Goal: Task Accomplishment & Management: Complete application form

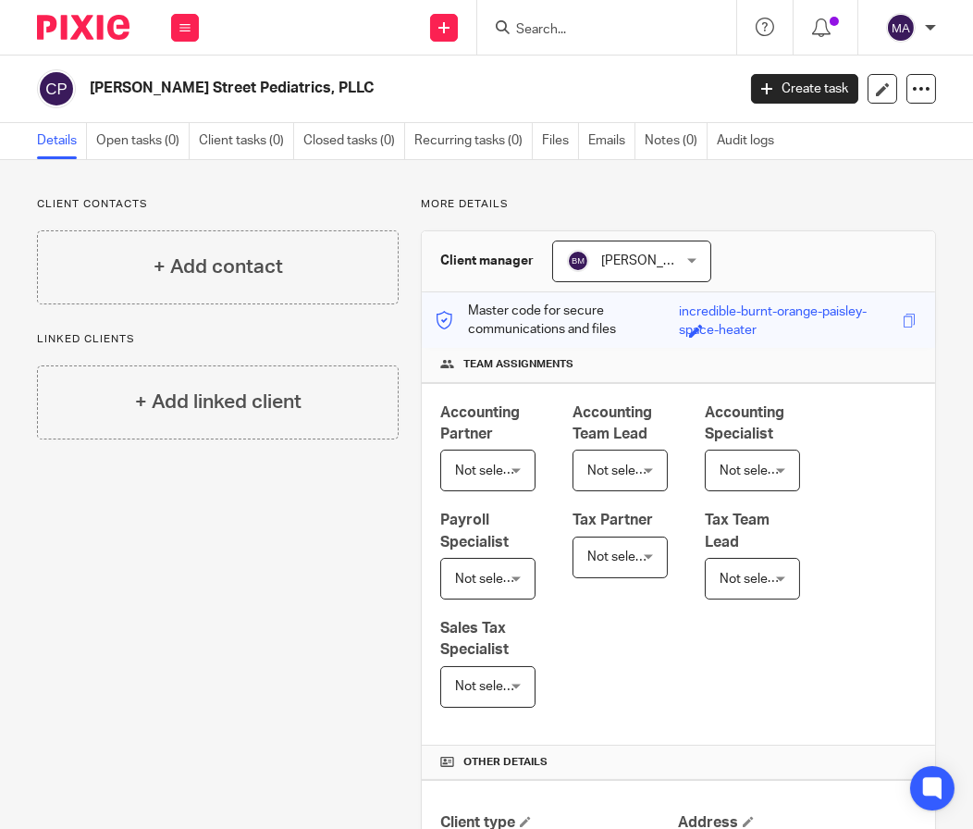
click at [599, 39] on div at bounding box center [606, 27] width 259 height 55
click at [610, 27] on input "Search" at bounding box center [597, 30] width 166 height 17
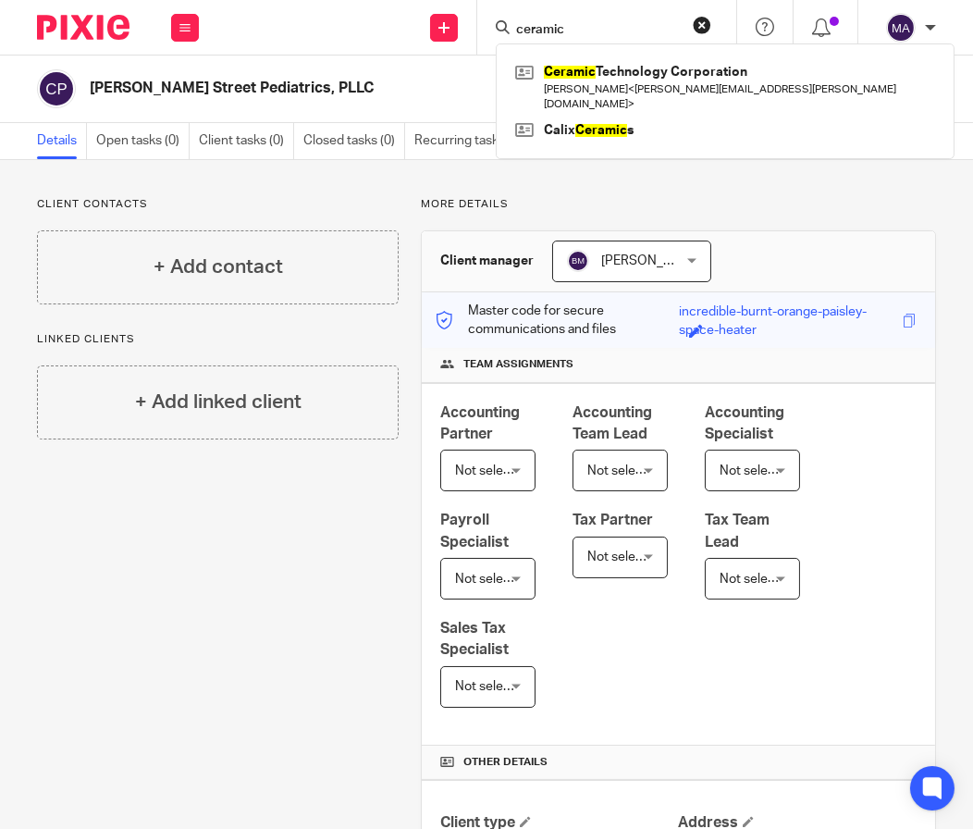
type input "ceramic"
click at [695, 28] on button "reset" at bounding box center [702, 25] width 18 height 18
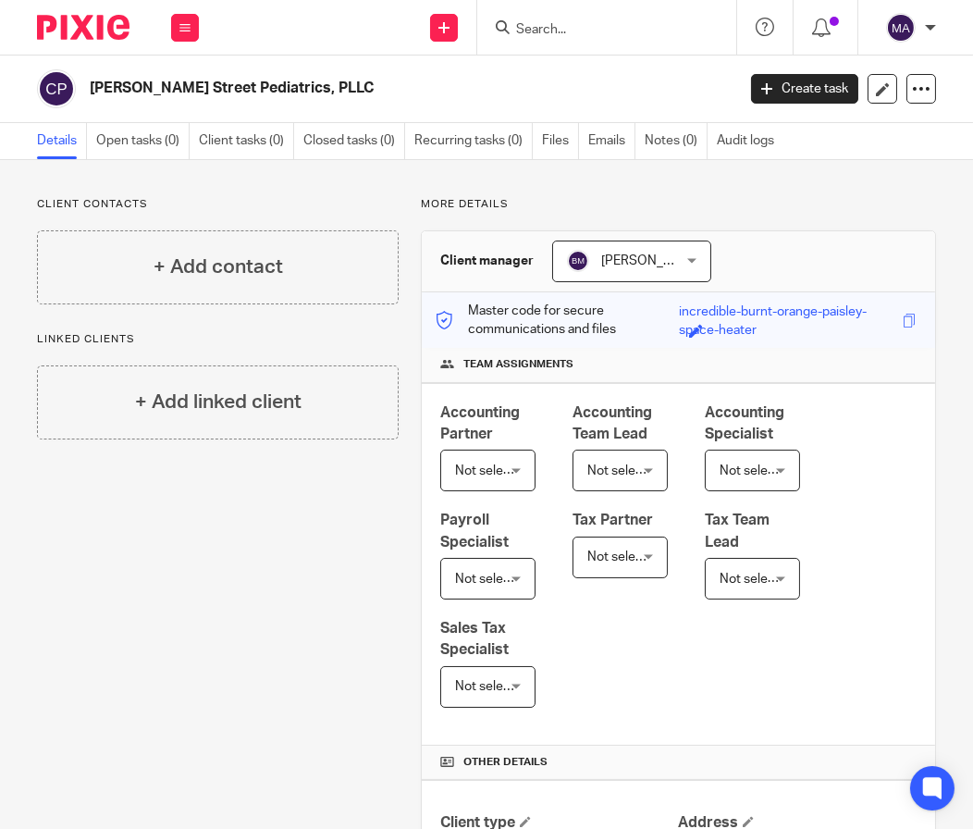
click at [641, 30] on input "Search" at bounding box center [597, 30] width 166 height 17
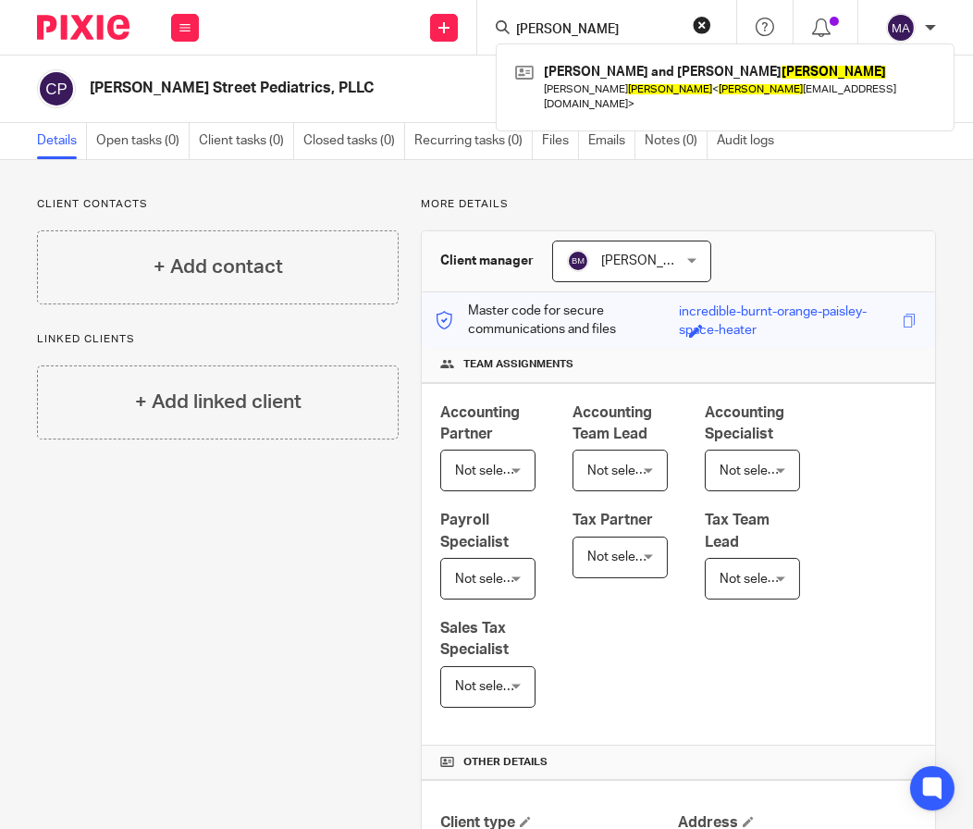
type input "kurtz"
click at [698, 21] on button "reset" at bounding box center [702, 25] width 18 height 18
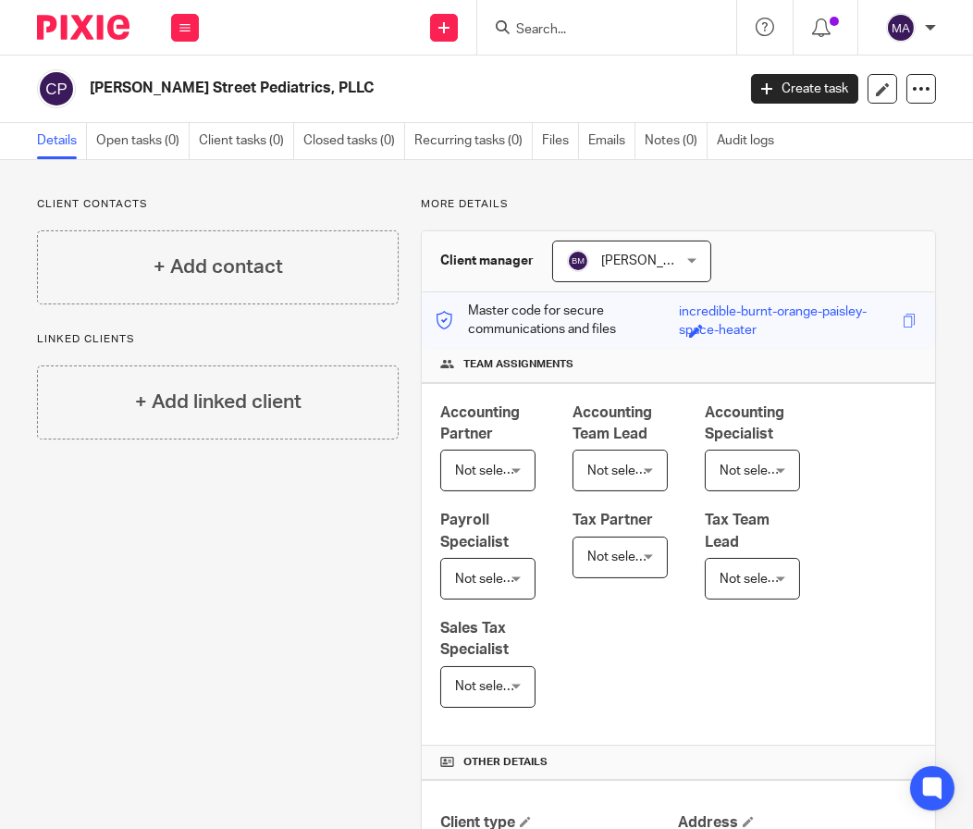
click at [636, 24] on input "Search" at bounding box center [597, 30] width 166 height 17
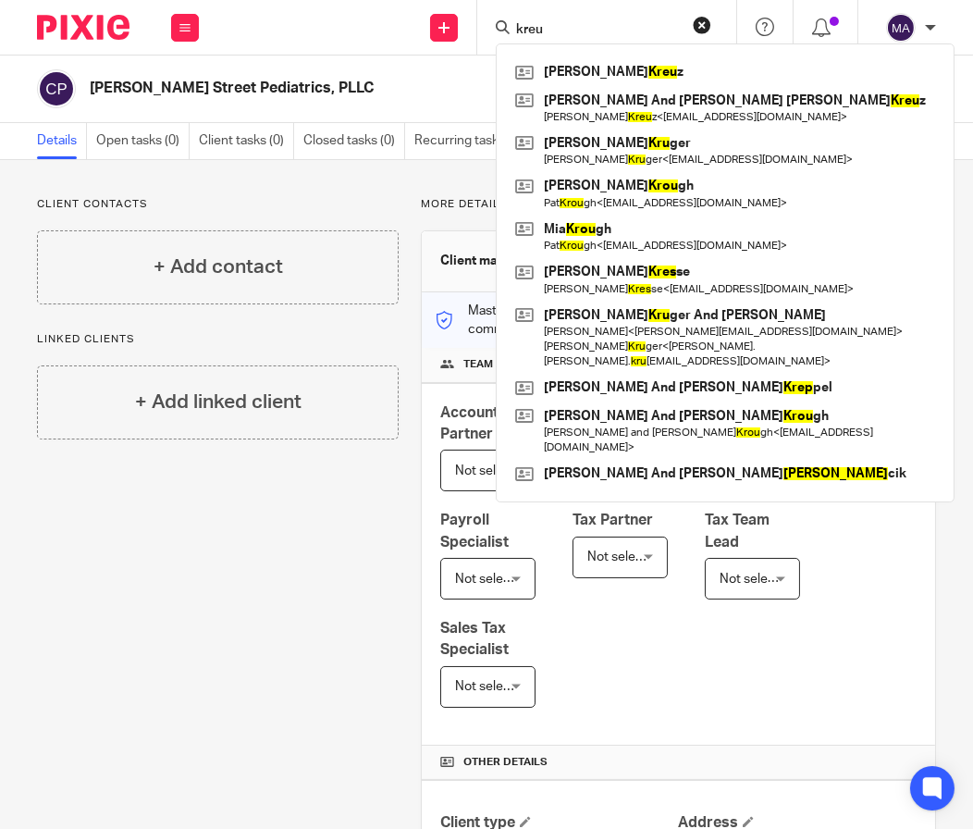
type input "kreu"
click at [693, 24] on button "reset" at bounding box center [702, 25] width 18 height 18
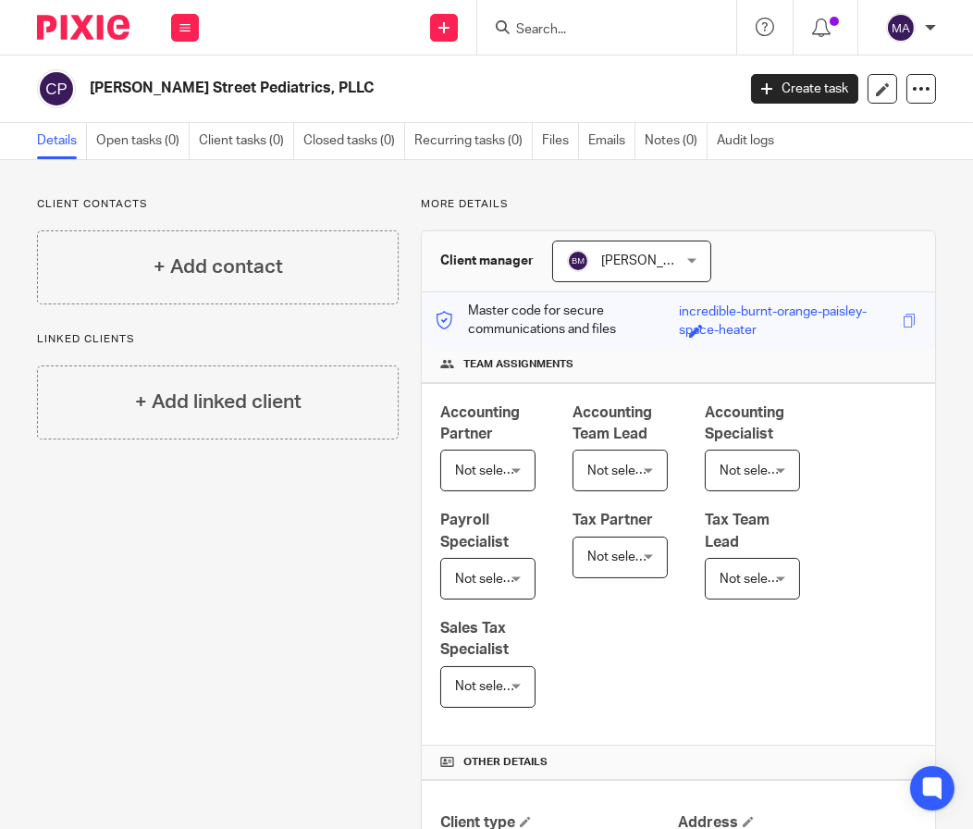
click at [639, 27] on input "Search" at bounding box center [597, 30] width 166 height 17
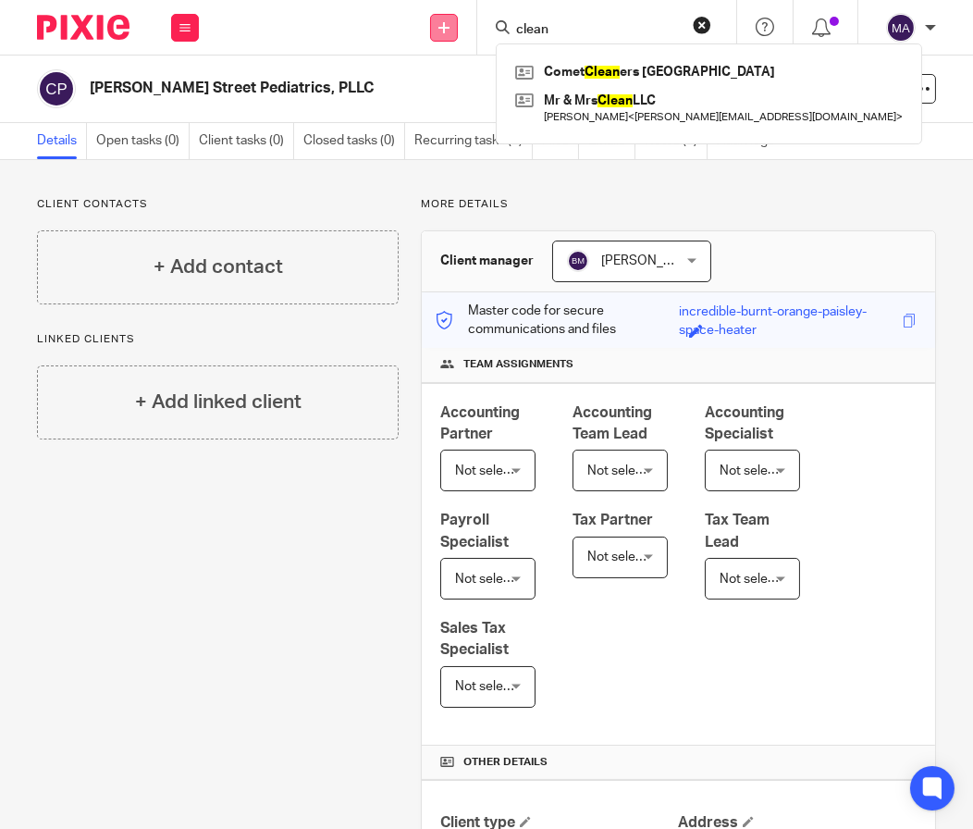
type input "clean"
click at [443, 29] on icon at bounding box center [443, 27] width 11 height 11
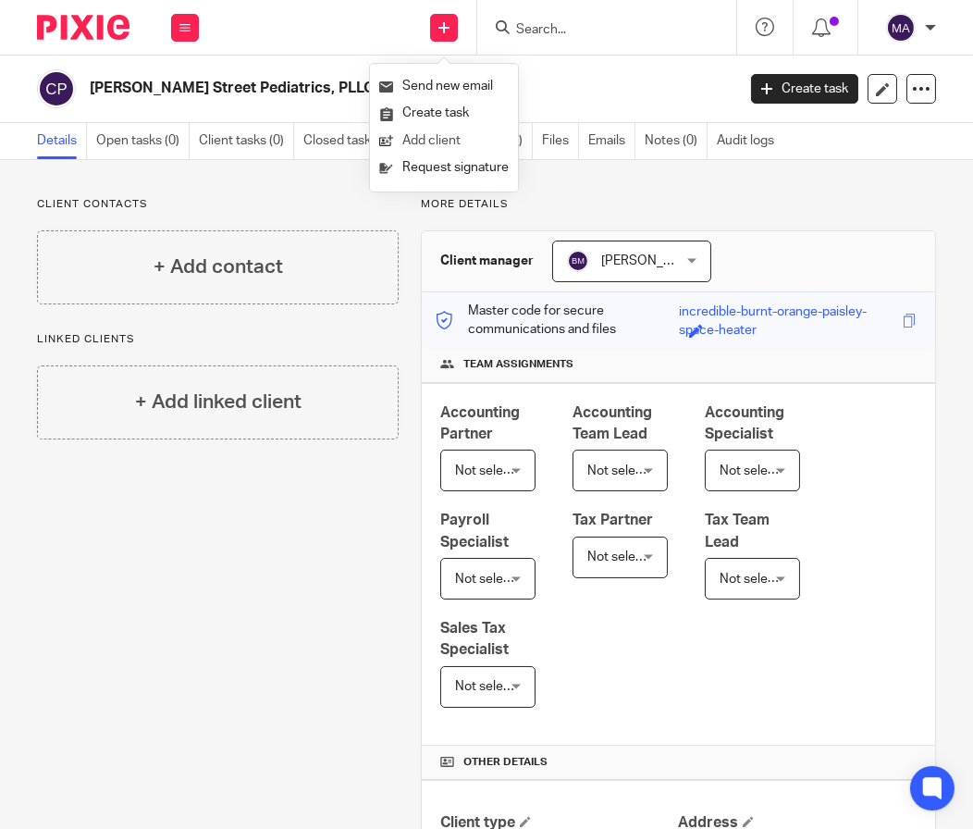
click at [442, 131] on link "Add client" at bounding box center [443, 141] width 129 height 27
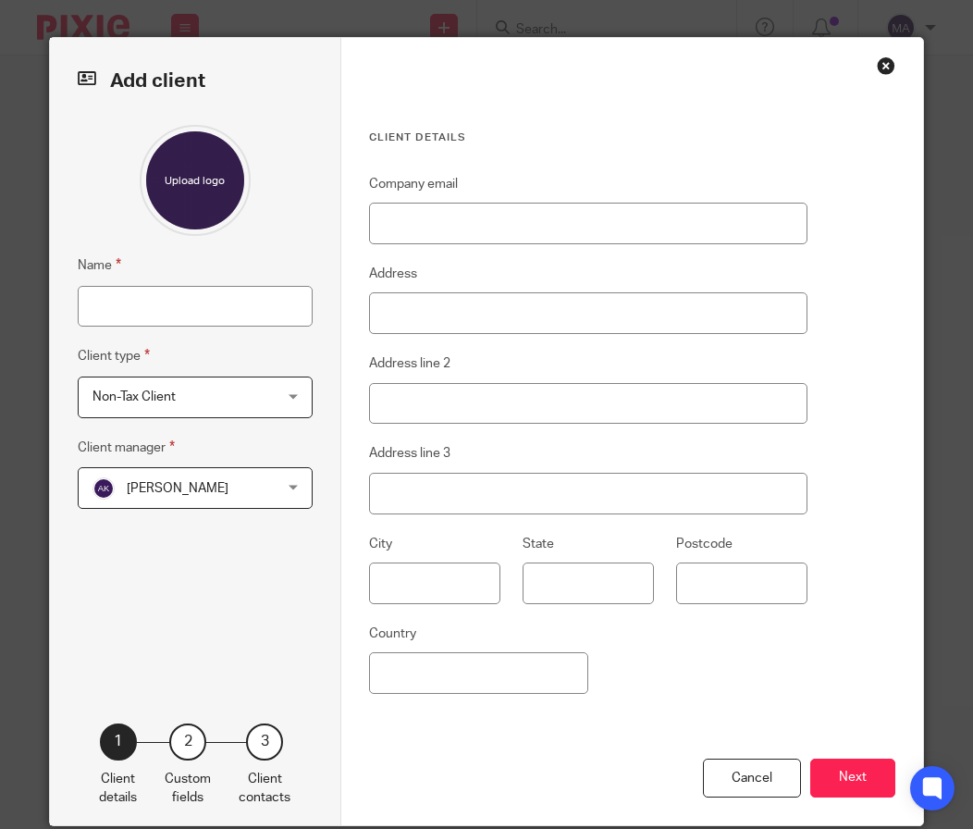
click at [186, 297] on input "Name" at bounding box center [195, 307] width 235 height 42
type input "Clear Fiber"
click at [229, 492] on span "[PERSON_NAME]" at bounding box center [180, 487] width 176 height 39
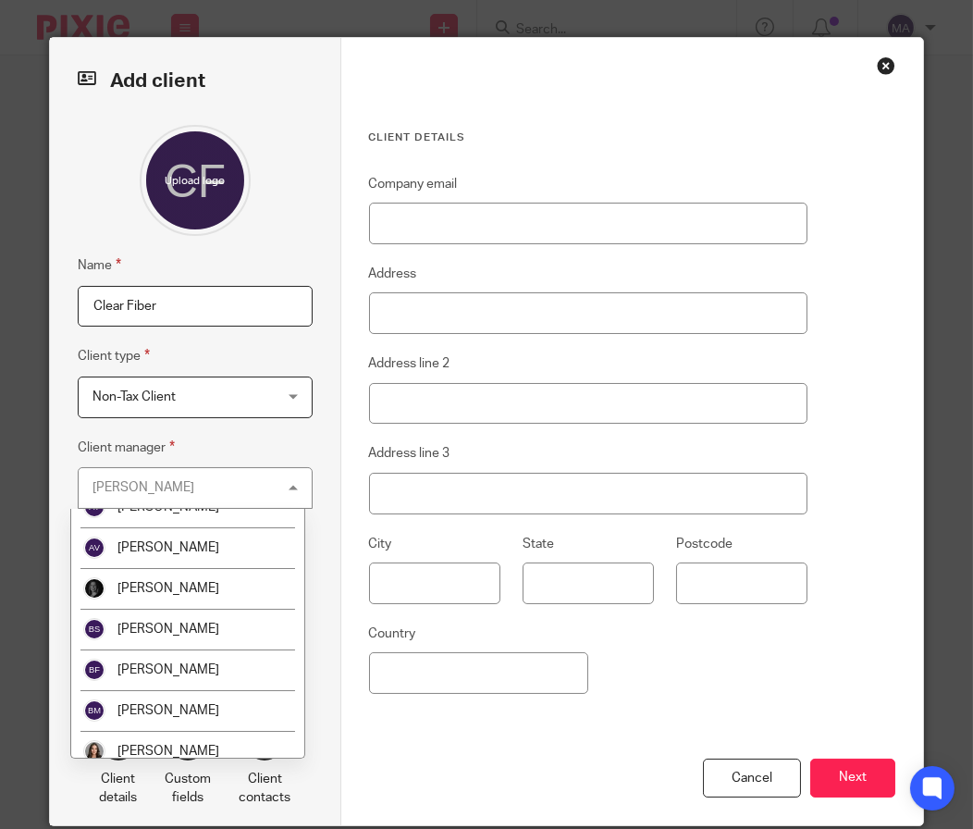
scroll to position [277, 0]
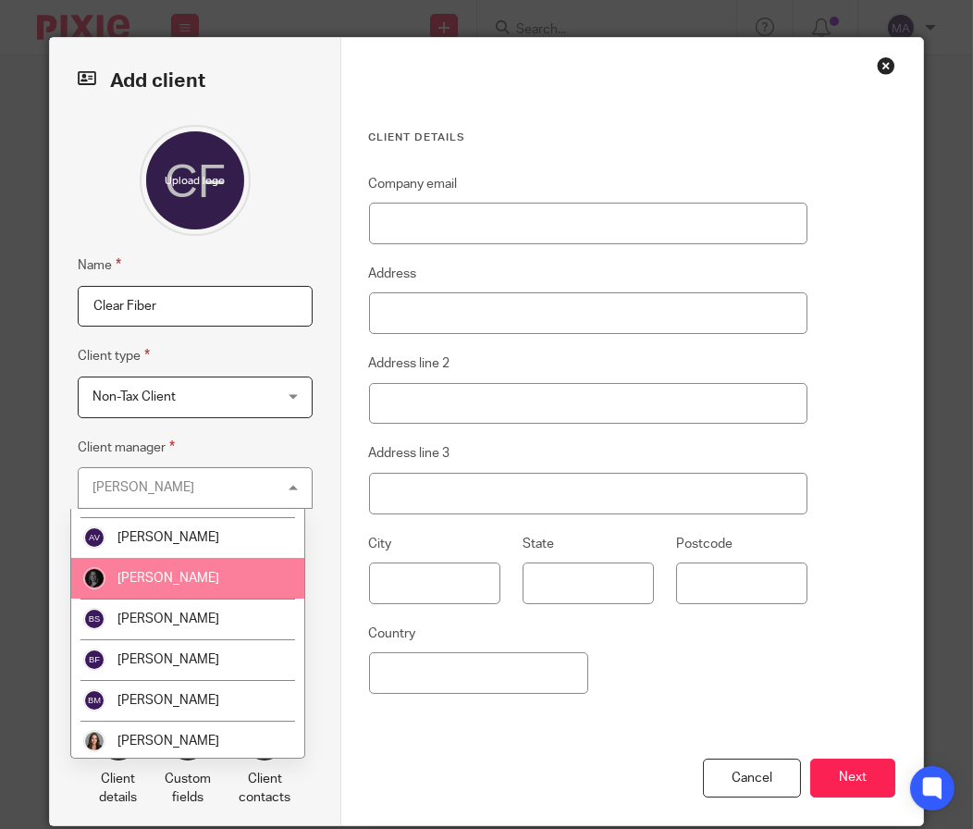
click at [204, 577] on span "[PERSON_NAME]" at bounding box center [168, 578] width 102 height 13
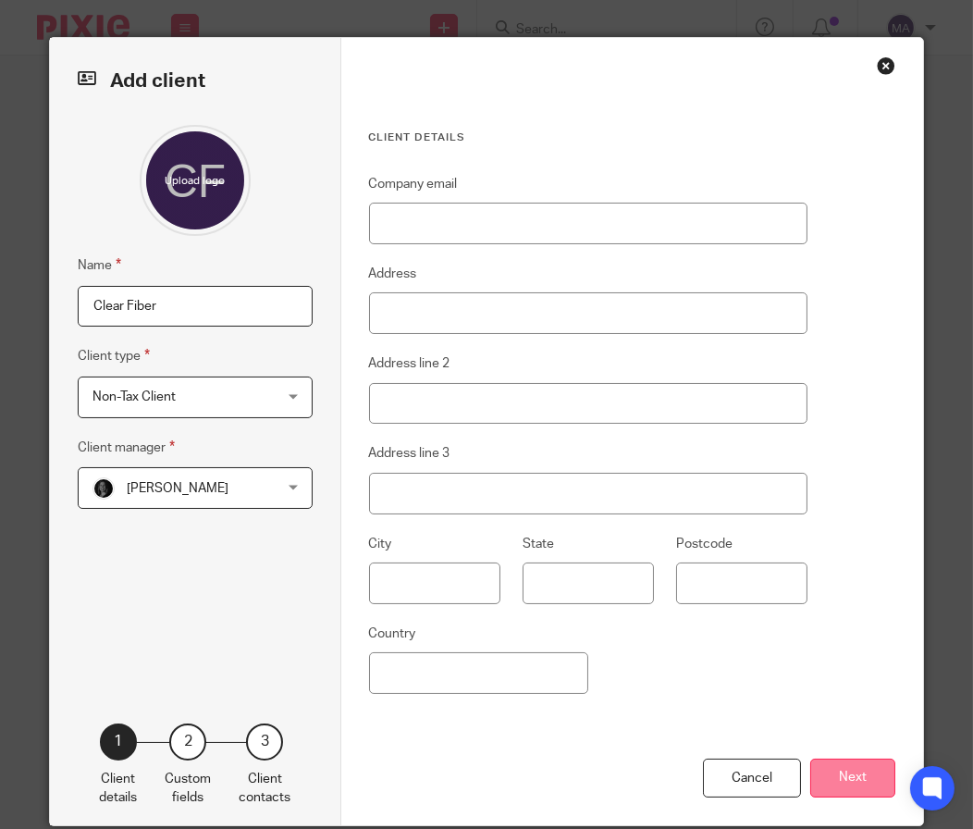
click at [830, 764] on button "Next" at bounding box center [852, 778] width 85 height 40
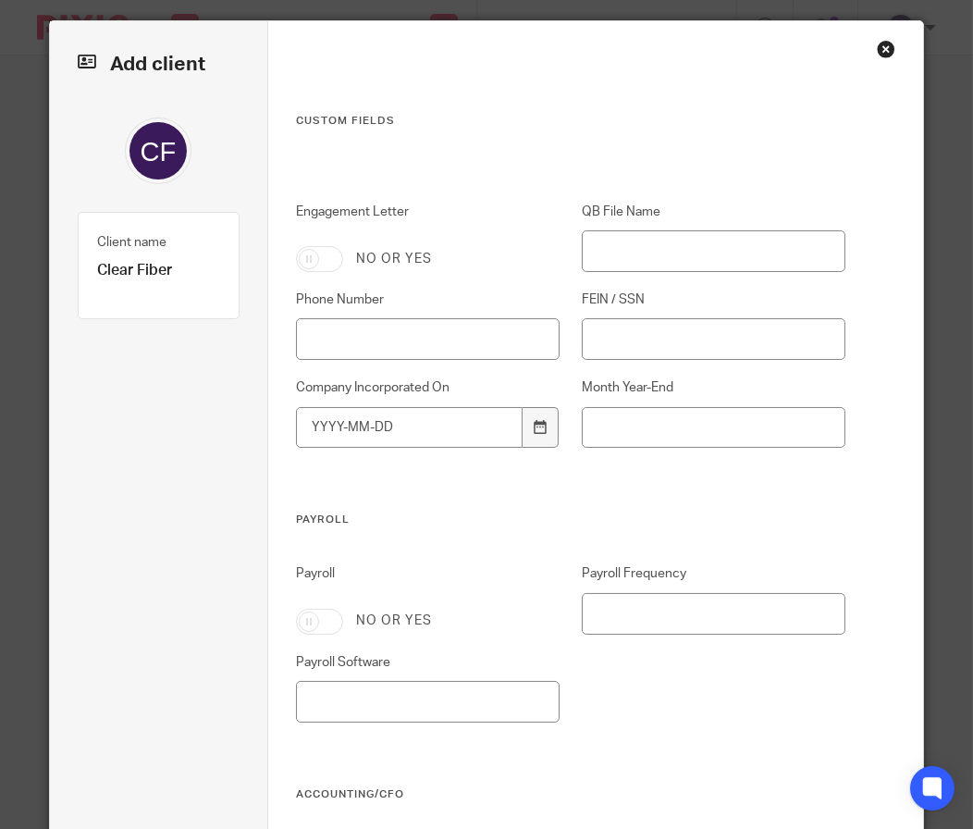
scroll to position [0, 0]
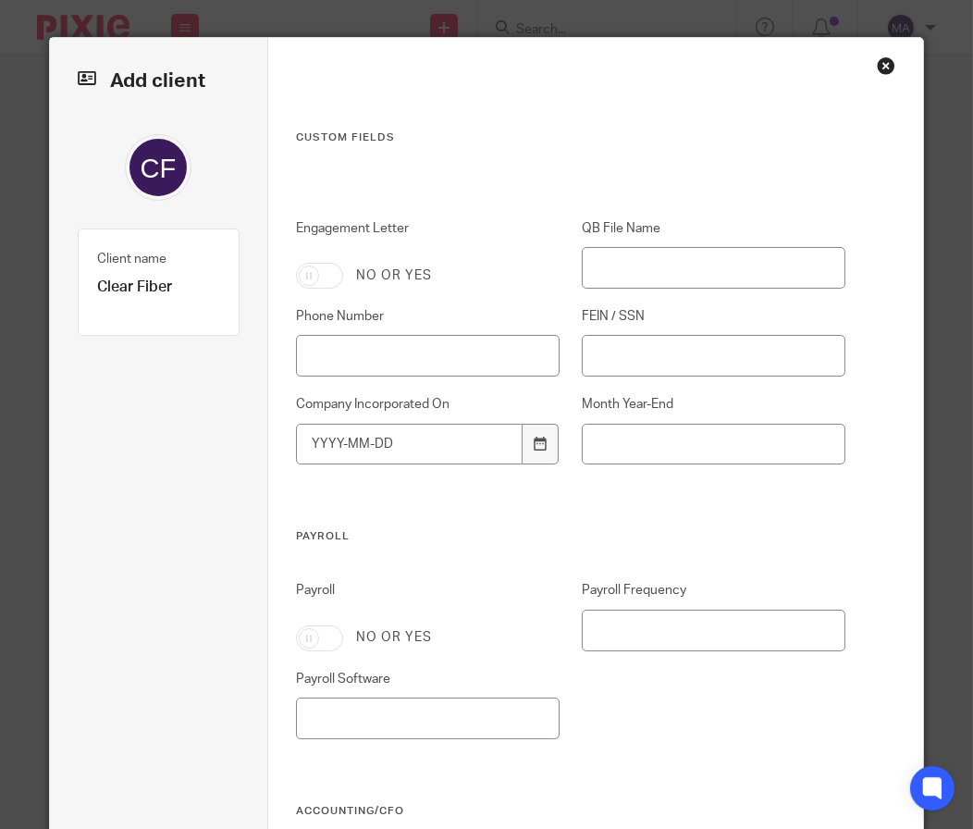
click at [316, 290] on div "Engagement Letter No or yes QB File Name Phone Number FEIN / SSN Company Incorp…" at bounding box center [560, 374] width 572 height 310
click at [316, 282] on input "Engagement Letter" at bounding box center [319, 276] width 47 height 26
checkbox input "true"
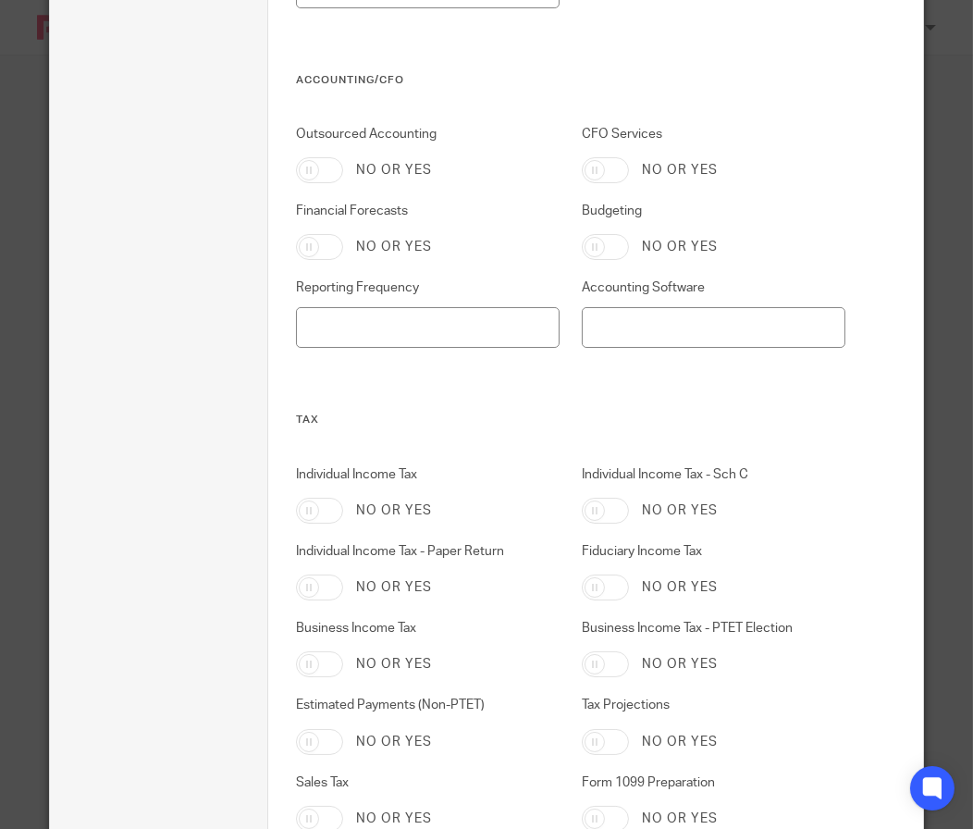
scroll to position [902, 0]
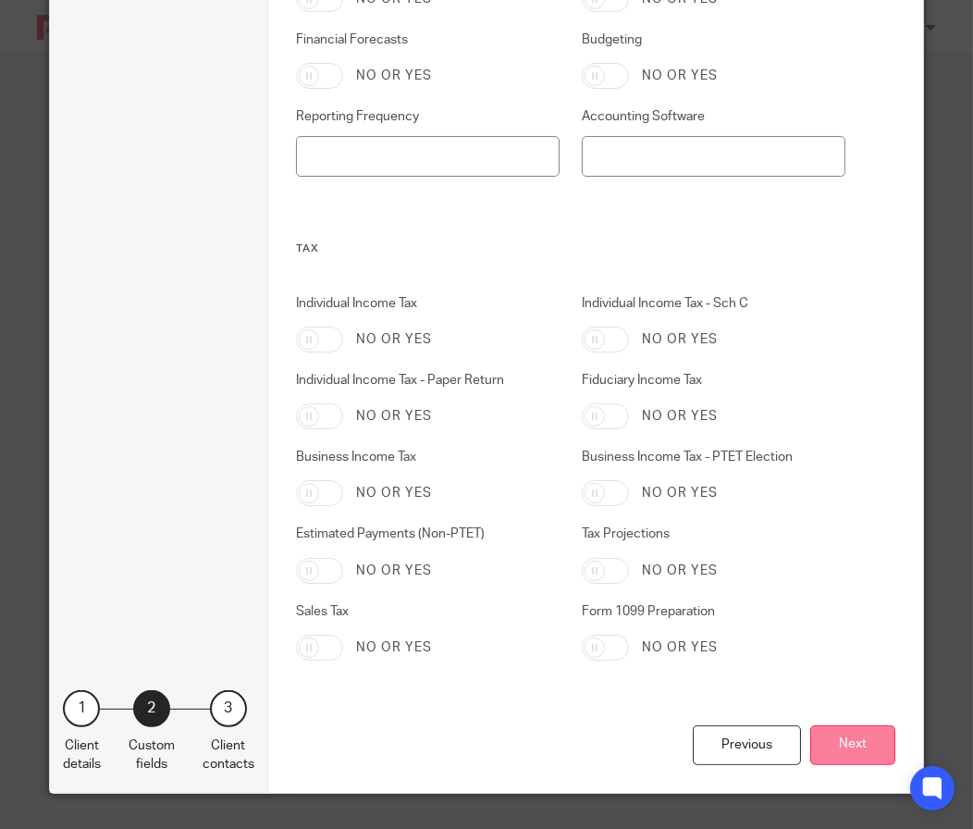
click at [845, 745] on button "Next" at bounding box center [852, 745] width 85 height 40
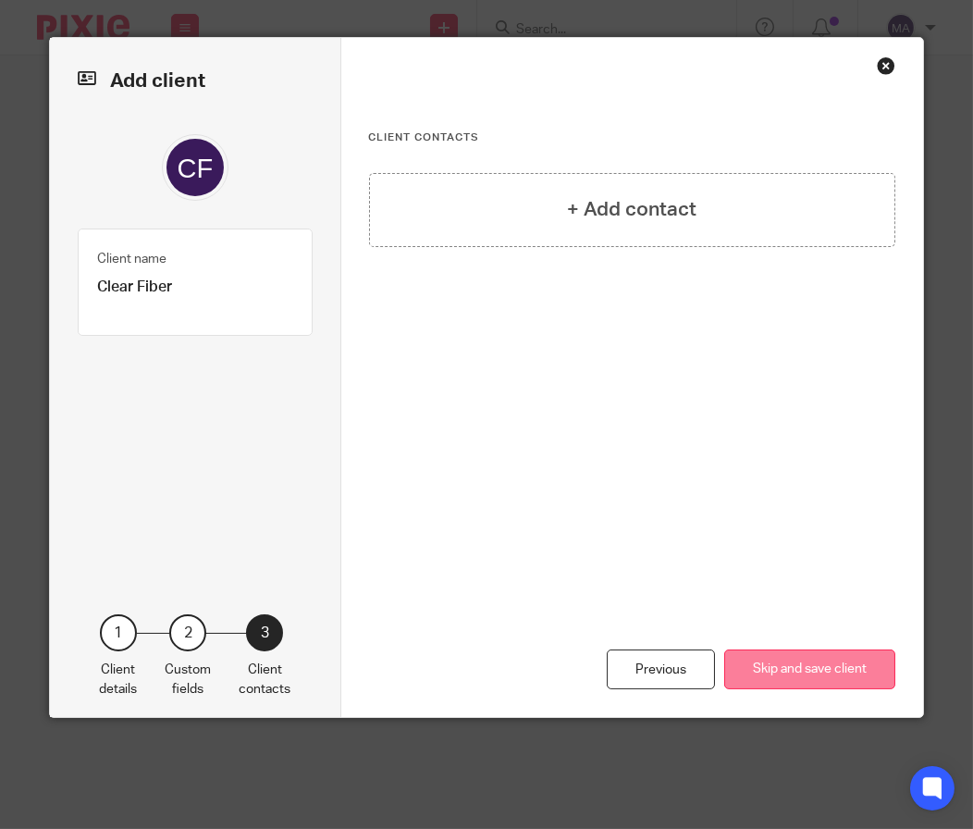
click at [812, 672] on button "Skip and save client" at bounding box center [809, 669] width 171 height 40
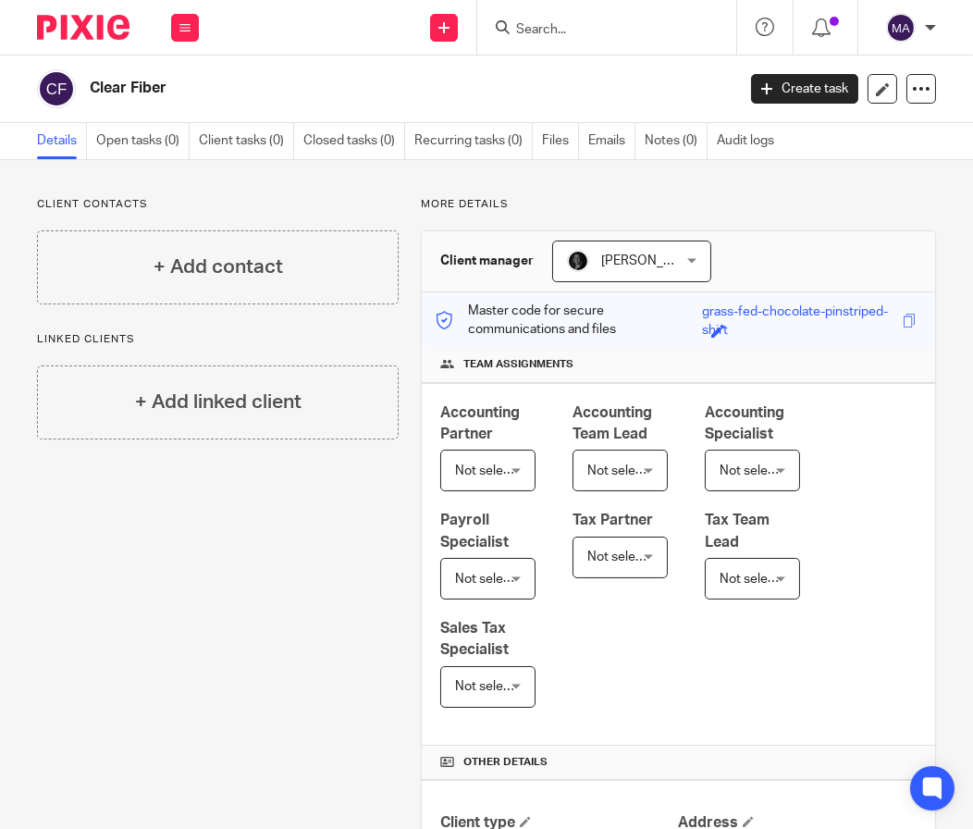
click at [575, 22] on input "Search" at bounding box center [597, 30] width 166 height 17
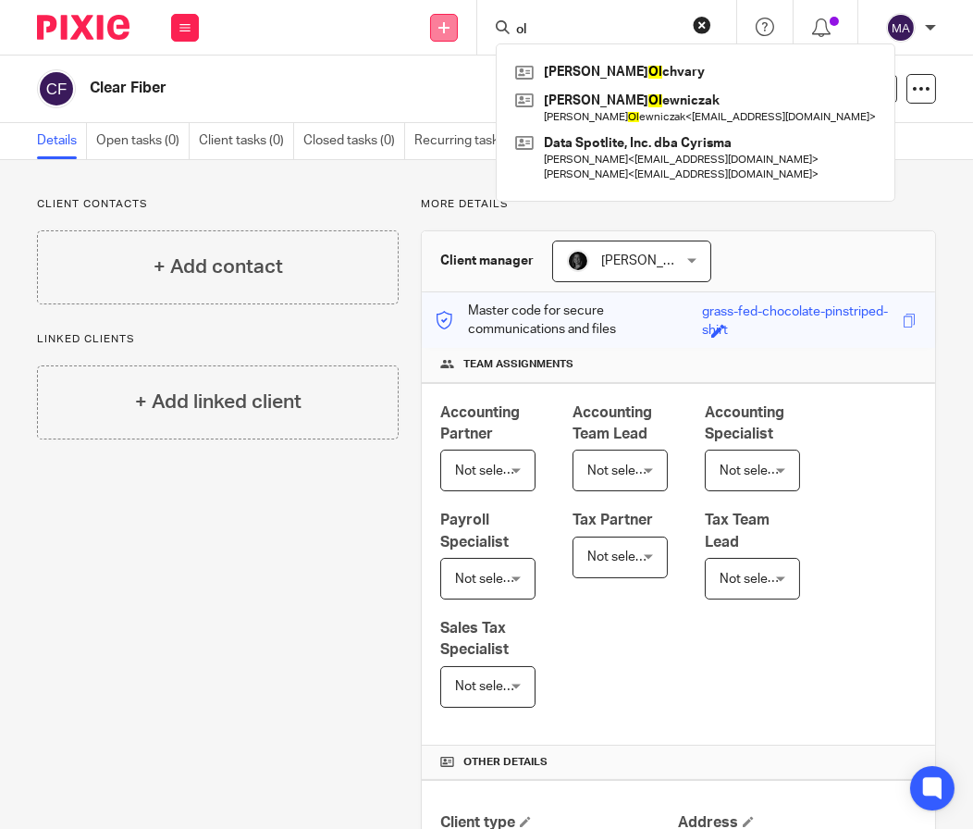
type input "ol"
click at [439, 17] on link at bounding box center [444, 28] width 28 height 28
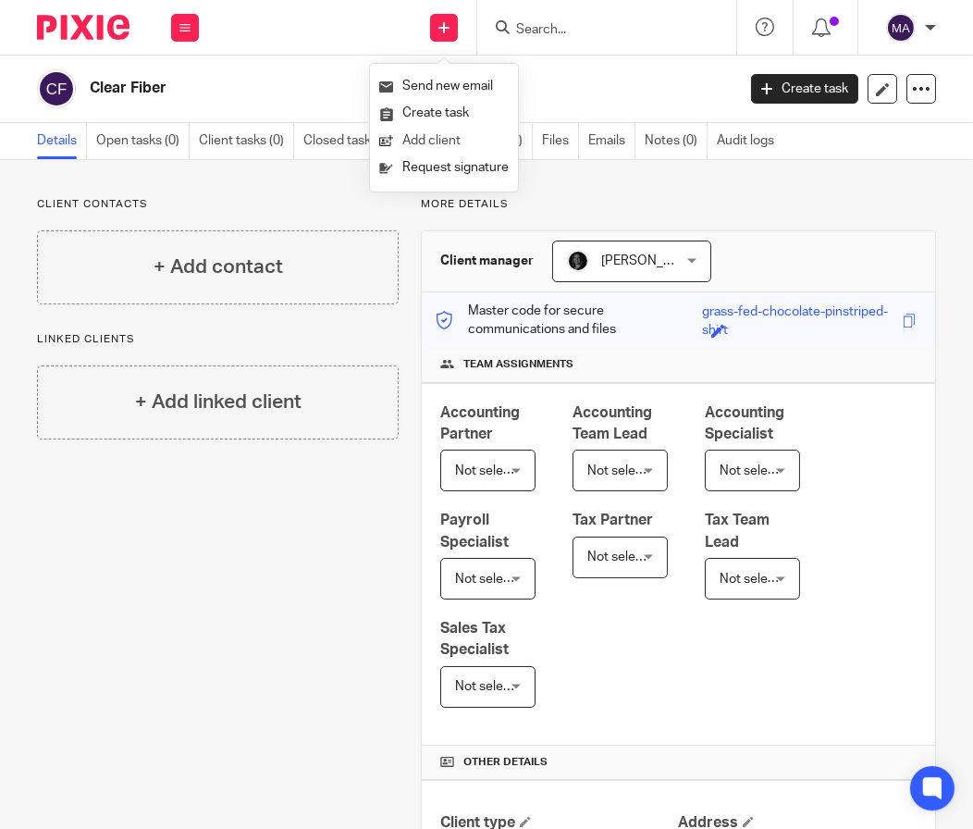
click at [473, 129] on link "Add client" at bounding box center [443, 141] width 129 height 27
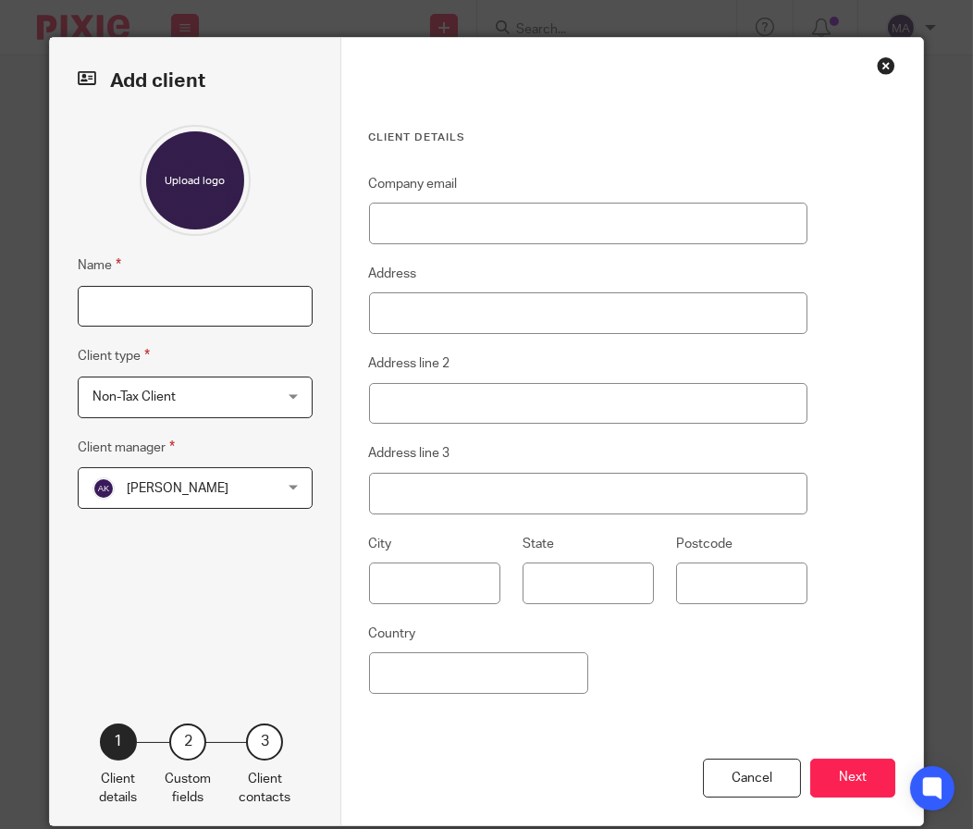
click at [134, 325] on input "Name" at bounding box center [195, 307] width 235 height 42
type input "CVM Electric"
click at [185, 500] on span "[PERSON_NAME]" at bounding box center [180, 487] width 176 height 39
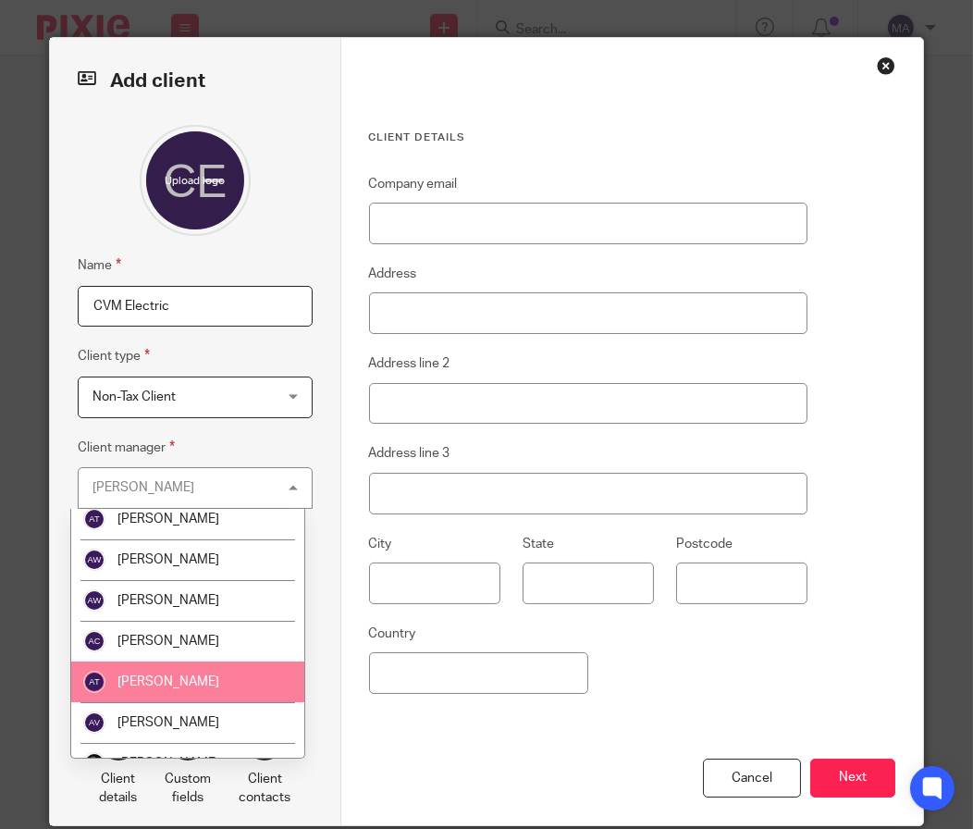
scroll to position [184, 0]
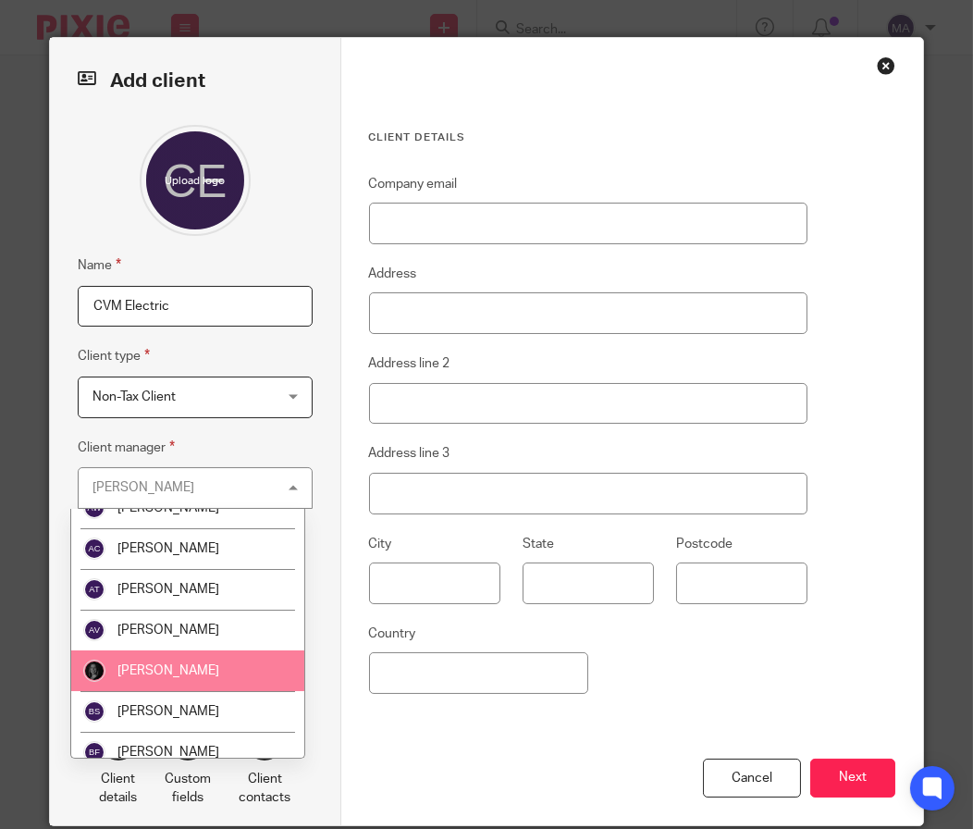
click at [202, 674] on span "[PERSON_NAME]" at bounding box center [168, 670] width 102 height 13
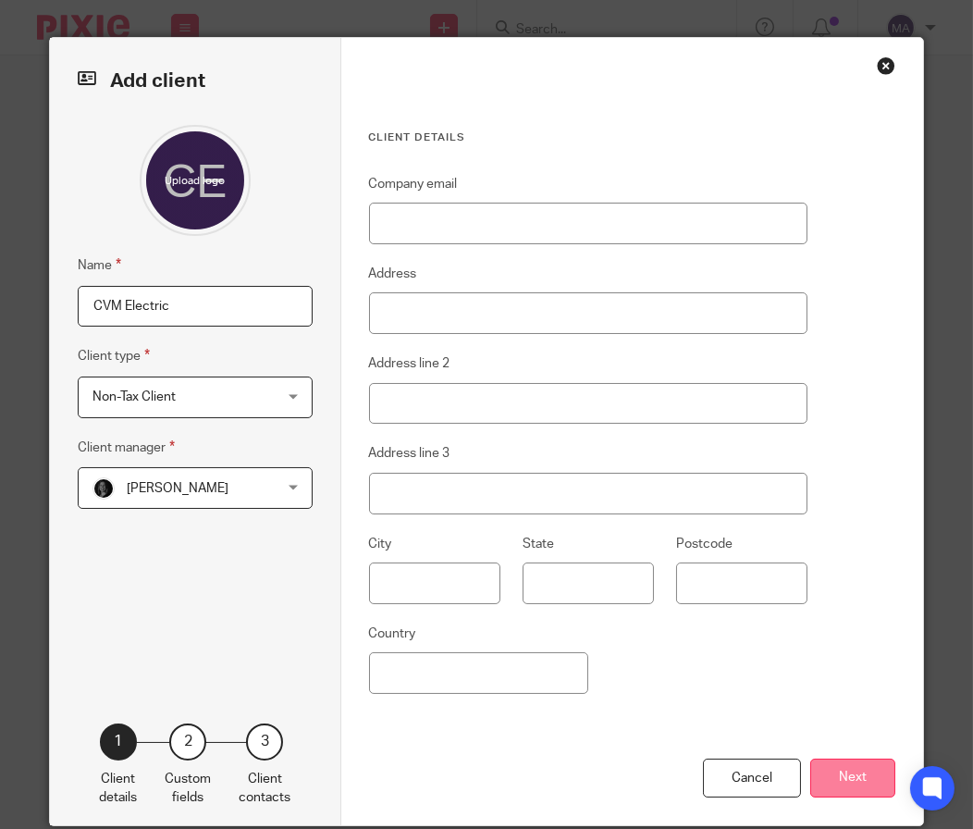
click at [853, 779] on button "Next" at bounding box center [852, 778] width 85 height 40
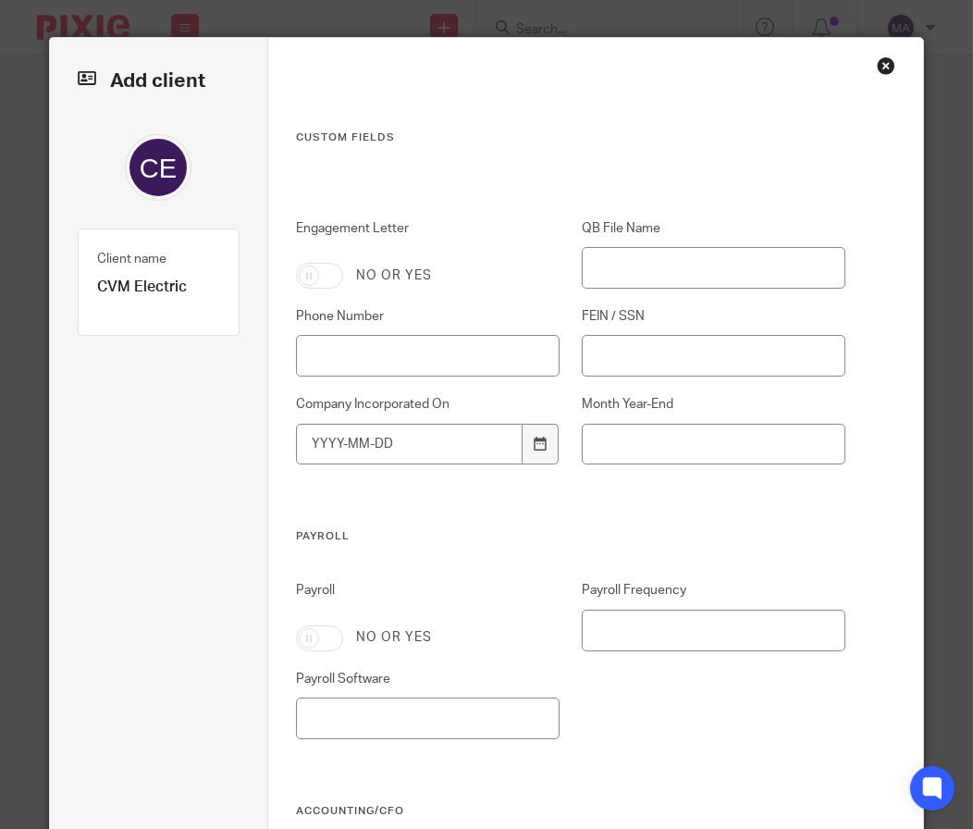
click at [832, 759] on div "Payroll No or yes Payroll Frequency Payroll Software" at bounding box center [560, 692] width 572 height 222
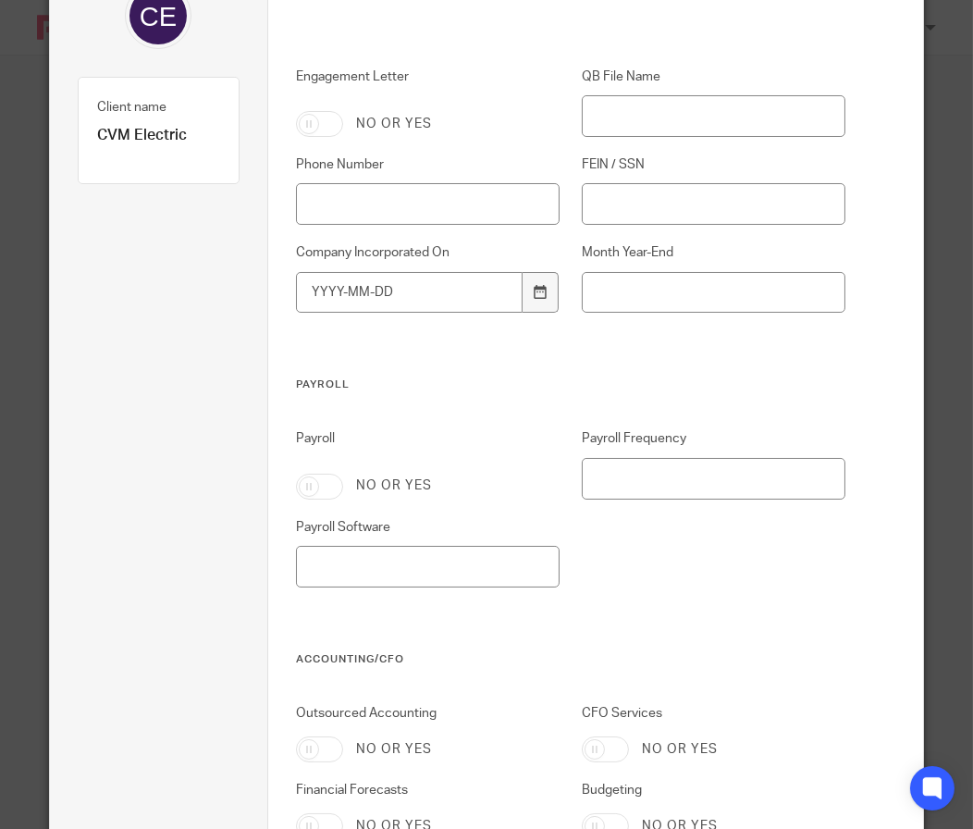
scroll to position [0, 0]
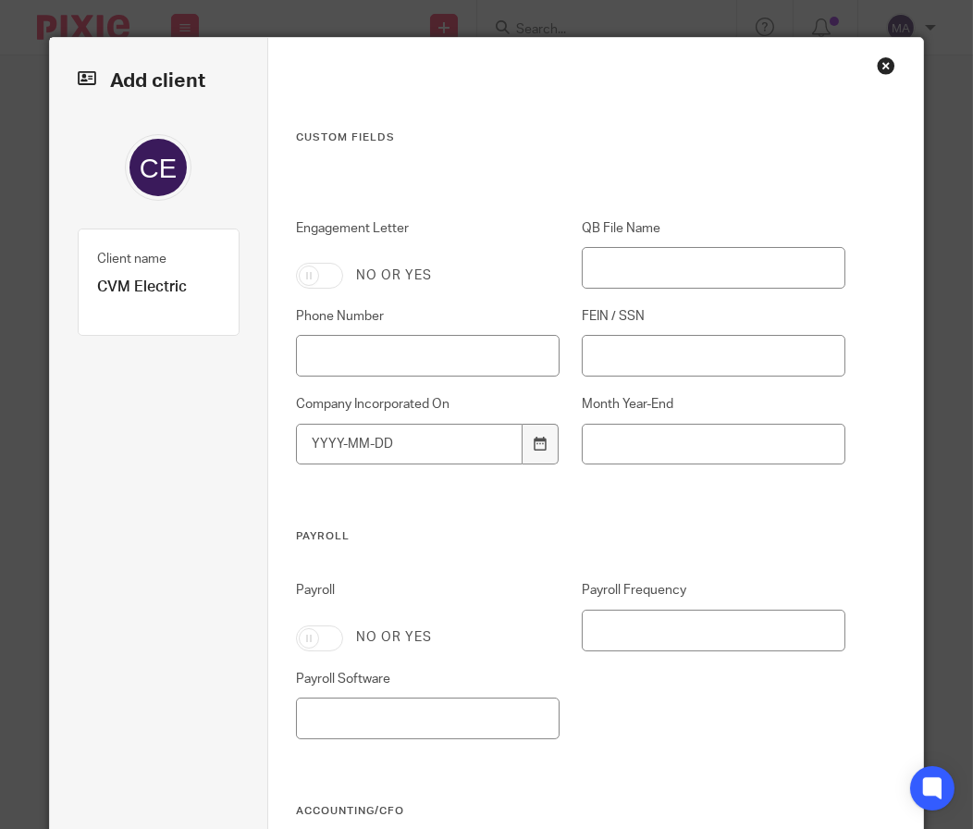
click at [313, 275] on input "Engagement Letter" at bounding box center [319, 276] width 47 height 26
checkbox input "true"
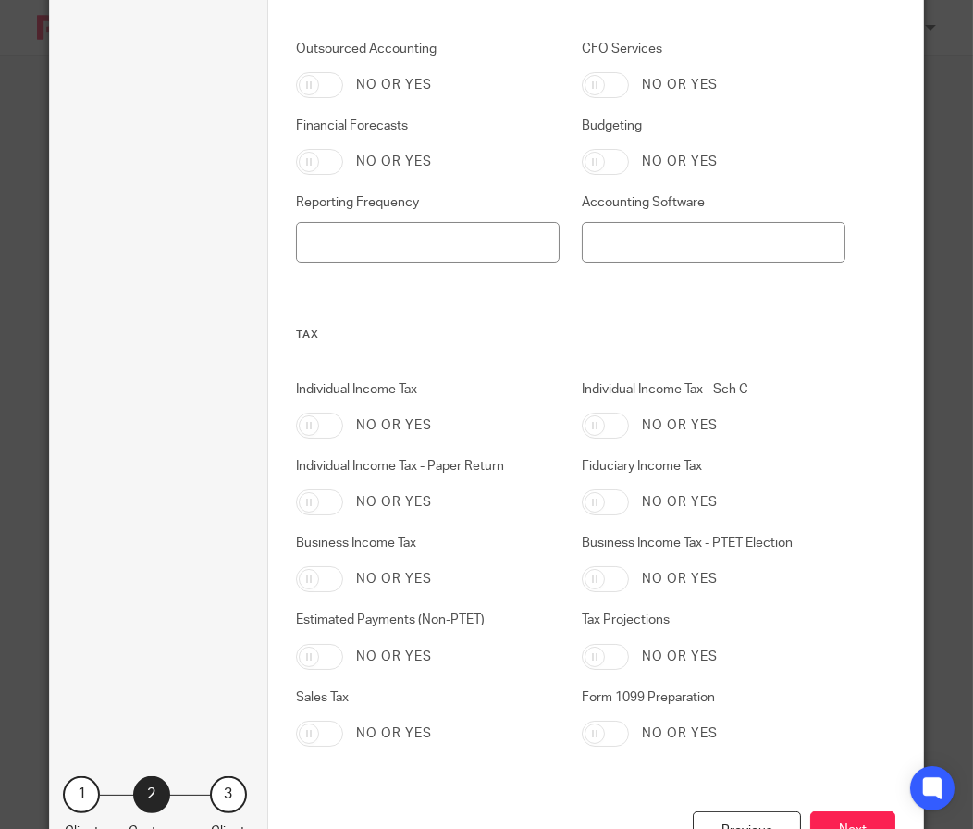
scroll to position [902, 0]
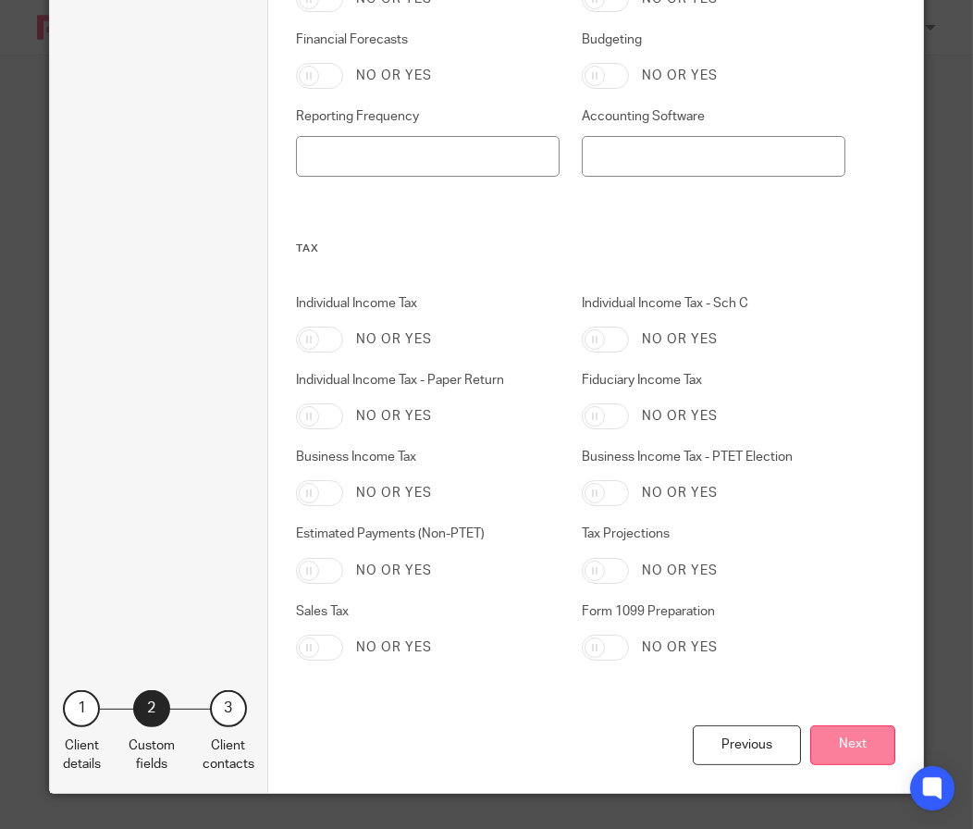
click at [871, 742] on button "Next" at bounding box center [852, 745] width 85 height 40
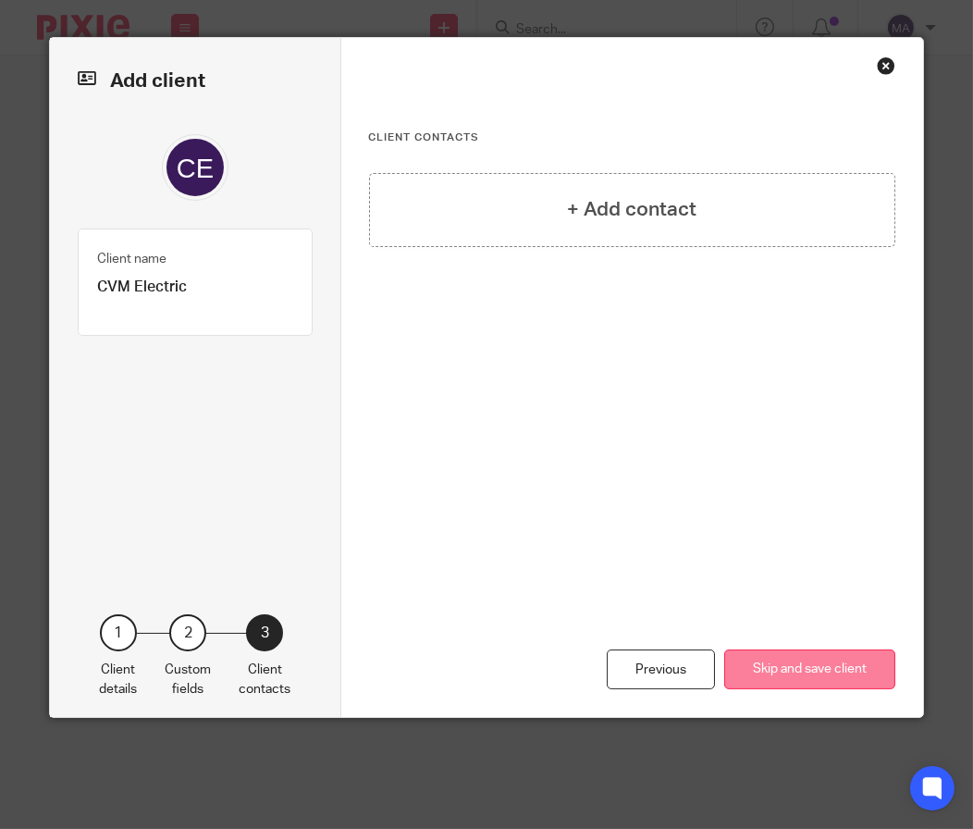
click at [826, 668] on button "Skip and save client" at bounding box center [809, 669] width 171 height 40
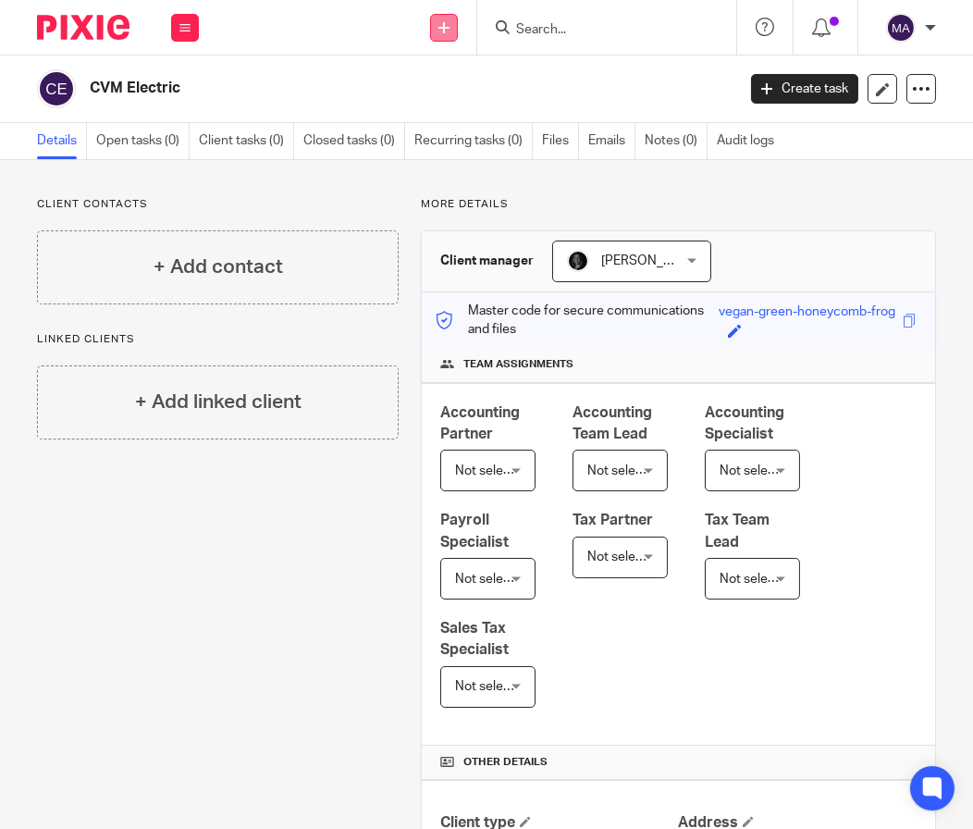
click at [443, 30] on icon at bounding box center [443, 27] width 11 height 11
click at [459, 138] on link "Add client" at bounding box center [443, 141] width 129 height 27
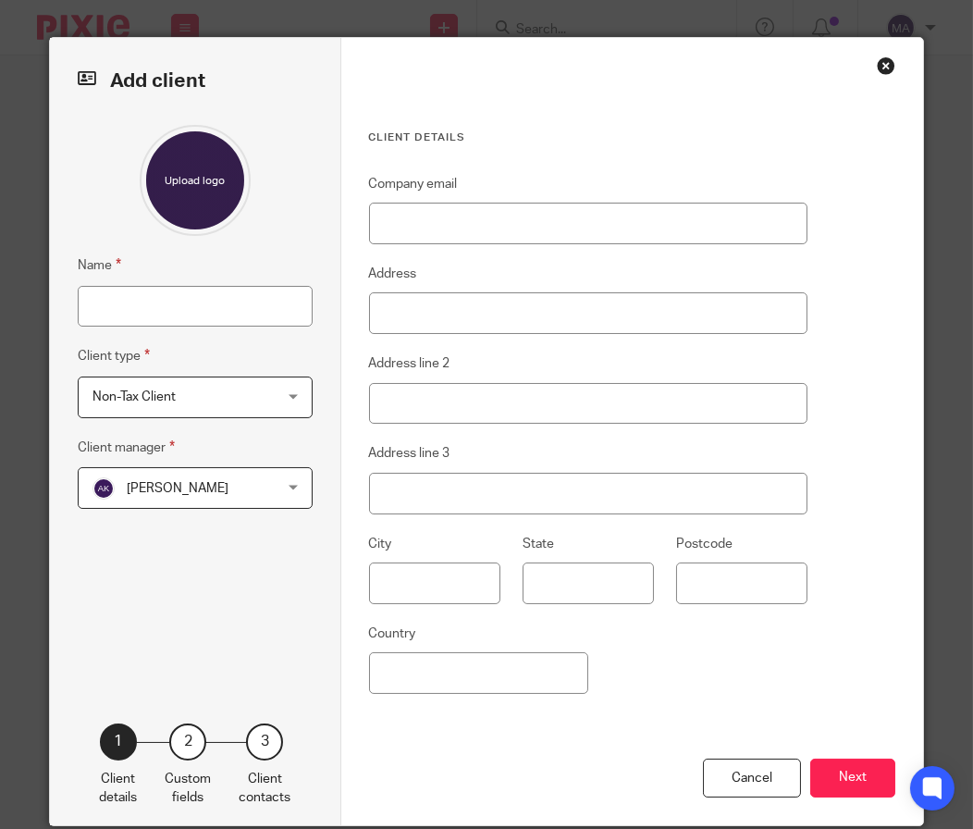
click at [205, 281] on fieldset "Name" at bounding box center [195, 290] width 235 height 72
click at [206, 302] on input "Name" at bounding box center [195, 307] width 235 height 42
type input "[PERSON_NAME]'s Landscaping and Lawncare, Inc."
click at [240, 490] on span "[PERSON_NAME]" at bounding box center [180, 487] width 176 height 39
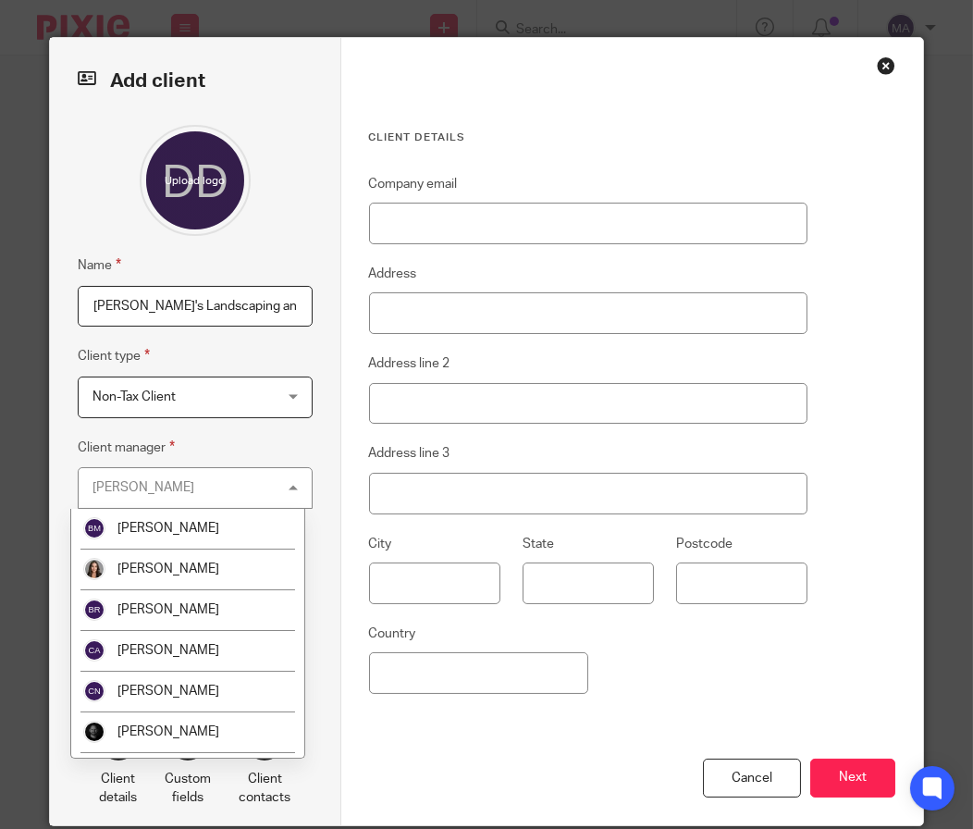
scroll to position [462, 0]
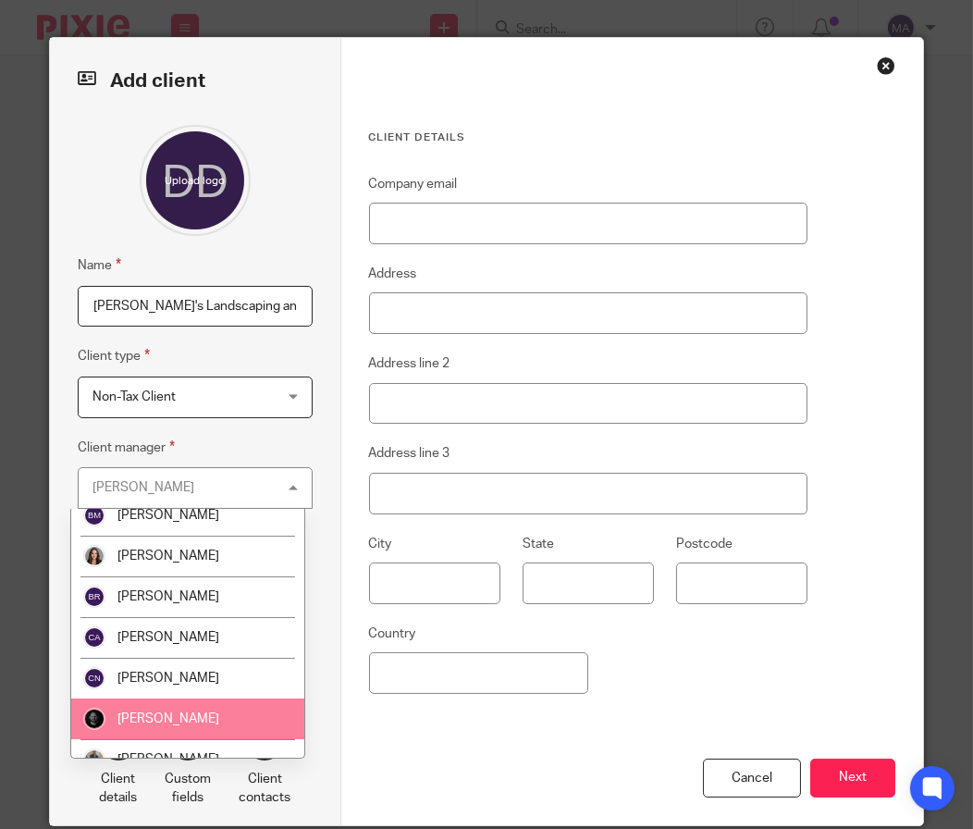
click at [177, 715] on span "[PERSON_NAME]" at bounding box center [168, 718] width 102 height 13
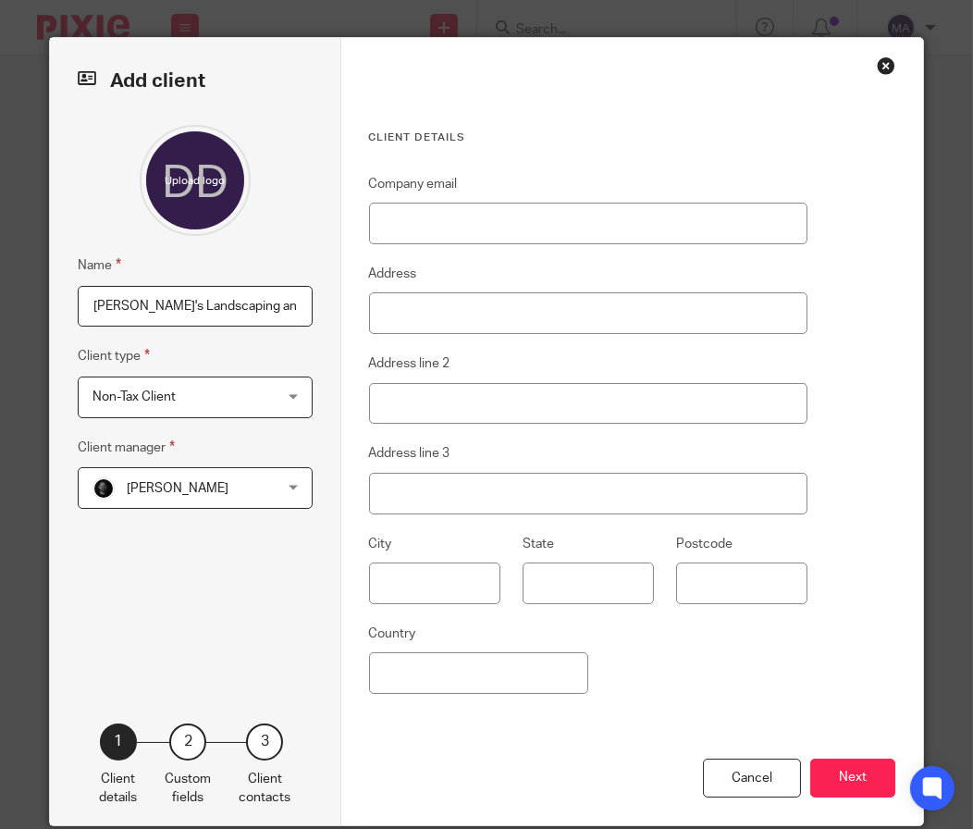
click at [851, 783] on button "Next" at bounding box center [852, 778] width 85 height 40
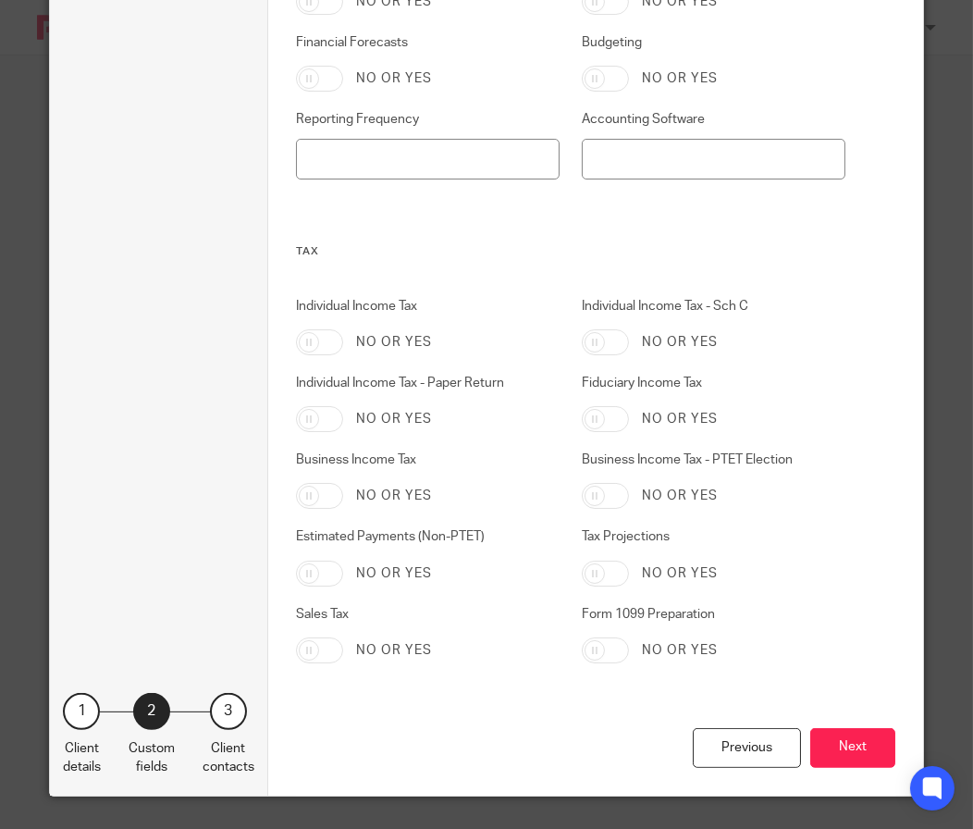
scroll to position [902, 0]
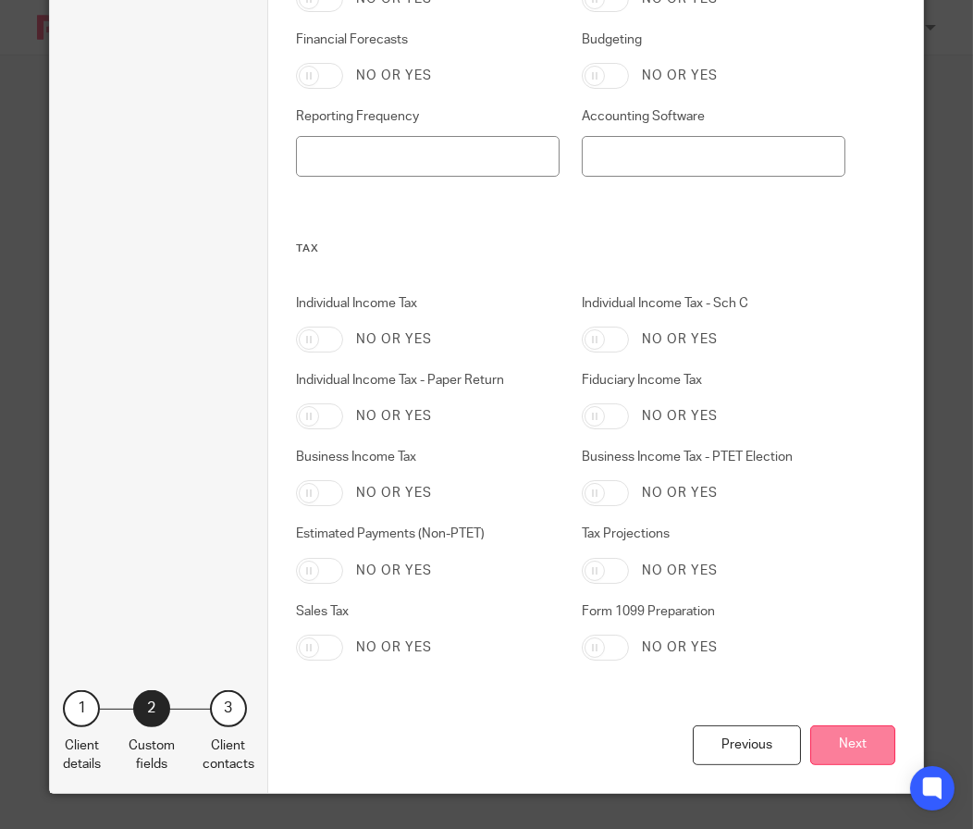
click at [826, 735] on button "Next" at bounding box center [852, 745] width 85 height 40
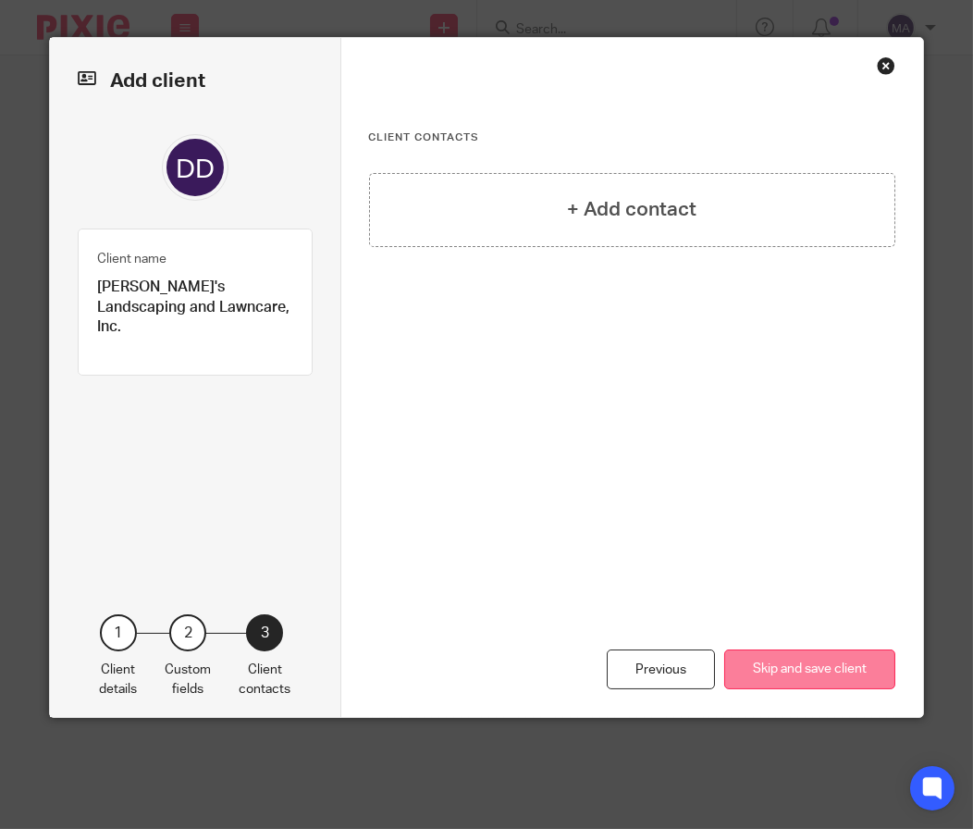
click at [832, 676] on button "Skip and save client" at bounding box center [809, 669] width 171 height 40
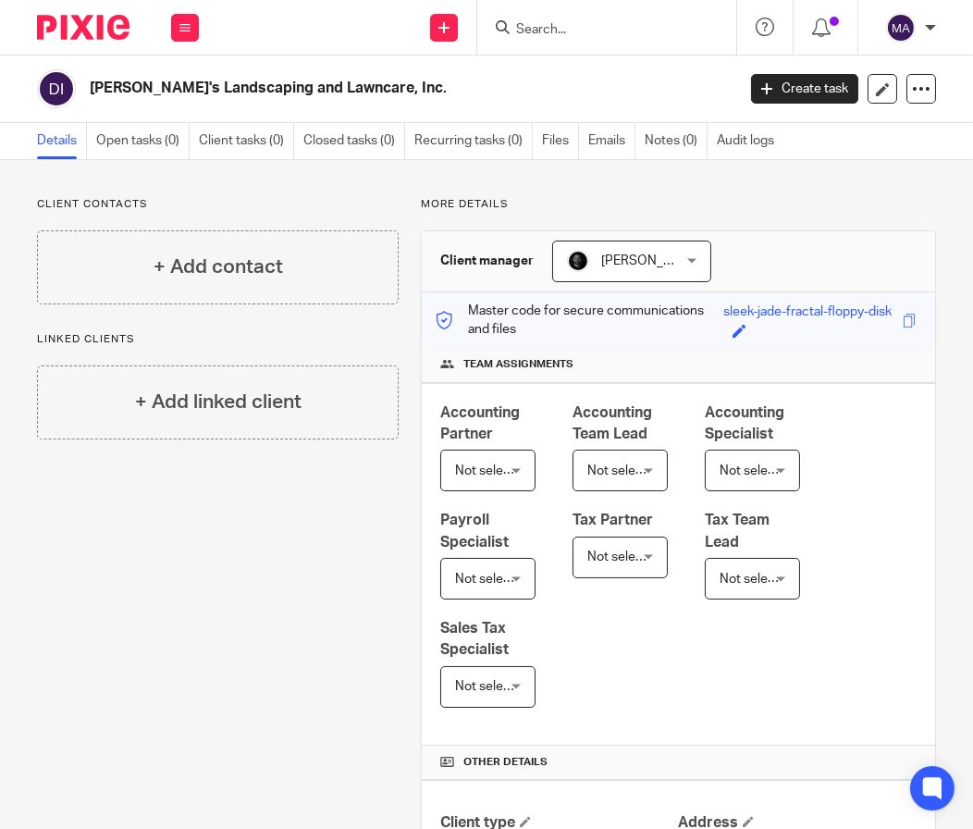
click at [709, 33] on form at bounding box center [612, 27] width 197 height 23
click at [619, 29] on input "Search" at bounding box center [597, 30] width 166 height 17
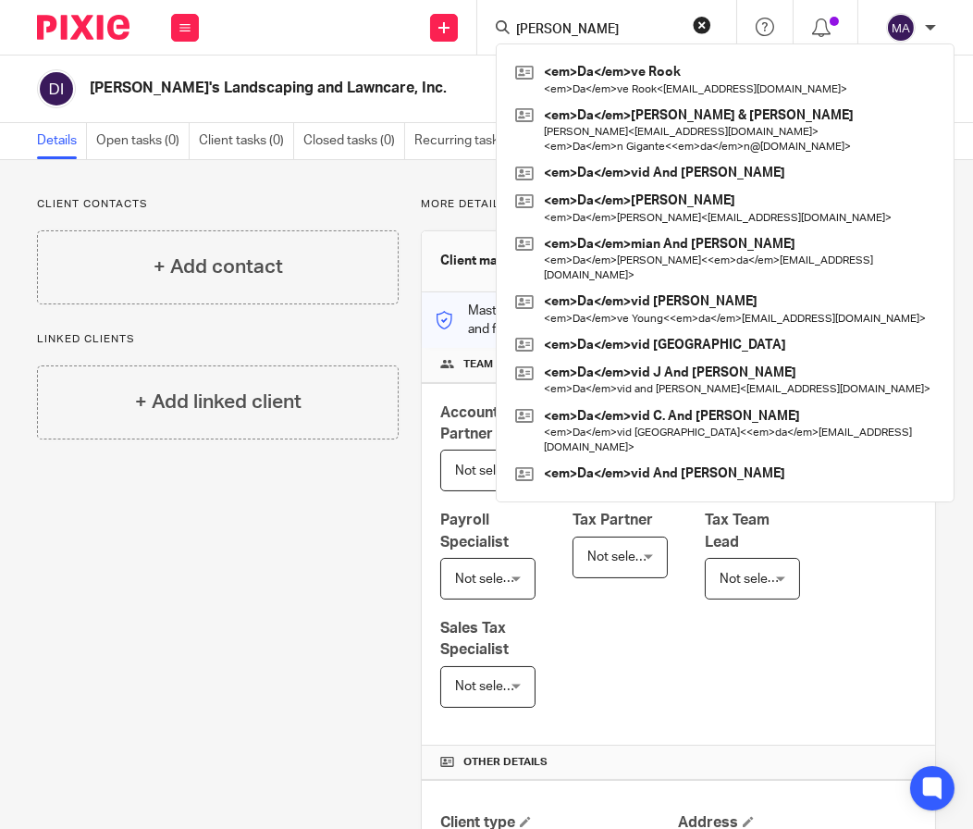
type input "darrick"
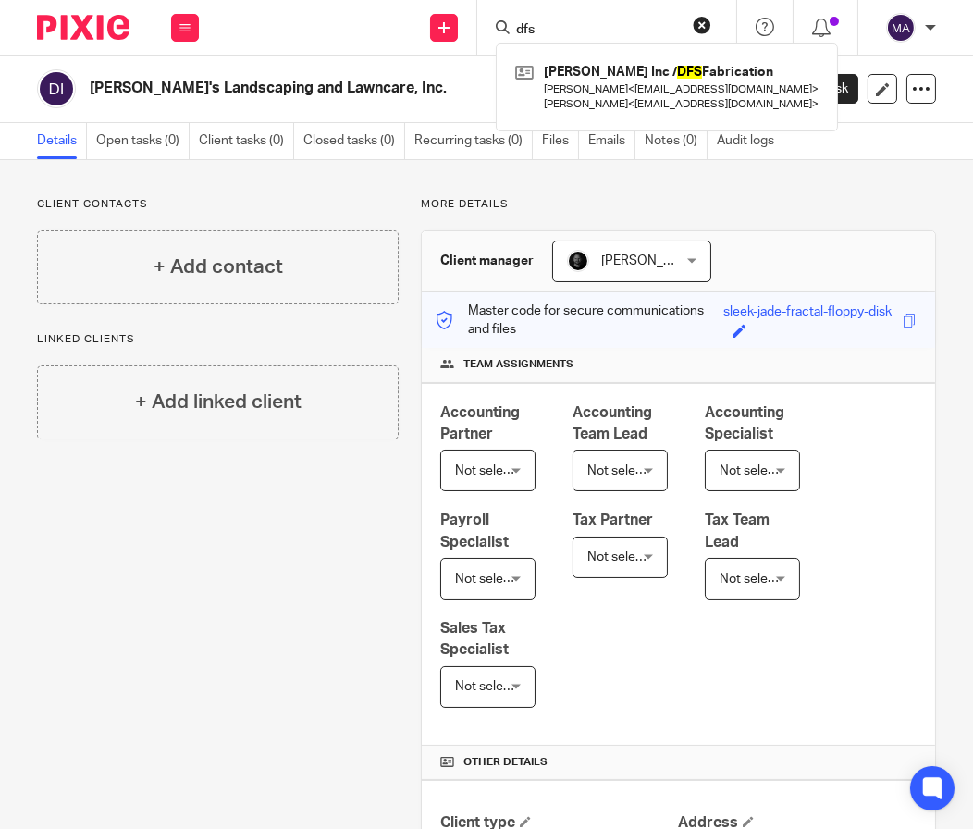
type input "dfs"
click at [697, 21] on button "reset" at bounding box center [702, 25] width 18 height 18
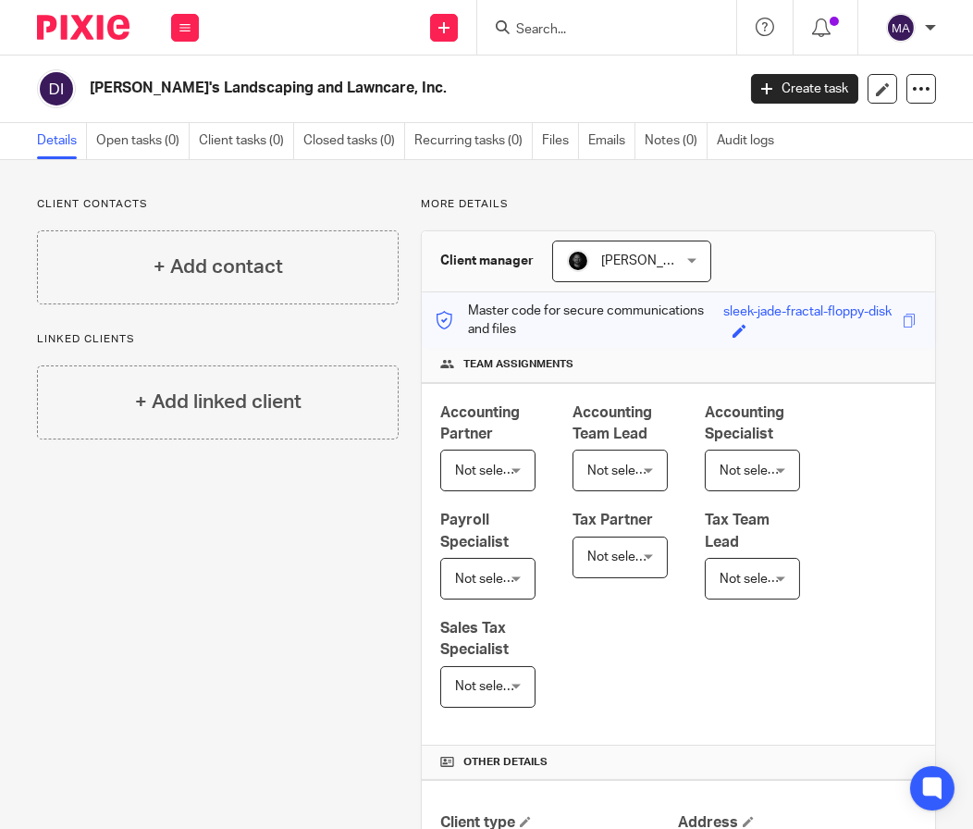
click at [566, 29] on input "Search" at bounding box center [597, 30] width 166 height 17
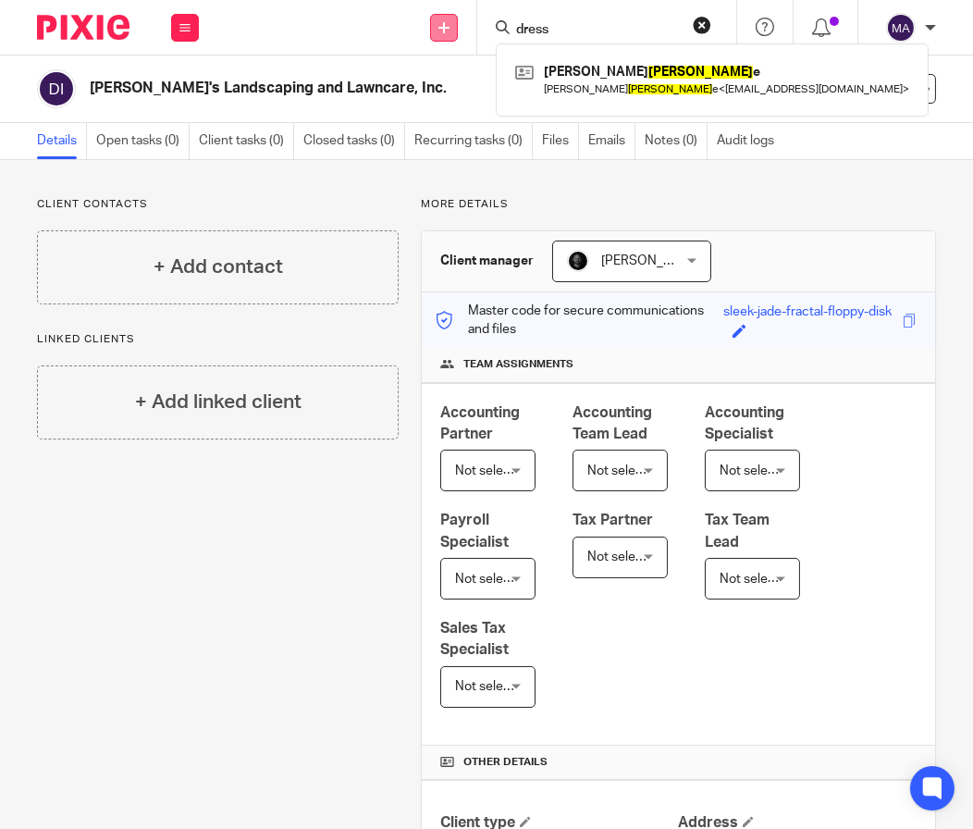
type input "dress"
click at [444, 24] on icon at bounding box center [443, 27] width 11 height 11
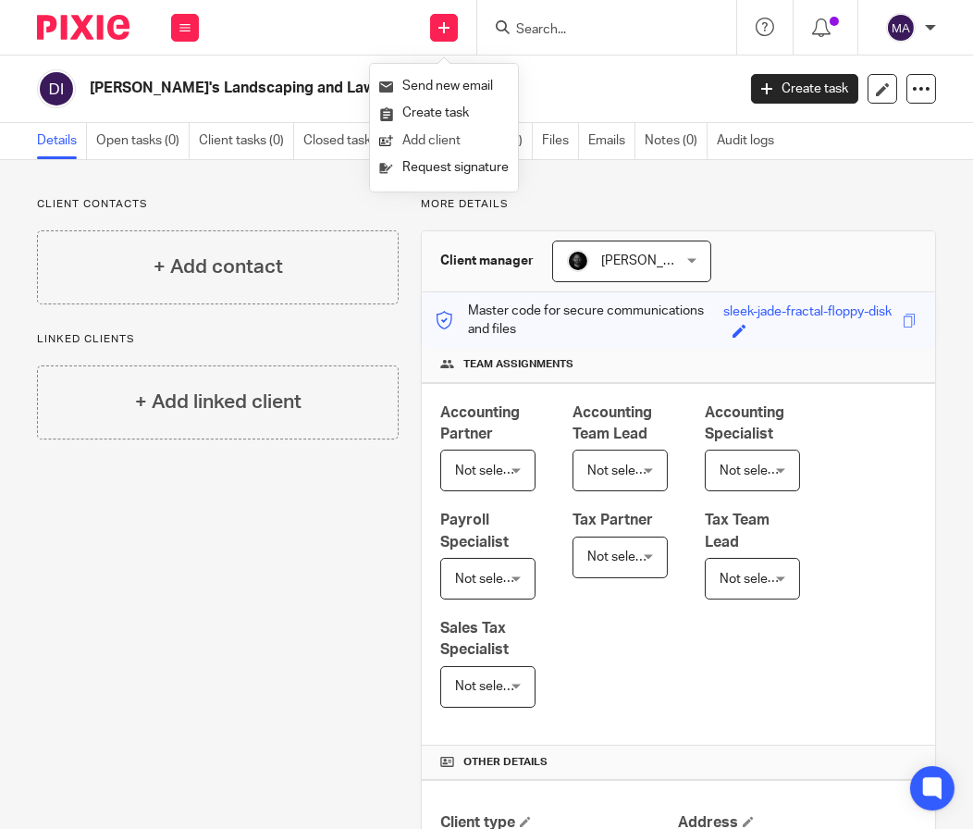
click at [460, 141] on link "Add client" at bounding box center [443, 141] width 129 height 27
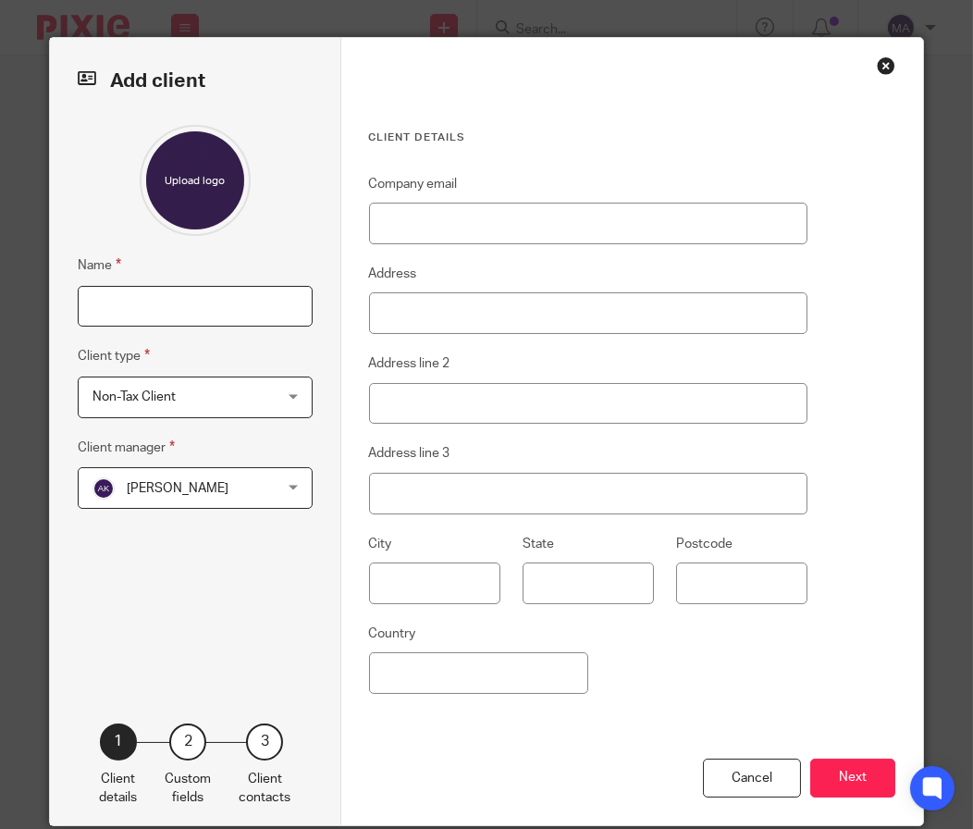
drag, startPoint x: 0, startPoint y: 0, endPoint x: 237, endPoint y: 320, distance: 398.1
click at [237, 320] on input "Name" at bounding box center [195, 307] width 235 height 42
type input "Dressel Chiropractic"
click at [258, 397] on span "Non-Tax Client" at bounding box center [180, 396] width 176 height 39
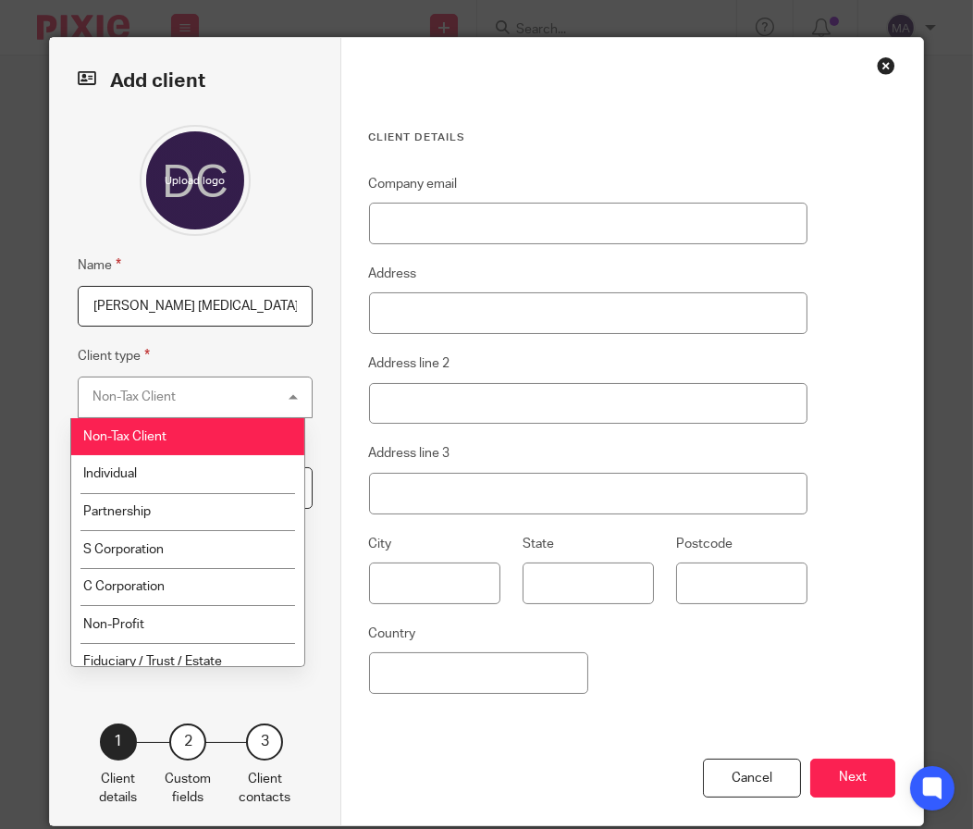
click at [258, 397] on div "Non-Tax Client Non-Tax Client" at bounding box center [195, 397] width 235 height 42
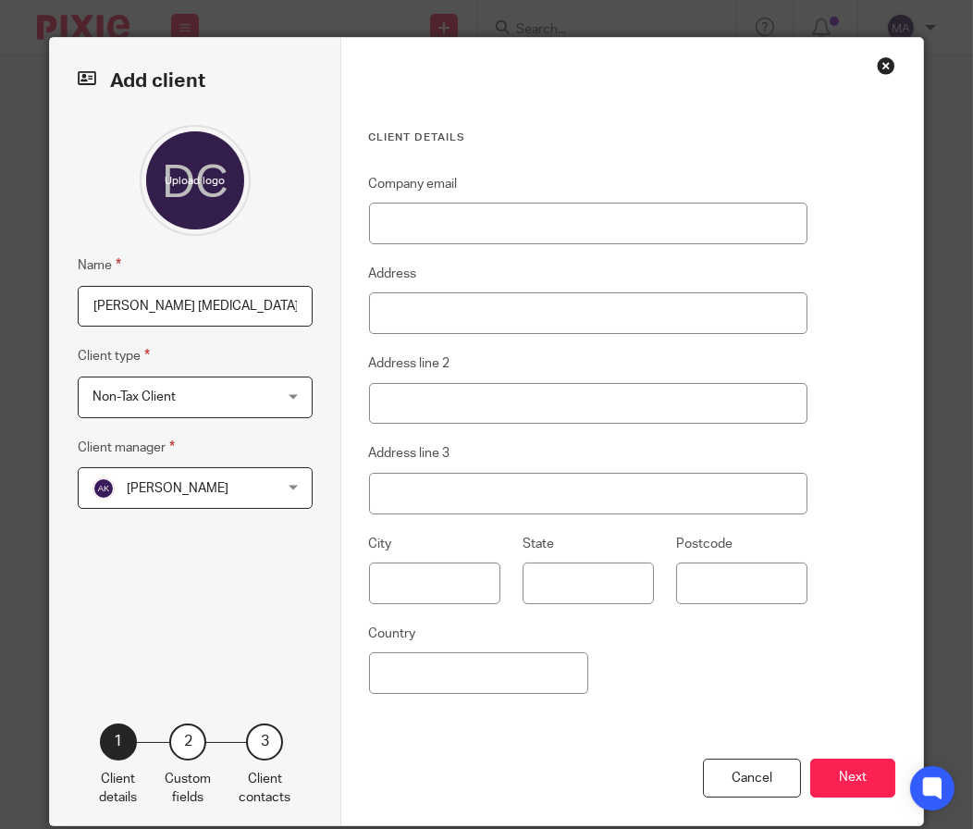
click at [245, 485] on span "[PERSON_NAME]" at bounding box center [180, 487] width 176 height 39
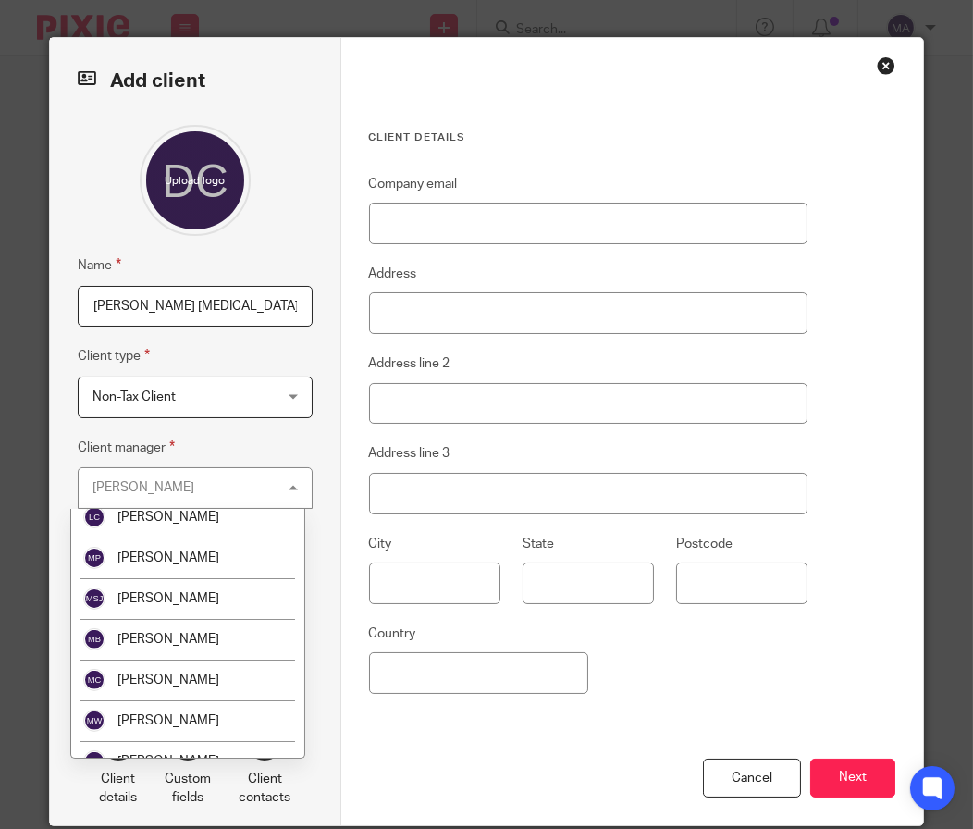
scroll to position [1479, 0]
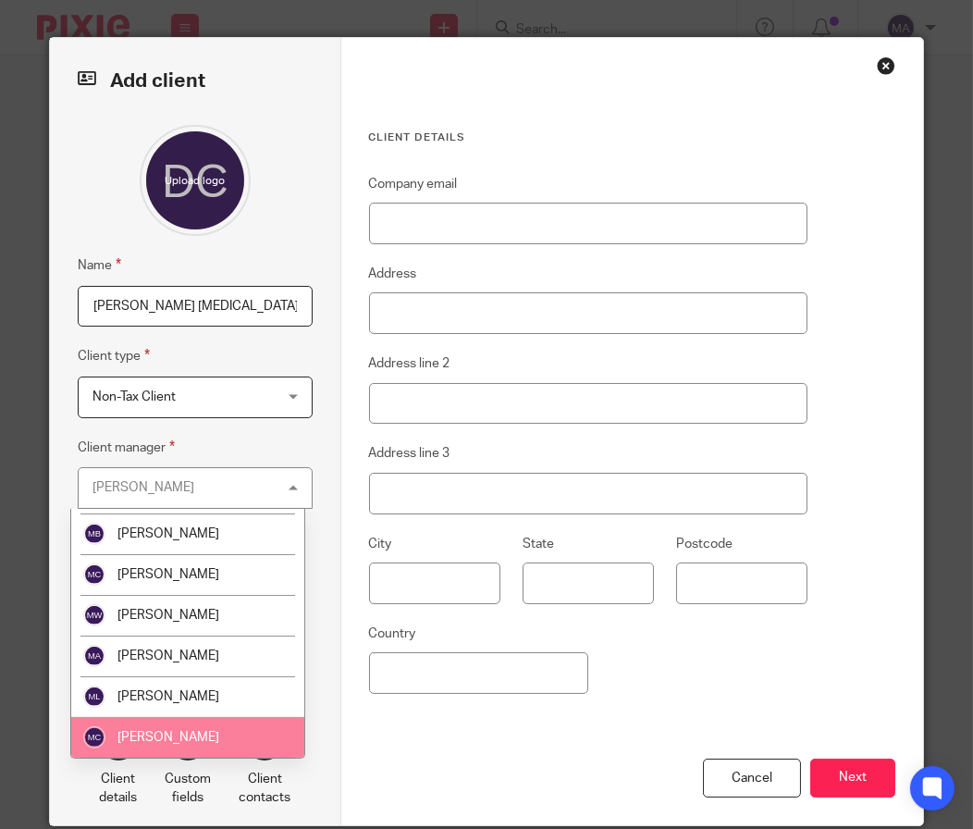
click at [203, 717] on li "[PERSON_NAME]" at bounding box center [187, 737] width 233 height 41
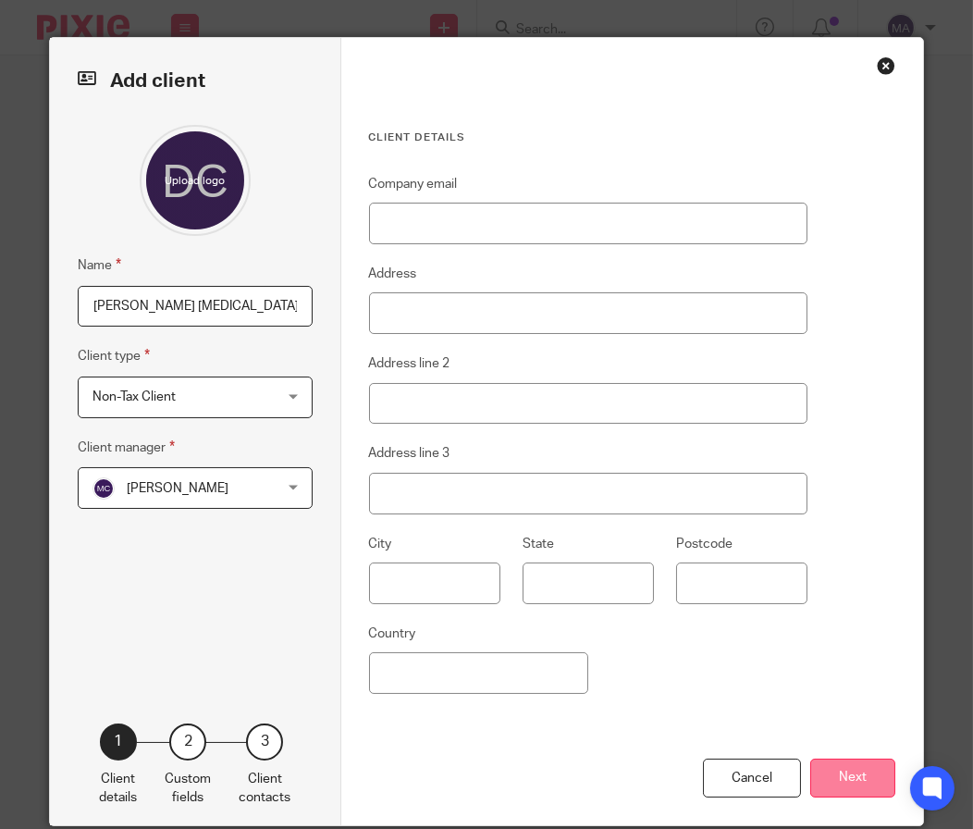
click at [847, 784] on button "Next" at bounding box center [852, 778] width 85 height 40
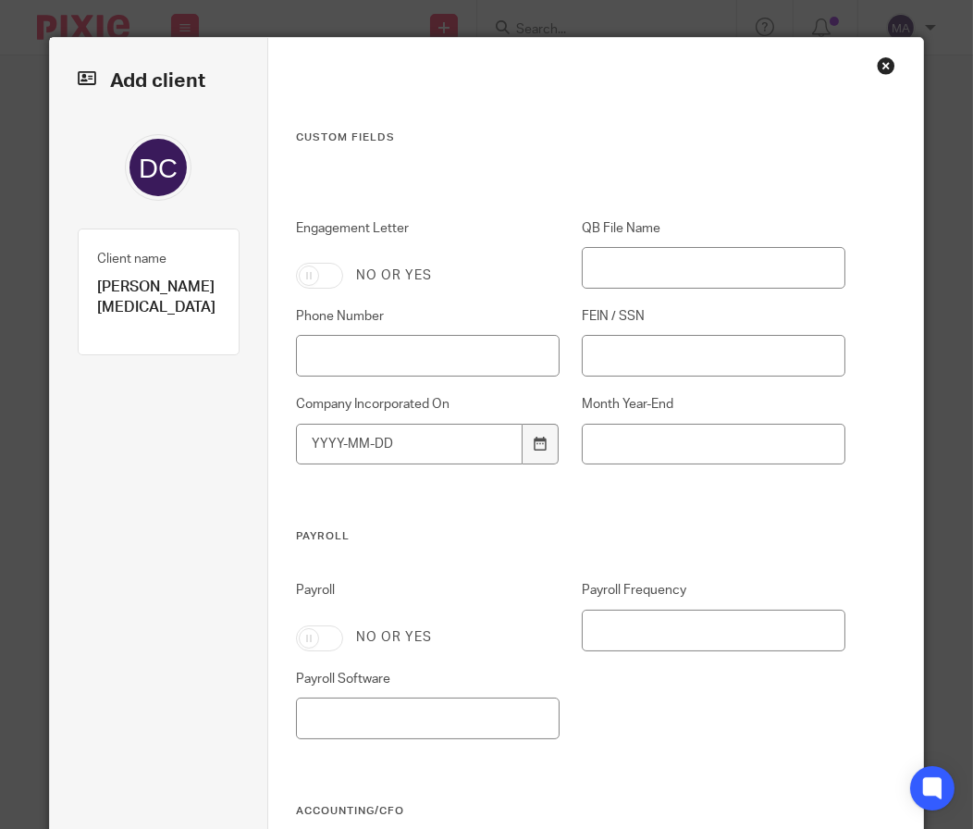
click at [309, 287] on input "Engagement Letter" at bounding box center [319, 276] width 47 height 26
checkbox input "true"
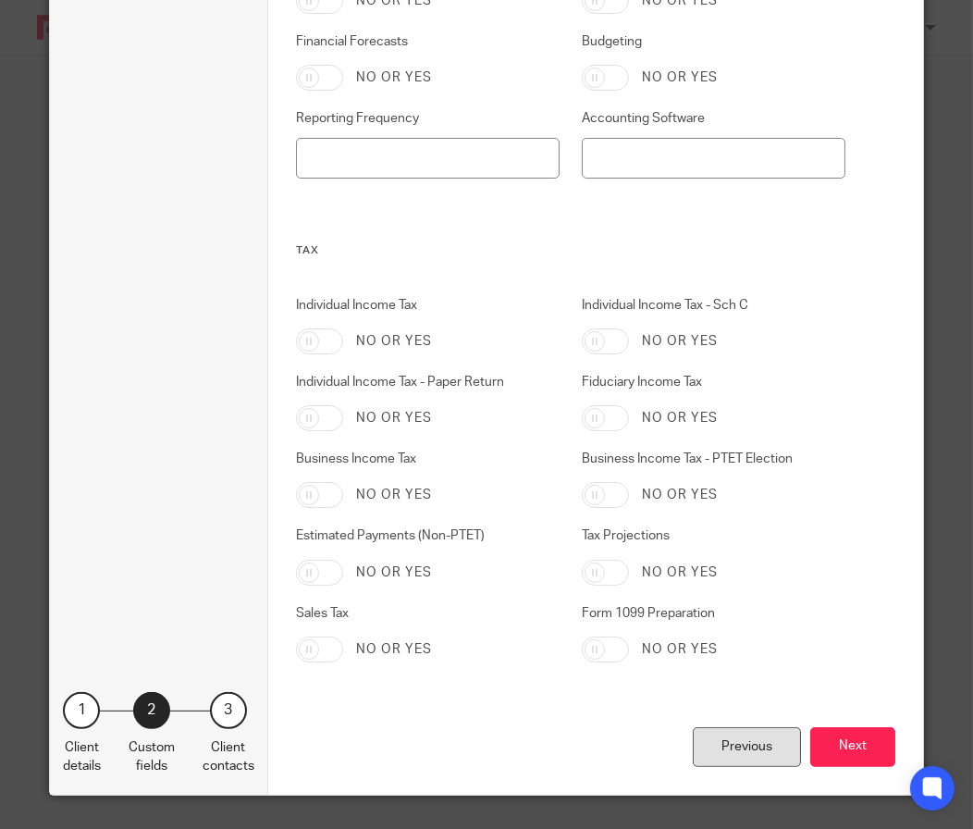
scroll to position [902, 0]
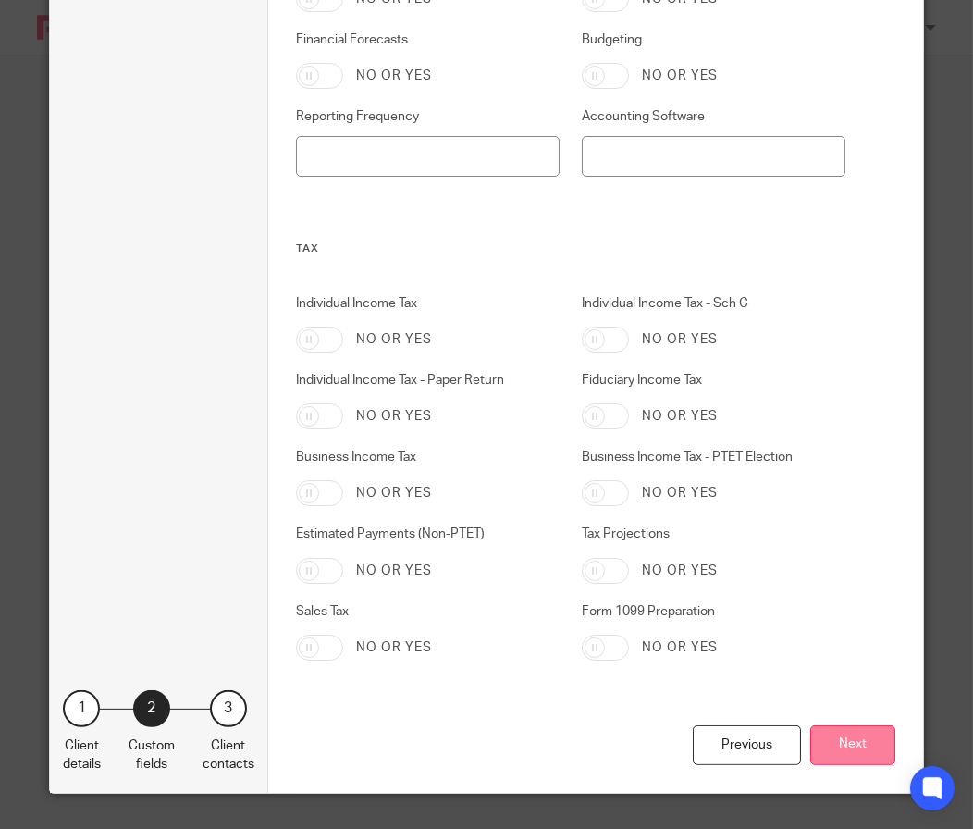
click at [834, 744] on button "Next" at bounding box center [852, 745] width 85 height 40
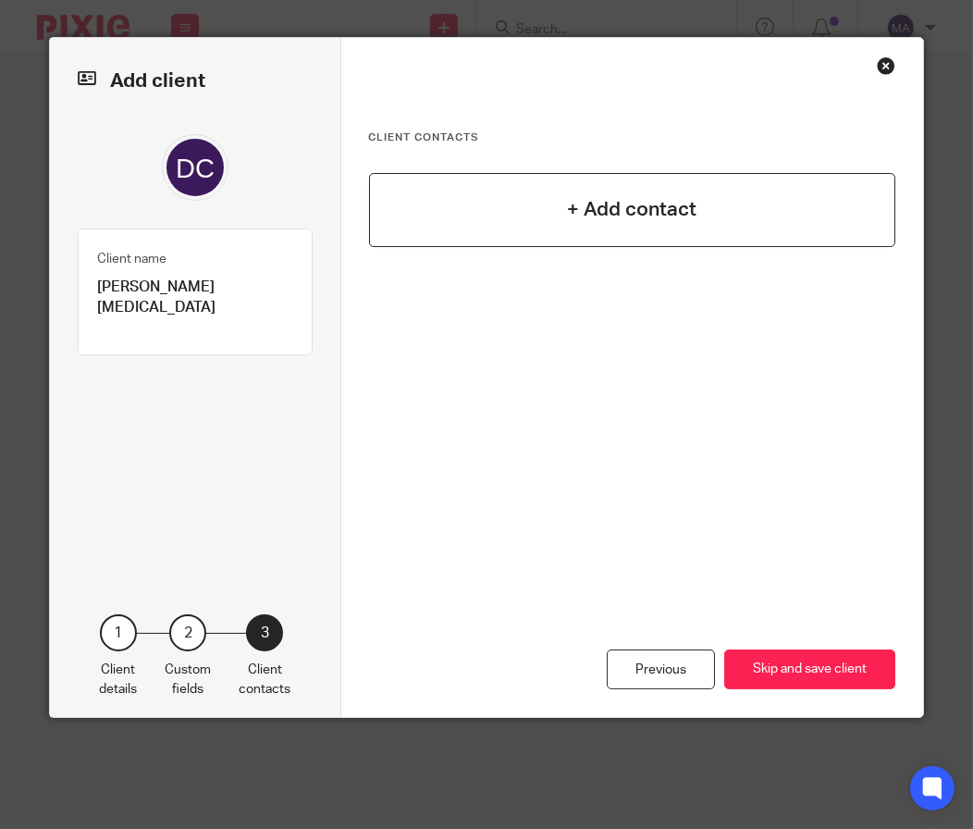
click at [666, 199] on h4 "+ Add contact" at bounding box center [631, 209] width 129 height 29
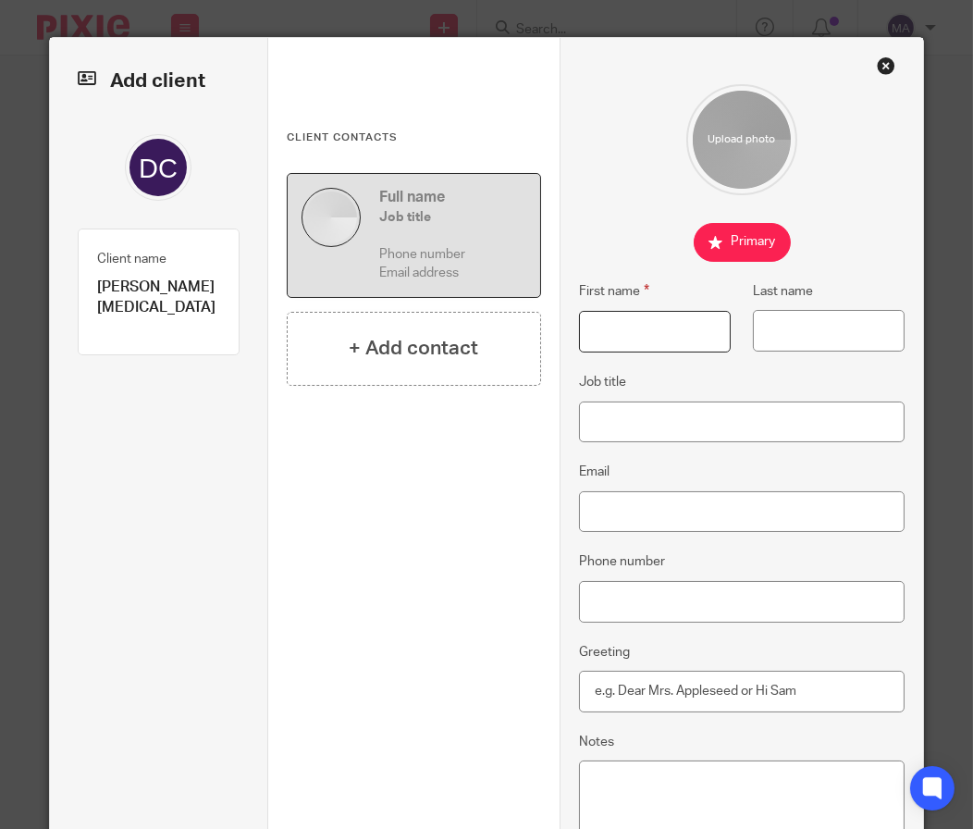
click at [588, 331] on input "First name" at bounding box center [655, 332] width 153 height 42
type input "Chris"
type input "Dressel"
paste input "drchris@dresselchiropractic.com"
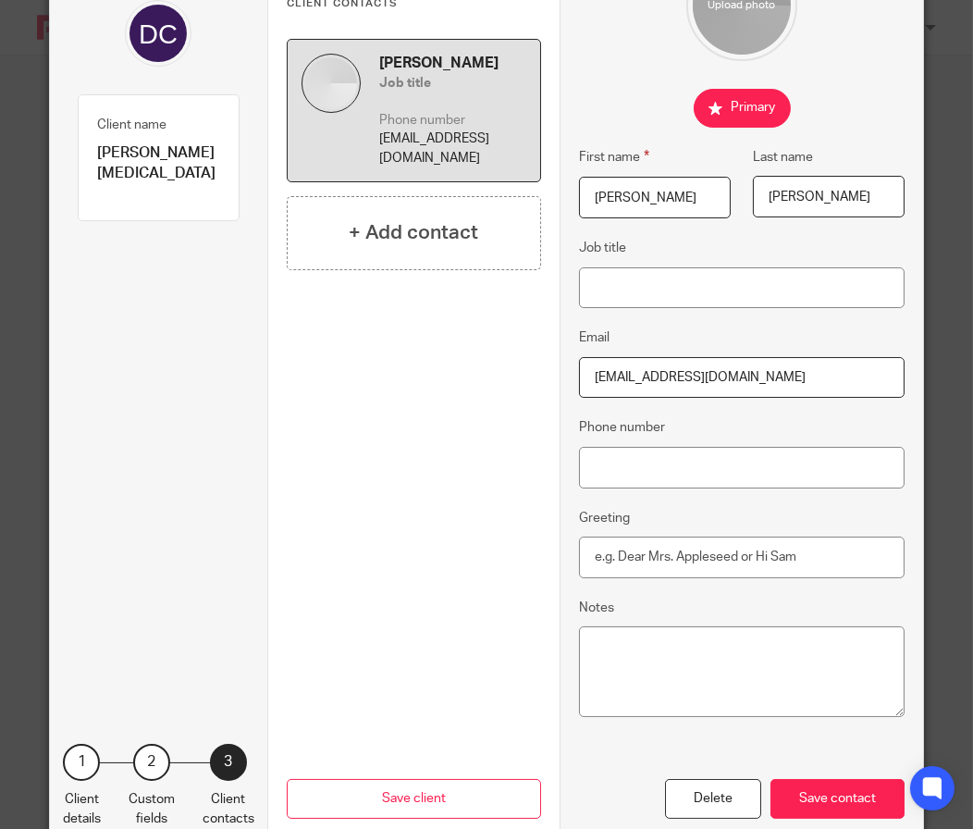
scroll to position [189, 0]
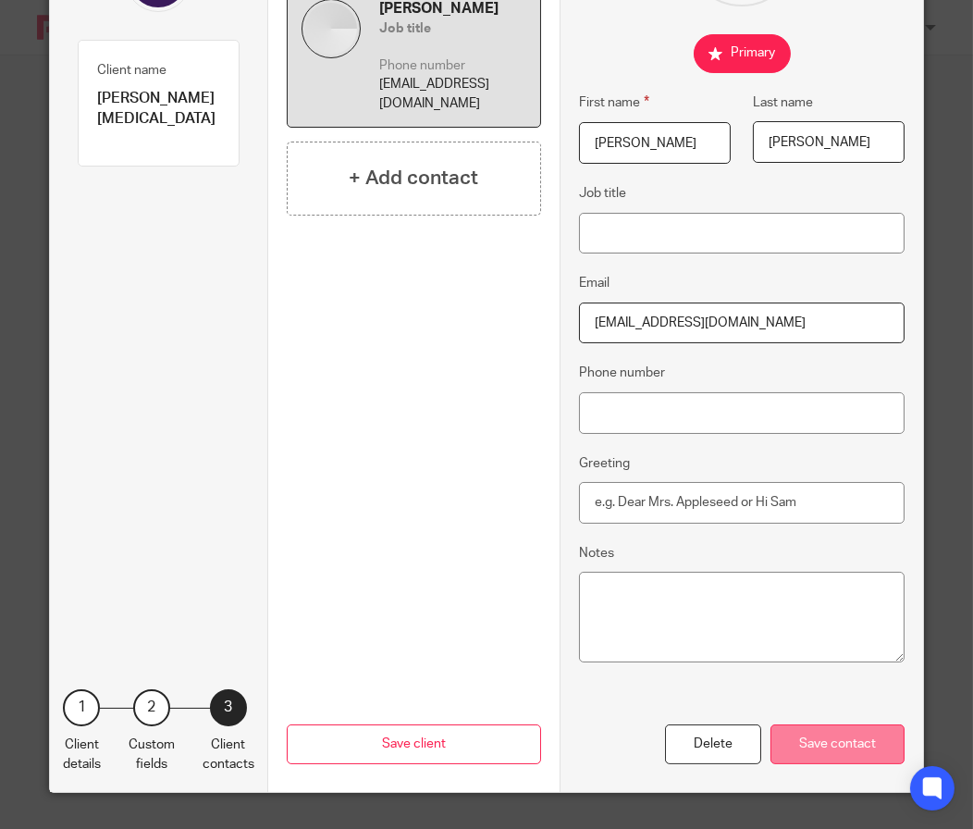
type input "drchris@dresselchiropractic.com"
click at [808, 758] on div "Save contact" at bounding box center [838, 744] width 134 height 40
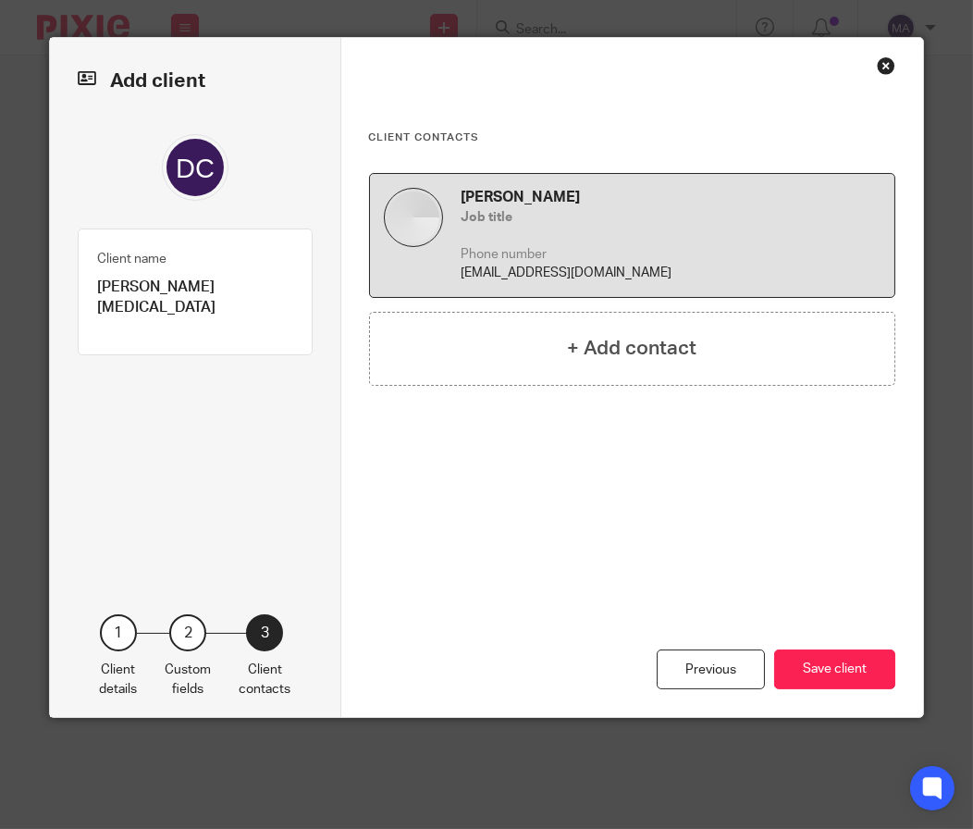
click at [887, 647] on div "Previous Save client" at bounding box center [632, 621] width 527 height 191
click at [814, 654] on button "Save client" at bounding box center [834, 669] width 121 height 40
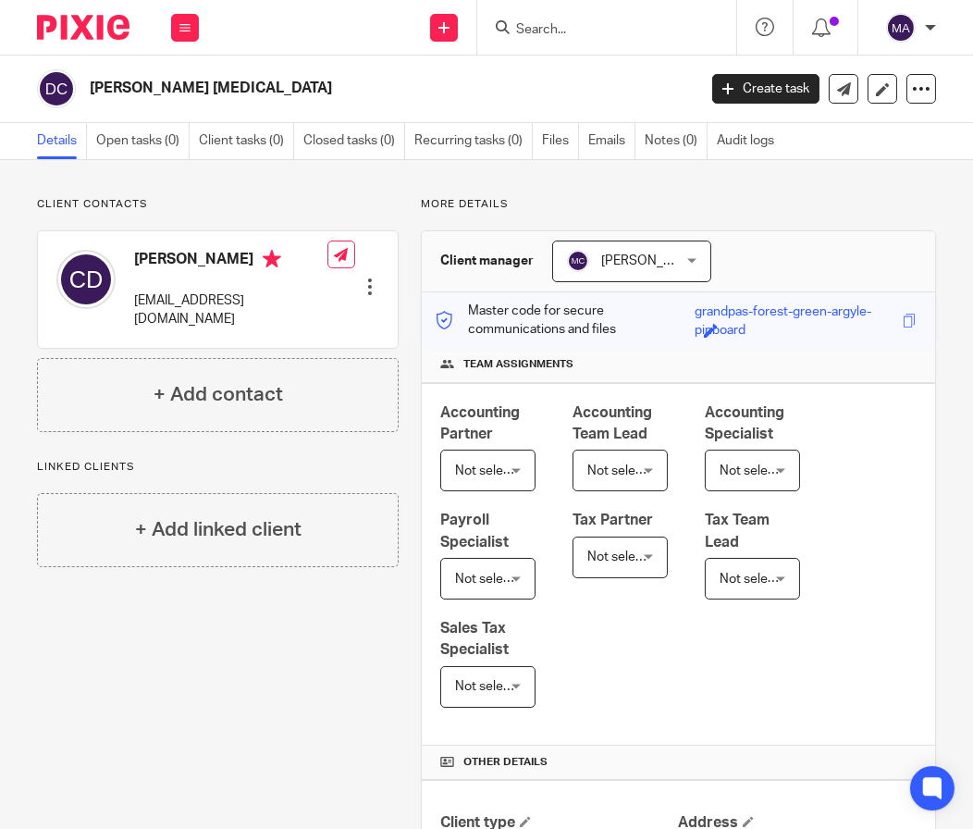
click at [536, 16] on form at bounding box center [612, 27] width 197 height 23
click at [552, 31] on input "Search" at bounding box center [597, 30] width 166 height 17
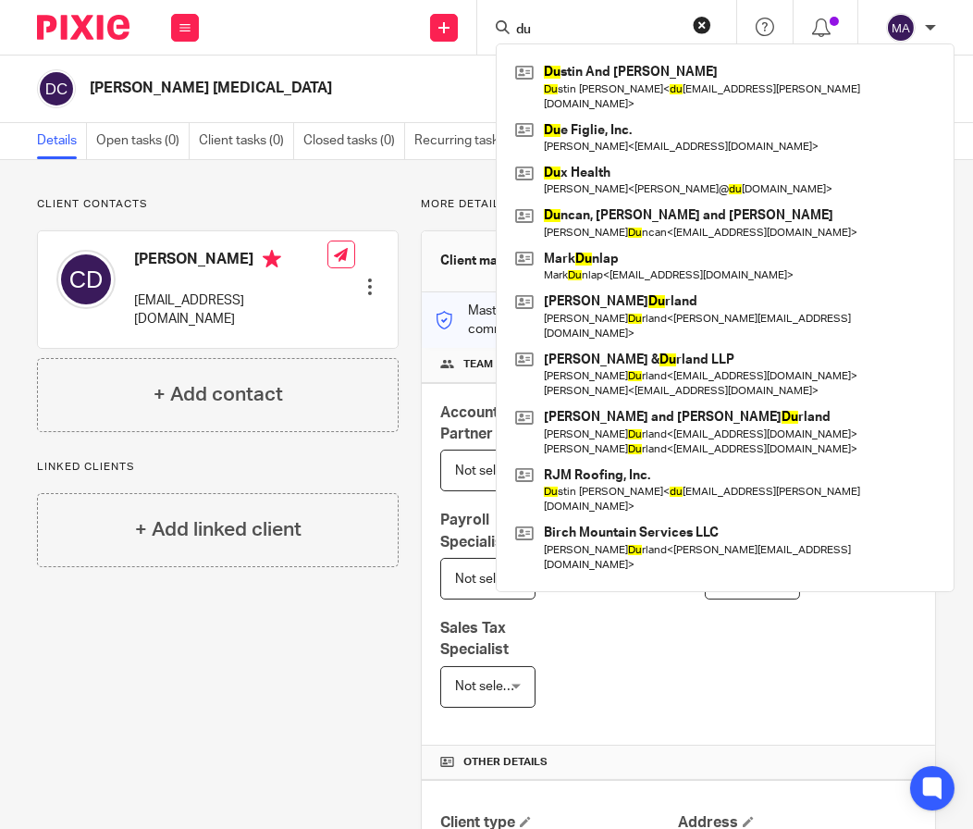
type input "d"
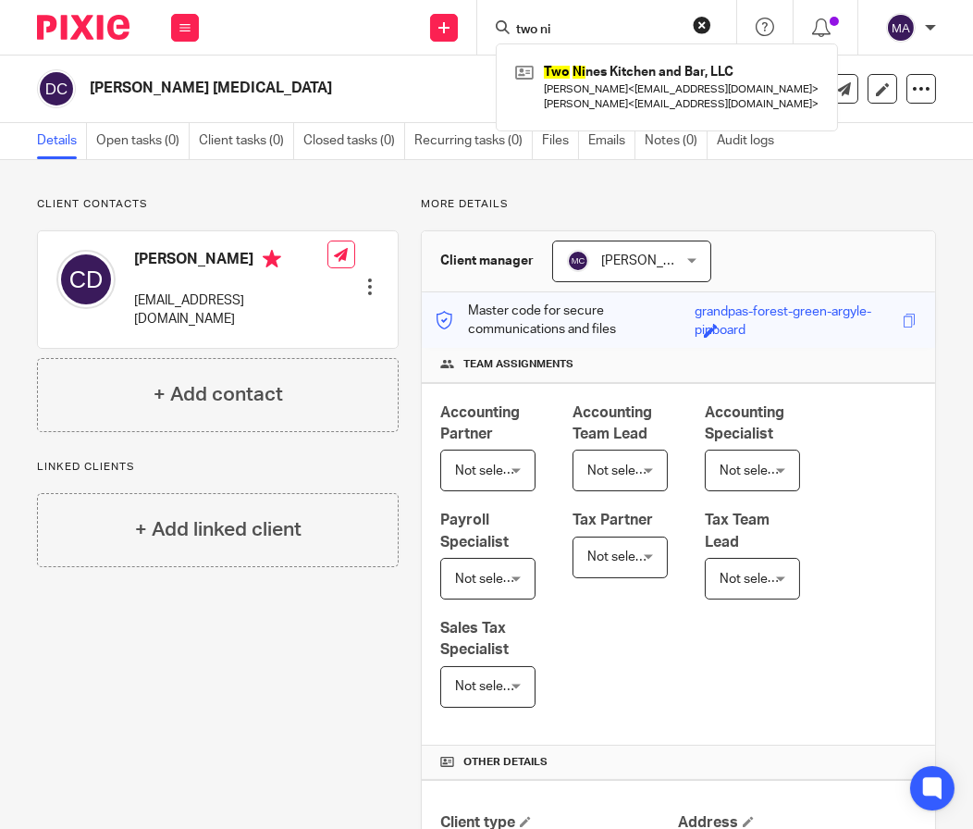
type input "two ni"
drag, startPoint x: 470, startPoint y: 23, endPoint x: 250, endPoint y: 21, distance: 220.2
click at [250, 21] on div "Send new email Create task Add client Request signature two ni Two Ni nes Kitch…" at bounding box center [595, 27] width 756 height 55
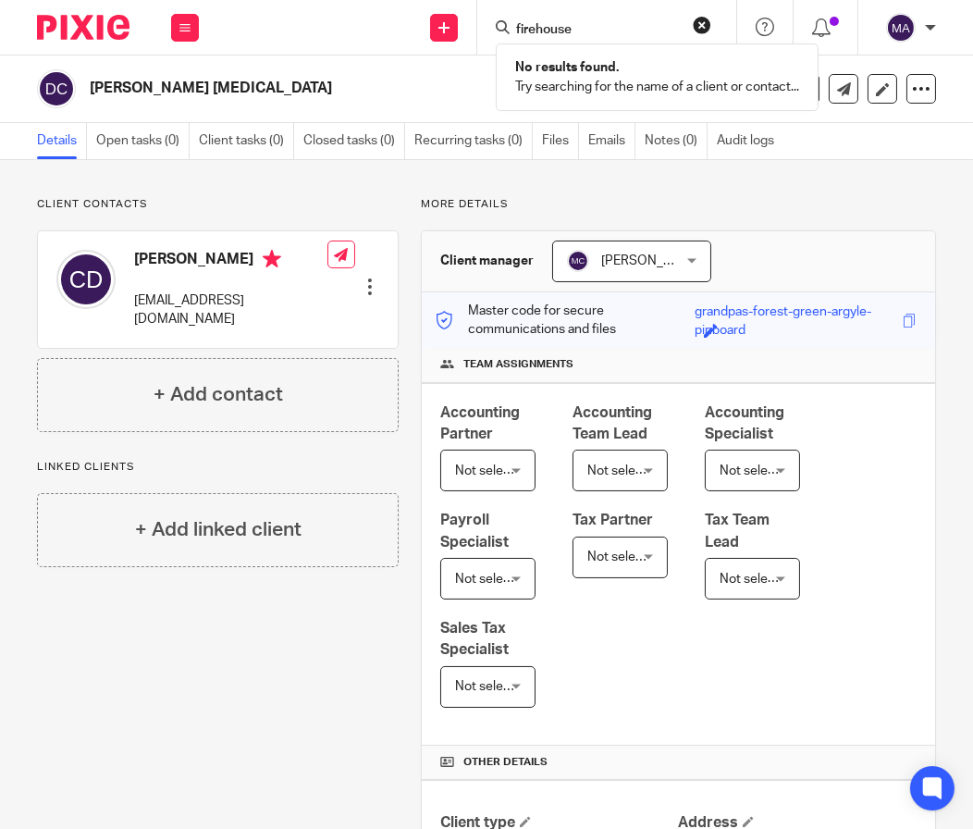
type input "firehouse"
drag, startPoint x: 298, startPoint y: 46, endPoint x: 458, endPoint y: 45, distance: 160.0
click at [313, 46] on div "Send new email Create task Add client Request signature firehouse No results fo…" at bounding box center [595, 27] width 756 height 55
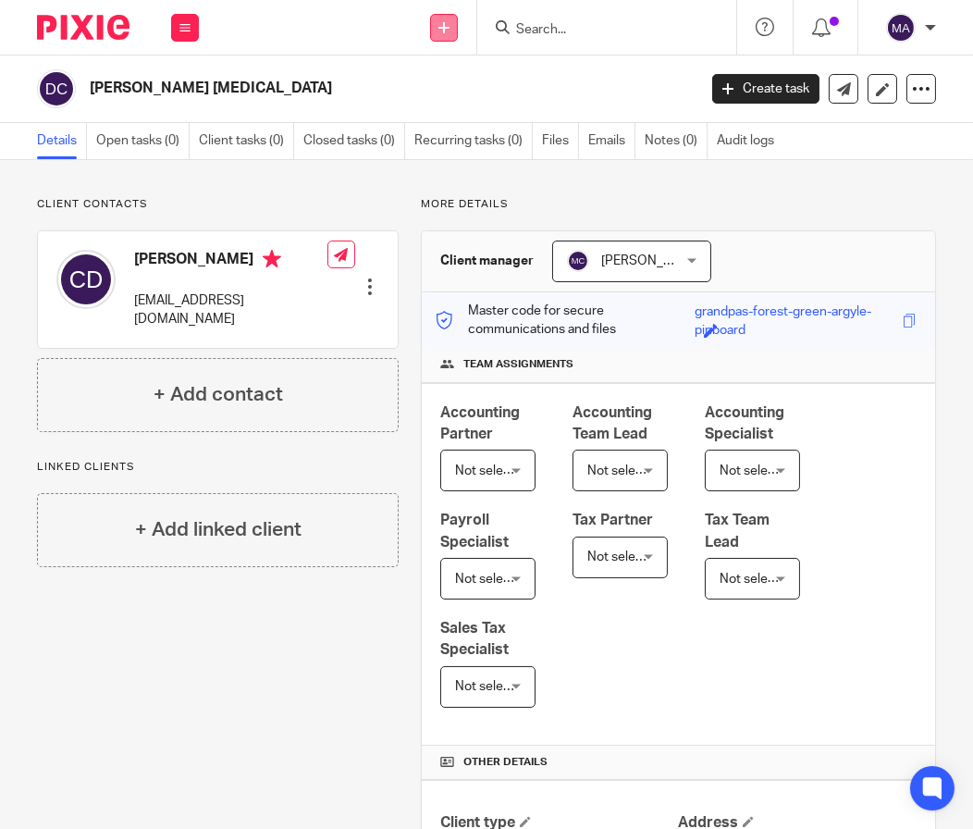
click at [443, 35] on link at bounding box center [444, 28] width 28 height 28
click at [462, 138] on link "Add client" at bounding box center [443, 141] width 129 height 27
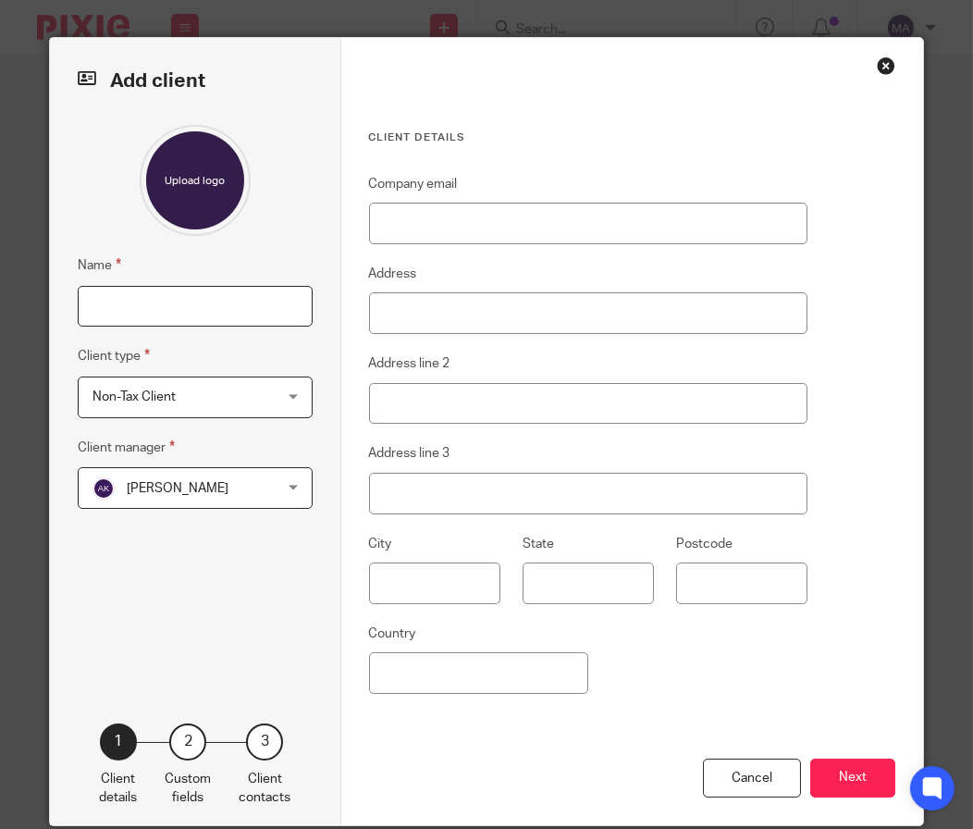
click at [165, 302] on input "Name" at bounding box center [195, 307] width 235 height 42
type input "Firehouse Subs"
click at [188, 486] on span "[PERSON_NAME]" at bounding box center [178, 488] width 102 height 13
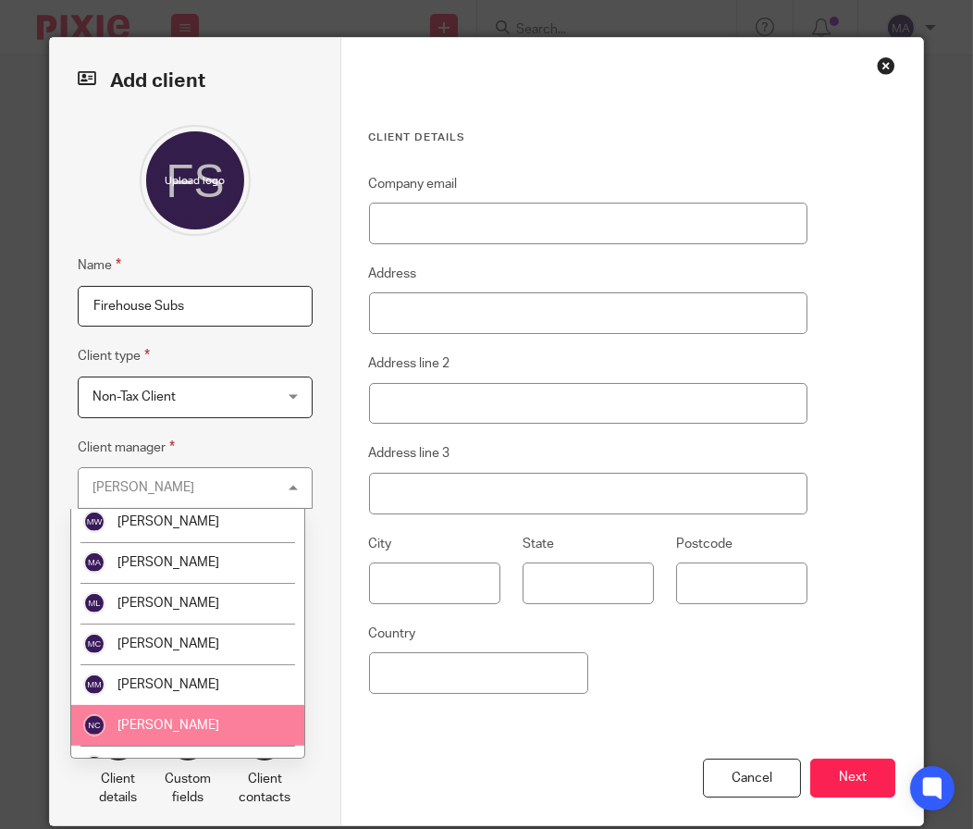
scroll to position [1572, 0]
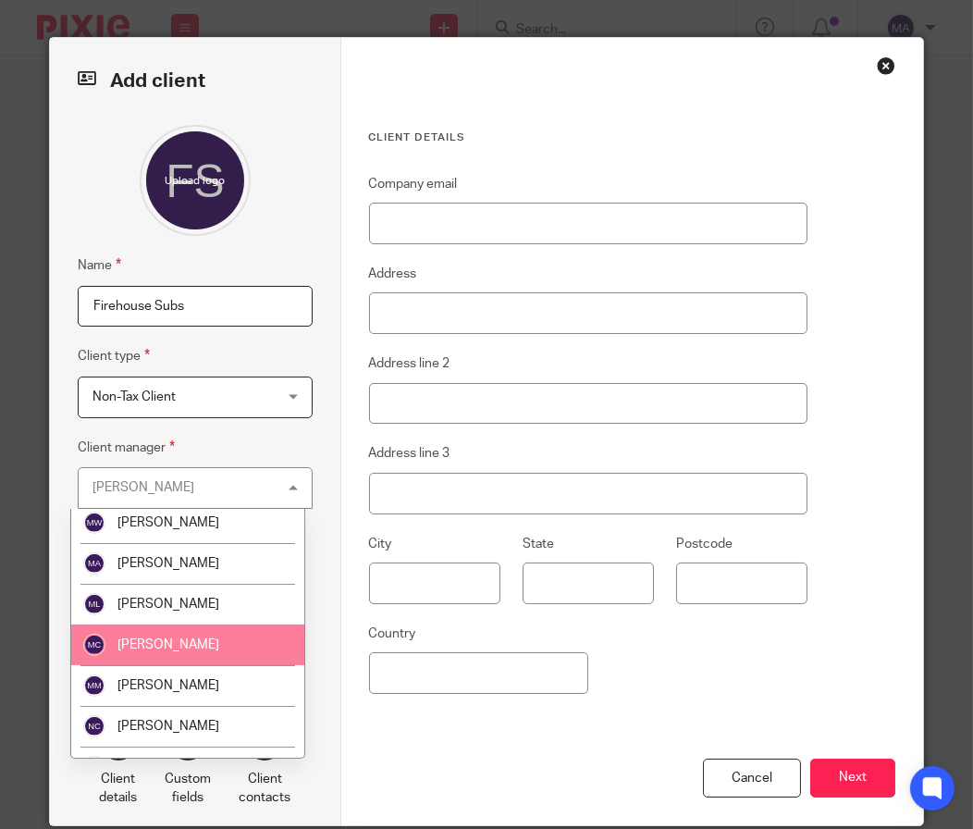
click at [217, 631] on li "[PERSON_NAME]" at bounding box center [187, 644] width 233 height 41
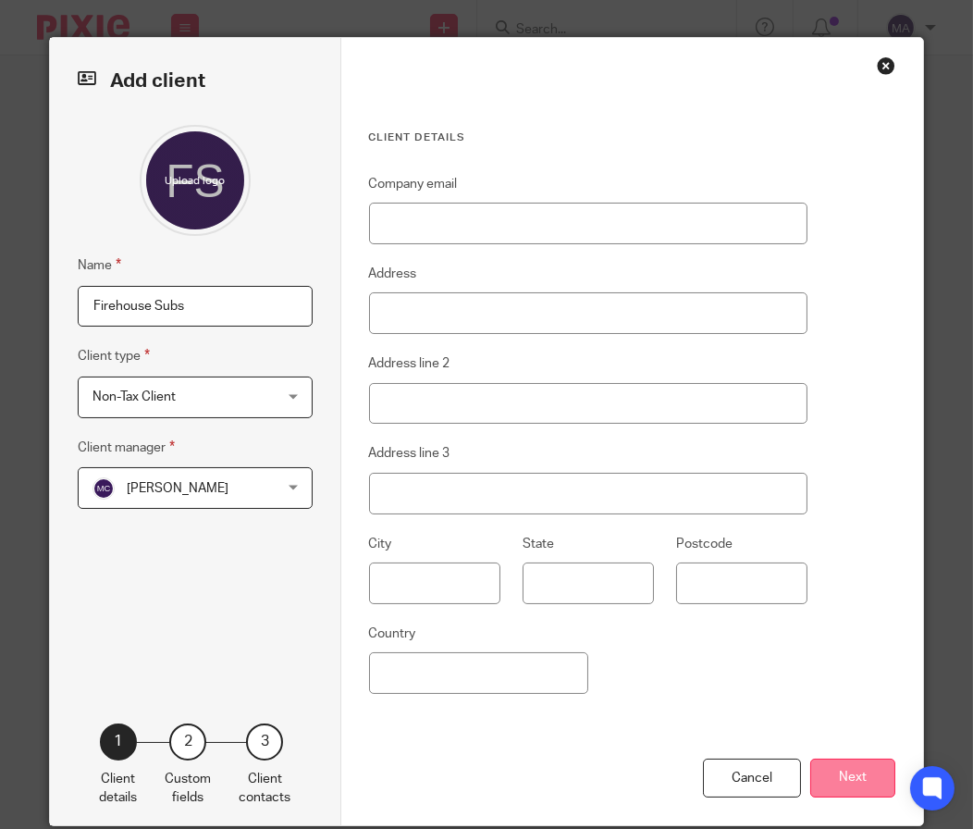
click at [862, 781] on button "Next" at bounding box center [852, 778] width 85 height 40
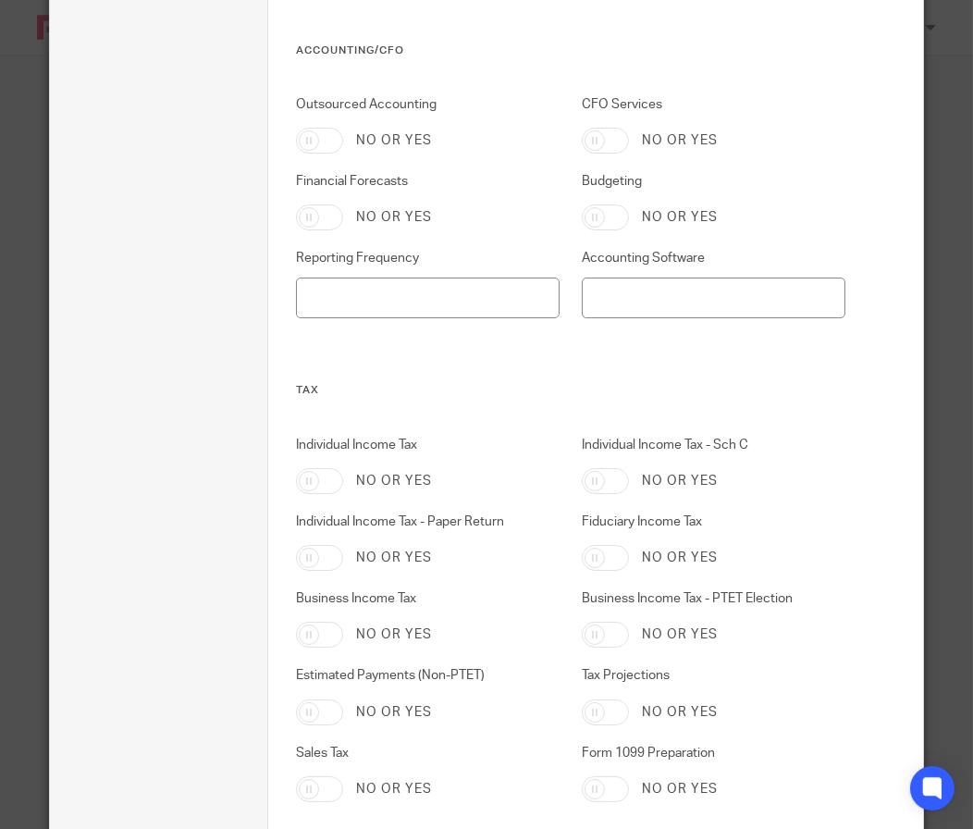
scroll to position [902, 0]
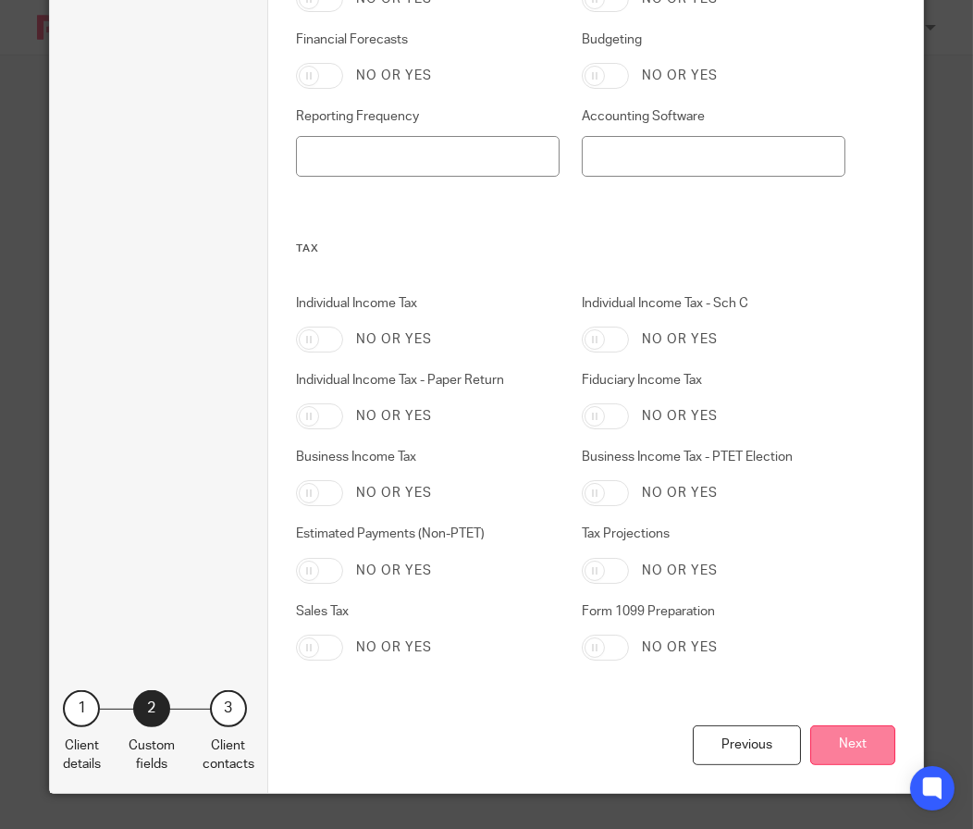
click at [822, 749] on button "Next" at bounding box center [852, 745] width 85 height 40
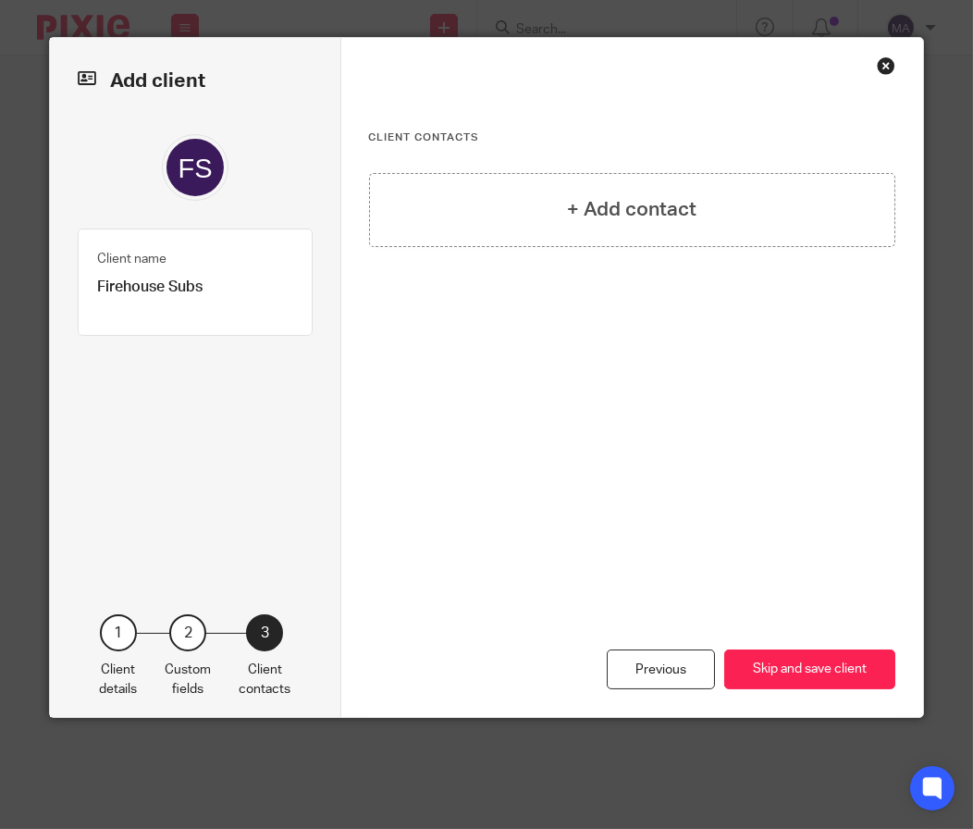
scroll to position [0, 0]
click at [820, 667] on button "Skip and save client" at bounding box center [809, 669] width 171 height 40
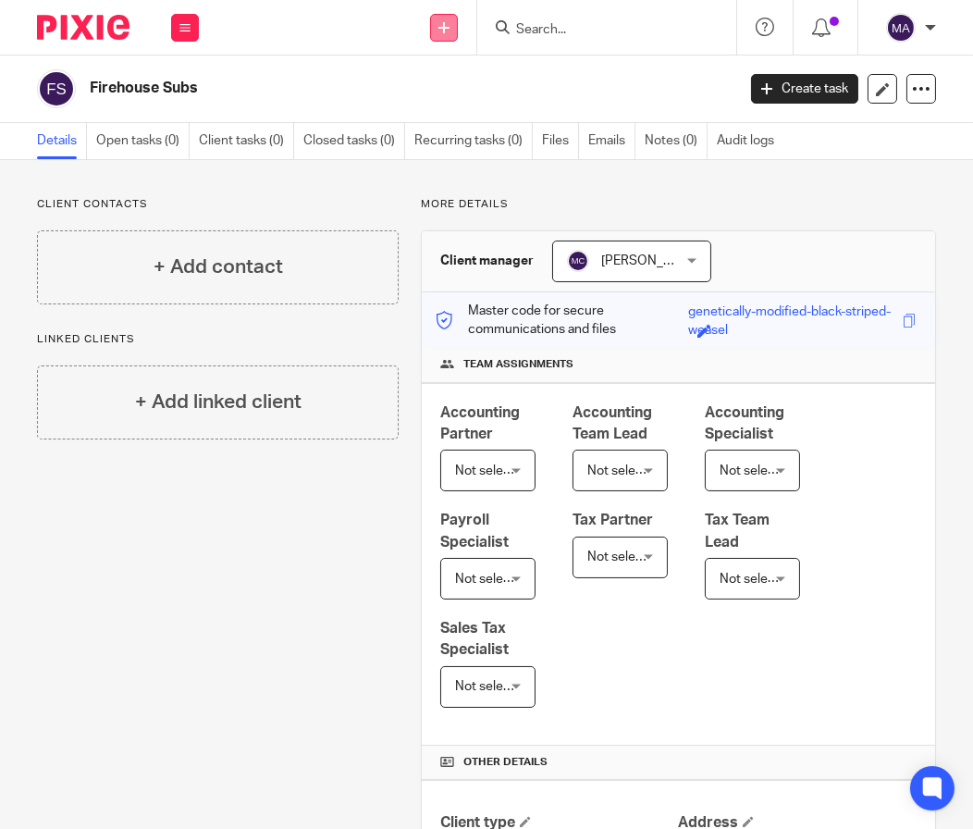
click at [442, 24] on icon at bounding box center [443, 27] width 11 height 11
click at [457, 133] on link "Add client" at bounding box center [443, 141] width 129 height 27
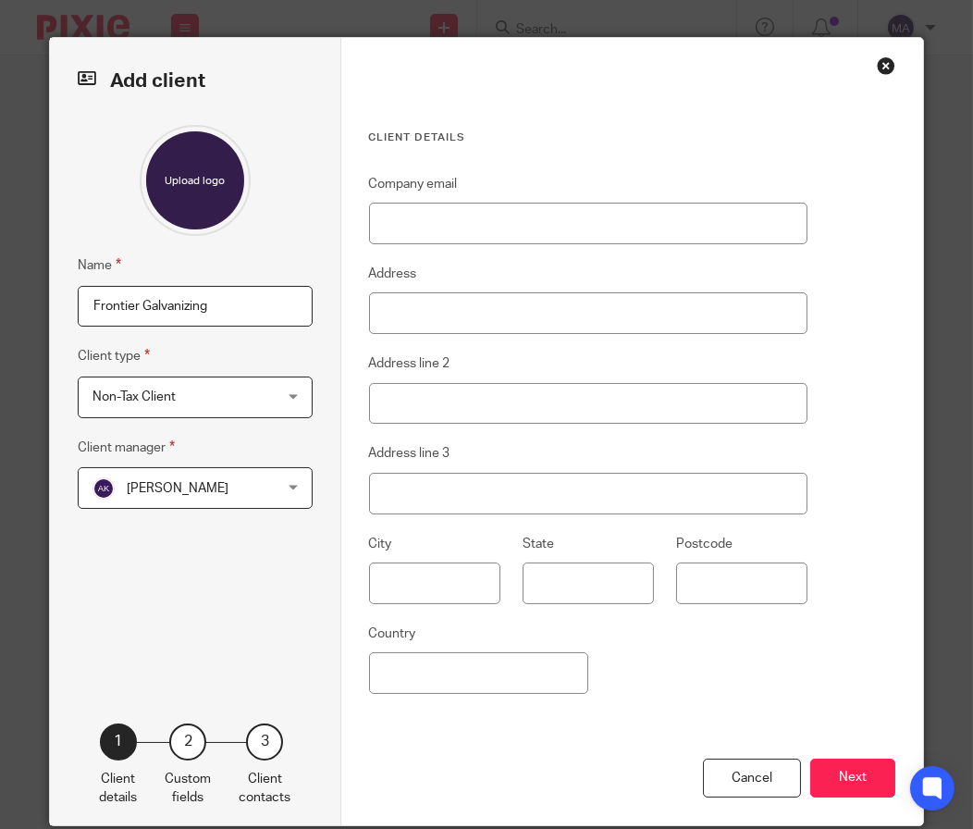
type input "Frontier Galvanizing"
click at [178, 524] on div "Name Frontier Galvanizing Client type Non-Tax Client Non-Tax Client Non-Tax Cli…" at bounding box center [195, 396] width 235 height 543
click at [216, 483] on span "[PERSON_NAME]" at bounding box center [178, 488] width 102 height 13
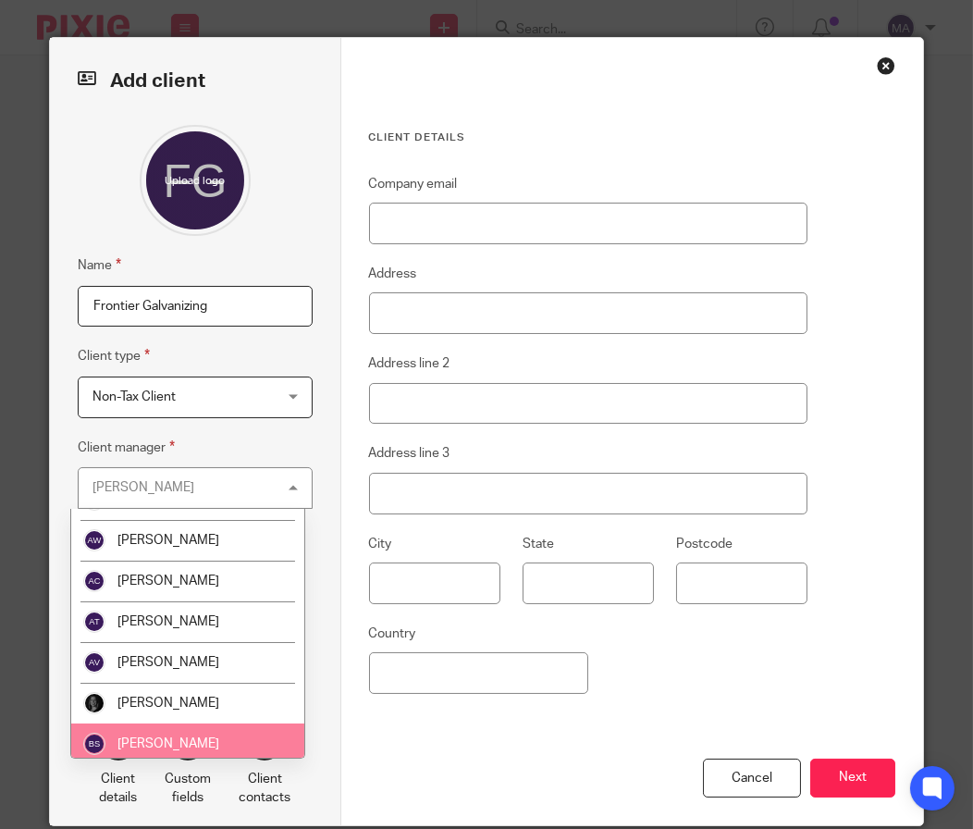
scroll to position [184, 0]
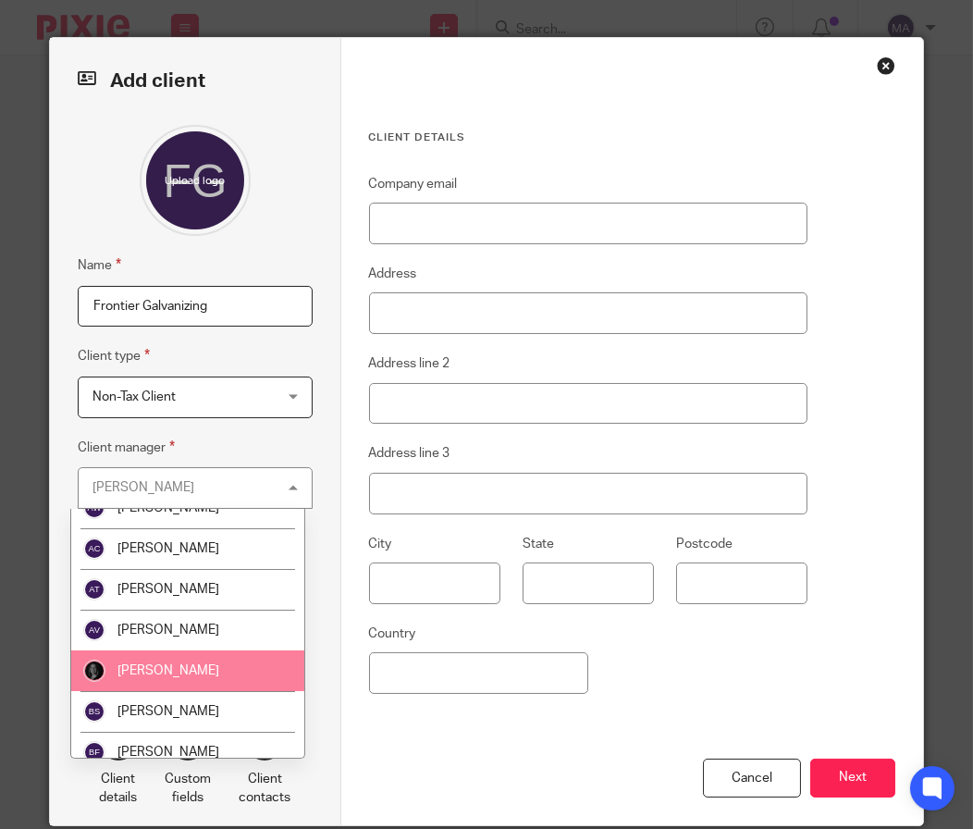
click at [197, 682] on li "[PERSON_NAME]" at bounding box center [187, 670] width 233 height 41
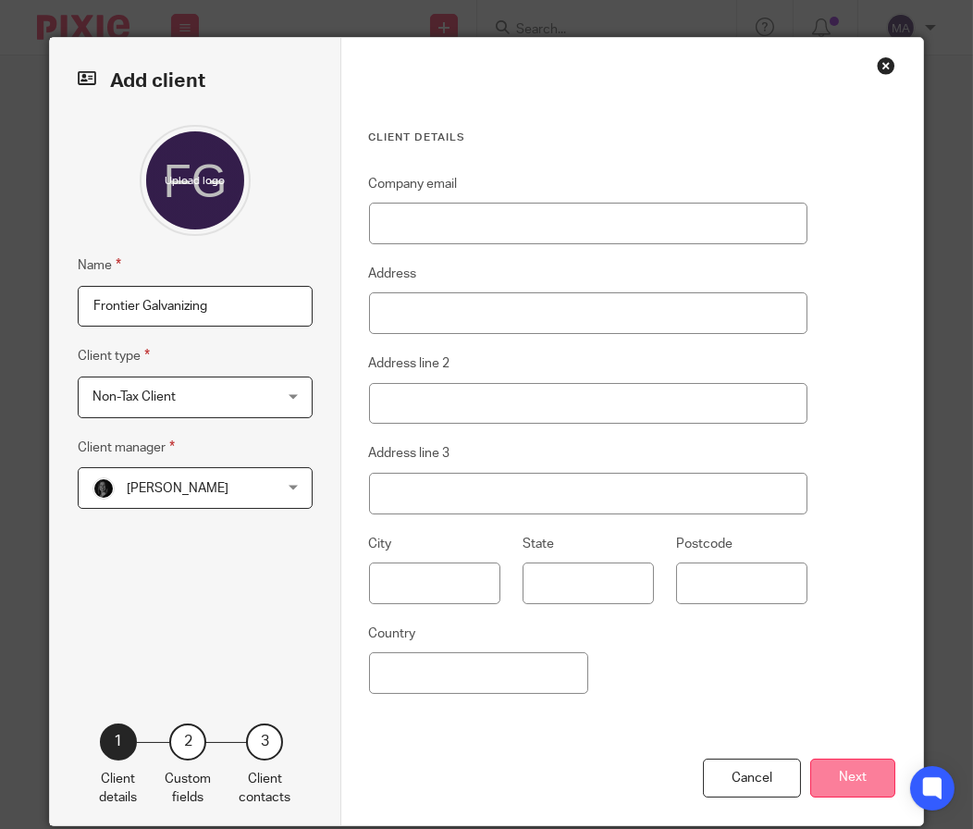
click at [829, 767] on button "Next" at bounding box center [852, 778] width 85 height 40
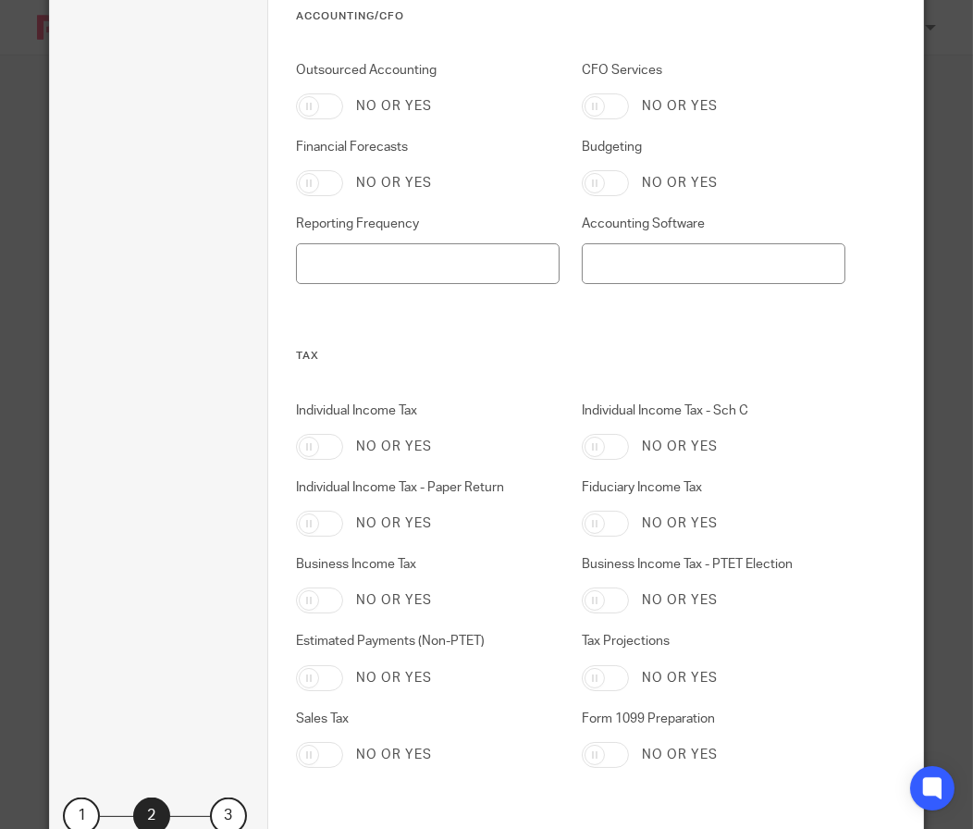
scroll to position [902, 0]
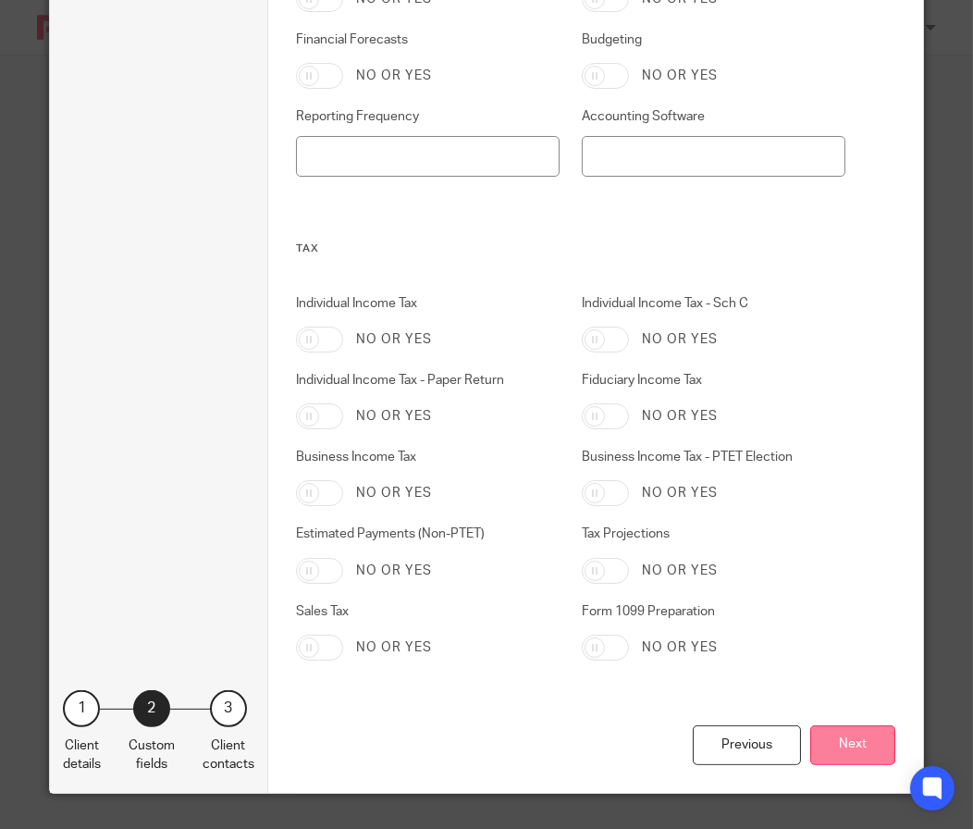
click at [848, 741] on button "Next" at bounding box center [852, 745] width 85 height 40
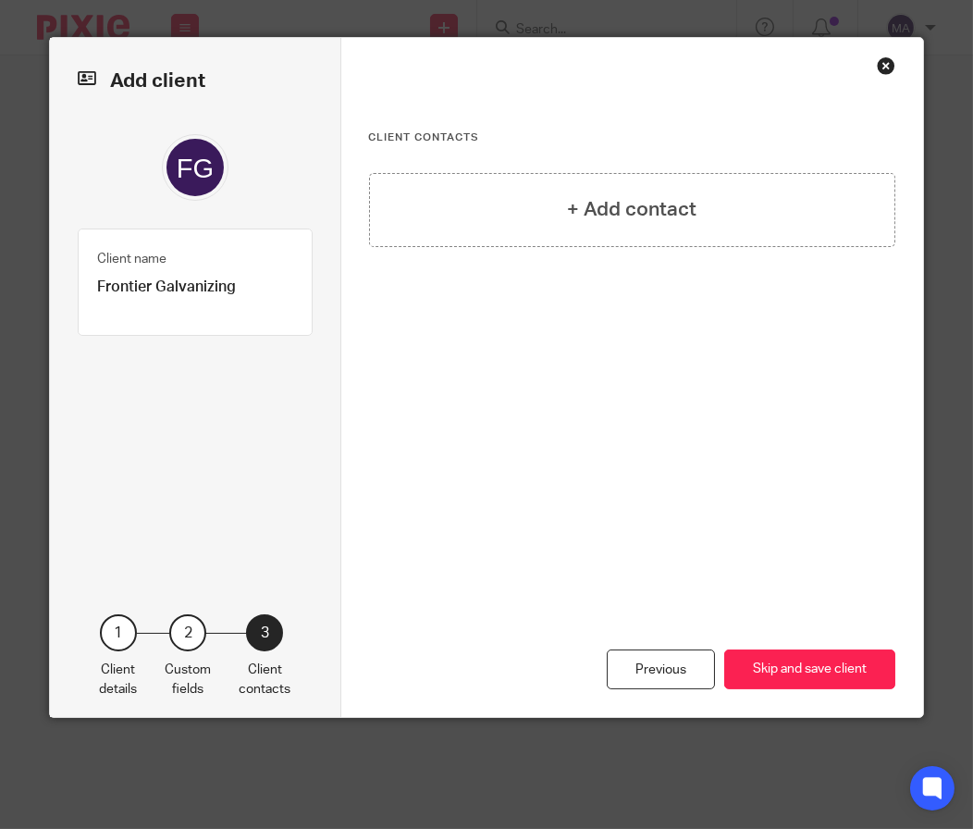
scroll to position [0, 0]
click at [807, 660] on button "Skip and save client" at bounding box center [809, 669] width 171 height 40
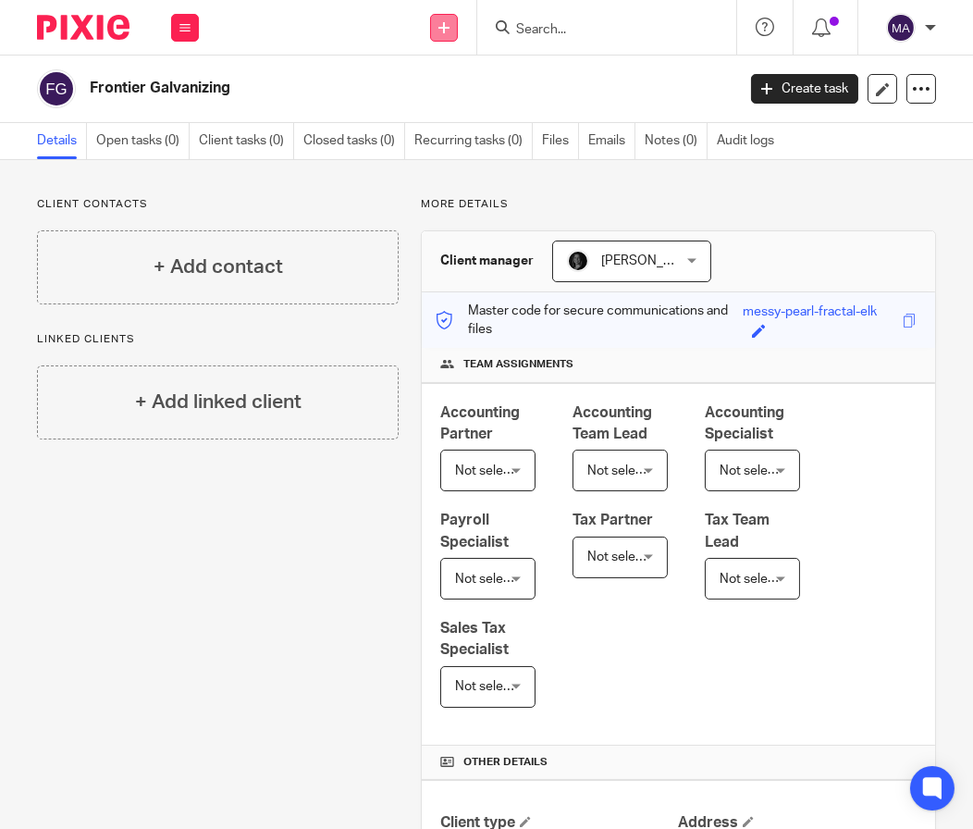
click at [450, 32] on link at bounding box center [444, 28] width 28 height 28
click at [442, 136] on link "Add client" at bounding box center [443, 141] width 129 height 27
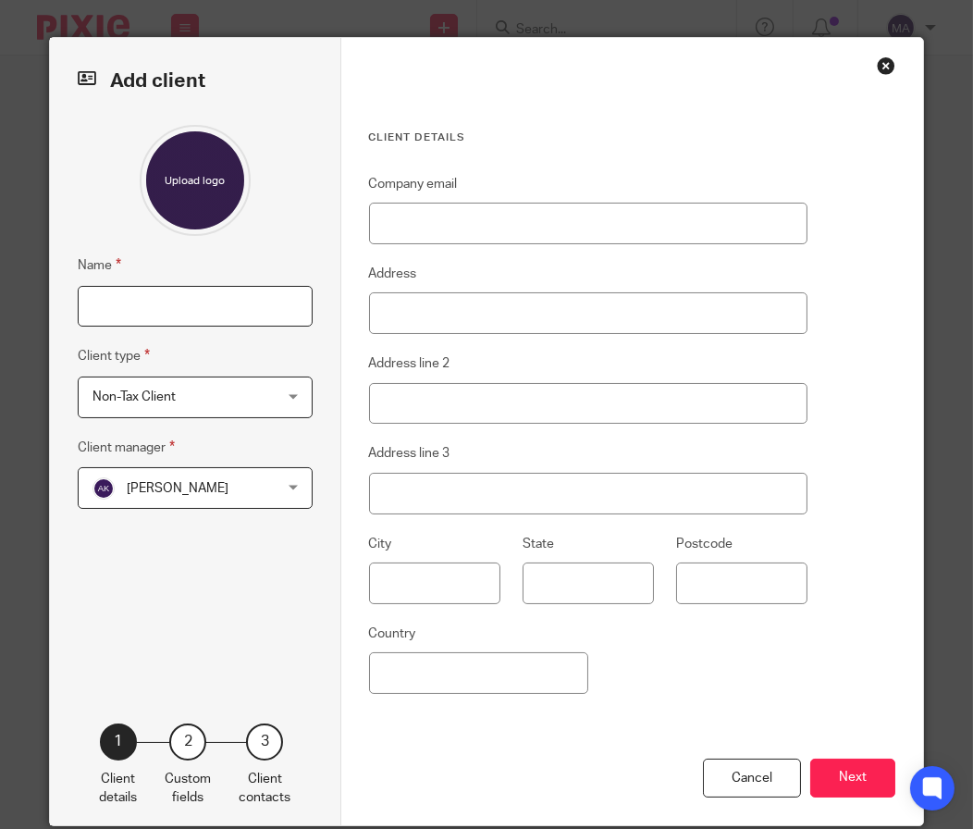
click at [160, 302] on input "Name" at bounding box center [195, 307] width 235 height 42
type input "GTI Fabrication"
click at [159, 380] on span "Non-Tax Client" at bounding box center [180, 396] width 176 height 39
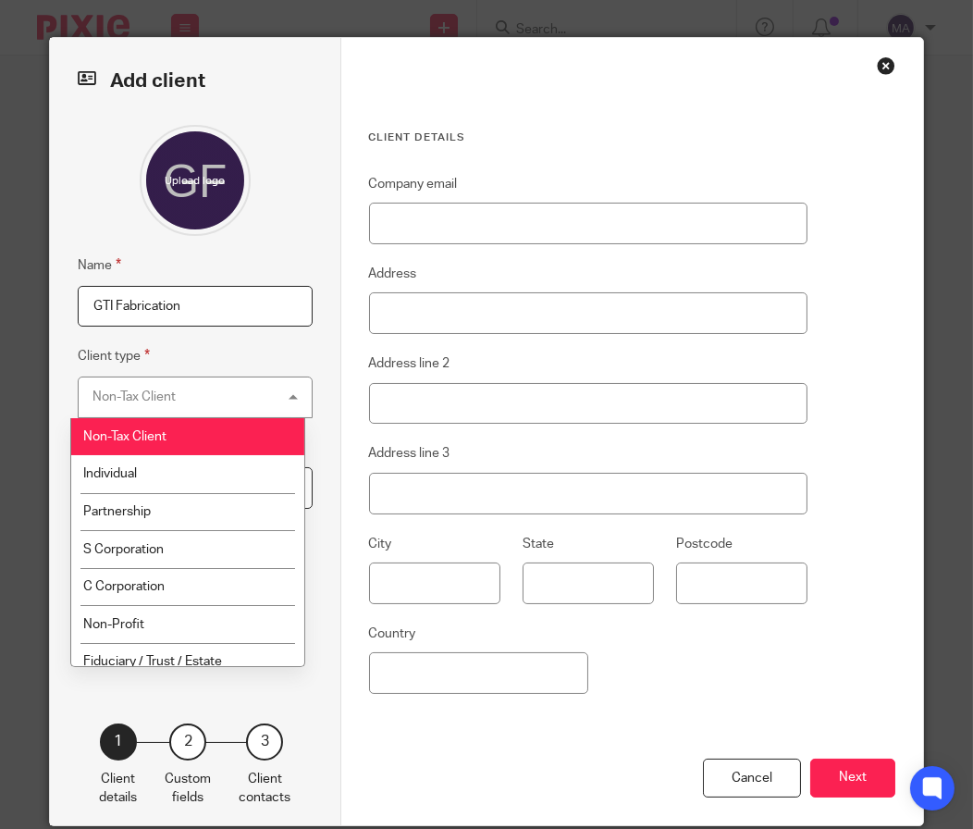
click at [173, 349] on fieldset "Client type Non-Tax Client Non-Tax Client Non-Tax Client Individual Partnership…" at bounding box center [195, 381] width 235 height 72
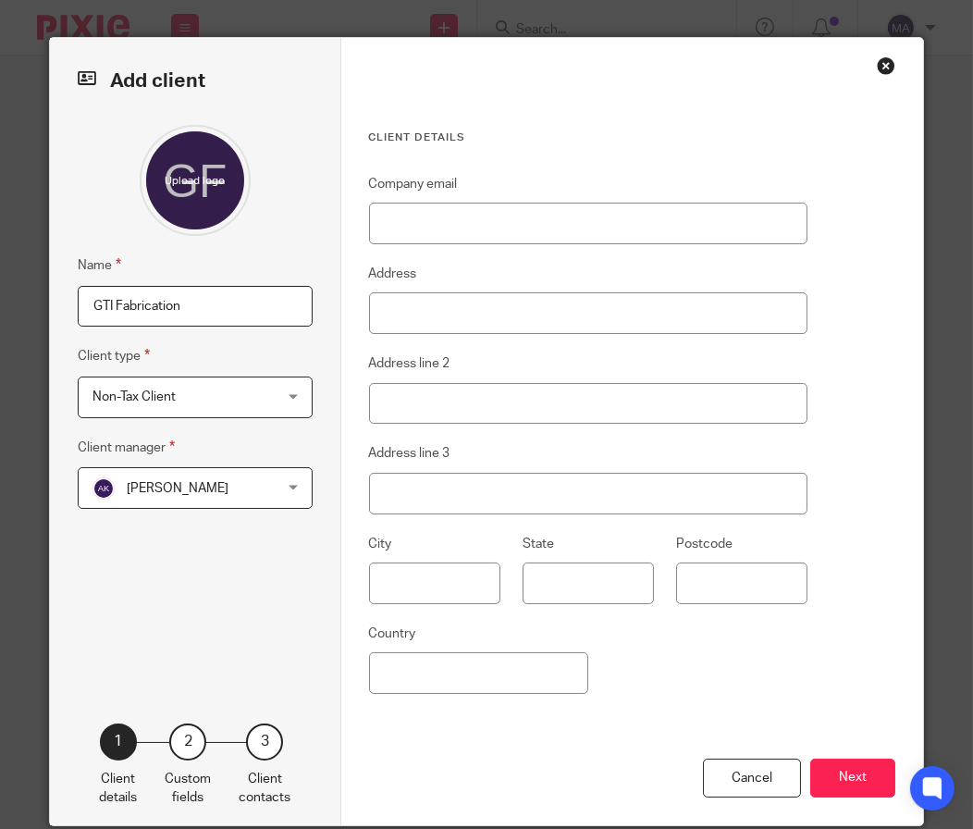
scroll to position [33, 0]
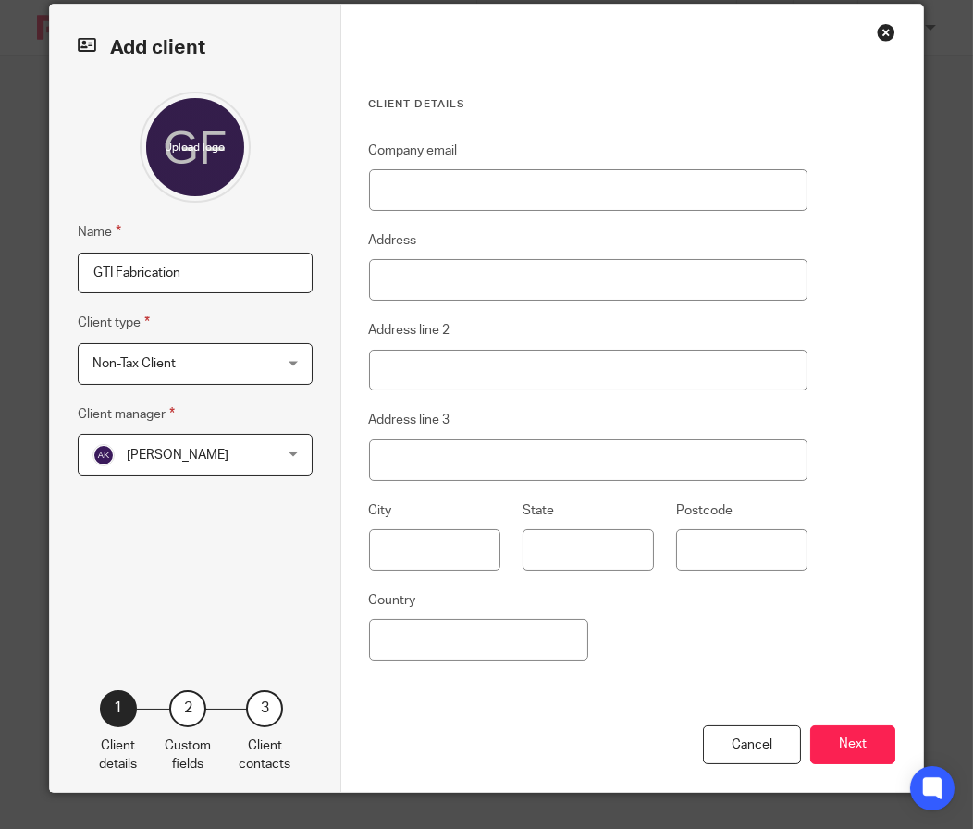
click at [224, 447] on span "[PERSON_NAME]" at bounding box center [180, 454] width 176 height 39
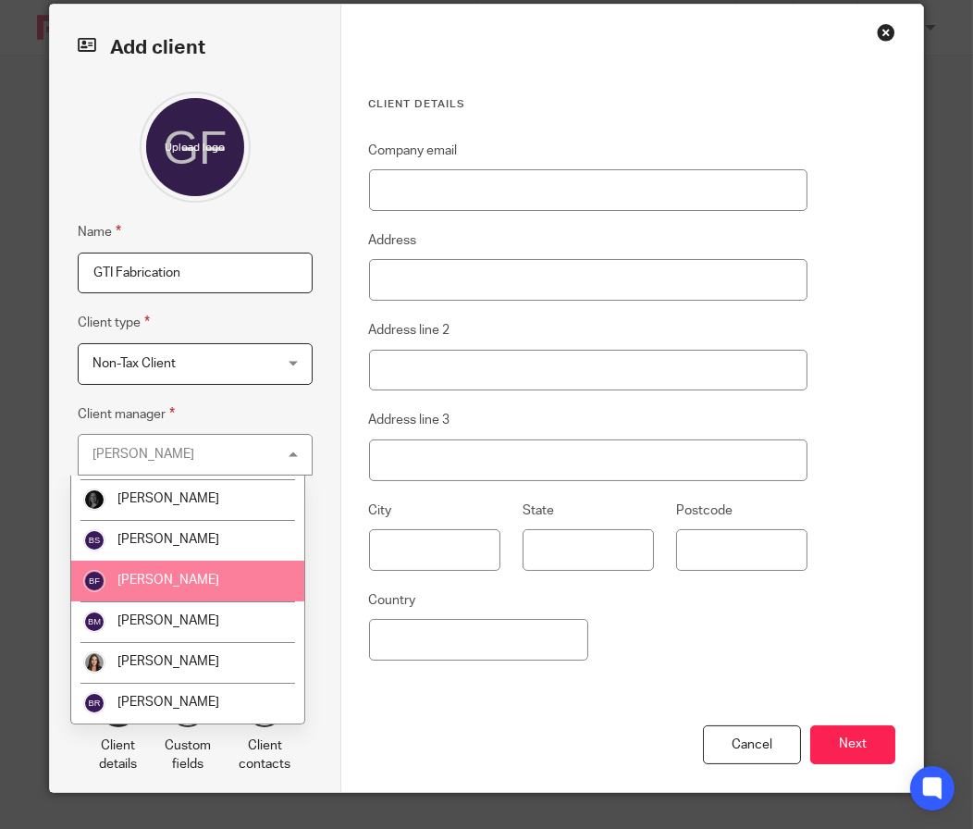
scroll to position [277, 0]
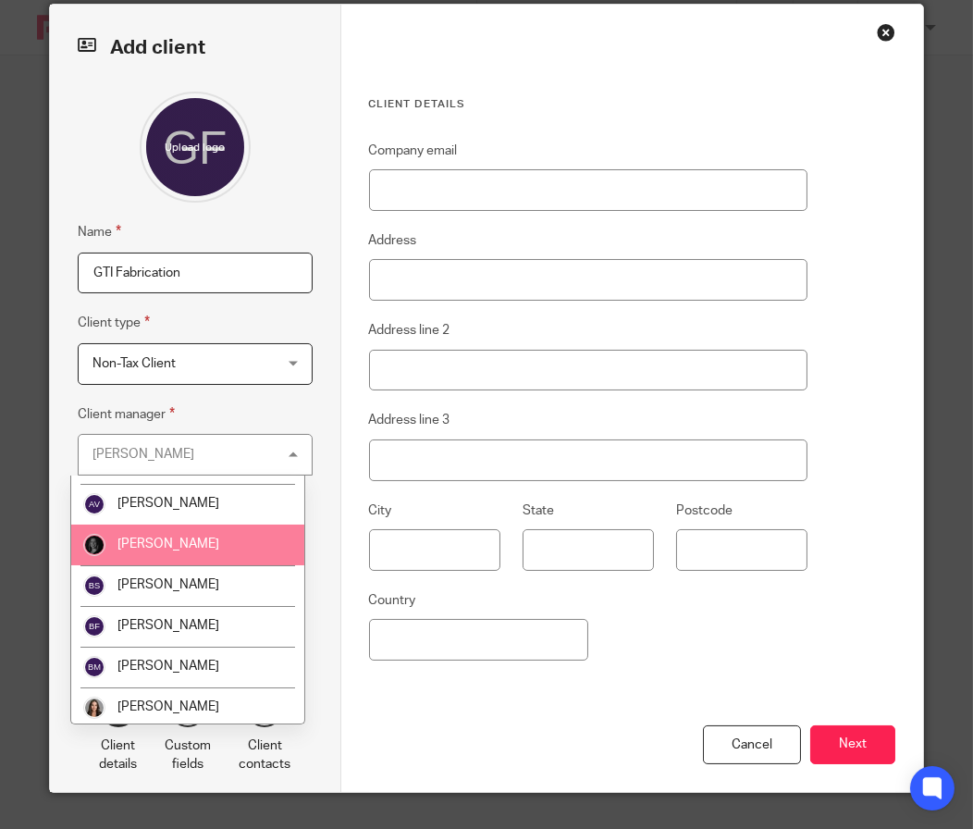
click at [241, 539] on li "[PERSON_NAME]" at bounding box center [187, 544] width 233 height 41
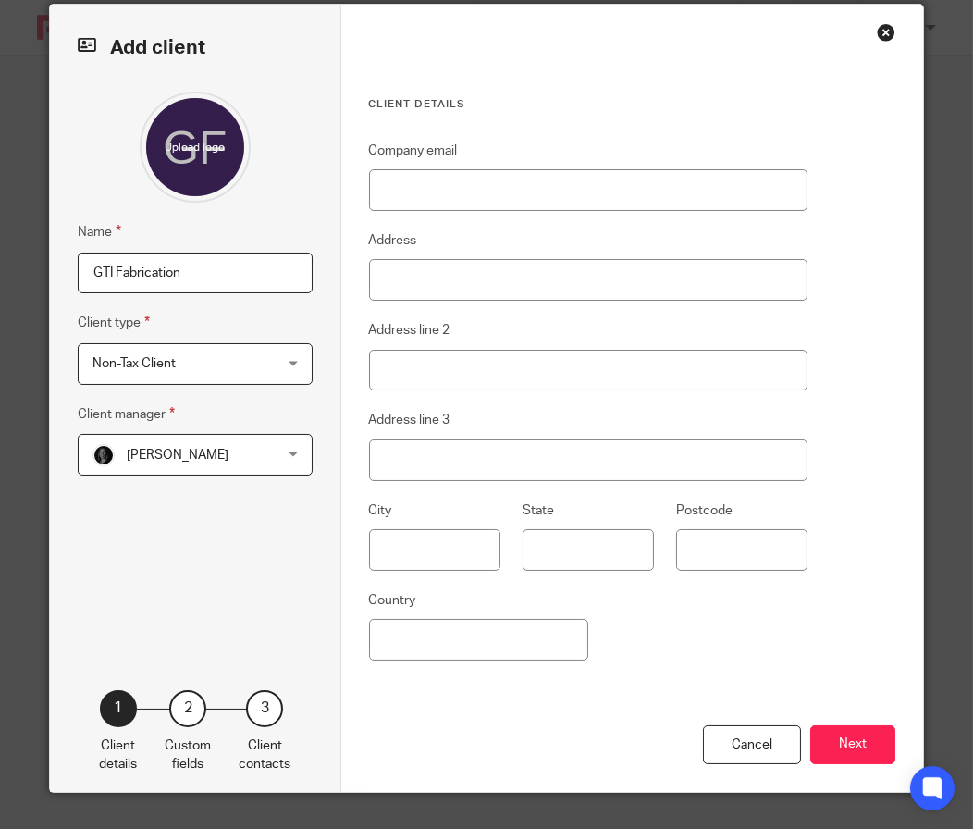
click at [813, 735] on button "Next" at bounding box center [852, 745] width 85 height 40
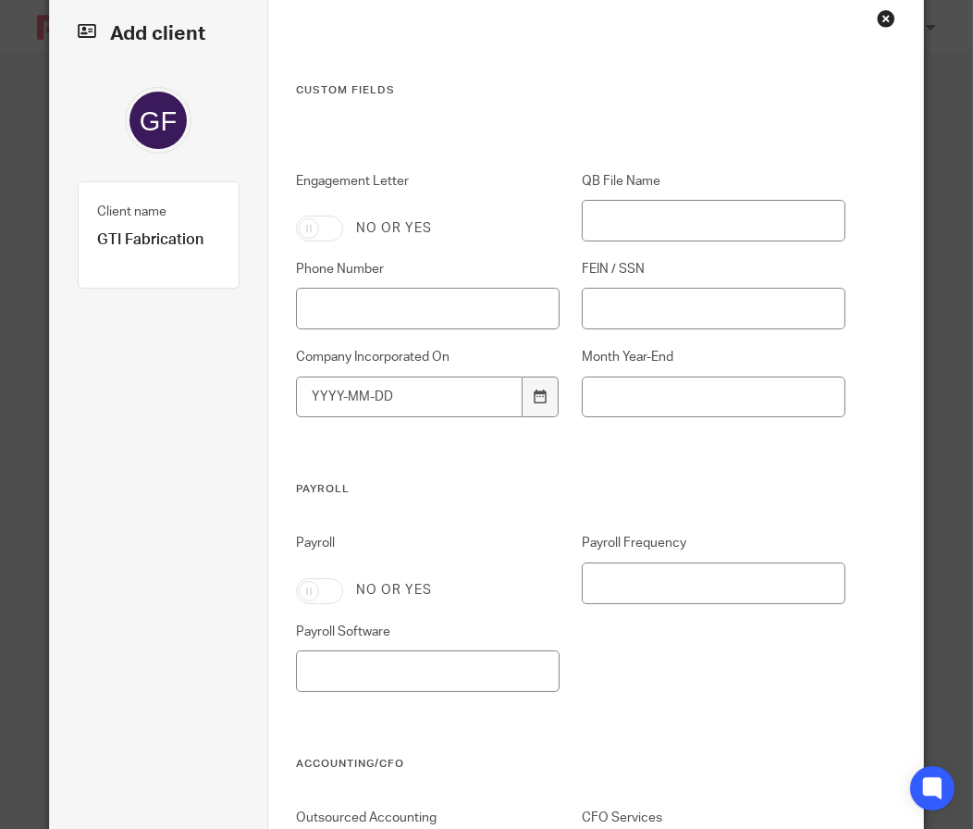
scroll to position [0, 0]
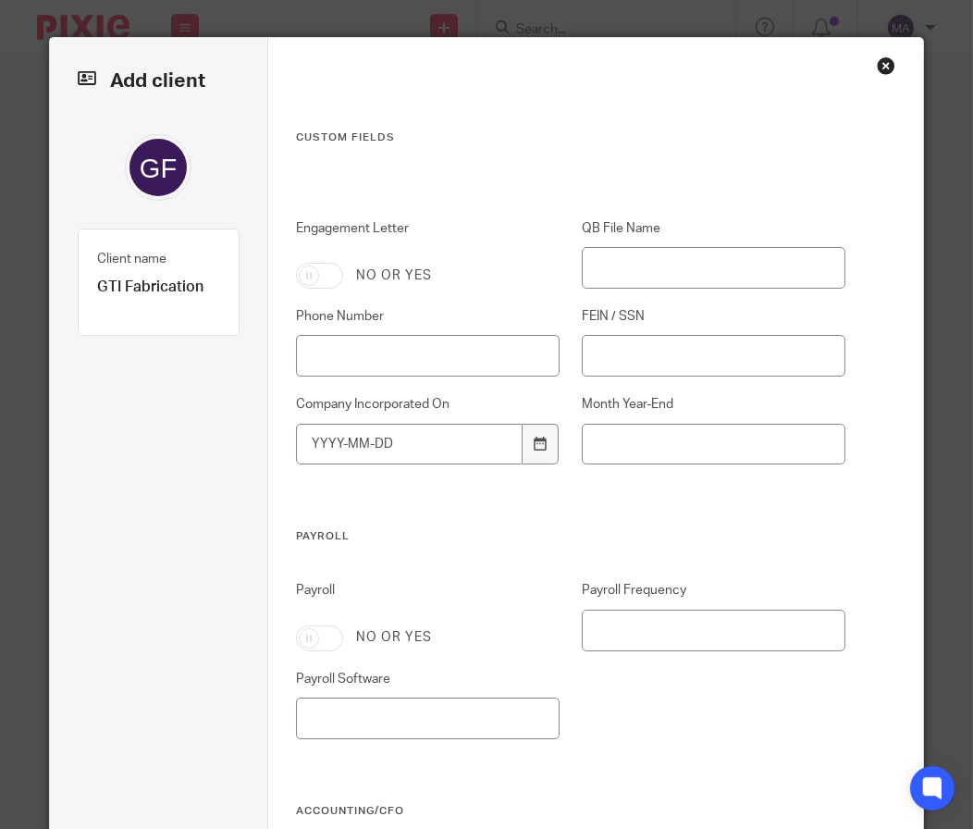
click at [324, 265] on input "Engagement Letter" at bounding box center [319, 276] width 47 height 26
checkbox input "true"
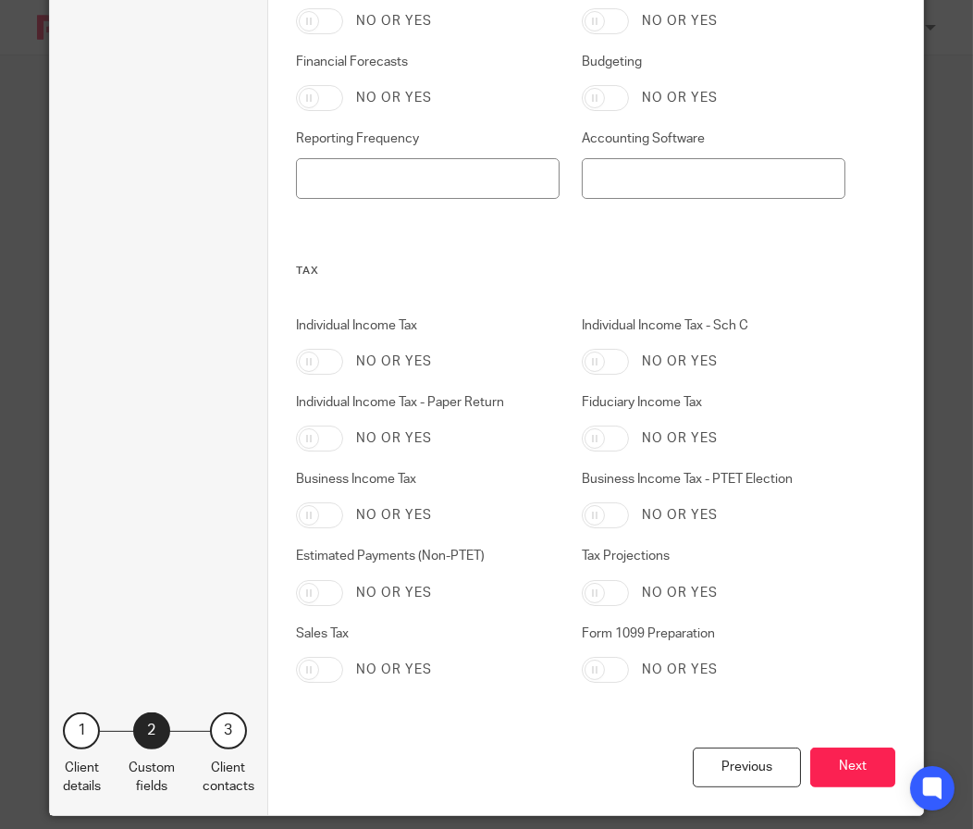
scroll to position [902, 0]
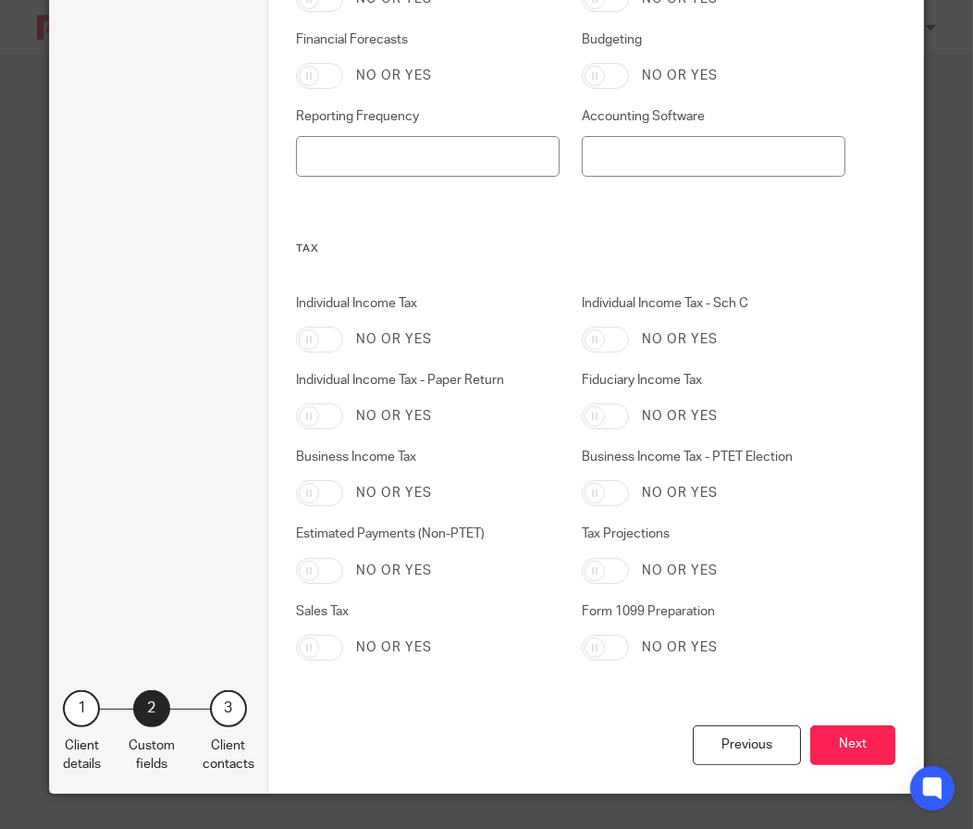
click at [821, 749] on button "Next" at bounding box center [852, 745] width 85 height 40
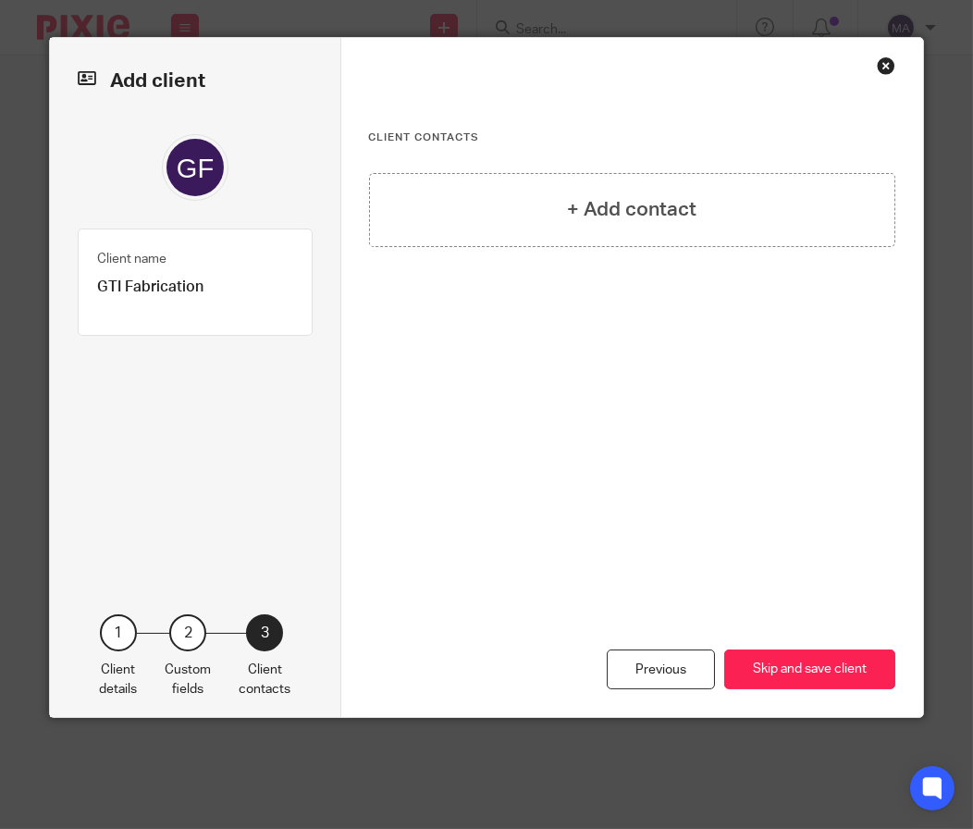
scroll to position [0, 0]
click at [803, 680] on button "Skip and save client" at bounding box center [809, 669] width 171 height 40
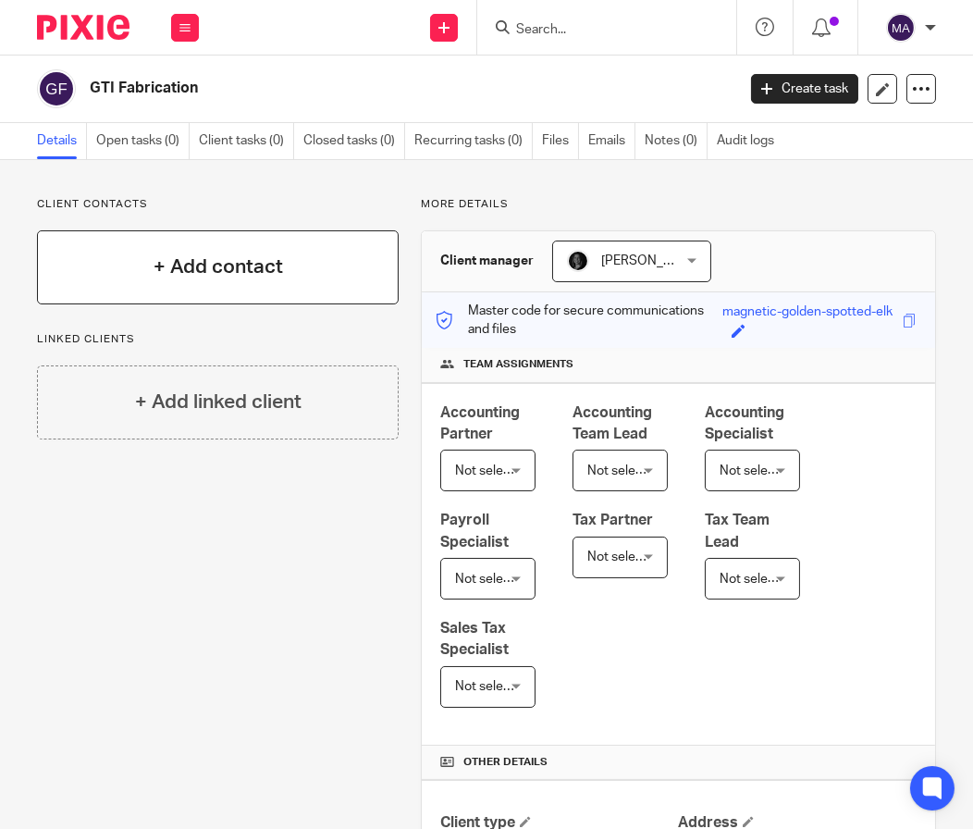
click at [189, 282] on div "+ Add contact" at bounding box center [218, 267] width 362 height 74
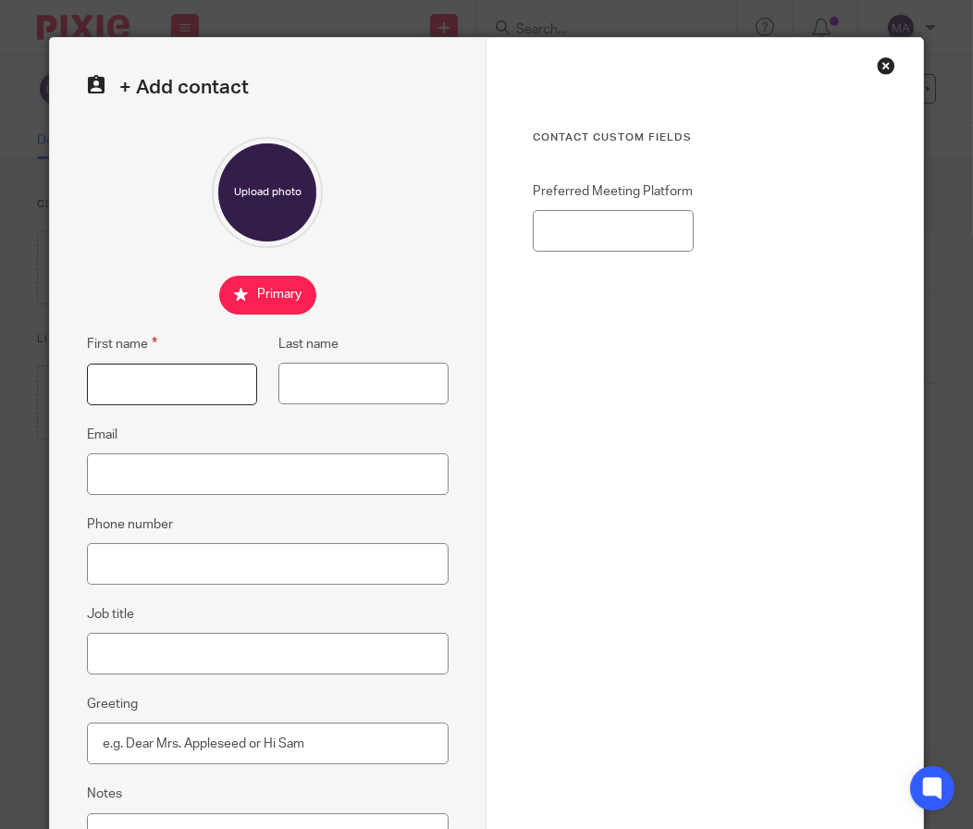
click at [176, 375] on input "First name" at bounding box center [172, 385] width 170 height 42
type input "Rich"
type input "Stapleton"
click at [281, 482] on input "Email" at bounding box center [268, 474] width 362 height 42
paste input "rich@gtifabrication.com"
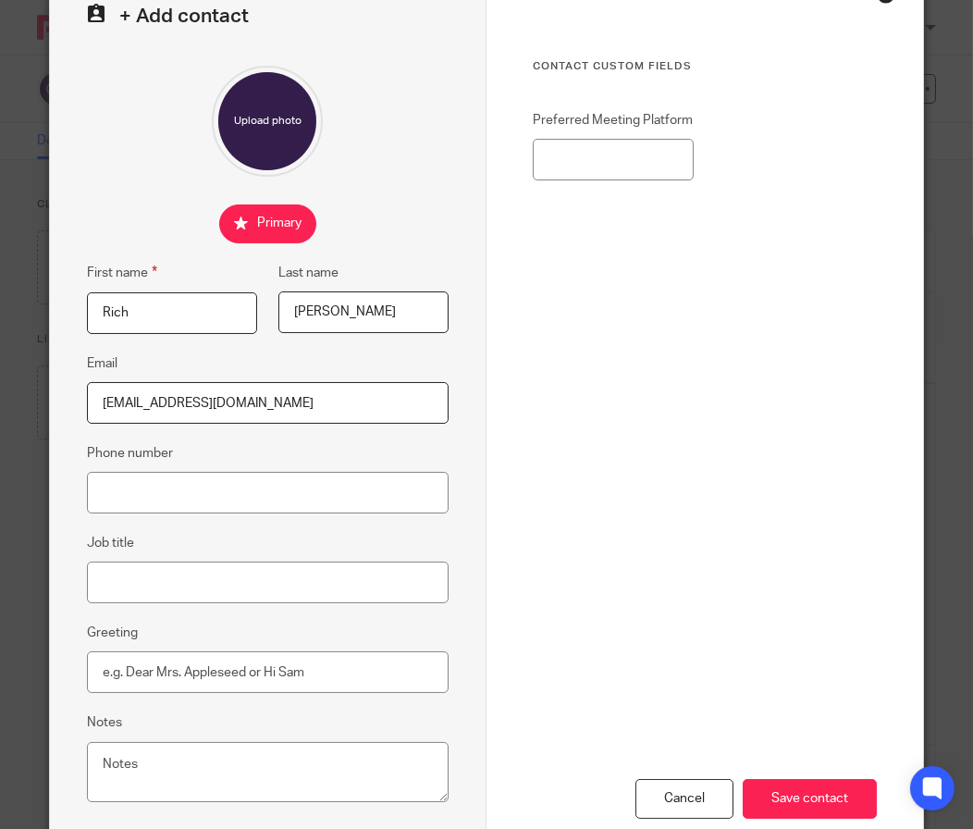
scroll to position [143, 0]
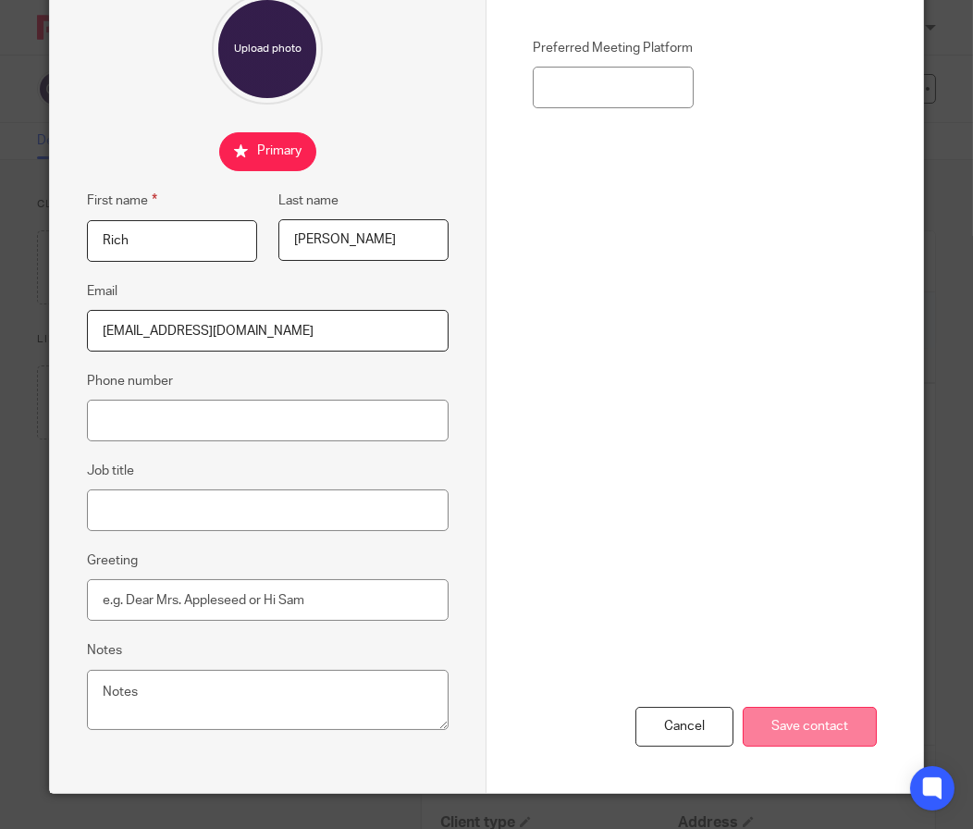
type input "rich@gtifabrication.com"
click at [808, 728] on input "Save contact" at bounding box center [810, 727] width 134 height 40
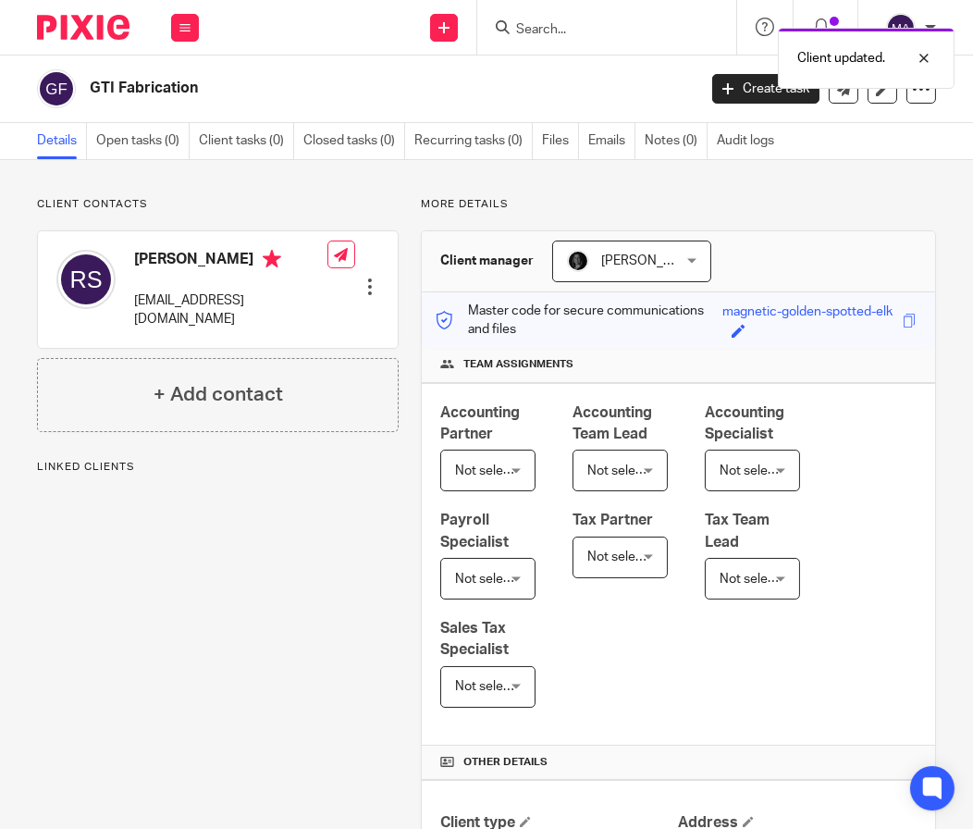
click at [556, 59] on div "Client updated." at bounding box center [721, 53] width 468 height 70
click at [0, 828] on nordpass-portal at bounding box center [0, 829] width 0 height 0
click at [549, 20] on div "Client updated." at bounding box center [721, 53] width 468 height 70
click at [919, 63] on div at bounding box center [910, 58] width 50 height 22
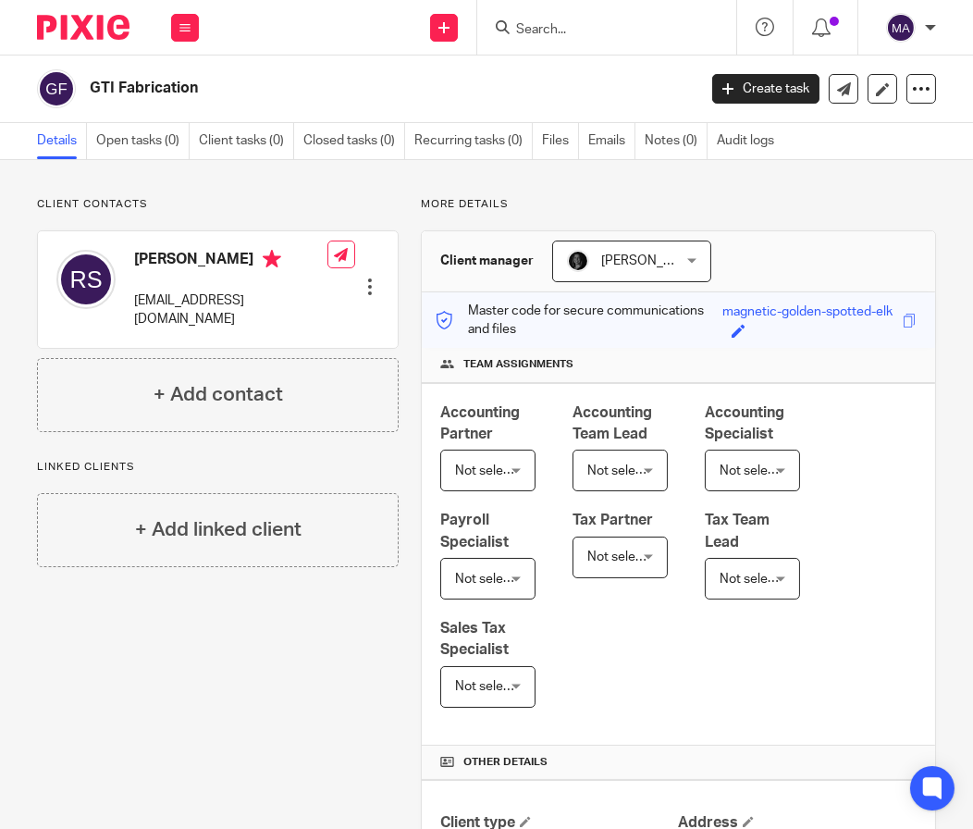
click at [585, 31] on input "Search" at bounding box center [597, 30] width 166 height 17
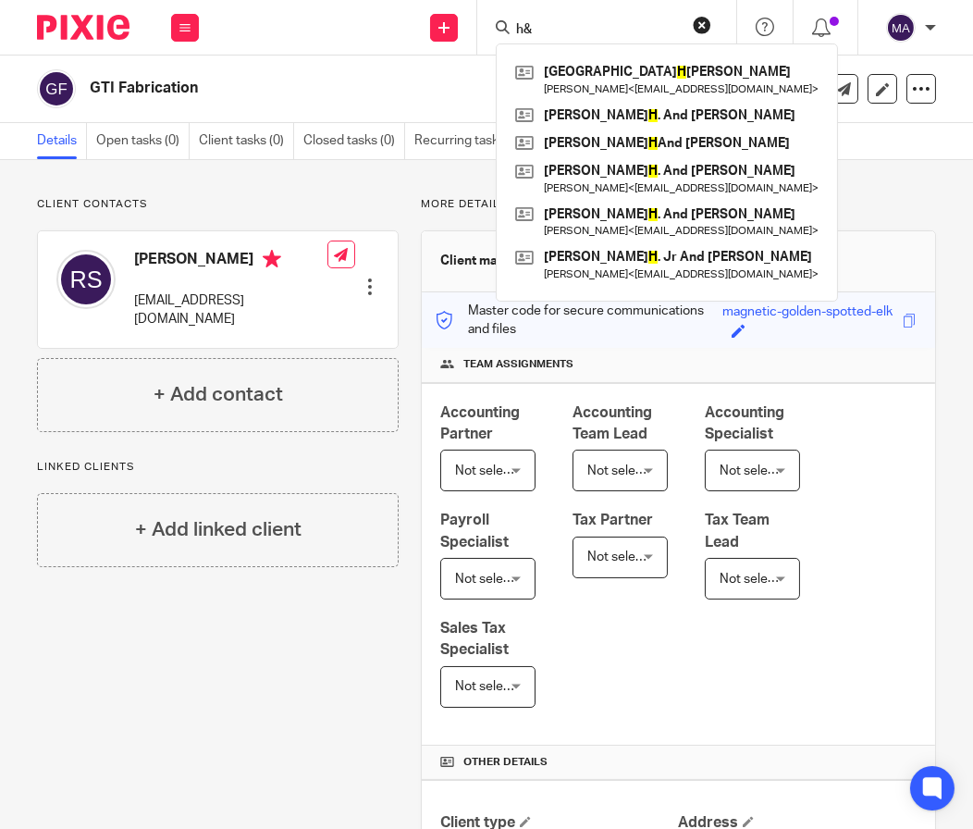
type input "h"
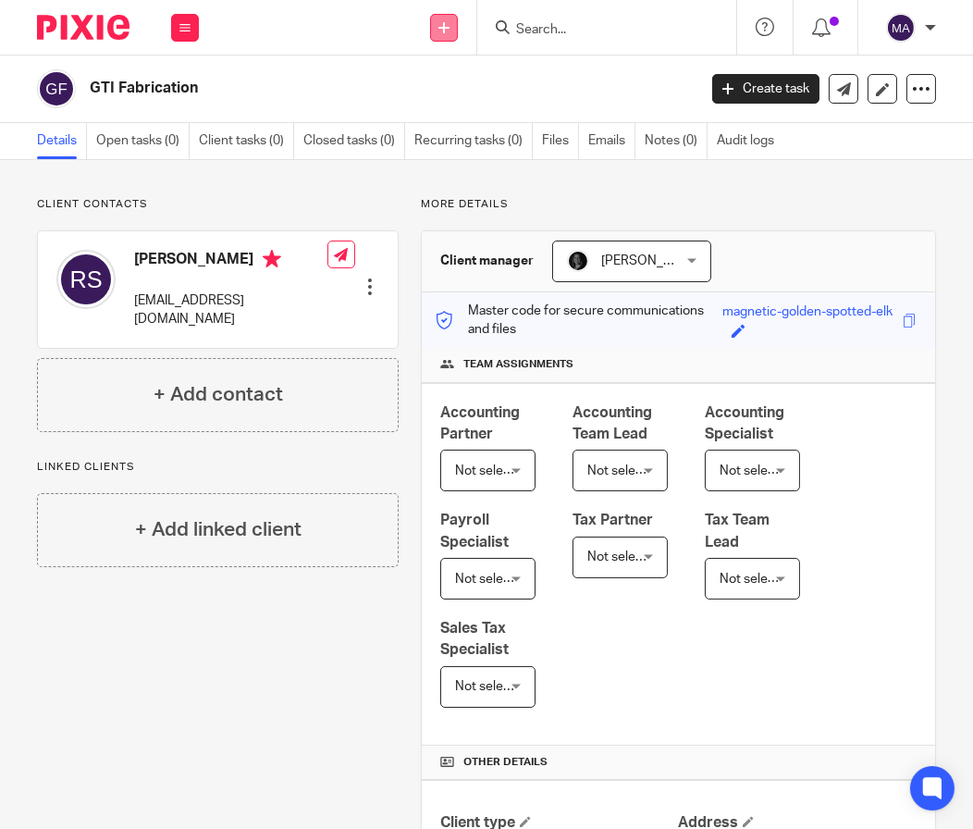
click at [438, 32] on link at bounding box center [444, 28] width 28 height 28
click at [419, 139] on link "Add client" at bounding box center [443, 141] width 129 height 27
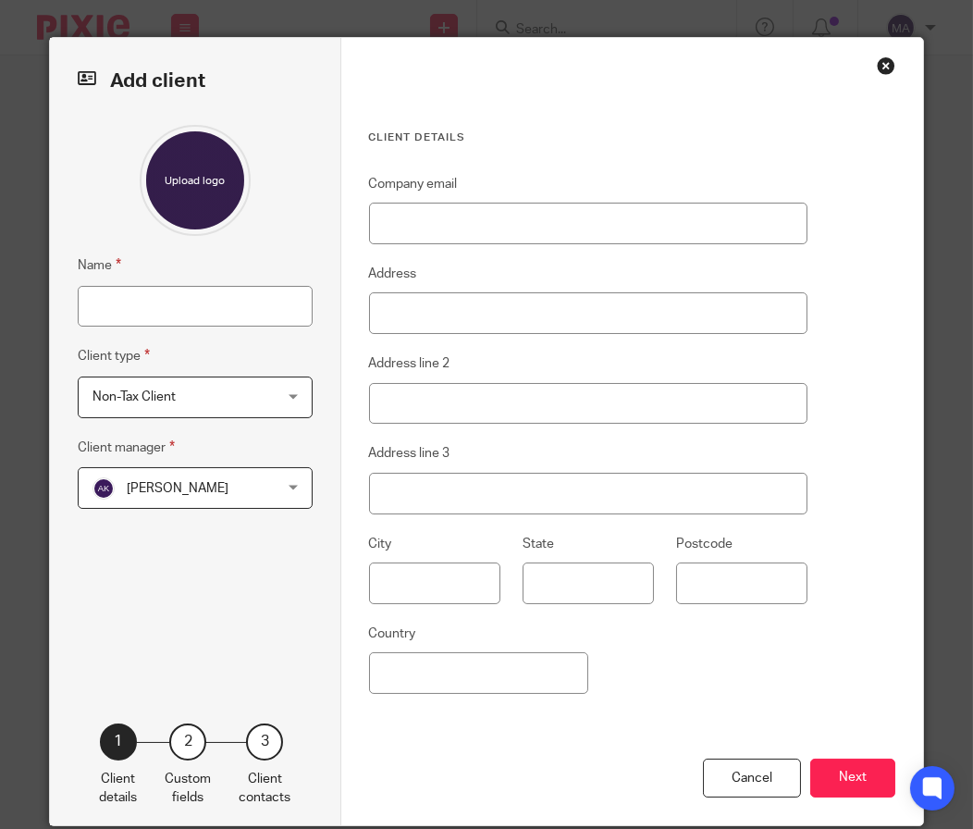
click at [220, 295] on input "Name" at bounding box center [195, 307] width 235 height 42
type input "H&C LLC"
click at [196, 491] on span "[PERSON_NAME]" at bounding box center [178, 488] width 102 height 13
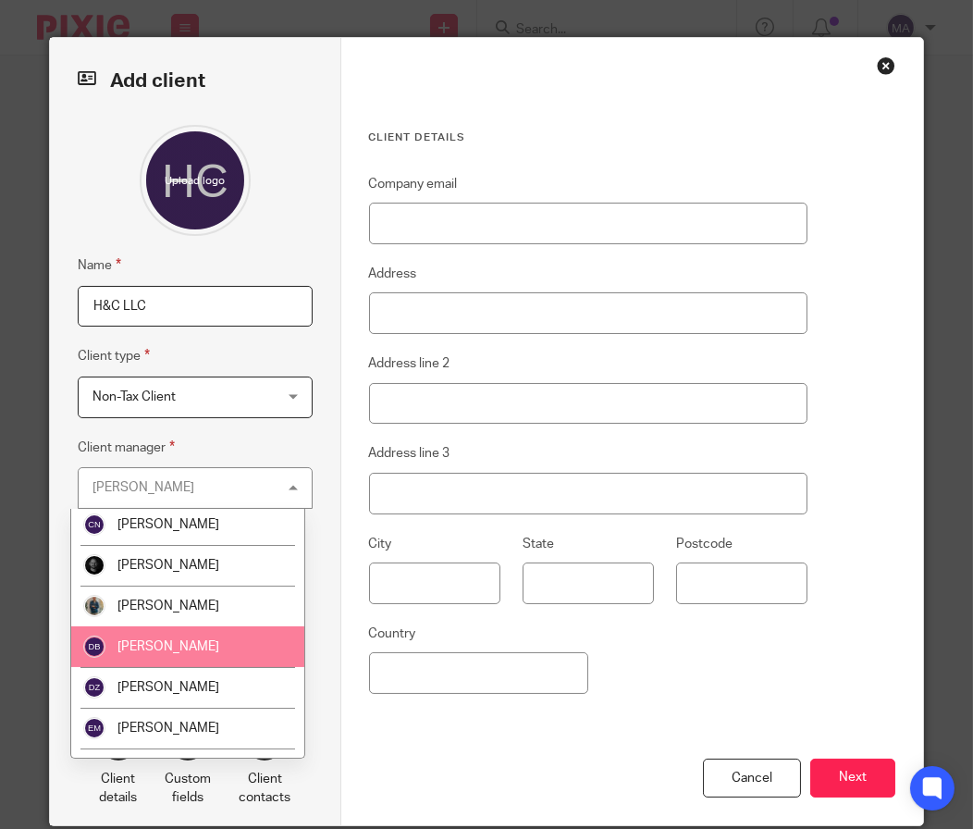
scroll to position [647, 0]
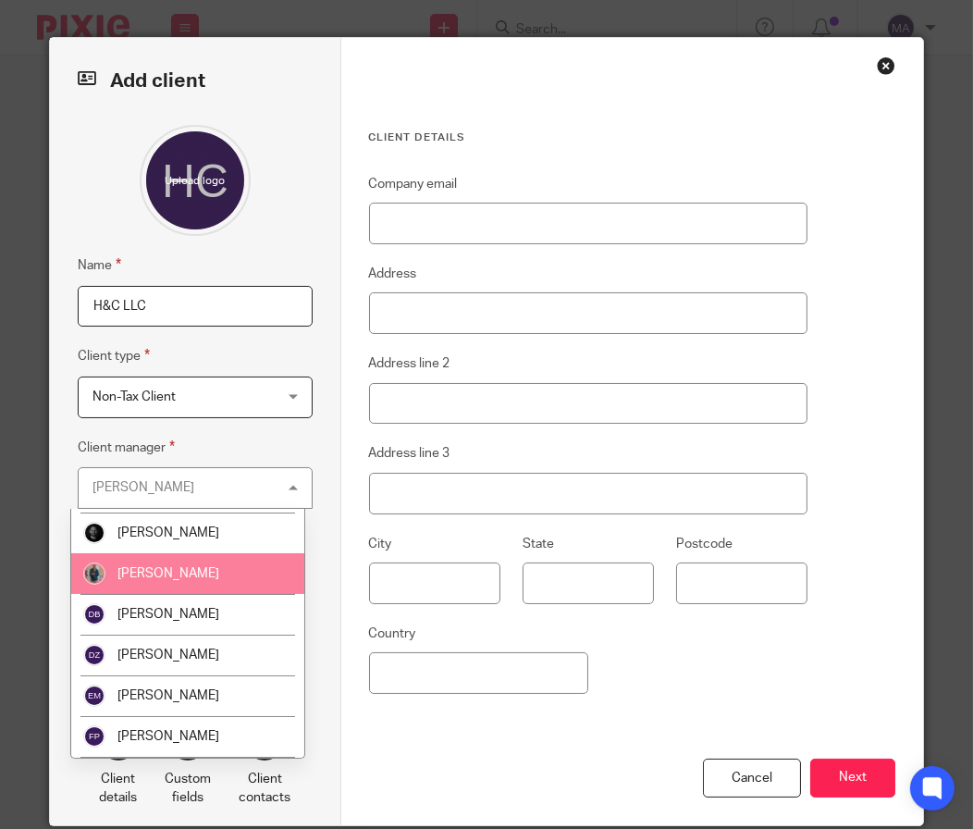
click at [197, 577] on li "[PERSON_NAME]" at bounding box center [187, 573] width 233 height 41
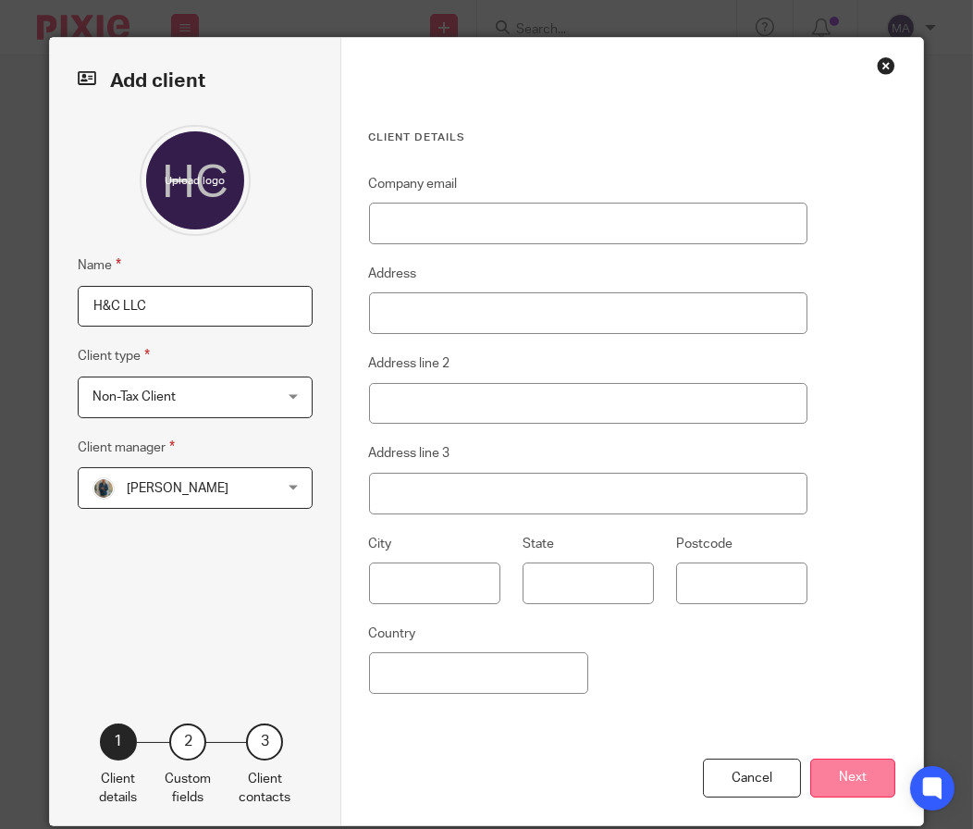
click at [857, 773] on button "Next" at bounding box center [852, 778] width 85 height 40
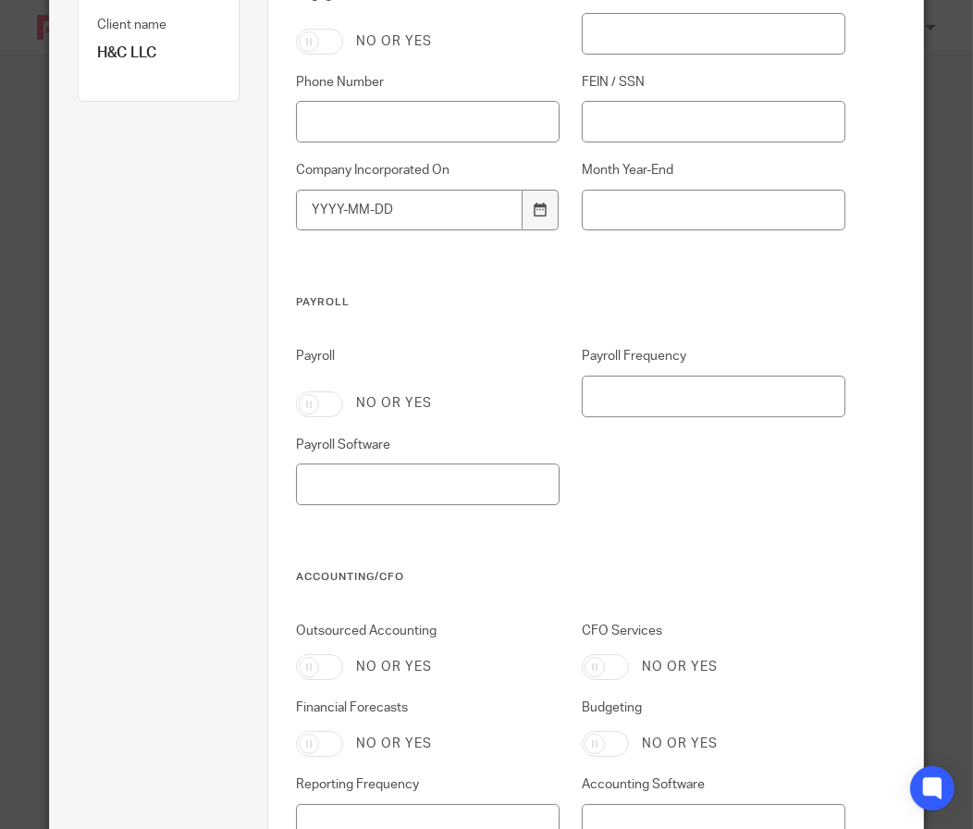
scroll to position [0, 0]
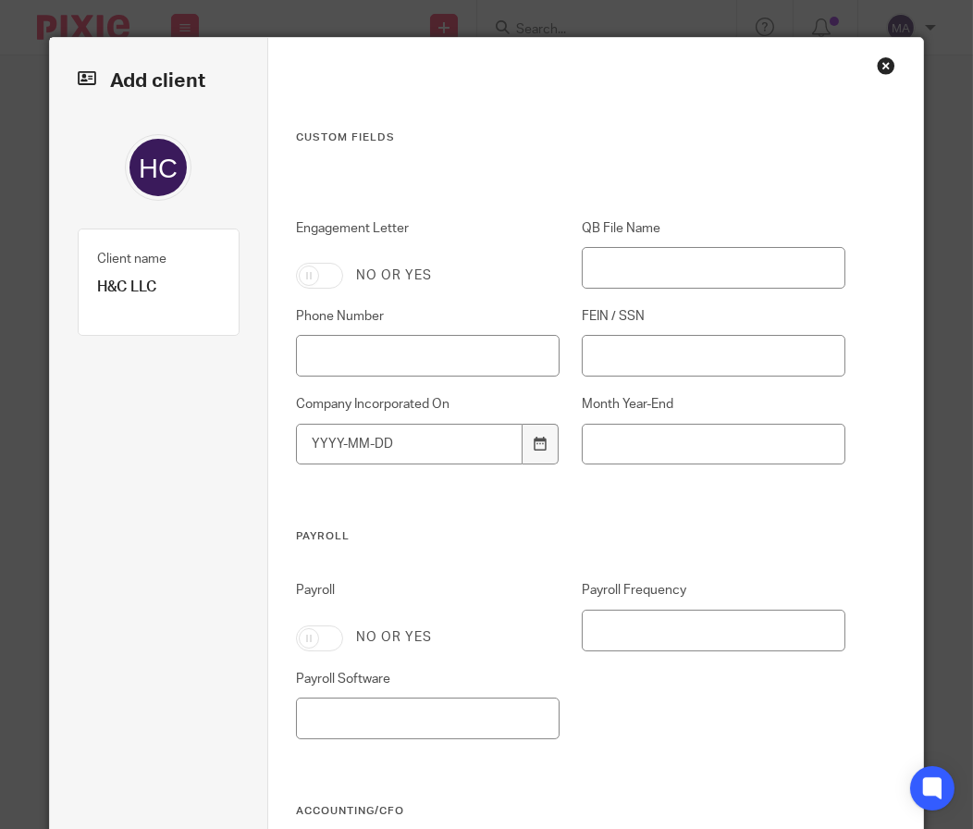
click at [298, 263] on input "Engagement Letter" at bounding box center [319, 276] width 47 height 26
checkbox input "true"
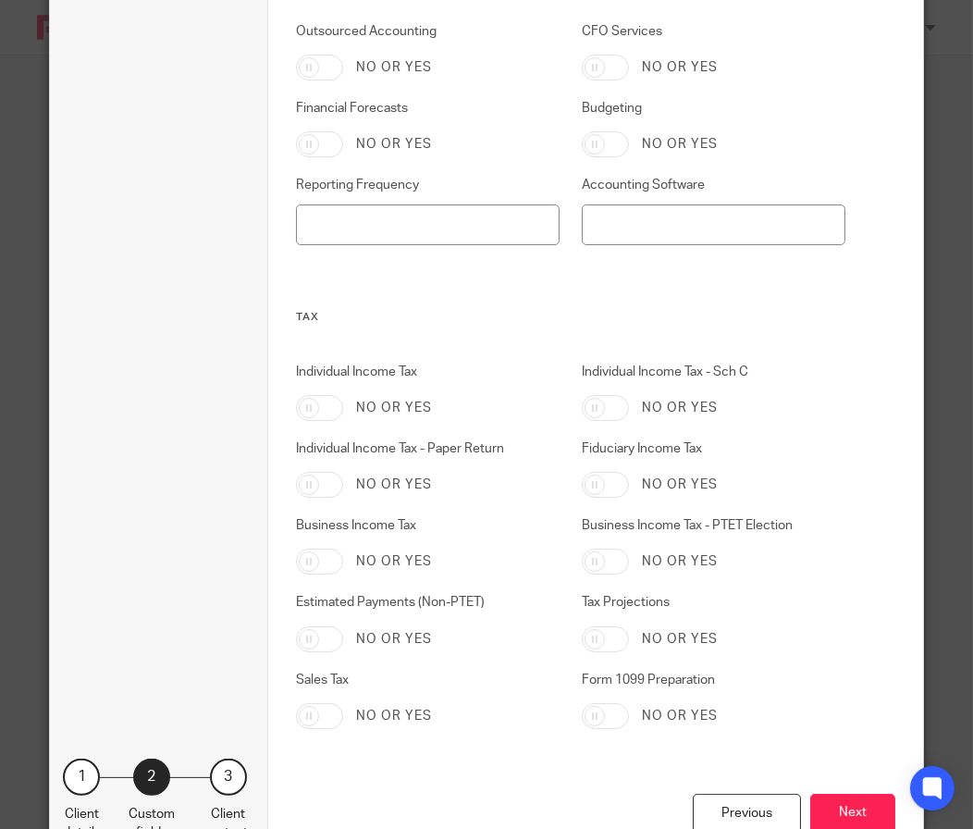
scroll to position [902, 0]
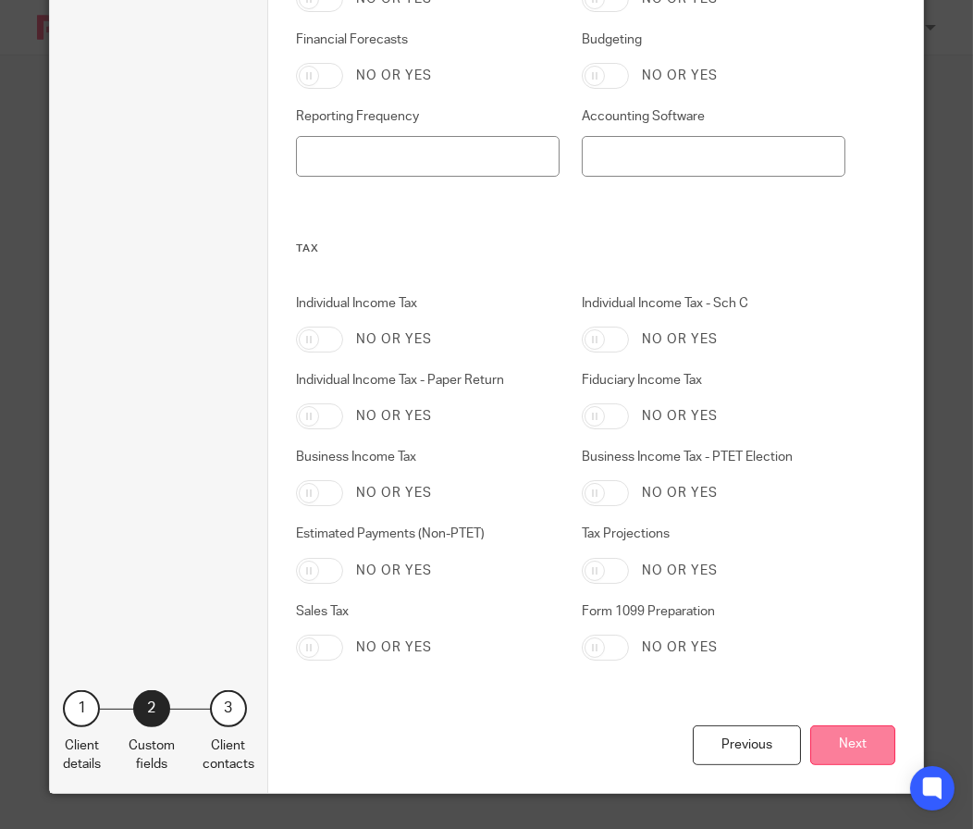
click at [832, 741] on button "Next" at bounding box center [852, 745] width 85 height 40
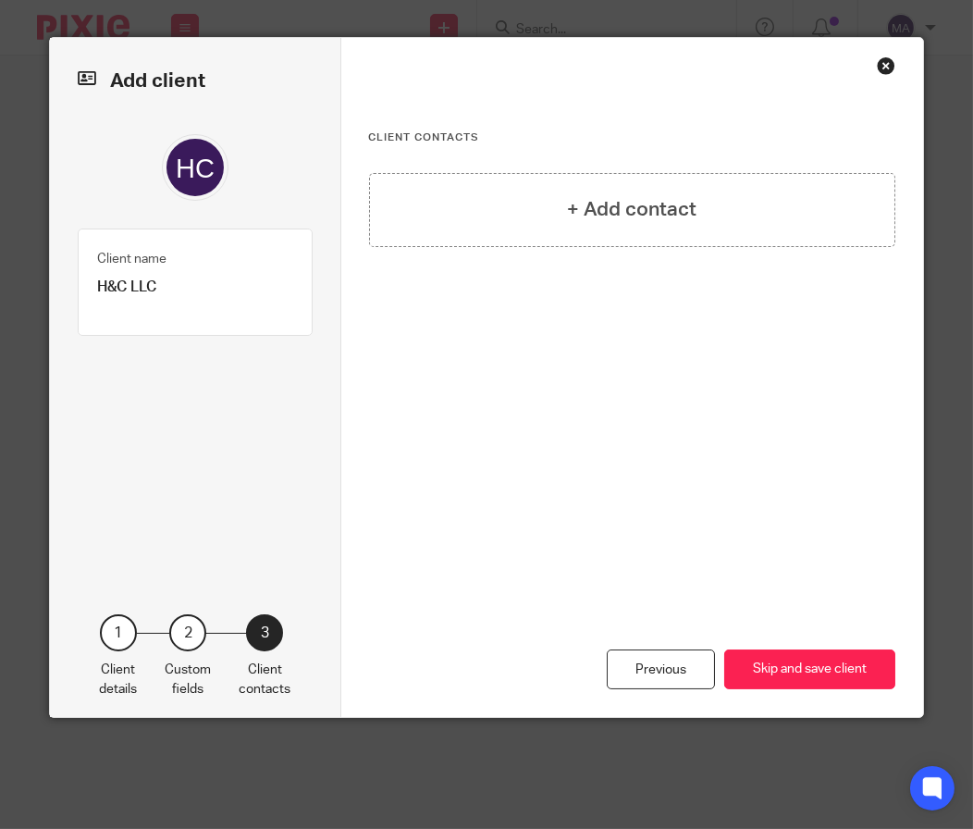
scroll to position [0, 0]
click at [872, 670] on button "Skip and save client" at bounding box center [809, 669] width 171 height 40
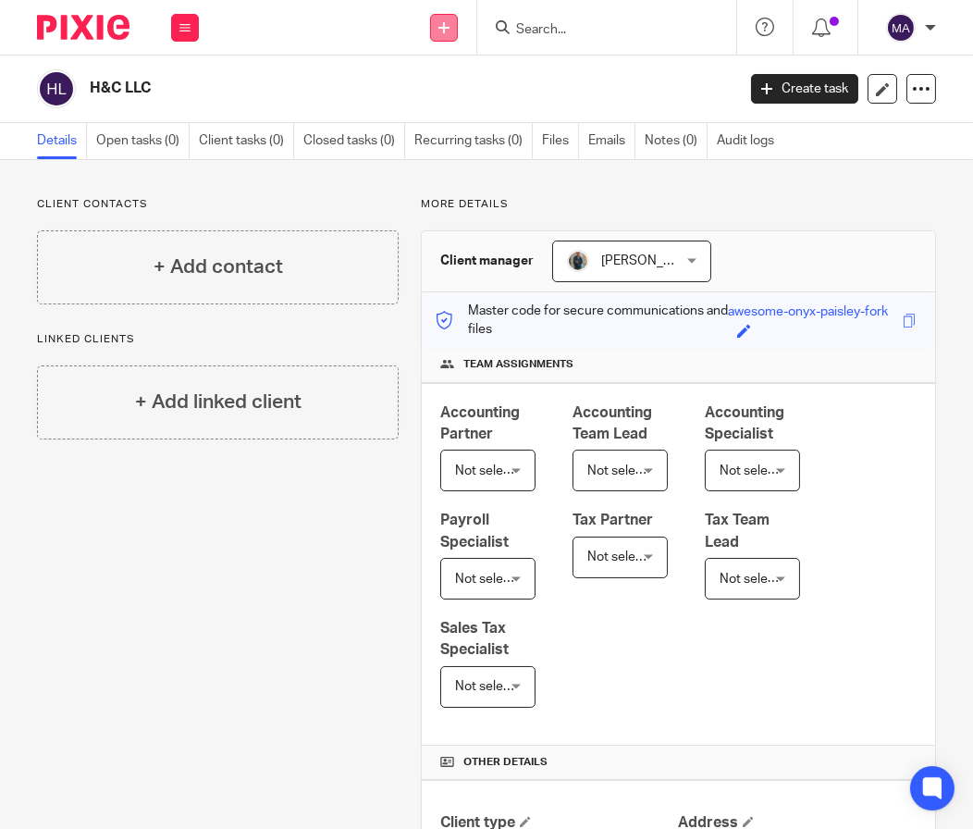
click at [441, 28] on icon at bounding box center [443, 27] width 11 height 11
click at [607, 22] on input "Search" at bounding box center [597, 30] width 166 height 17
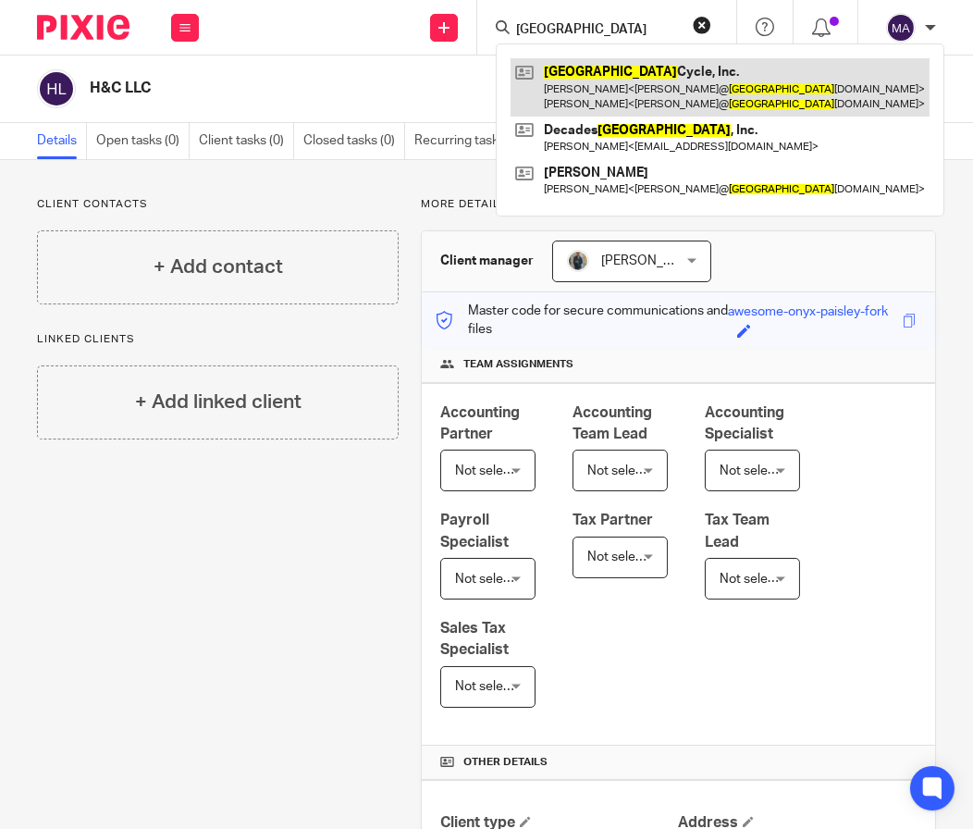
type input "hamburg"
click at [690, 92] on link at bounding box center [720, 86] width 419 height 57
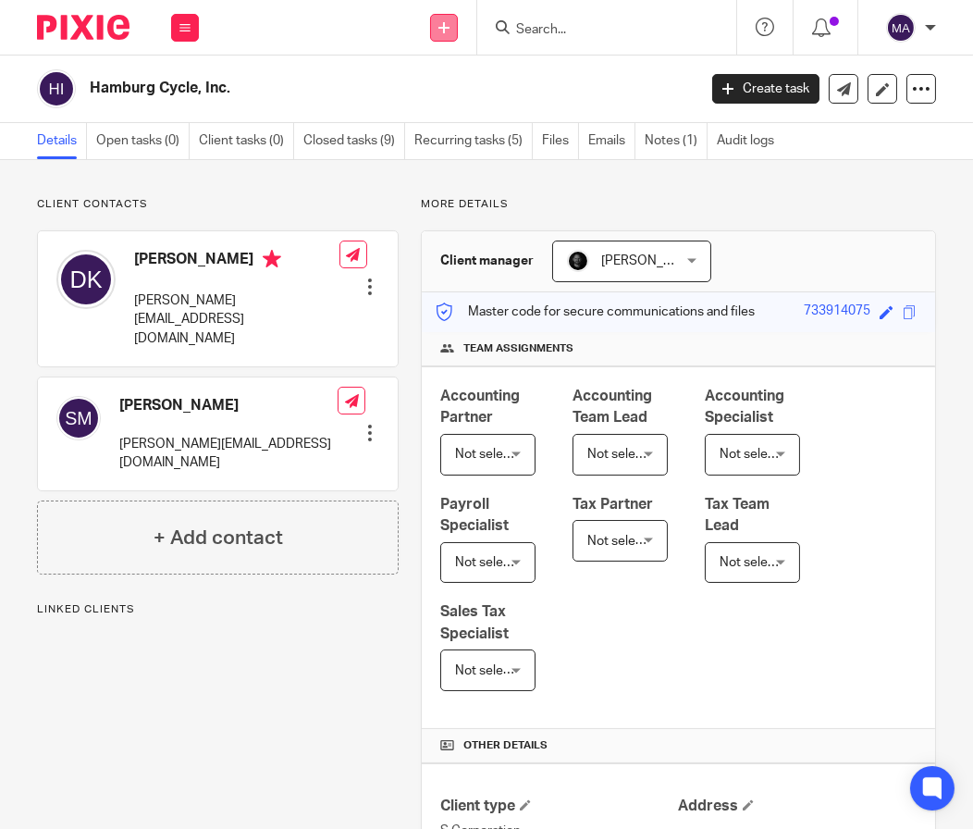
click at [438, 30] on link at bounding box center [444, 28] width 28 height 28
click at [458, 144] on link "Add client" at bounding box center [443, 141] width 129 height 27
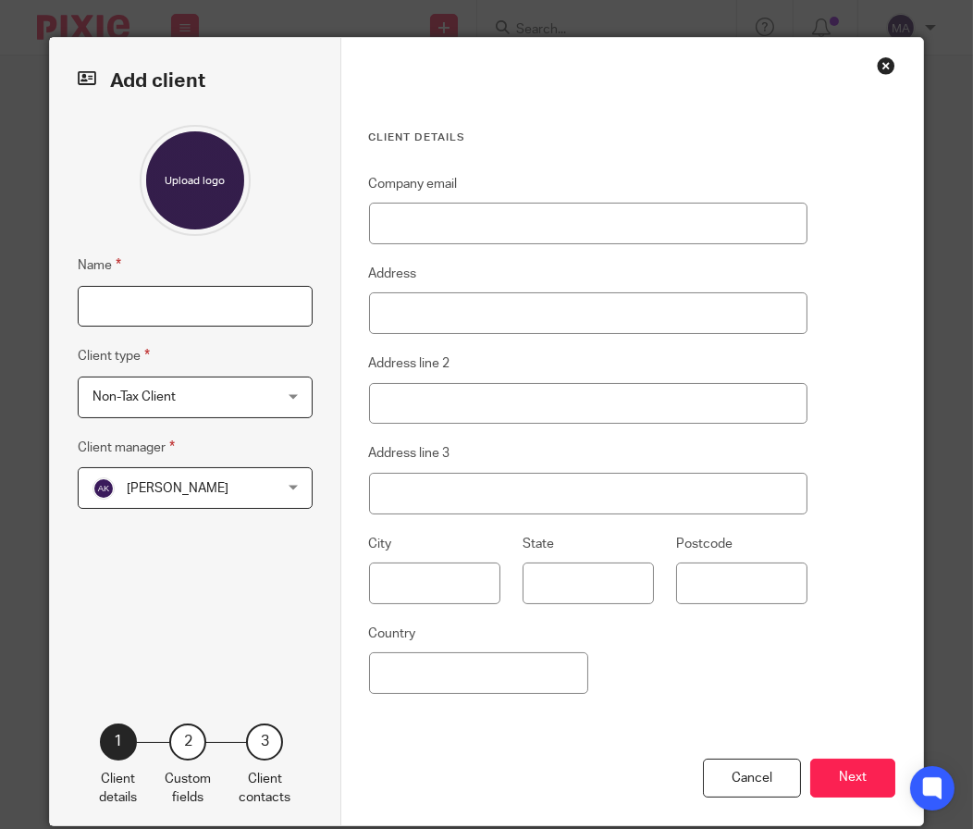
click at [194, 300] on input "Name" at bounding box center [195, 307] width 235 height 42
type input "Hamburg Honda"
click at [213, 482] on span "[PERSON_NAME]" at bounding box center [178, 488] width 102 height 13
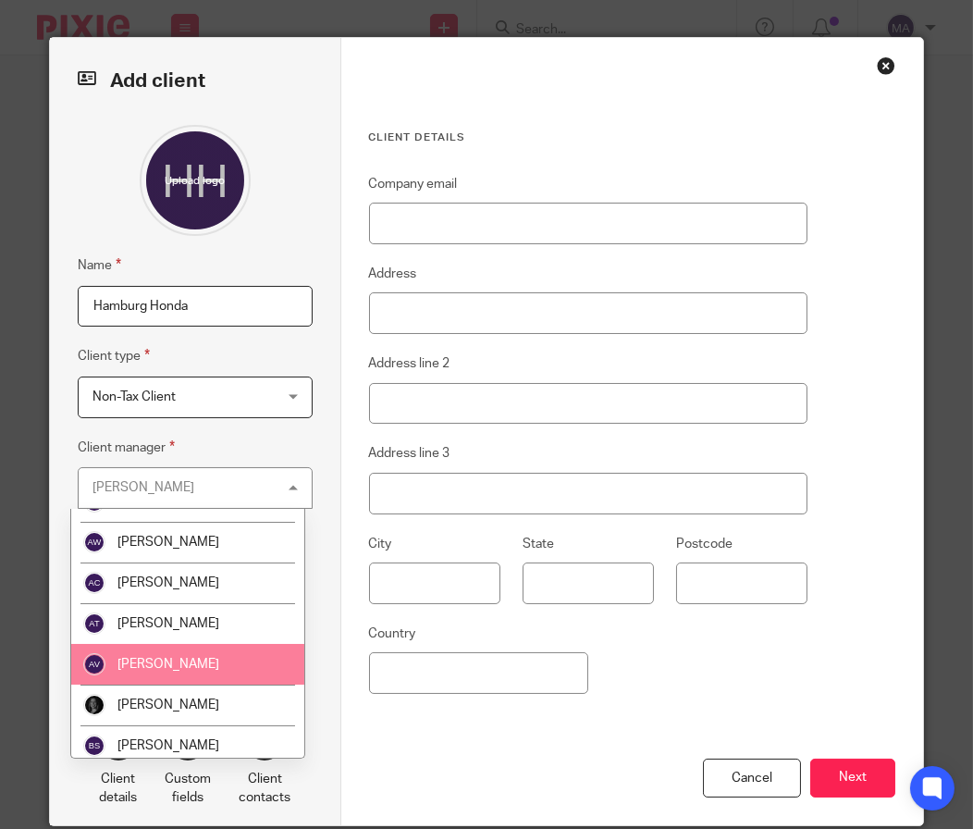
scroll to position [277, 0]
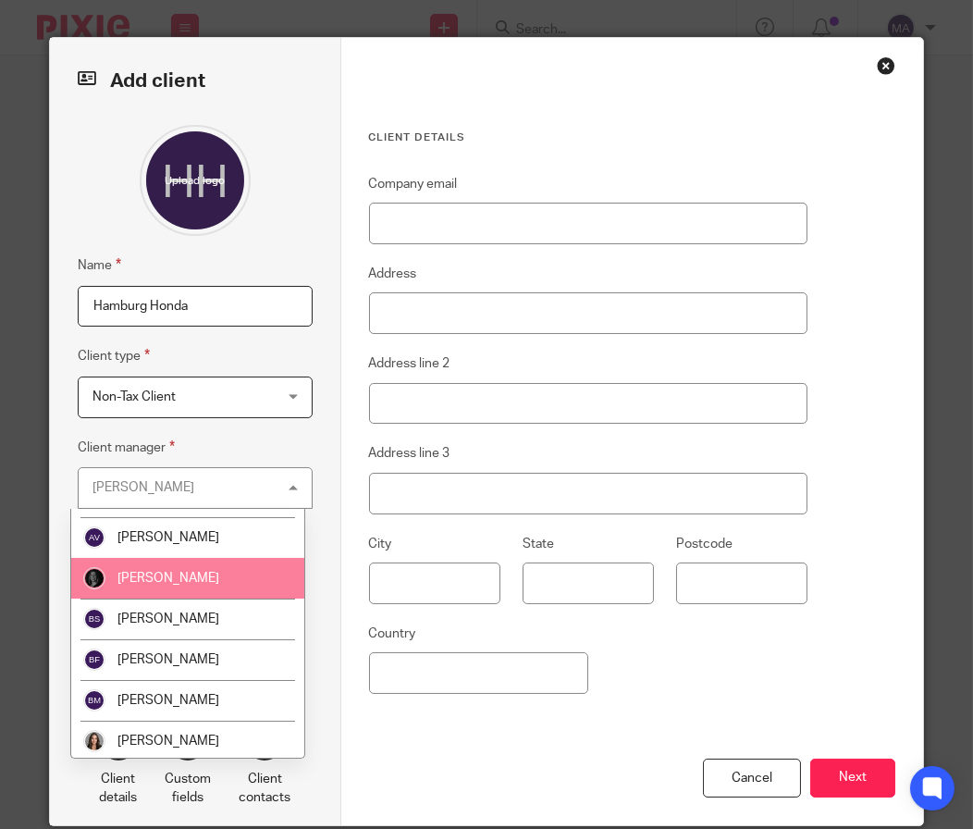
click at [207, 585] on li "[PERSON_NAME]" at bounding box center [187, 578] width 233 height 41
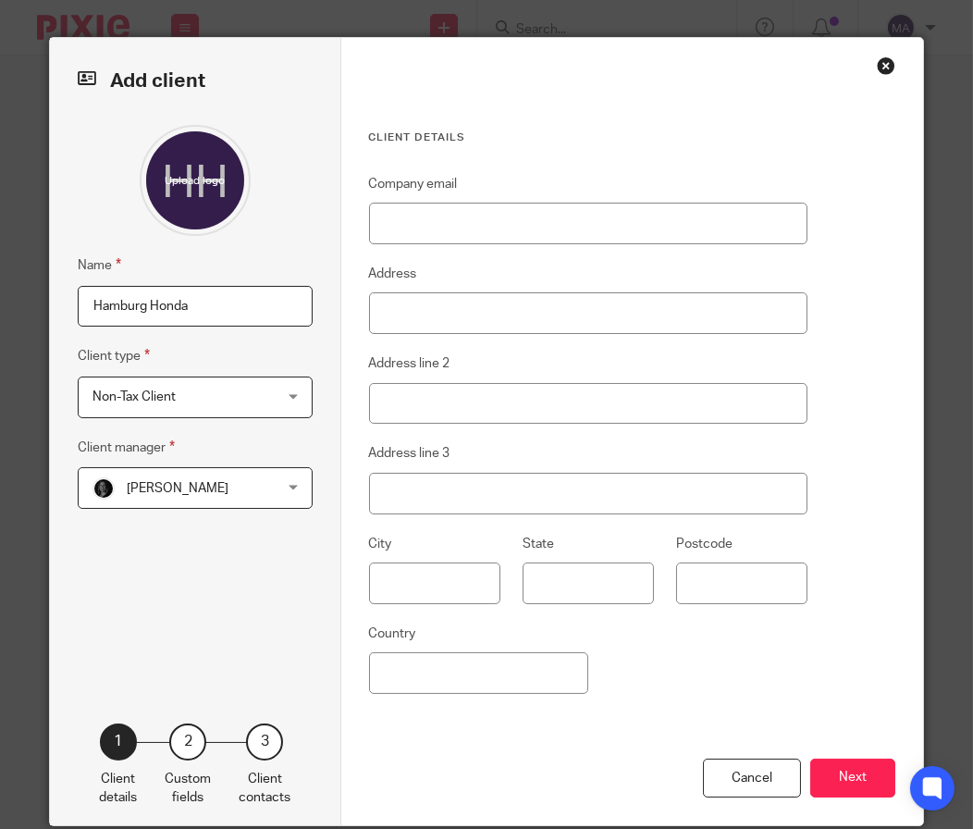
click at [860, 777] on button "Next" at bounding box center [852, 778] width 85 height 40
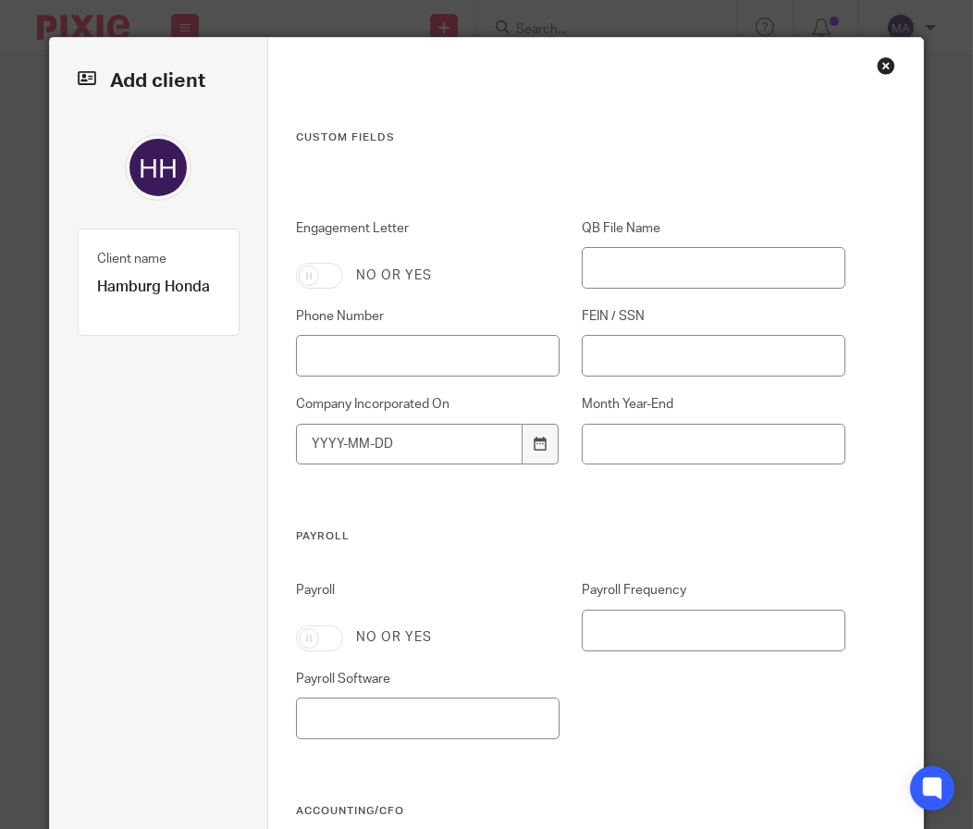
click at [314, 265] on input "Engagement Letter" at bounding box center [319, 276] width 47 height 26
checkbox input "true"
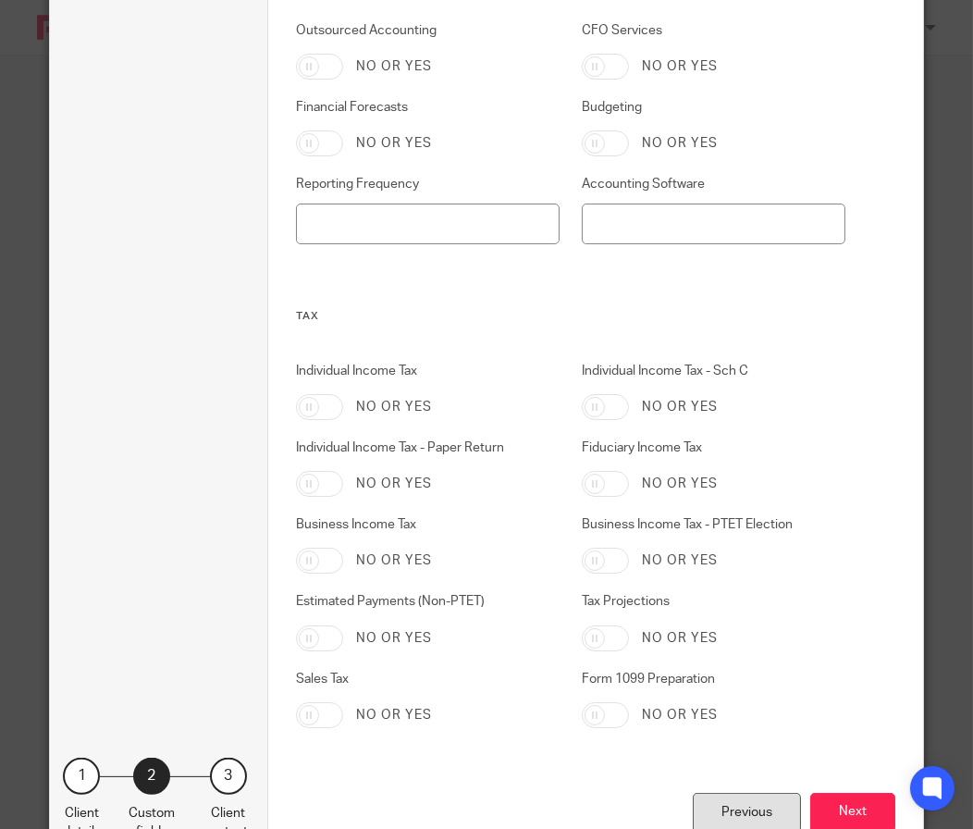
scroll to position [902, 0]
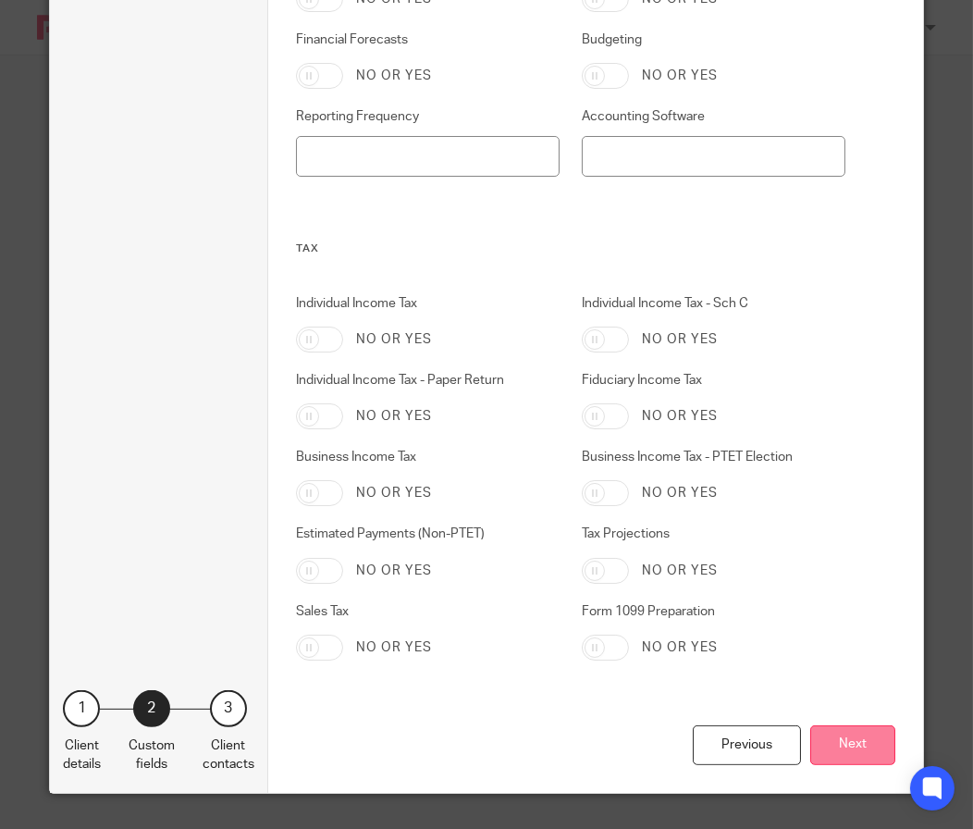
click at [836, 742] on button "Next" at bounding box center [852, 745] width 85 height 40
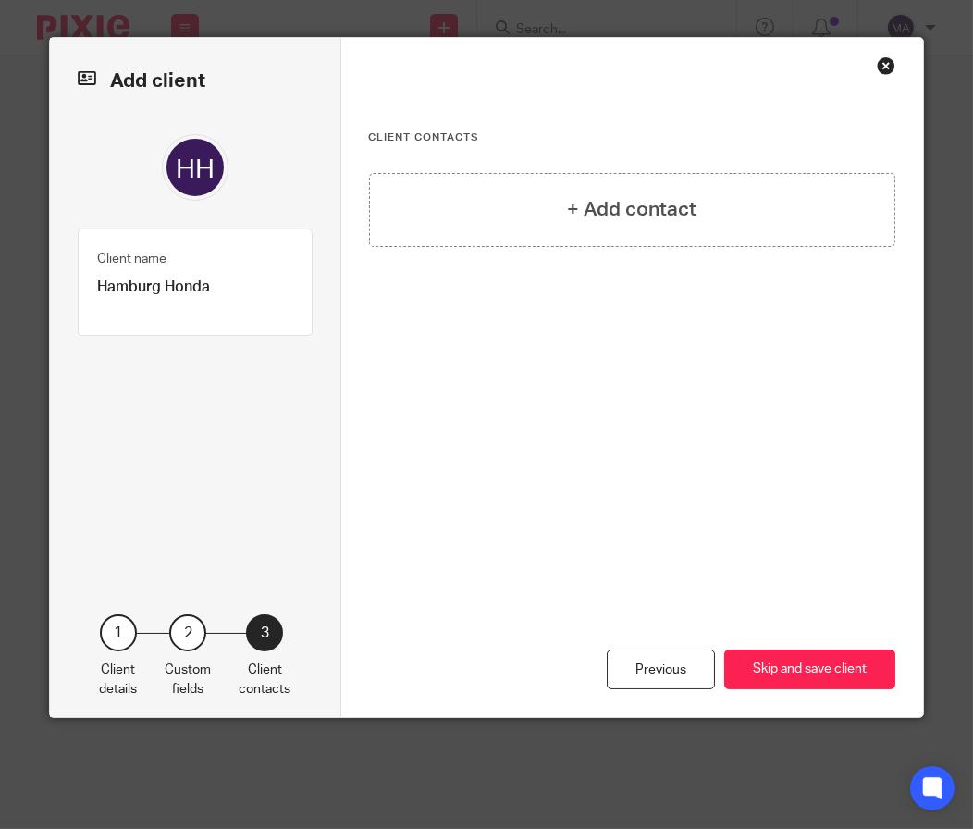
scroll to position [0, 0]
click at [807, 657] on button "Skip and save client" at bounding box center [809, 669] width 171 height 40
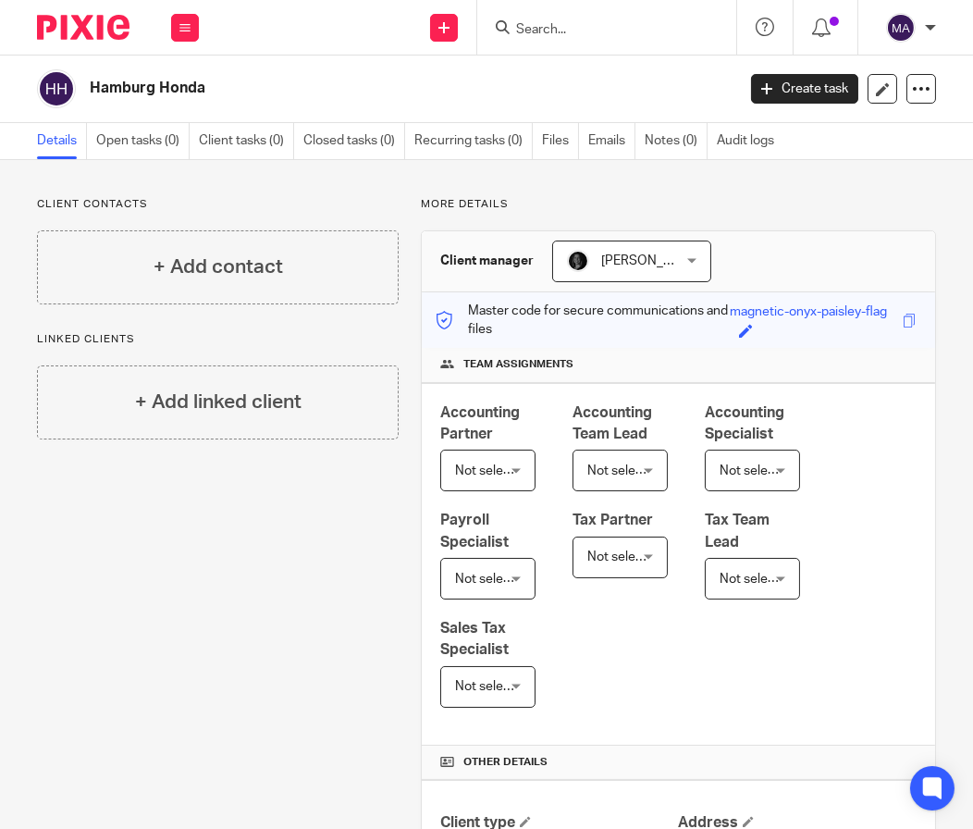
click at [573, 27] on input "Search" at bounding box center [597, 30] width 166 height 17
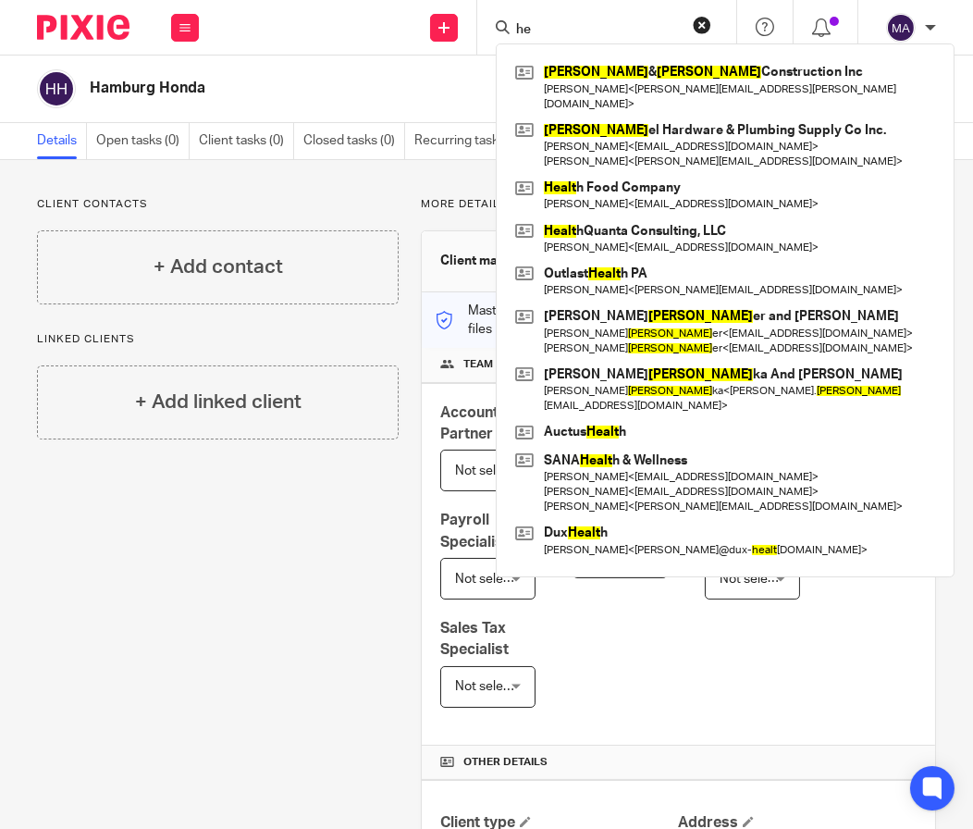
type input "h"
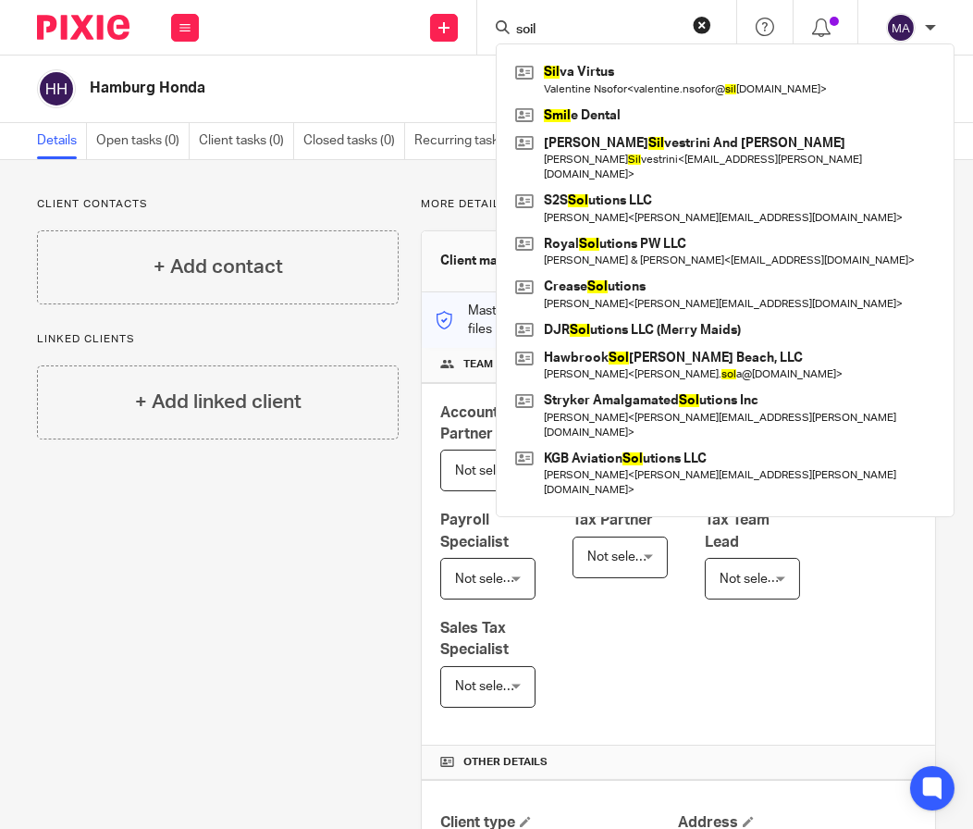
type input "soil"
click at [444, 31] on icon at bounding box center [443, 27] width 11 height 11
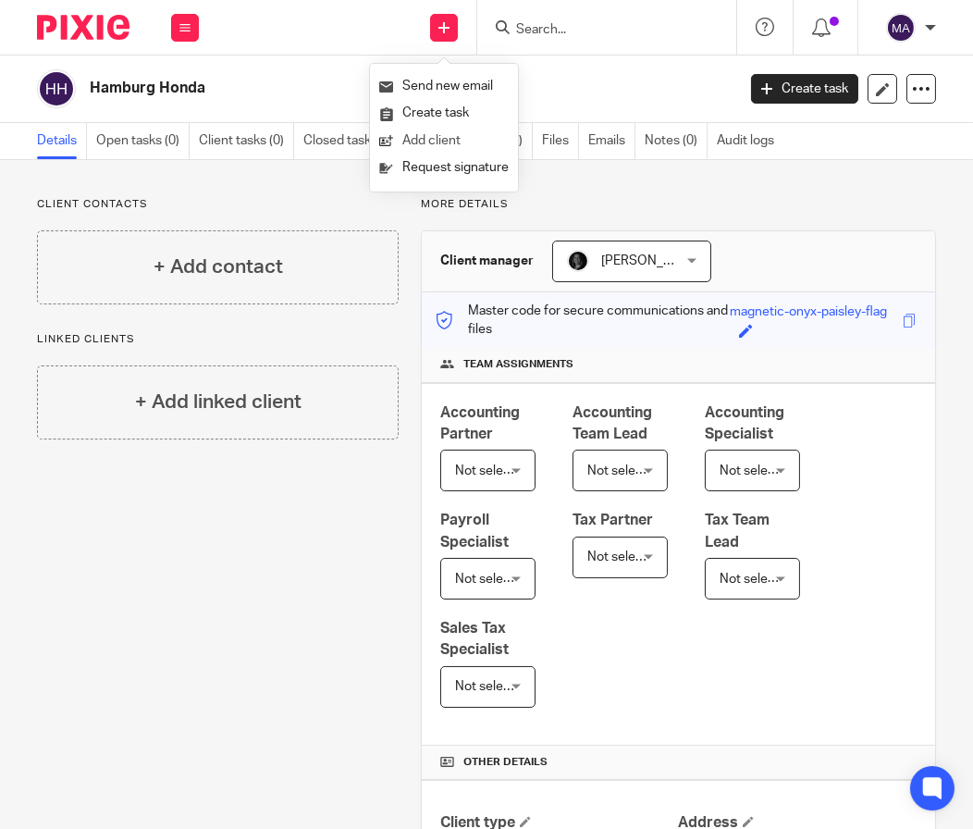
click at [415, 139] on link "Add client" at bounding box center [443, 141] width 129 height 27
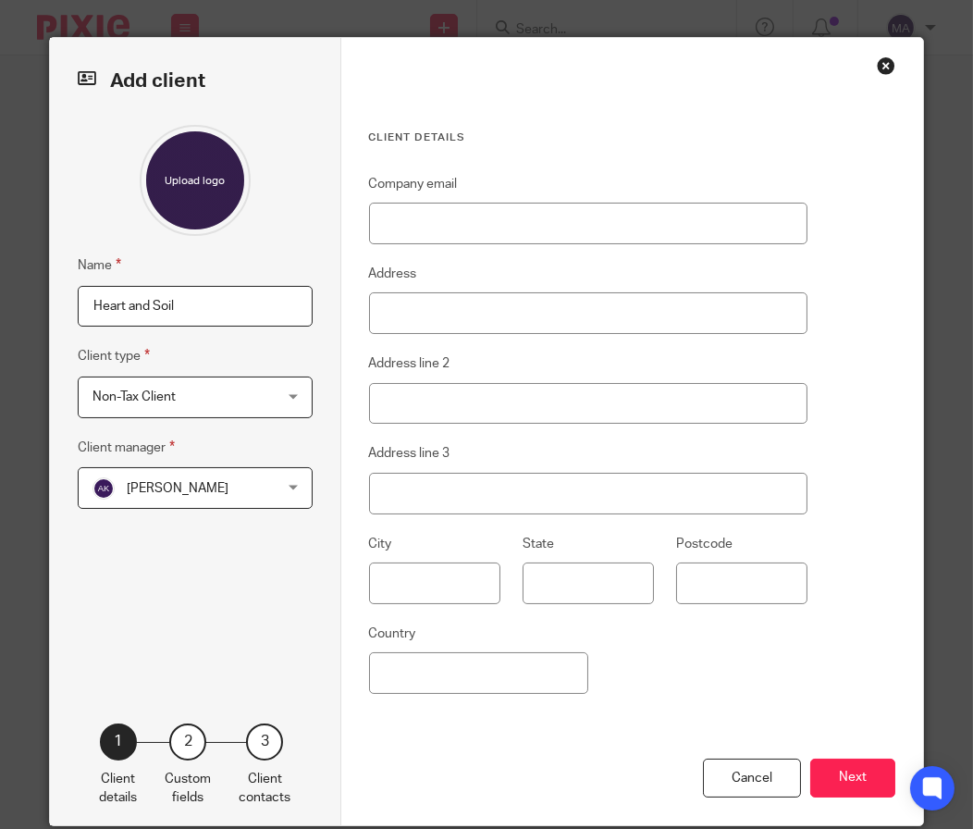
type input "Heart and Soil"
click at [232, 473] on span "[PERSON_NAME]" at bounding box center [180, 487] width 176 height 39
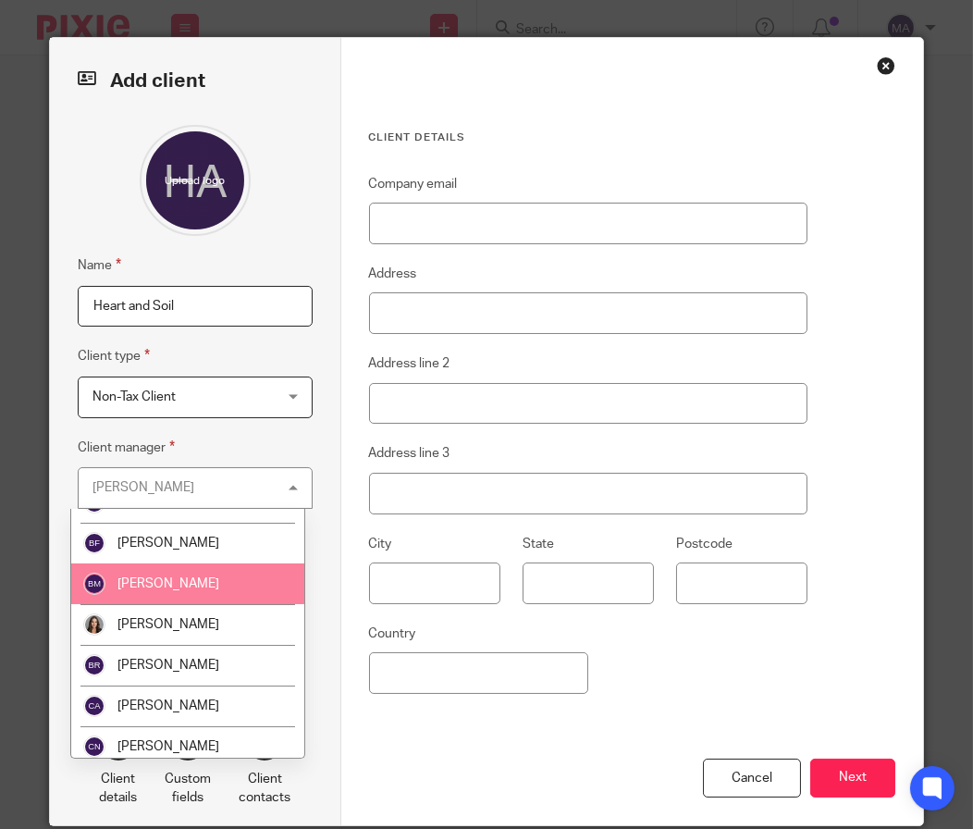
scroll to position [462, 0]
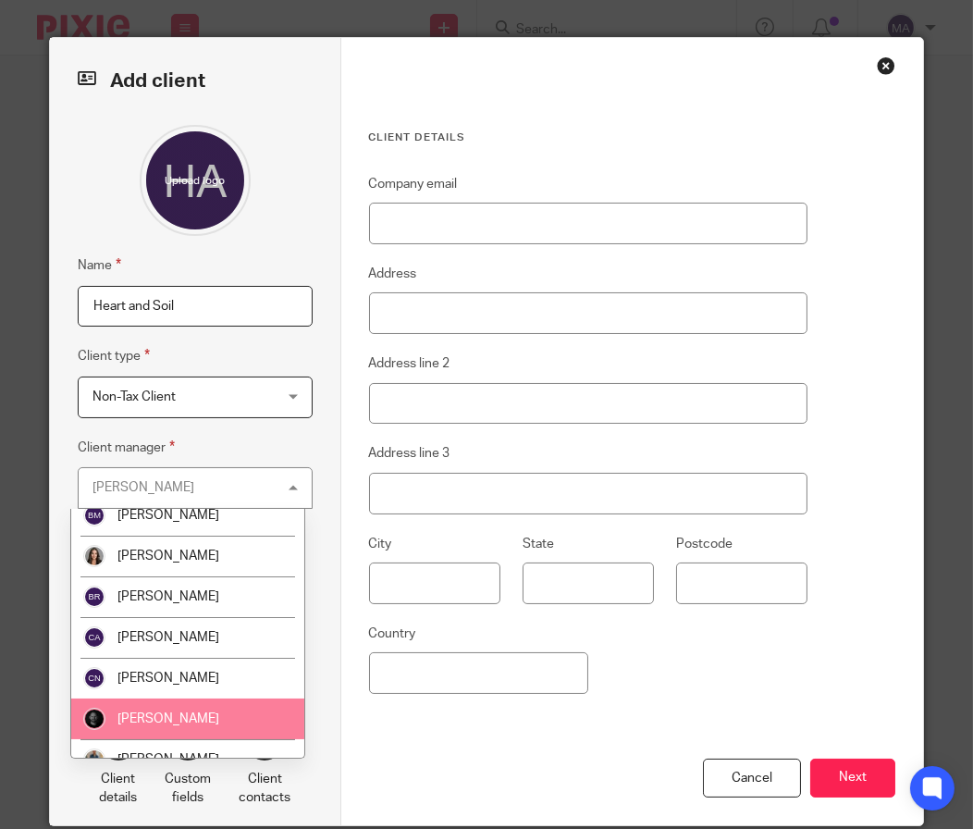
click at [194, 699] on li "[PERSON_NAME]" at bounding box center [187, 718] width 233 height 41
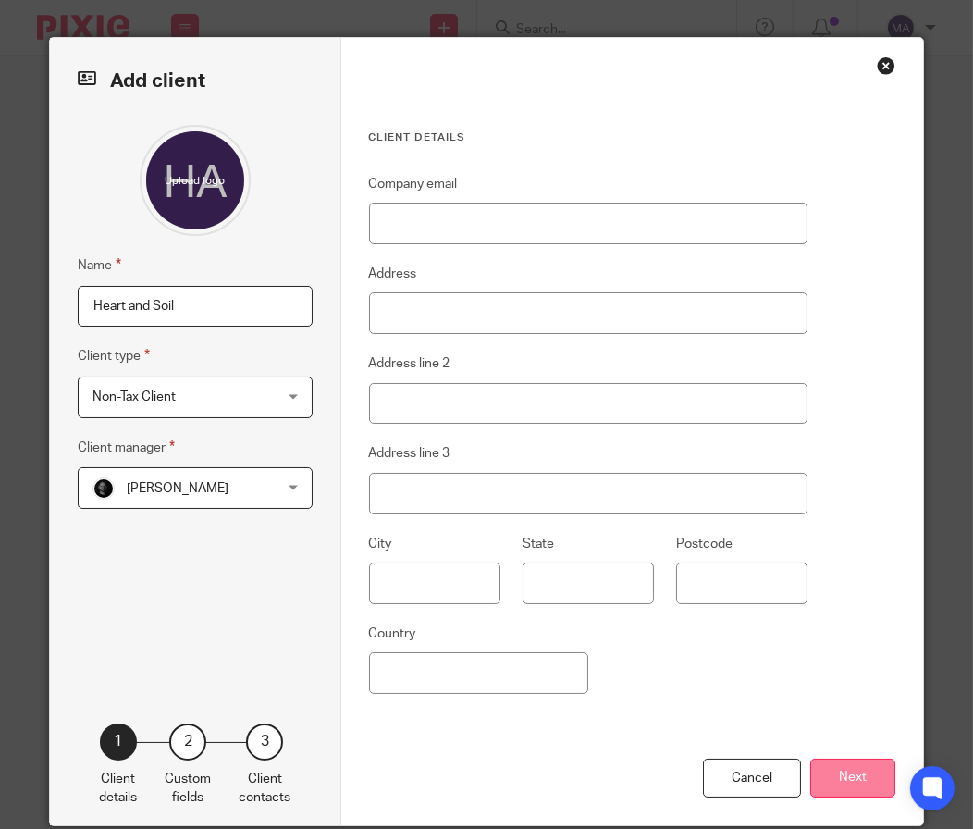
click at [824, 783] on button "Next" at bounding box center [852, 778] width 85 height 40
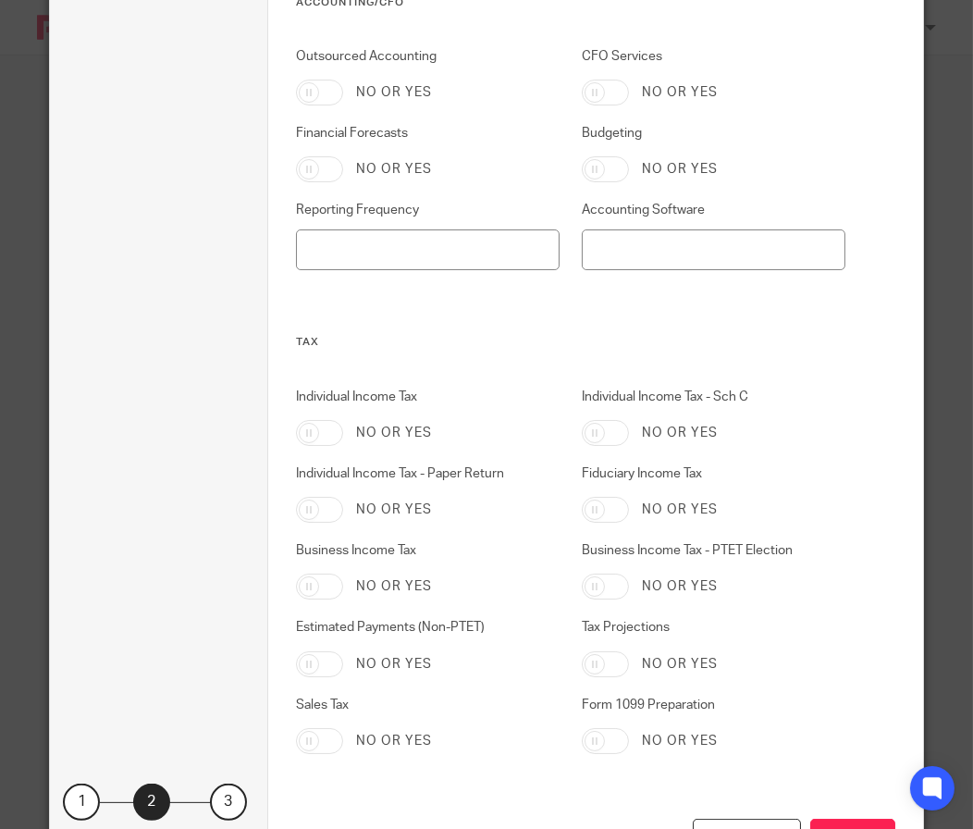
scroll to position [902, 0]
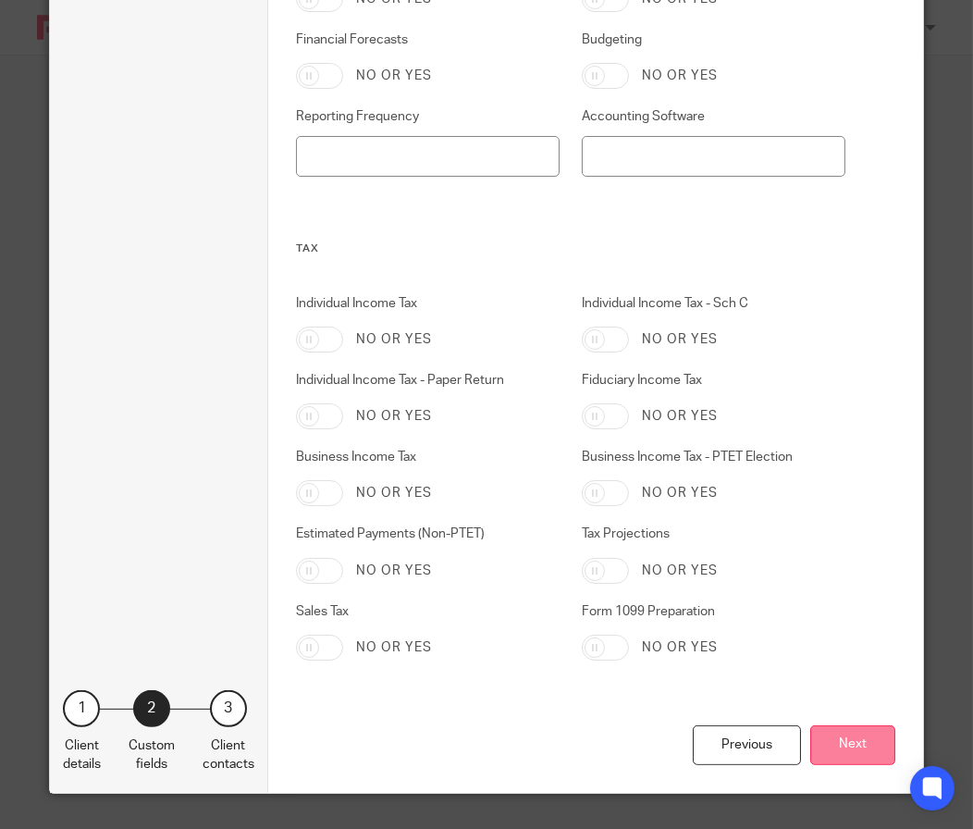
click at [821, 751] on button "Next" at bounding box center [852, 745] width 85 height 40
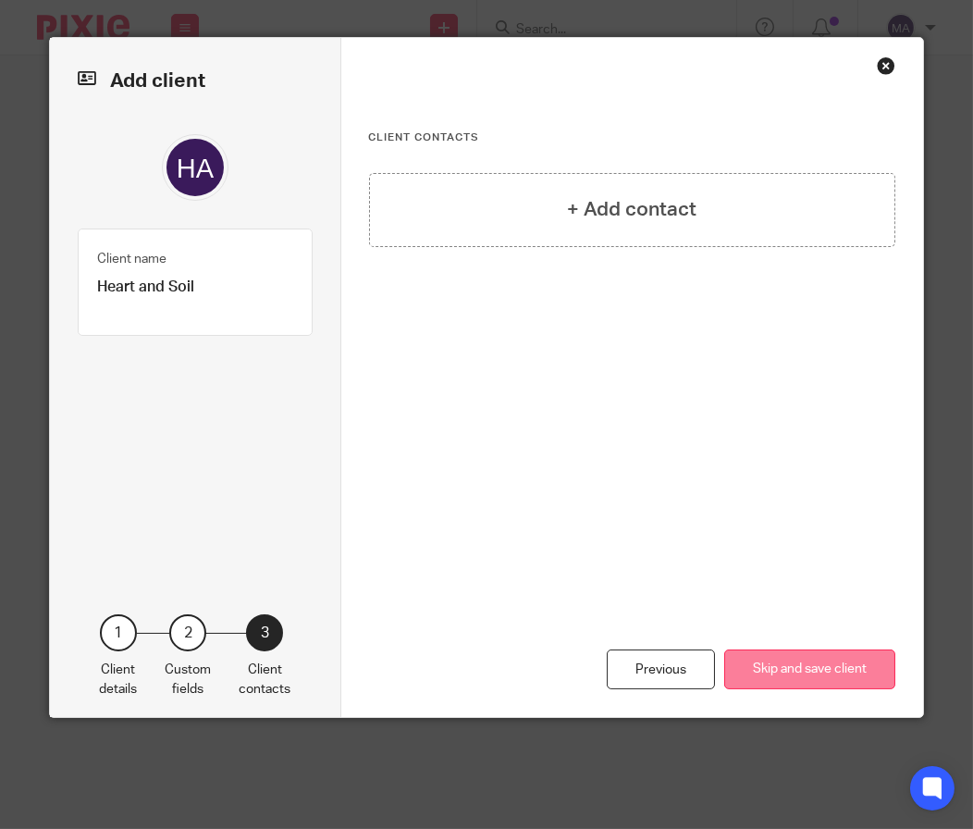
click at [765, 680] on button "Skip and save client" at bounding box center [809, 669] width 171 height 40
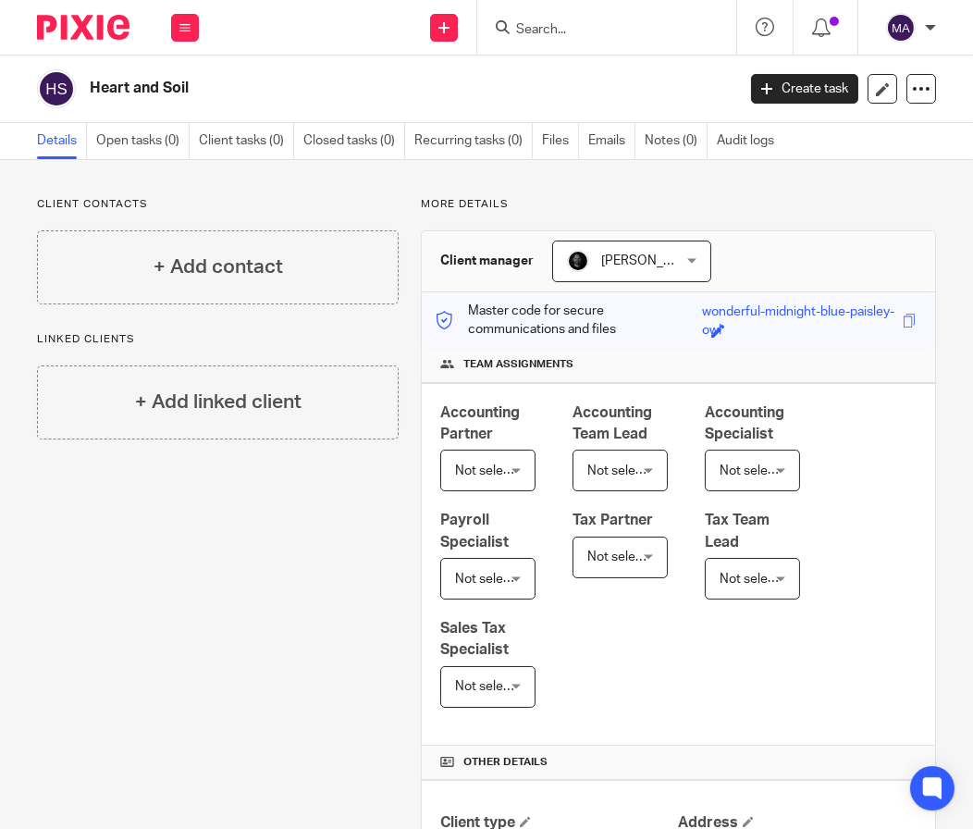
click at [575, 19] on form at bounding box center [612, 27] width 197 height 23
click at [558, 34] on input "Search" at bounding box center [597, 30] width 166 height 17
type input "highland"
click at [456, 36] on div "Send new email Create task Add client Request signature" at bounding box center [445, 27] width 66 height 55
click at [474, 139] on link "Add client" at bounding box center [443, 141] width 129 height 27
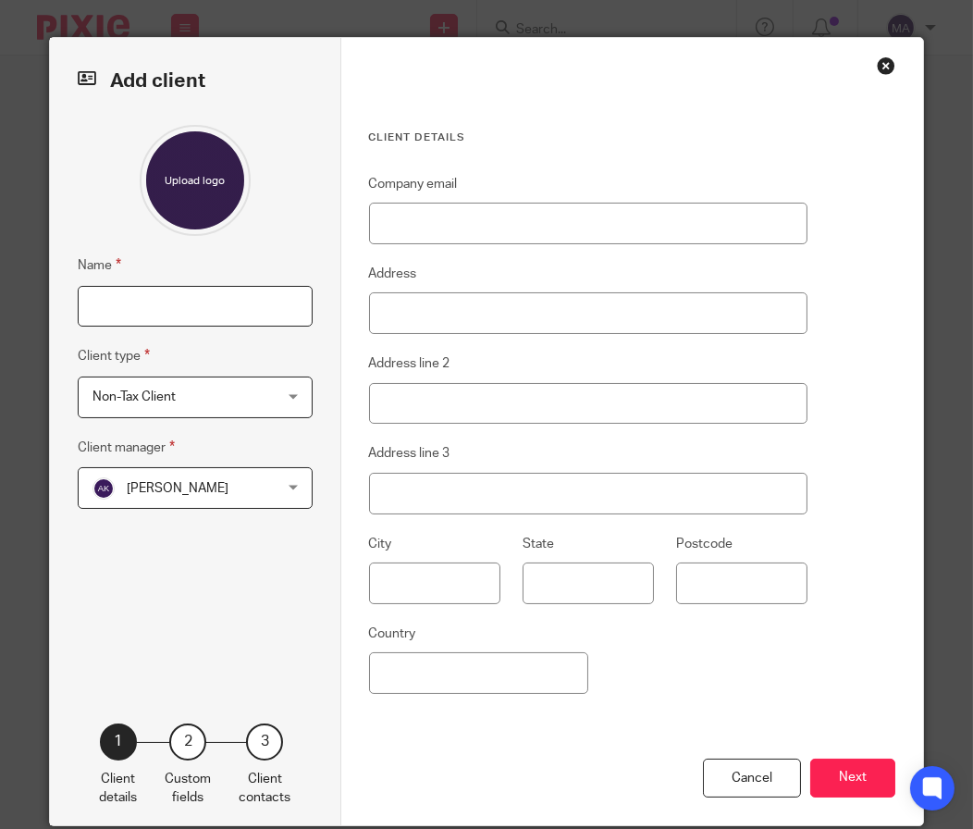
click at [165, 314] on input "Name" at bounding box center [195, 307] width 235 height 42
type input "highland Farms"
click at [201, 405] on span "Non-Tax Client" at bounding box center [180, 396] width 176 height 39
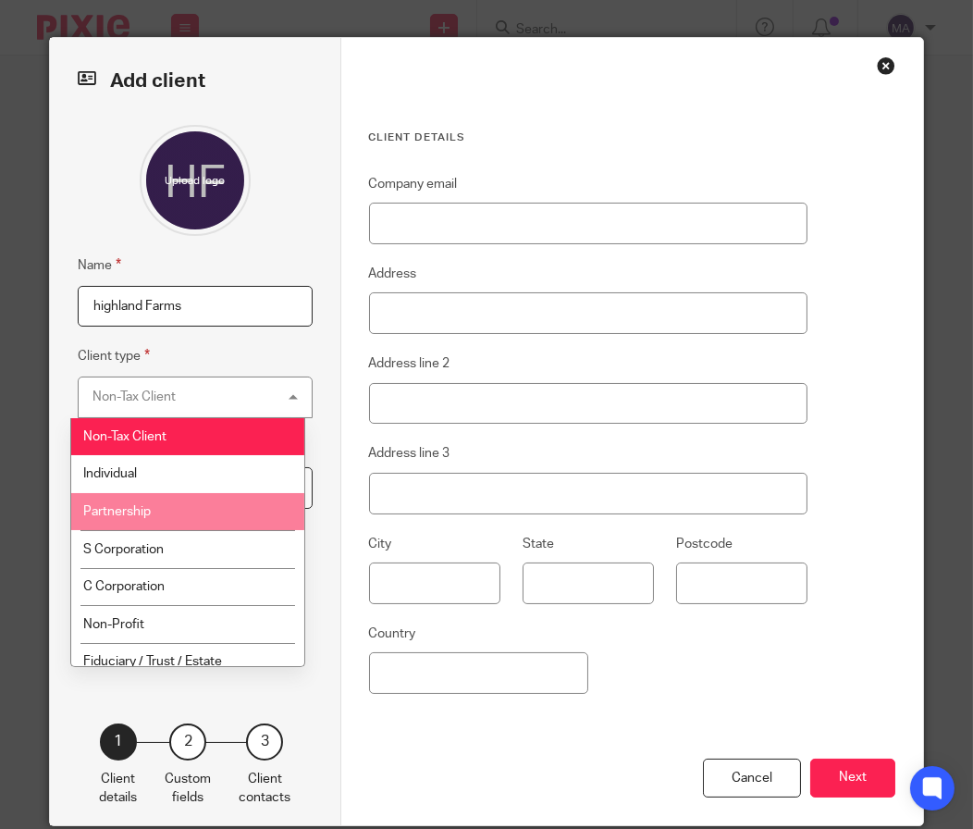
click at [179, 502] on li "Partnership" at bounding box center [187, 512] width 233 height 38
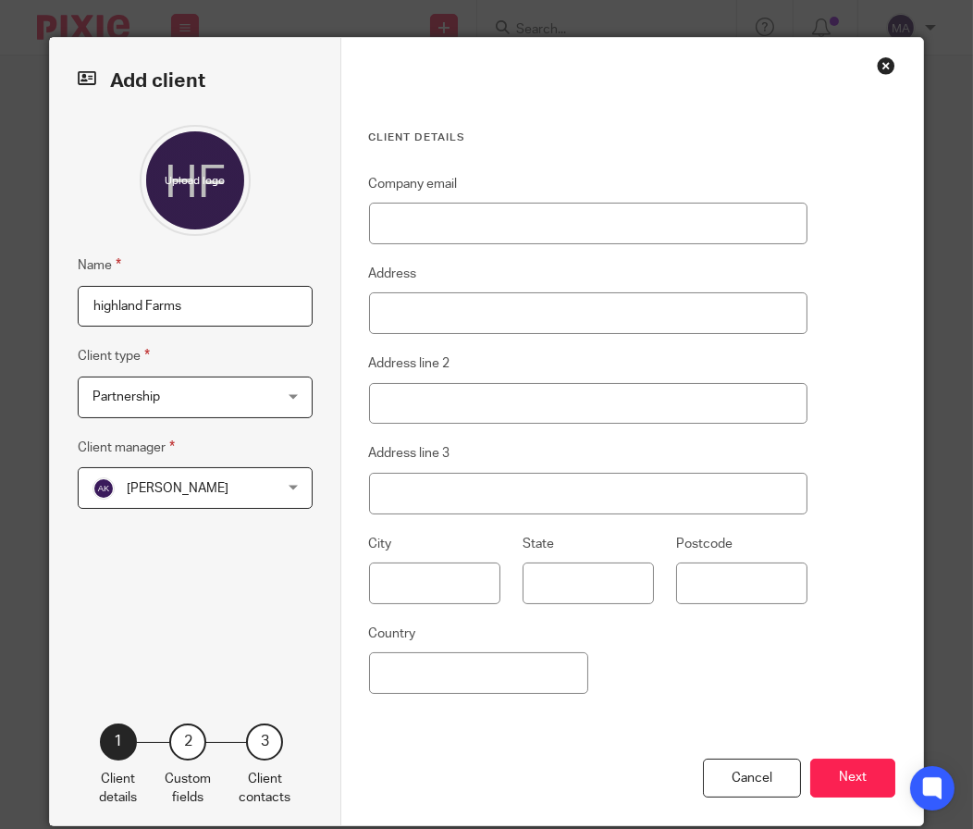
click at [179, 502] on span "[PERSON_NAME]" at bounding box center [180, 487] width 176 height 39
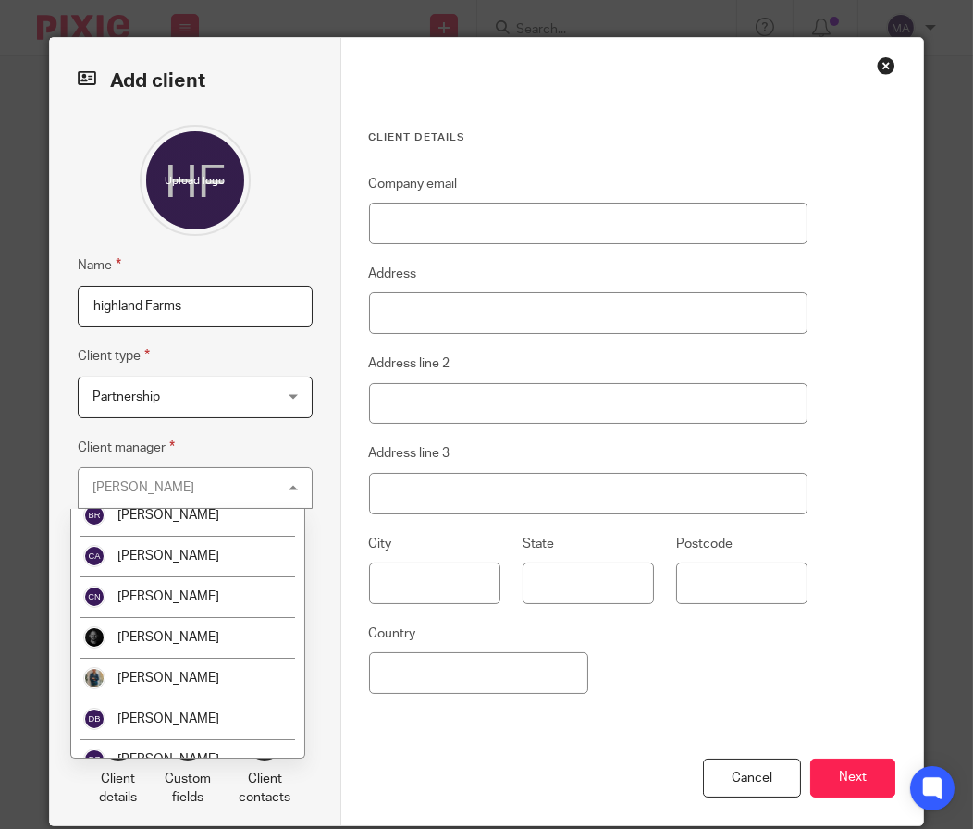
scroll to position [555, 0]
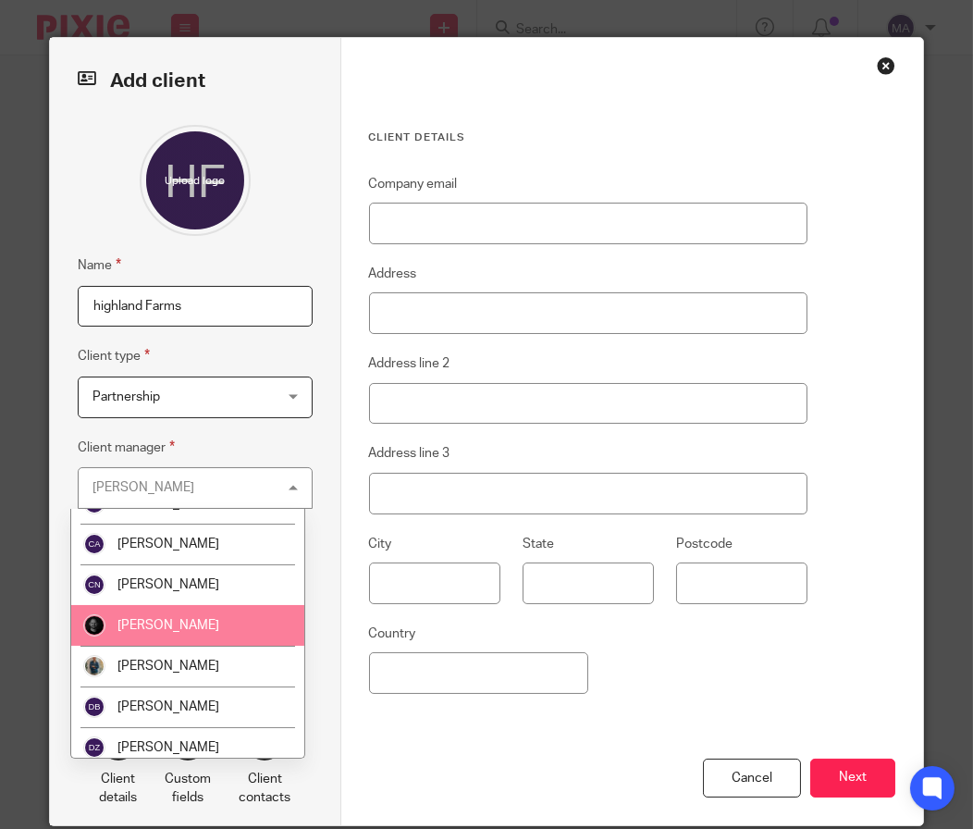
click at [204, 628] on li "[PERSON_NAME]" at bounding box center [187, 625] width 233 height 41
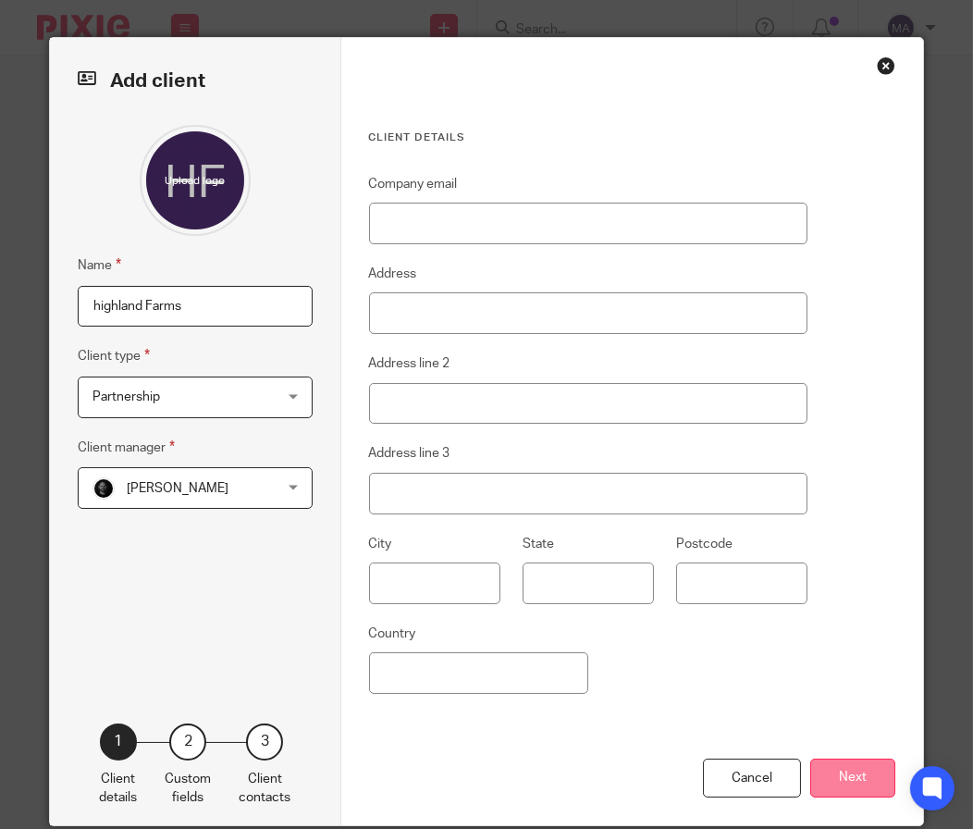
click at [824, 758] on button "Next" at bounding box center [852, 778] width 85 height 40
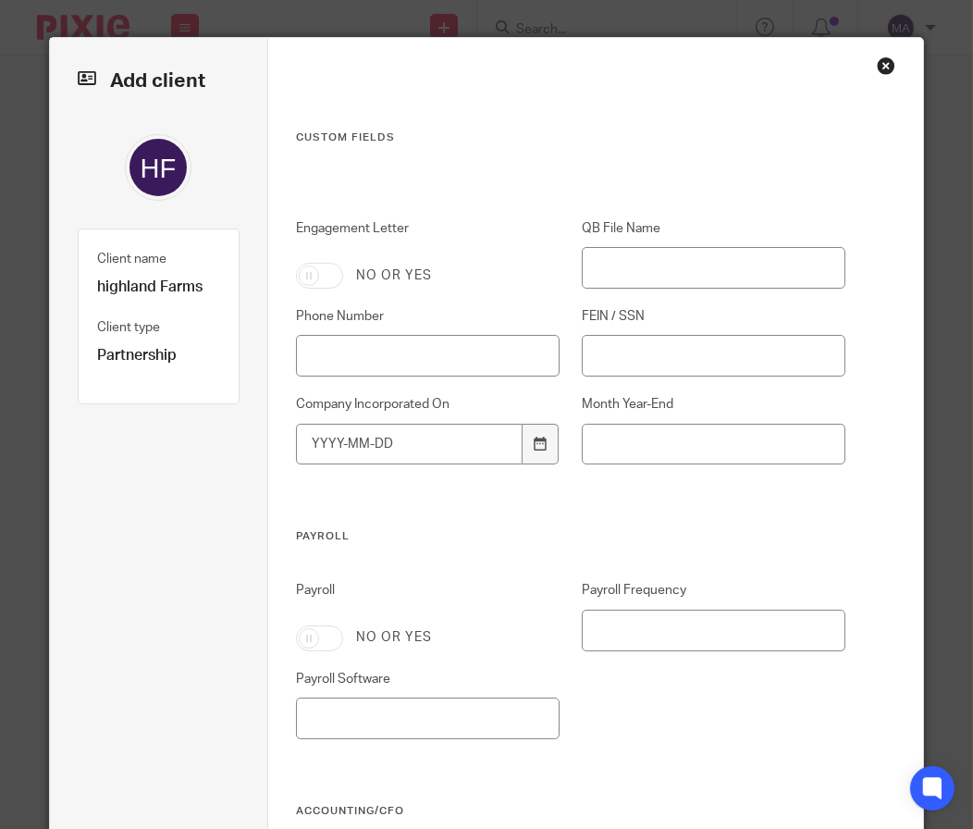
click at [318, 272] on input "Engagement Letter" at bounding box center [319, 276] width 47 height 26
checkbox input "true"
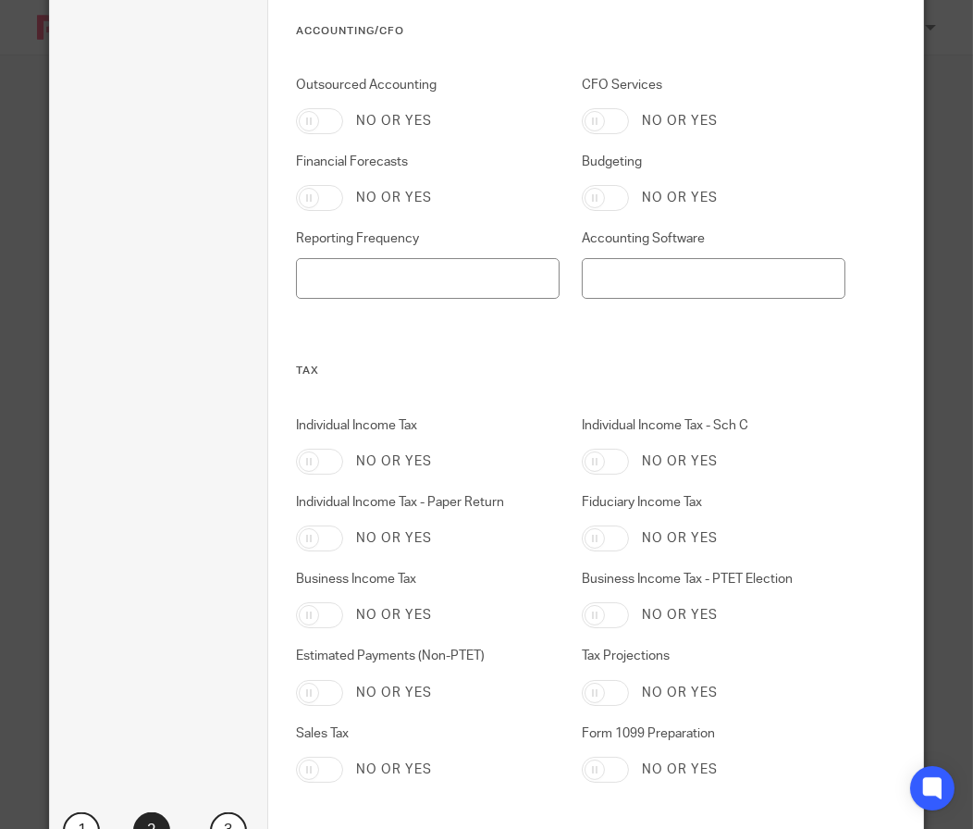
scroll to position [902, 0]
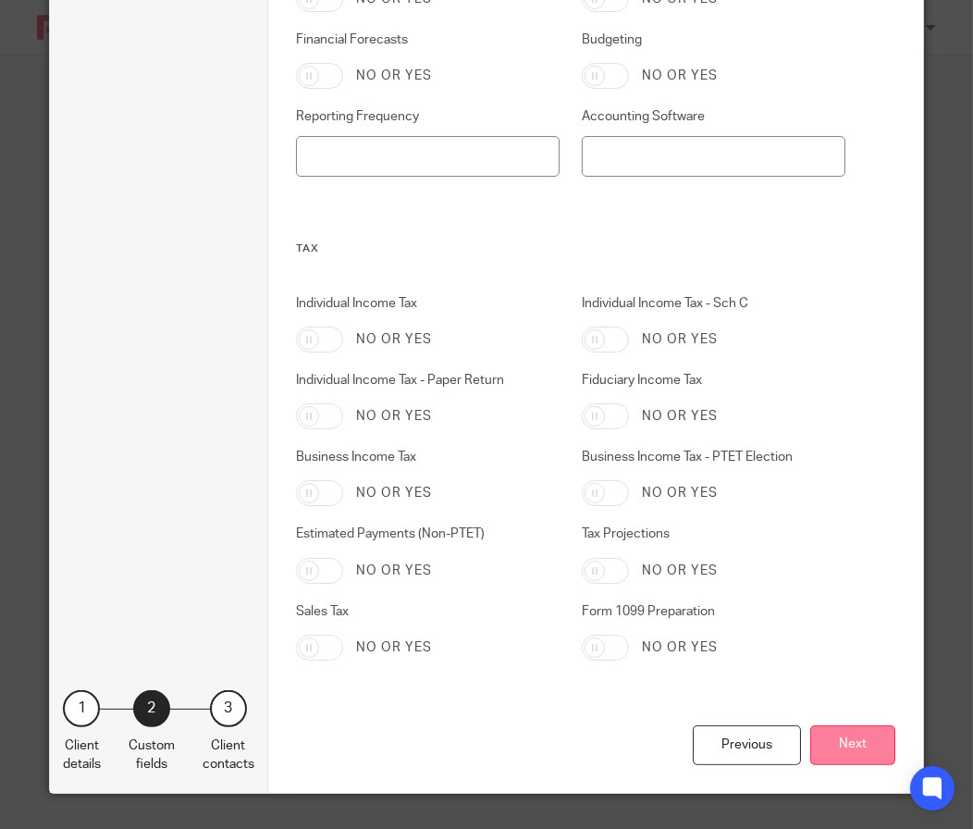
click at [844, 743] on button "Next" at bounding box center [852, 745] width 85 height 40
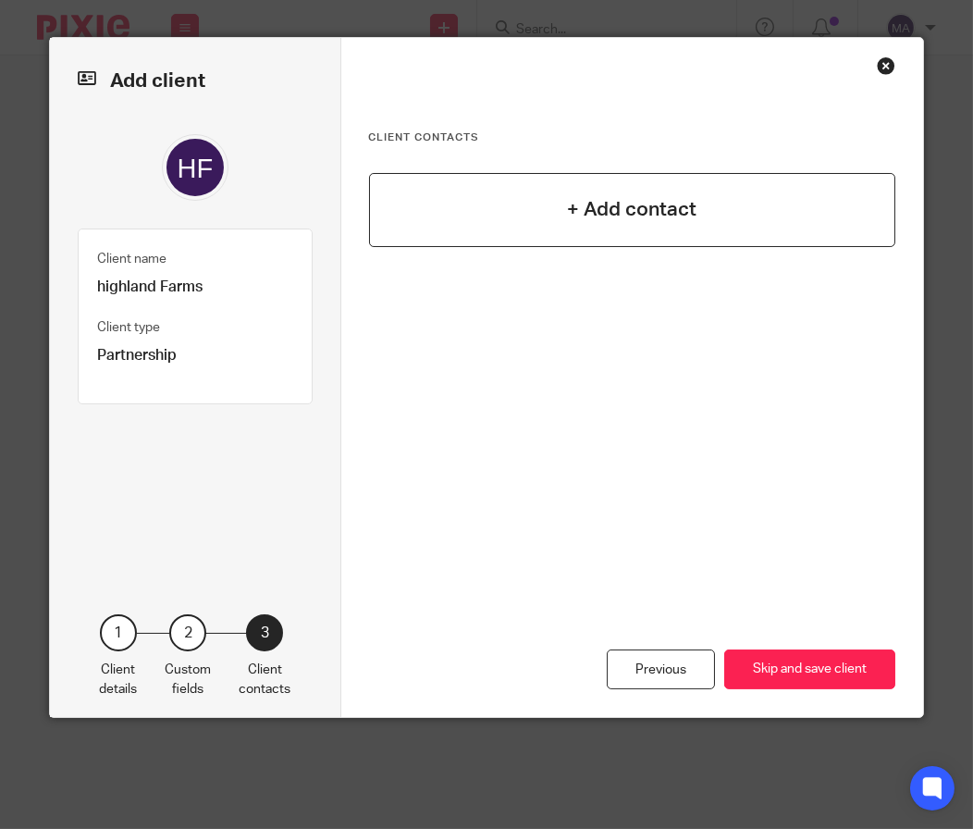
click at [610, 229] on div "+ Add contact" at bounding box center [632, 210] width 527 height 74
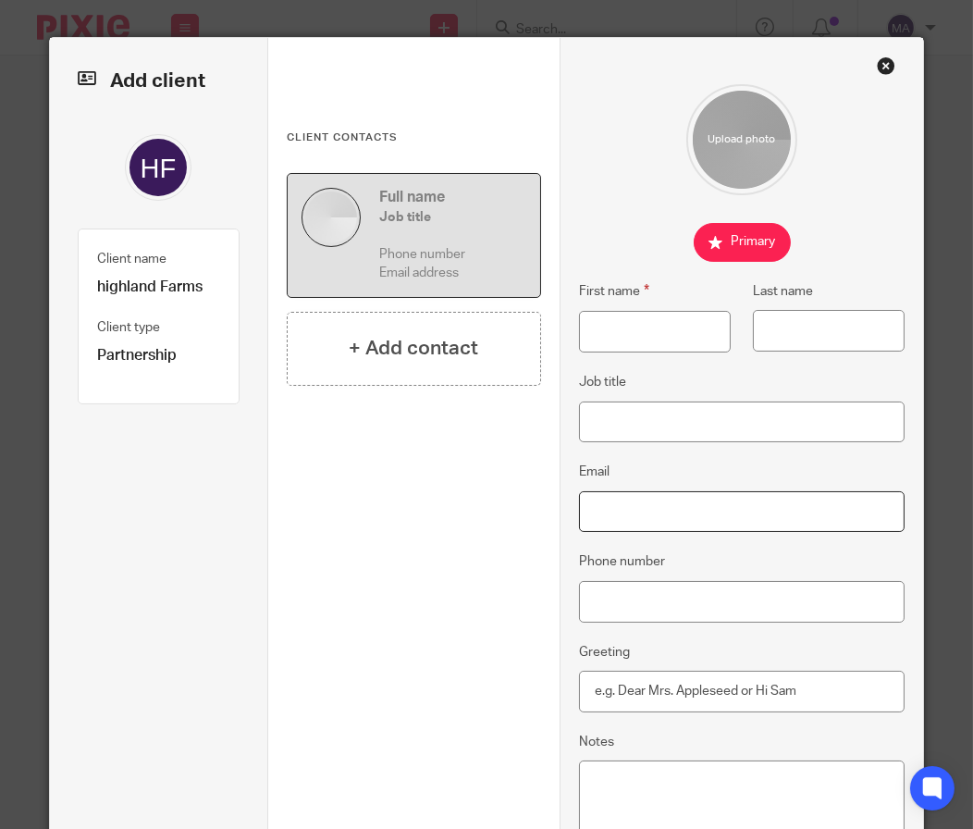
click at [614, 502] on input "Email" at bounding box center [742, 512] width 327 height 42
paste input "dsmith@clarencebaseballcamp.com"
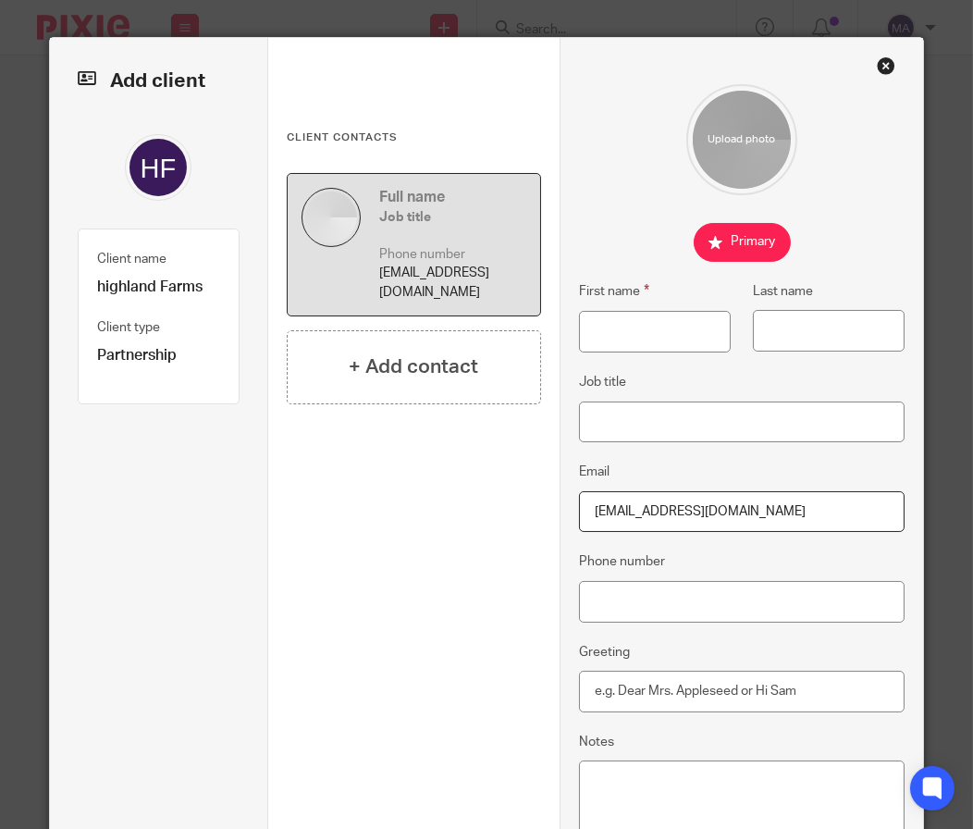
type input "dsmith@clarencebaseballcamp.com"
click at [612, 333] on input "First name" at bounding box center [655, 332] width 153 height 42
type input "David"
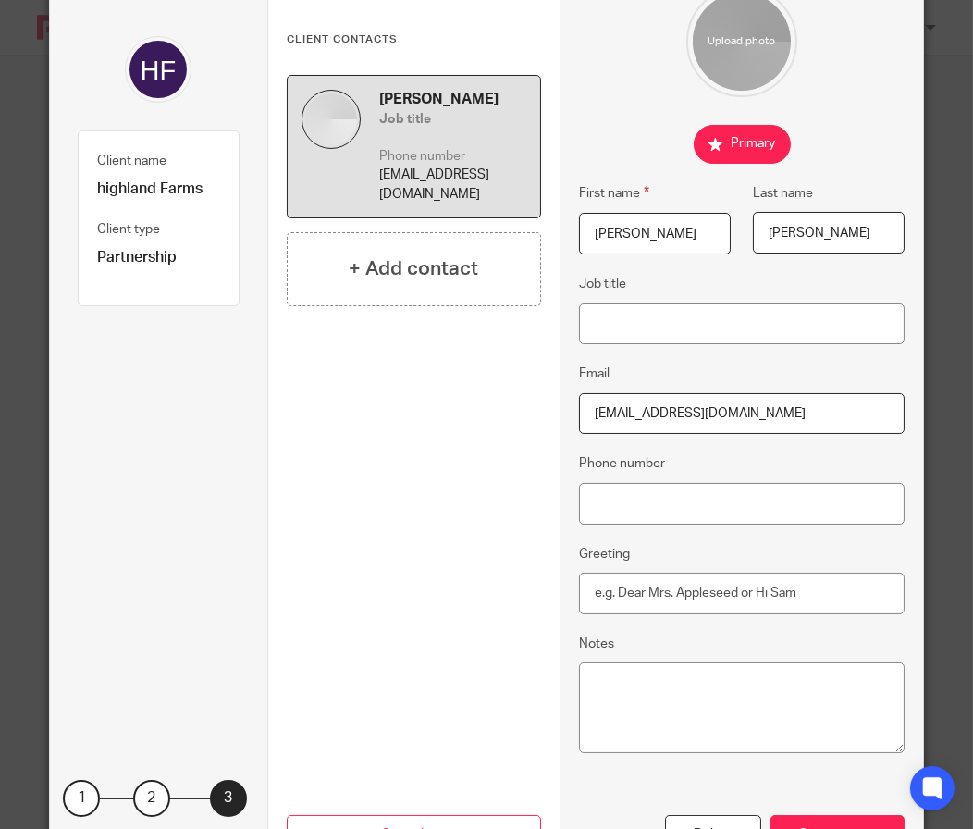
scroll to position [189, 0]
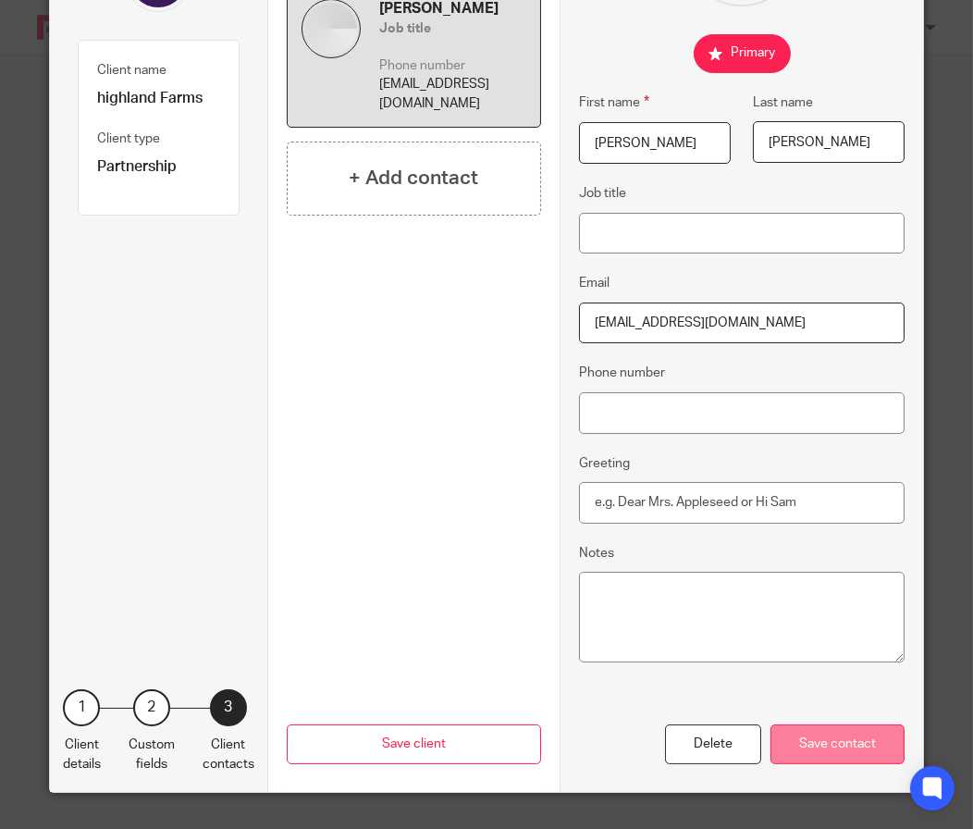
type input "Smith"
click at [783, 744] on div "Save contact" at bounding box center [838, 744] width 134 height 40
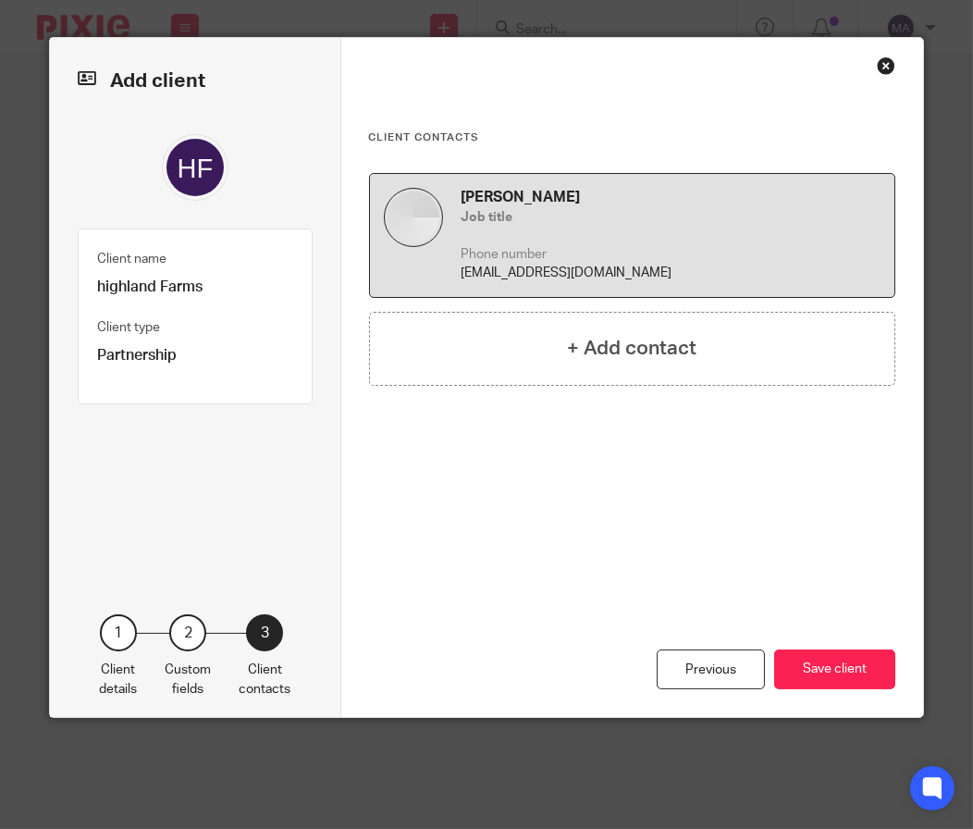
scroll to position [0, 0]
drag, startPoint x: 877, startPoint y: 662, endPoint x: 846, endPoint y: 665, distance: 30.7
click at [853, 661] on button "Save client" at bounding box center [834, 669] width 121 height 40
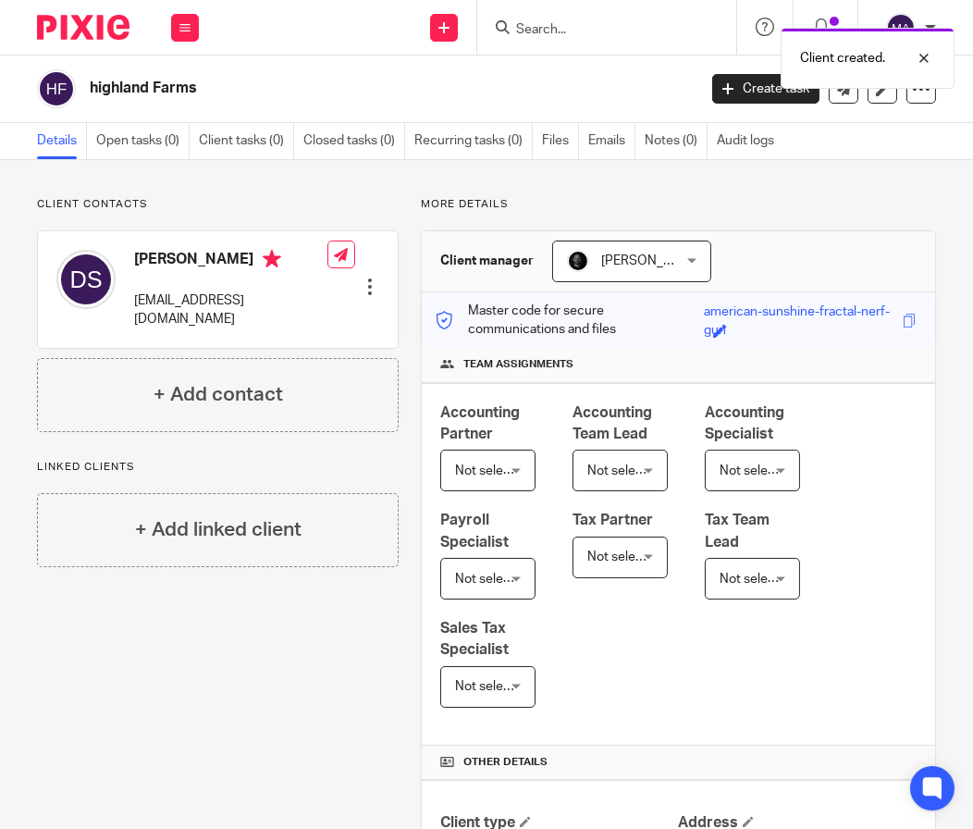
click at [116, 84] on h2 "highland Farms" at bounding box center [327, 88] width 475 height 19
click at [91, 93] on h2 "highland Farms" at bounding box center [327, 88] width 475 height 19
click at [540, 69] on div "Client created." at bounding box center [721, 53] width 468 height 70
click at [922, 53] on div at bounding box center [910, 58] width 50 height 22
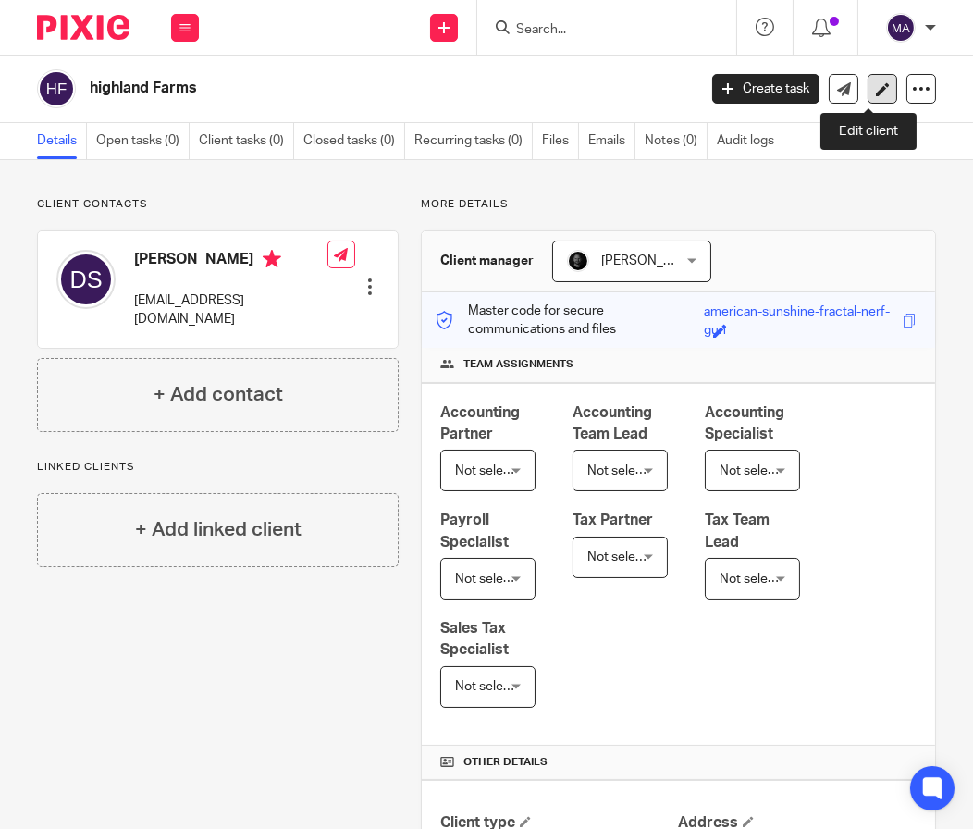
click at [876, 83] on icon at bounding box center [883, 89] width 14 height 14
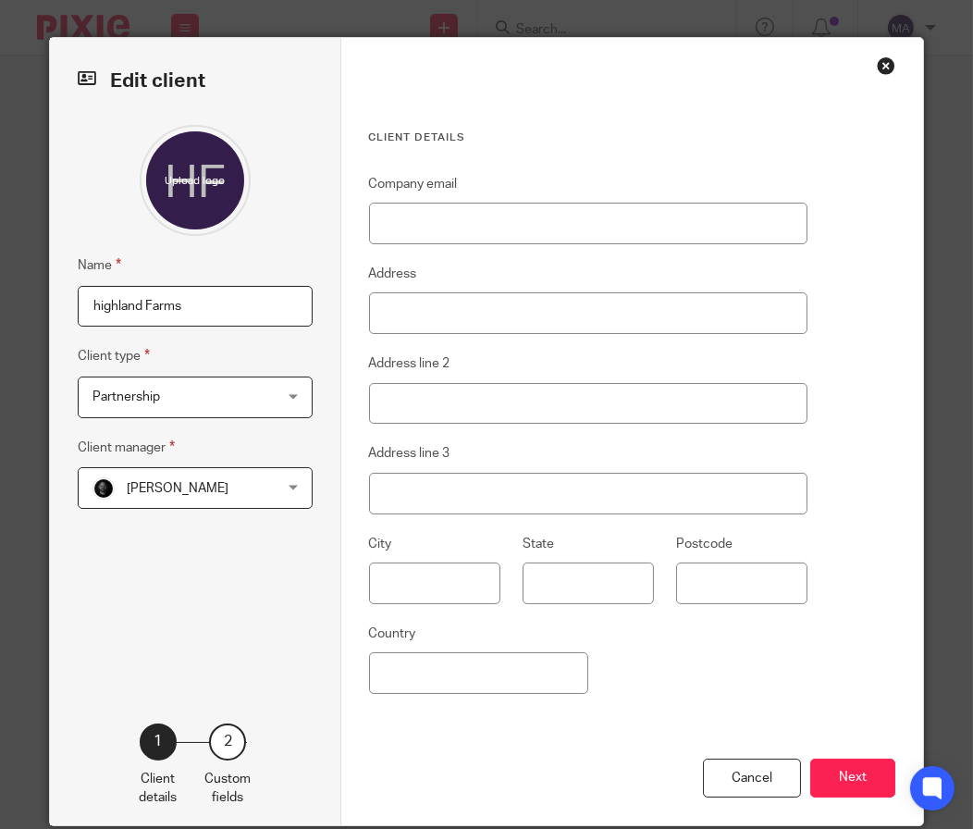
click at [89, 305] on input "highland Farms" at bounding box center [195, 307] width 235 height 42
type input "Highland Farms"
click at [835, 770] on button "Next" at bounding box center [852, 778] width 85 height 40
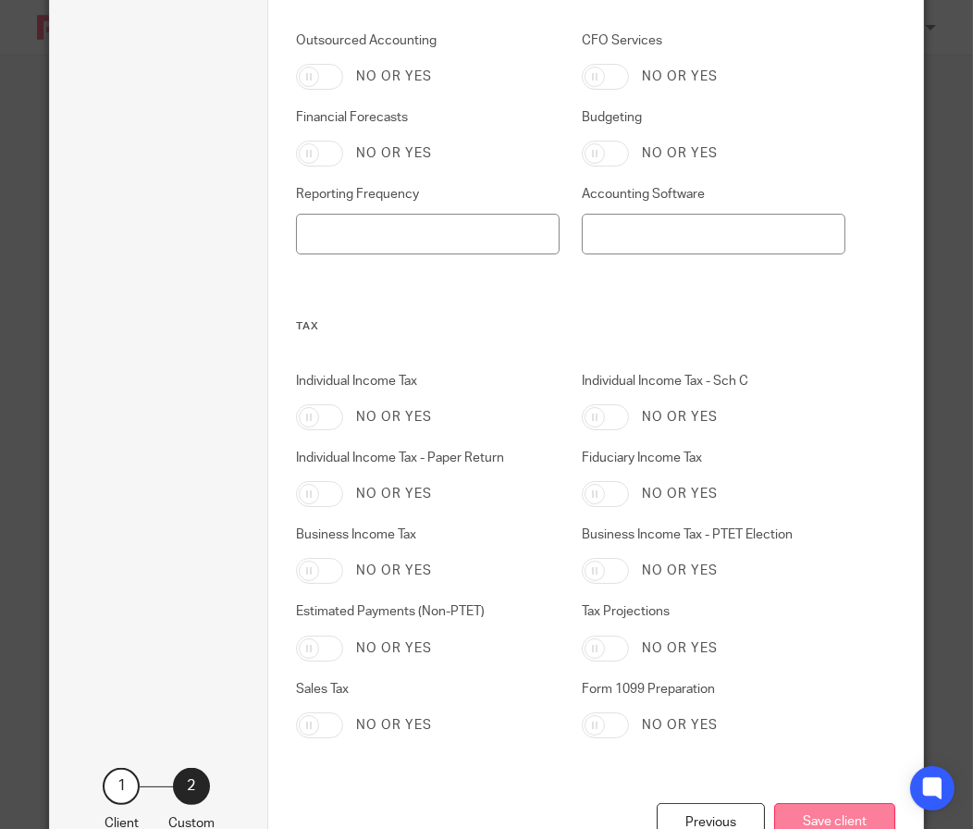
scroll to position [902, 0]
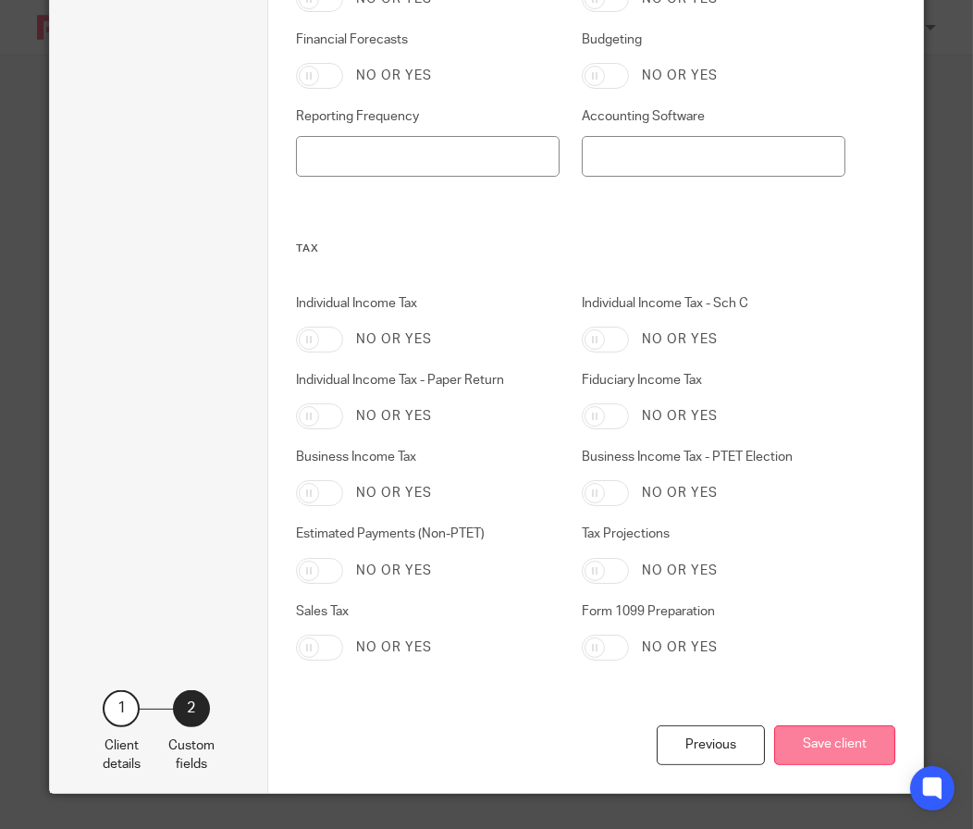
click at [846, 731] on button "Save client" at bounding box center [834, 745] width 121 height 40
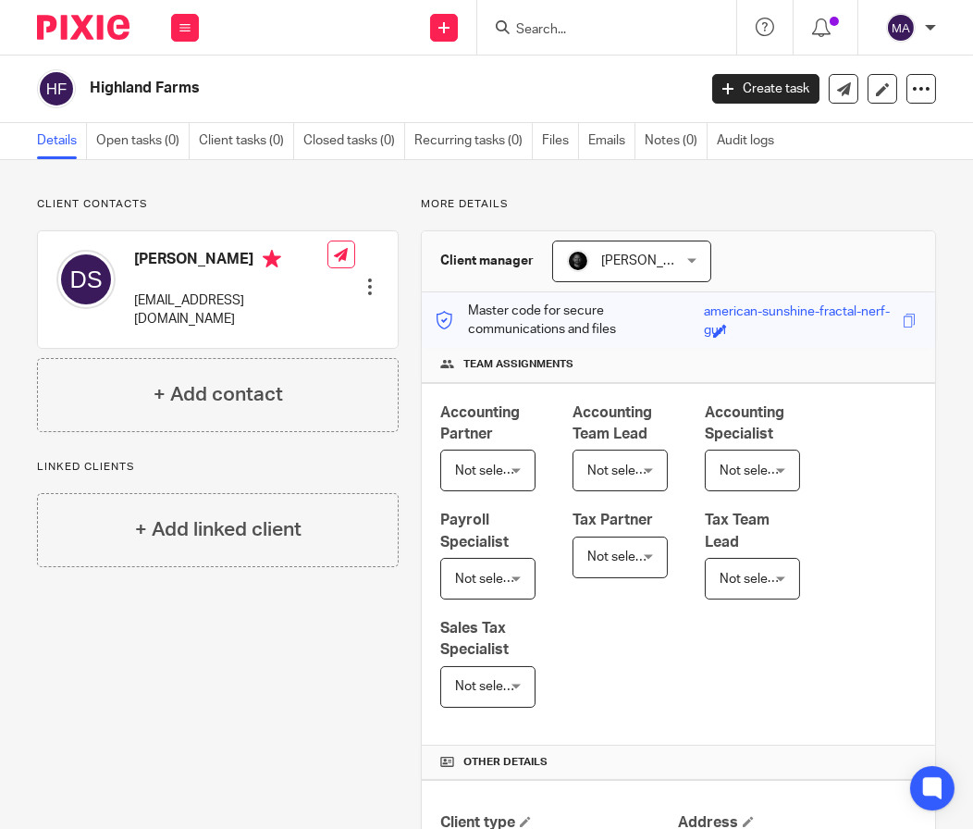
click at [552, 37] on input "Search" at bounding box center [597, 30] width 166 height 17
type input "trail"
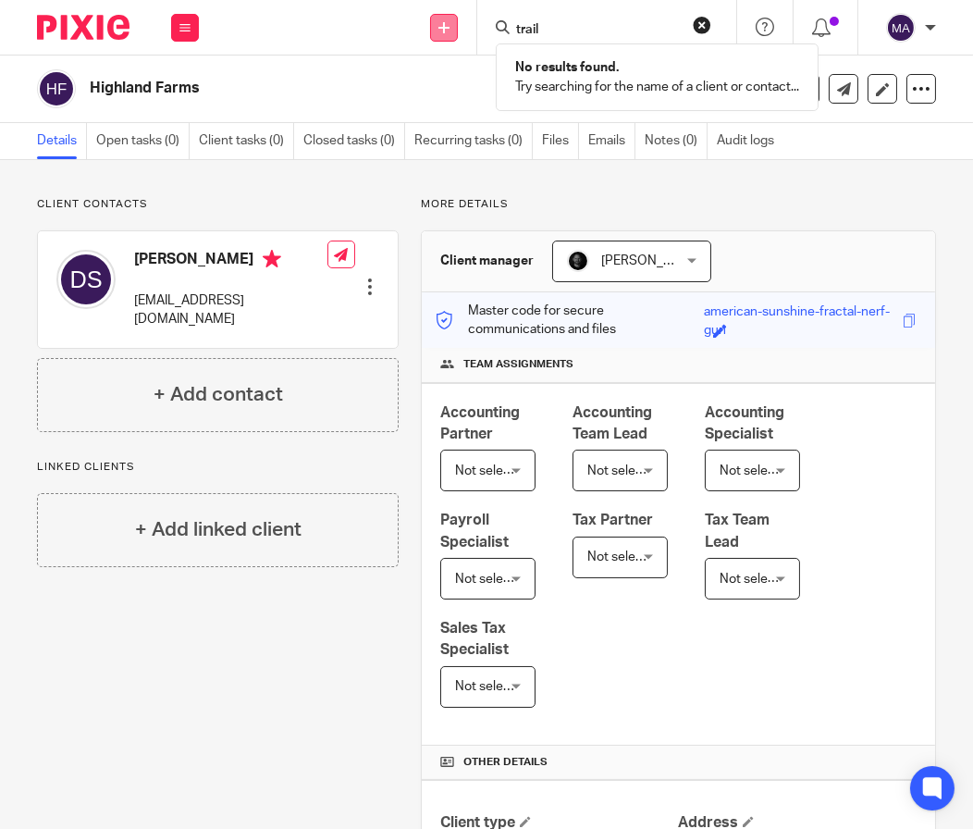
click at [438, 26] on icon at bounding box center [443, 27] width 11 height 11
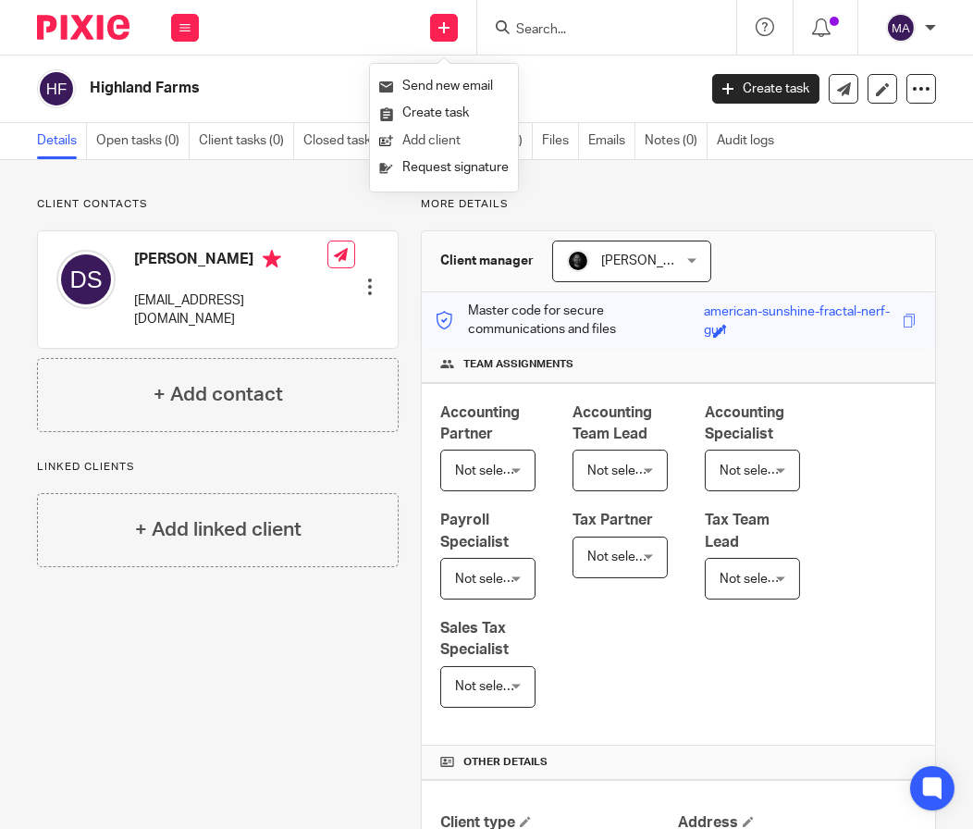
click at [460, 129] on link "Add client" at bounding box center [443, 141] width 129 height 27
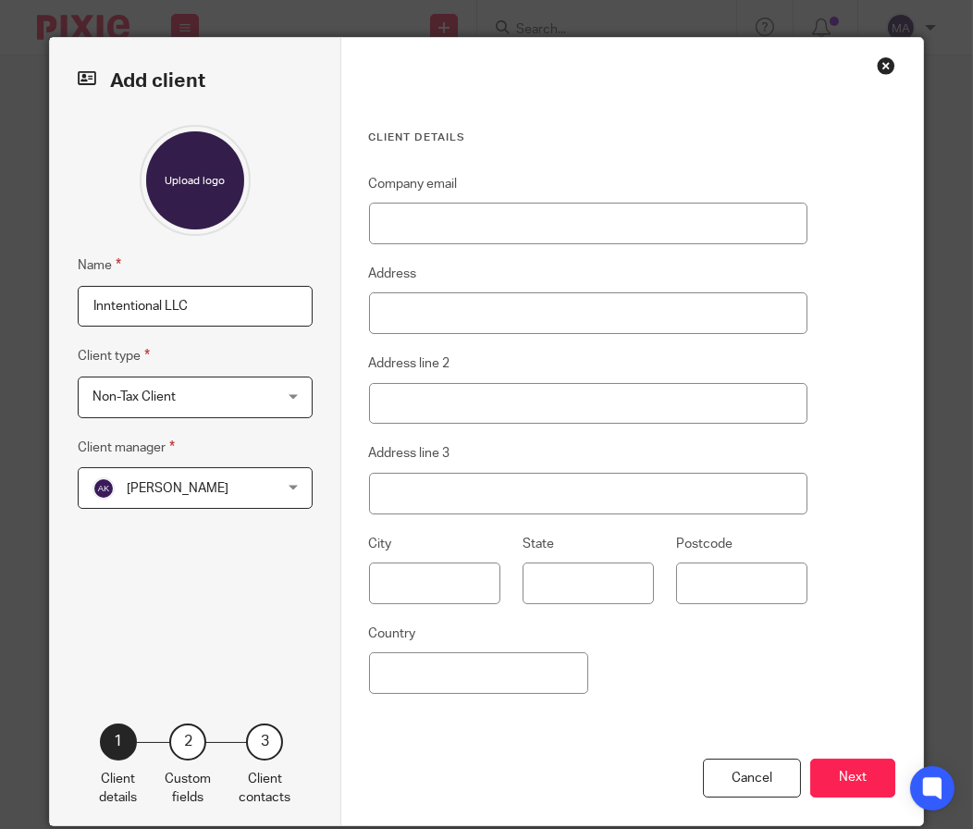
type input "Inntentional LLC"
click at [208, 479] on span "[PERSON_NAME]" at bounding box center [180, 487] width 176 height 39
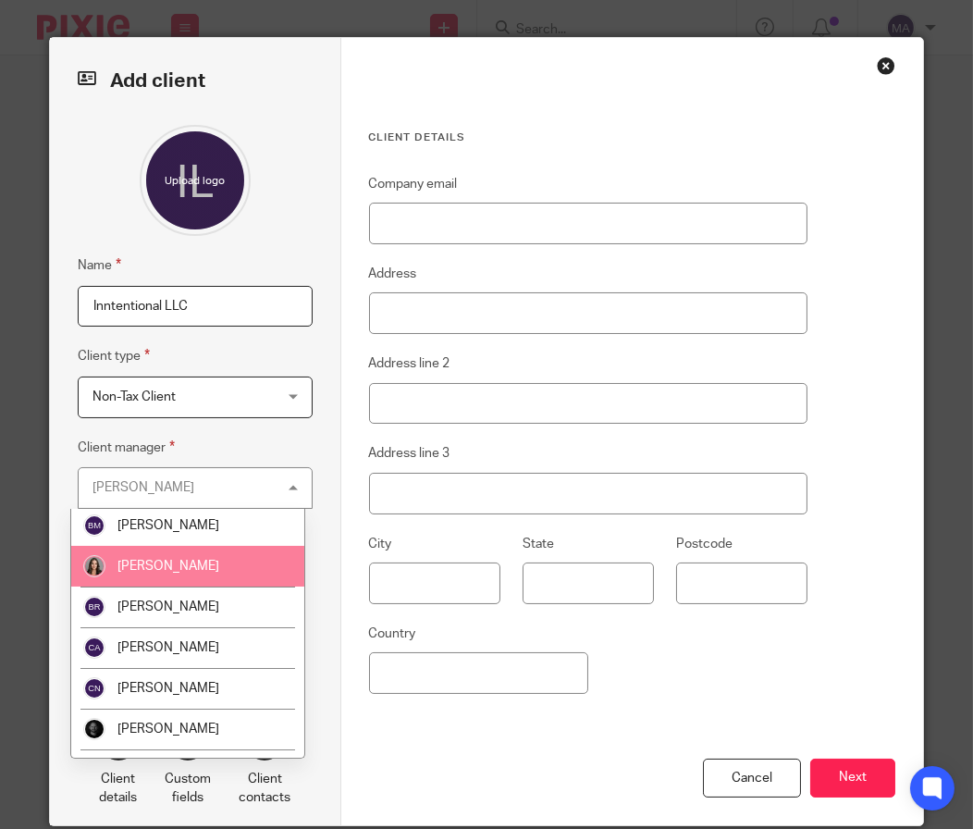
scroll to position [647, 0]
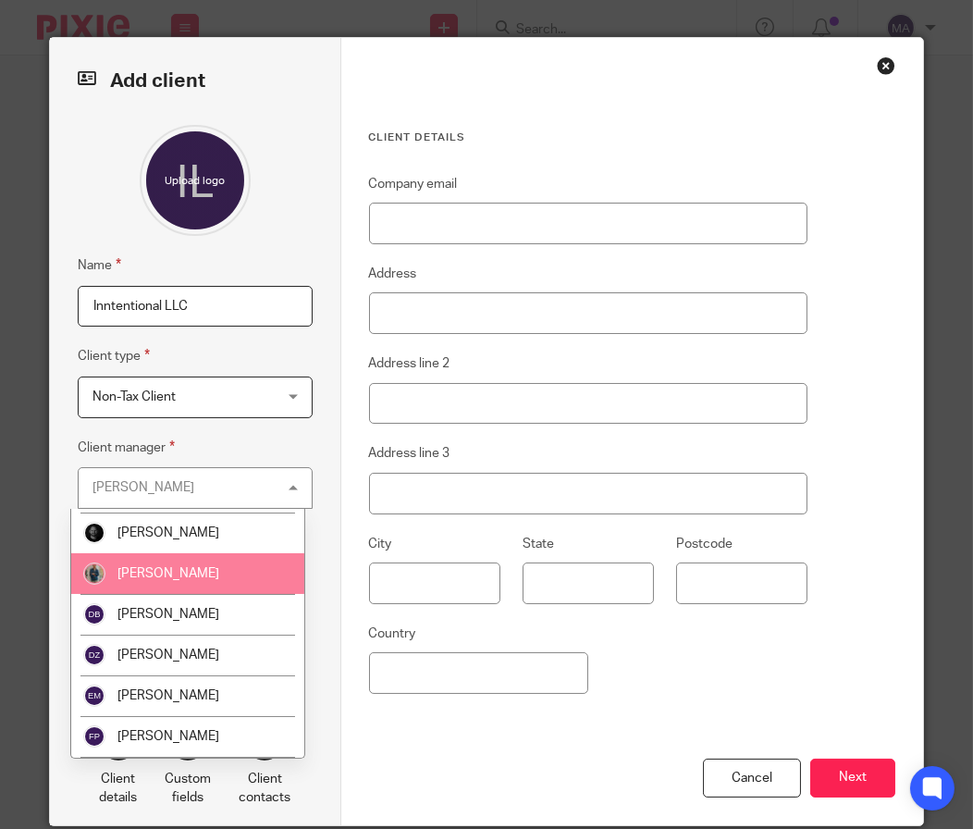
click at [191, 583] on li "[PERSON_NAME]" at bounding box center [187, 573] width 233 height 41
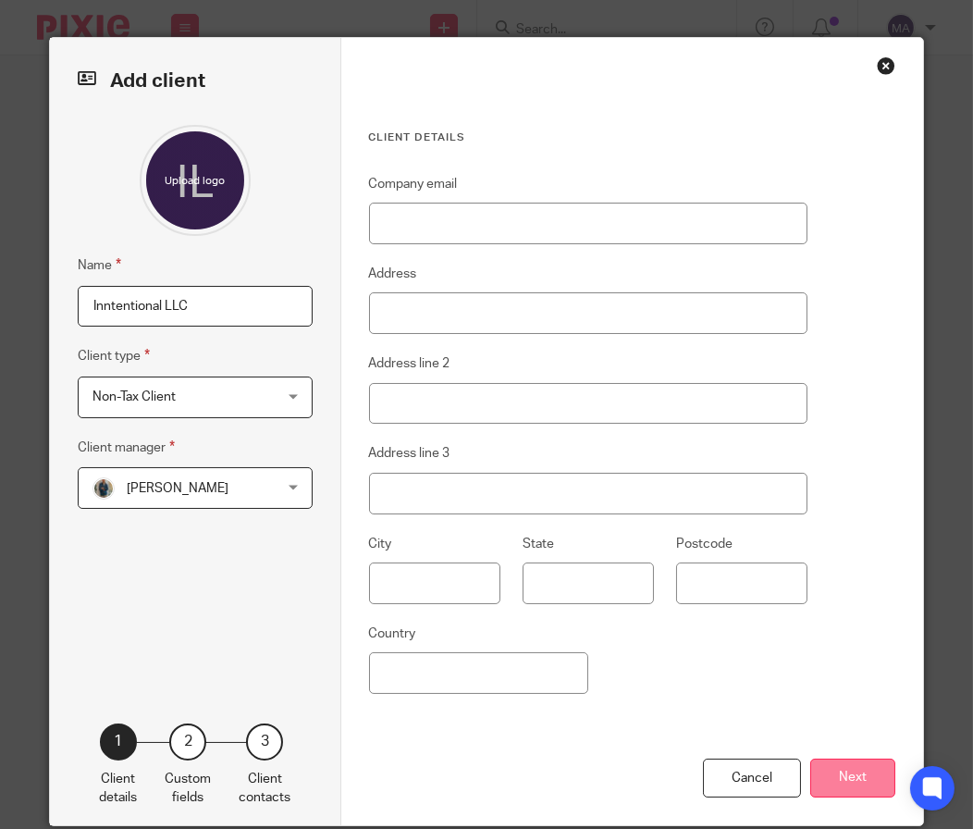
click at [827, 763] on button "Next" at bounding box center [852, 778] width 85 height 40
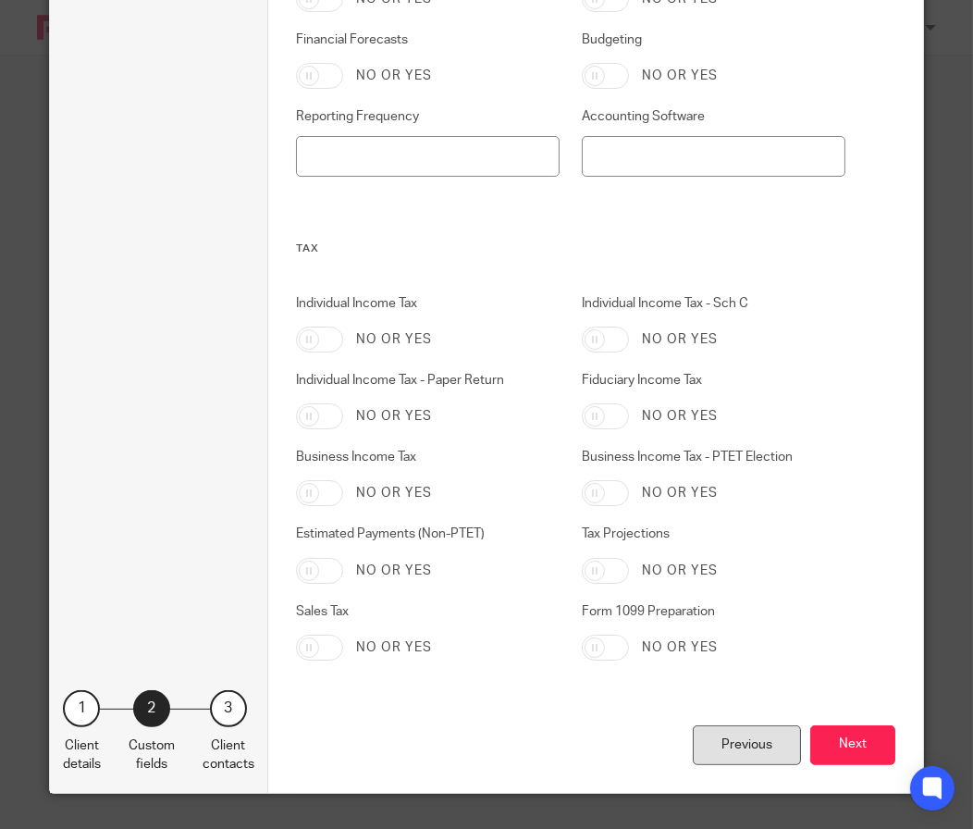
click at [725, 731] on div "Previous" at bounding box center [747, 745] width 108 height 40
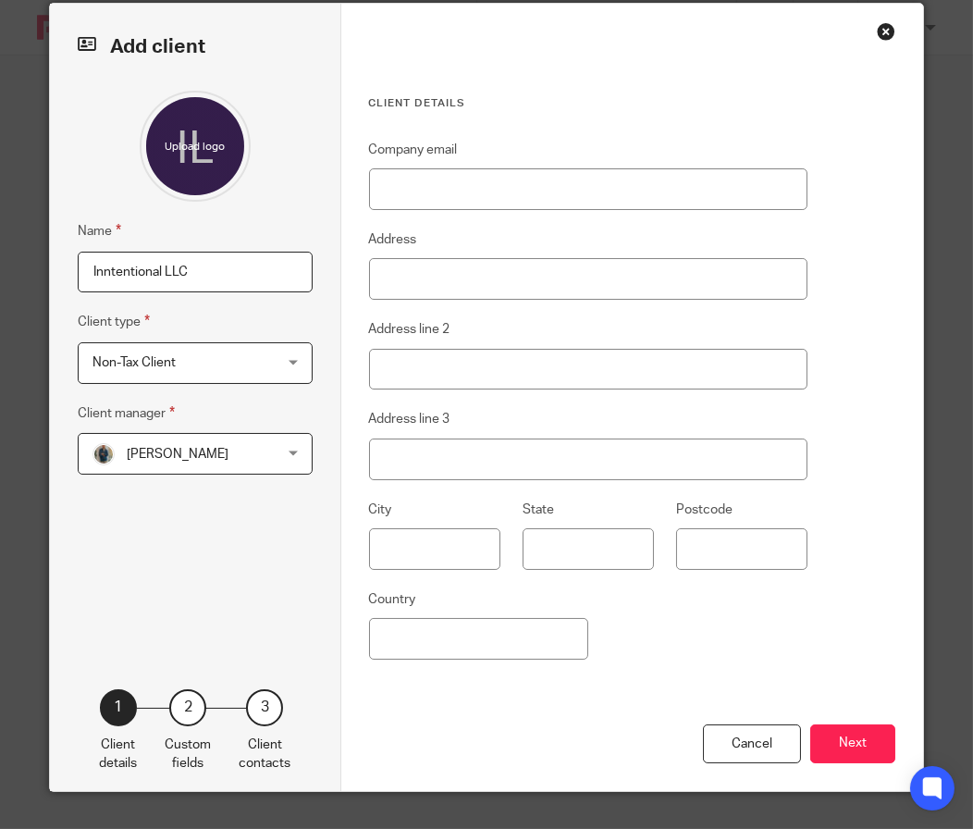
scroll to position [33, 0]
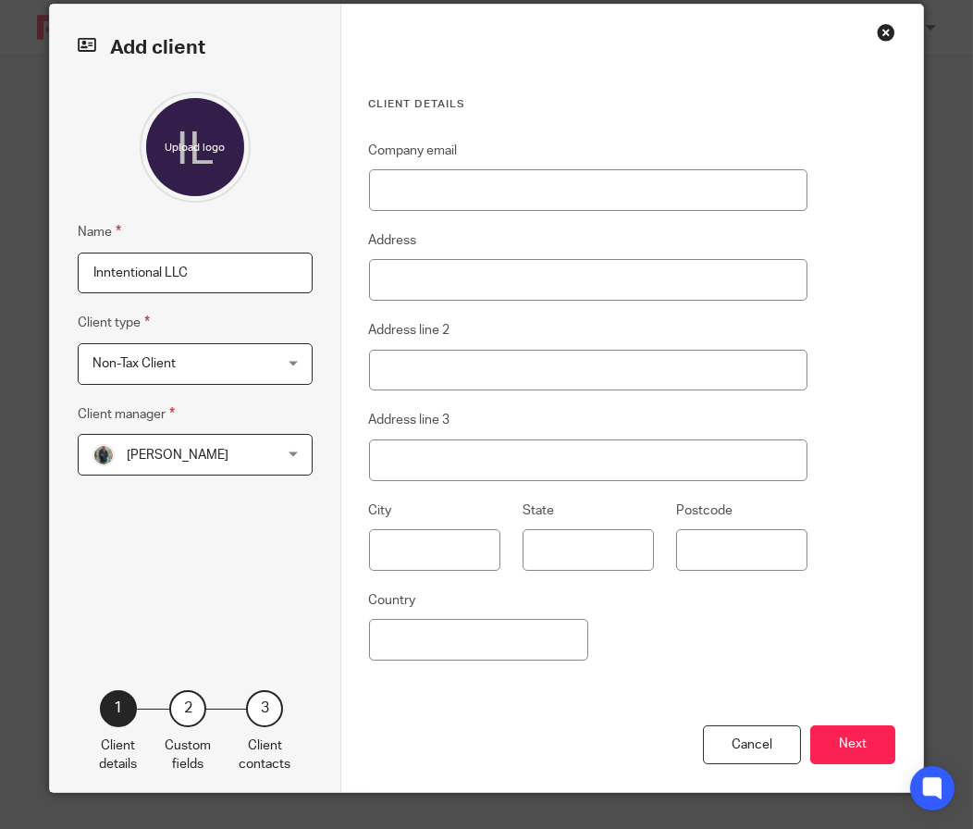
click at [177, 354] on span "Non-Tax Client" at bounding box center [180, 363] width 176 height 39
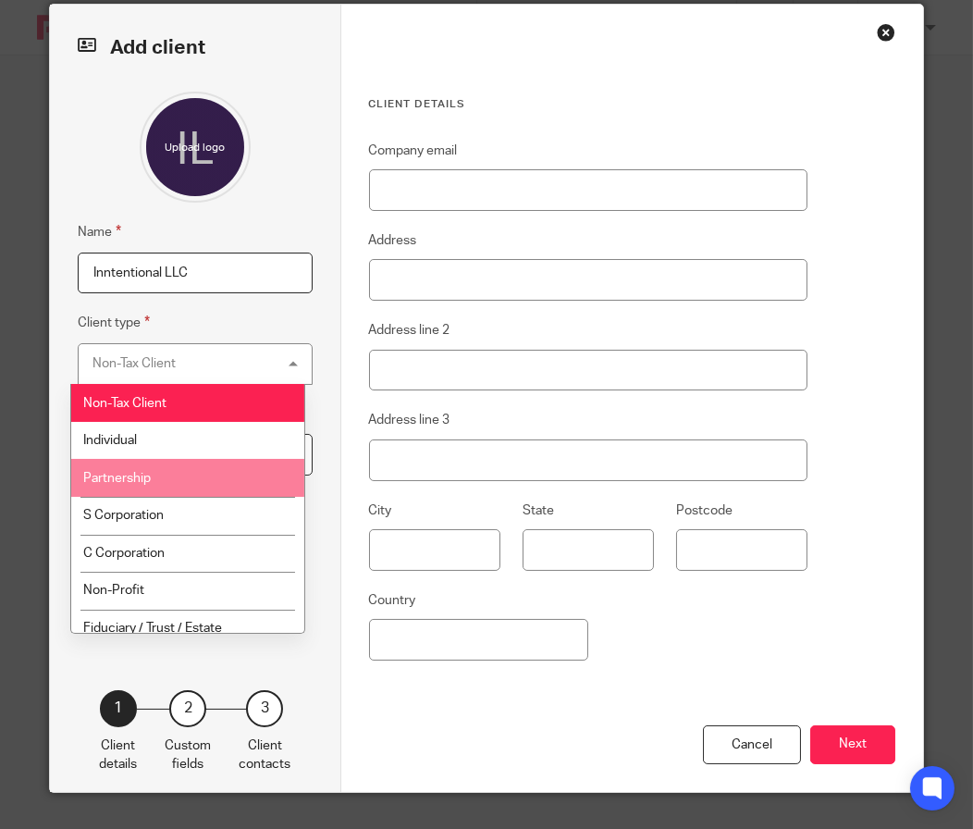
click at [217, 474] on li "Partnership" at bounding box center [187, 478] width 233 height 38
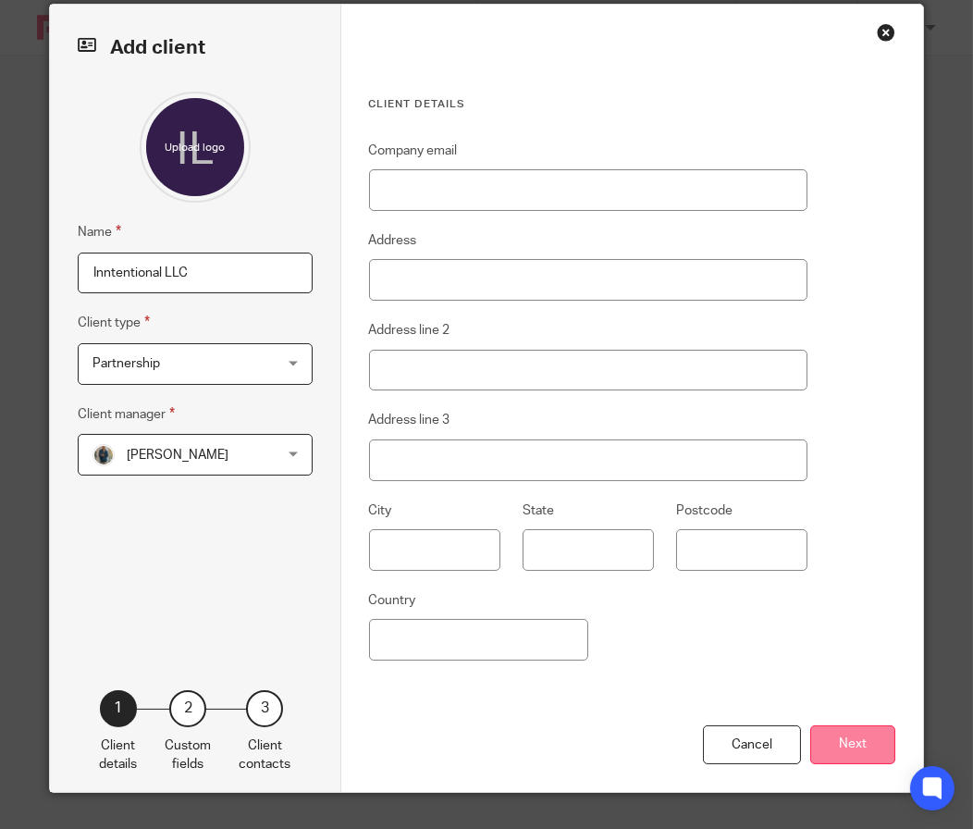
click at [817, 732] on button "Next" at bounding box center [852, 745] width 85 height 40
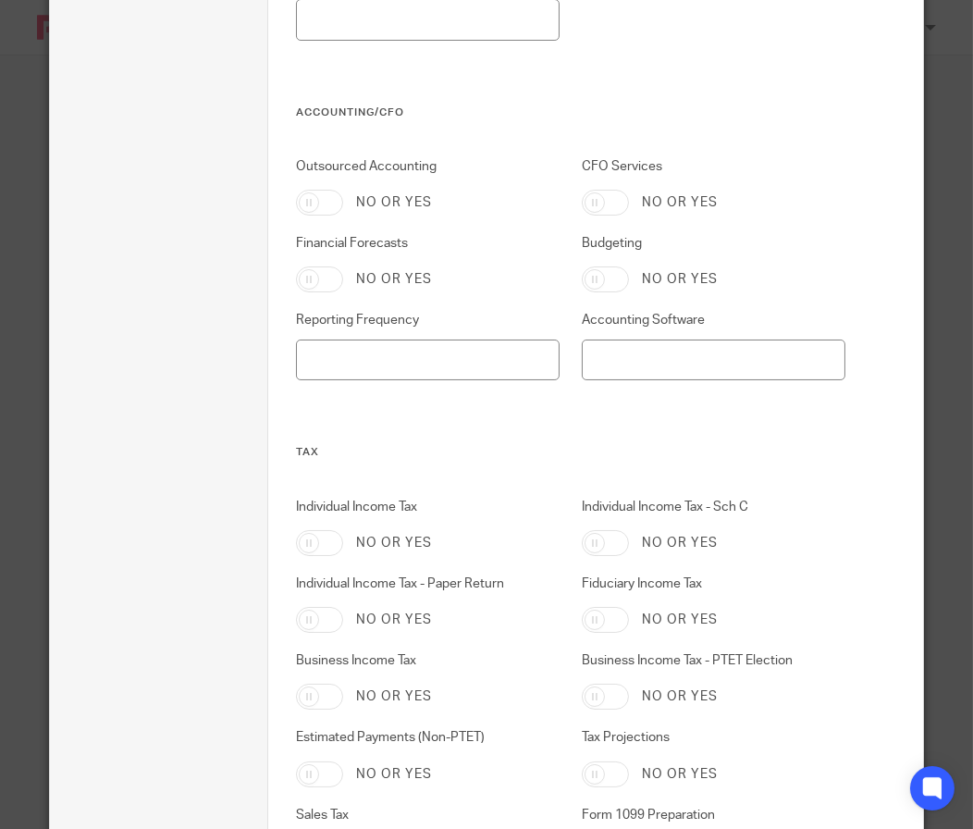
scroll to position [902, 0]
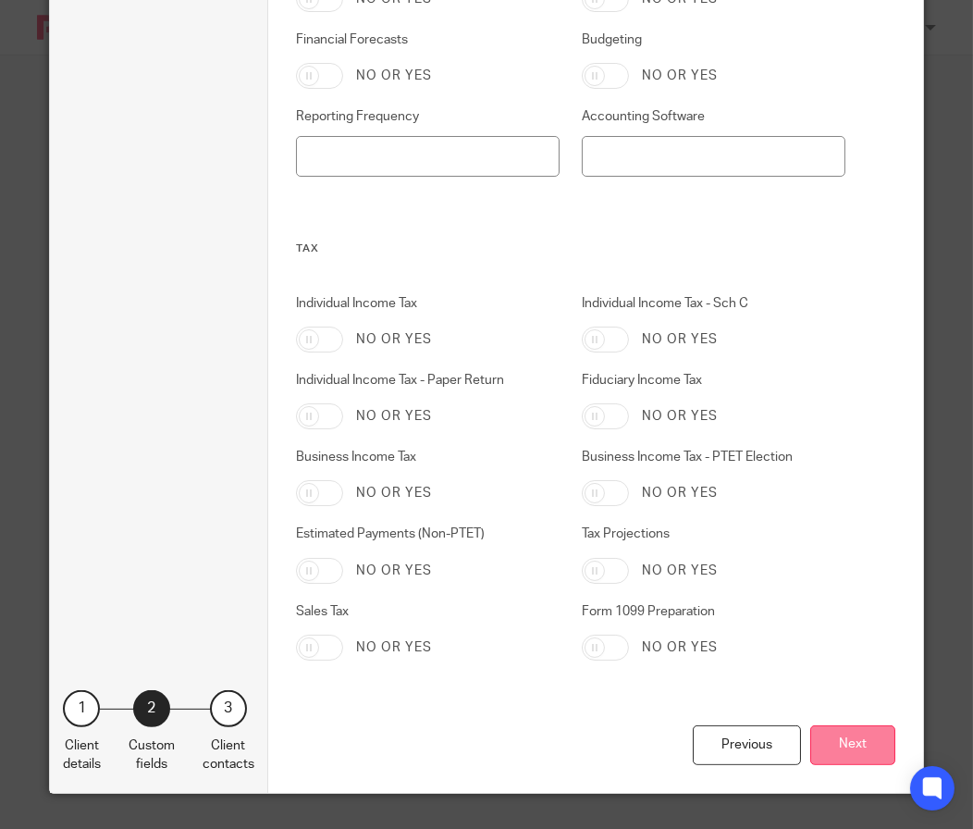
click at [823, 742] on button "Next" at bounding box center [852, 745] width 85 height 40
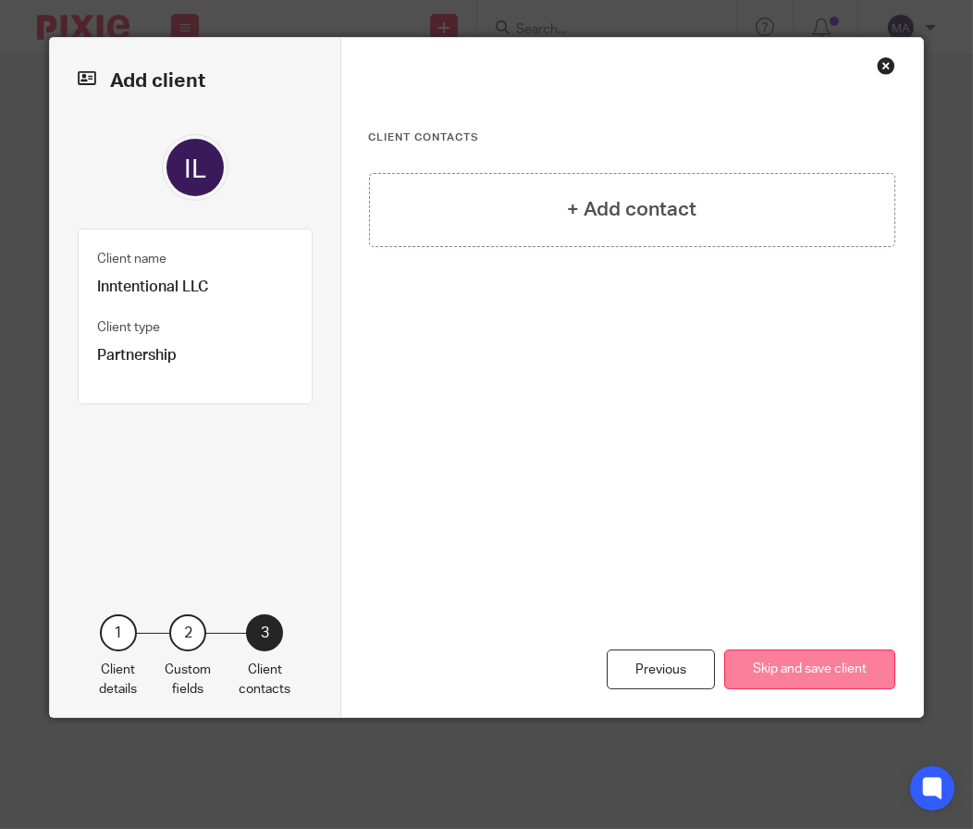
click at [816, 675] on button "Skip and save client" at bounding box center [809, 669] width 171 height 40
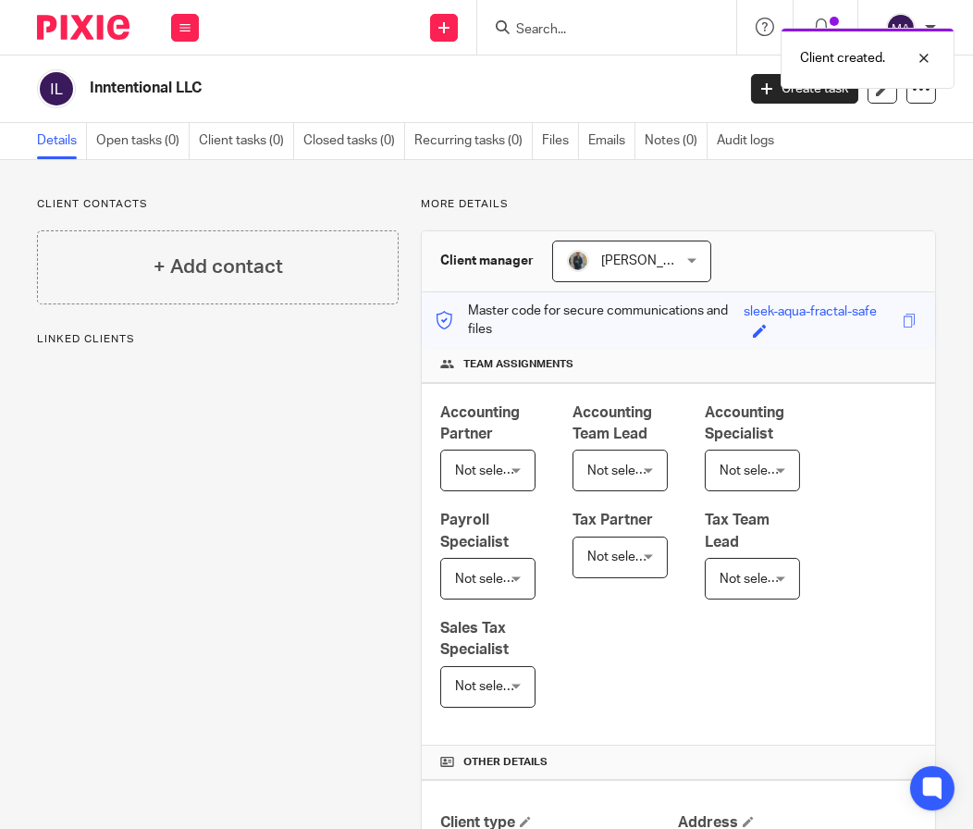
click at [576, 30] on div "Client created." at bounding box center [721, 53] width 468 height 70
click at [524, 30] on div "Client created." at bounding box center [721, 53] width 468 height 70
click at [930, 63] on div at bounding box center [910, 58] width 50 height 22
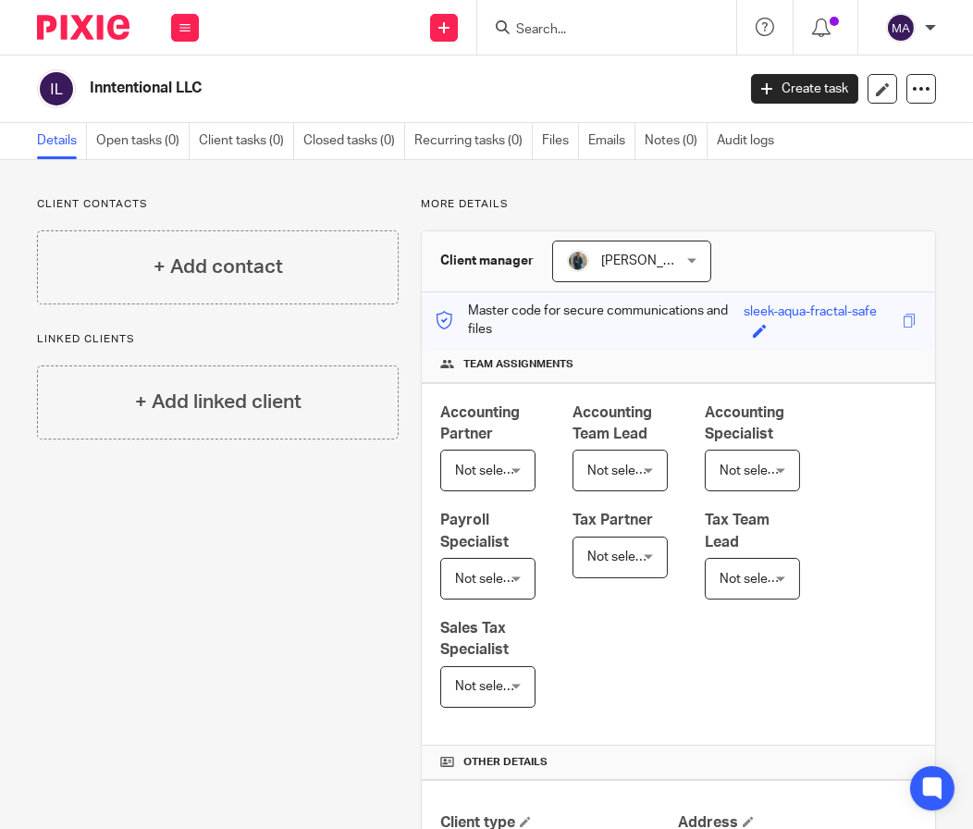
click at [567, 33] on input "Search" at bounding box center [597, 30] width 166 height 17
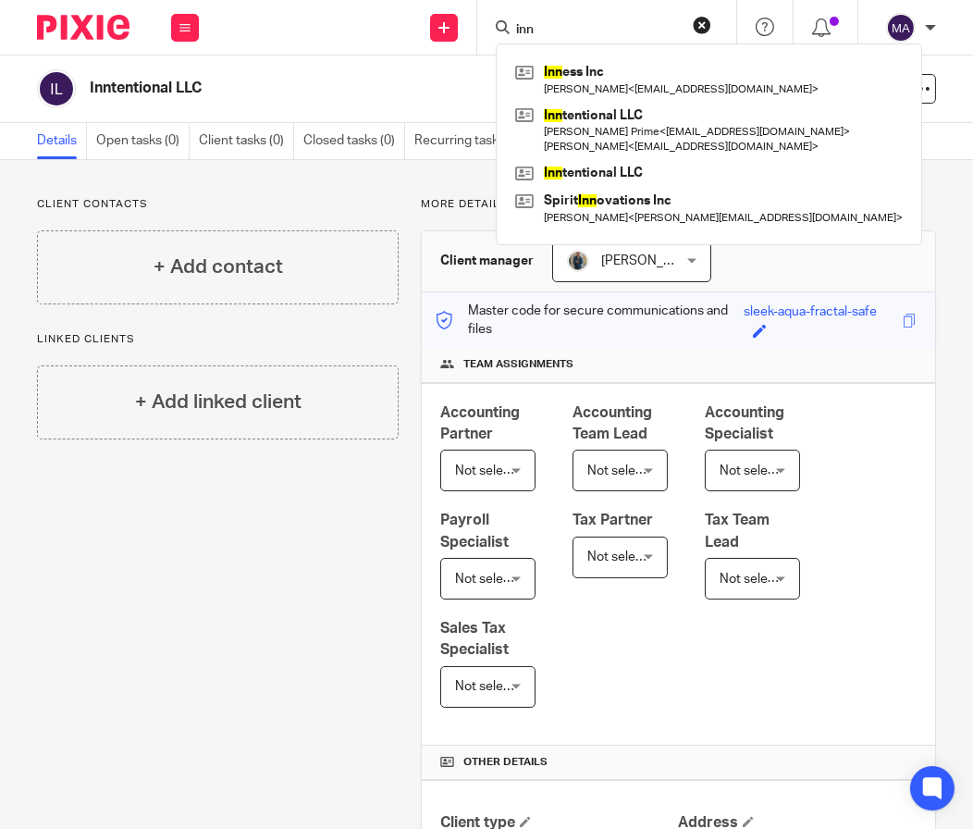
type input "inn"
click at [401, 75] on div "Inntentional LLC" at bounding box center [380, 88] width 686 height 39
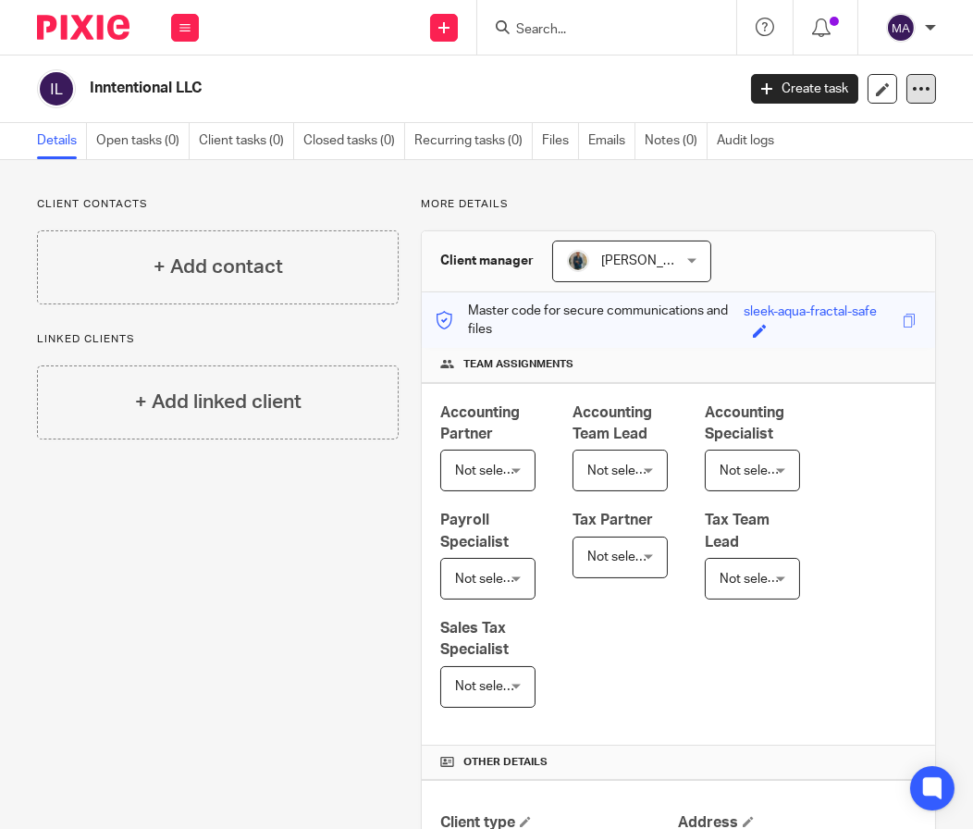
click at [912, 87] on icon at bounding box center [921, 89] width 18 height 18
click at [854, 211] on span "Delete client" at bounding box center [871, 211] width 74 height 13
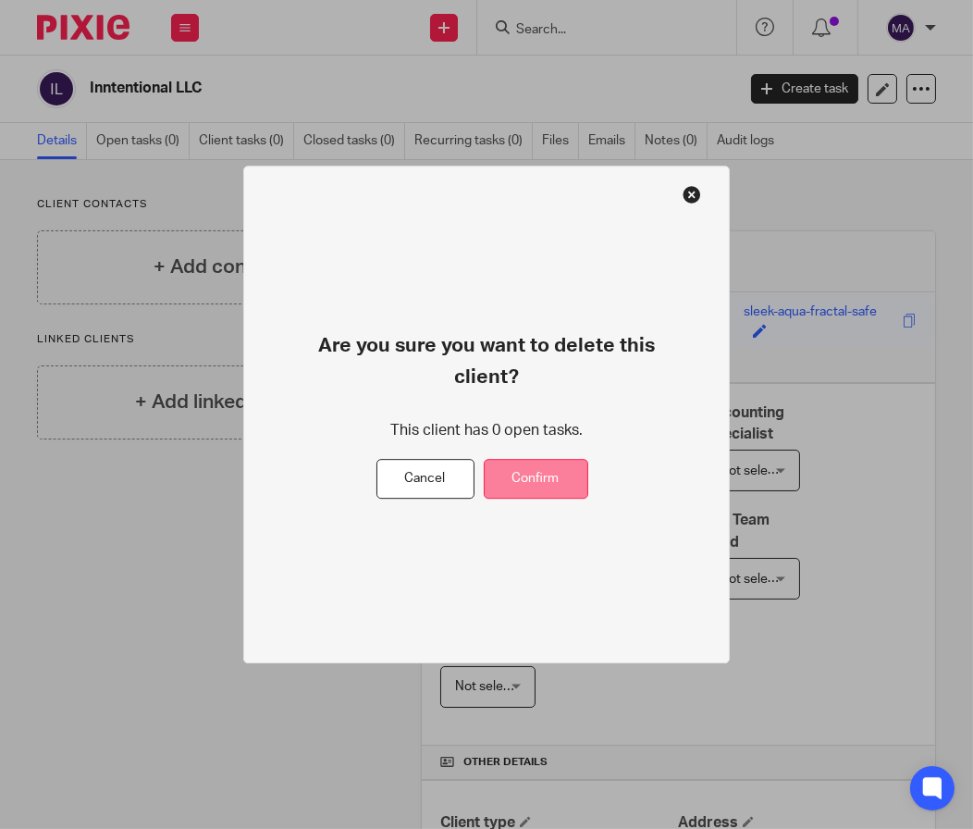
click at [543, 475] on button "Confirm" at bounding box center [536, 480] width 105 height 40
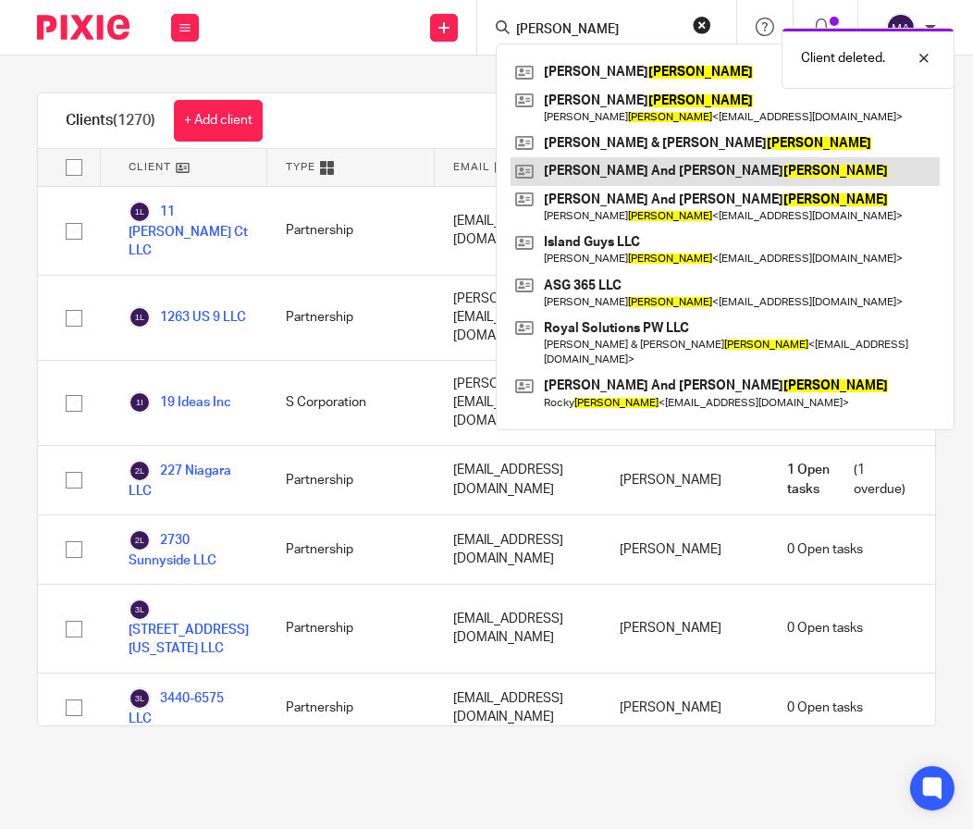
type input "atkinson"
click at [632, 167] on link at bounding box center [725, 171] width 429 height 28
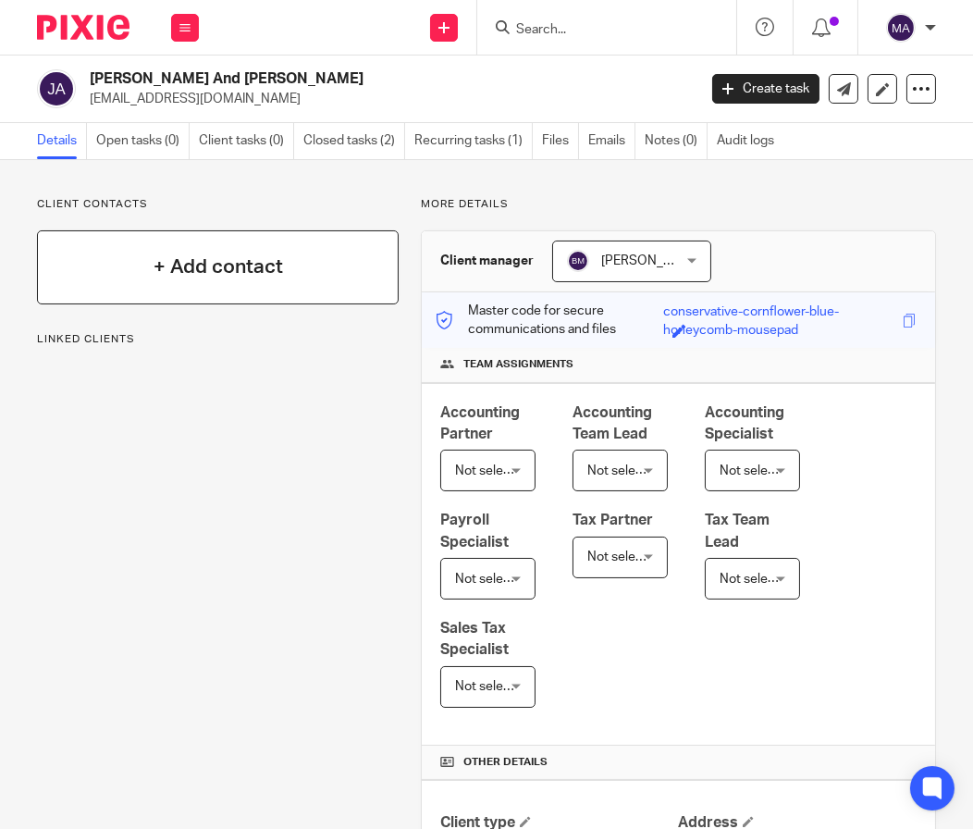
click at [223, 250] on div "+ Add contact" at bounding box center [218, 267] width 362 height 74
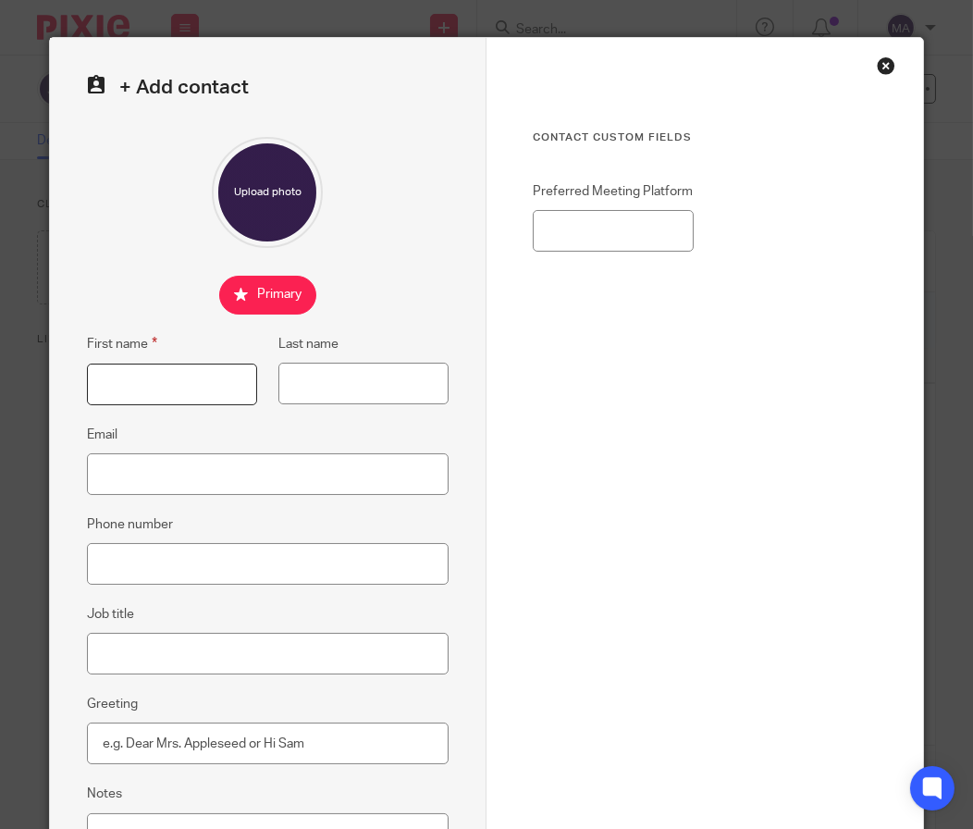
click at [134, 377] on input "First name" at bounding box center [172, 385] width 170 height 42
type input "[PERSON_NAME]"
drag, startPoint x: 144, startPoint y: 470, endPoint x: 179, endPoint y: 493, distance: 41.3
click at [144, 470] on input "Email" at bounding box center [268, 474] width 362 height 42
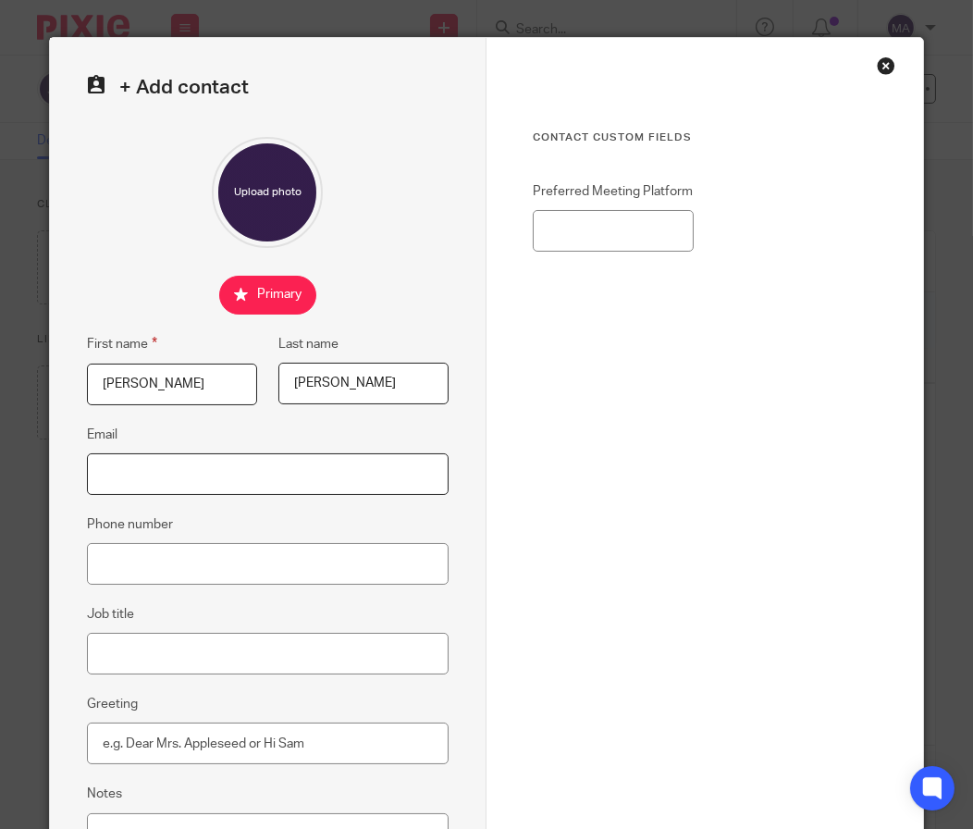
paste input "[EMAIL_ADDRESS][DOMAIN_NAME]"
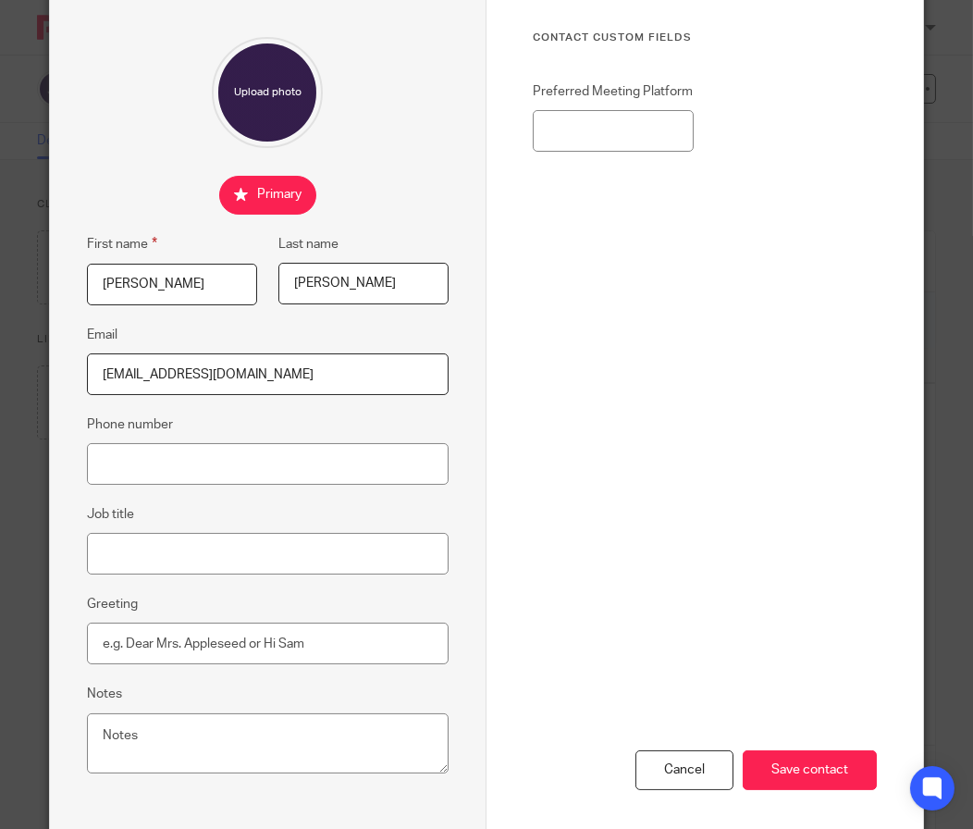
scroll to position [143, 0]
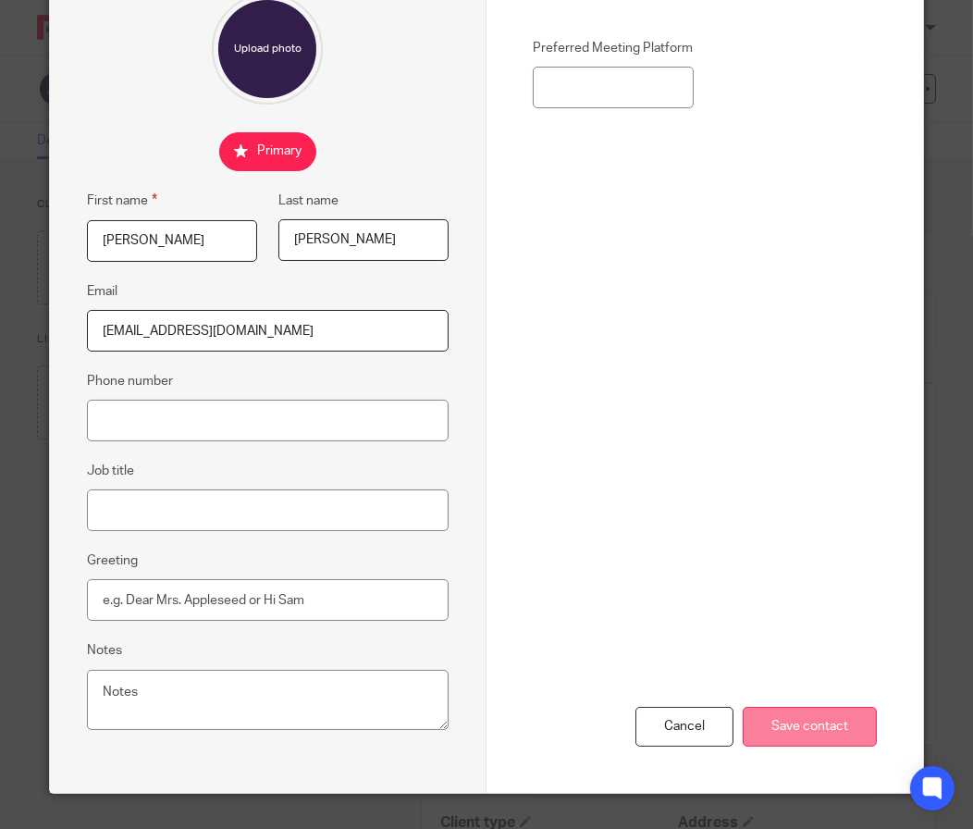
type input "[EMAIL_ADDRESS][DOMAIN_NAME]"
click at [754, 710] on input "Save contact" at bounding box center [810, 727] width 134 height 40
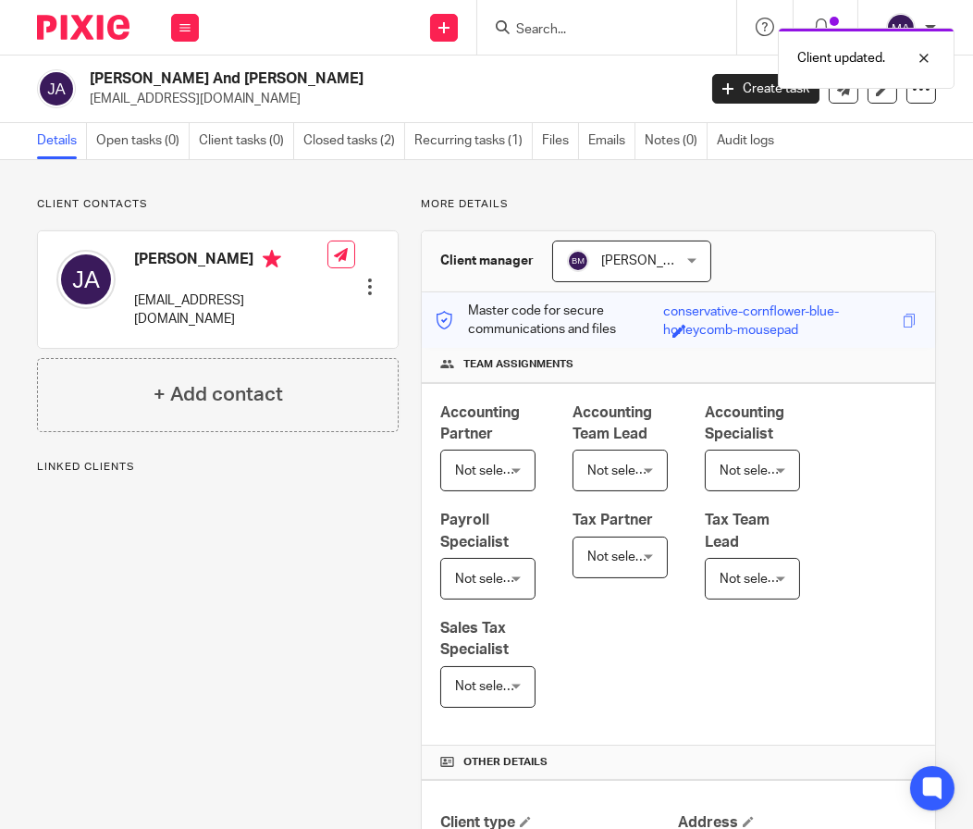
click at [0, 828] on nordpass-portal at bounding box center [0, 829] width 0 height 0
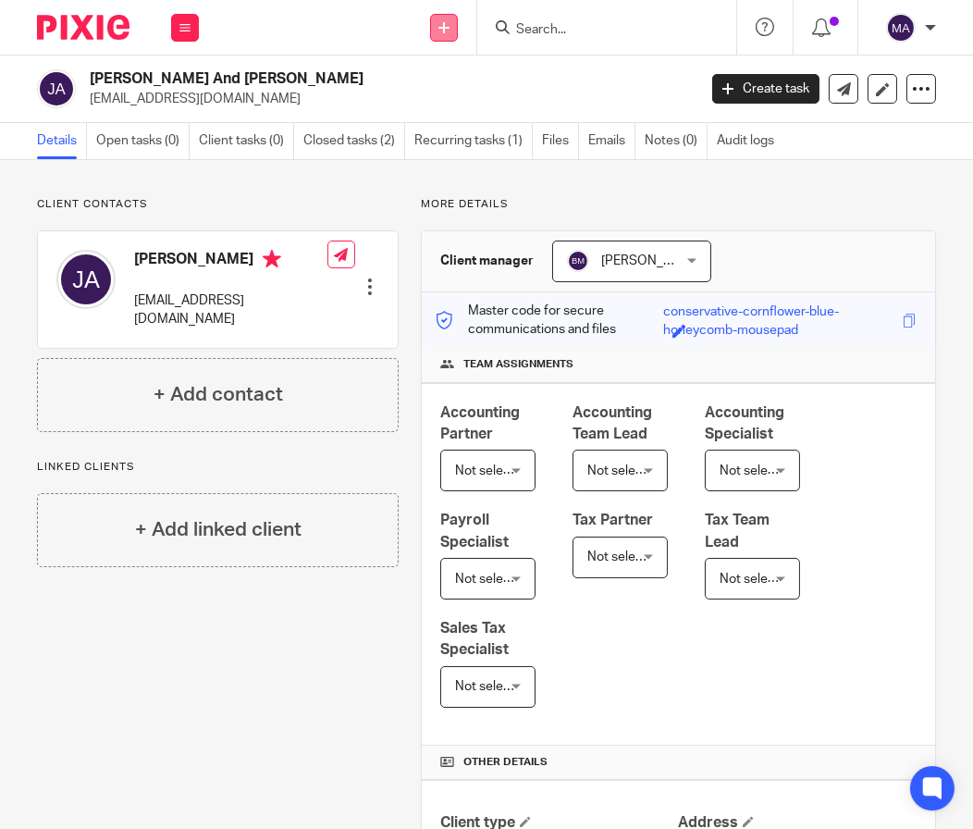
click at [445, 31] on icon at bounding box center [443, 27] width 11 height 11
click at [425, 145] on link "Add client" at bounding box center [443, 141] width 129 height 27
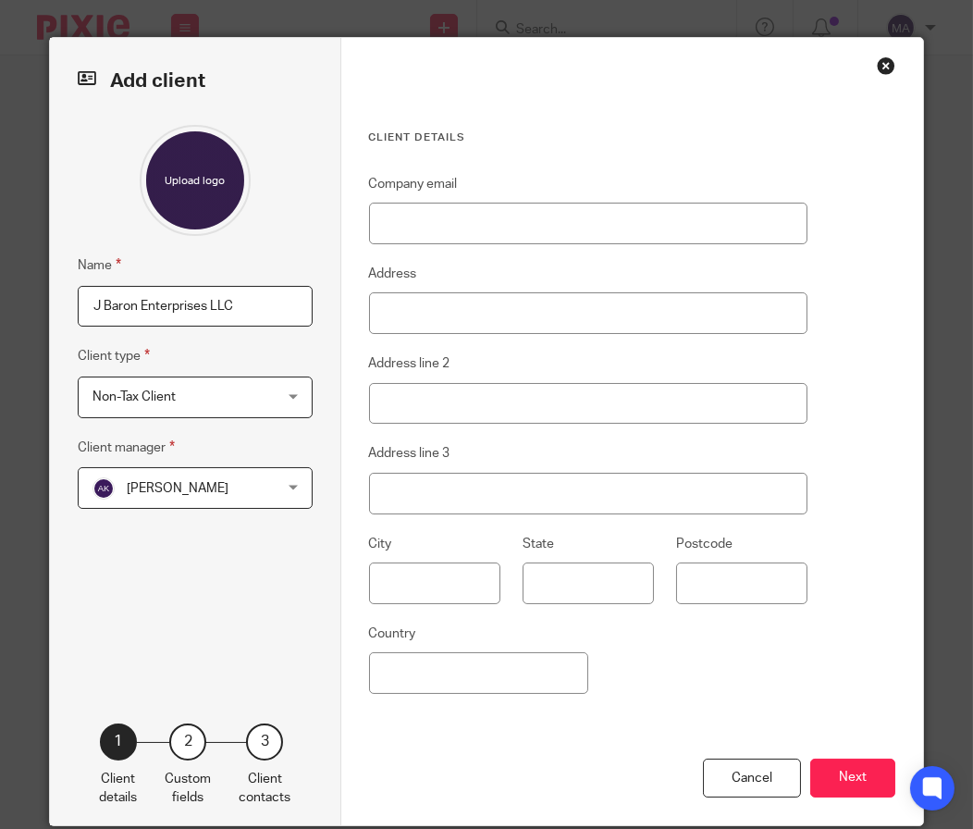
type input "J Baron Enterprises LLC"
click at [234, 472] on span "[PERSON_NAME]" at bounding box center [180, 487] width 176 height 39
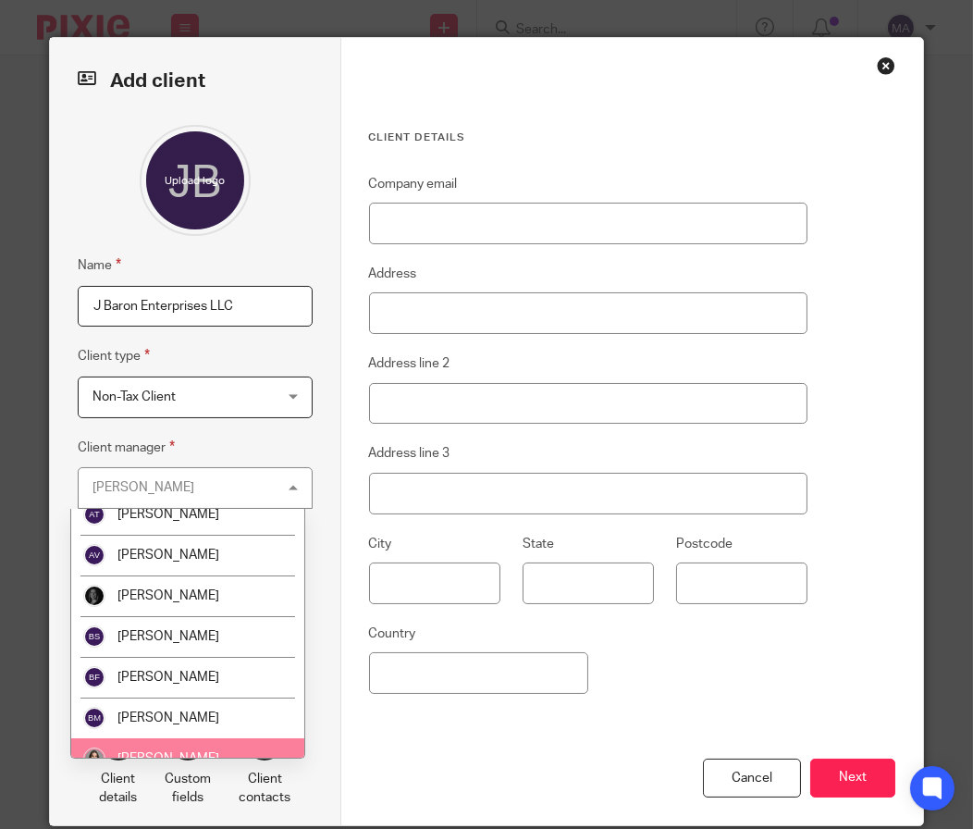
scroll to position [369, 0]
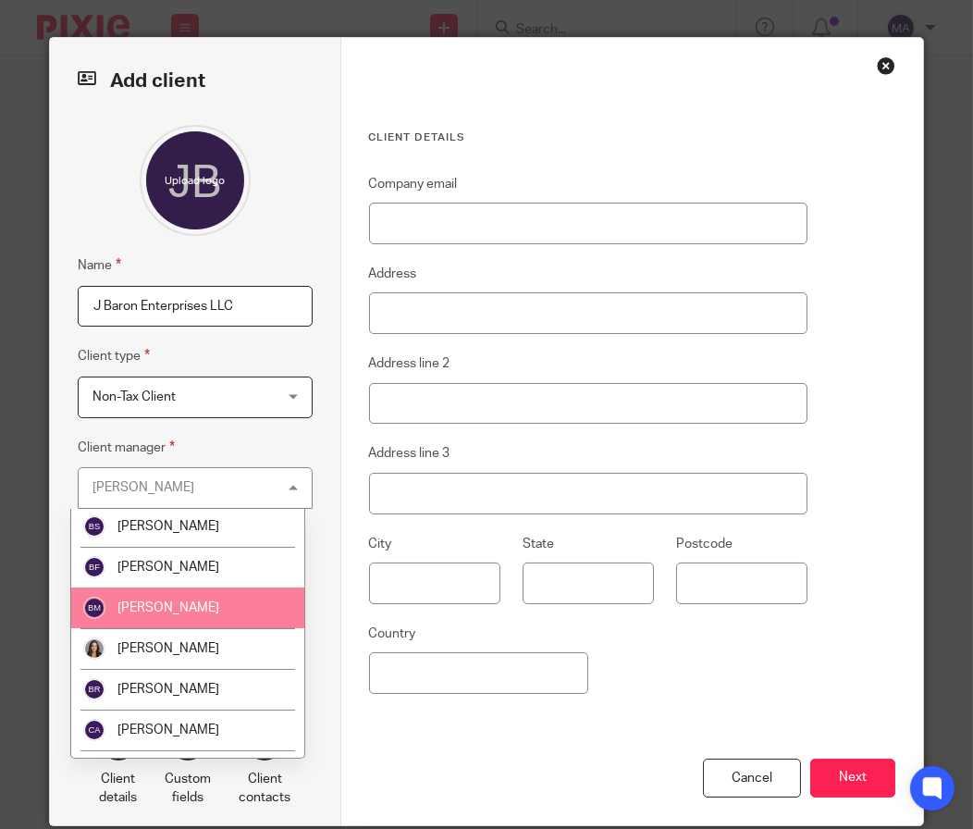
click at [206, 595] on li "[PERSON_NAME]" at bounding box center [187, 607] width 233 height 41
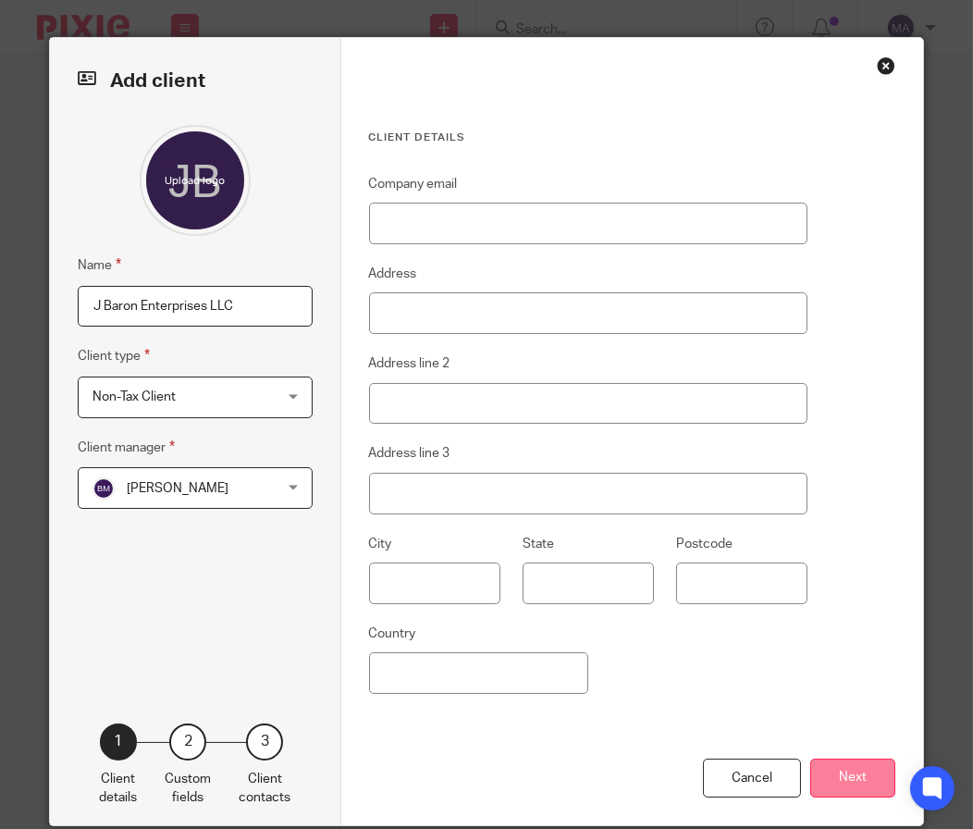
click at [859, 782] on button "Next" at bounding box center [852, 778] width 85 height 40
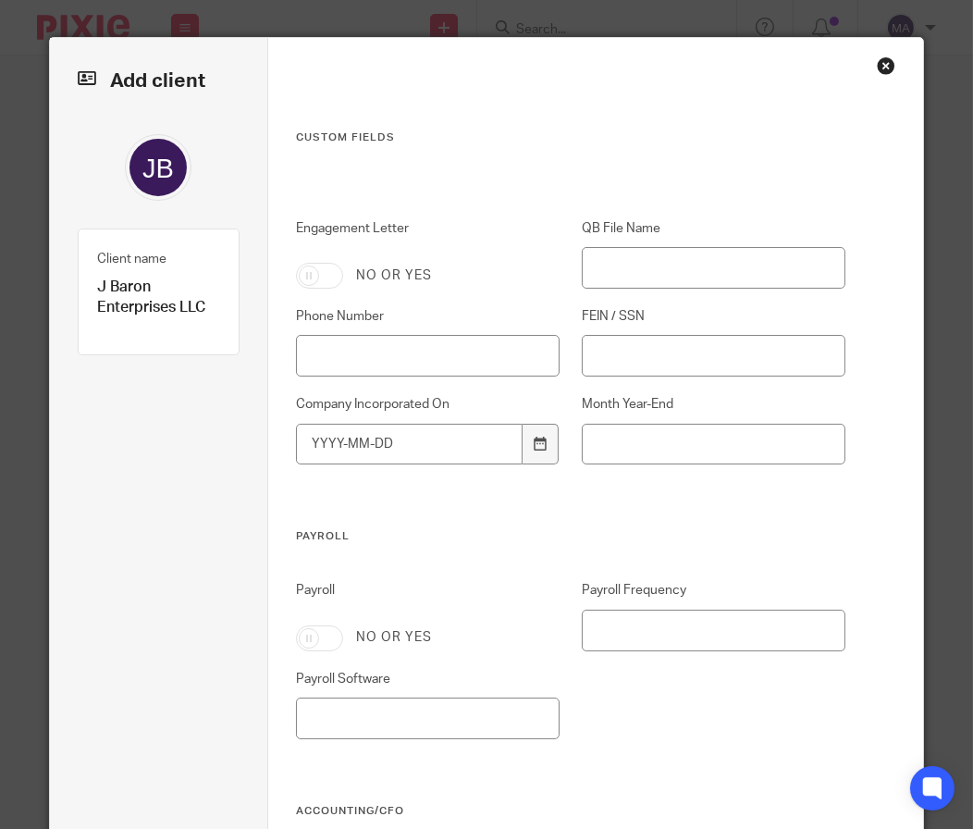
click at [310, 285] on input "Engagement Letter" at bounding box center [319, 276] width 47 height 26
checkbox input "true"
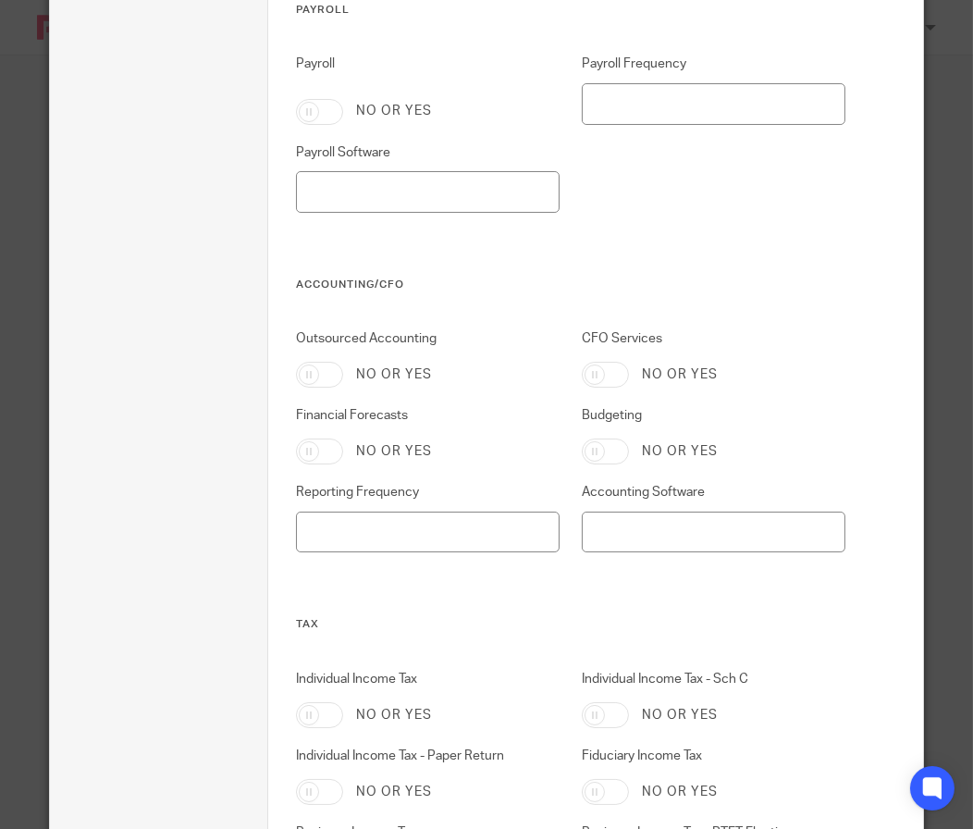
scroll to position [902, 0]
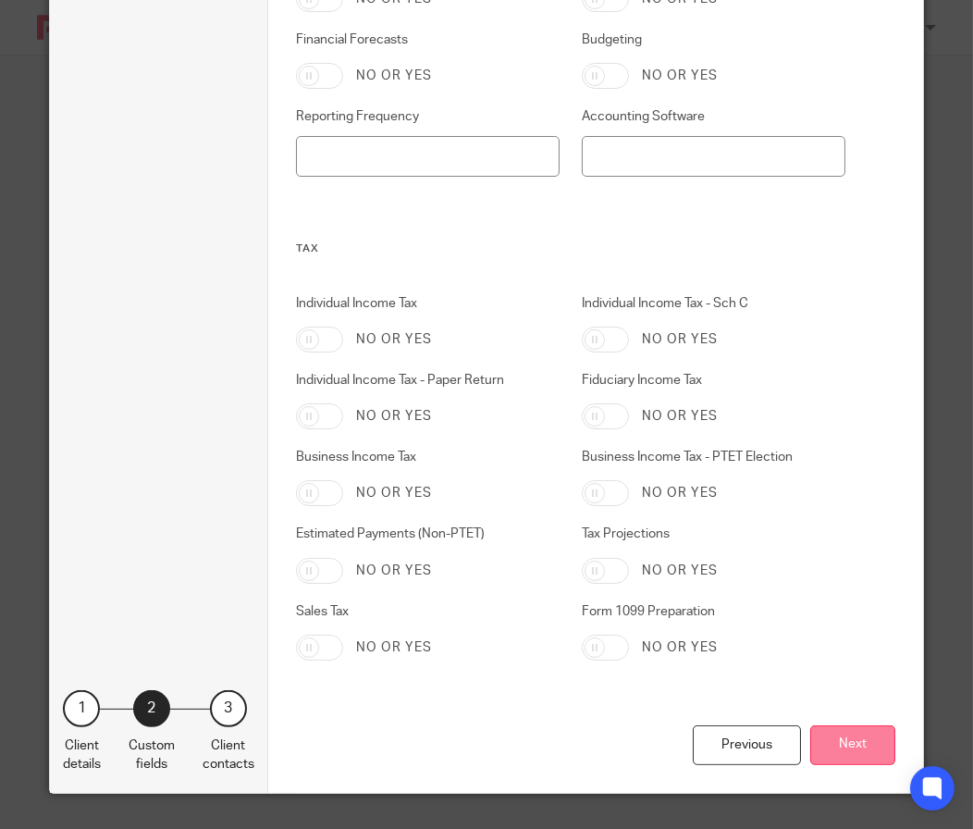
click at [848, 741] on button "Next" at bounding box center [852, 745] width 85 height 40
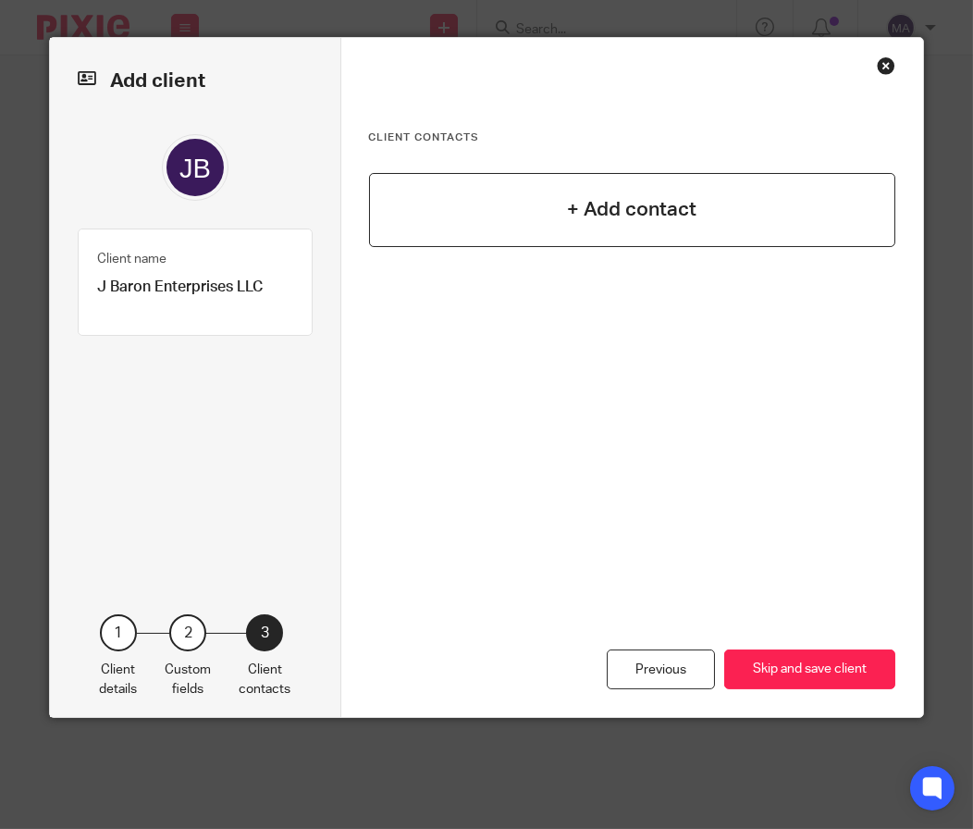
click at [485, 206] on div "+ Add contact" at bounding box center [632, 210] width 527 height 74
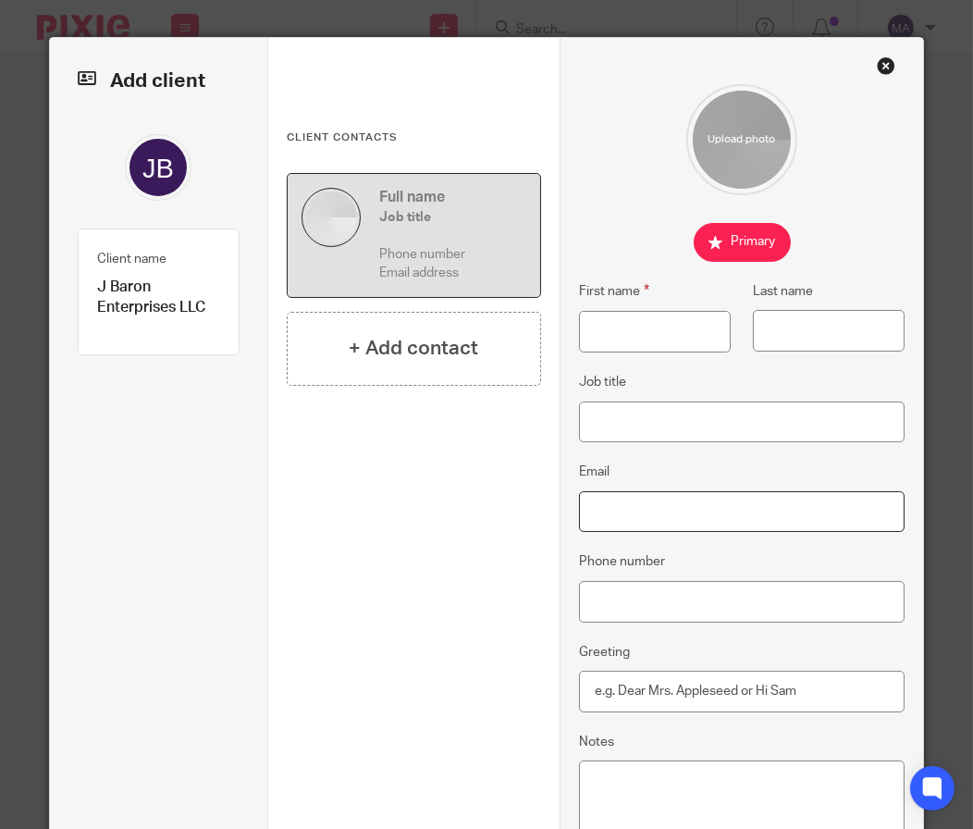
click at [644, 510] on input "Email" at bounding box center [742, 512] width 327 height 42
paste input "jbaron@jbaronent.com"
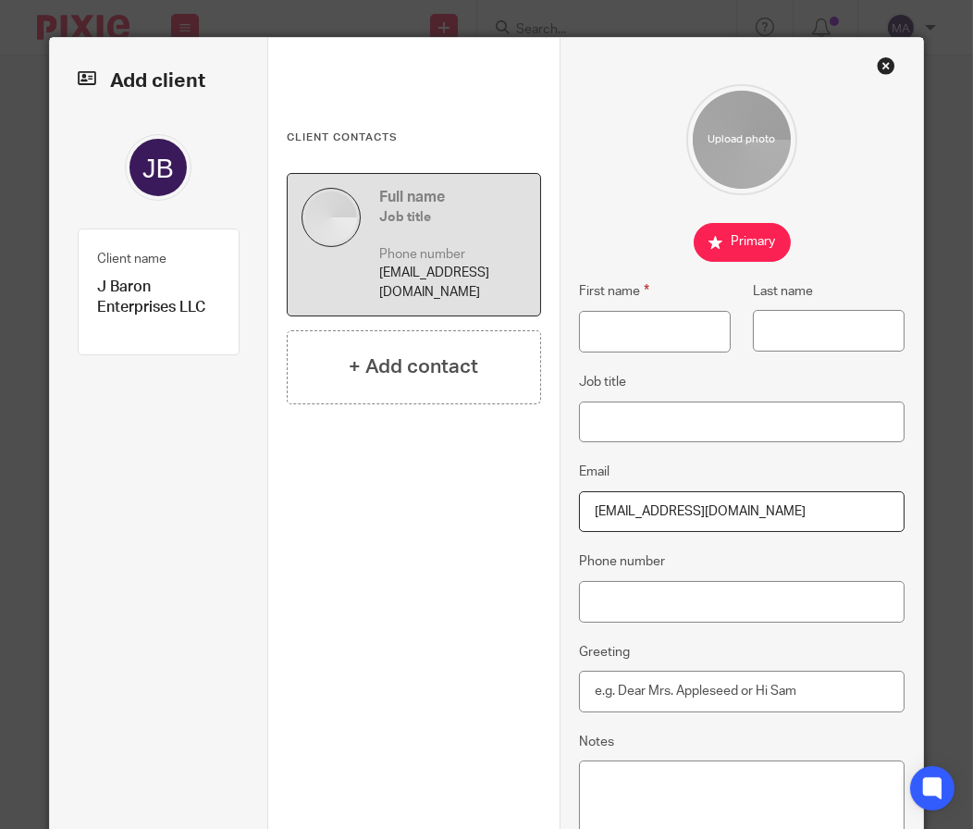
type input "jbaron@jbaronent.com"
drag, startPoint x: 603, startPoint y: 300, endPoint x: 607, endPoint y: 329, distance: 29.8
click at [603, 314] on fieldset "First name" at bounding box center [644, 316] width 174 height 72
click at [610, 335] on input "First name" at bounding box center [655, 332] width 153 height 42
type input "James"
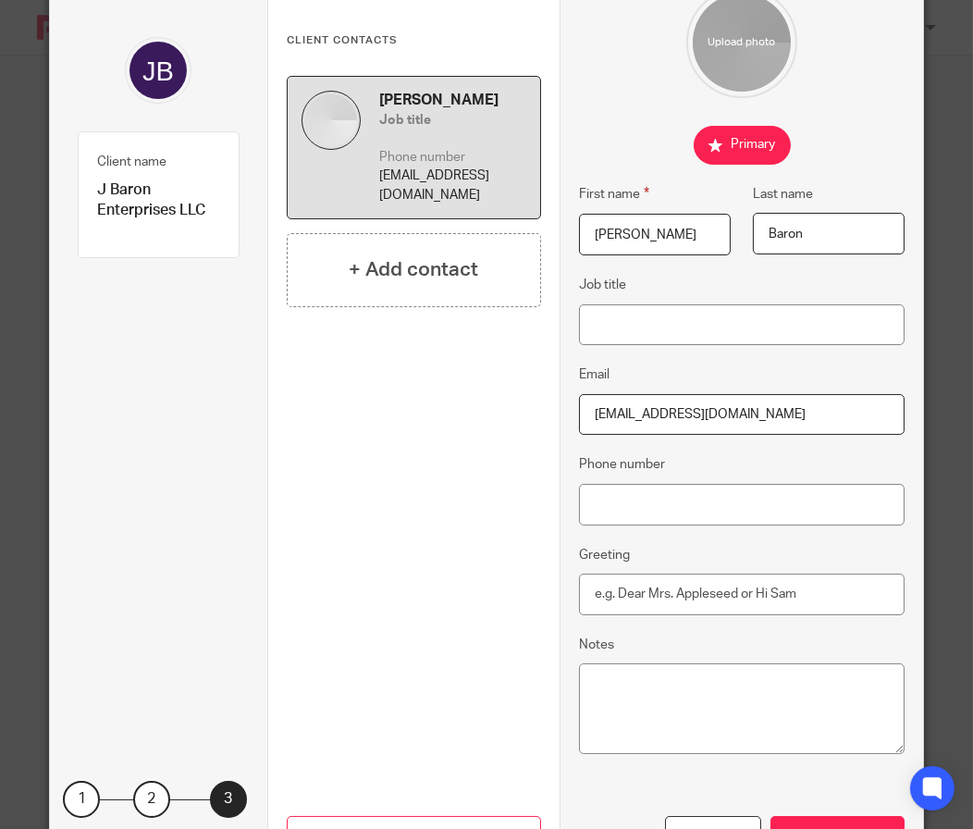
scroll to position [189, 0]
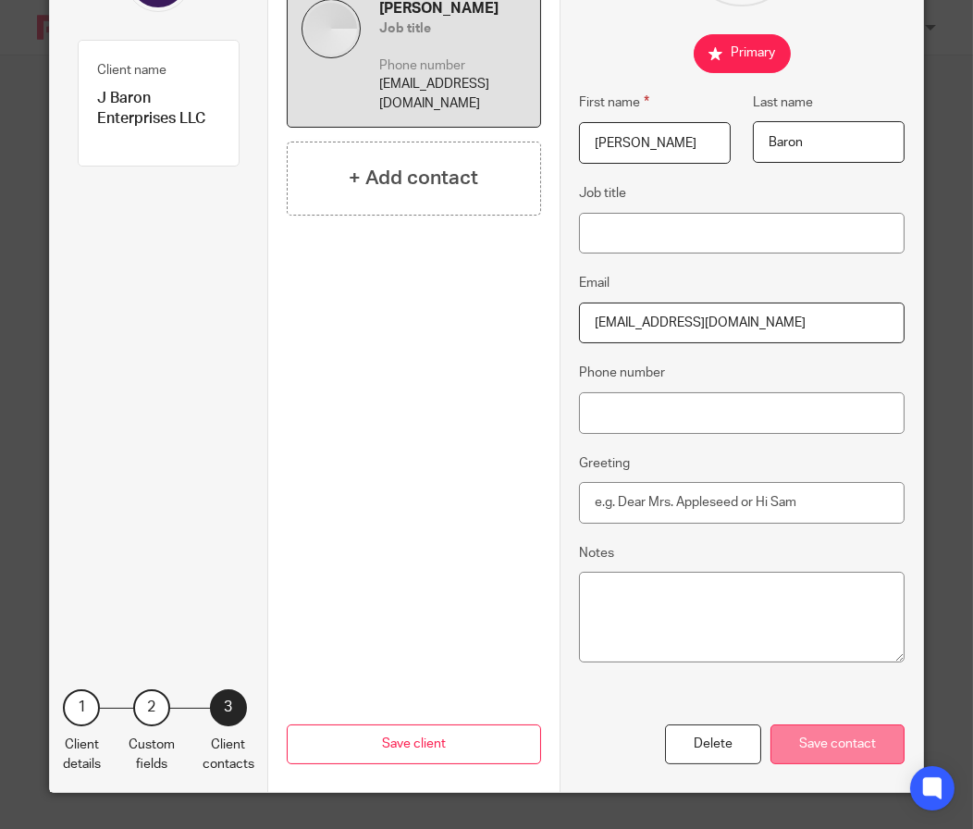
type input "Baron"
click at [808, 755] on div "Save contact" at bounding box center [838, 744] width 134 height 40
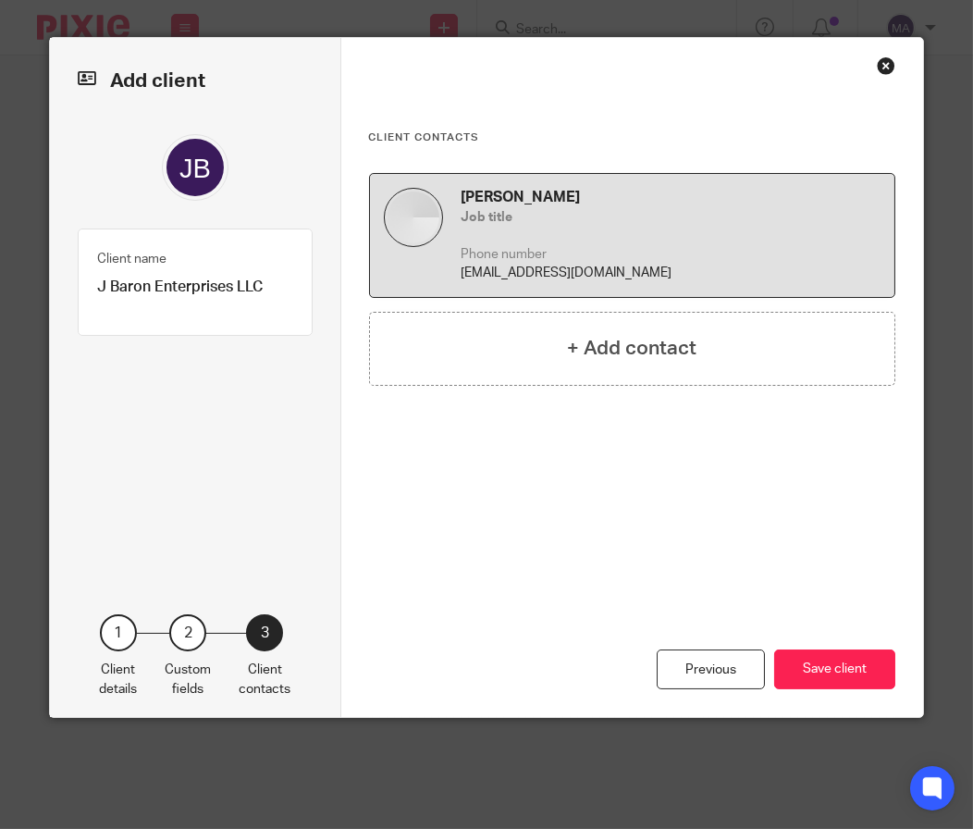
click at [849, 670] on button "Save client" at bounding box center [834, 669] width 121 height 40
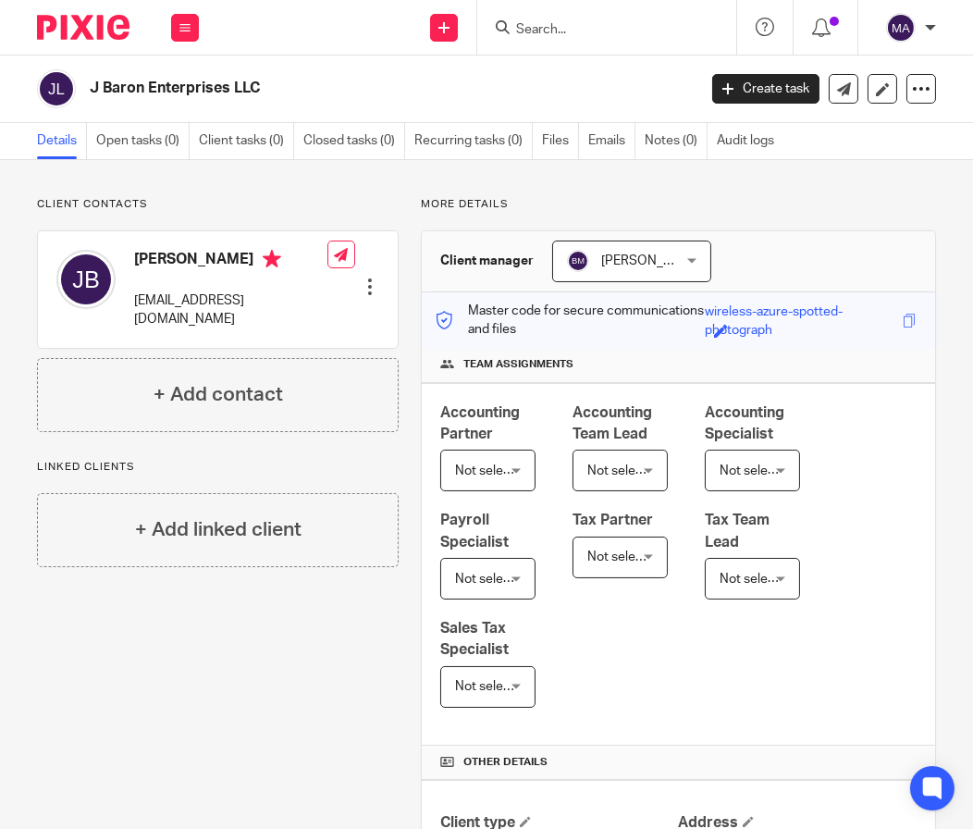
drag, startPoint x: 443, startPoint y: 15, endPoint x: 462, endPoint y: 45, distance: 35.7
click at [442, 15] on link at bounding box center [444, 28] width 28 height 28
click at [495, 144] on link "Add client" at bounding box center [443, 141] width 129 height 27
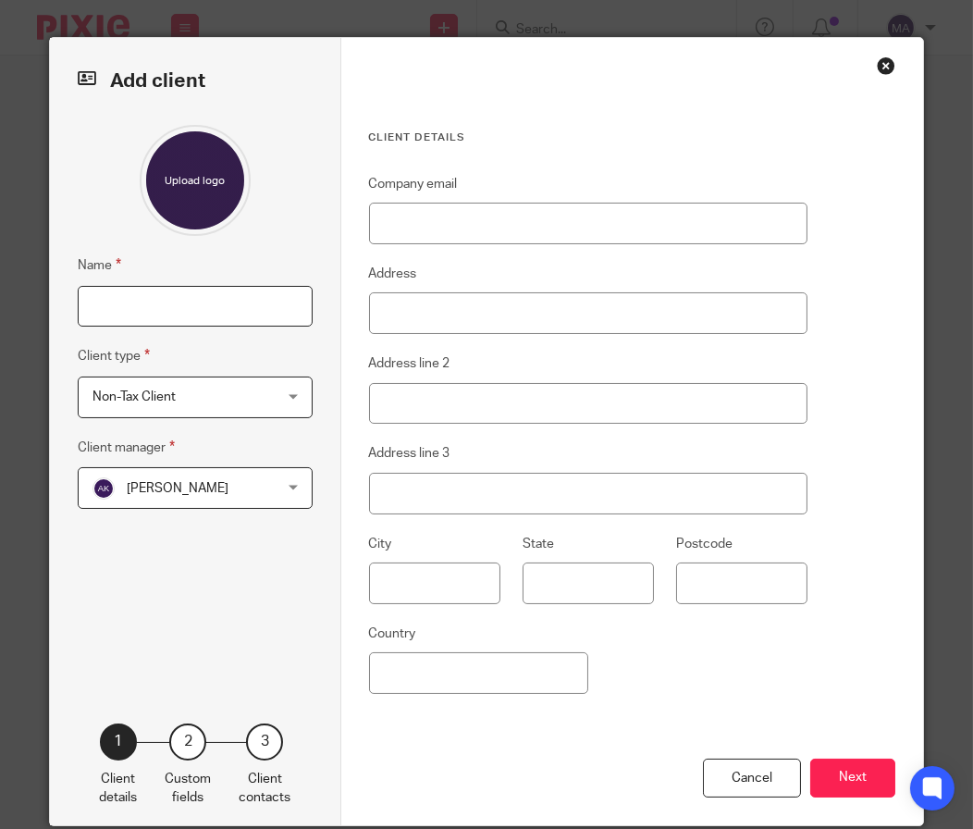
click at [230, 315] on input "Name" at bounding box center [195, 307] width 235 height 42
paste input "[PERSON_NAME][GEOGRAPHIC_DATA]"
type input "[PERSON_NAME][GEOGRAPHIC_DATA]"
click at [227, 487] on span "[PERSON_NAME]" at bounding box center [180, 487] width 176 height 39
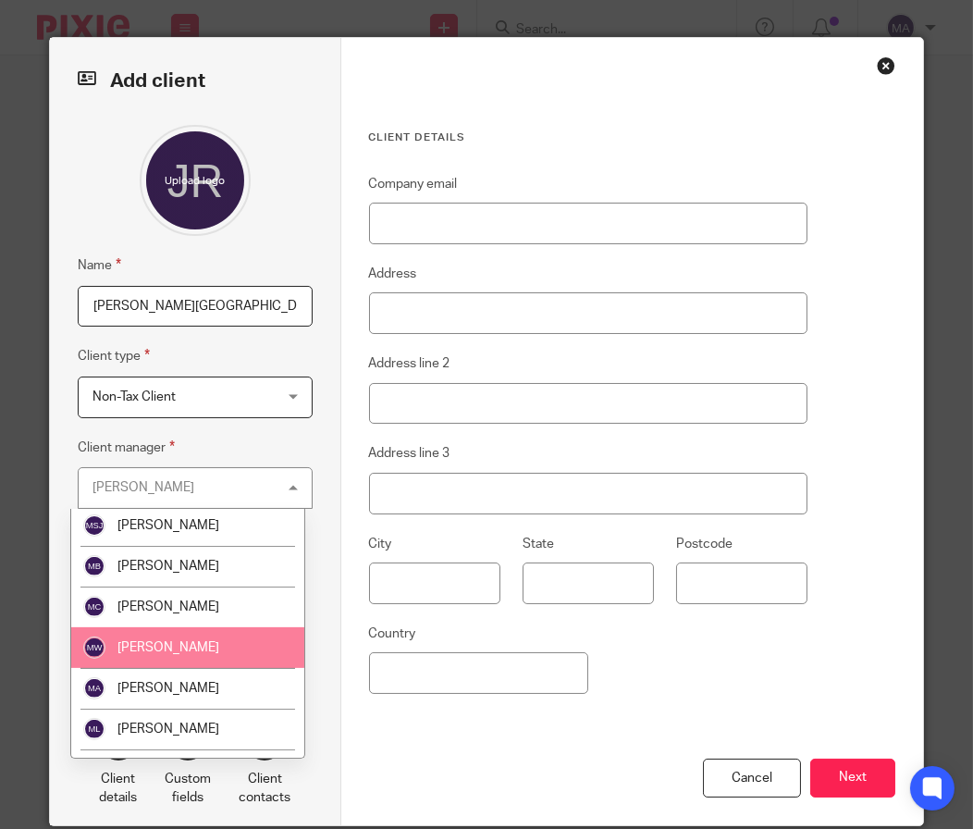
scroll to position [1479, 0]
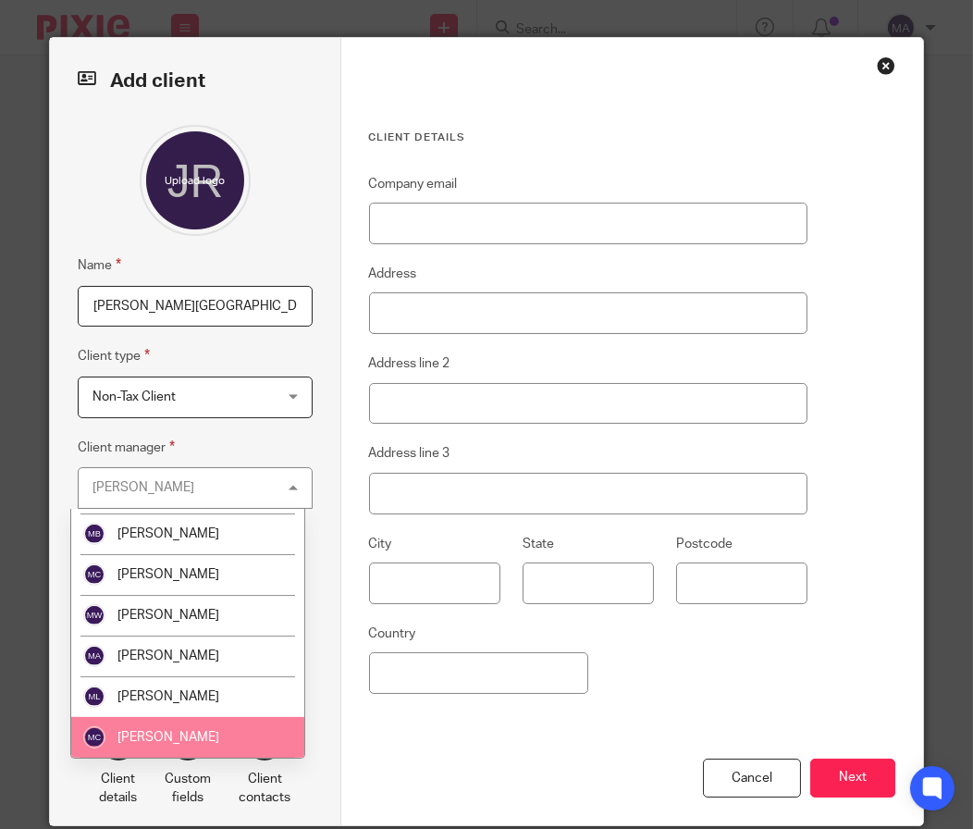
click at [197, 717] on li "[PERSON_NAME]" at bounding box center [187, 737] width 233 height 41
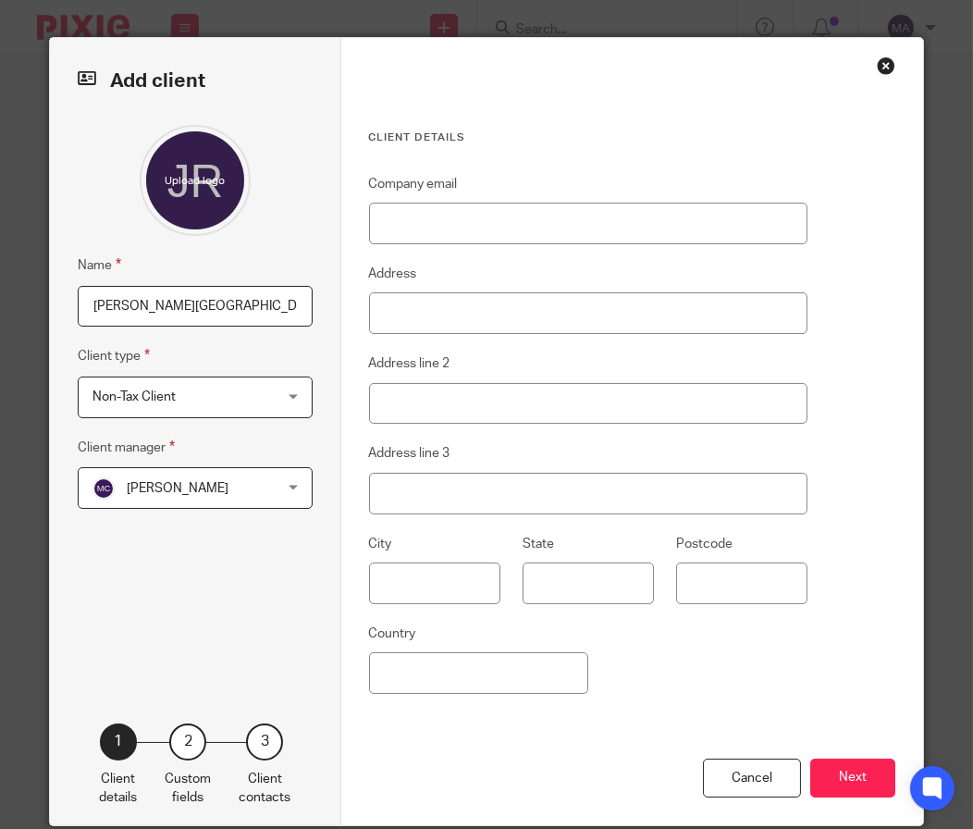
click at [867, 786] on button "Next" at bounding box center [852, 778] width 85 height 40
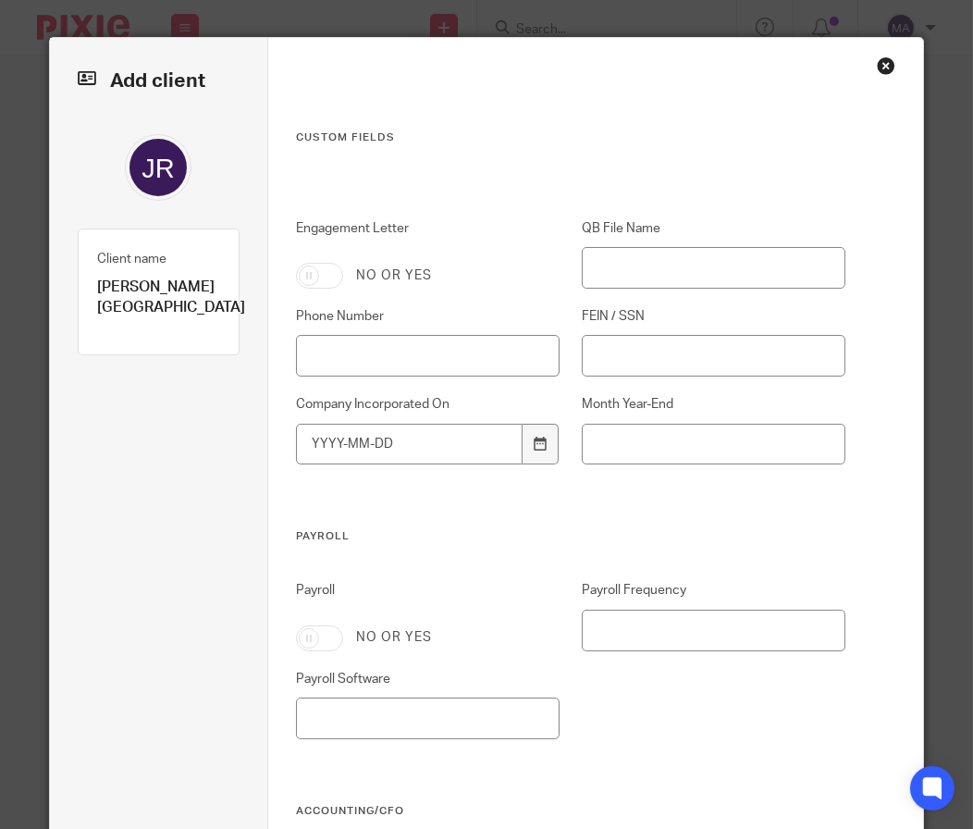
click at [319, 283] on input "Engagement Letter" at bounding box center [319, 276] width 47 height 26
checkbox input "true"
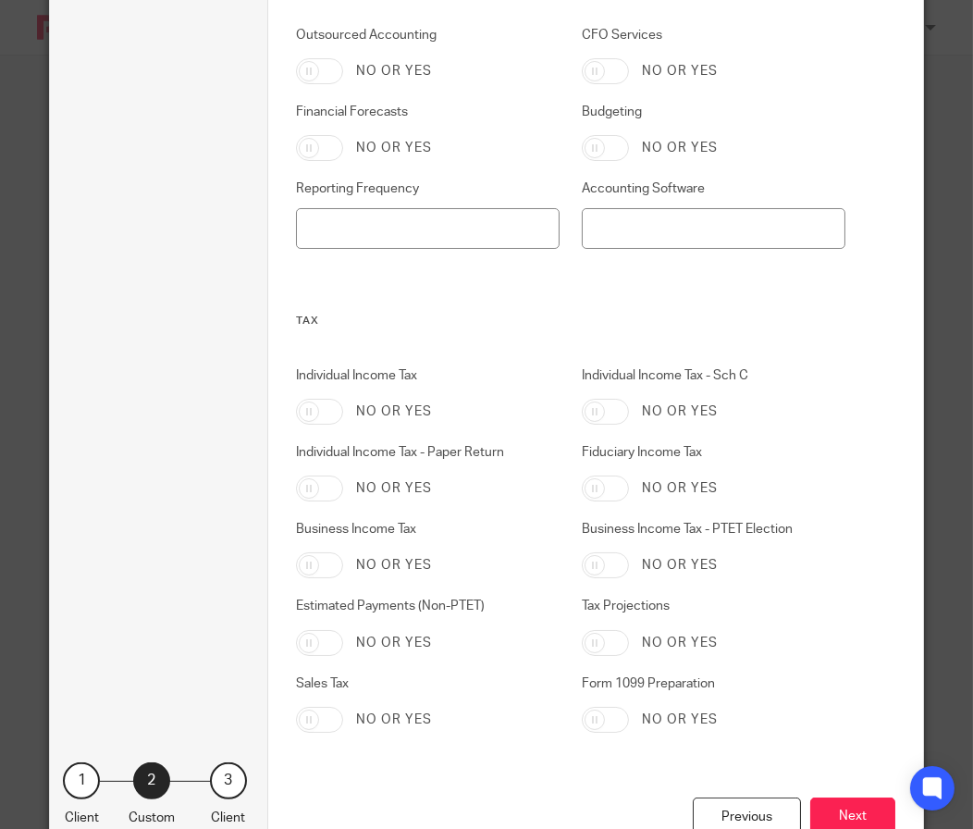
scroll to position [902, 0]
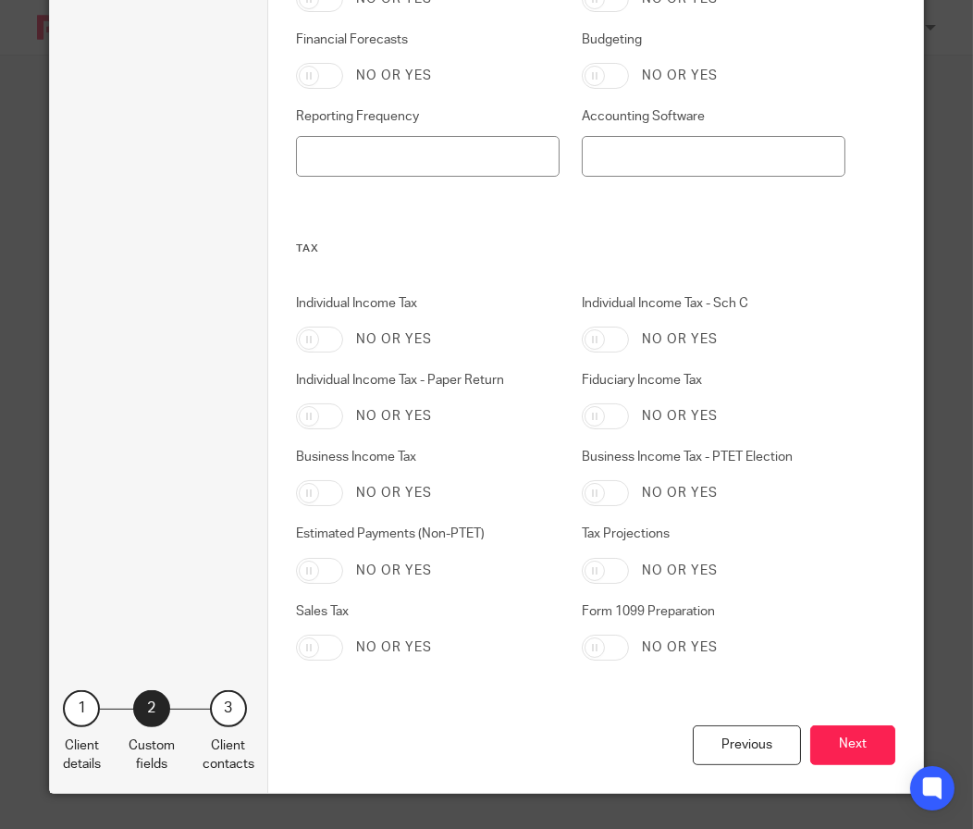
click at [850, 771] on div "Previous Next" at bounding box center [596, 759] width 600 height 68
click at [848, 758] on button "Next" at bounding box center [852, 745] width 85 height 40
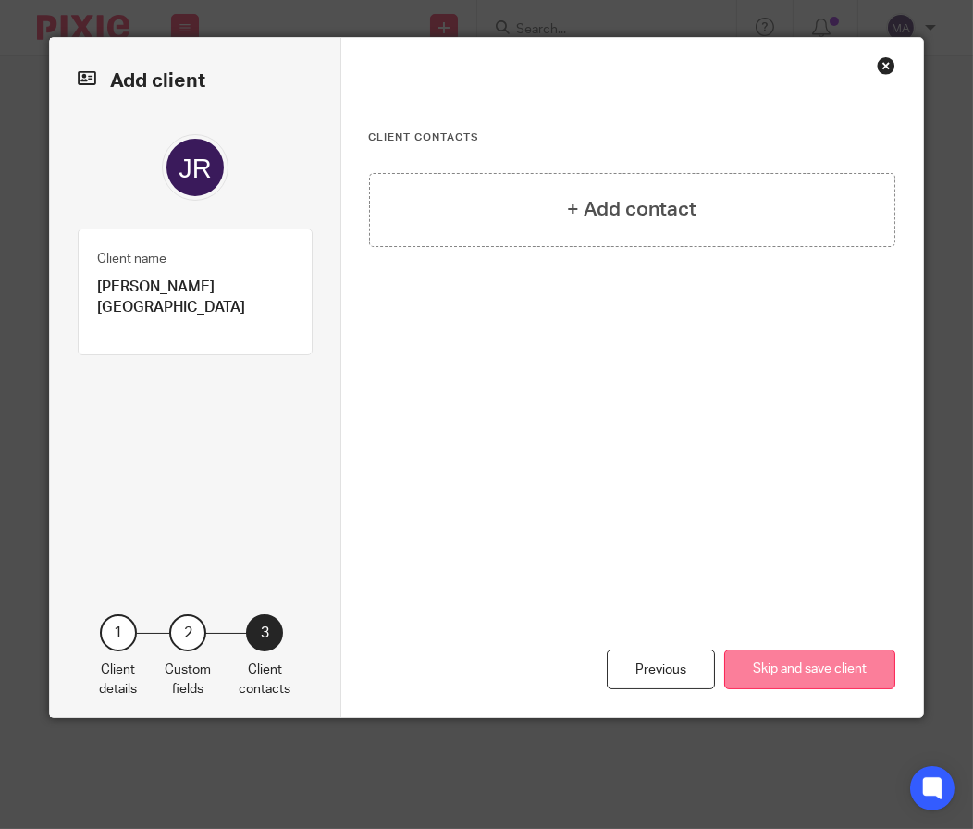
click at [816, 679] on button "Skip and save client" at bounding box center [809, 669] width 171 height 40
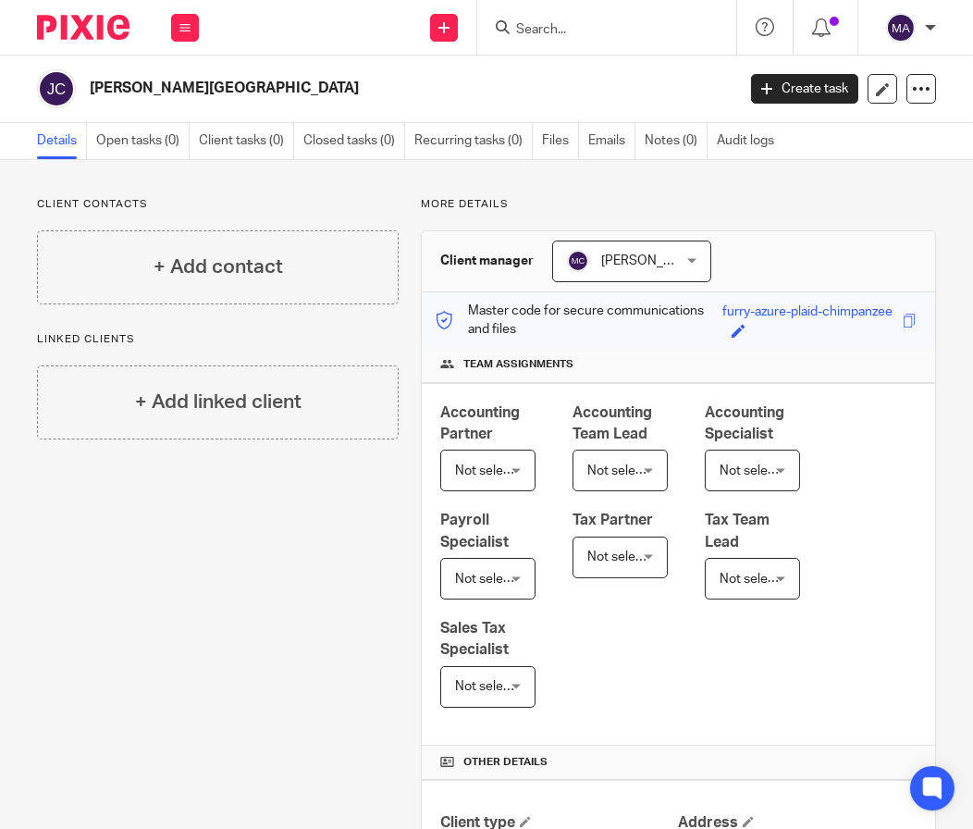
click at [554, 31] on input "Search" at bounding box center [597, 30] width 166 height 17
type input "jhc"
click at [443, 26] on icon at bounding box center [443, 27] width 11 height 11
click at [472, 137] on link "Add client" at bounding box center [443, 141] width 129 height 27
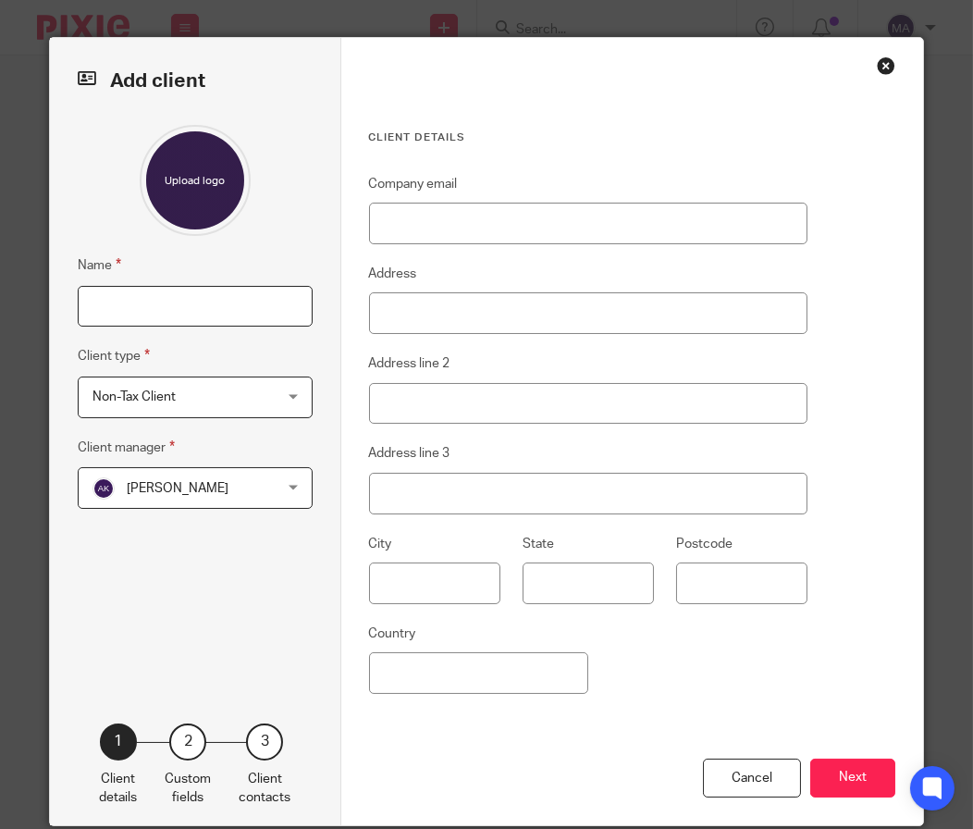
click at [193, 299] on input "Name" at bounding box center [195, 307] width 235 height 42
type input "JHC Asset Group"
click at [206, 487] on span "[PERSON_NAME]" at bounding box center [178, 488] width 102 height 13
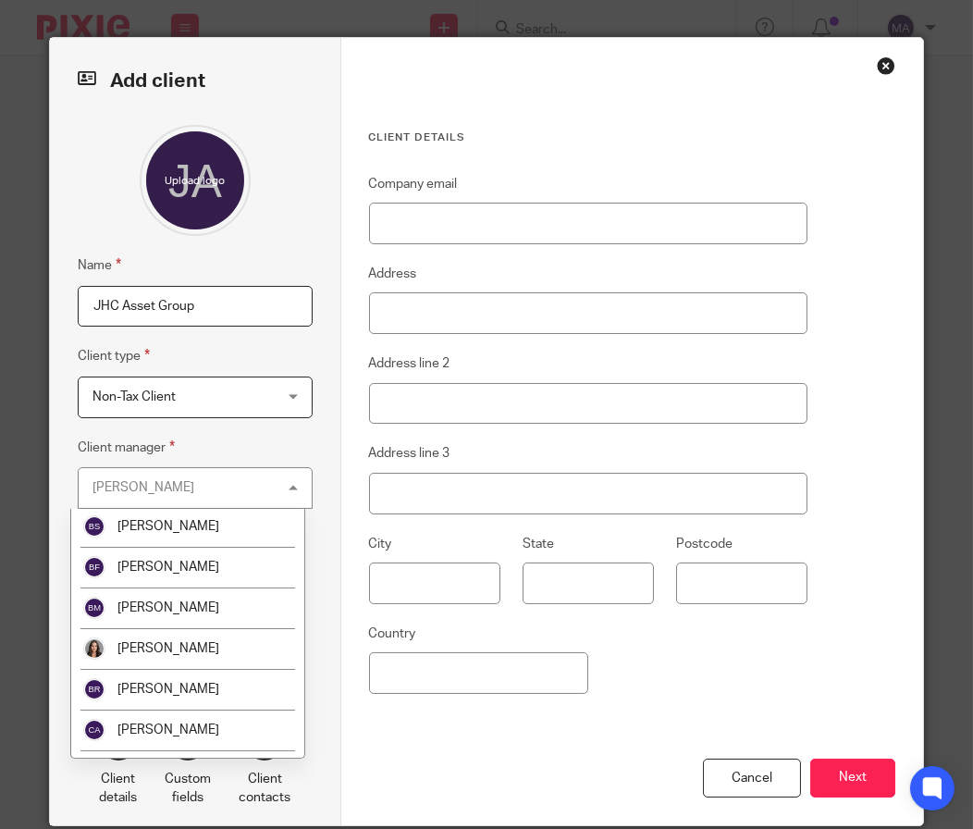
scroll to position [462, 0]
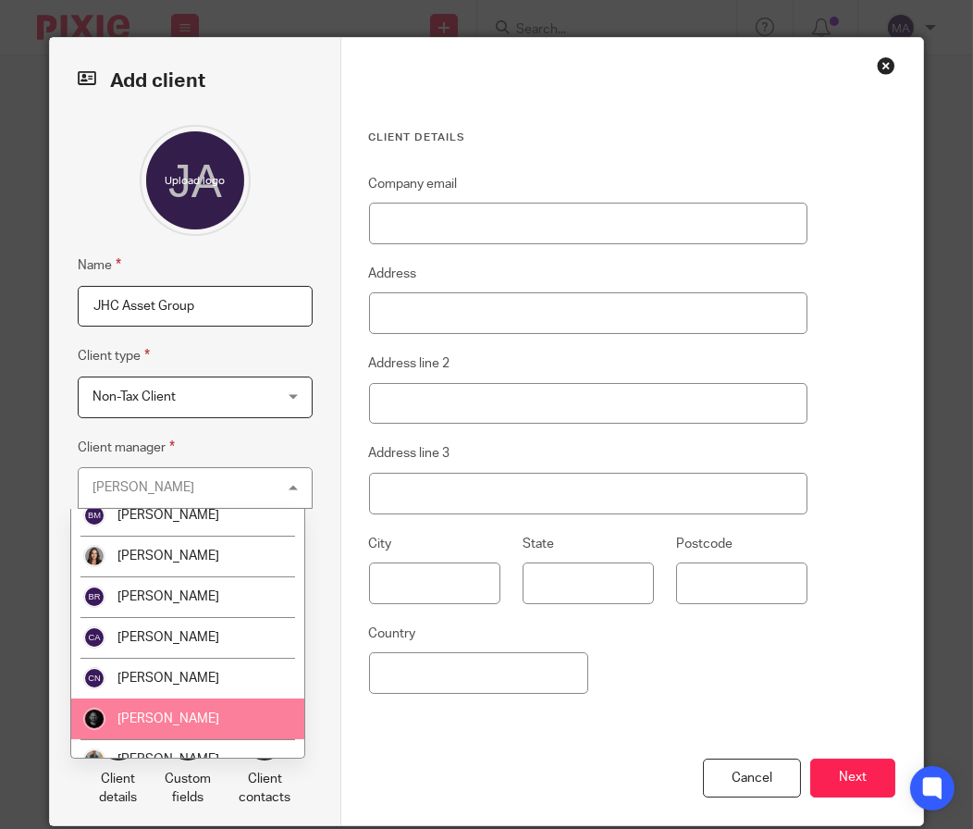
click at [218, 705] on li "[PERSON_NAME]" at bounding box center [187, 718] width 233 height 41
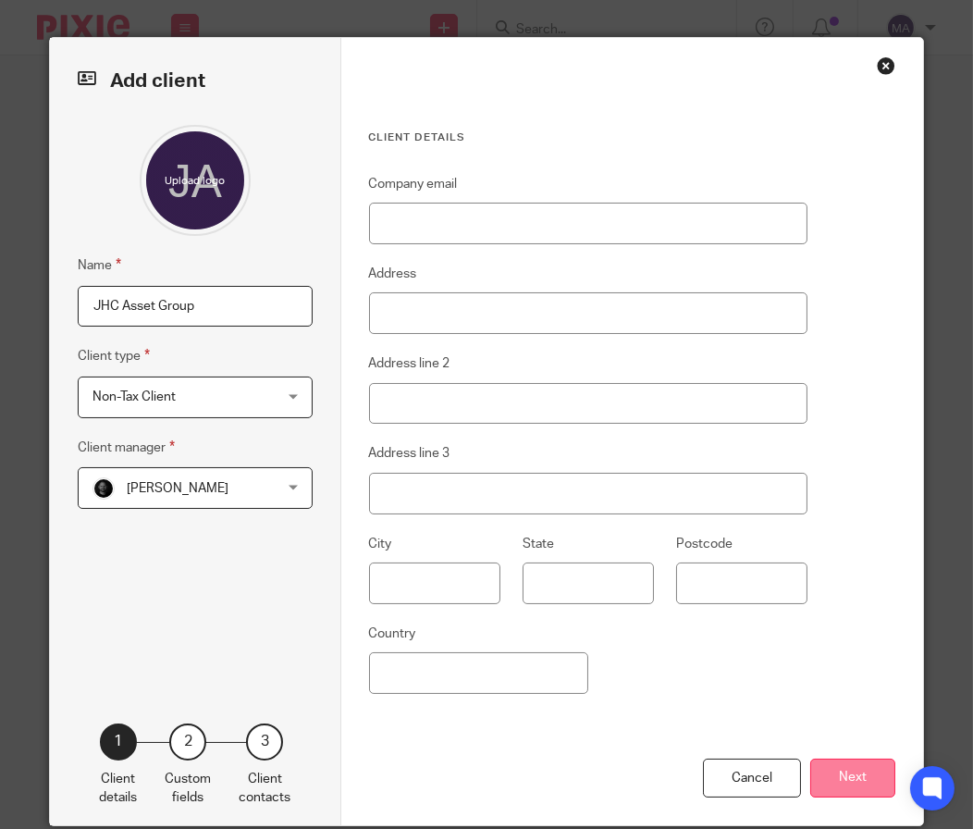
click at [882, 772] on button "Next" at bounding box center [852, 778] width 85 height 40
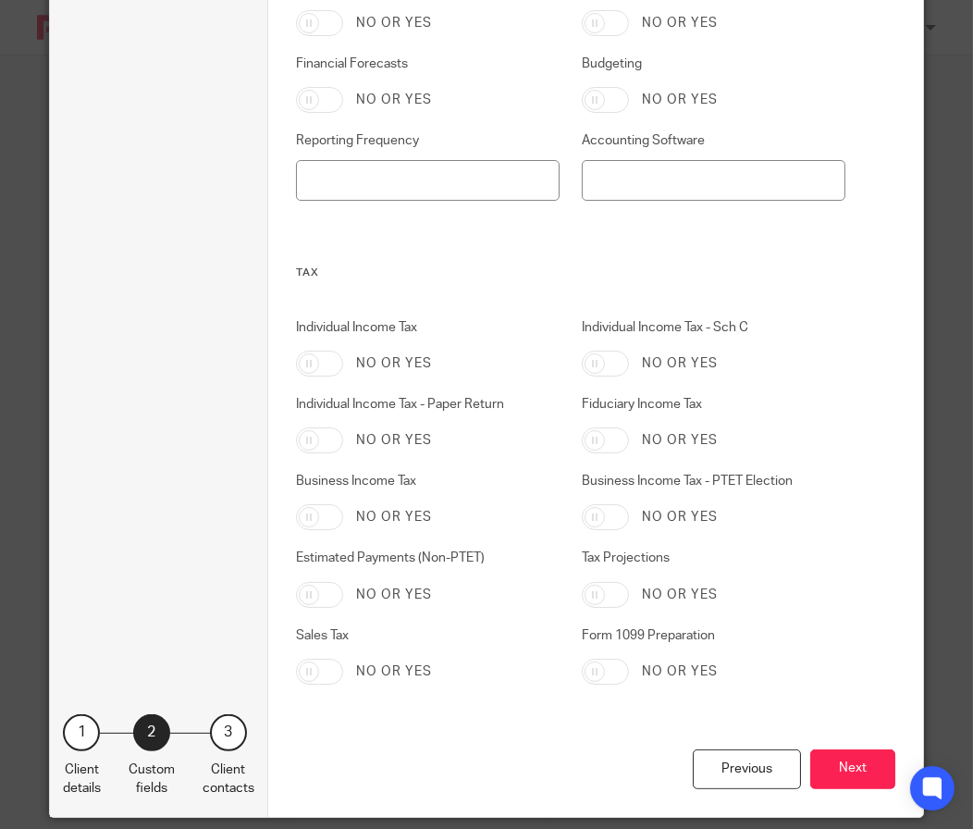
scroll to position [902, 0]
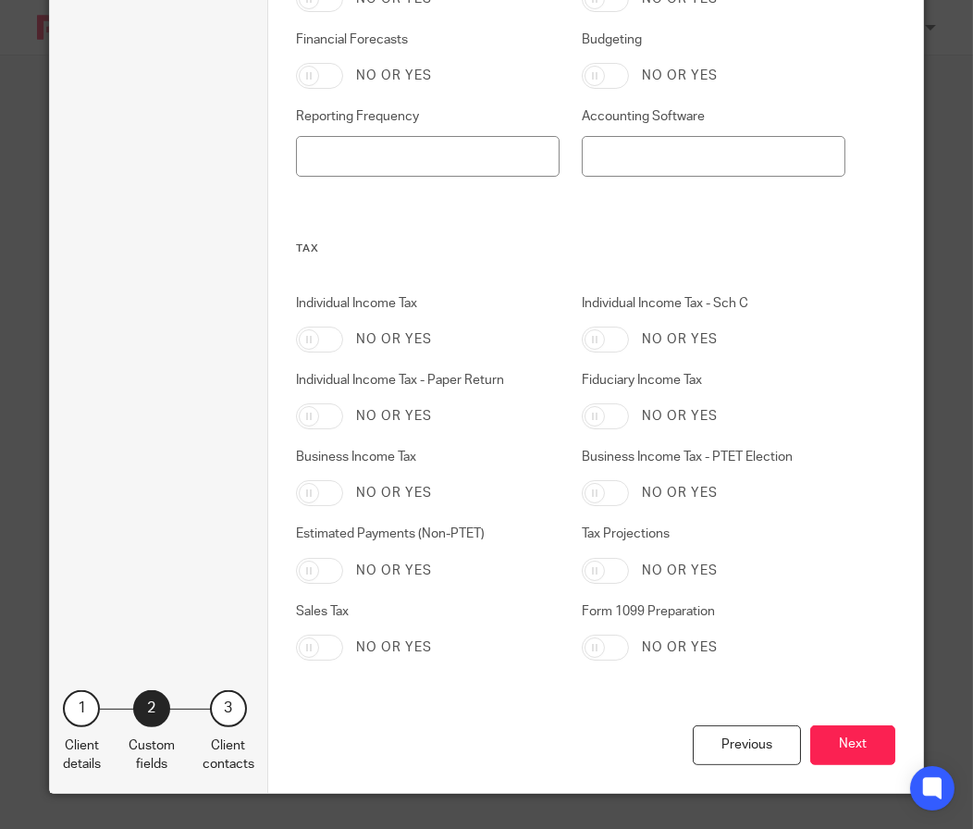
click at [840, 771] on div "Previous Next" at bounding box center [596, 759] width 600 height 68
click at [840, 758] on button "Next" at bounding box center [852, 745] width 85 height 40
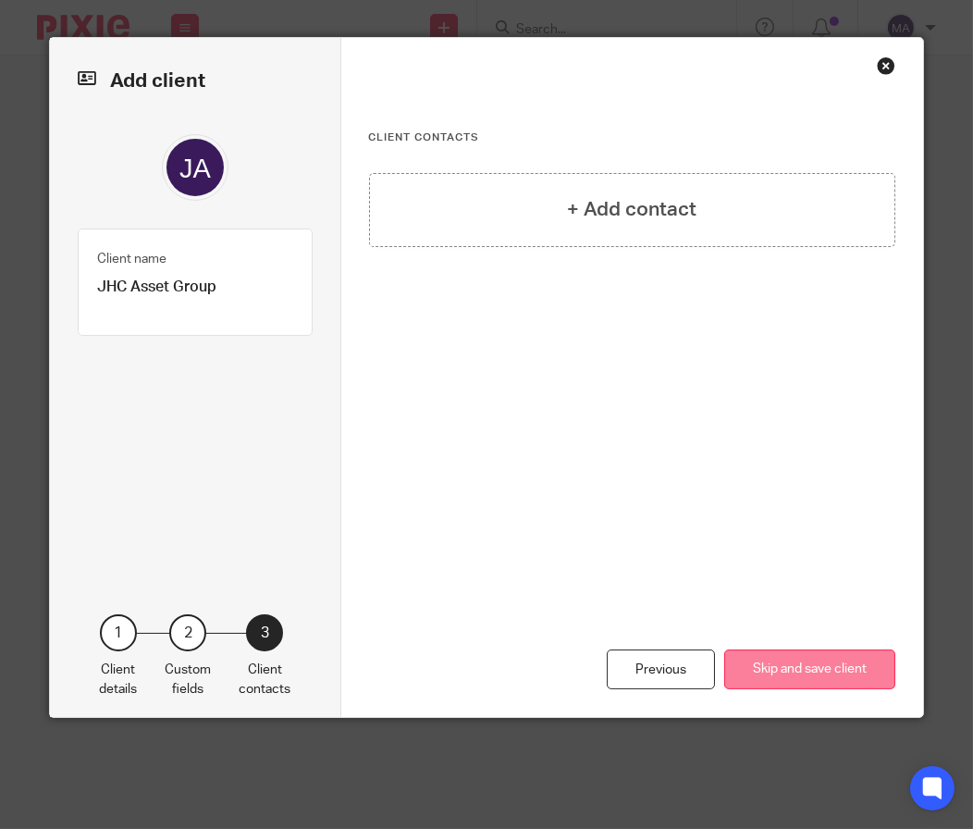
click at [876, 672] on button "Skip and save client" at bounding box center [809, 669] width 171 height 40
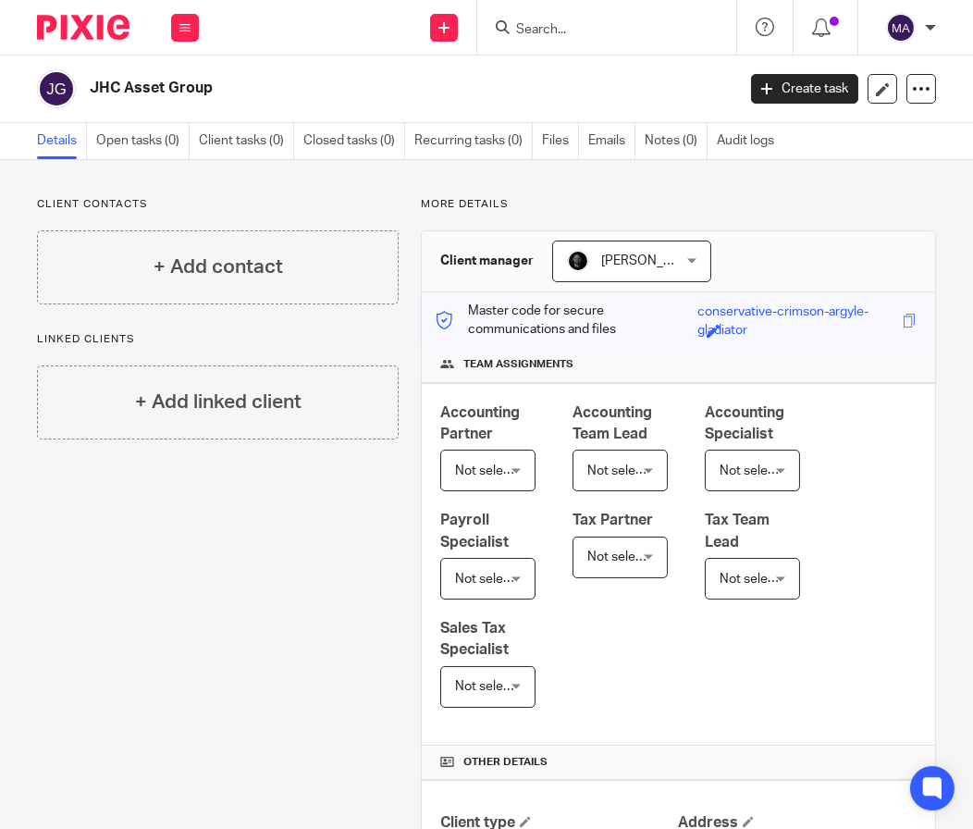
click at [428, 33] on div "Send new email Create task Add client Request signature" at bounding box center [445, 27] width 66 height 55
click at [483, 138] on link "Add client" at bounding box center [443, 141] width 129 height 27
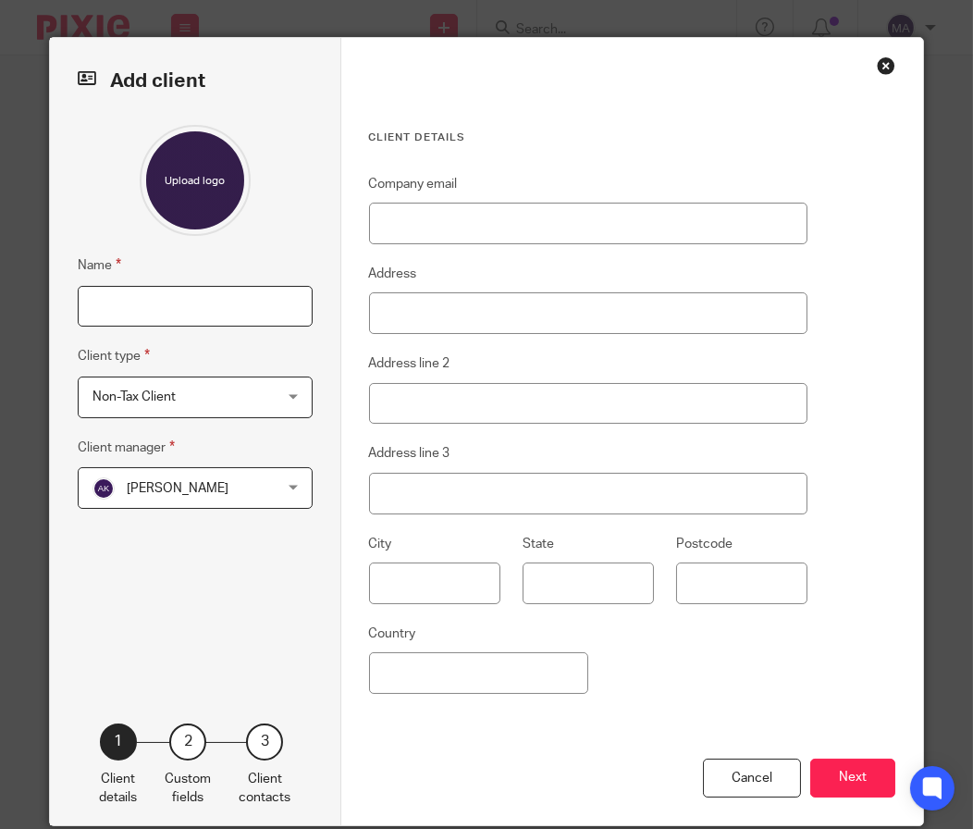
click at [110, 290] on input "Name" at bounding box center [195, 307] width 235 height 42
type input "[PERSON_NAME]"
click at [243, 508] on div "[PERSON_NAME] [PERSON_NAME]" at bounding box center [195, 488] width 235 height 42
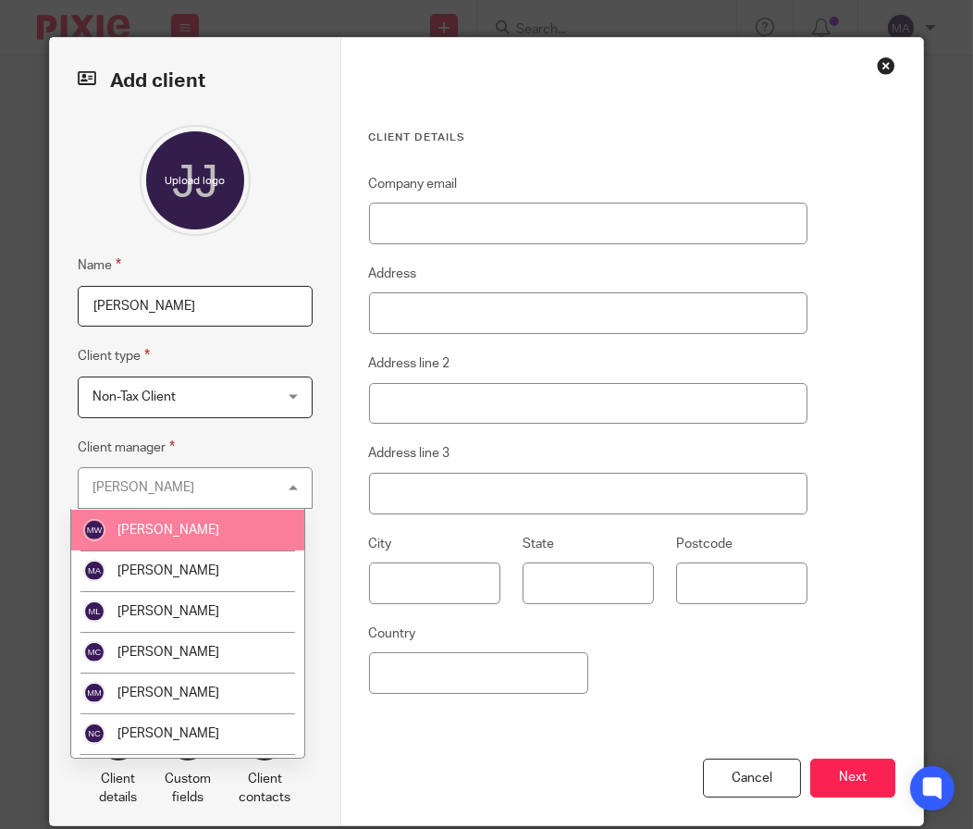
scroll to position [1572, 0]
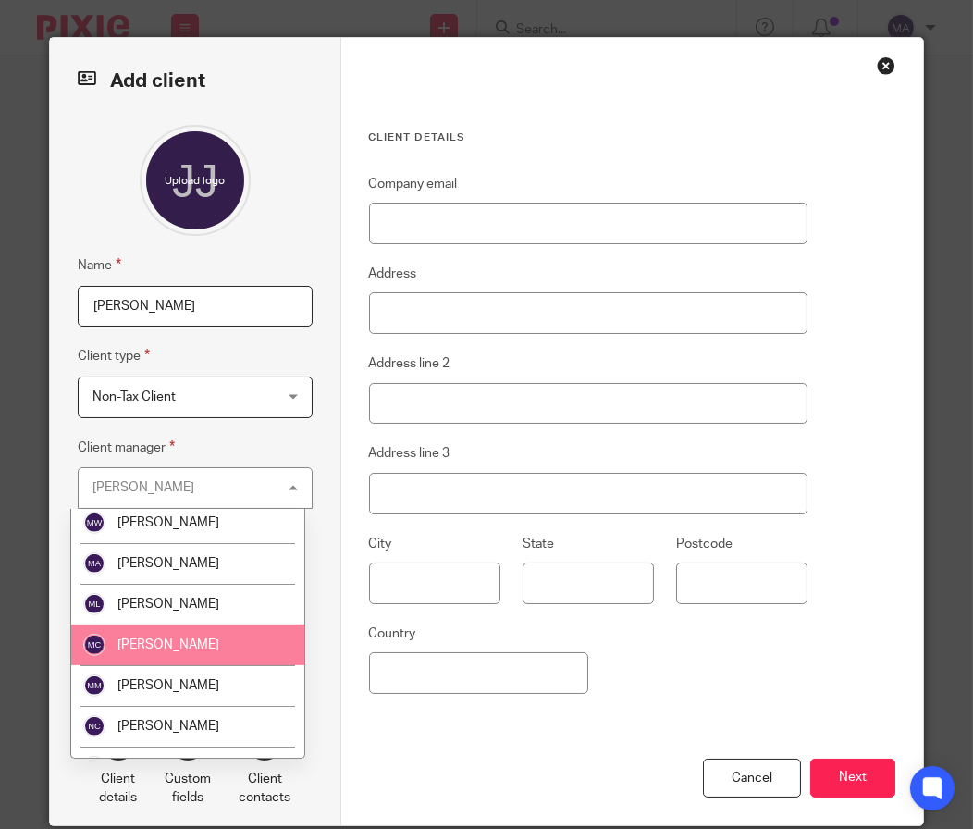
click at [175, 638] on span "[PERSON_NAME]" at bounding box center [168, 644] width 102 height 13
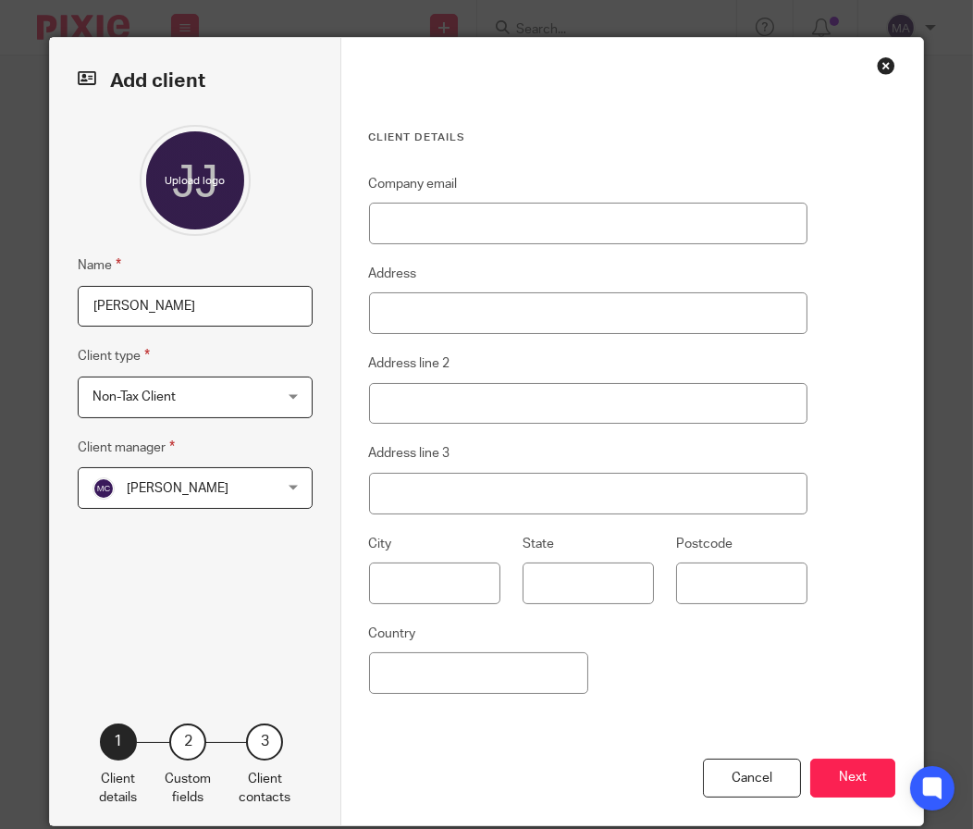
click at [851, 780] on button "Next" at bounding box center [852, 778] width 85 height 40
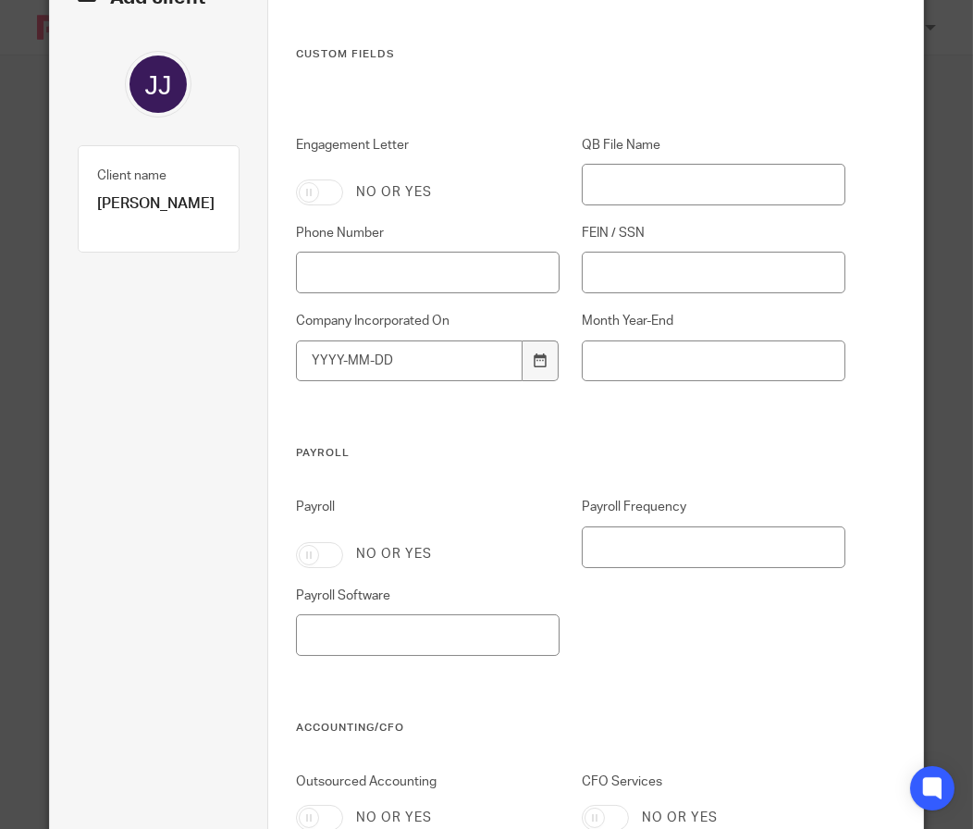
scroll to position [0, 0]
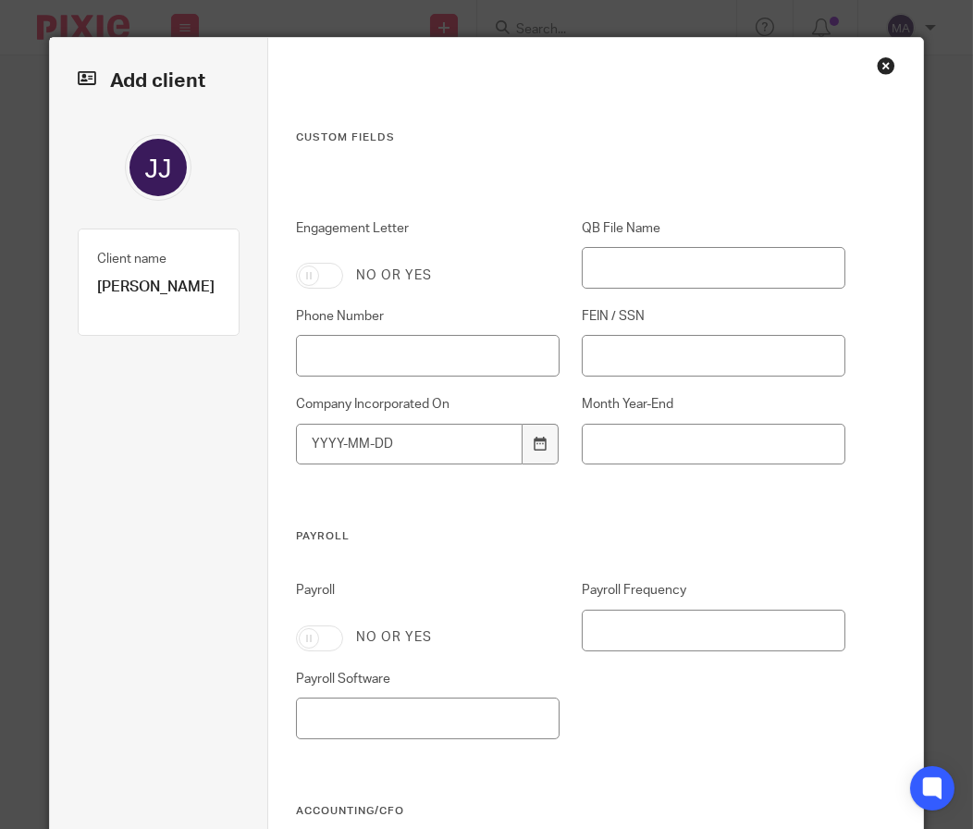
click at [317, 283] on input "Engagement Letter" at bounding box center [319, 276] width 47 height 26
checkbox input "true"
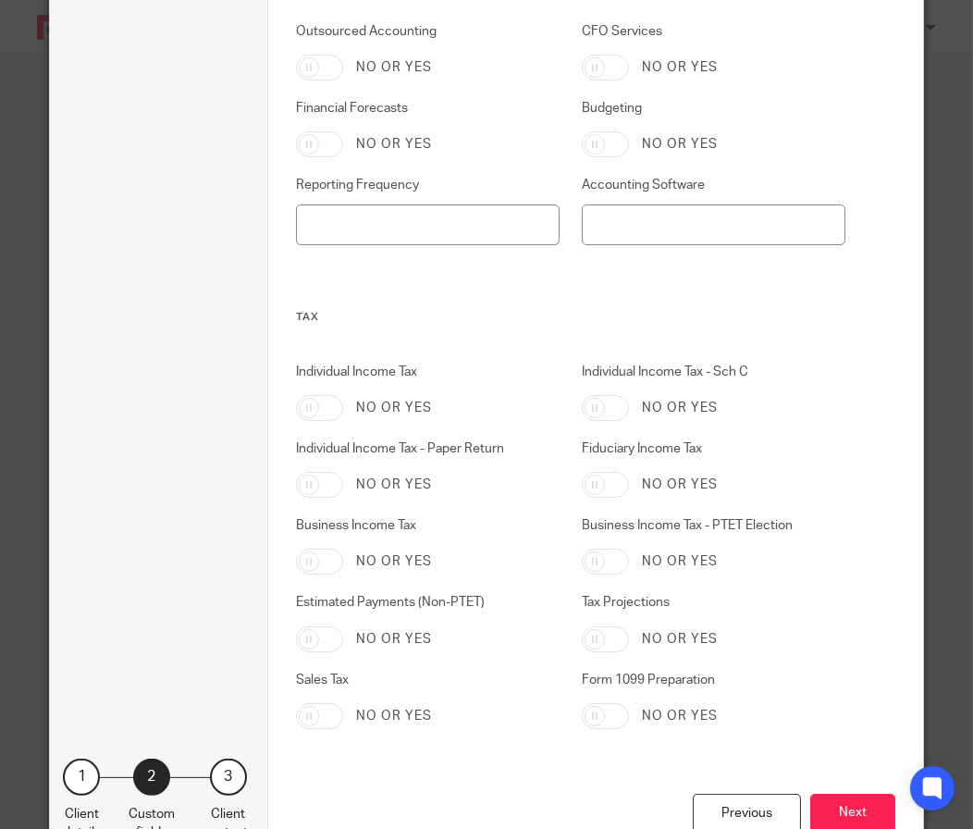
scroll to position [902, 0]
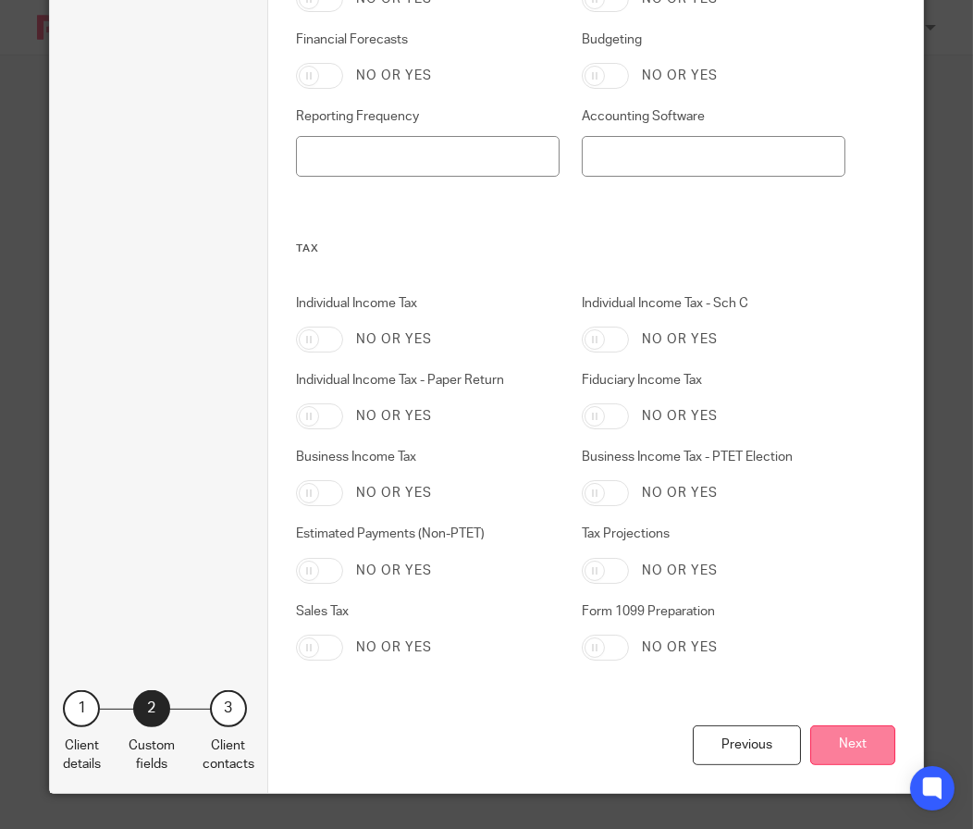
click at [852, 747] on button "Next" at bounding box center [852, 745] width 85 height 40
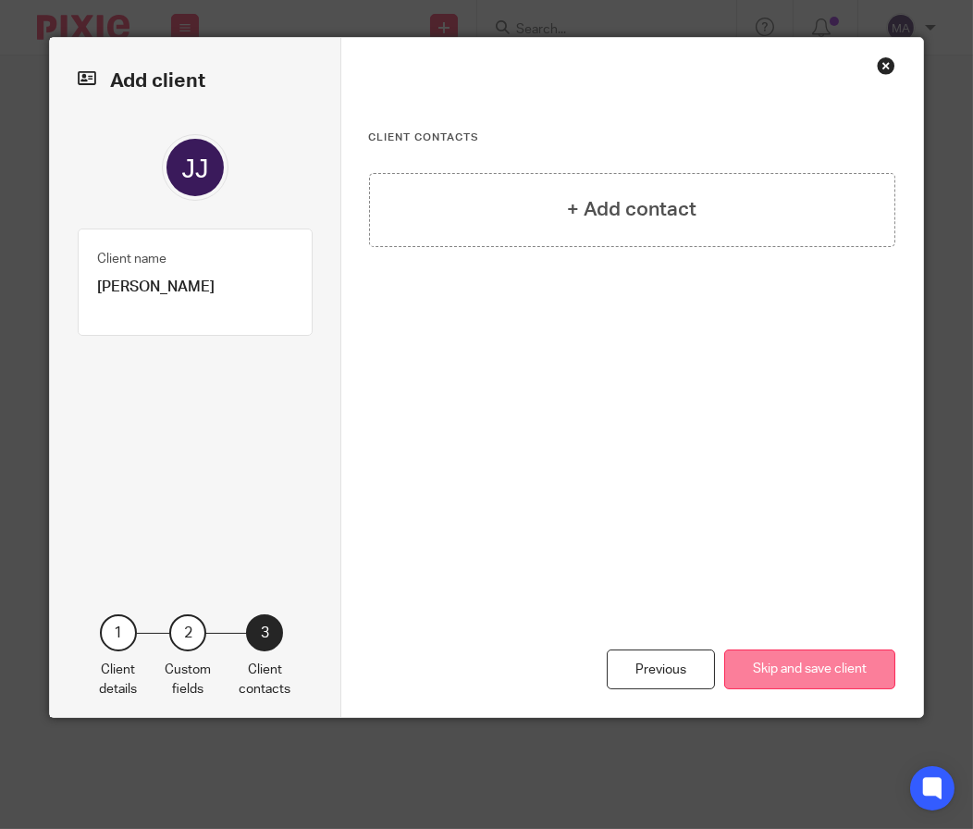
click at [834, 678] on button "Skip and save client" at bounding box center [809, 669] width 171 height 40
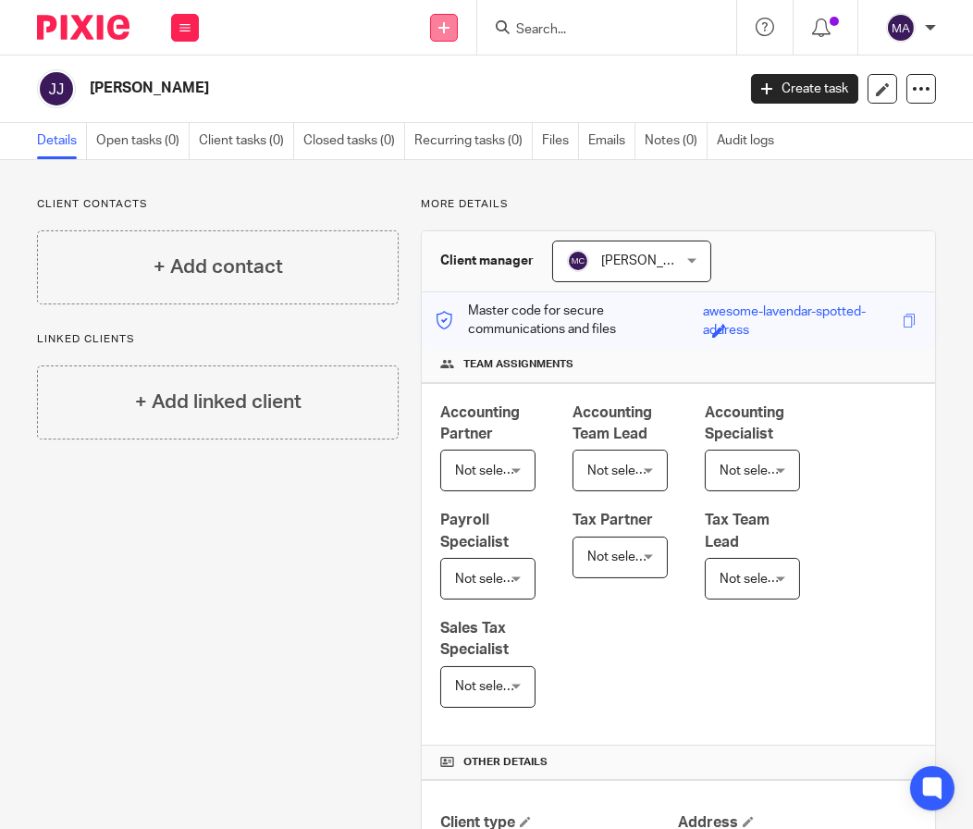
click at [443, 25] on icon at bounding box center [443, 27] width 11 height 11
click at [577, 27] on input "Search" at bounding box center [597, 30] width 166 height 17
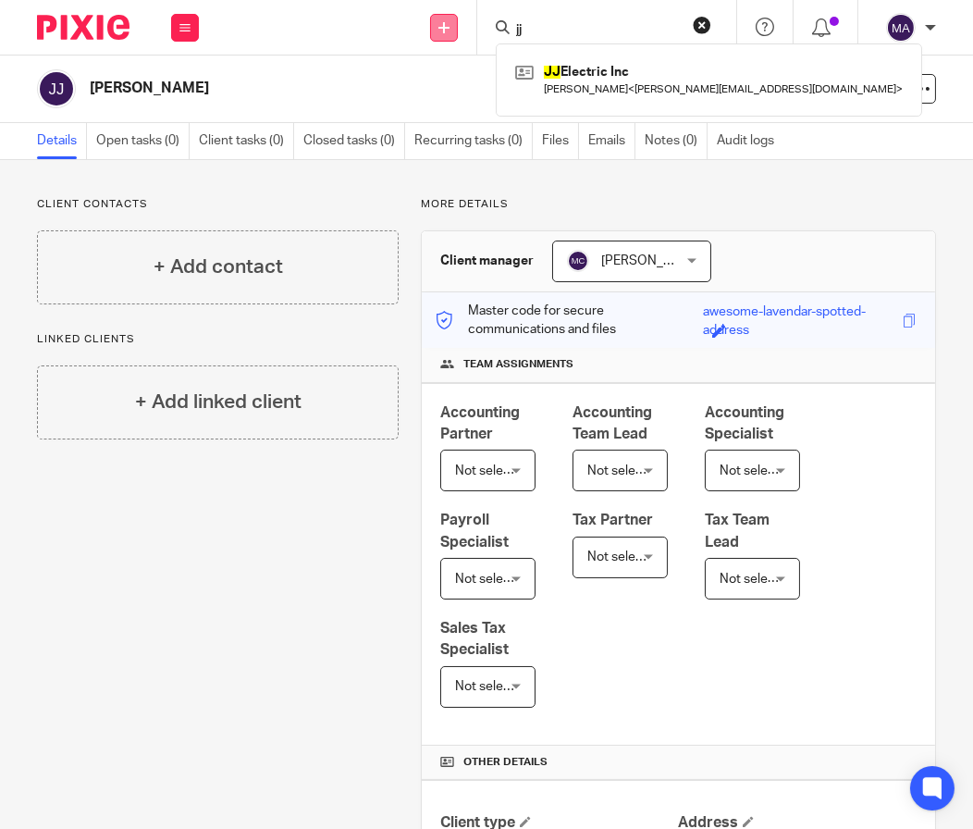
type input "jj"
click at [445, 36] on link at bounding box center [444, 28] width 28 height 28
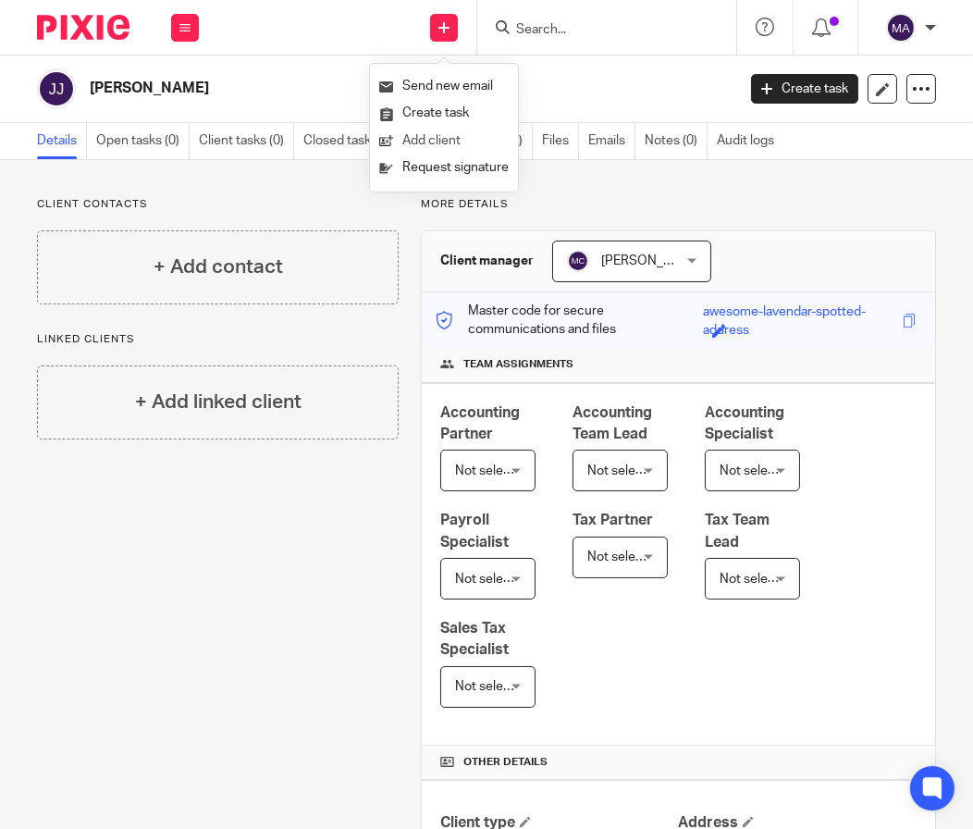
click at [459, 133] on link "Add client" at bounding box center [443, 141] width 129 height 27
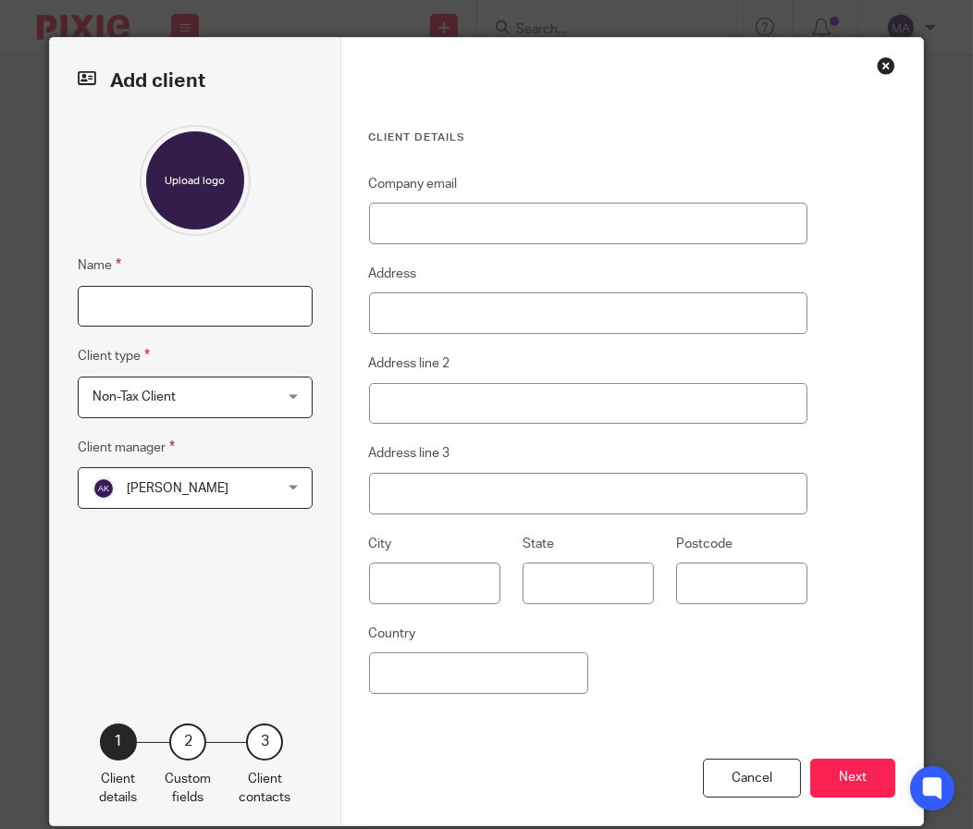
click at [219, 321] on input "Name" at bounding box center [195, 307] width 235 height 42
type input "JJ Consulting Enterprises LLC"
click at [231, 519] on div "Name [PERSON_NAME] Consulting Enterprises LLC Client type Non-Tax Client Non-Ta…" at bounding box center [195, 396] width 235 height 543
click at [253, 496] on span "[PERSON_NAME]" at bounding box center [180, 487] width 176 height 39
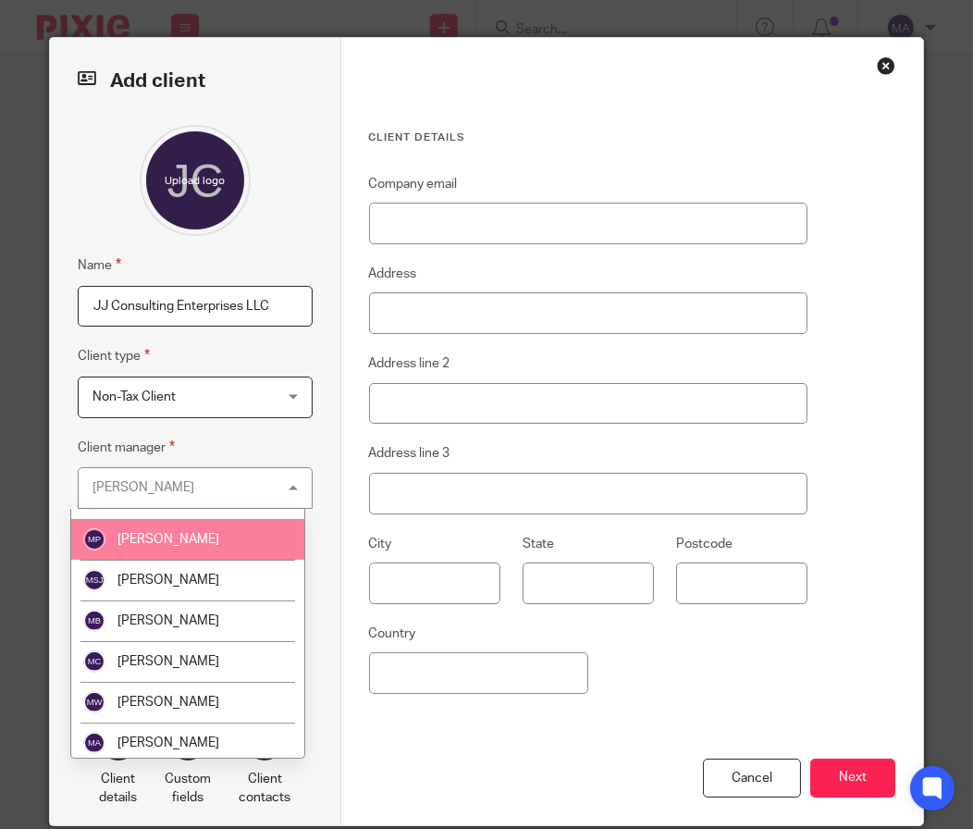
scroll to position [1479, 0]
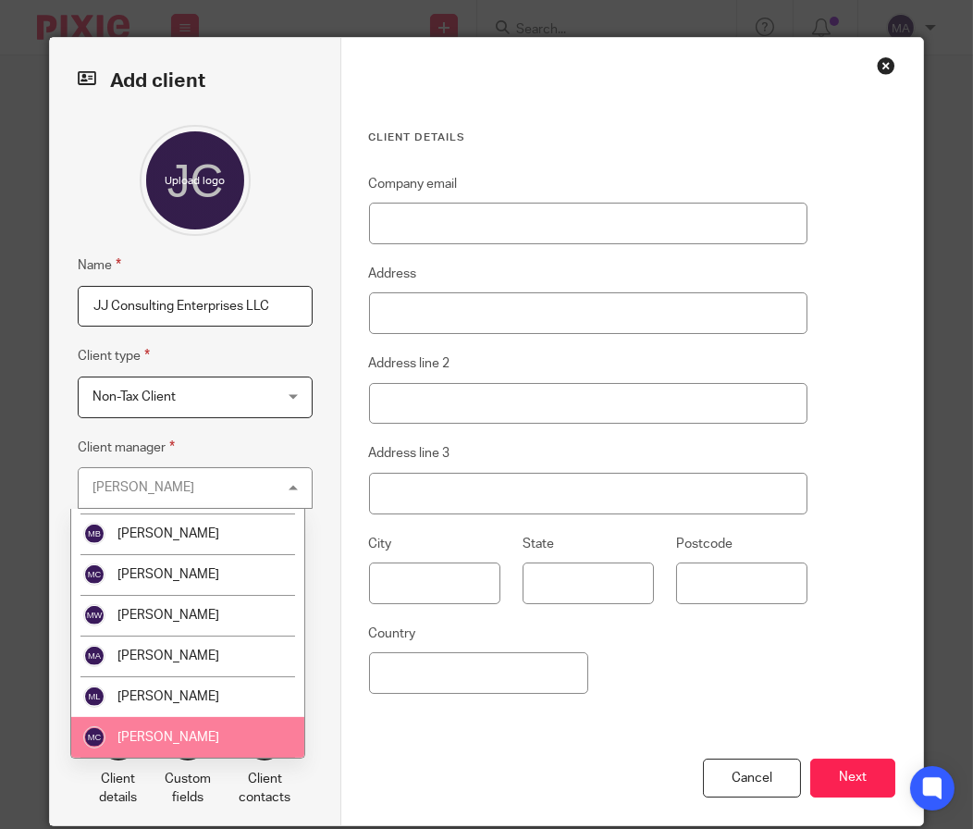
click at [171, 731] on span "[PERSON_NAME]" at bounding box center [168, 737] width 102 height 13
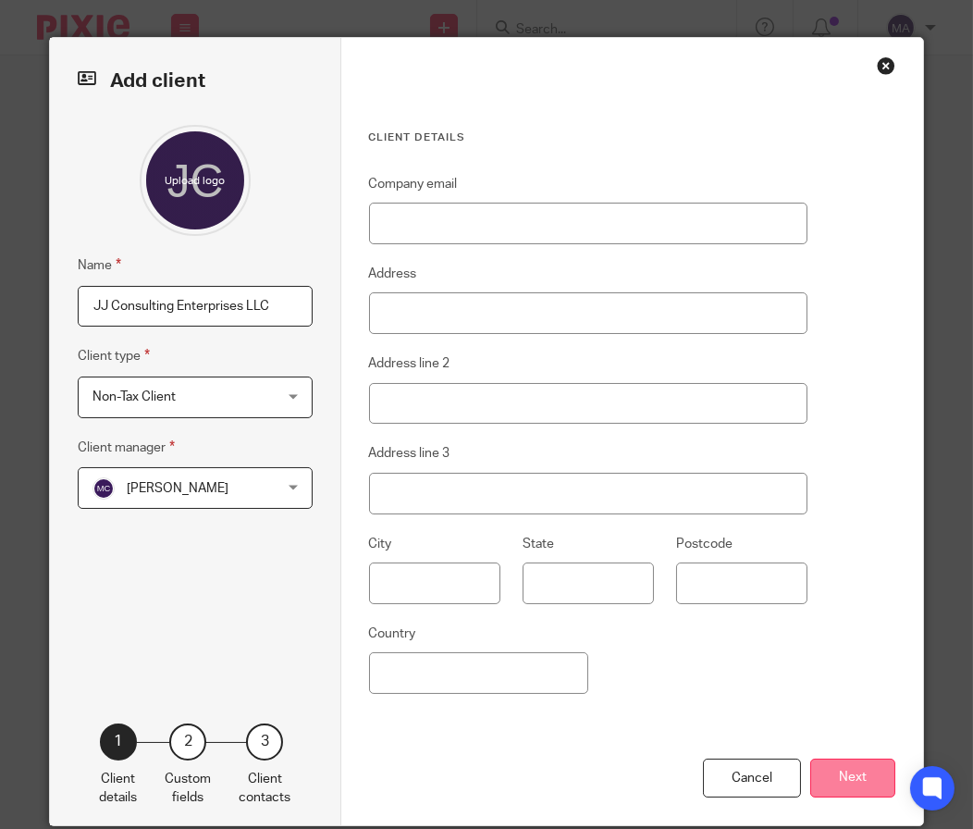
click at [865, 777] on button "Next" at bounding box center [852, 778] width 85 height 40
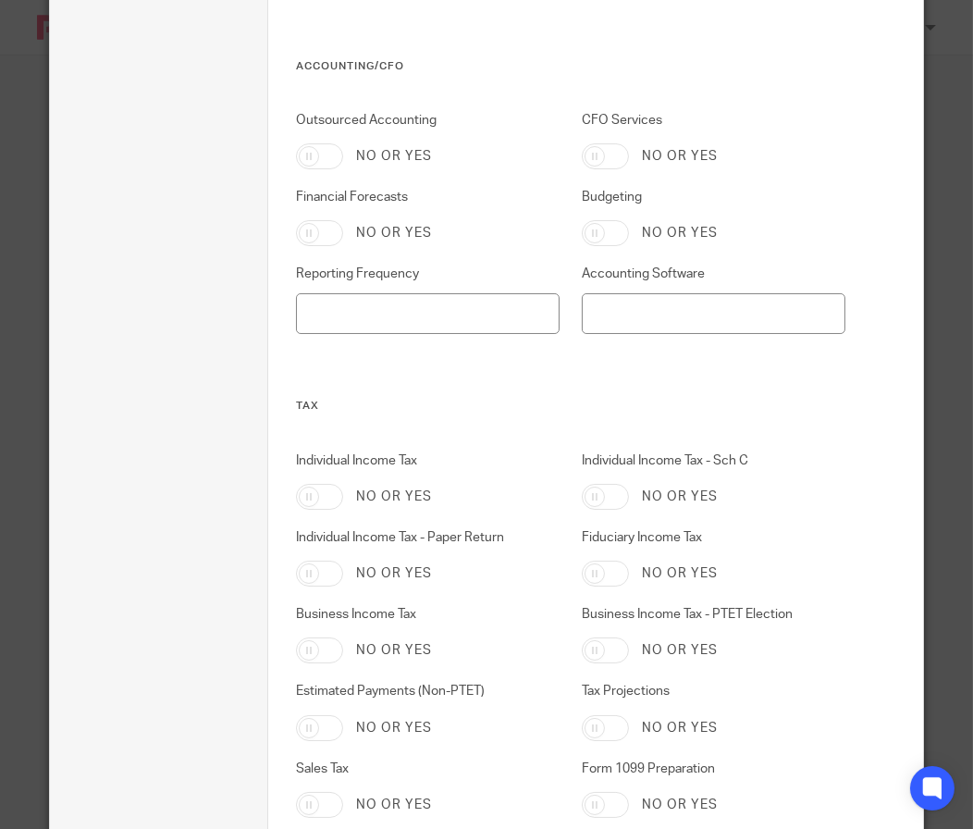
scroll to position [902, 0]
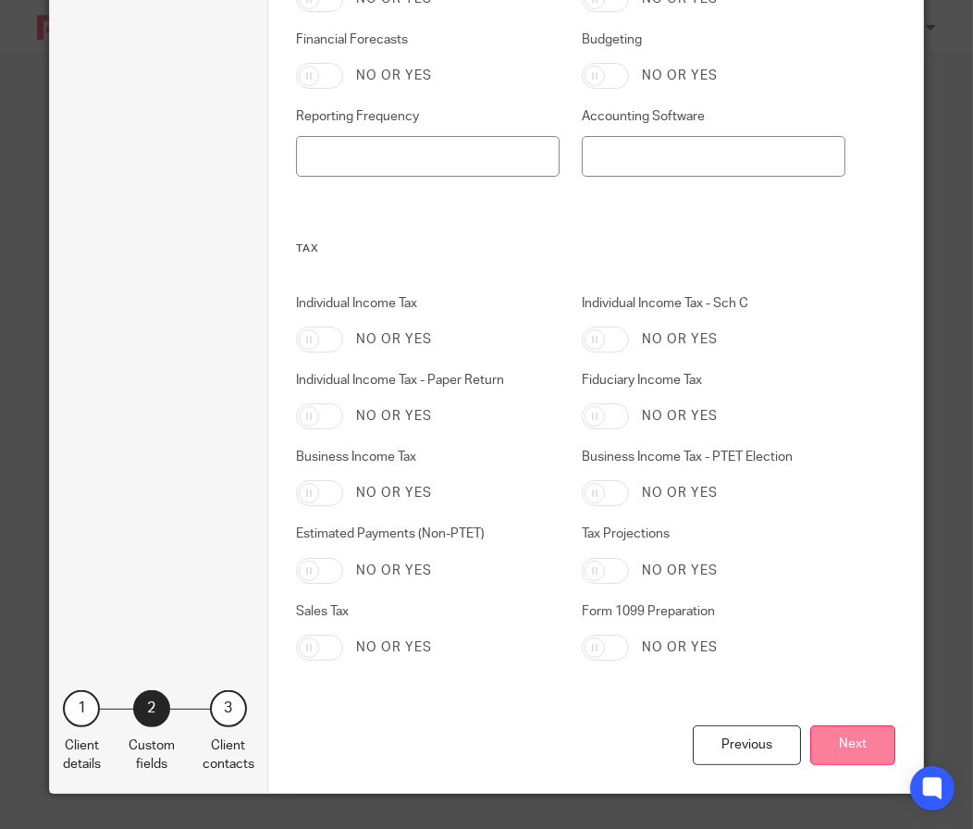
click at [833, 743] on button "Next" at bounding box center [852, 745] width 85 height 40
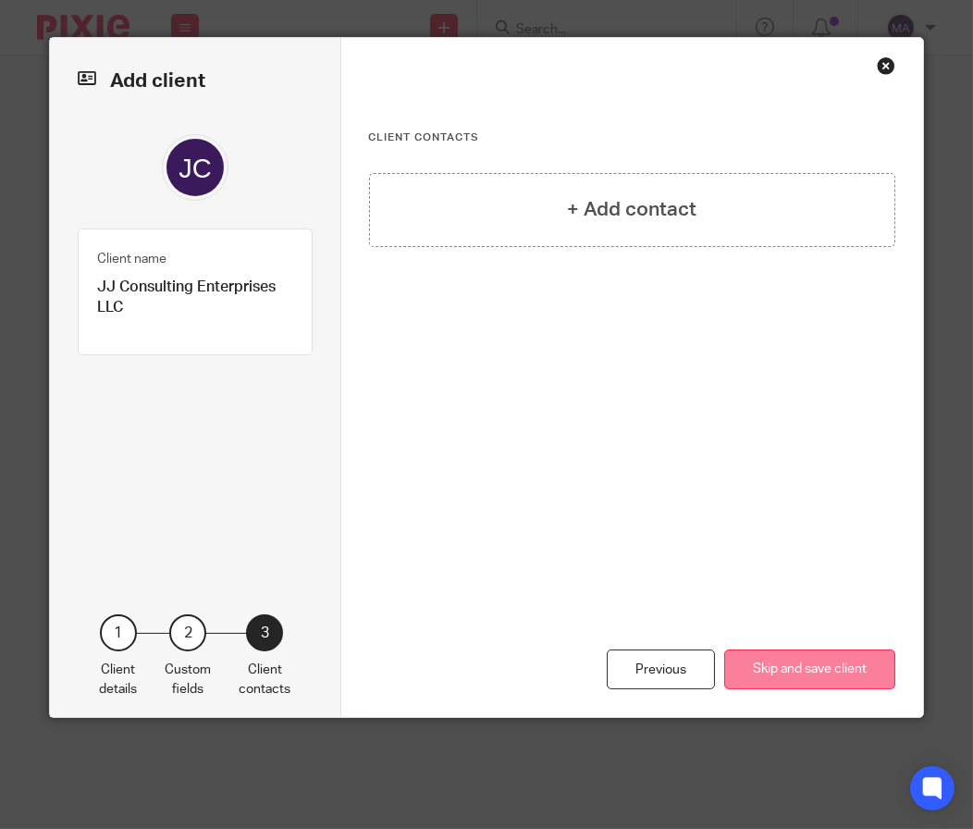
click at [855, 668] on button "Skip and save client" at bounding box center [809, 669] width 171 height 40
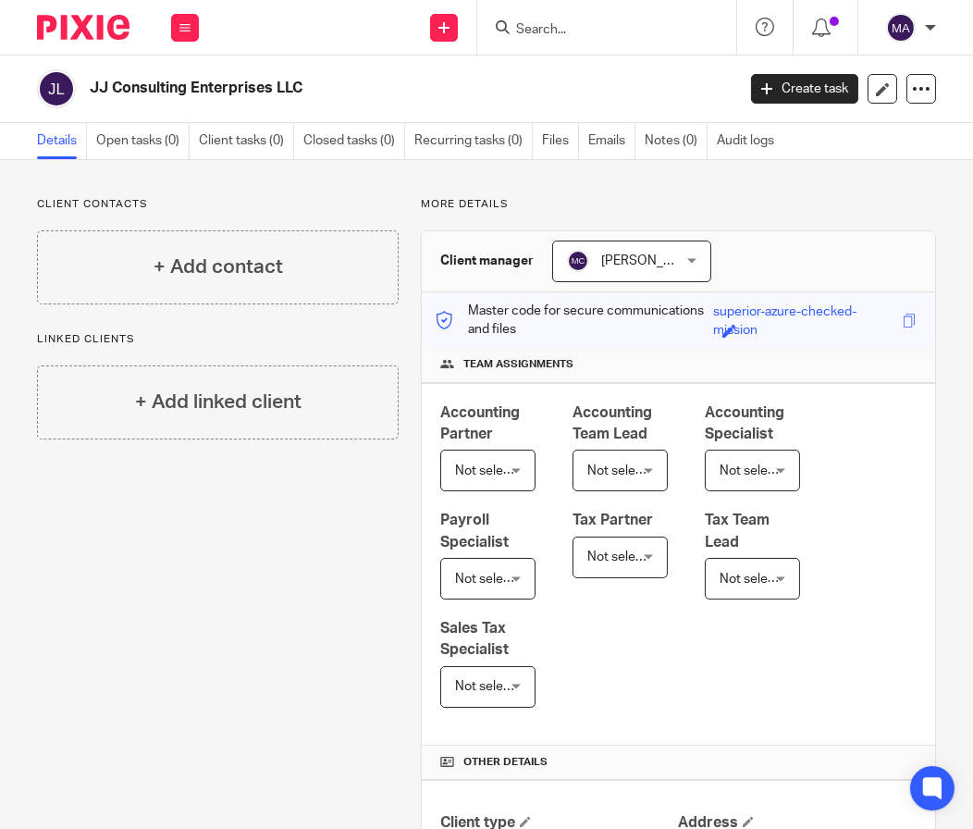
click at [510, 26] on div at bounding box center [604, 27] width 216 height 23
click at [549, 30] on input "Search" at bounding box center [597, 30] width 166 height 17
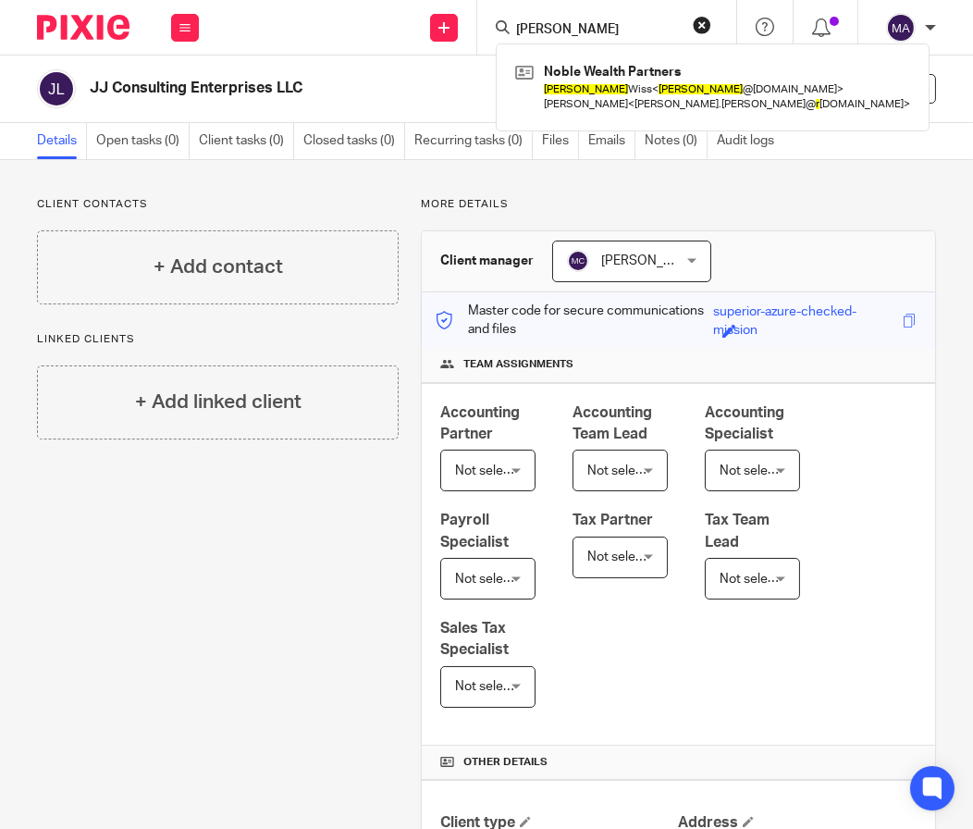
type input "[PERSON_NAME]"
click at [428, 27] on div "Send new email Create task Add client Request signature" at bounding box center [445, 27] width 66 height 55
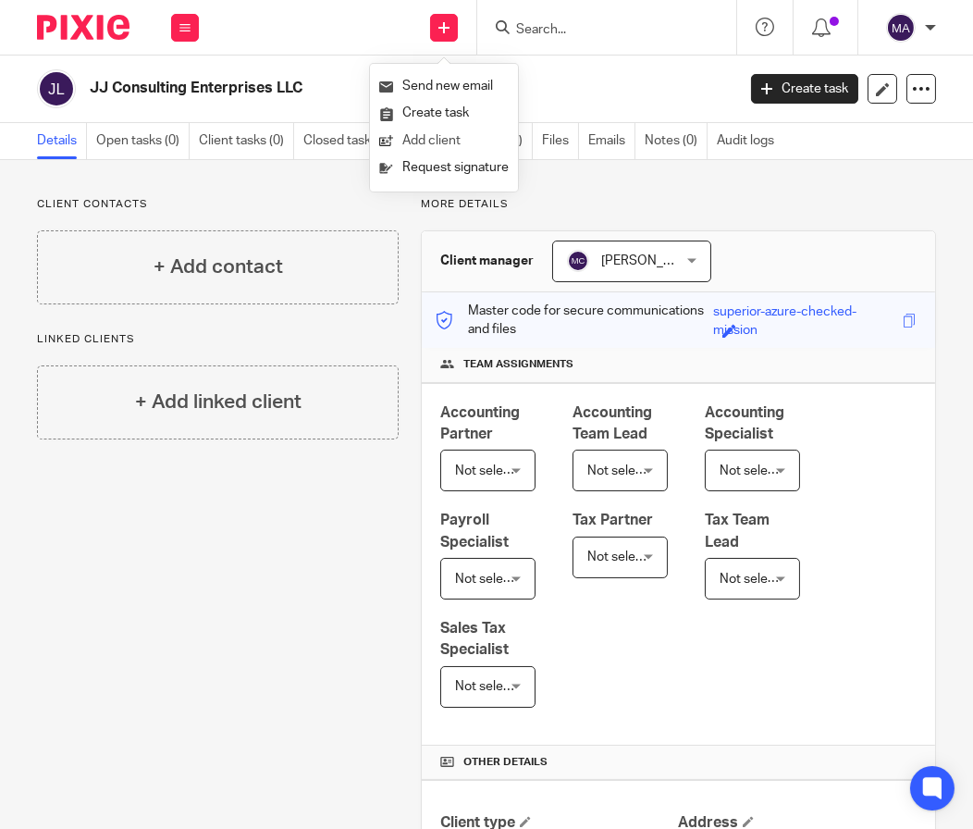
click at [441, 140] on link "Add client" at bounding box center [443, 141] width 129 height 27
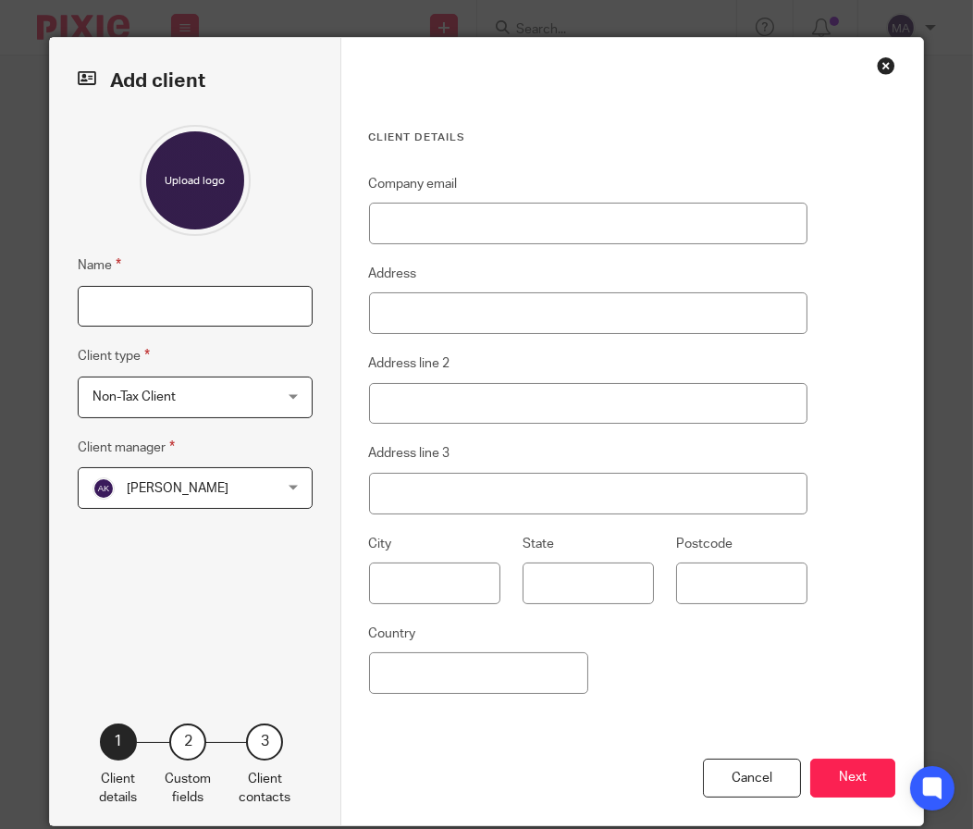
click at [148, 303] on input "Name" at bounding box center [195, 307] width 235 height 42
paste input "Law Offices of [PERSON_NAME] LLC"
type input "Law Offices of [PERSON_NAME] LLC"
click at [218, 510] on div "Name Law Offices of [PERSON_NAME] LLC Client type Non-Tax Client Non-Tax Client…" at bounding box center [195, 396] width 235 height 543
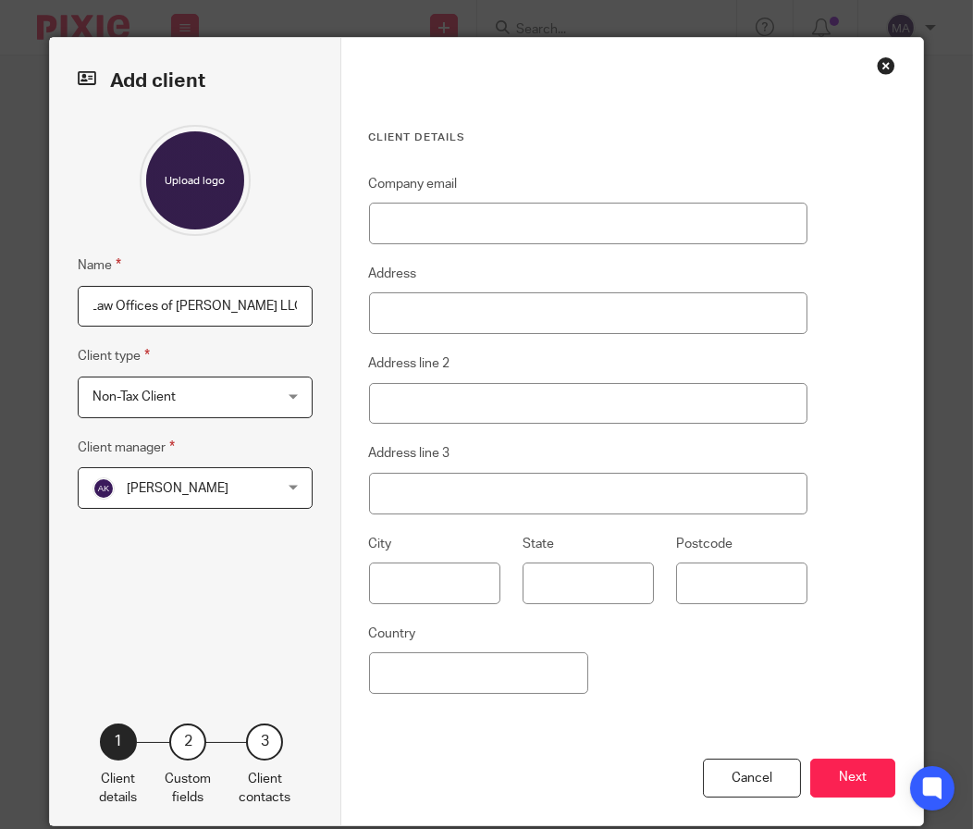
scroll to position [0, 0]
click at [221, 504] on span "[PERSON_NAME]" at bounding box center [180, 487] width 176 height 39
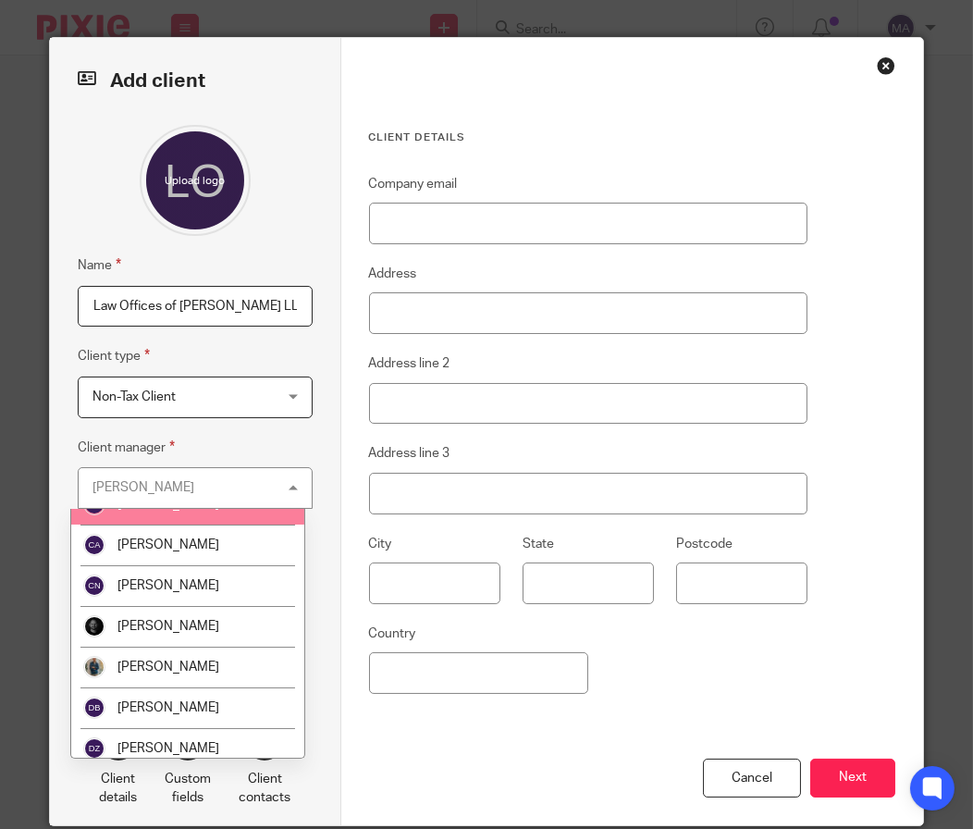
scroll to position [555, 0]
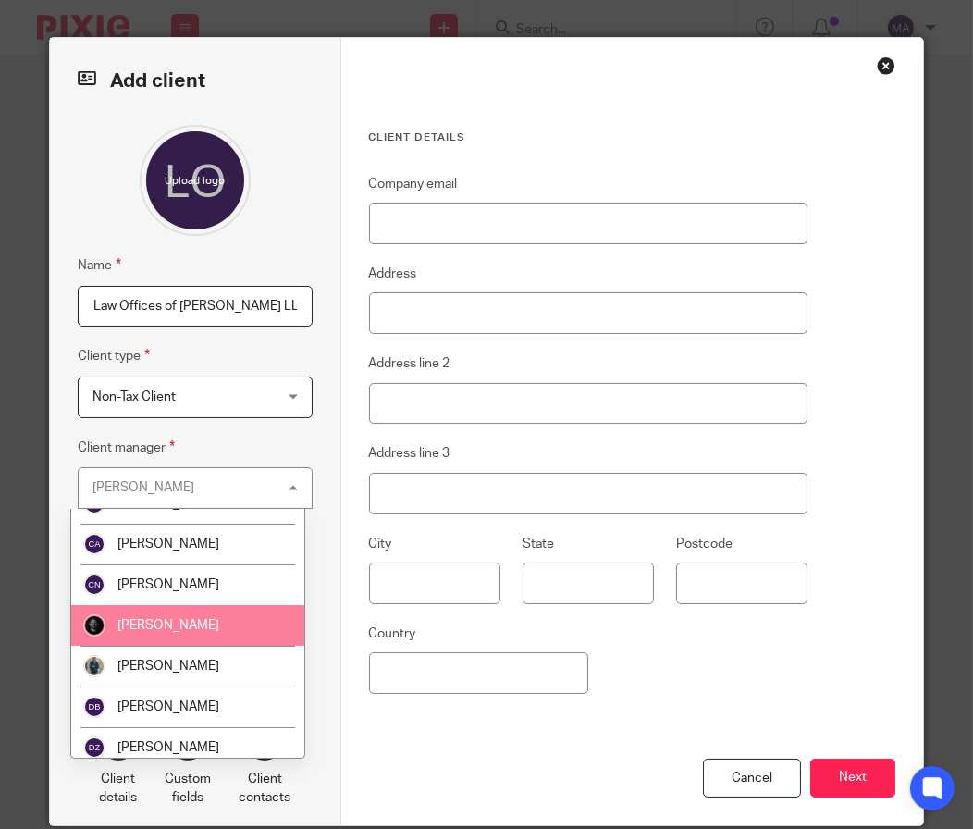
click at [210, 635] on li "[PERSON_NAME]" at bounding box center [187, 625] width 233 height 41
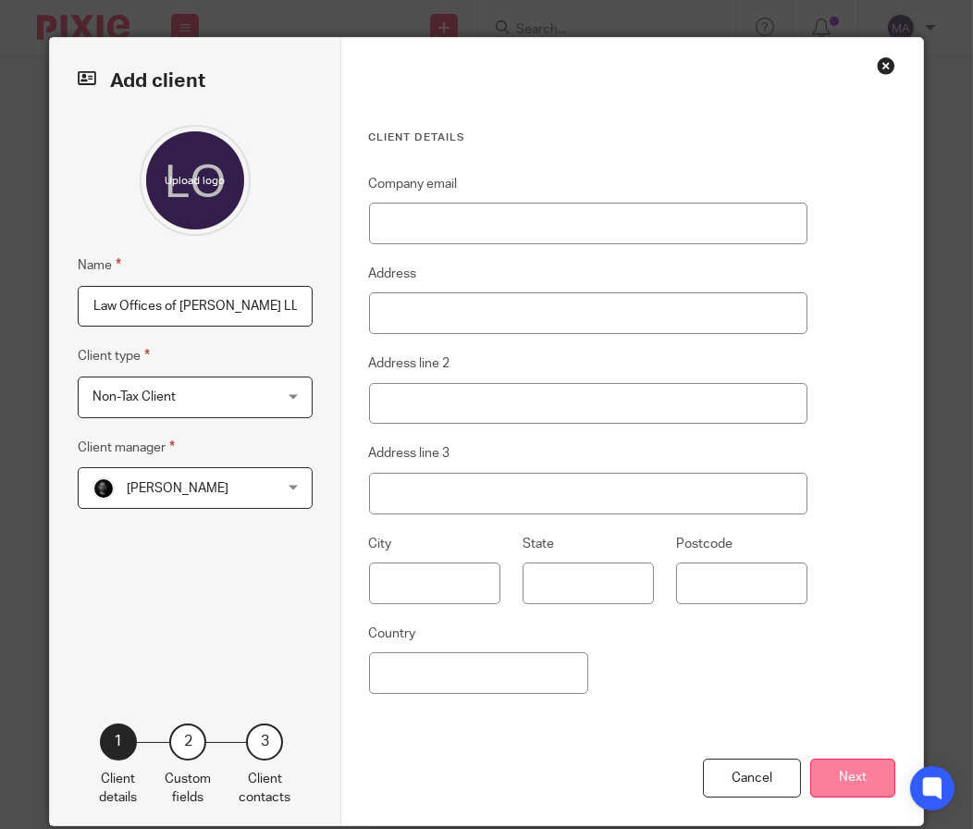
click at [849, 772] on button "Next" at bounding box center [852, 778] width 85 height 40
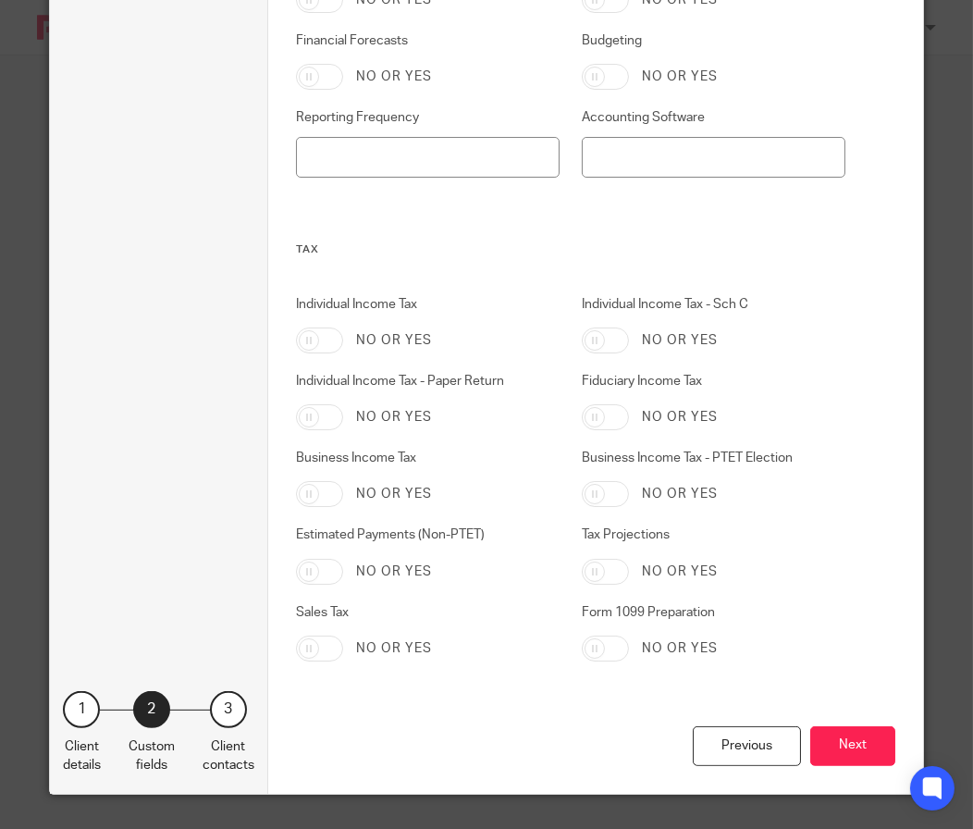
scroll to position [902, 0]
click at [824, 735] on button "Next" at bounding box center [852, 745] width 85 height 40
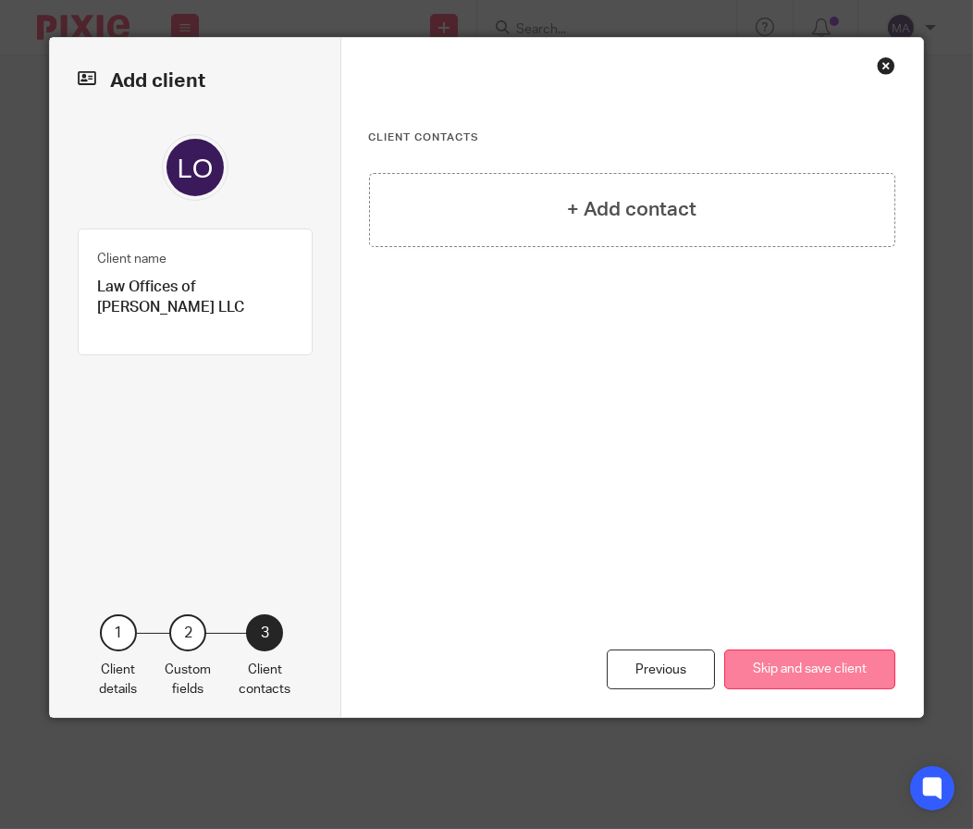
click at [818, 672] on button "Skip and save client" at bounding box center [809, 669] width 171 height 40
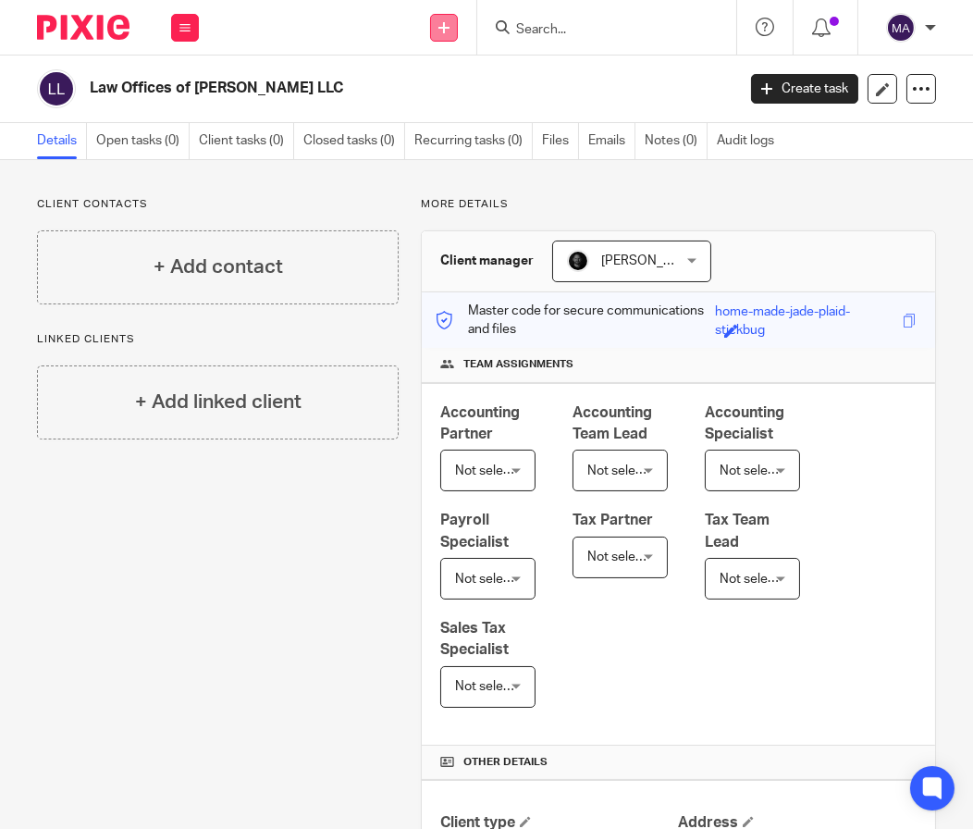
click at [449, 22] on icon at bounding box center [443, 27] width 11 height 11
click at [466, 144] on link "Add client" at bounding box center [443, 141] width 129 height 27
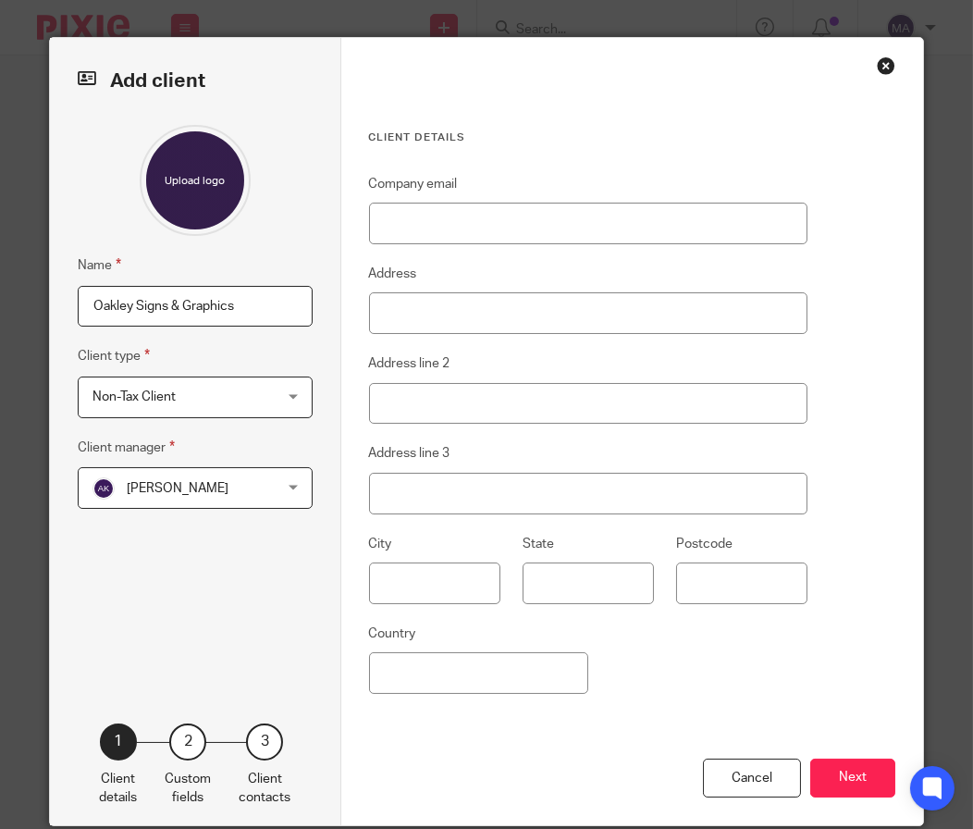
type input "Oakley Signs & Graphics"
click at [253, 489] on span "[PERSON_NAME]" at bounding box center [180, 487] width 176 height 39
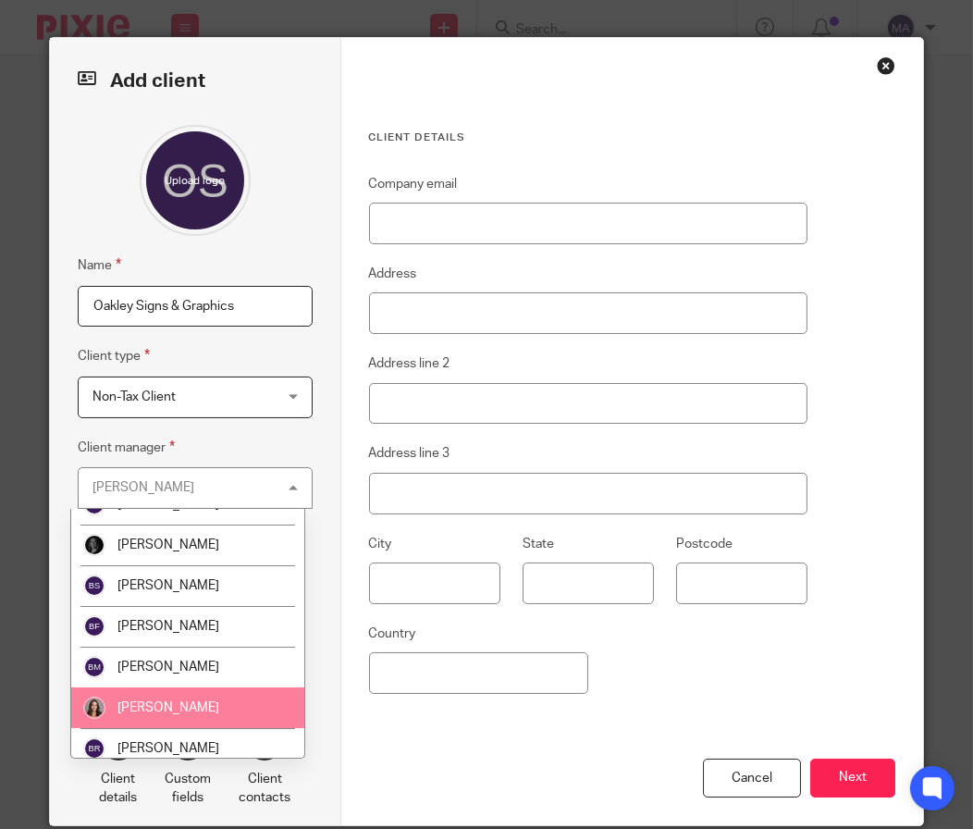
scroll to position [277, 0]
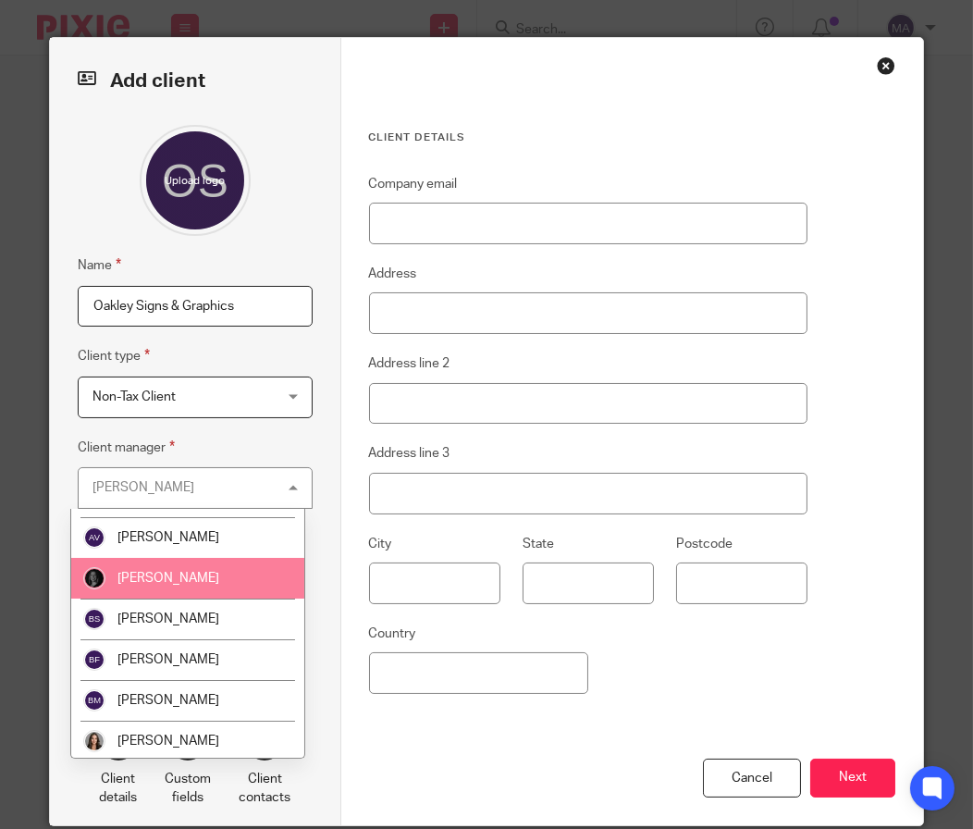
click at [203, 586] on li "[PERSON_NAME]" at bounding box center [187, 578] width 233 height 41
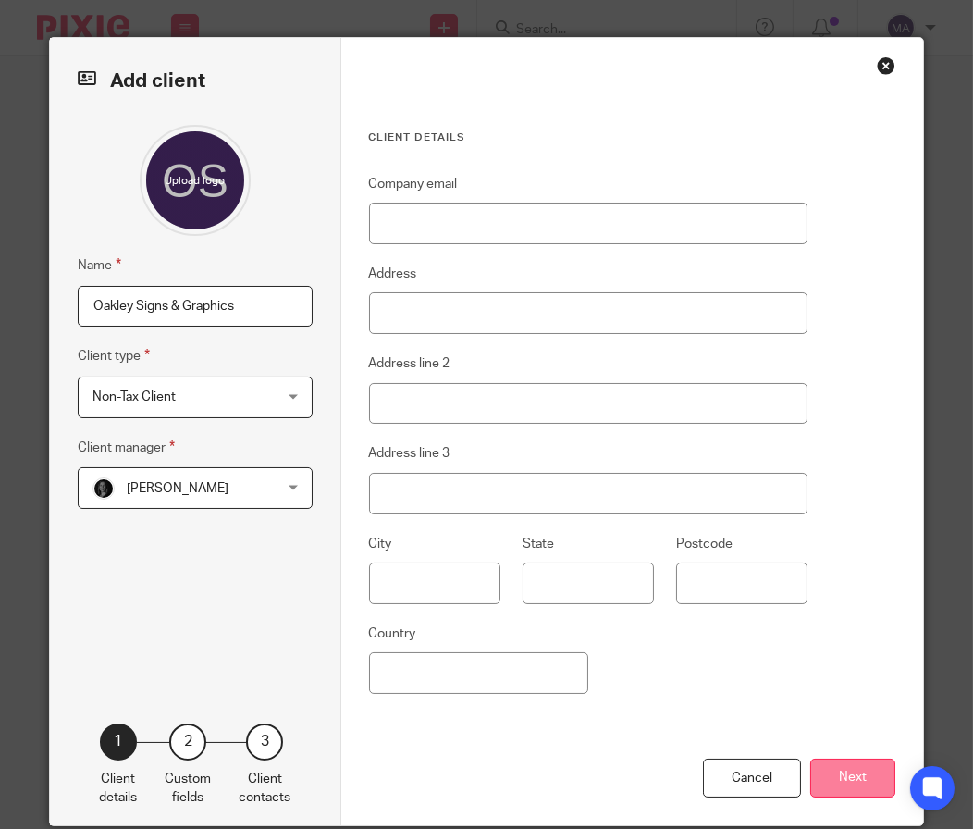
click at [848, 779] on button "Next" at bounding box center [852, 778] width 85 height 40
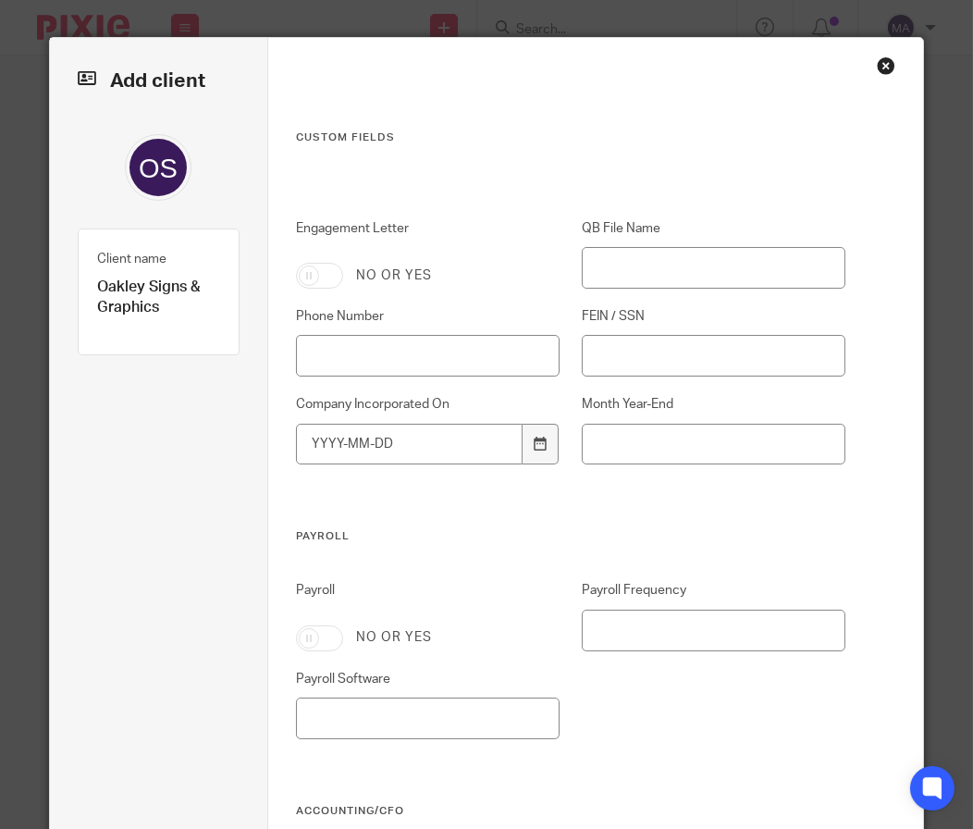
click at [321, 270] on input "Engagement Letter" at bounding box center [319, 276] width 47 height 26
checkbox input "true"
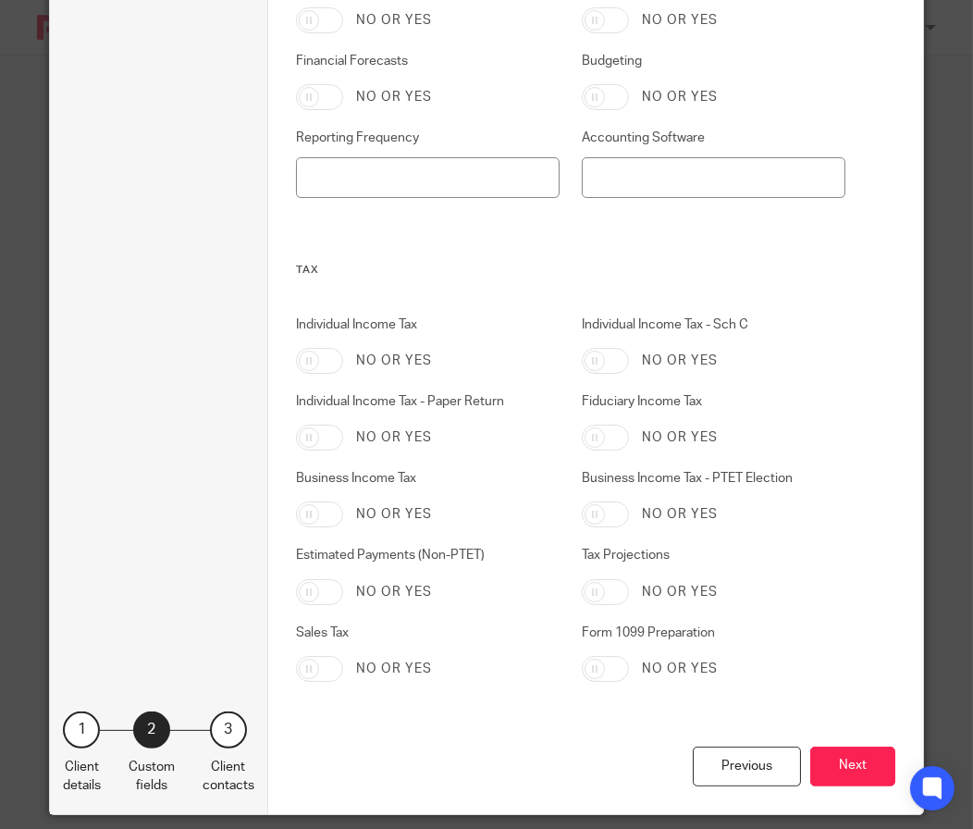
scroll to position [902, 0]
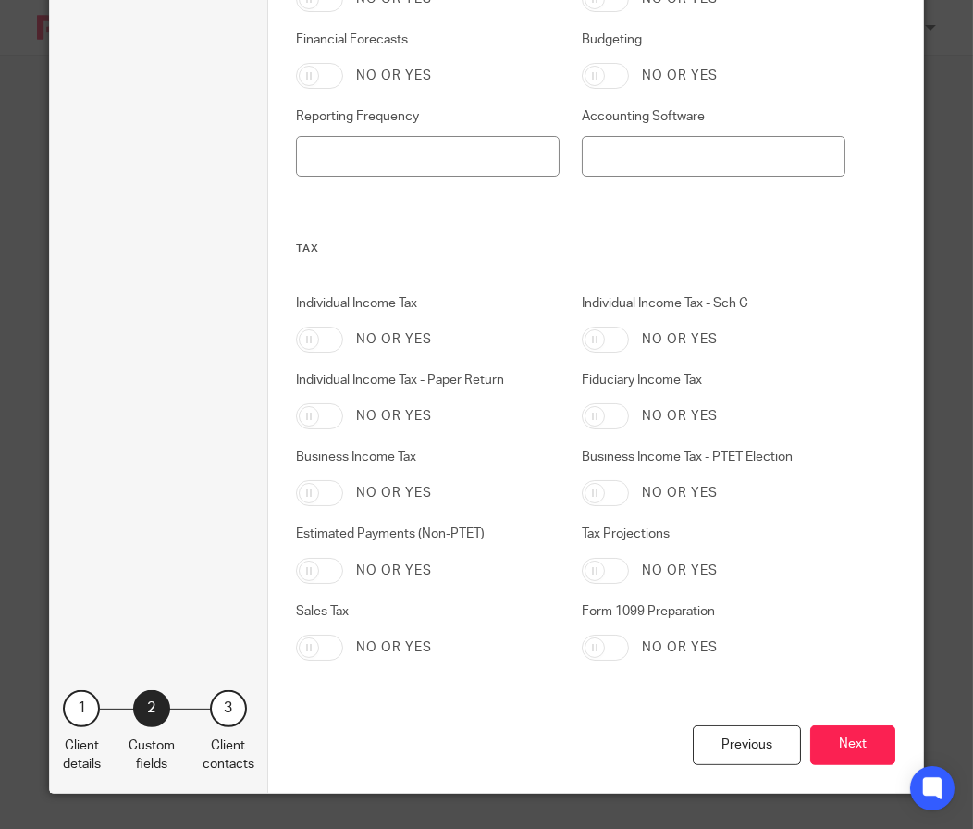
click at [859, 725] on div "Previous Next" at bounding box center [596, 759] width 600 height 68
click at [844, 731] on button "Next" at bounding box center [852, 745] width 85 height 40
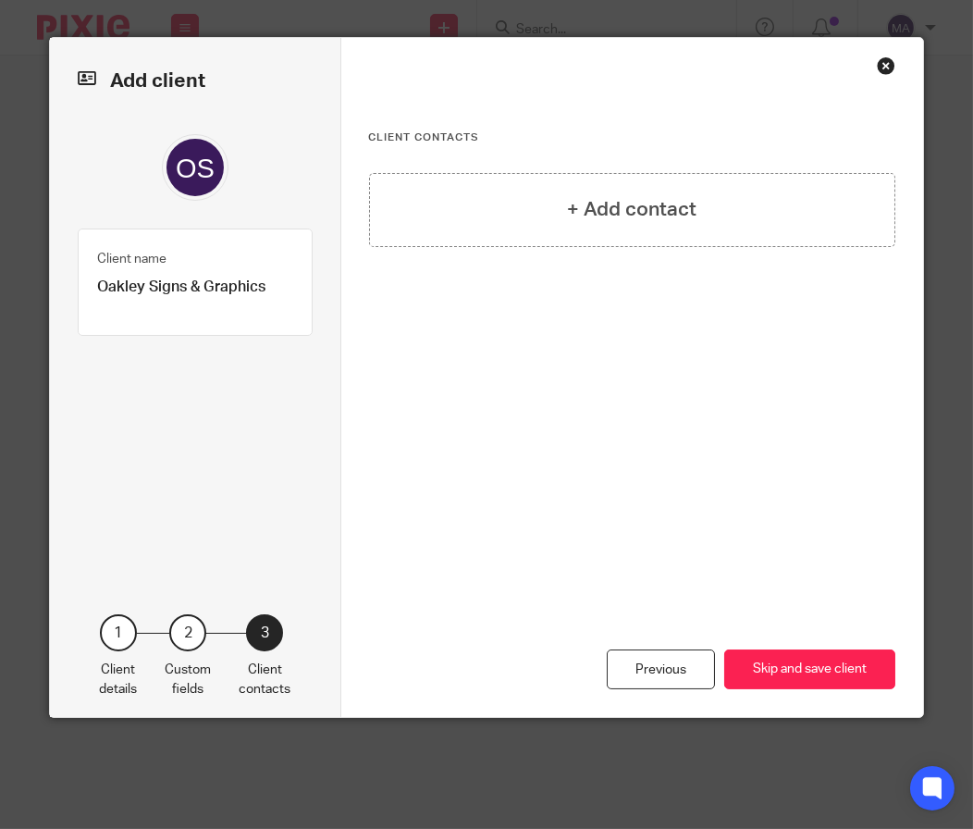
scroll to position [0, 0]
click at [642, 230] on div "+ Add contact" at bounding box center [632, 210] width 527 height 74
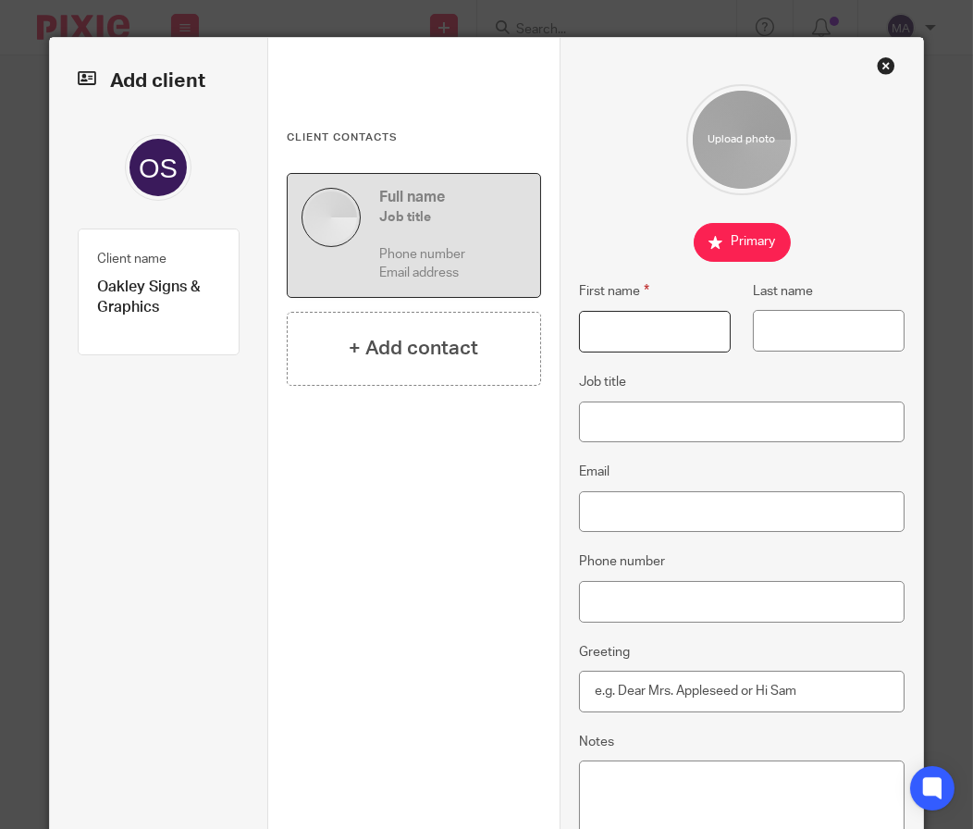
click at [618, 344] on input "First name" at bounding box center [655, 332] width 153 height 42
type input "Aalek"
type input "Mehta"
click at [679, 521] on input "Email" at bounding box center [742, 512] width 327 height 42
click at [667, 501] on input "Email" at bounding box center [742, 512] width 327 height 42
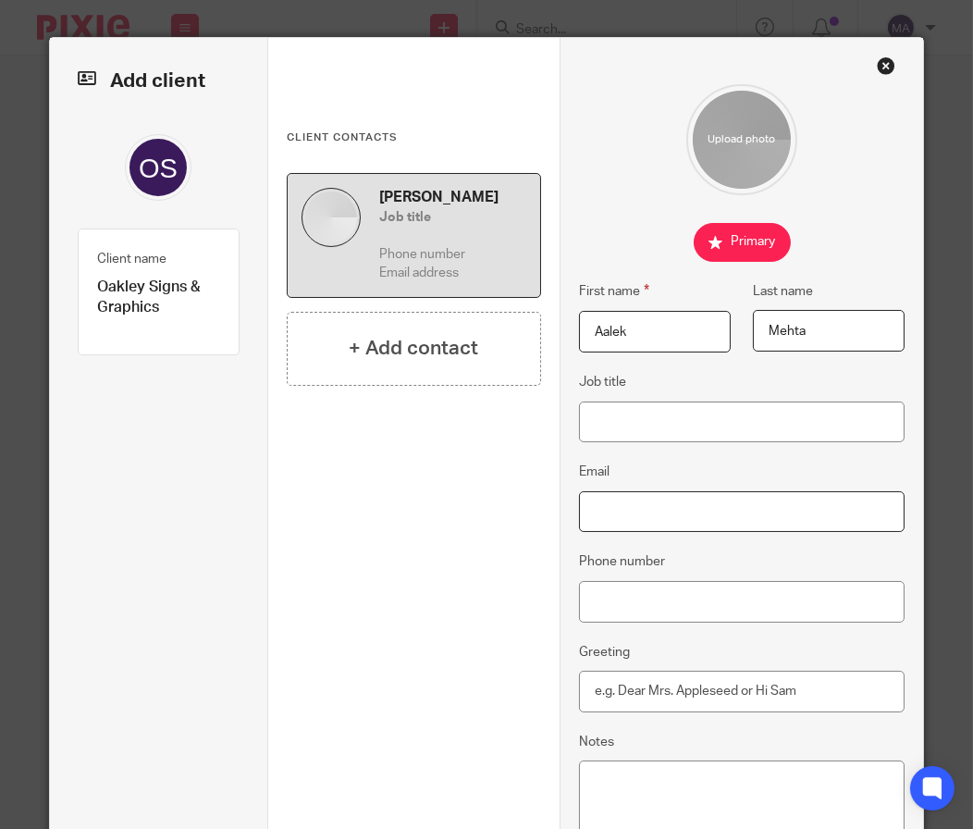
paste input "amehta@birchswing.com"
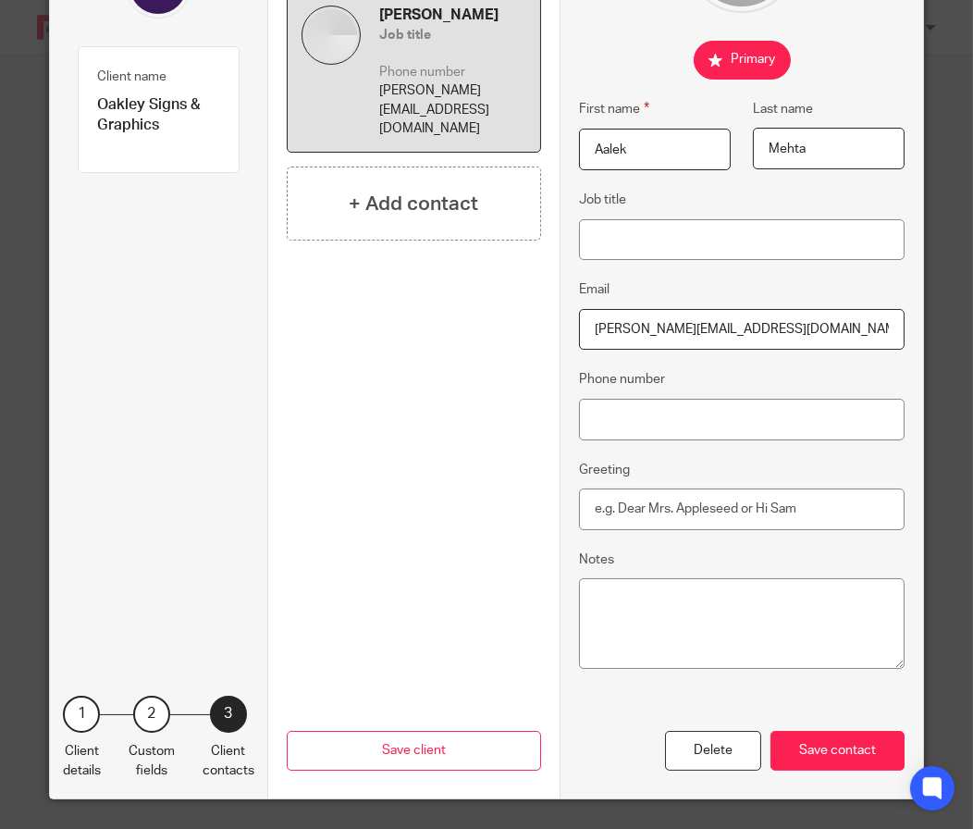
scroll to position [189, 0]
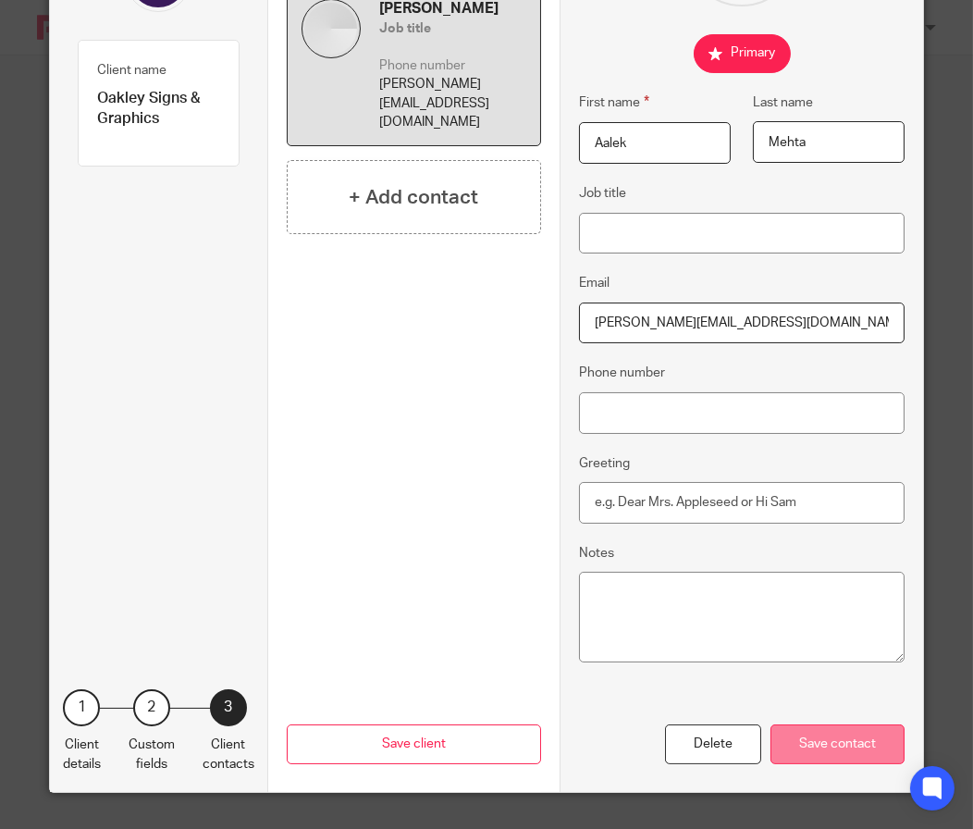
type input "amehta@birchswing.com"
click at [781, 731] on div "Save contact" at bounding box center [838, 744] width 134 height 40
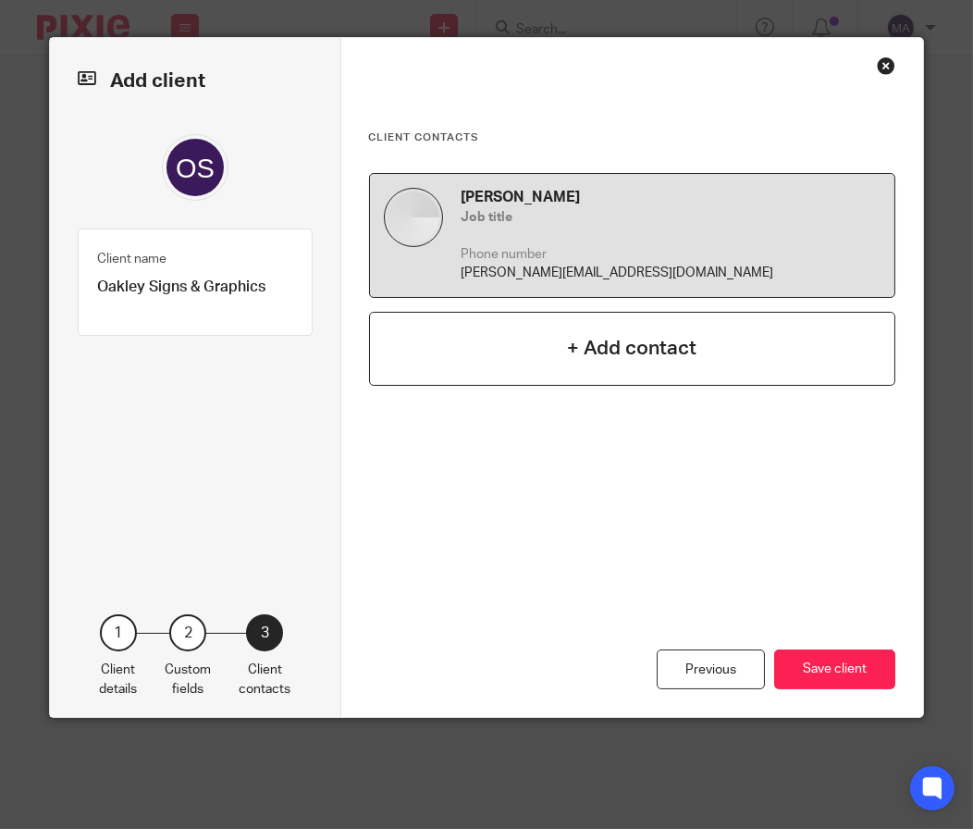
click at [618, 351] on h4 "+ Add contact" at bounding box center [631, 348] width 129 height 29
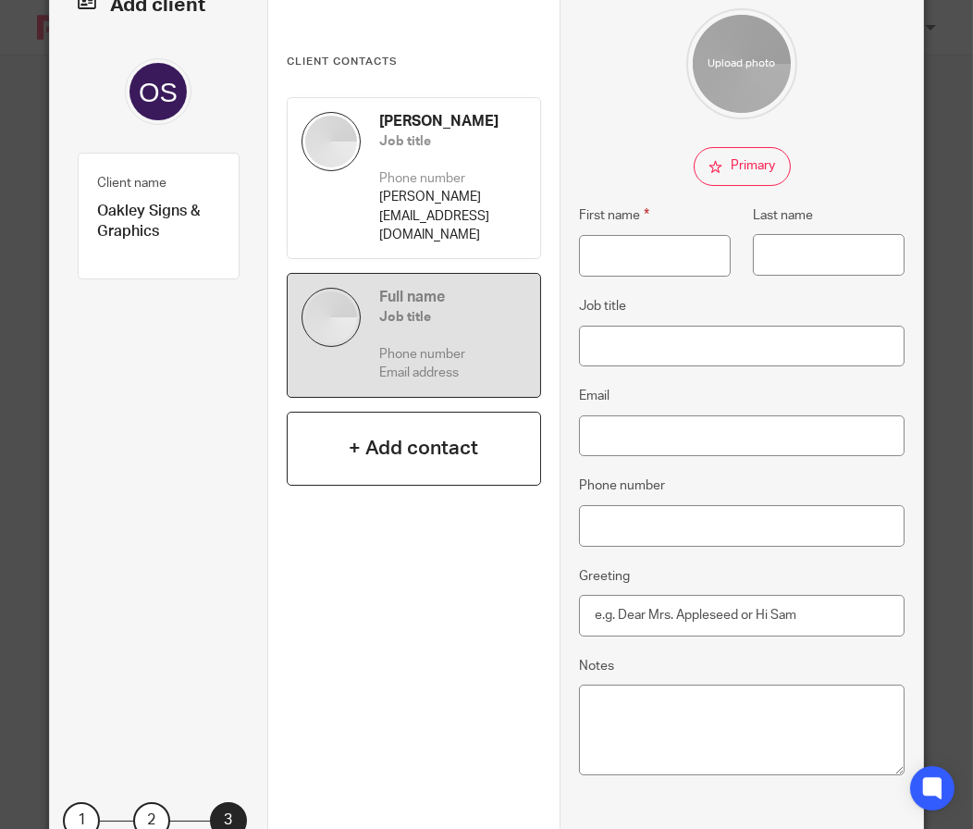
scroll to position [189, 0]
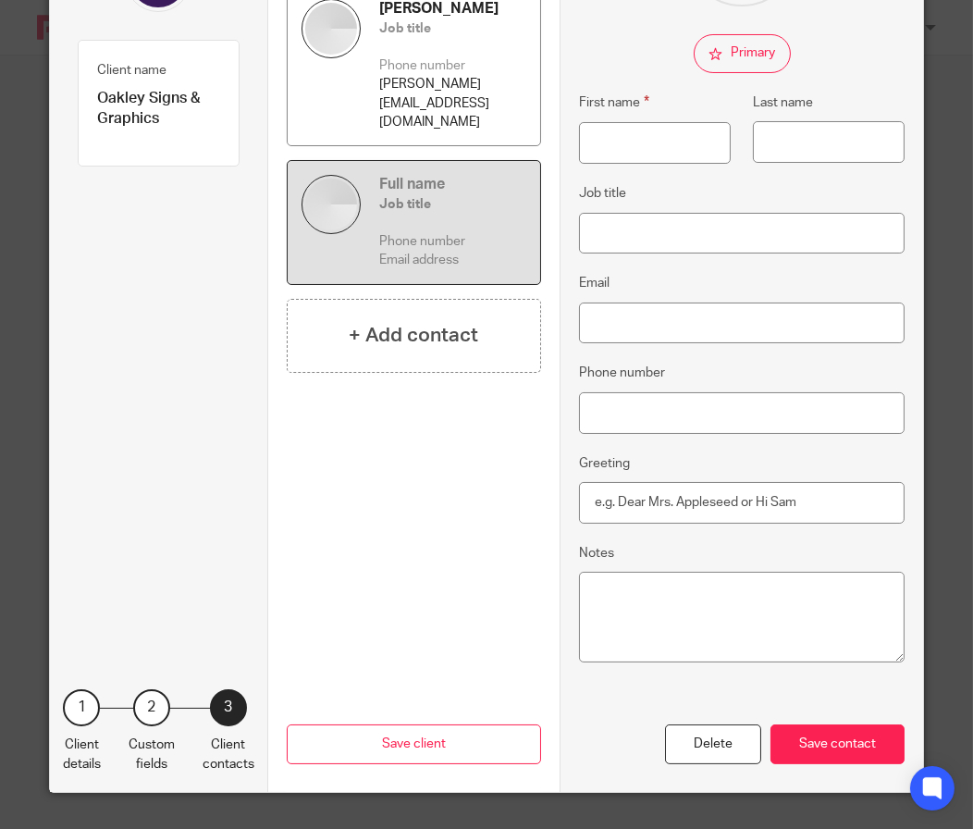
click at [438, 58] on p "Phone number" at bounding box center [452, 65] width 147 height 18
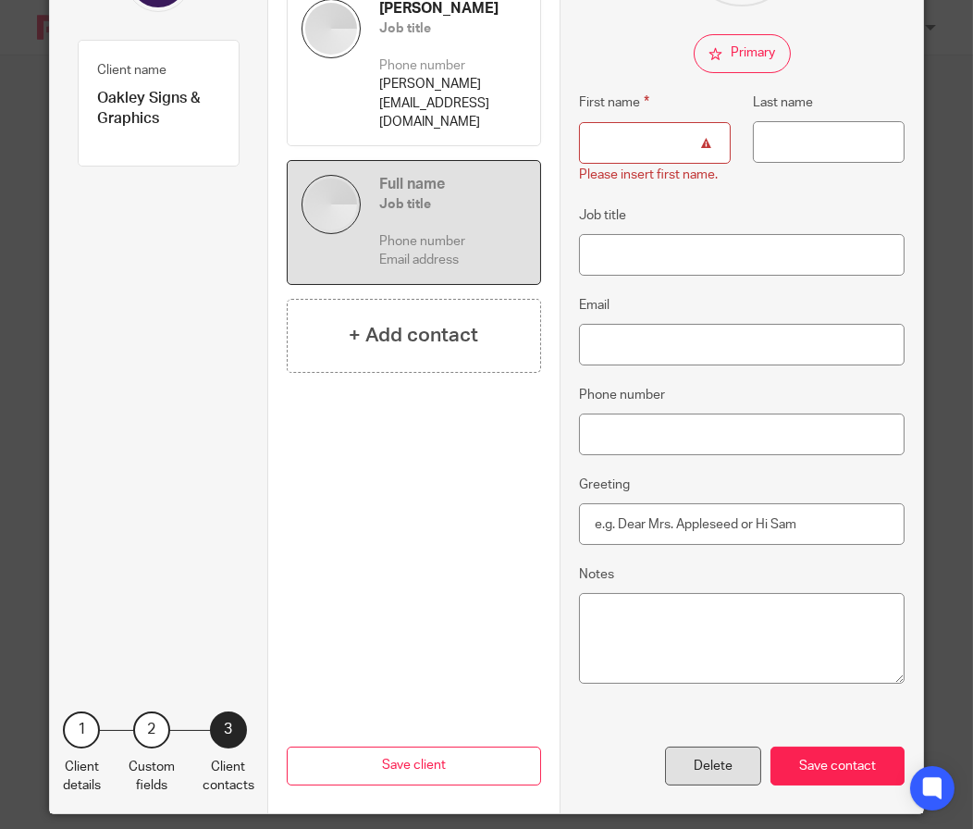
click at [729, 758] on div "Delete" at bounding box center [713, 766] width 96 height 40
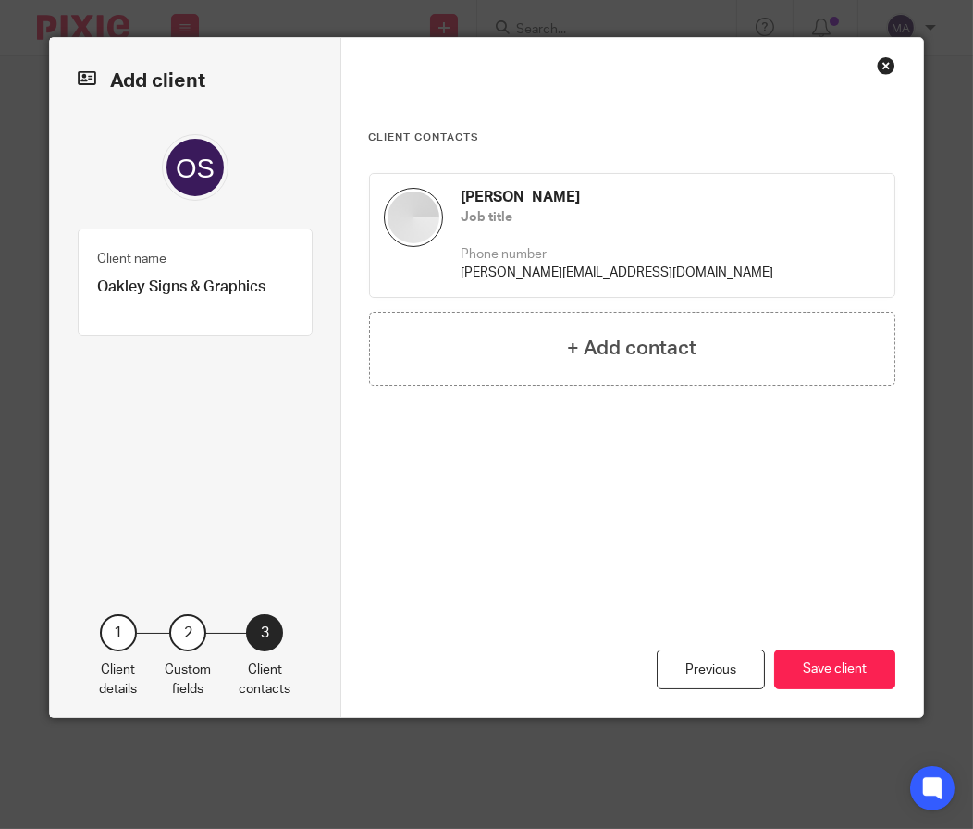
scroll to position [0, 0]
click at [827, 668] on button "Save client" at bounding box center [834, 669] width 121 height 40
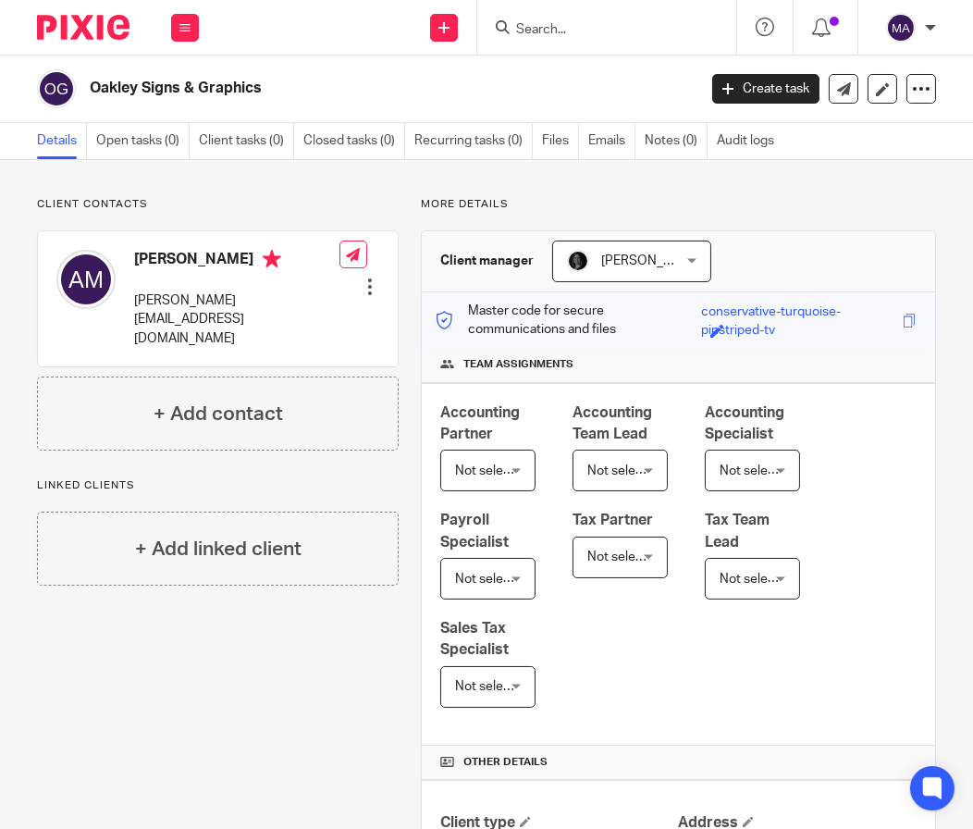
click at [562, 31] on input "Search" at bounding box center [597, 30] width 166 height 17
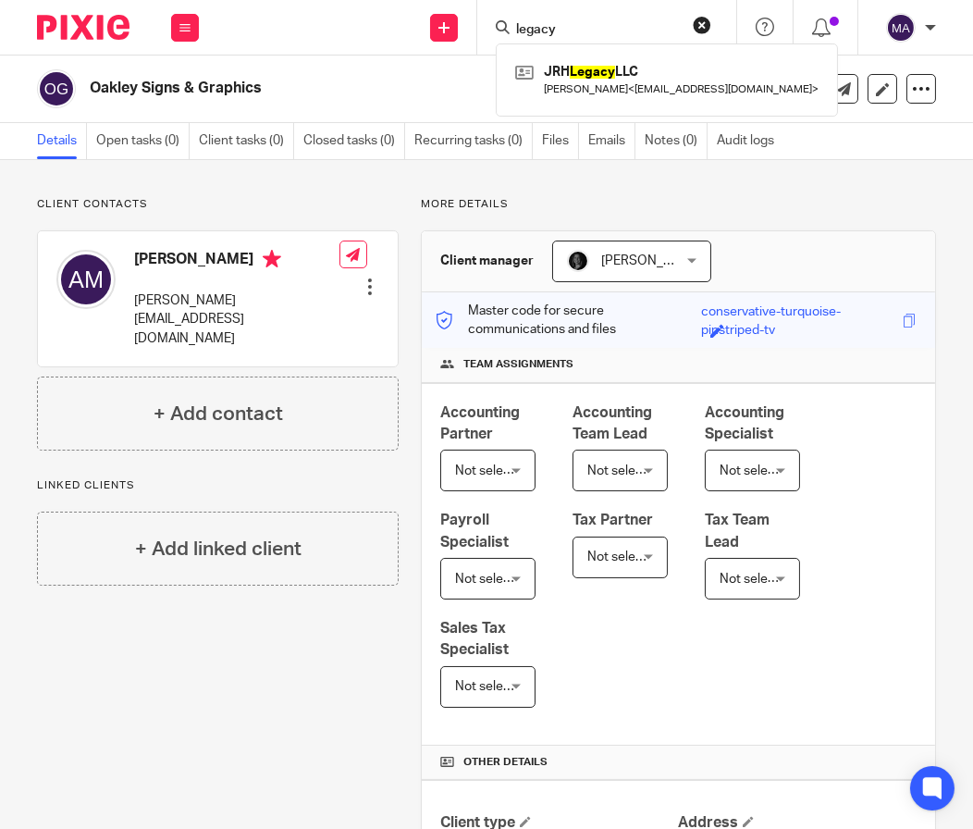
type input "legacy"
click at [429, 37] on div "Send new email Create task Add client Request signature" at bounding box center [445, 27] width 66 height 55
click at [445, 32] on link at bounding box center [444, 28] width 28 height 28
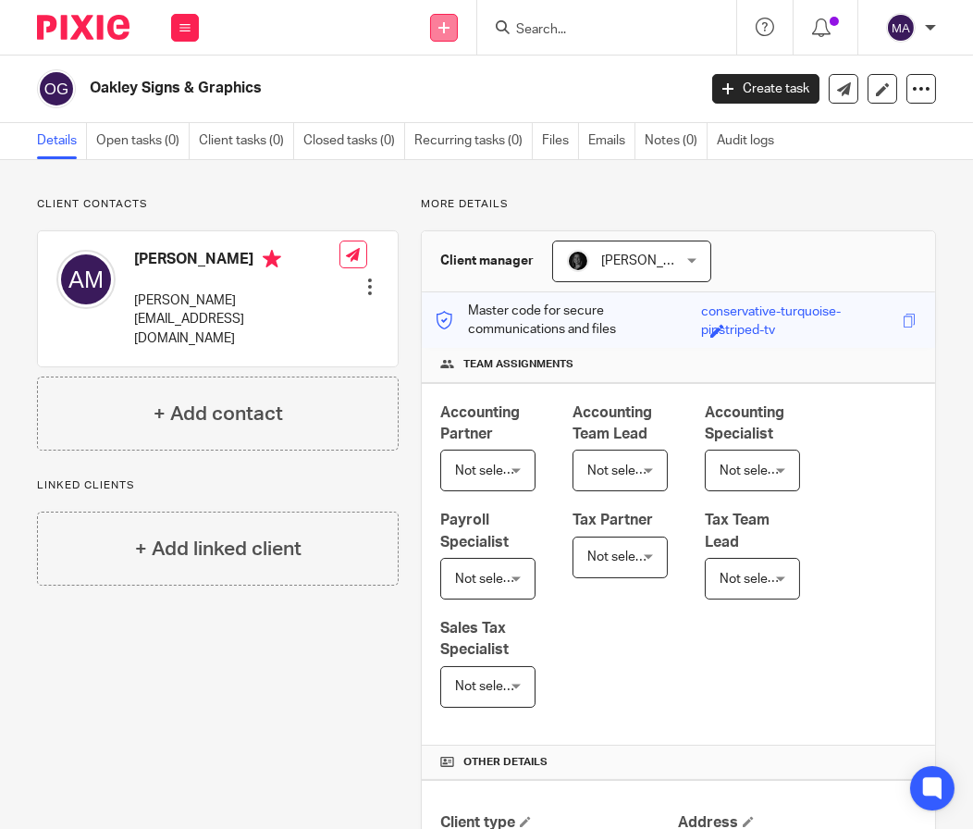
click at [445, 32] on link at bounding box center [444, 28] width 28 height 28
click at [445, 135] on link "Add client" at bounding box center [443, 141] width 129 height 27
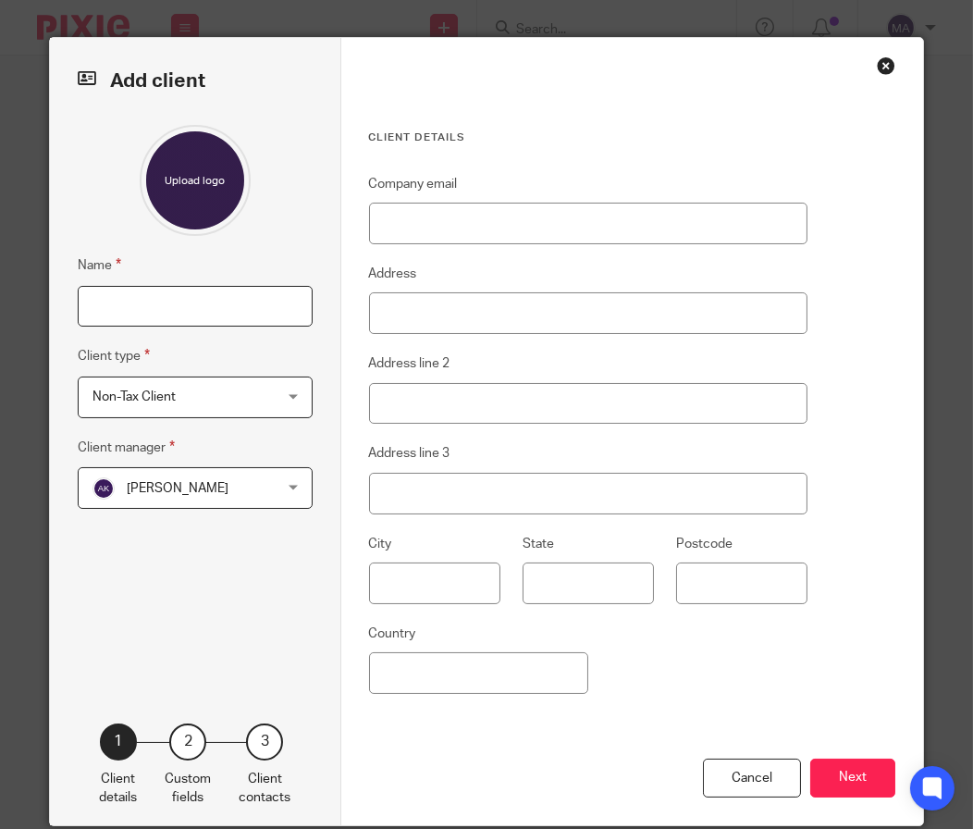
click at [168, 309] on input "Name" at bounding box center [195, 307] width 235 height 42
type input "Legacy for Men Corporation"
click at [256, 410] on span "Non-Tax Client" at bounding box center [180, 396] width 176 height 39
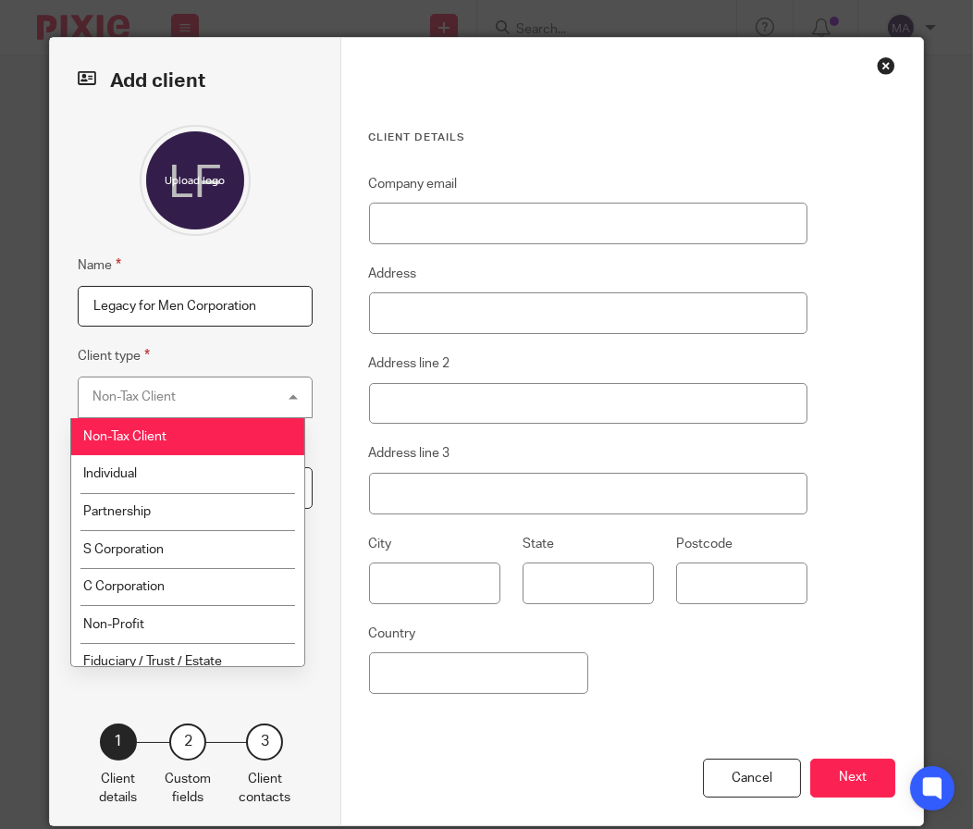
click at [313, 337] on div "Add client Name Legacy for Men Corporation Client type Non-Tax Client Non-Tax C…" at bounding box center [195, 431] width 291 height 787
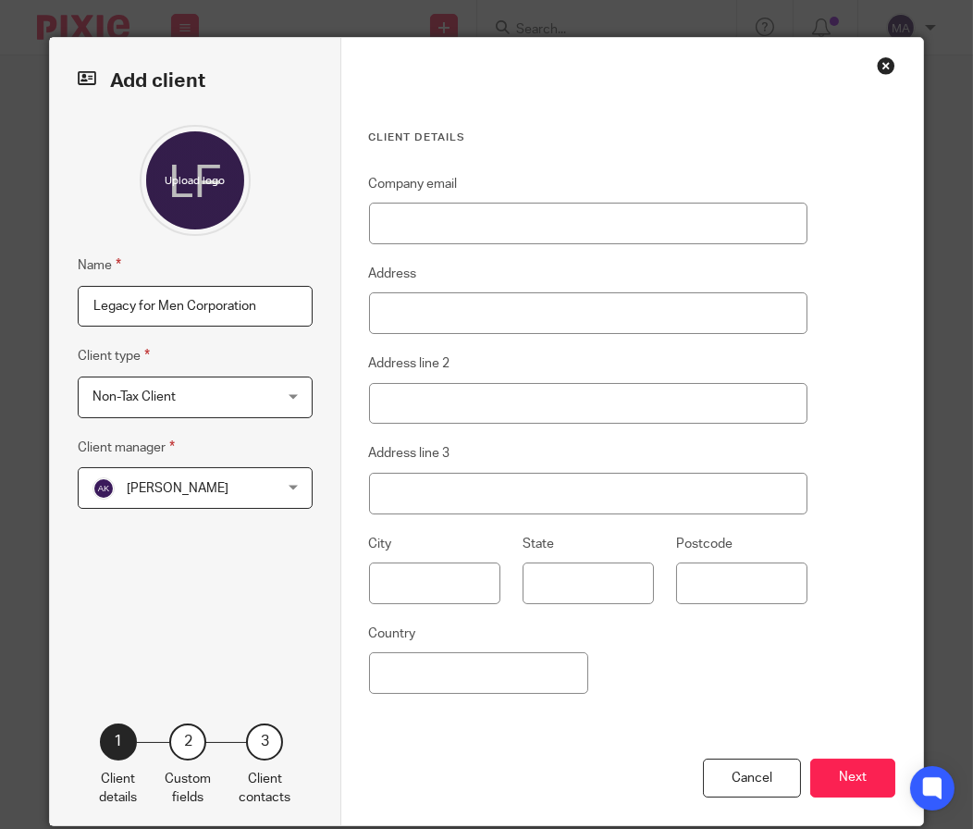
click at [229, 475] on span "[PERSON_NAME]" at bounding box center [180, 487] width 176 height 39
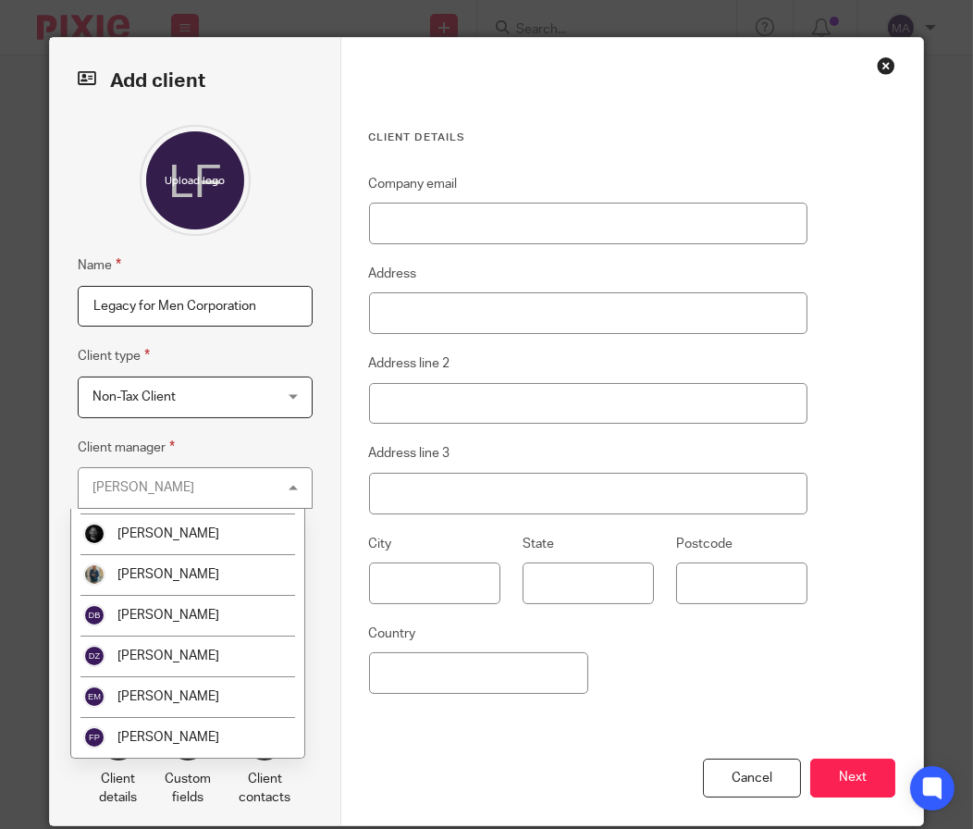
scroll to position [647, 0]
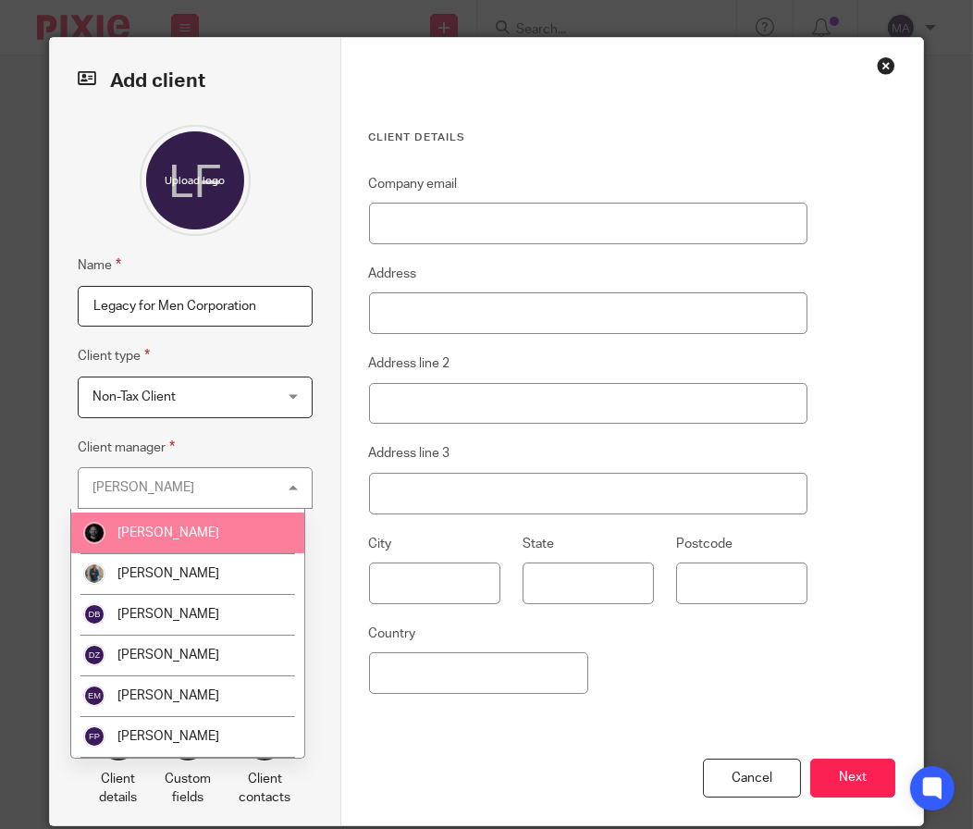
click at [213, 538] on li "[PERSON_NAME]" at bounding box center [187, 532] width 233 height 41
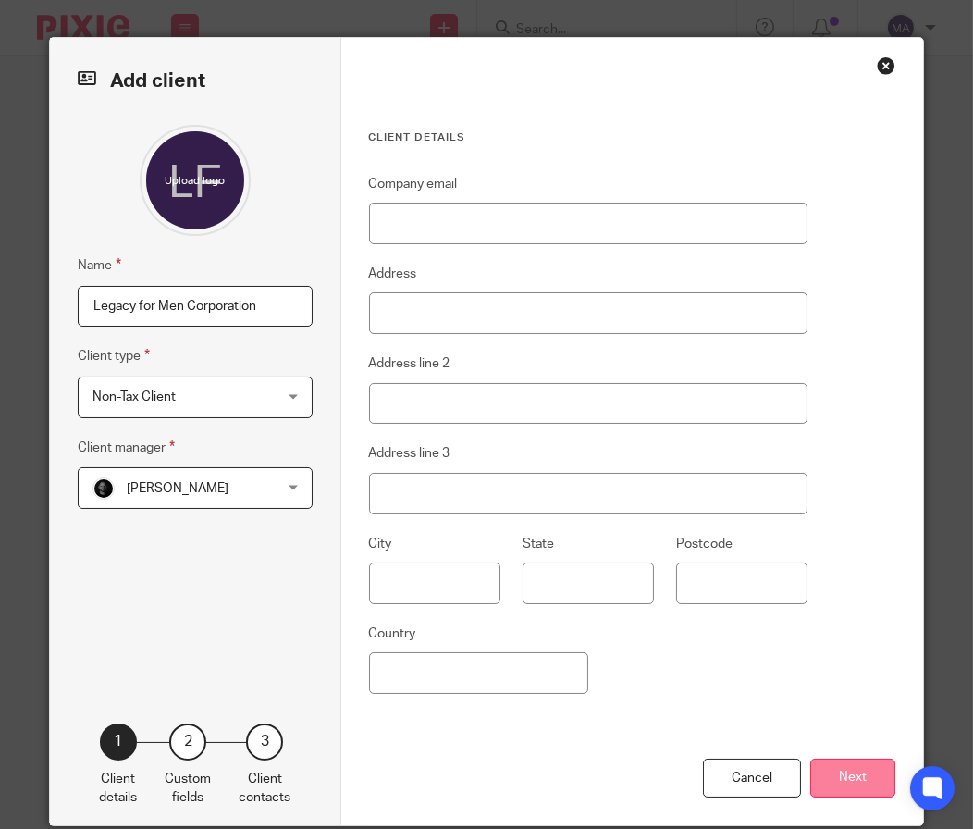
click at [855, 774] on button "Next" at bounding box center [852, 778] width 85 height 40
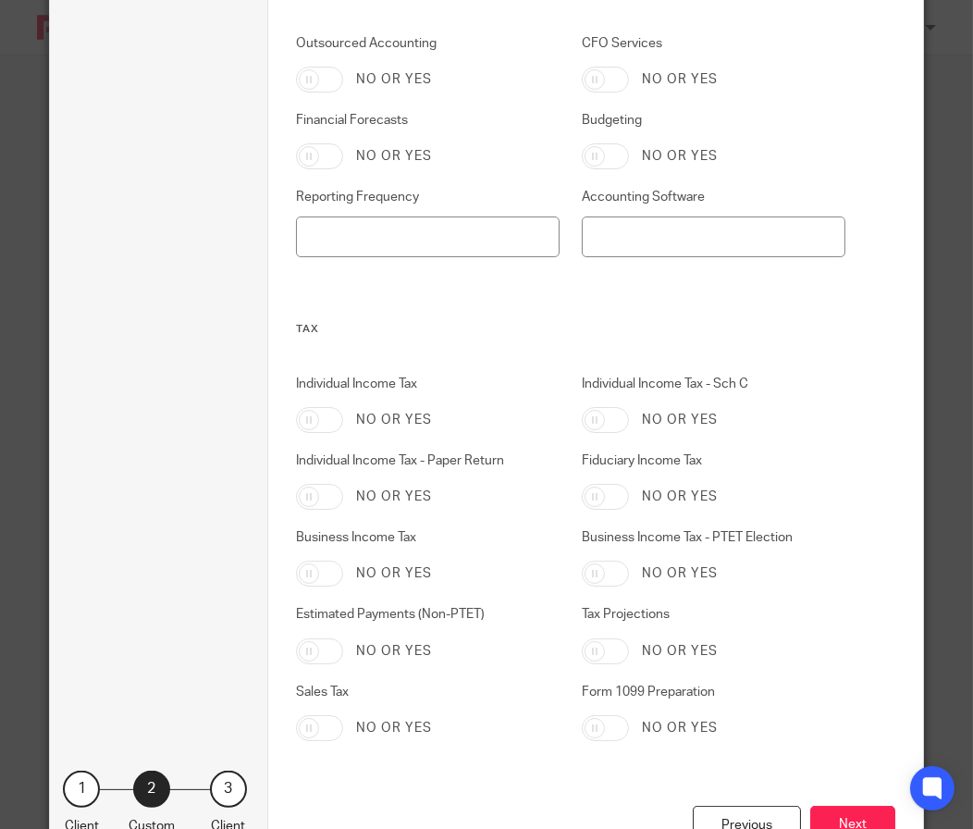
scroll to position [902, 0]
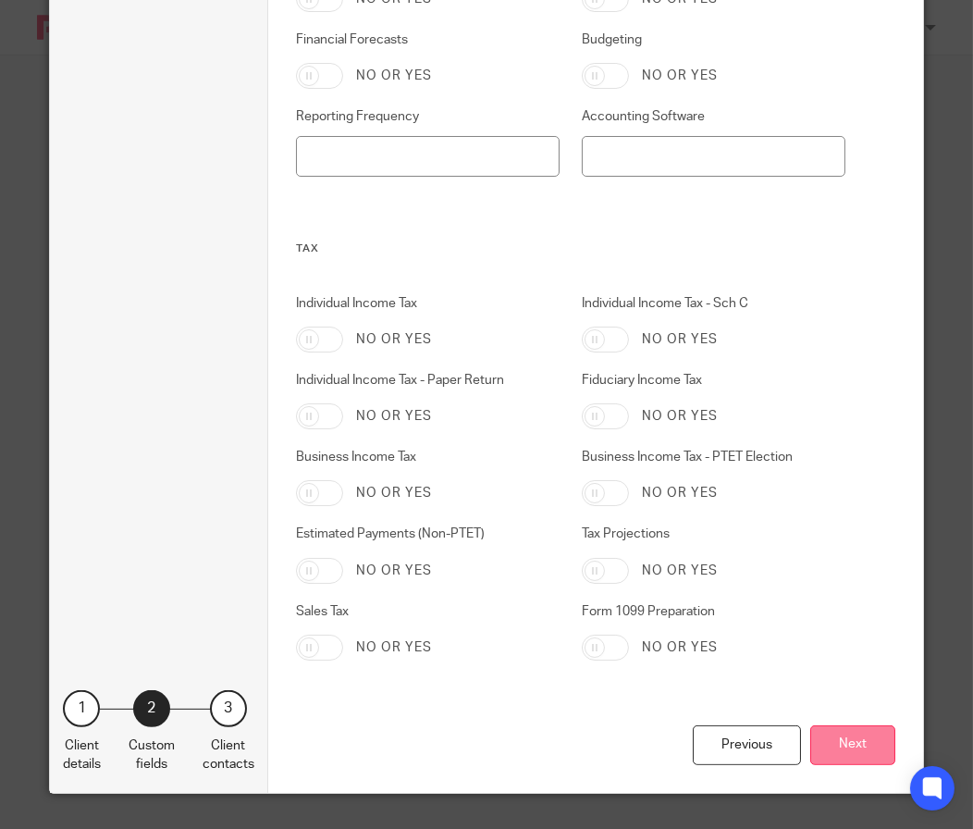
click at [840, 735] on button "Next" at bounding box center [852, 745] width 85 height 40
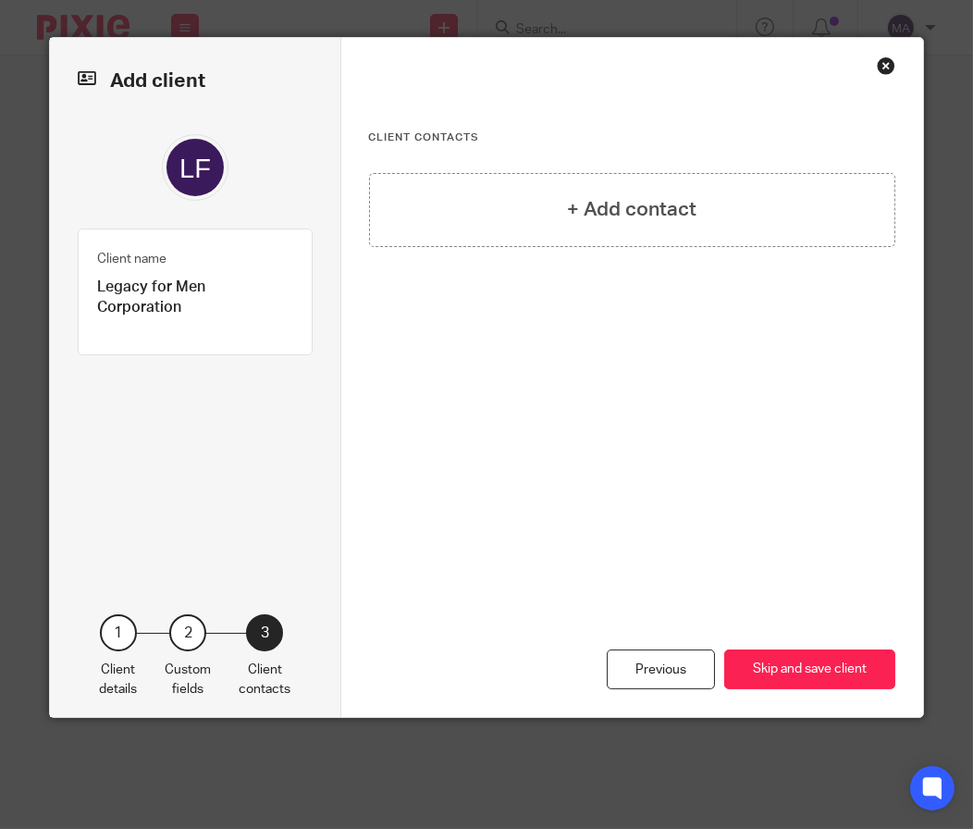
scroll to position [0, 0]
click at [789, 649] on button "Skip and save client" at bounding box center [809, 669] width 171 height 40
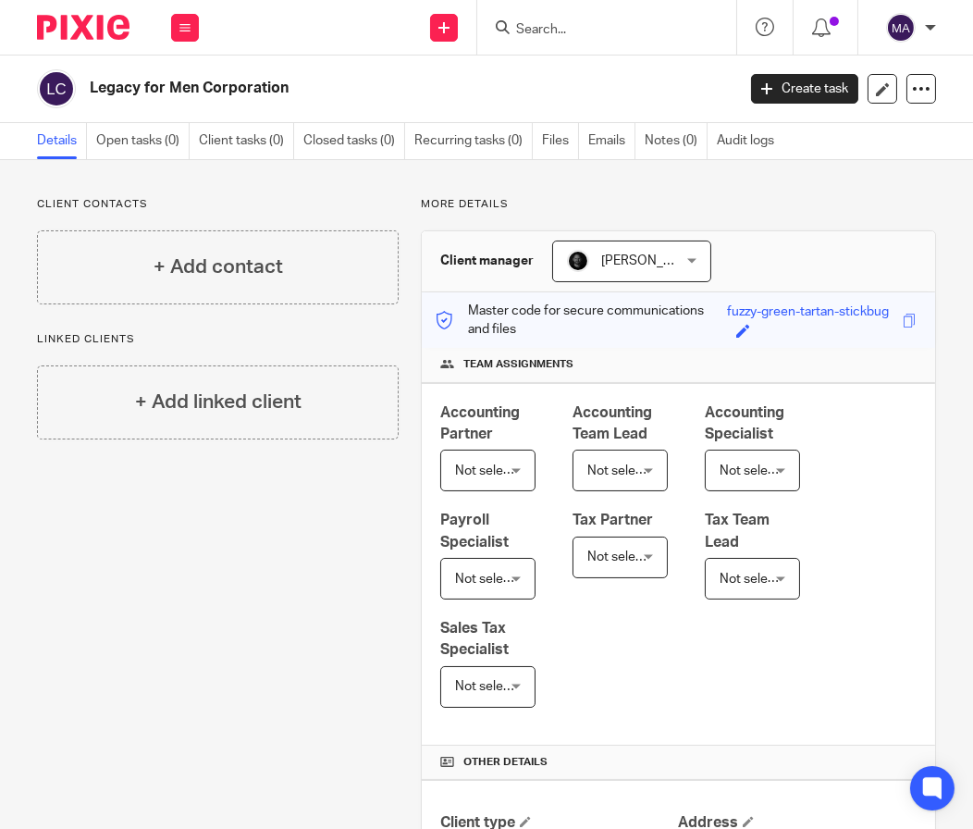
click at [573, 22] on input "Search" at bounding box center [597, 30] width 166 height 17
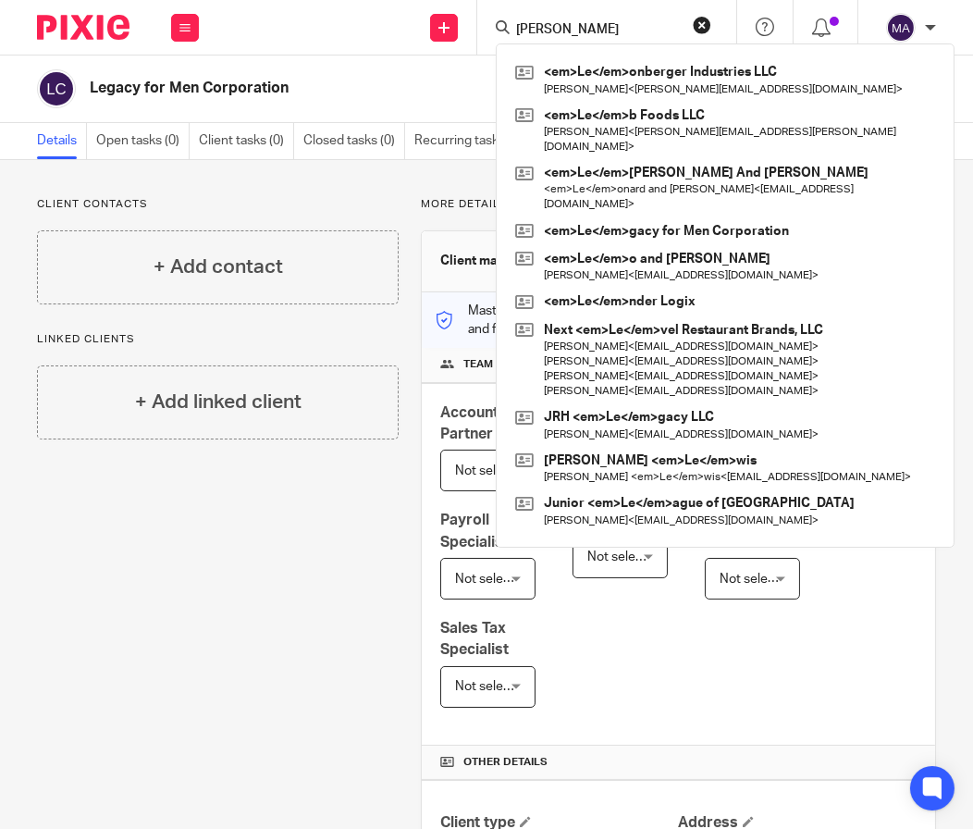
type input "leonb"
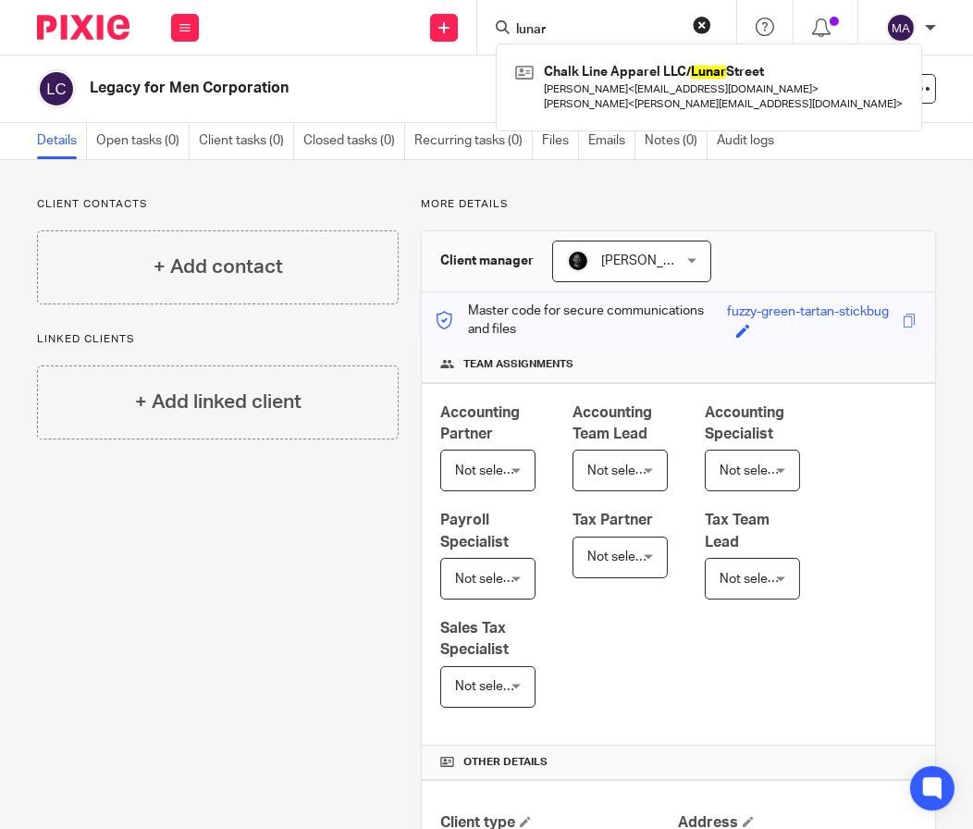
type input "lunar"
click at [705, 27] on button "reset" at bounding box center [702, 25] width 18 height 18
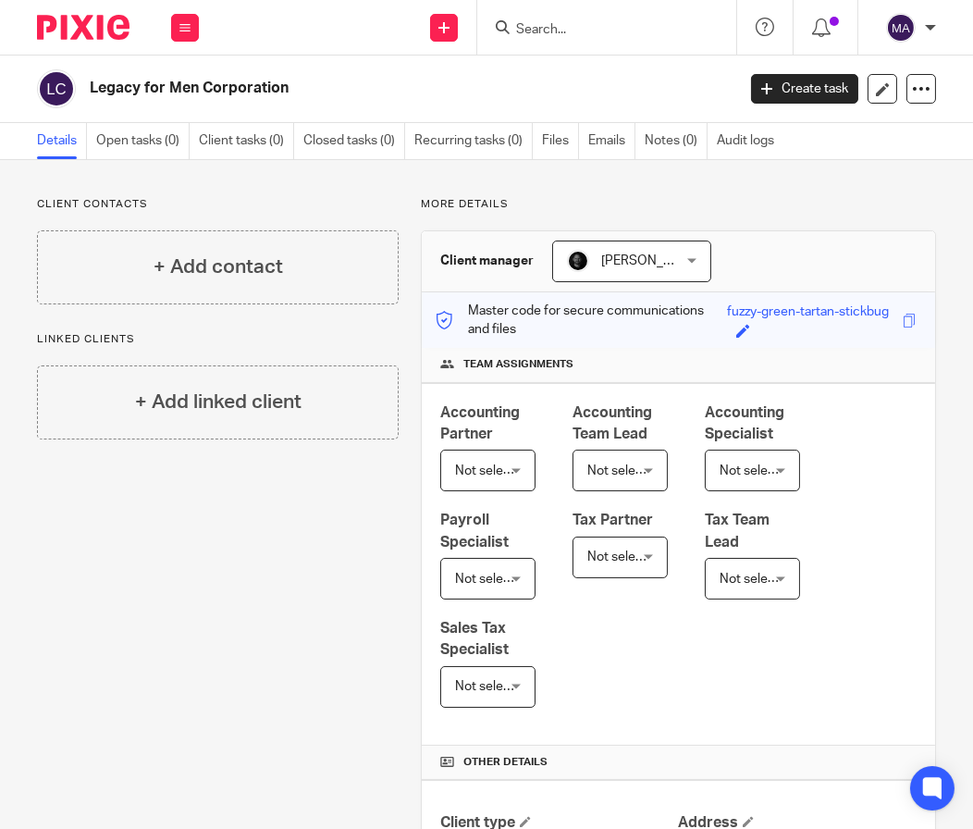
click at [642, 27] on input "Search" at bounding box center [597, 30] width 166 height 17
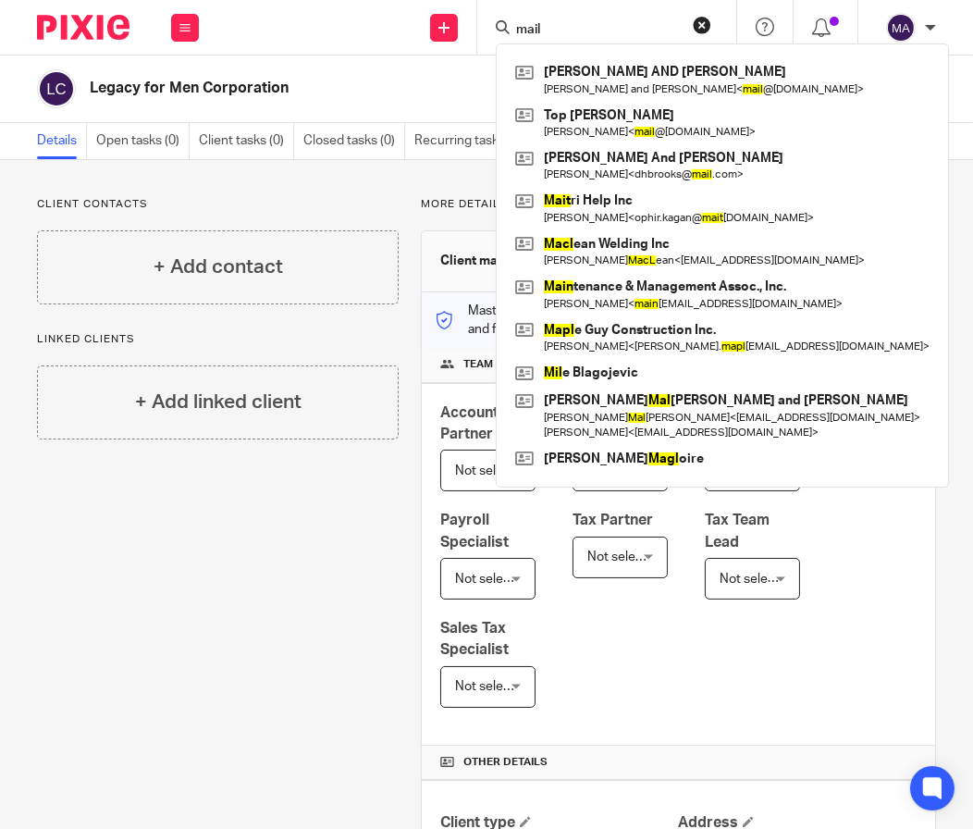
type input "mail"
click at [445, 36] on div "Send new email Create task Add client Request signature" at bounding box center [445, 27] width 66 height 55
click at [446, 33] on link at bounding box center [444, 28] width 28 height 28
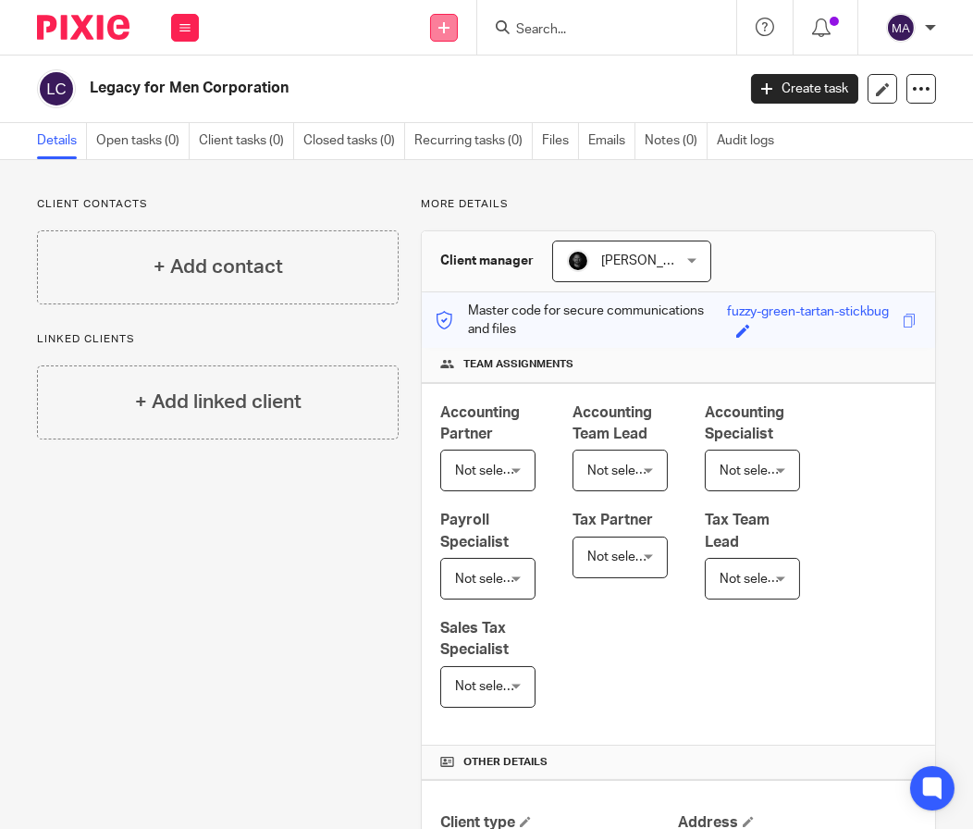
click at [446, 33] on link at bounding box center [444, 28] width 28 height 28
click at [456, 141] on link "Add client" at bounding box center [443, 141] width 129 height 27
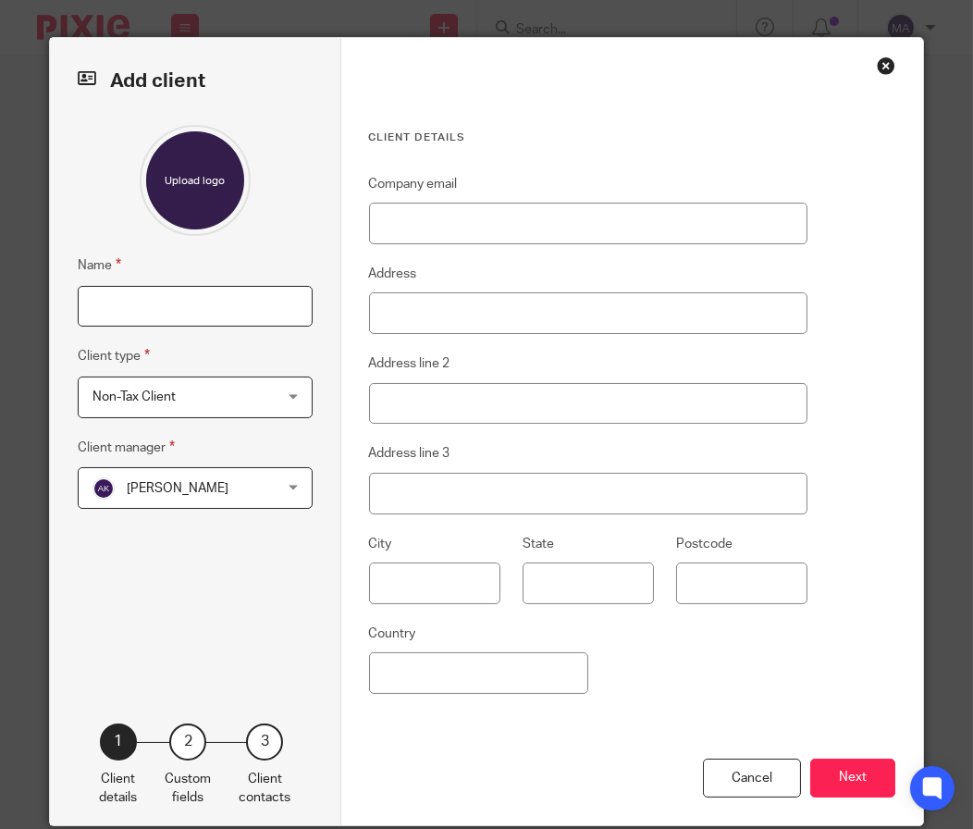
click at [203, 289] on input "Name" at bounding box center [195, 307] width 235 height 42
type input "Mail America"
click at [196, 472] on span "[PERSON_NAME]" at bounding box center [180, 487] width 176 height 39
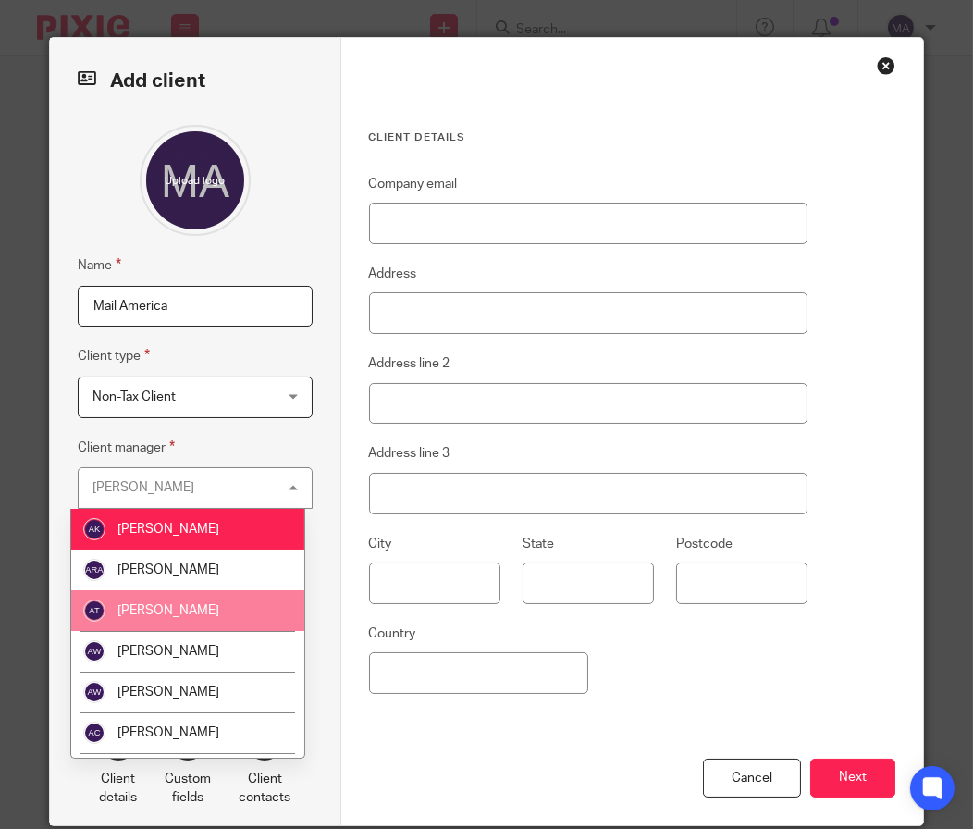
scroll to position [277, 0]
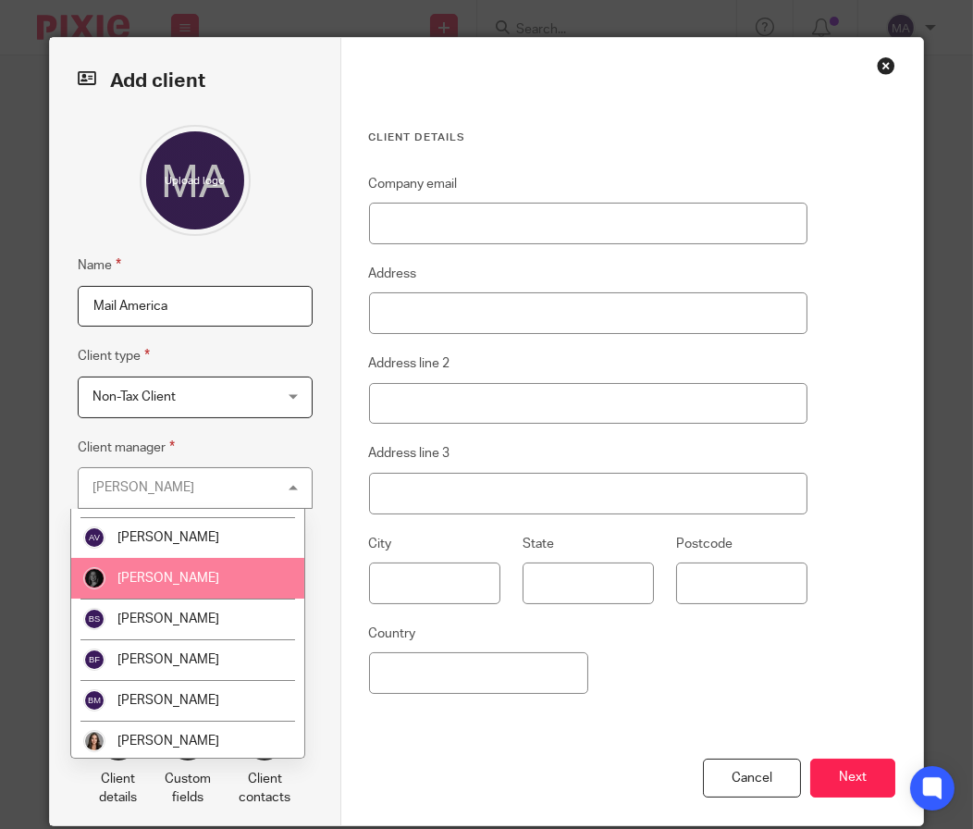
click at [210, 576] on li "[PERSON_NAME]" at bounding box center [187, 578] width 233 height 41
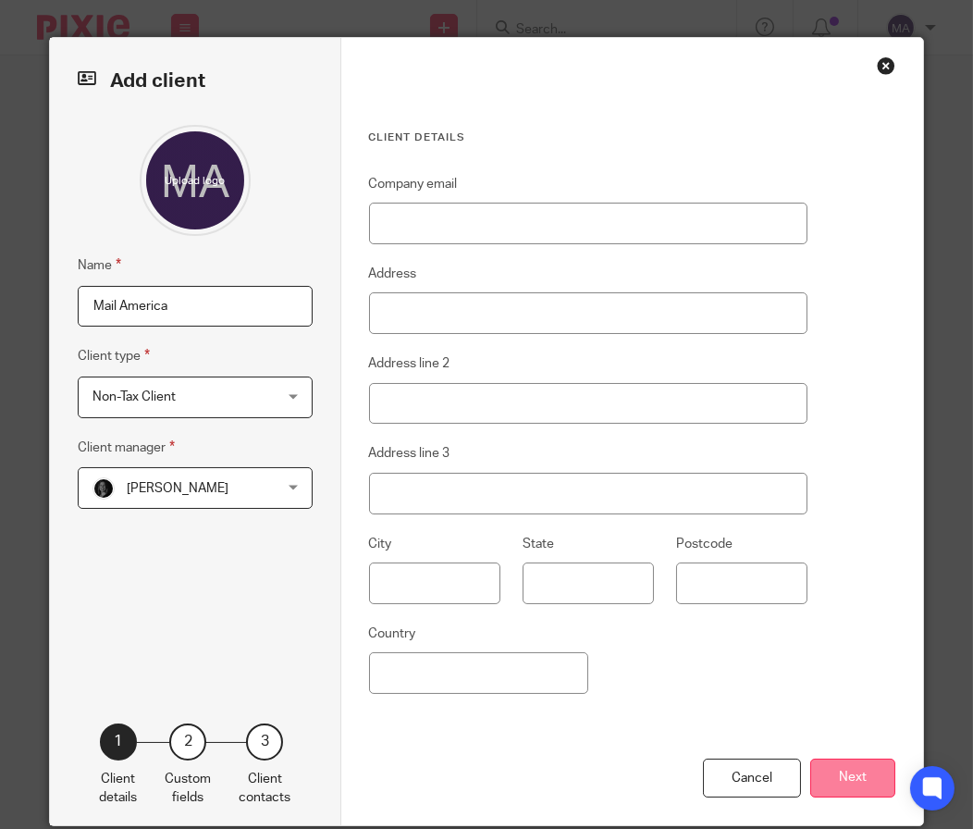
click at [851, 782] on button "Next" at bounding box center [852, 778] width 85 height 40
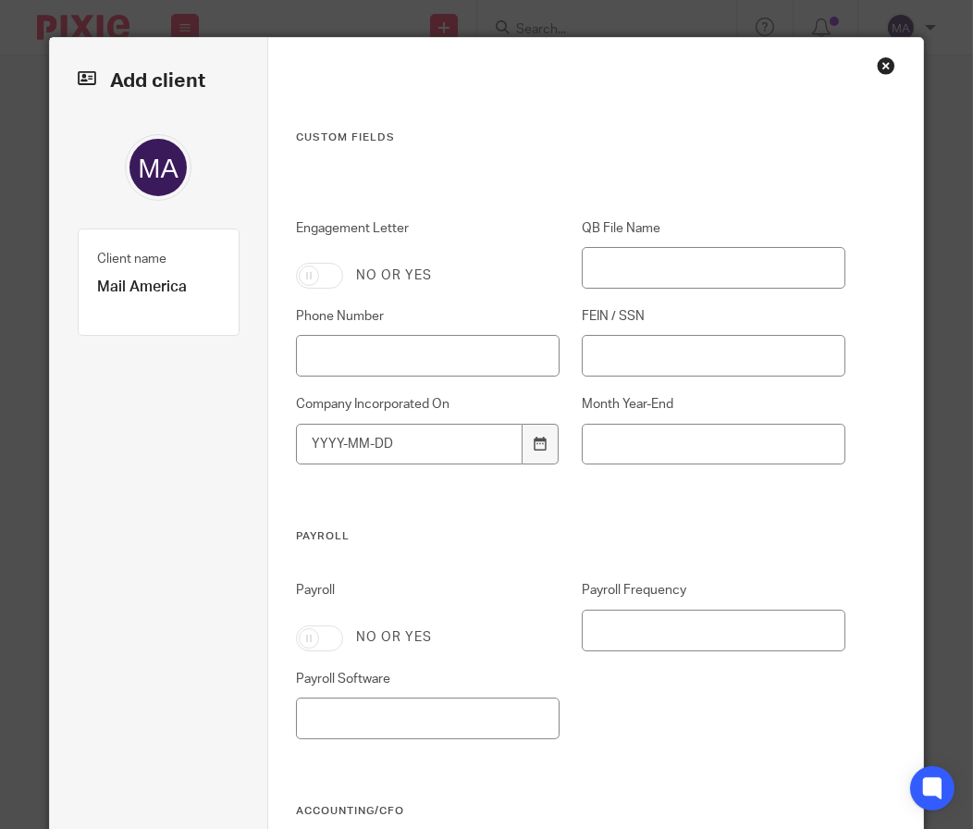
drag, startPoint x: 315, startPoint y: 274, endPoint x: 341, endPoint y: 299, distance: 36.0
click at [312, 276] on input "Engagement Letter" at bounding box center [319, 276] width 47 height 26
checkbox input "true"
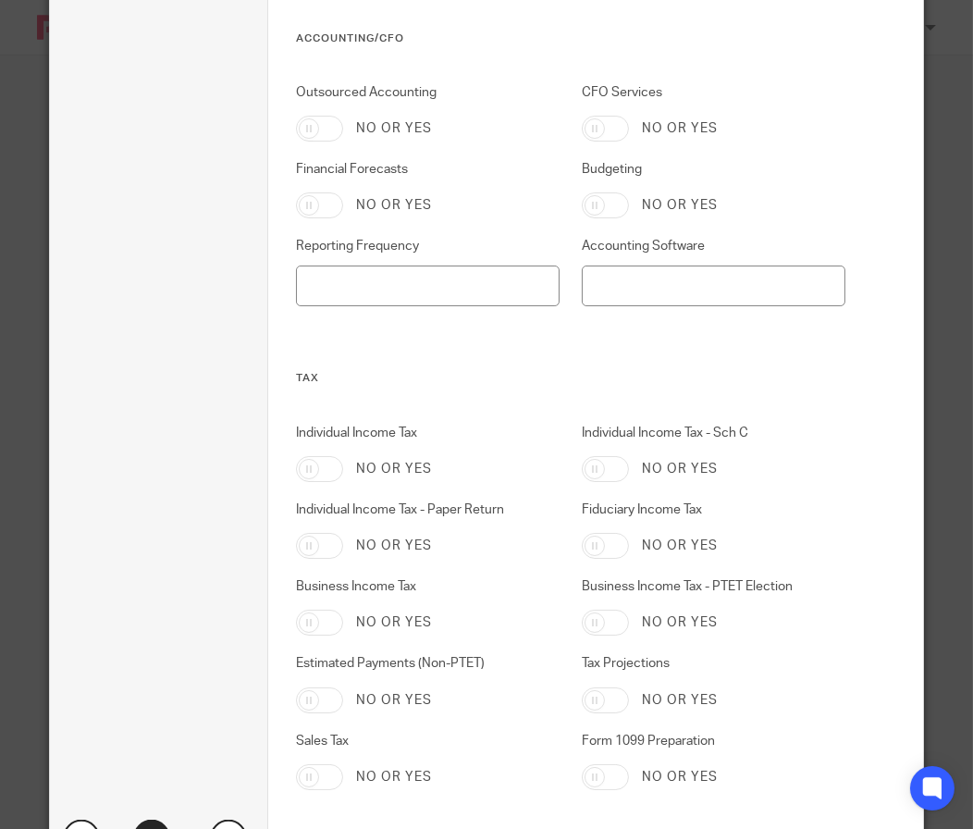
scroll to position [902, 0]
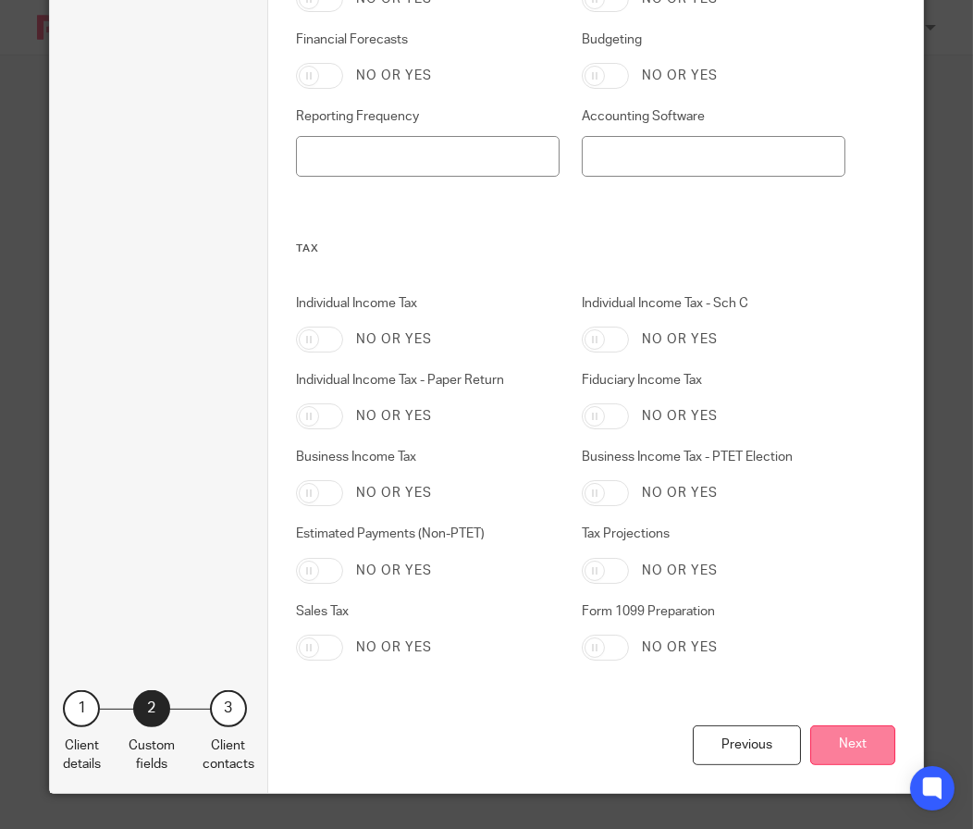
click at [835, 730] on button "Next" at bounding box center [852, 745] width 85 height 40
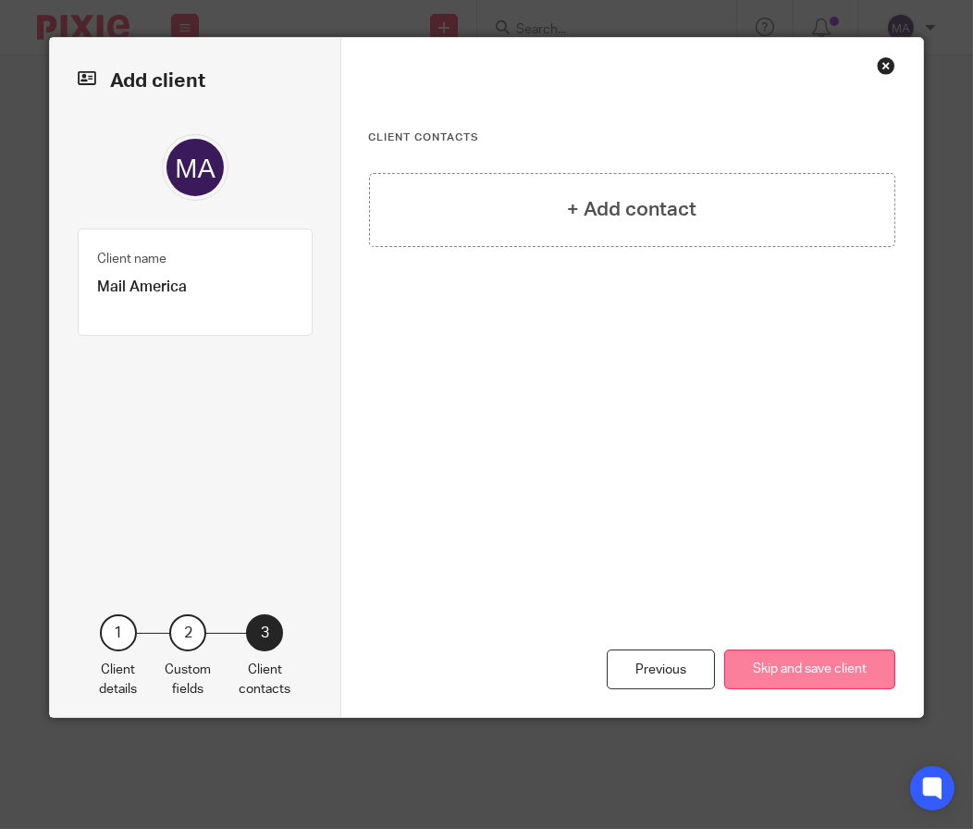
click at [784, 684] on button "Skip and save client" at bounding box center [809, 669] width 171 height 40
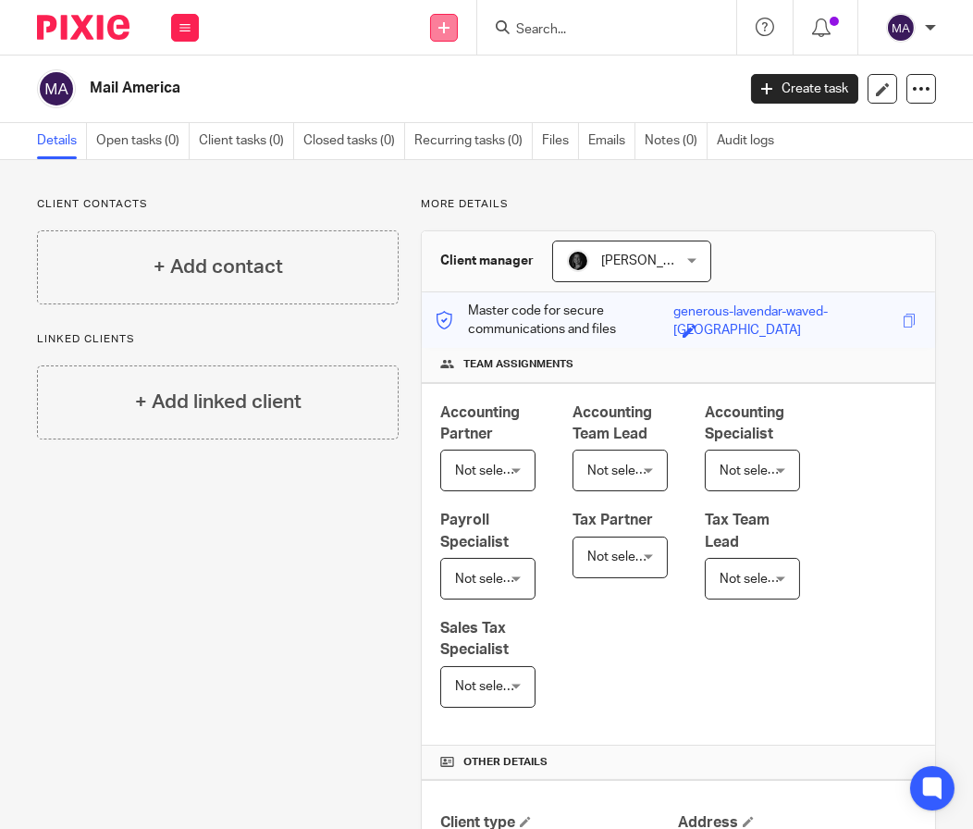
click at [454, 19] on link at bounding box center [444, 28] width 28 height 28
click at [609, 22] on input "Search" at bounding box center [597, 30] width 166 height 17
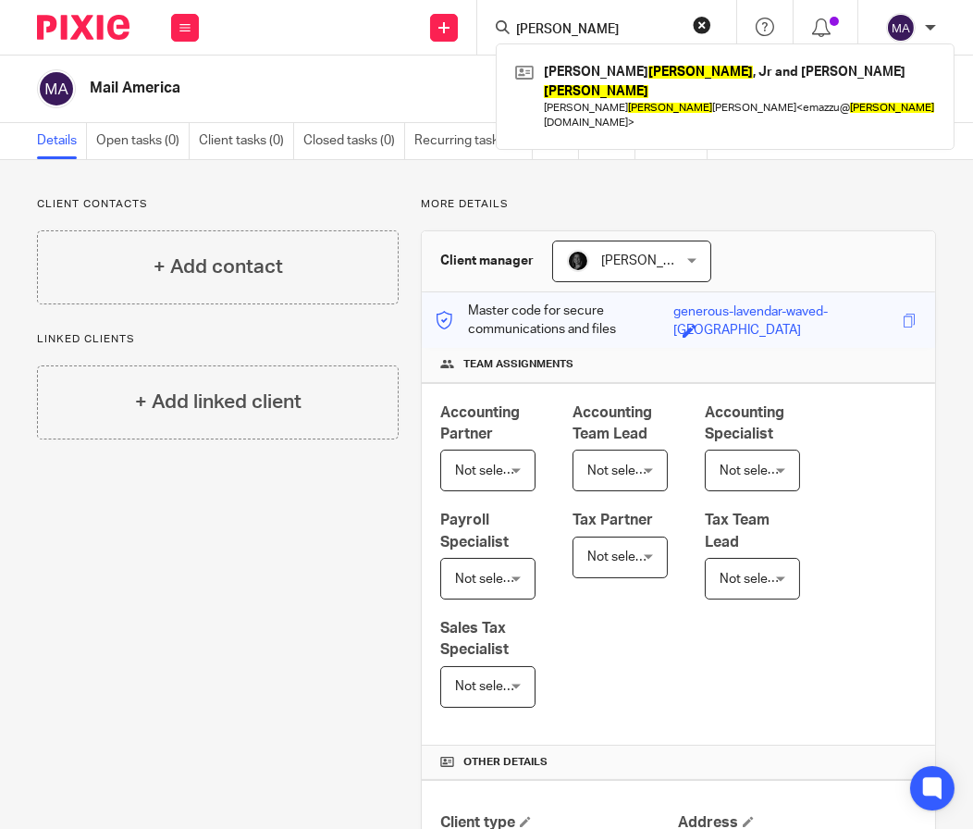
type input "mazzu"
drag, startPoint x: 594, startPoint y: 28, endPoint x: 359, endPoint y: 28, distance: 234.9
click at [359, 28] on div "Send new email Create task Add client Request signature mazzu Edward Mazzu , Jr…" at bounding box center [595, 27] width 756 height 55
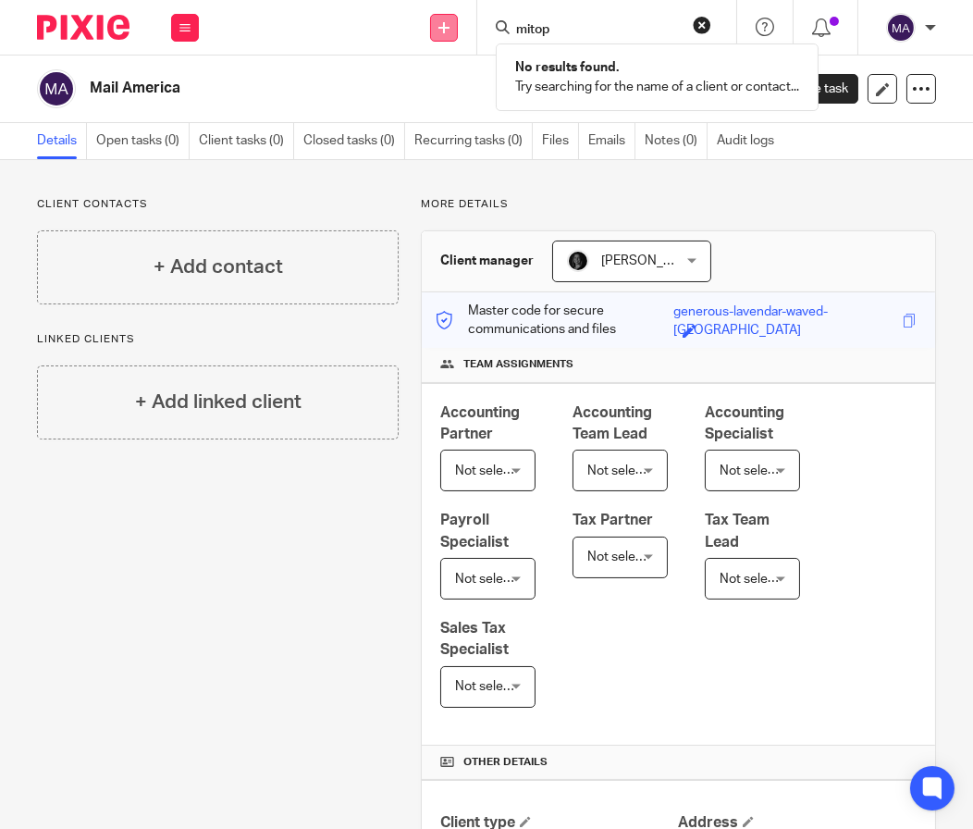
type input "mitop"
click at [445, 30] on icon at bounding box center [443, 27] width 11 height 11
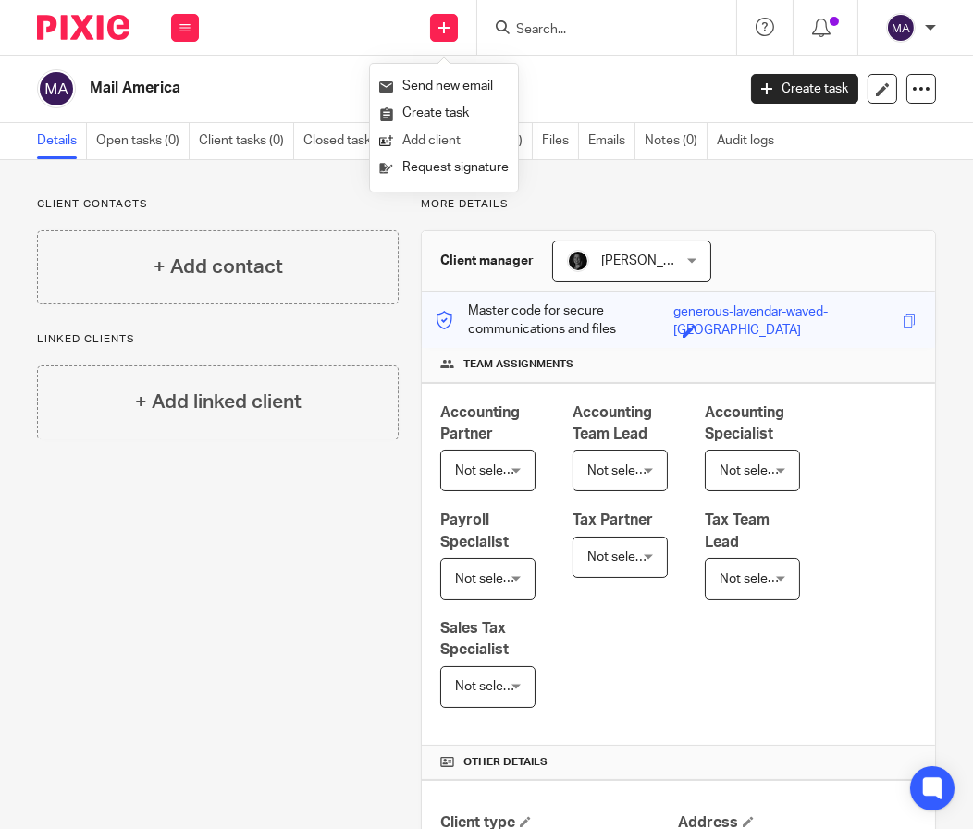
click at [459, 129] on link "Add client" at bounding box center [443, 141] width 129 height 27
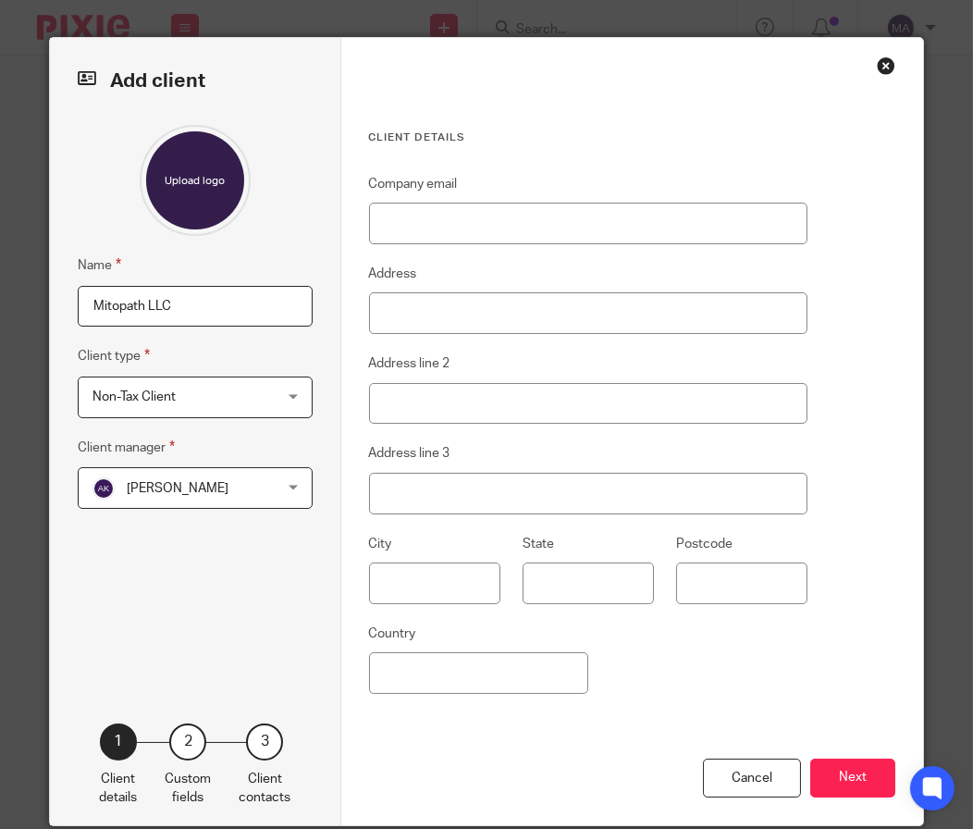
type input "Mitopath LLC"
click at [198, 493] on span "[PERSON_NAME]" at bounding box center [178, 488] width 102 height 13
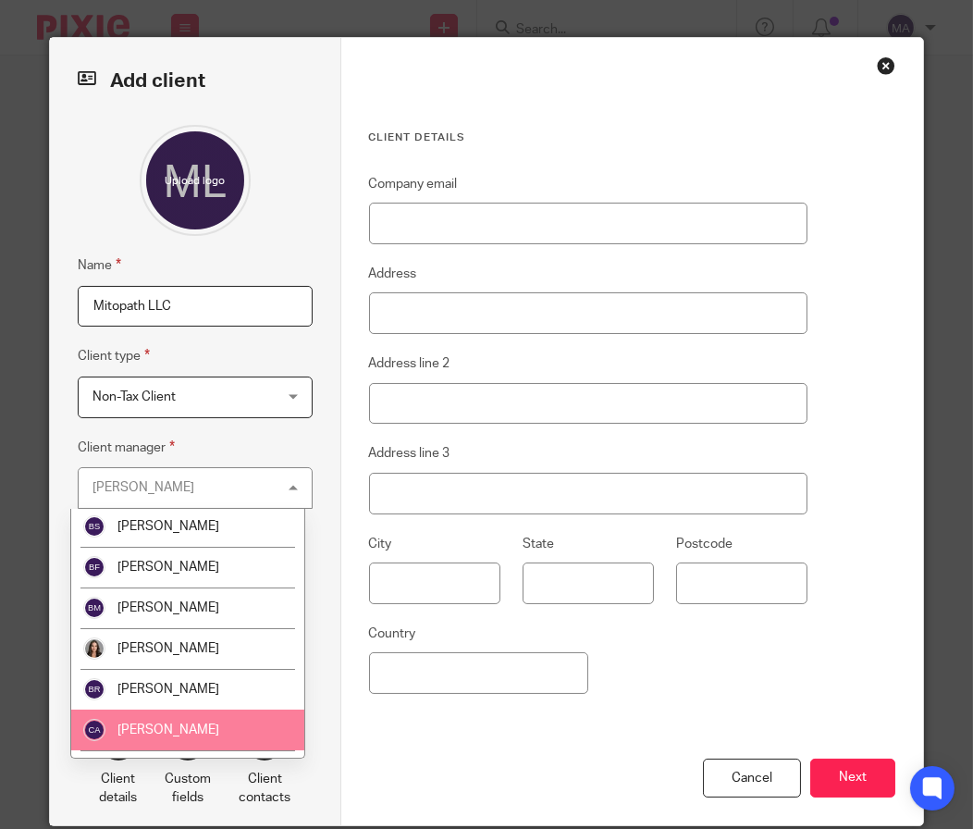
scroll to position [462, 0]
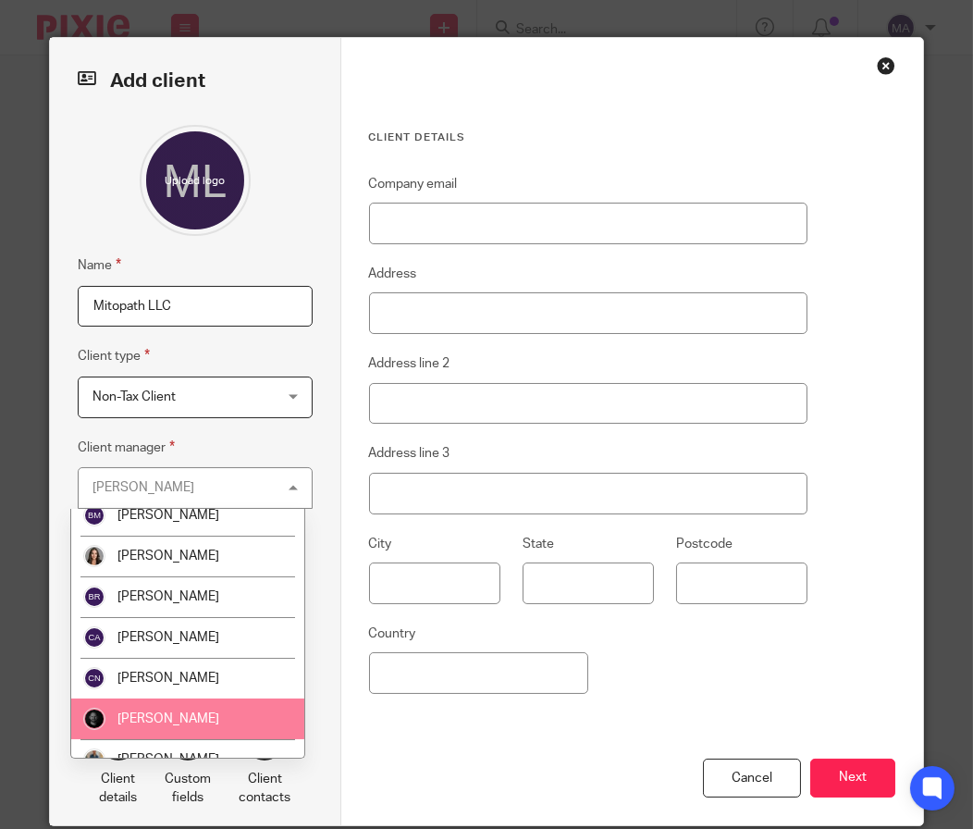
click at [206, 702] on li "[PERSON_NAME]" at bounding box center [187, 718] width 233 height 41
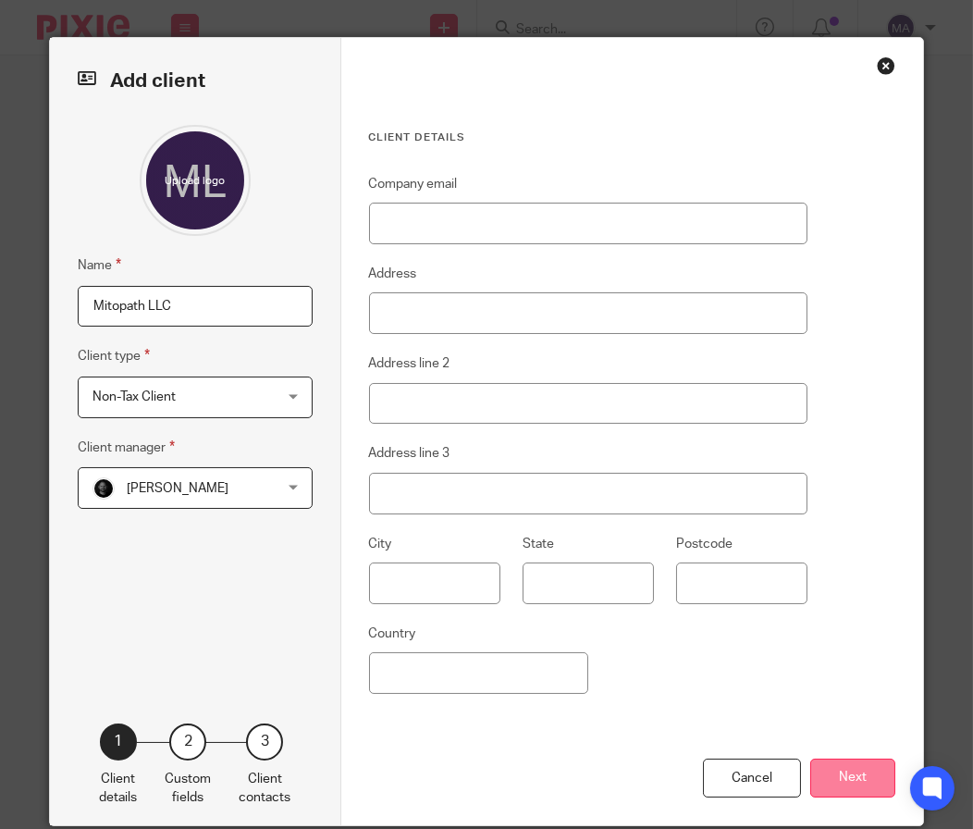
click at [856, 777] on button "Next" at bounding box center [852, 778] width 85 height 40
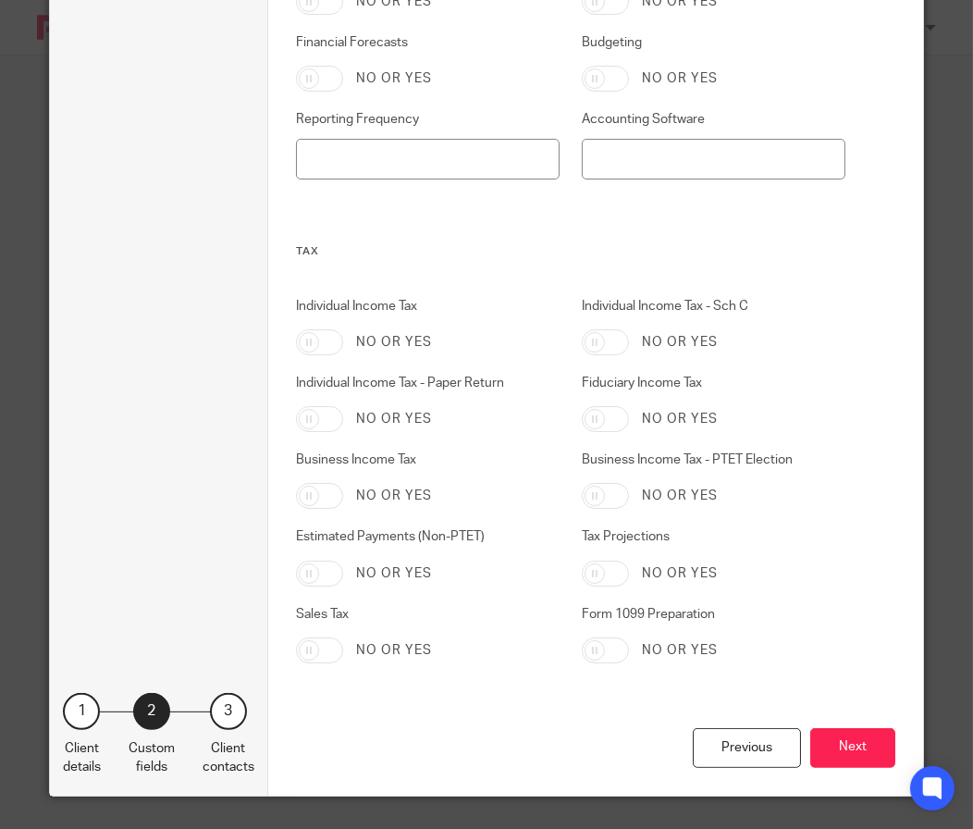
scroll to position [902, 0]
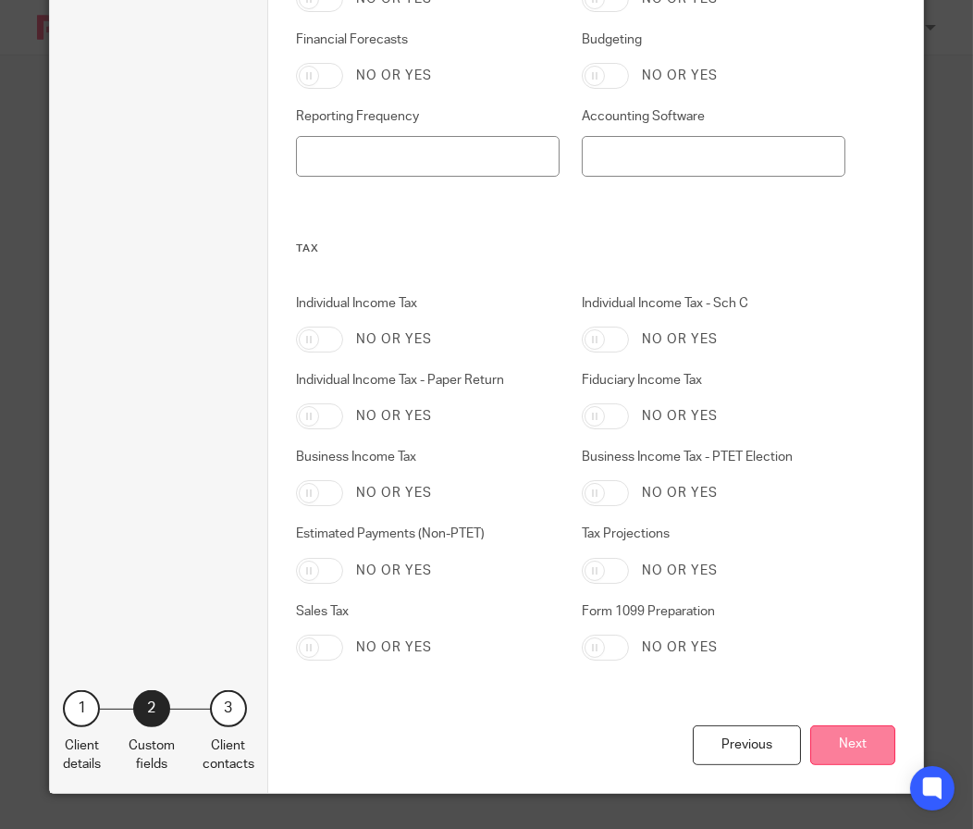
click at [839, 745] on button "Next" at bounding box center [852, 745] width 85 height 40
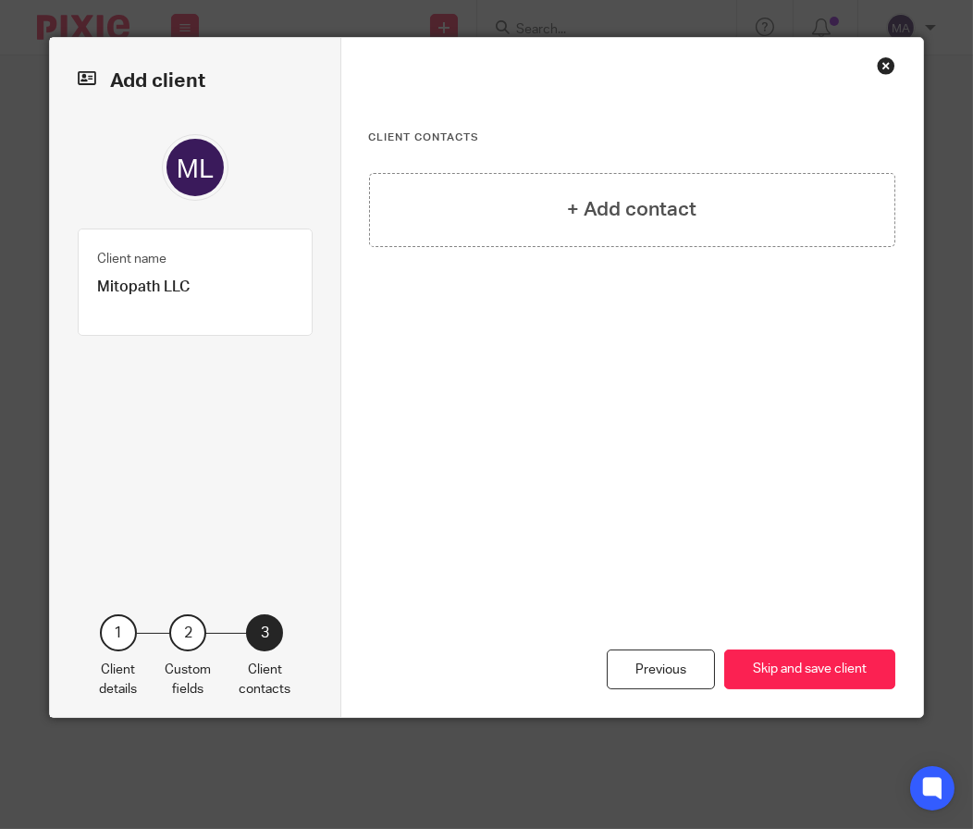
scroll to position [0, 0]
click at [844, 676] on button "Skip and save client" at bounding box center [809, 669] width 171 height 40
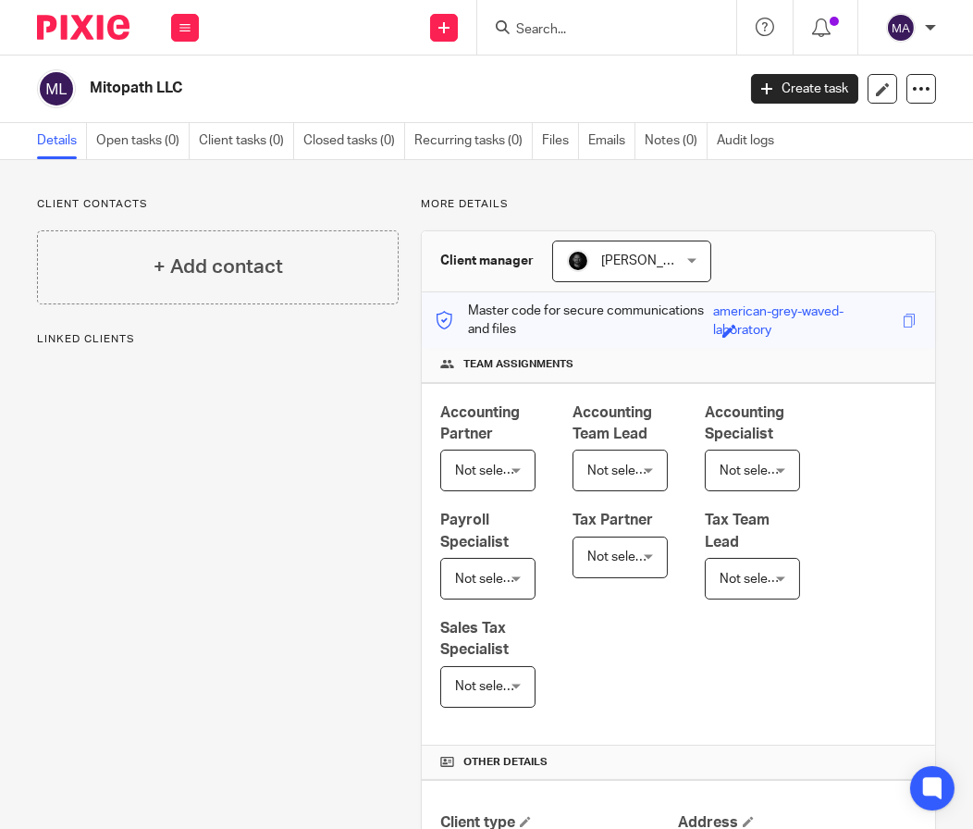
click at [540, 35] on input "Search" at bounding box center [597, 30] width 166 height 17
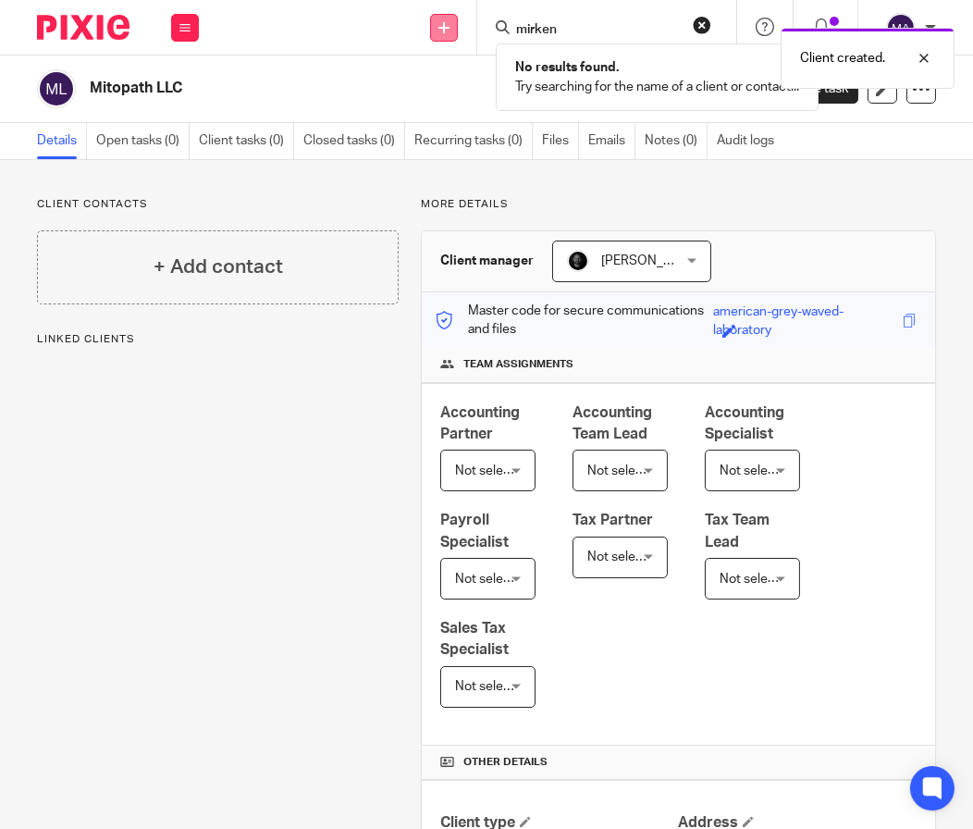
type input "mirken"
click at [450, 24] on link at bounding box center [444, 28] width 28 height 28
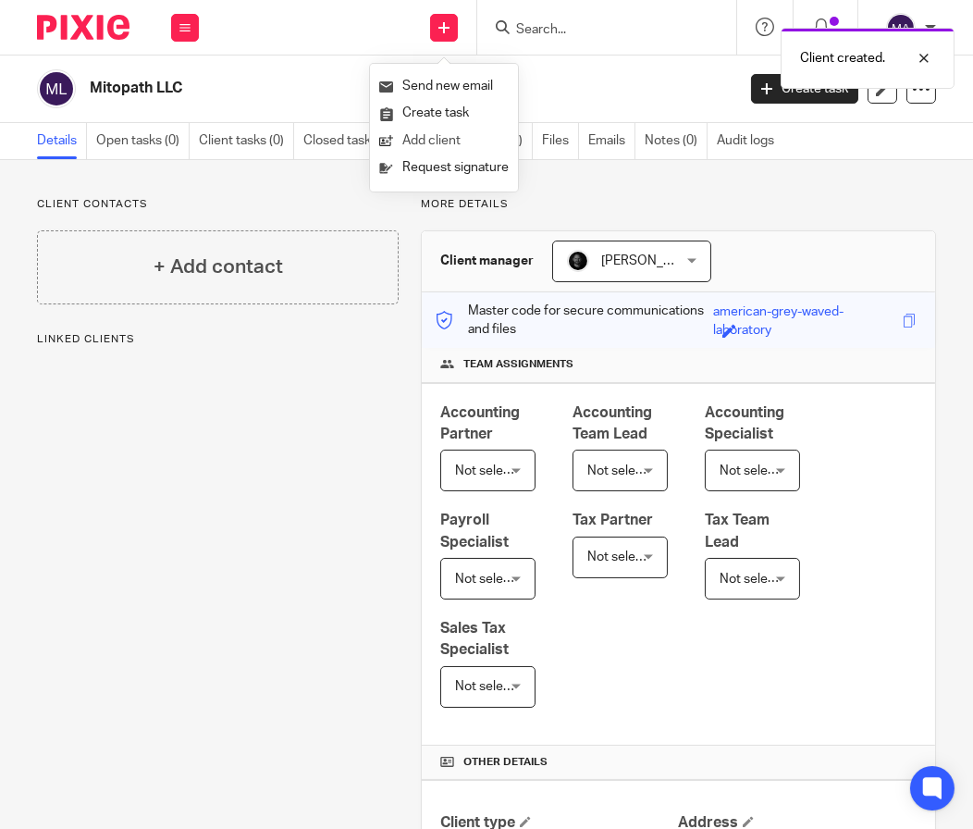
click at [487, 131] on link "Add client" at bounding box center [443, 141] width 129 height 27
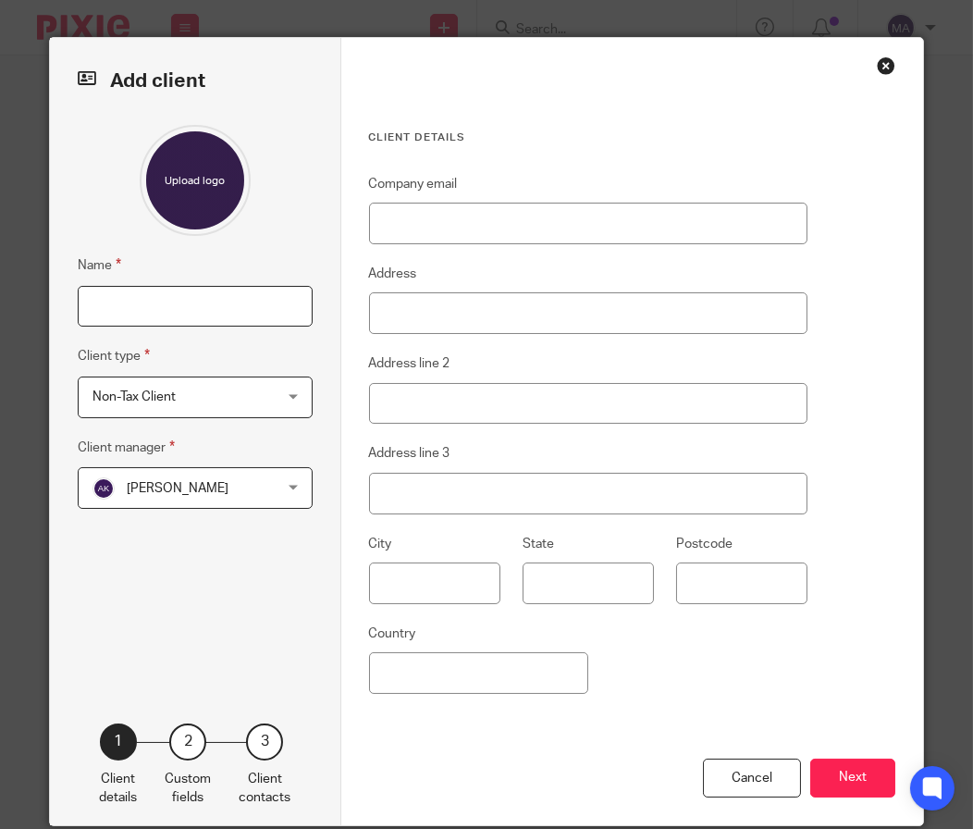
click at [175, 318] on input "Name" at bounding box center [195, 307] width 235 height 42
type input "Mirken Management"
click at [243, 501] on span "[PERSON_NAME]" at bounding box center [180, 487] width 176 height 39
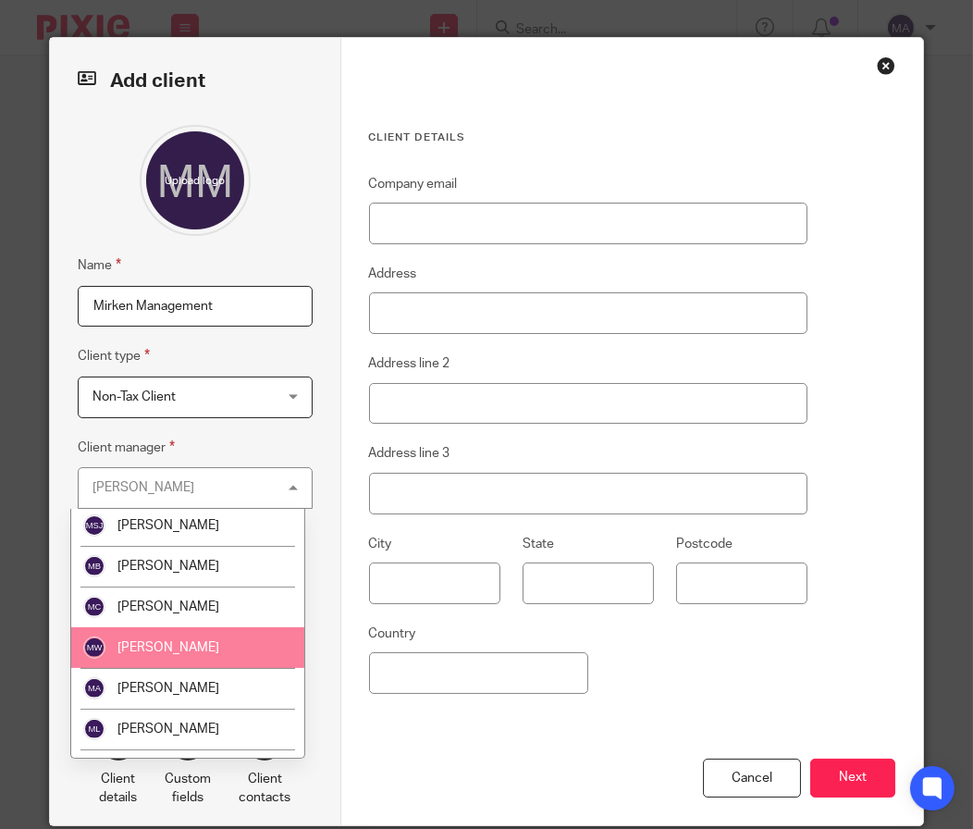
scroll to position [1479, 0]
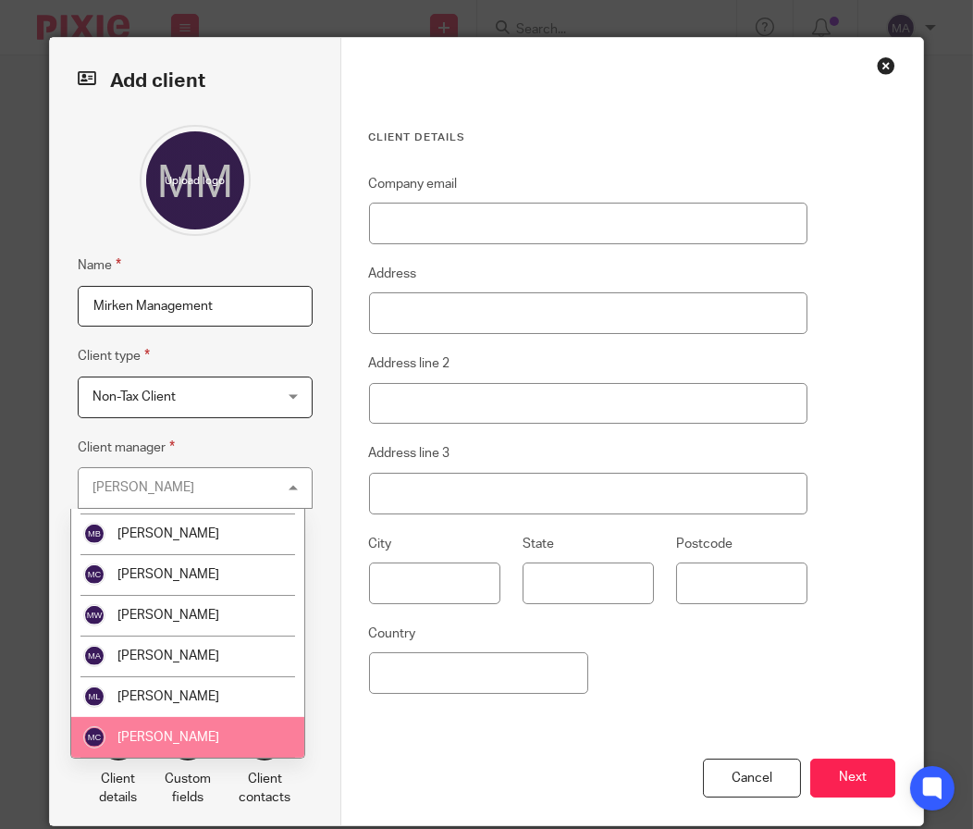
click at [198, 717] on li "[PERSON_NAME]" at bounding box center [187, 737] width 233 height 41
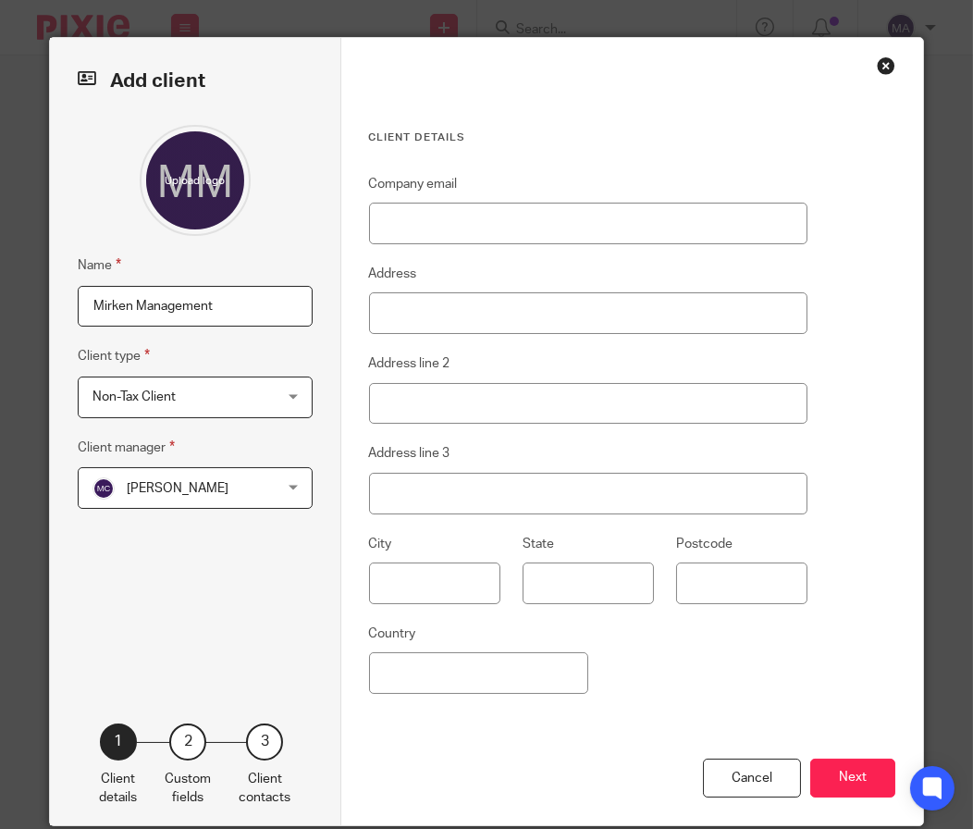
click at [218, 405] on span "Non-Tax Client" at bounding box center [180, 396] width 176 height 39
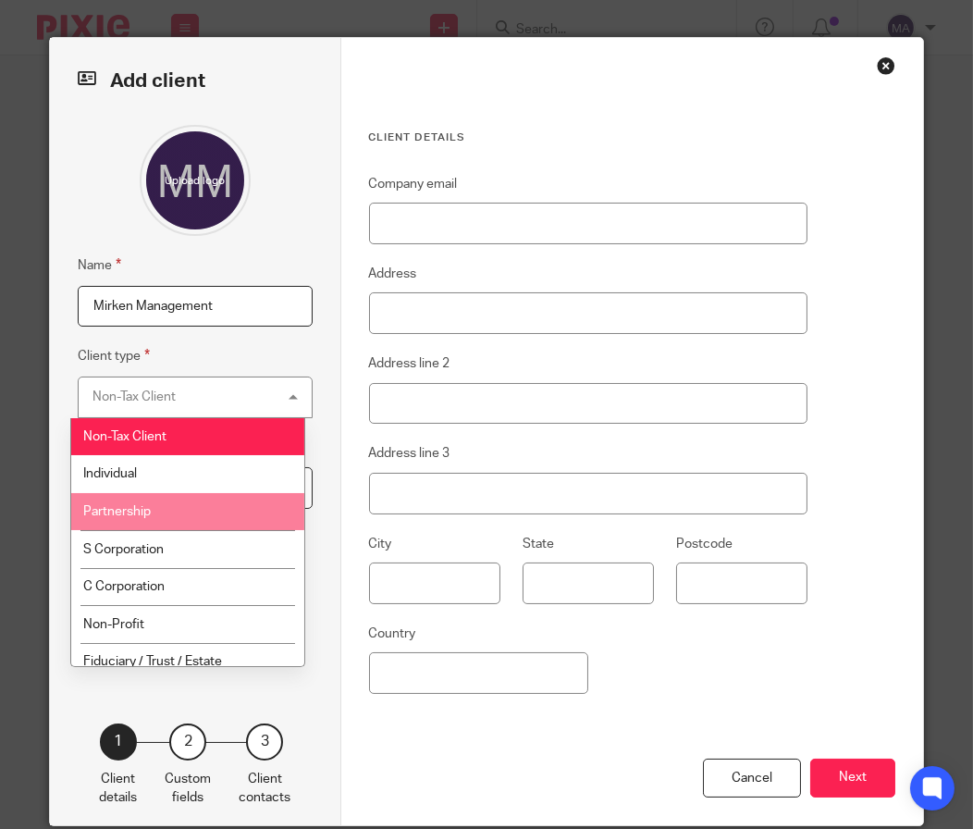
click at [202, 525] on li "Partnership" at bounding box center [187, 512] width 233 height 38
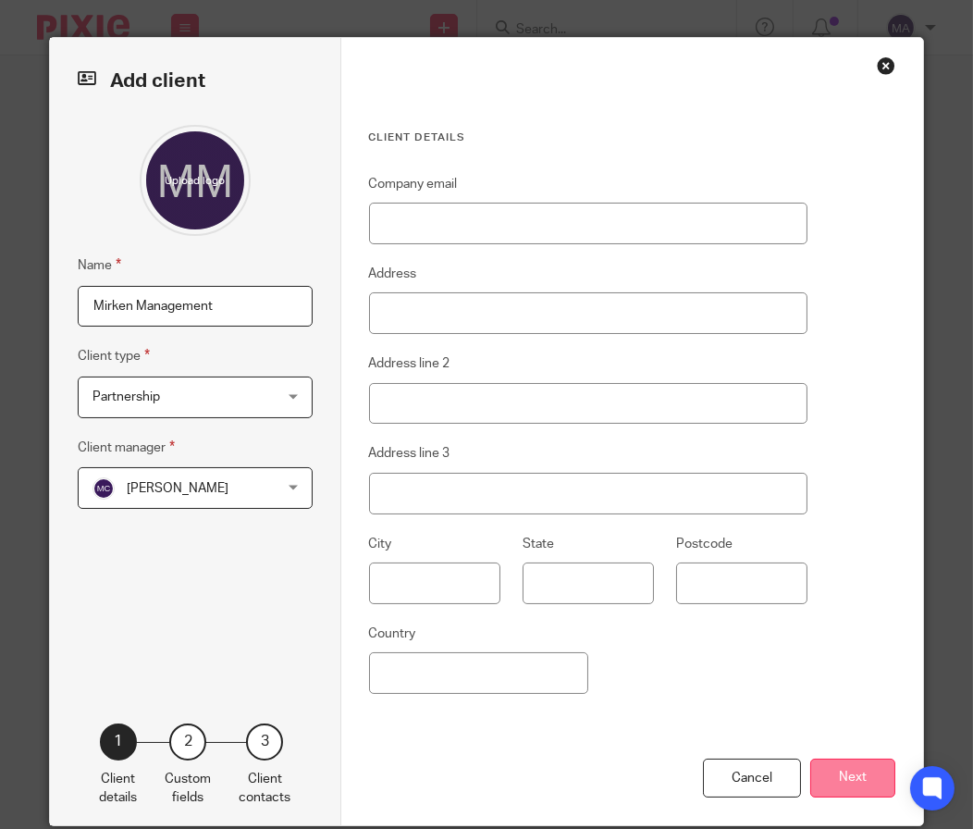
click at [851, 771] on button "Next" at bounding box center [852, 778] width 85 height 40
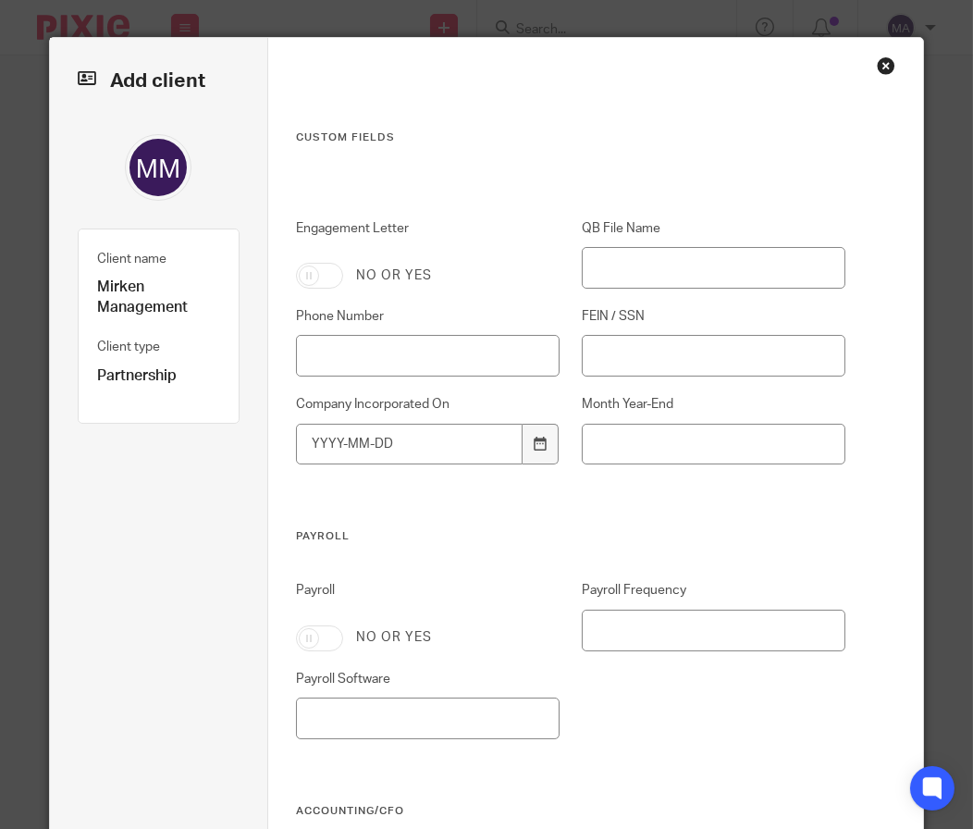
click at [314, 278] on input "Engagement Letter" at bounding box center [319, 276] width 47 height 26
checkbox input "true"
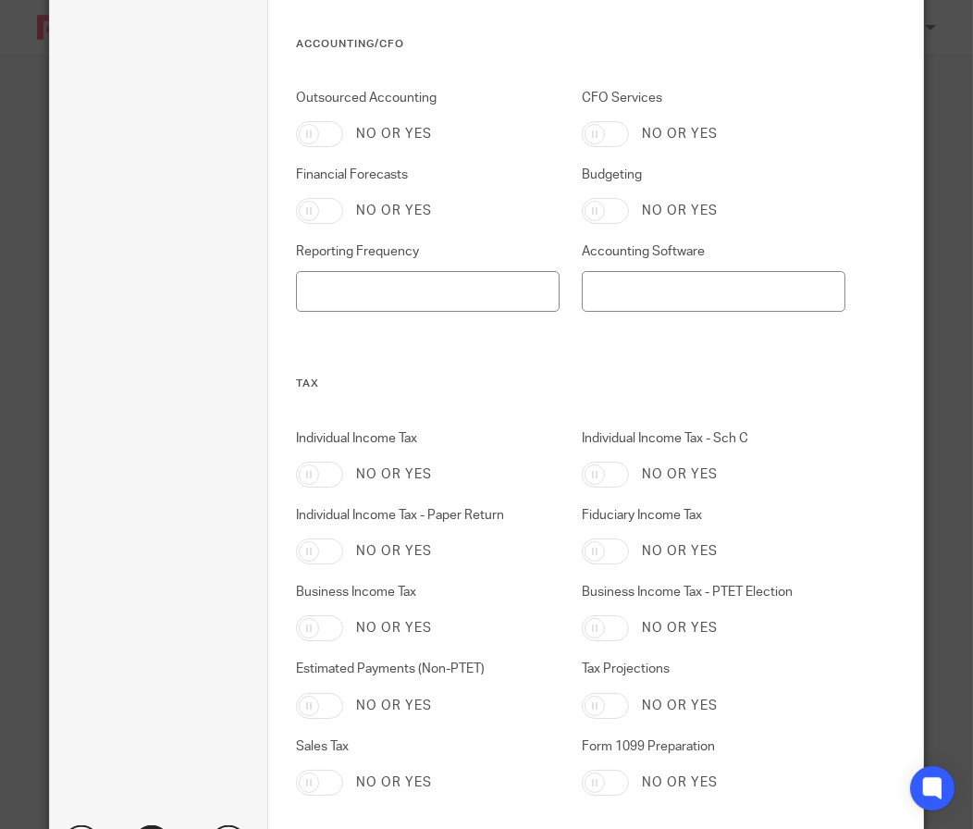
scroll to position [902, 0]
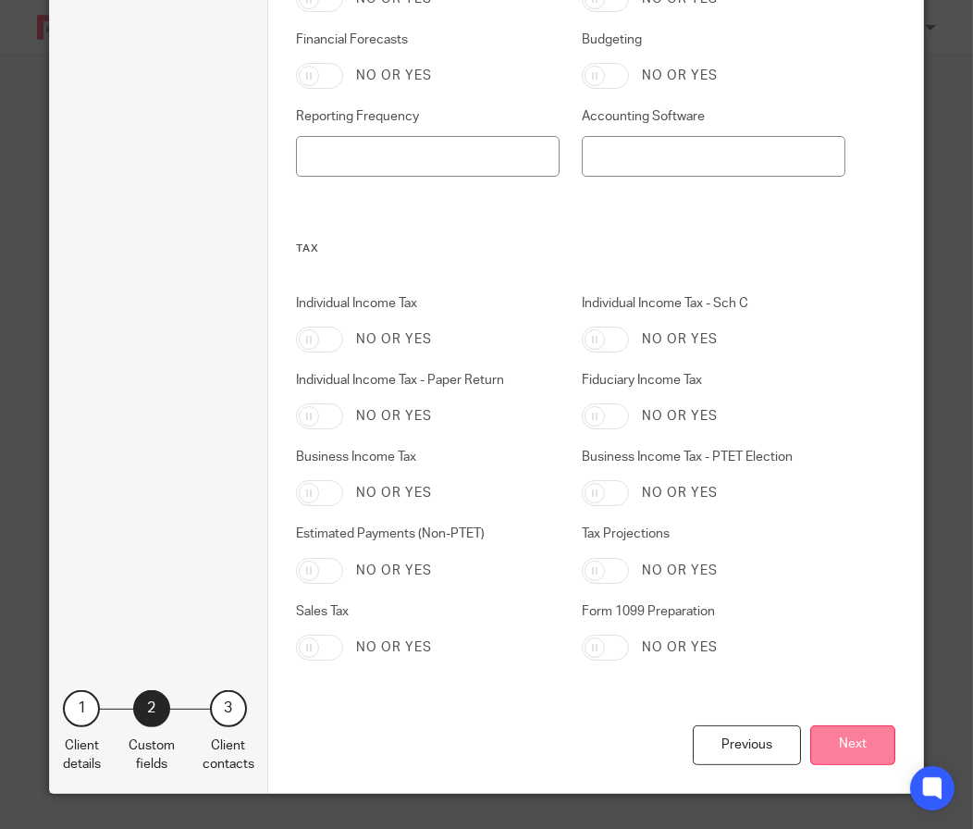
click at [841, 740] on button "Next" at bounding box center [852, 745] width 85 height 40
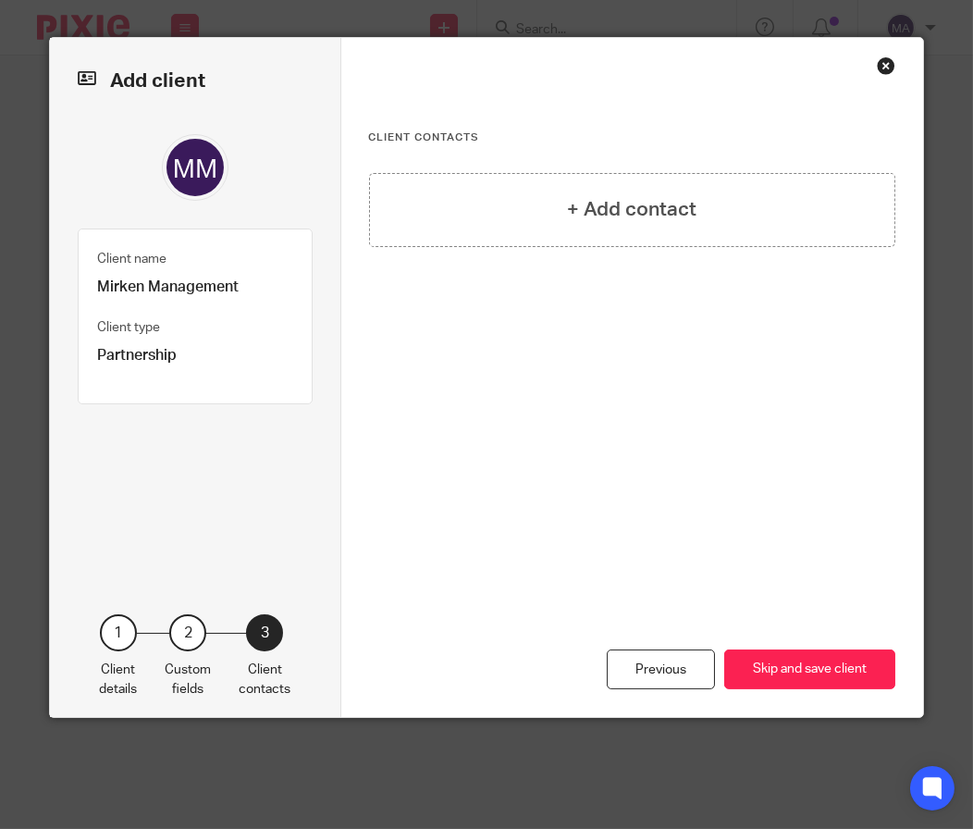
scroll to position [0, 0]
click at [486, 216] on div "+ Add contact" at bounding box center [632, 210] width 527 height 74
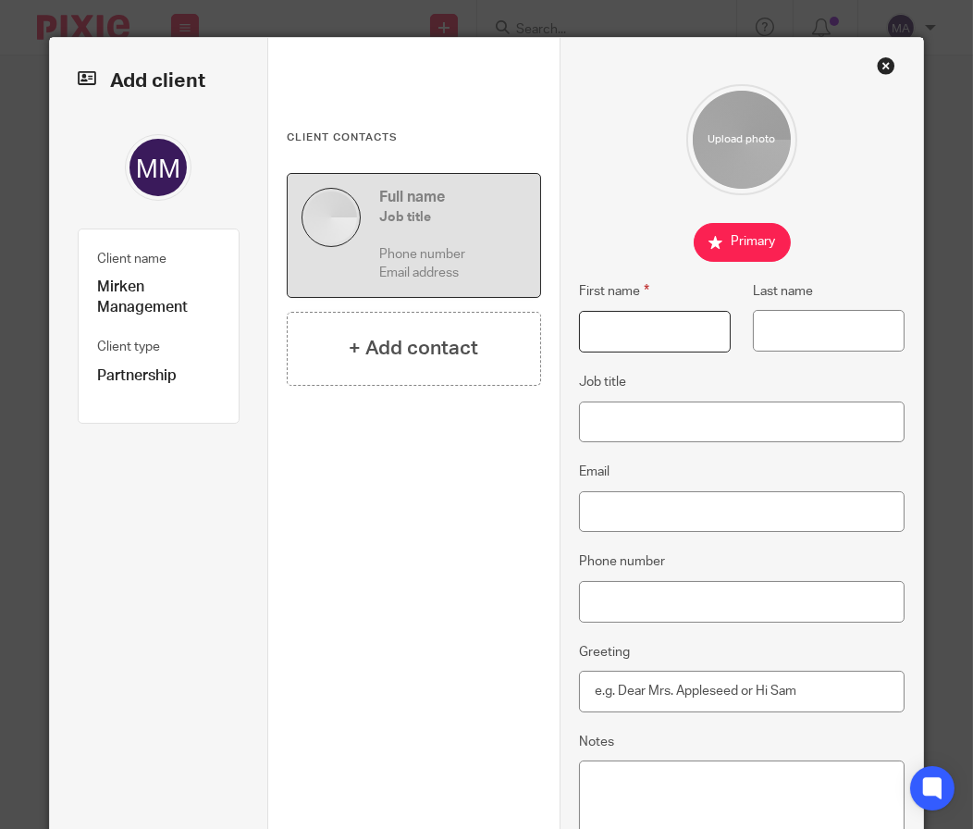
click at [629, 341] on input "First name" at bounding box center [655, 332] width 153 height 42
type input "Mirko"
type input "Marrone"
paste input "mirkomarrone2@gmail.com"
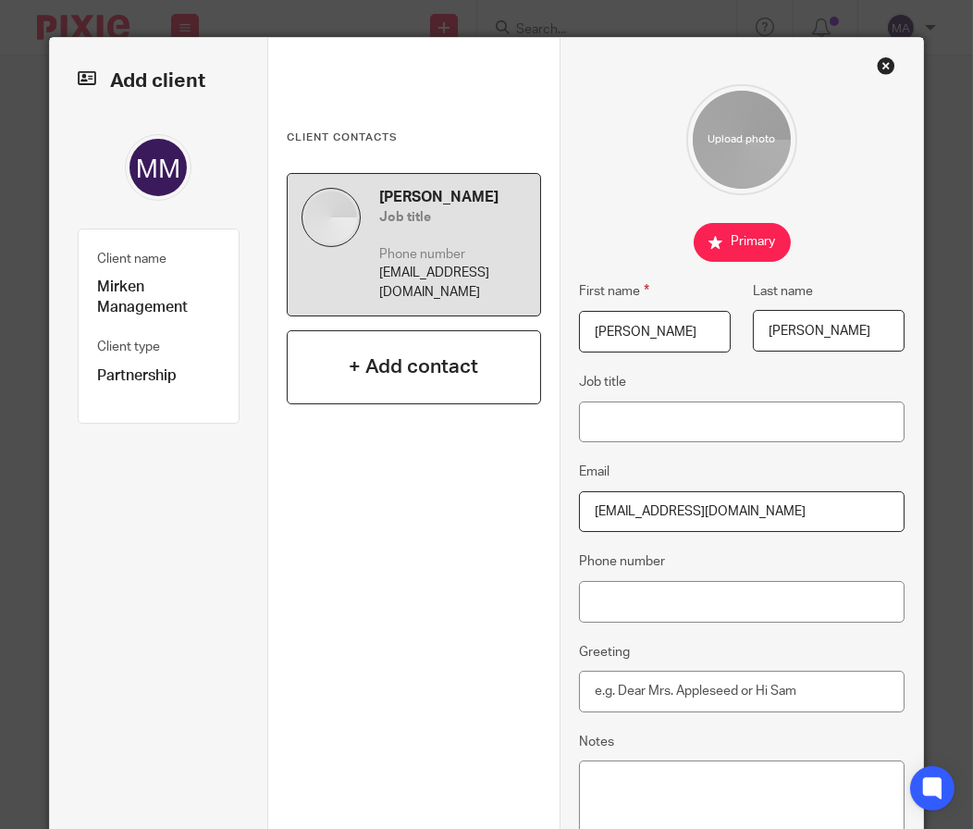
type input "mirkomarrone2@gmail.com"
click at [426, 365] on div "+ Add contact" at bounding box center [414, 367] width 254 height 74
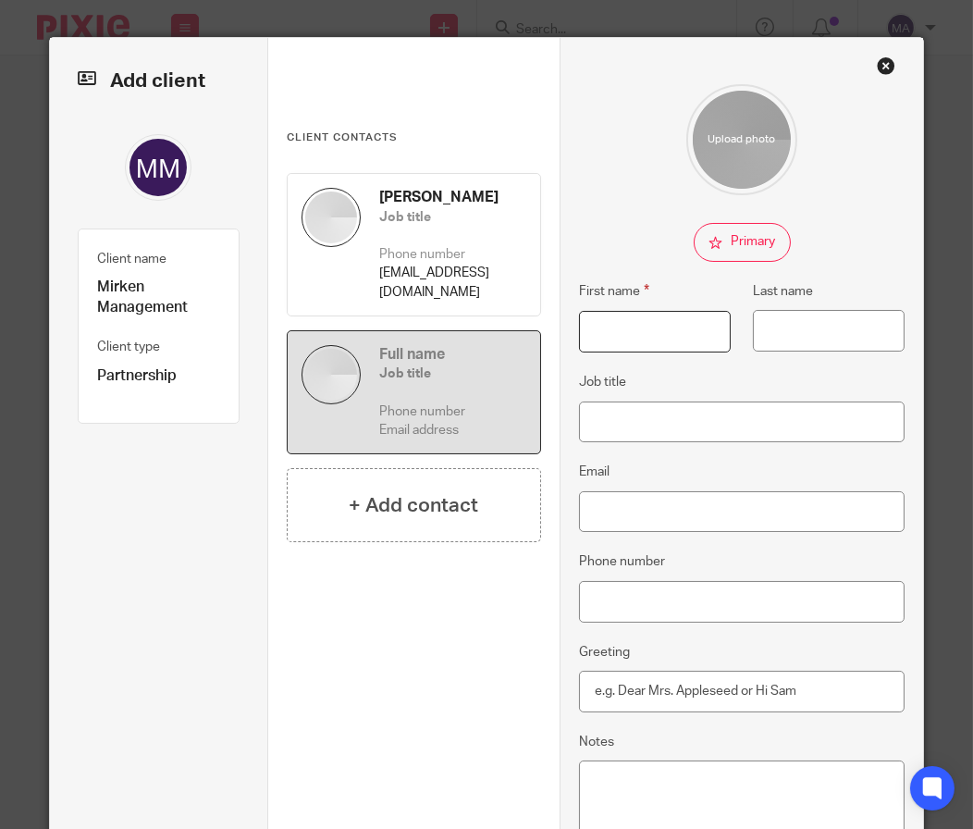
click at [612, 331] on input "First name" at bounding box center [655, 332] width 153 height 42
type input "Ken"
type input "Hwang"
paste input "ken@solalosangeles.com"
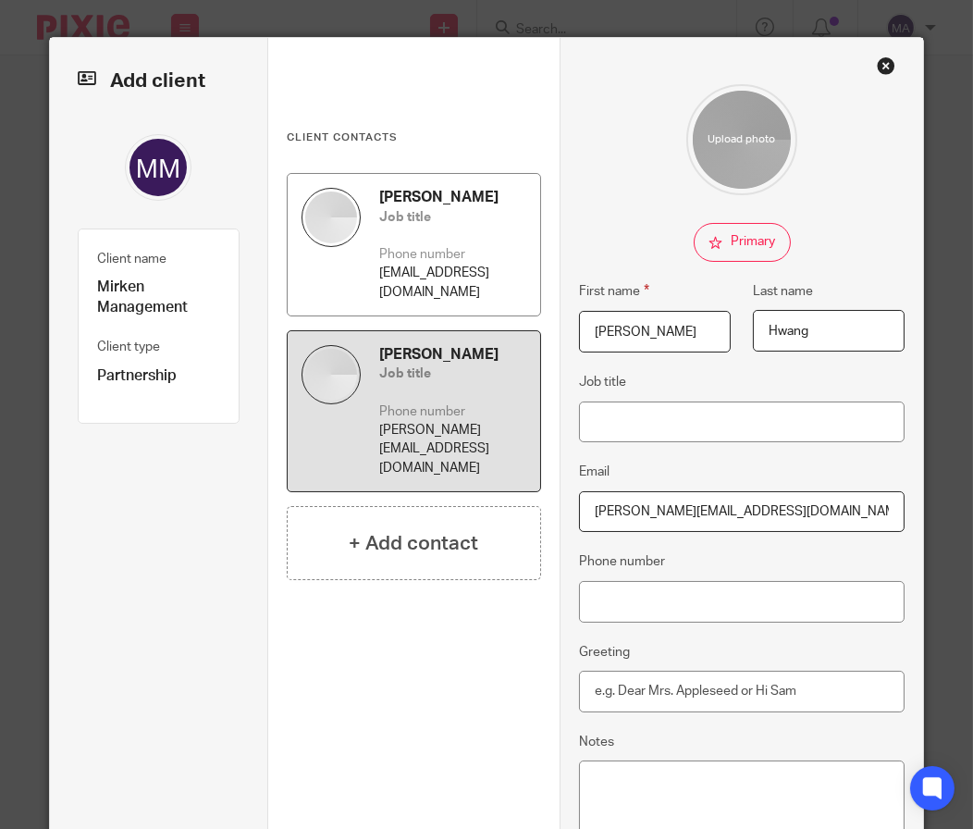
type input "ken@solalosangeles.com"
click at [430, 264] on div "Mirko Marrone Job title Phone number mirkomarrone2@gmail.com" at bounding box center [452, 245] width 147 height 114
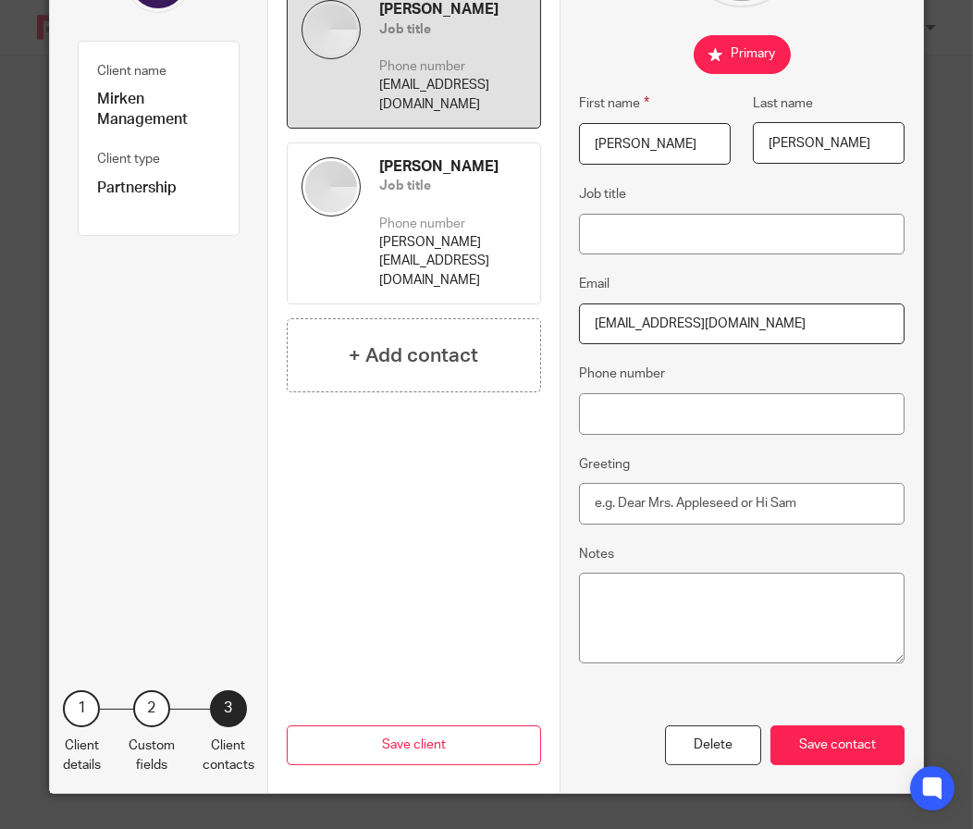
scroll to position [189, 0]
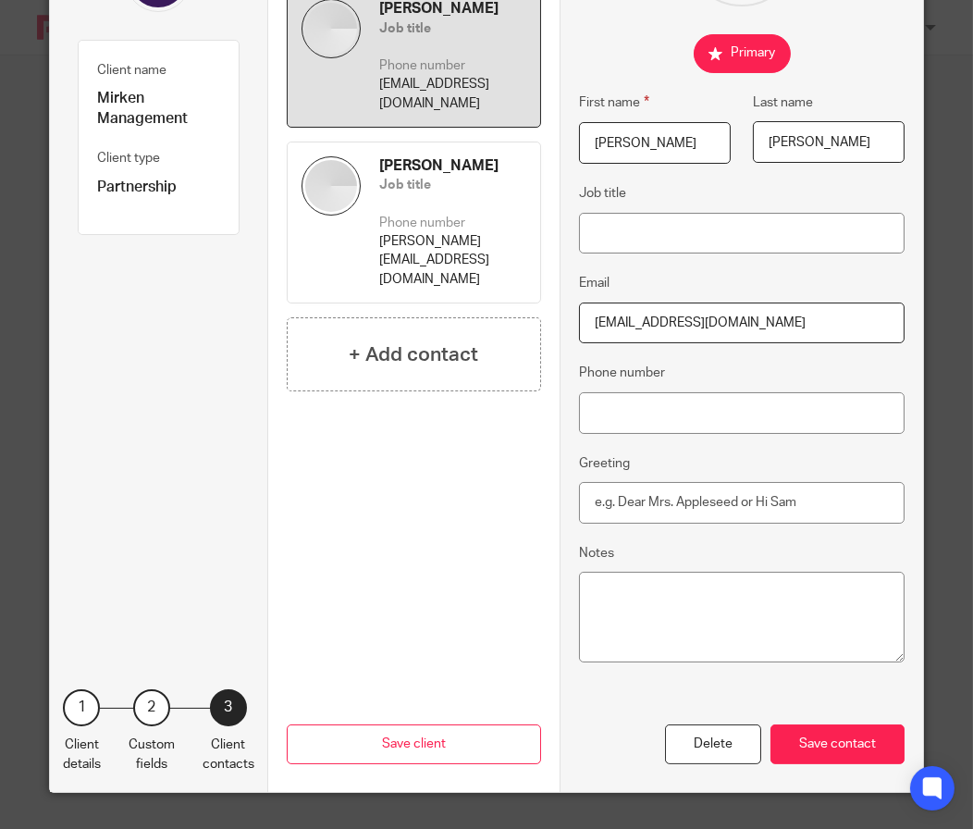
click at [833, 746] on div "Save contact" at bounding box center [838, 744] width 134 height 40
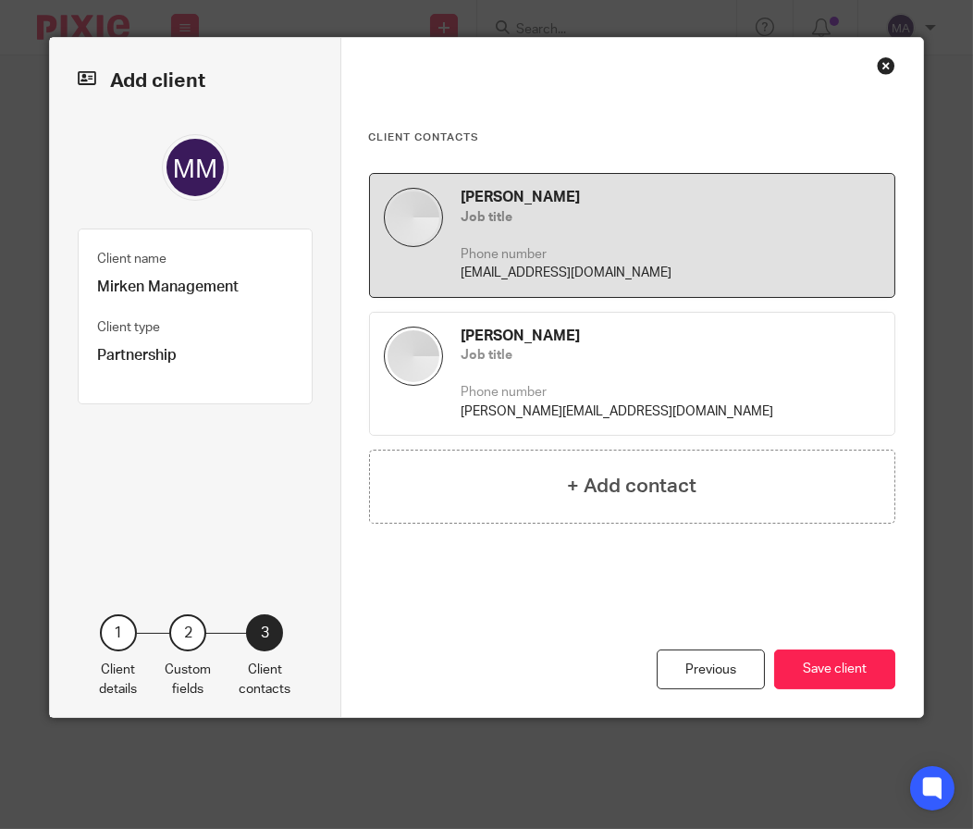
scroll to position [0, 0]
click at [823, 670] on button "Save client" at bounding box center [834, 669] width 121 height 40
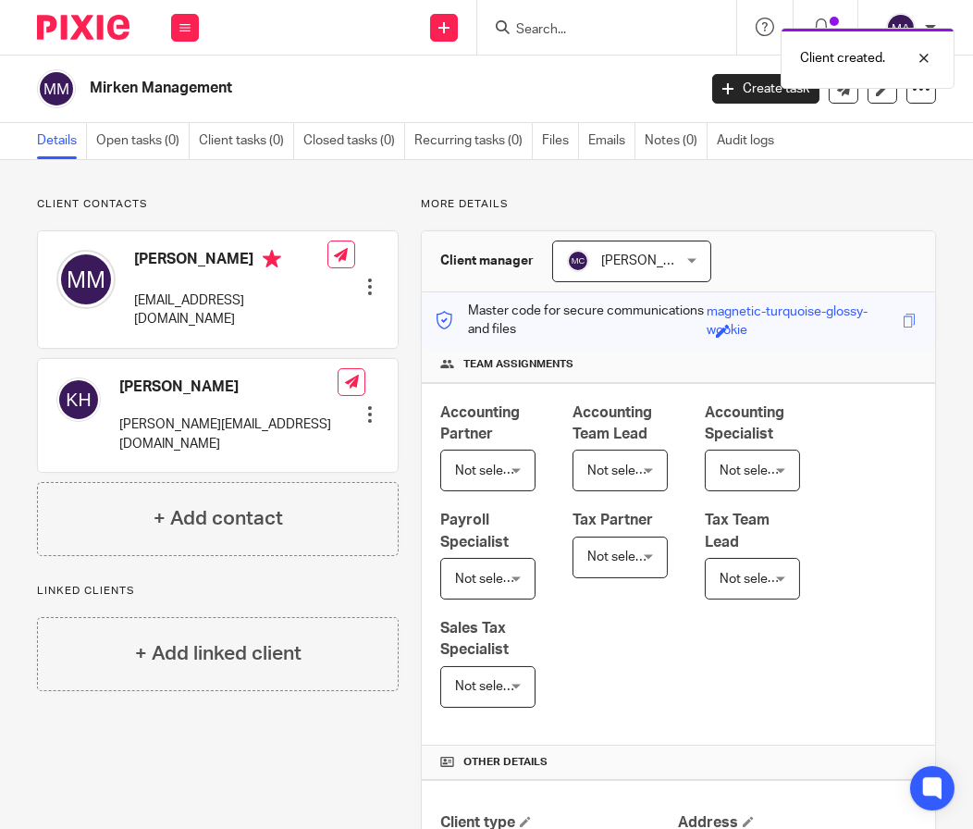
drag, startPoint x: 771, startPoint y: 351, endPoint x: 660, endPoint y: 242, distance: 155.7
click at [771, 351] on div "Team assignments" at bounding box center [678, 365] width 513 height 34
click at [553, 35] on input "Search" at bounding box center [597, 30] width 166 height 17
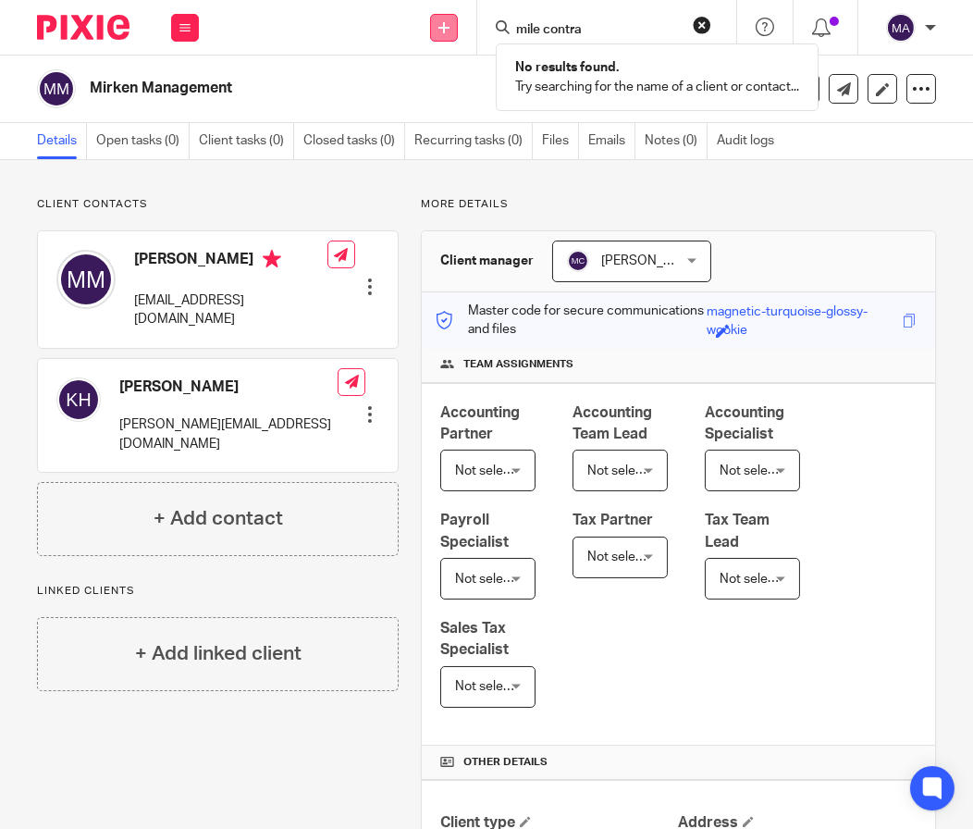
type input "mile contra"
click at [446, 30] on icon at bounding box center [443, 27] width 11 height 11
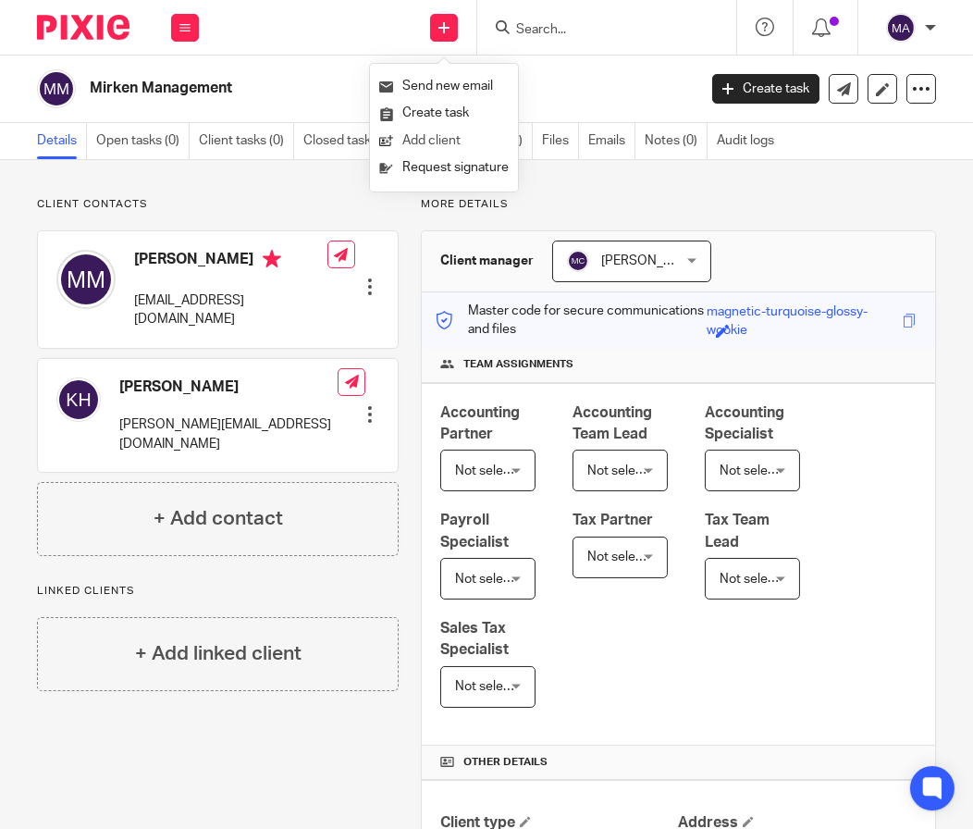
click at [417, 134] on link "Add client" at bounding box center [443, 141] width 129 height 27
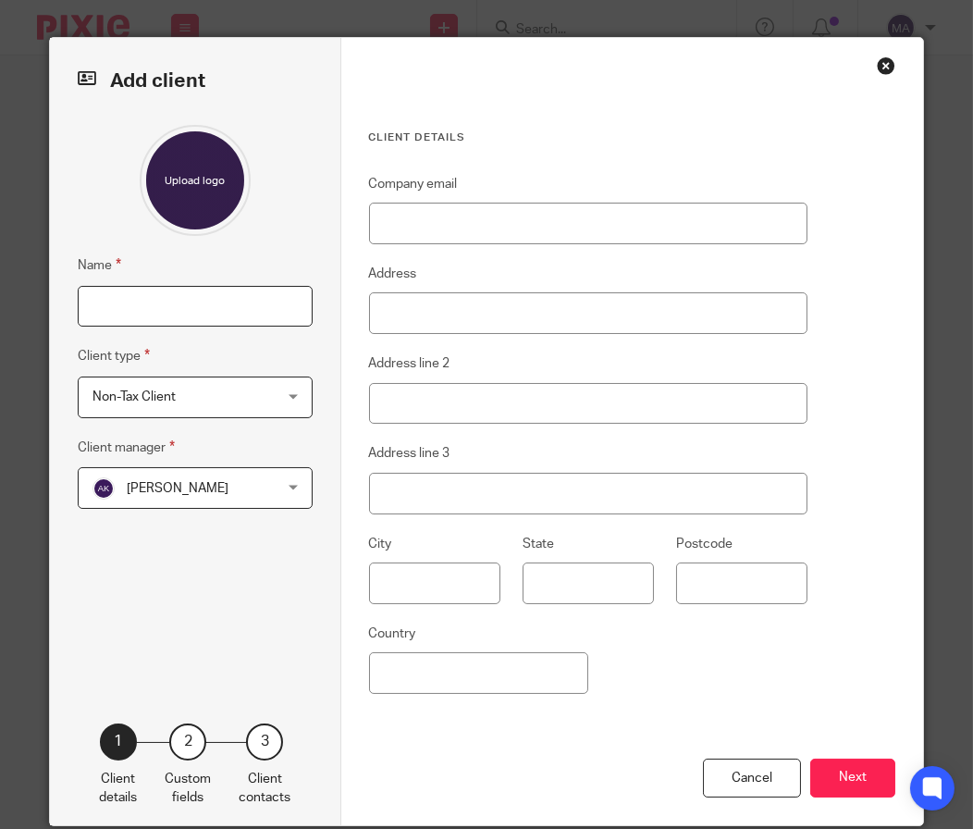
click at [206, 316] on input "Name" at bounding box center [195, 307] width 235 height 42
type input "Mile Contractors"
click at [215, 482] on span "[PERSON_NAME]" at bounding box center [178, 488] width 102 height 13
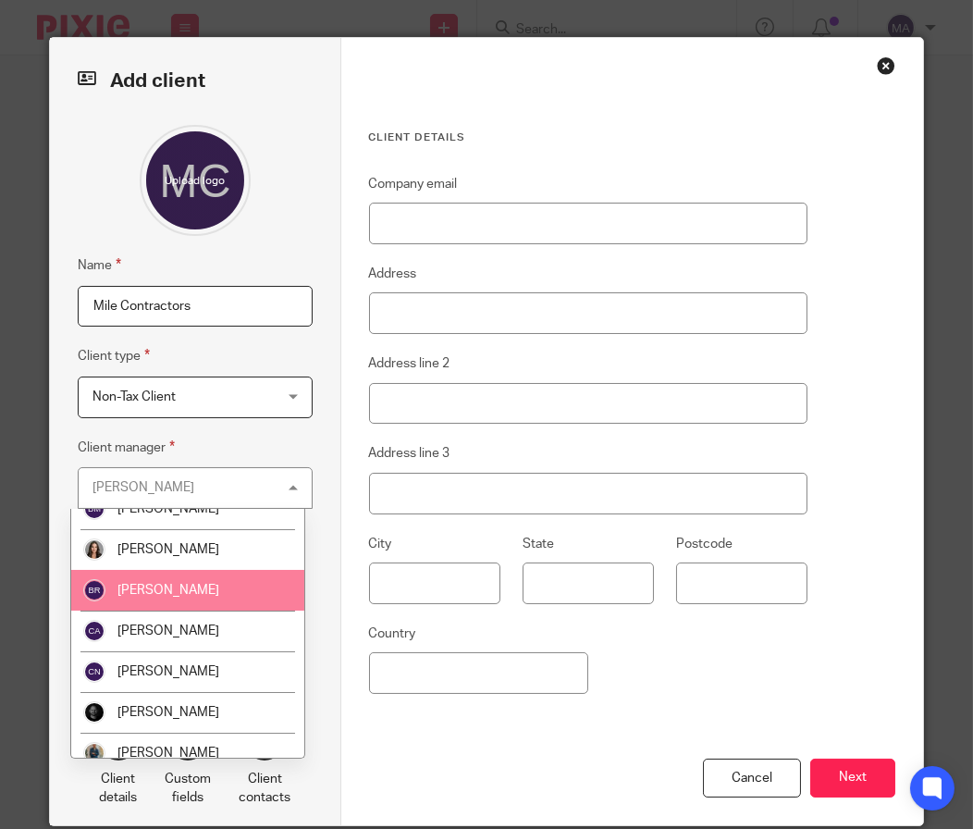
scroll to position [555, 0]
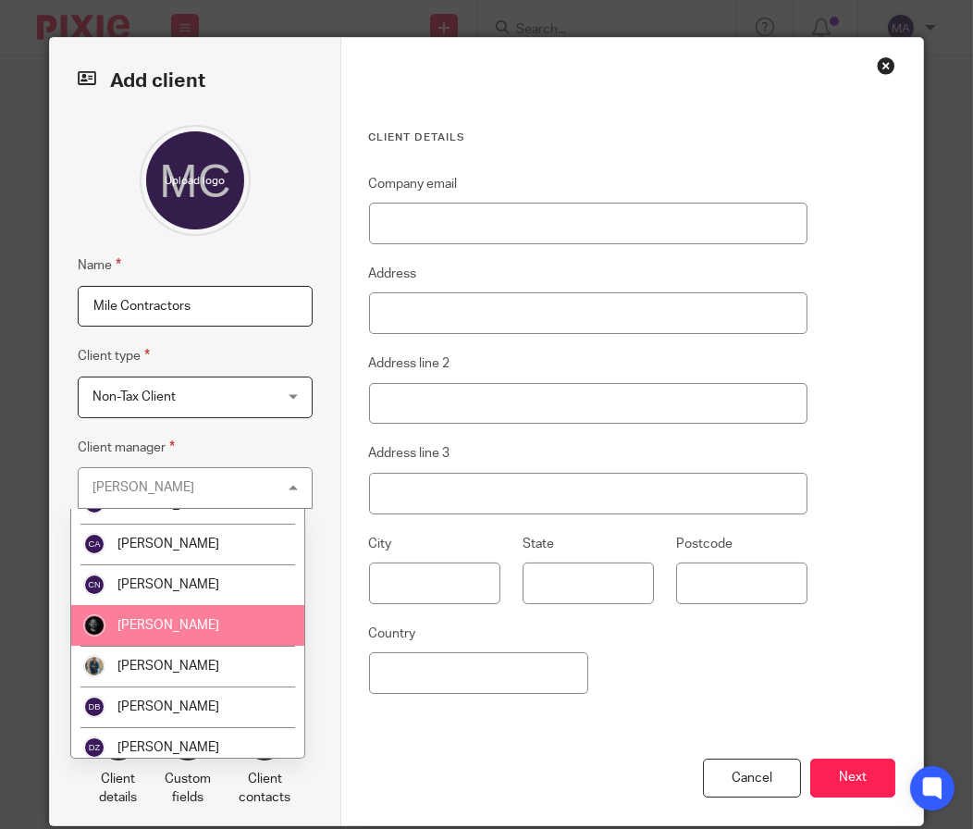
click at [176, 635] on li "[PERSON_NAME]" at bounding box center [187, 625] width 233 height 41
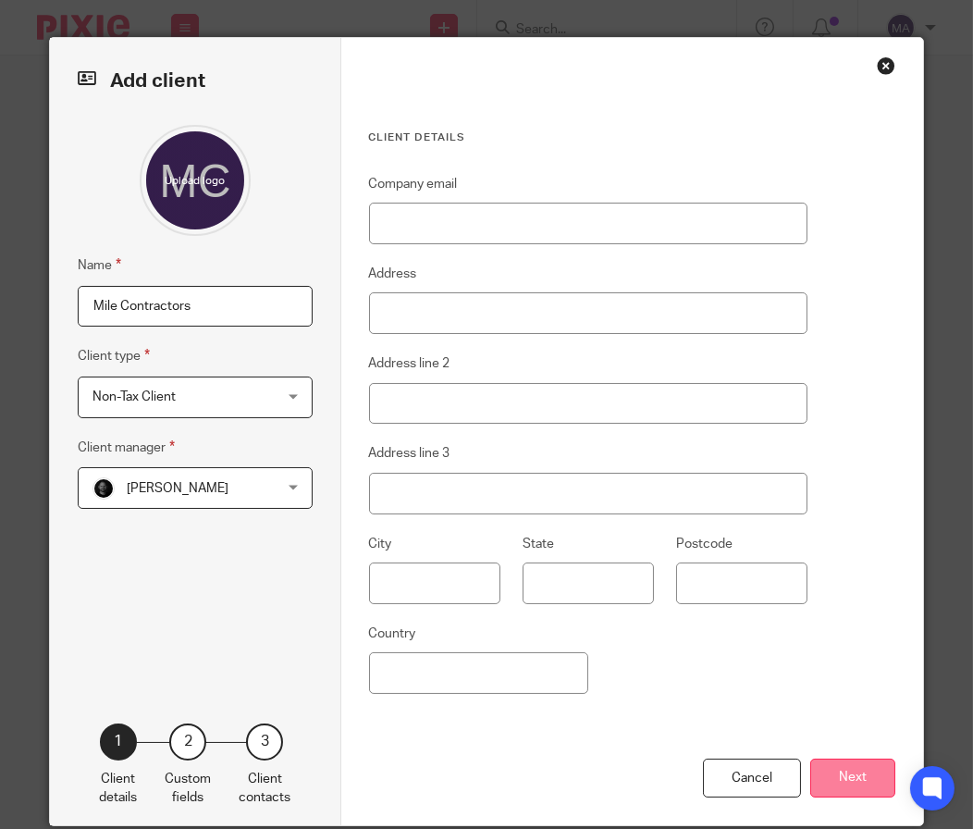
click at [822, 765] on button "Next" at bounding box center [852, 778] width 85 height 40
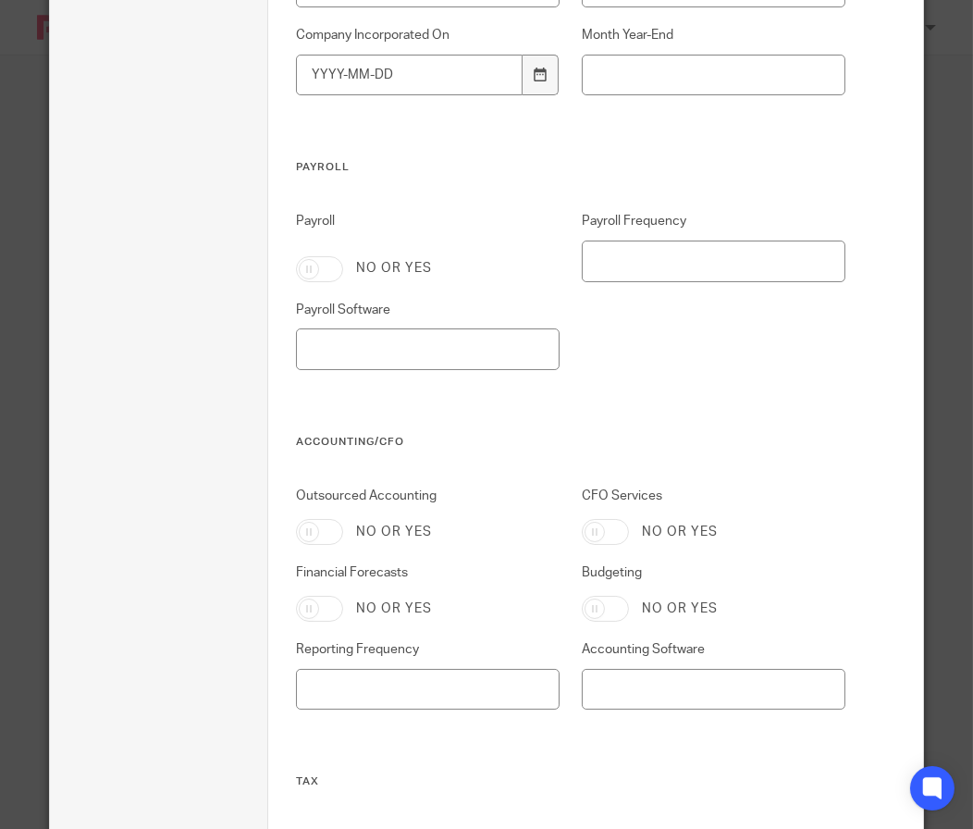
scroll to position [902, 0]
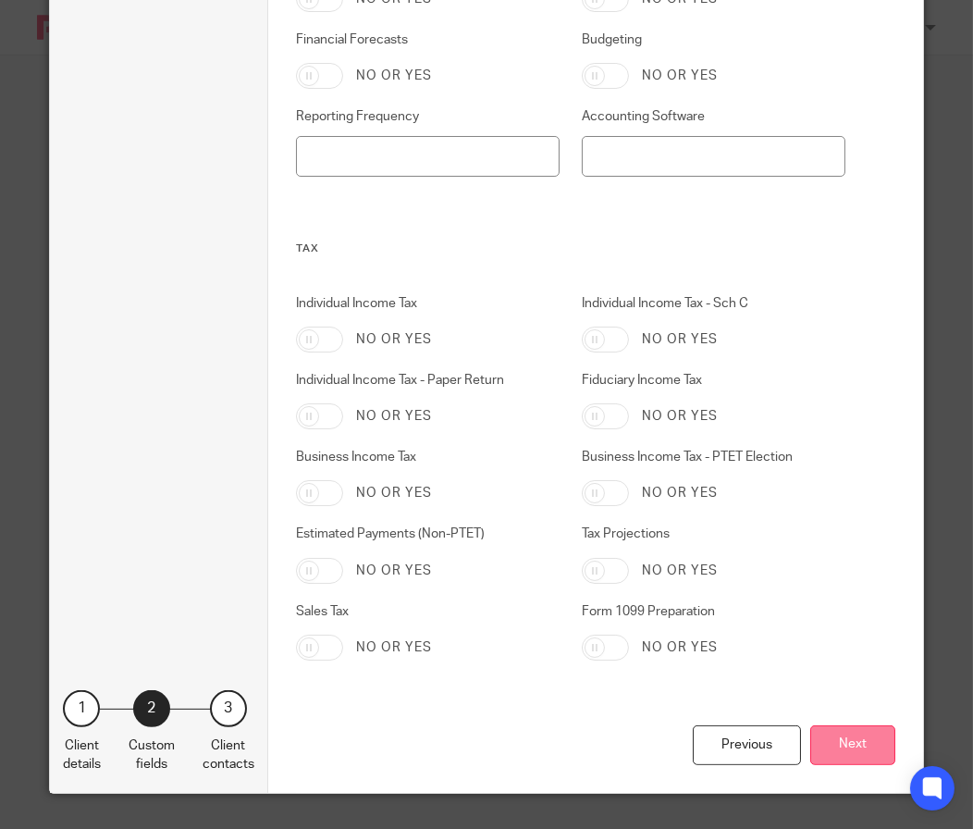
click at [845, 754] on button "Next" at bounding box center [852, 745] width 85 height 40
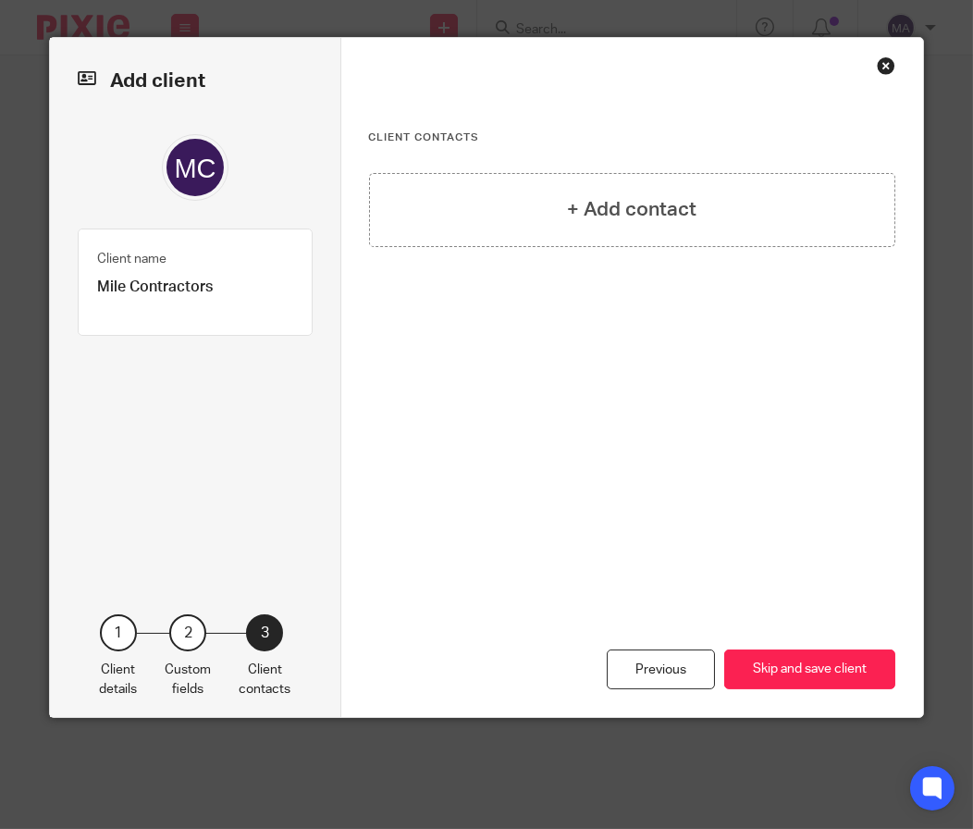
scroll to position [0, 0]
click at [818, 672] on button "Skip and save client" at bounding box center [809, 669] width 171 height 40
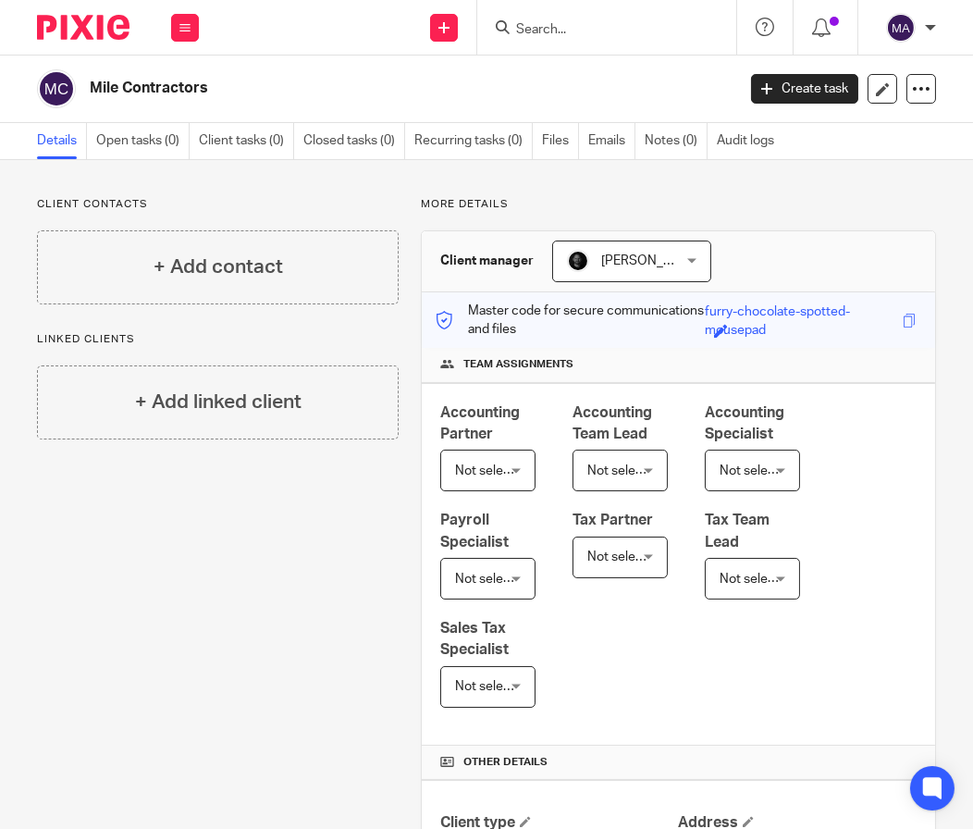
click at [540, 27] on input "Search" at bounding box center [597, 30] width 166 height 17
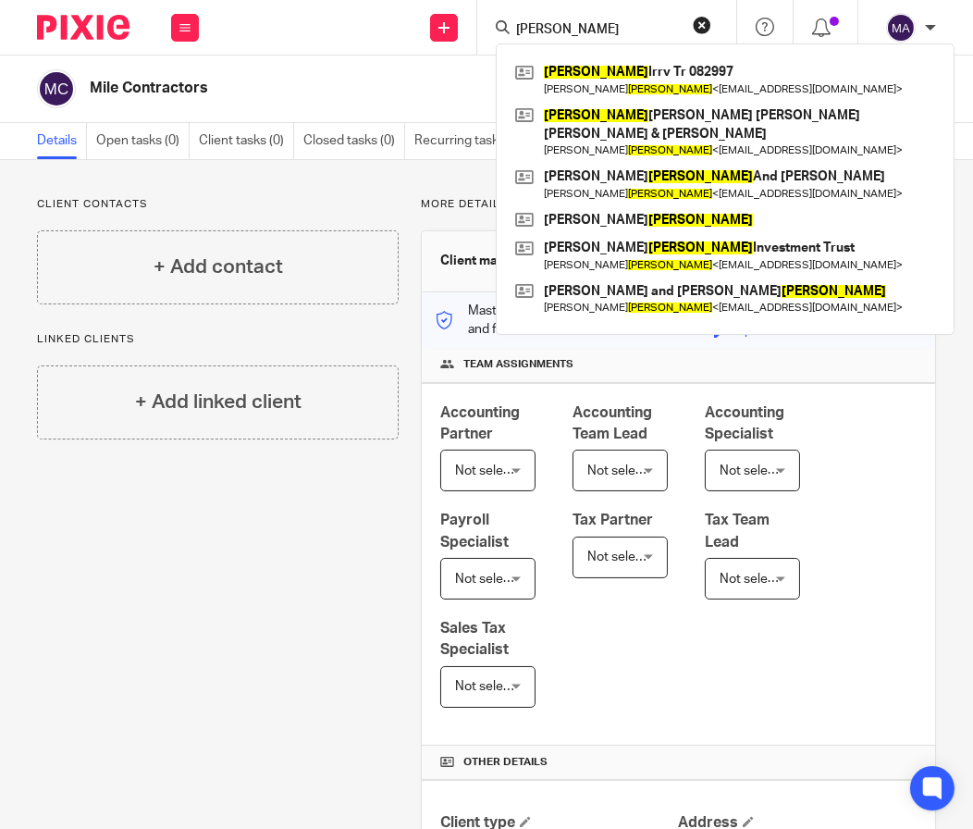
type input "[PERSON_NAME]"
click at [426, 19] on div "Send new email Create task Add client Request signature" at bounding box center [445, 27] width 66 height 55
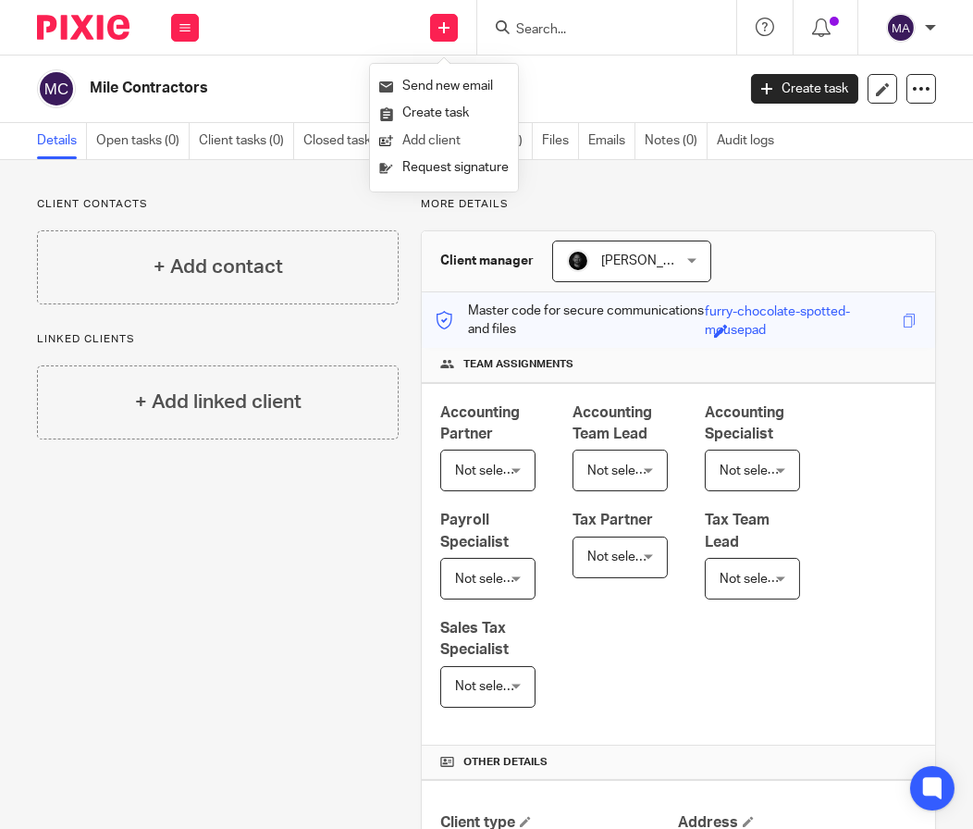
click at [452, 129] on link "Add client" at bounding box center [443, 141] width 129 height 27
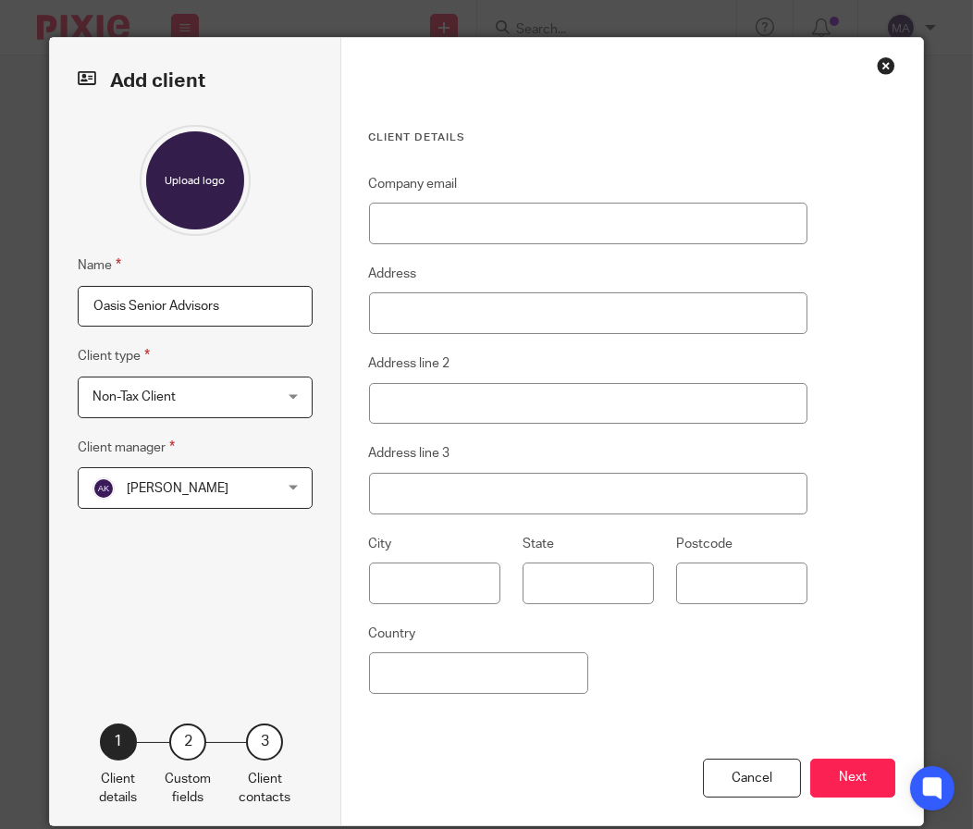
type input "Oasis Senior Advisors"
click at [175, 495] on span "[PERSON_NAME]" at bounding box center [180, 487] width 176 height 39
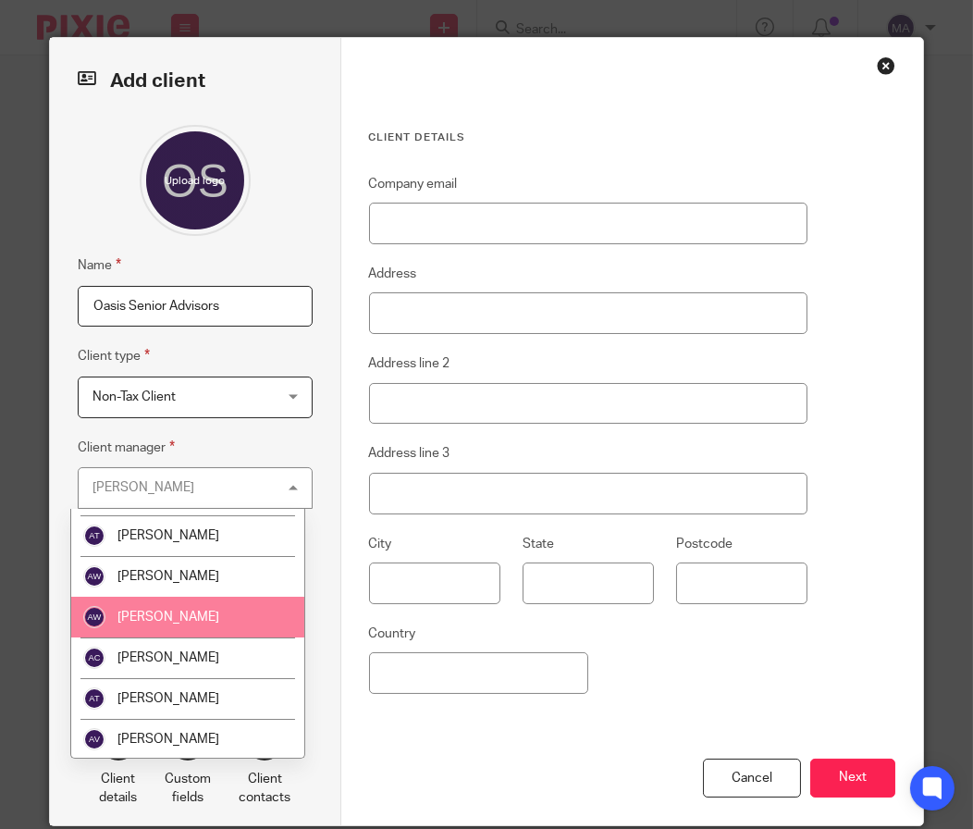
scroll to position [184, 0]
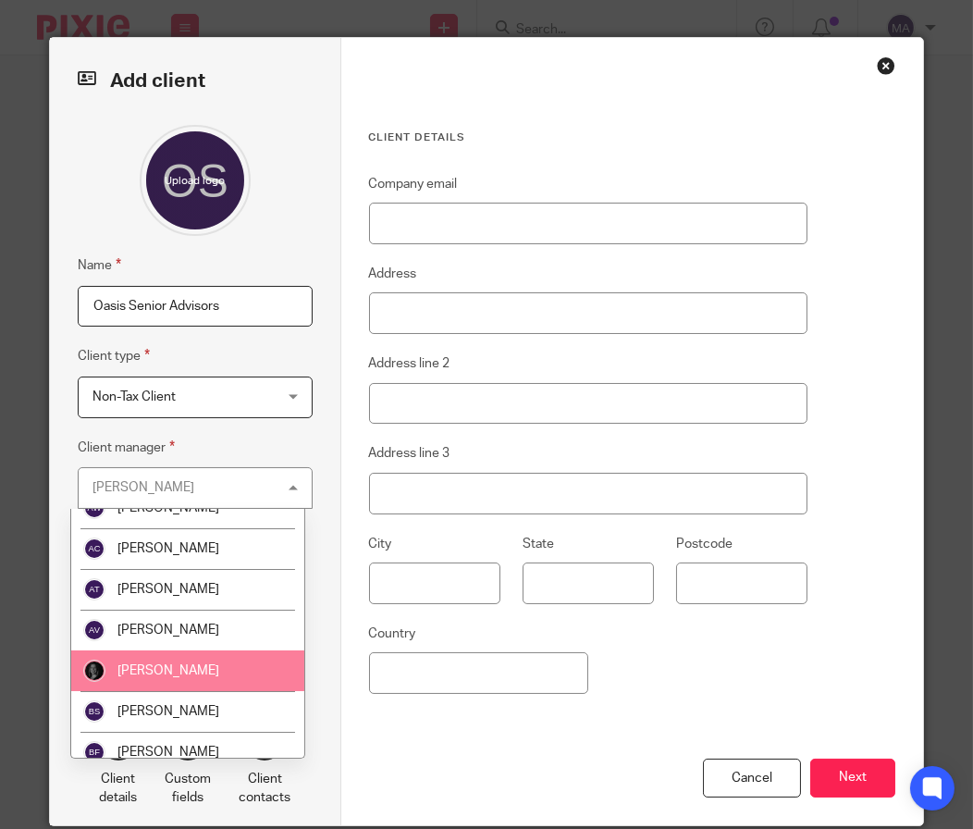
click at [193, 673] on span "[PERSON_NAME]" at bounding box center [168, 670] width 102 height 13
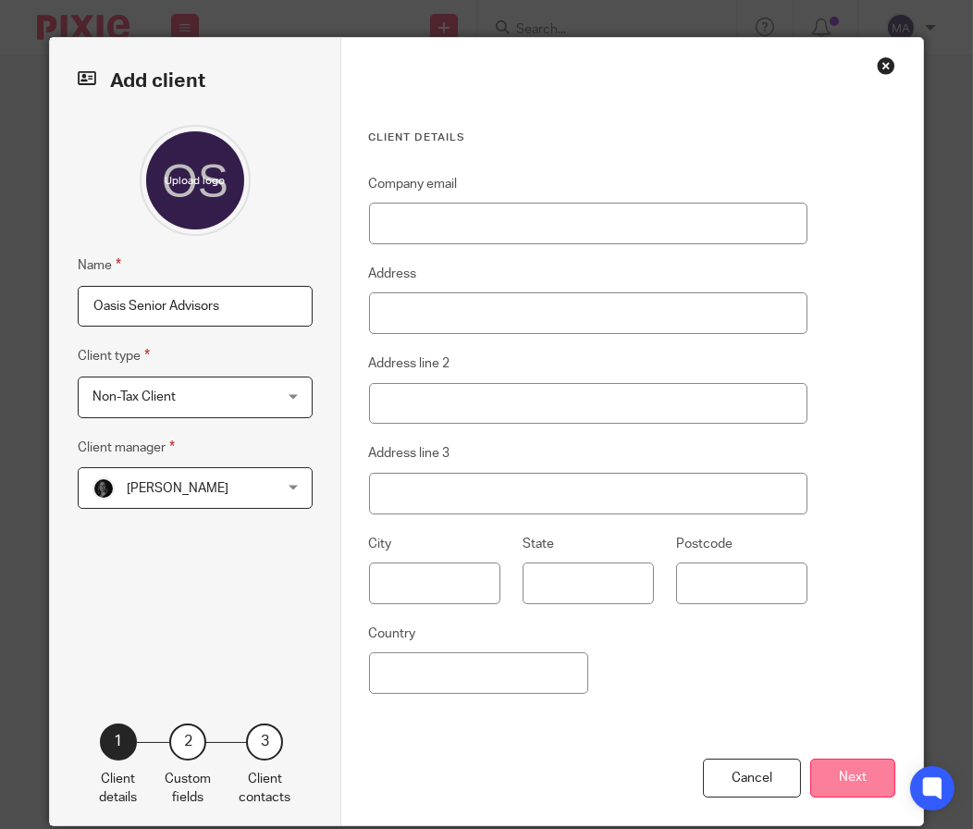
click at [861, 765] on button "Next" at bounding box center [852, 778] width 85 height 40
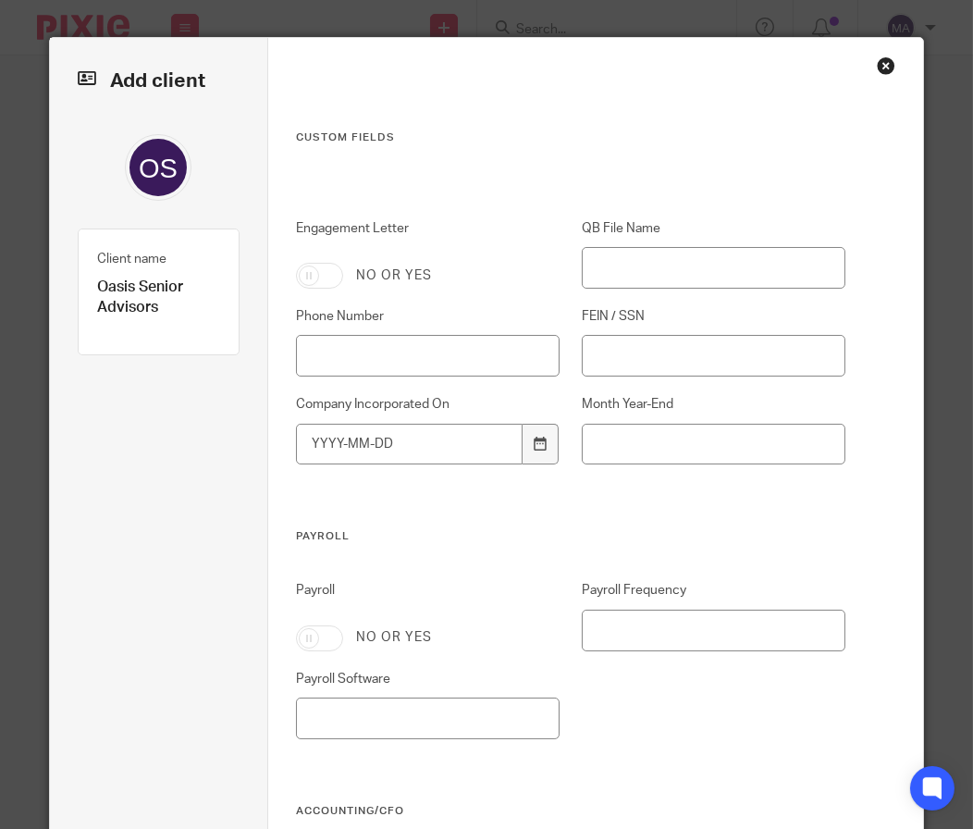
drag, startPoint x: 314, startPoint y: 277, endPoint x: 637, endPoint y: 437, distance: 360.7
click at [314, 277] on input "Engagement Letter" at bounding box center [319, 276] width 47 height 26
checkbox input "true"
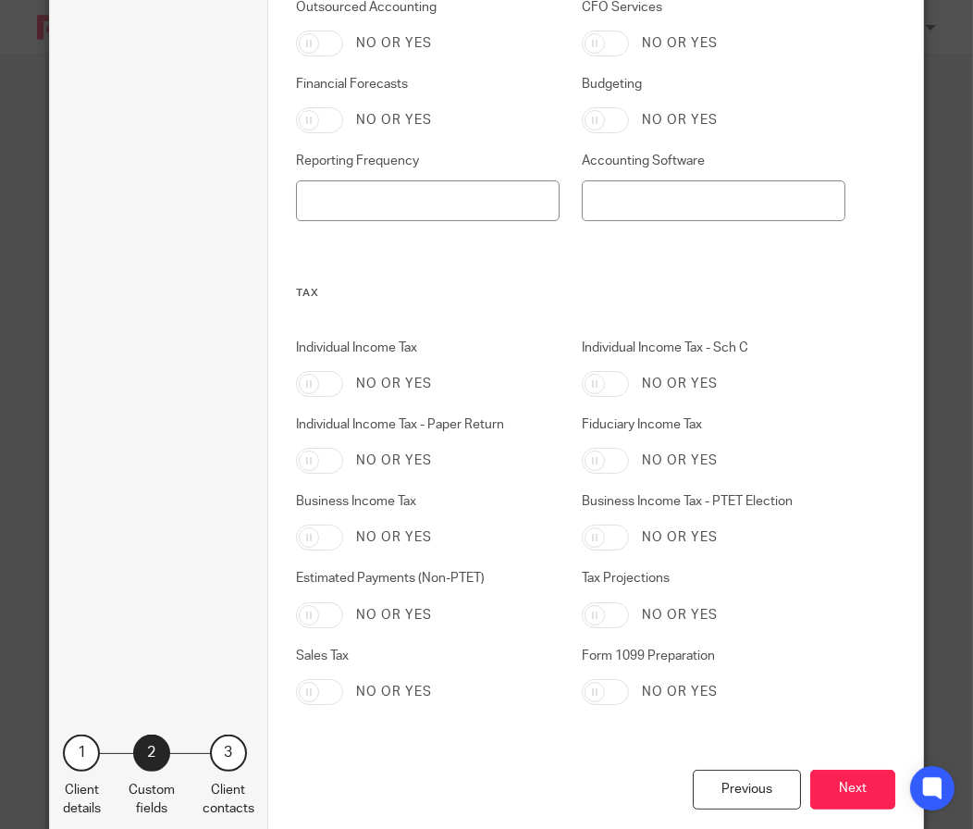
scroll to position [902, 0]
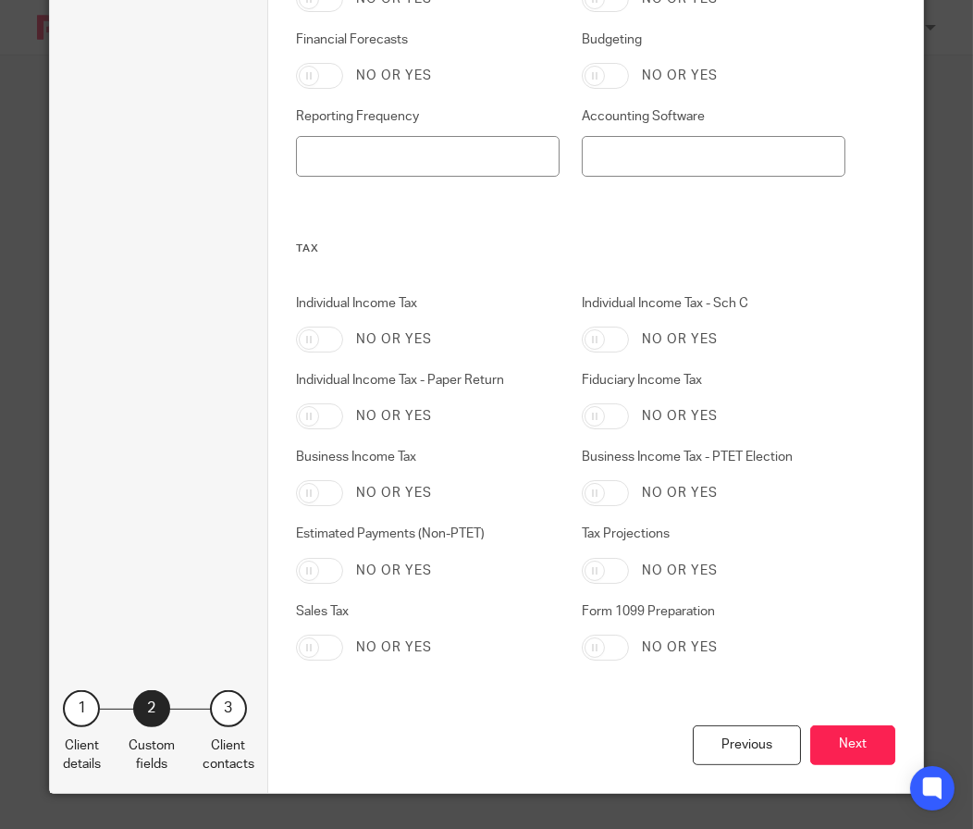
click at [841, 739] on button "Next" at bounding box center [852, 745] width 85 height 40
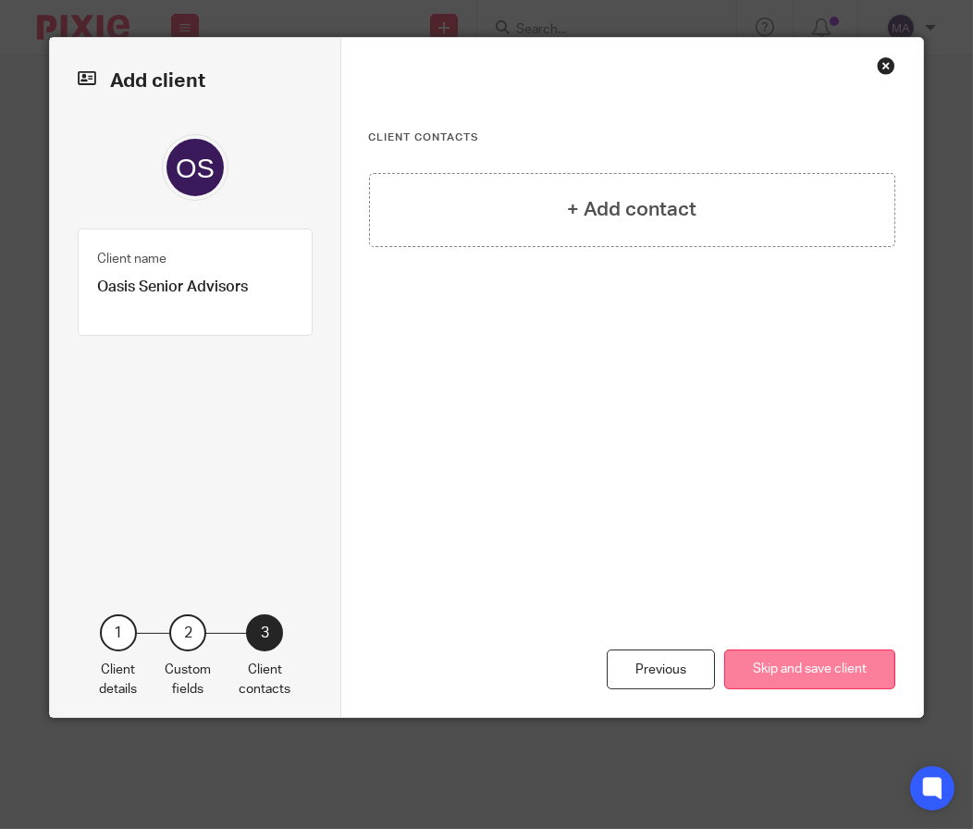
click at [789, 682] on button "Skip and save client" at bounding box center [809, 669] width 171 height 40
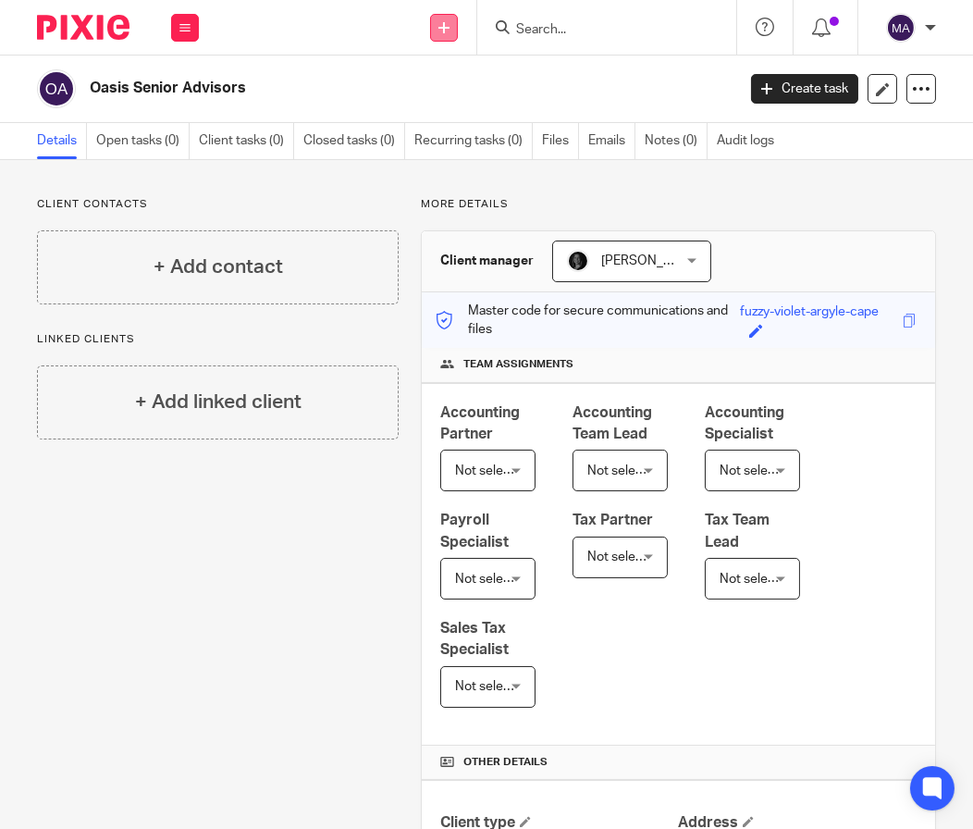
click at [443, 34] on link at bounding box center [444, 28] width 28 height 28
click at [438, 135] on link "Add client" at bounding box center [443, 141] width 129 height 27
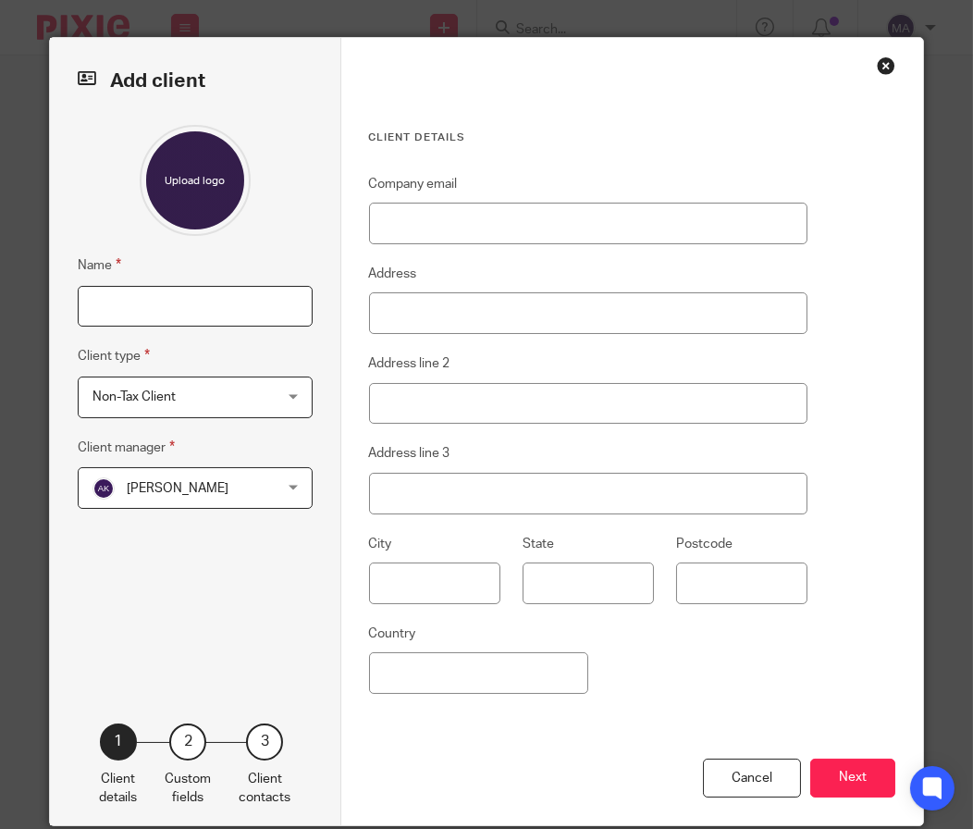
drag, startPoint x: 191, startPoint y: 323, endPoint x: 227, endPoint y: 310, distance: 38.3
click at [191, 323] on input "Name" at bounding box center [195, 307] width 235 height 42
type input "OceanSight"
click at [209, 489] on span "[PERSON_NAME]" at bounding box center [178, 488] width 102 height 13
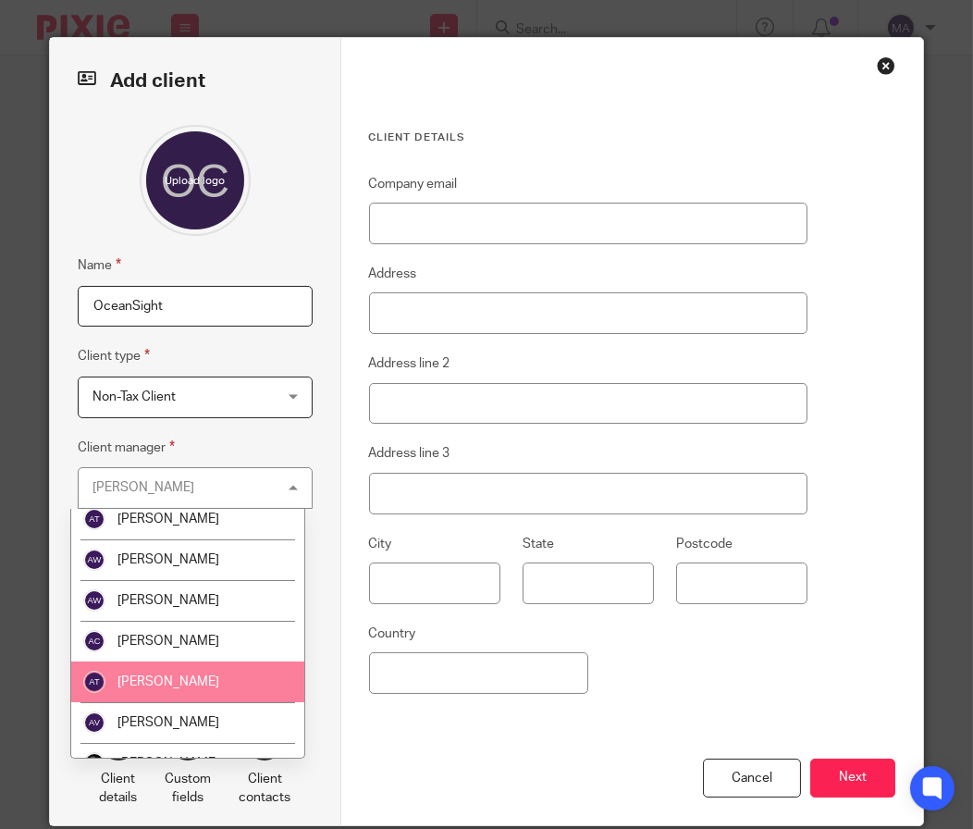
scroll to position [277, 0]
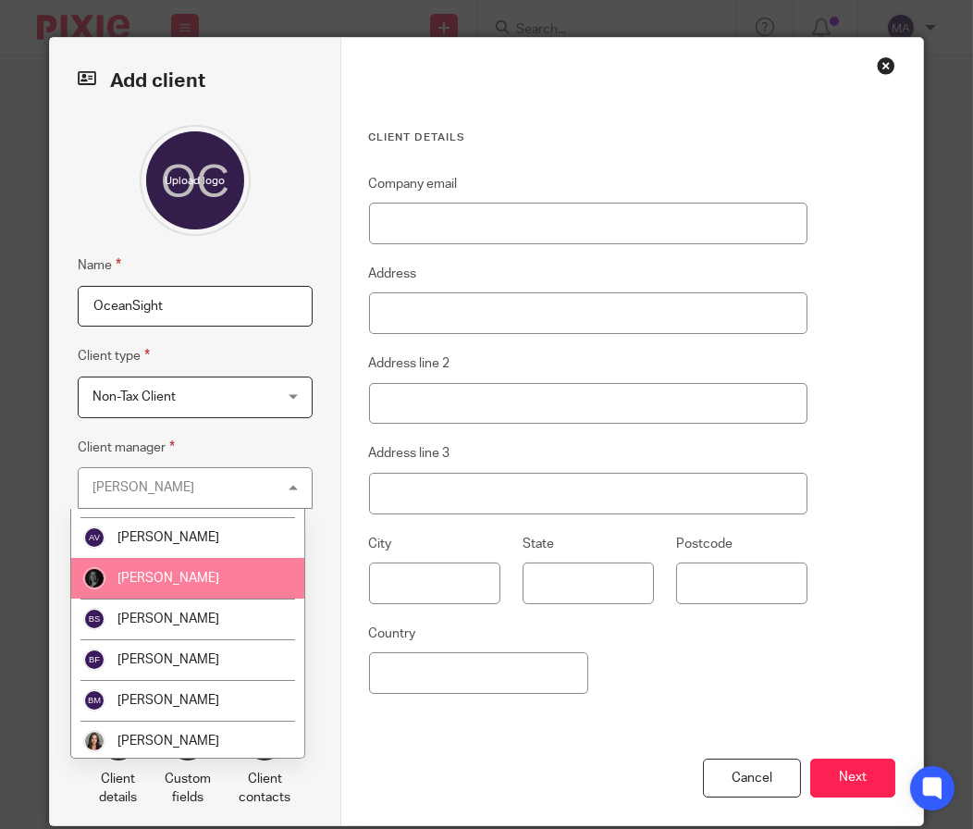
click at [221, 590] on li "[PERSON_NAME]" at bounding box center [187, 578] width 233 height 41
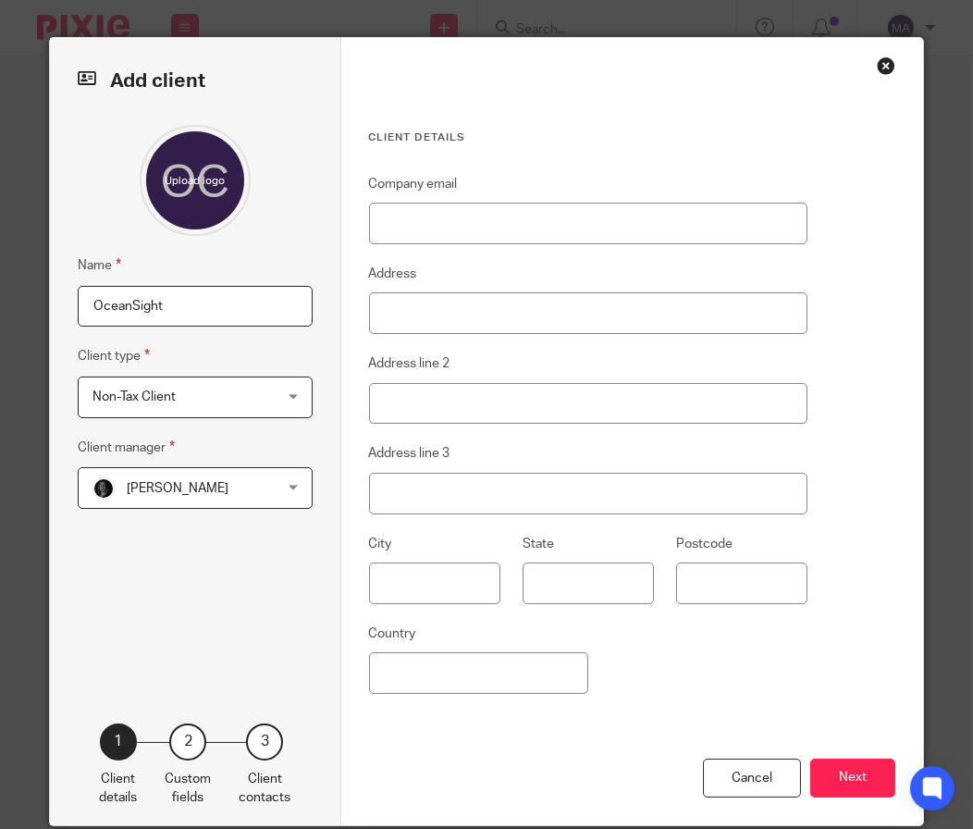
click at [837, 776] on button "Next" at bounding box center [852, 778] width 85 height 40
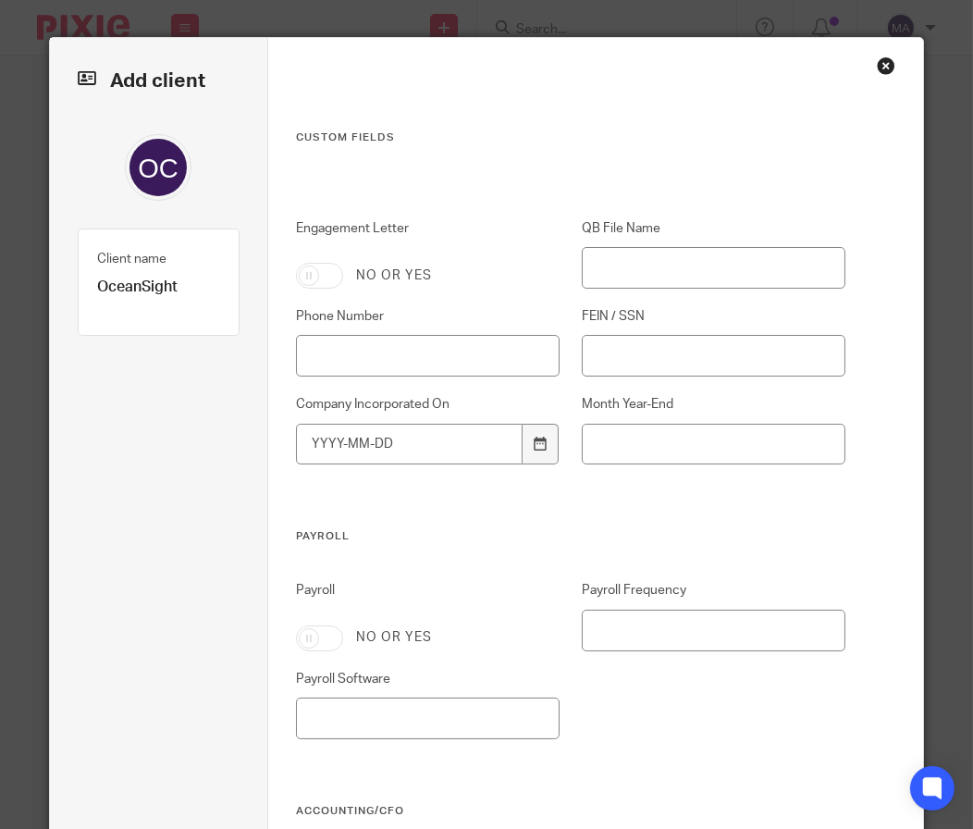
click at [296, 283] on input "Engagement Letter" at bounding box center [319, 276] width 47 height 26
checkbox input "true"
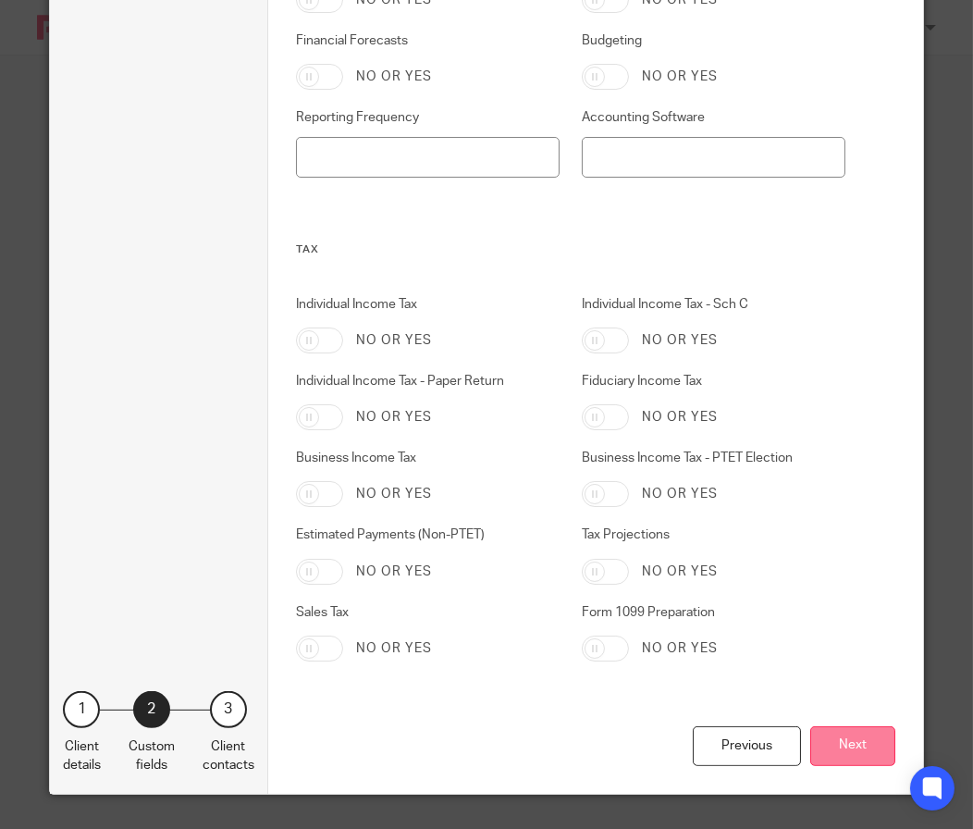
scroll to position [902, 0]
click at [827, 750] on button "Next" at bounding box center [852, 745] width 85 height 40
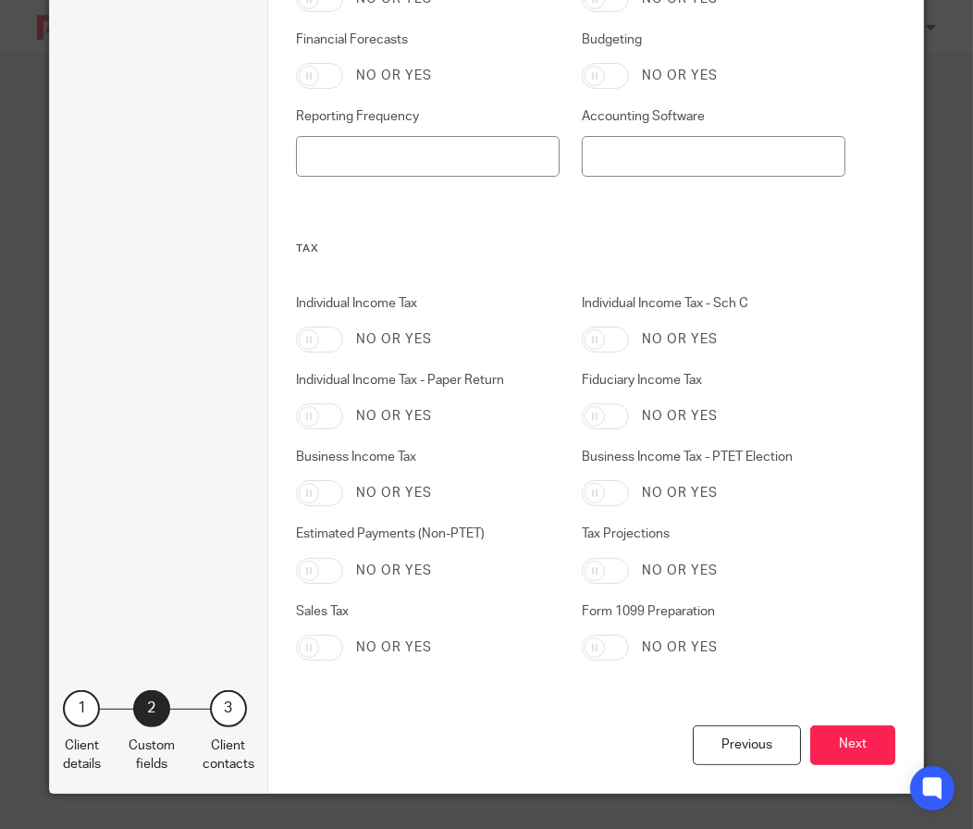
scroll to position [0, 0]
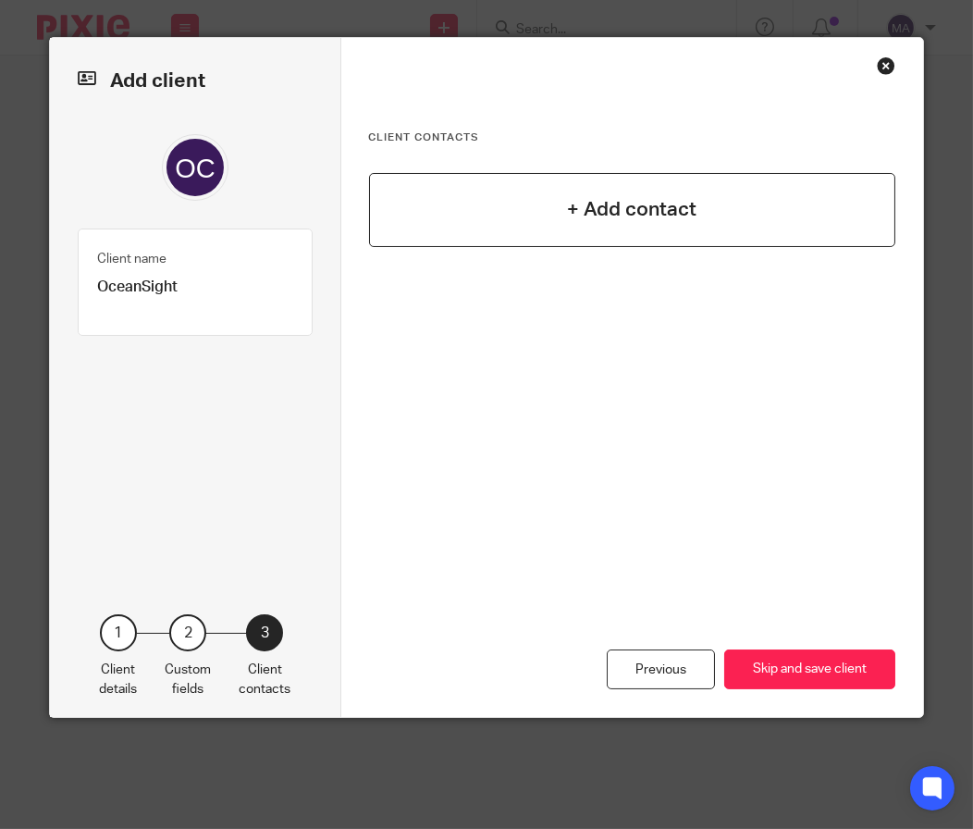
click at [526, 228] on div "+ Add contact" at bounding box center [632, 210] width 527 height 74
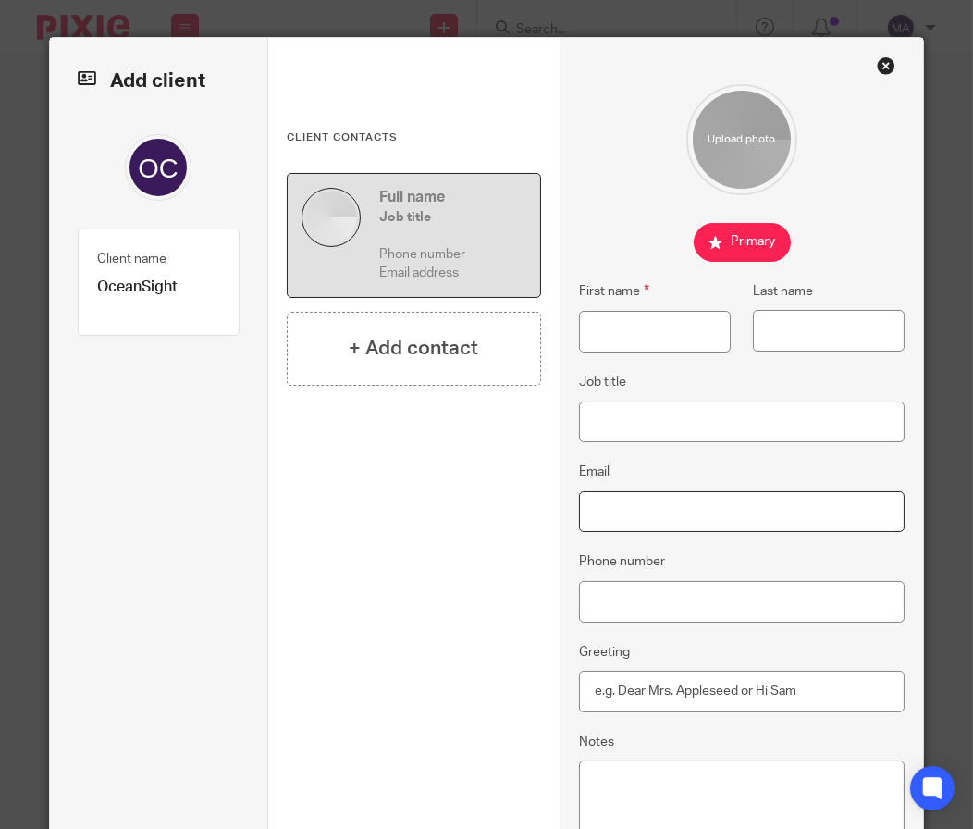
click at [648, 514] on input "Email" at bounding box center [742, 512] width 327 height 42
paste input "tyler@oceansight.com"
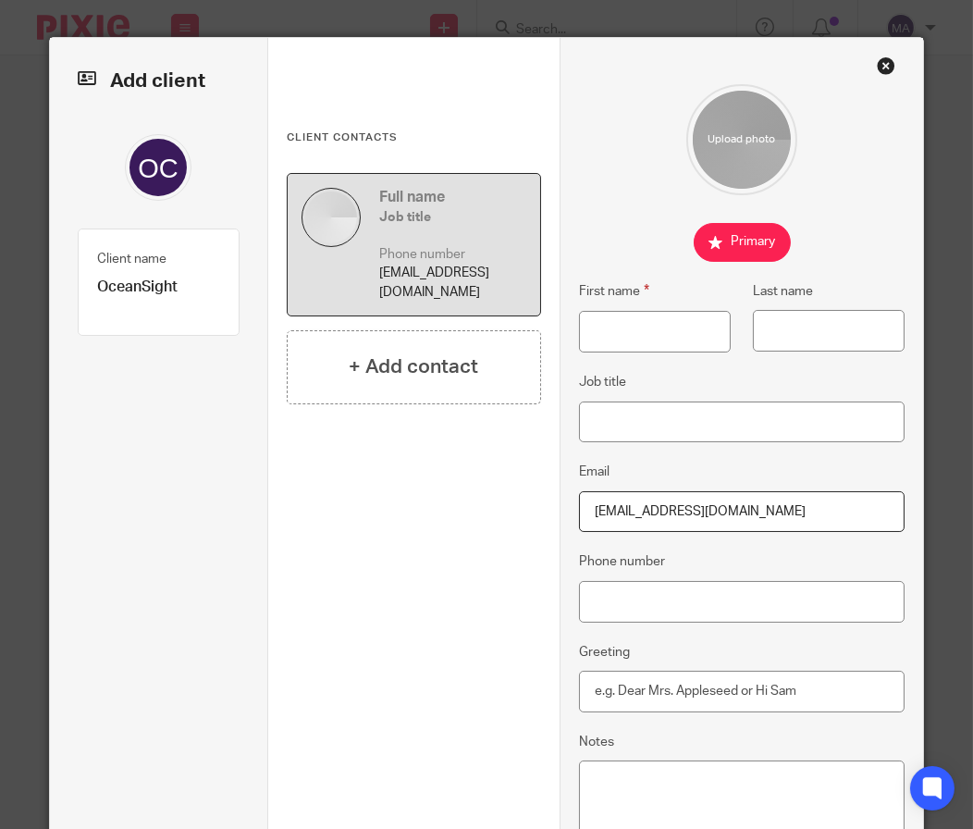
type input "tyler@oceansight.com"
click at [625, 337] on input "First name" at bounding box center [655, 332] width 153 height 42
type input "Tyler"
paste input "Van Schoonhoven"
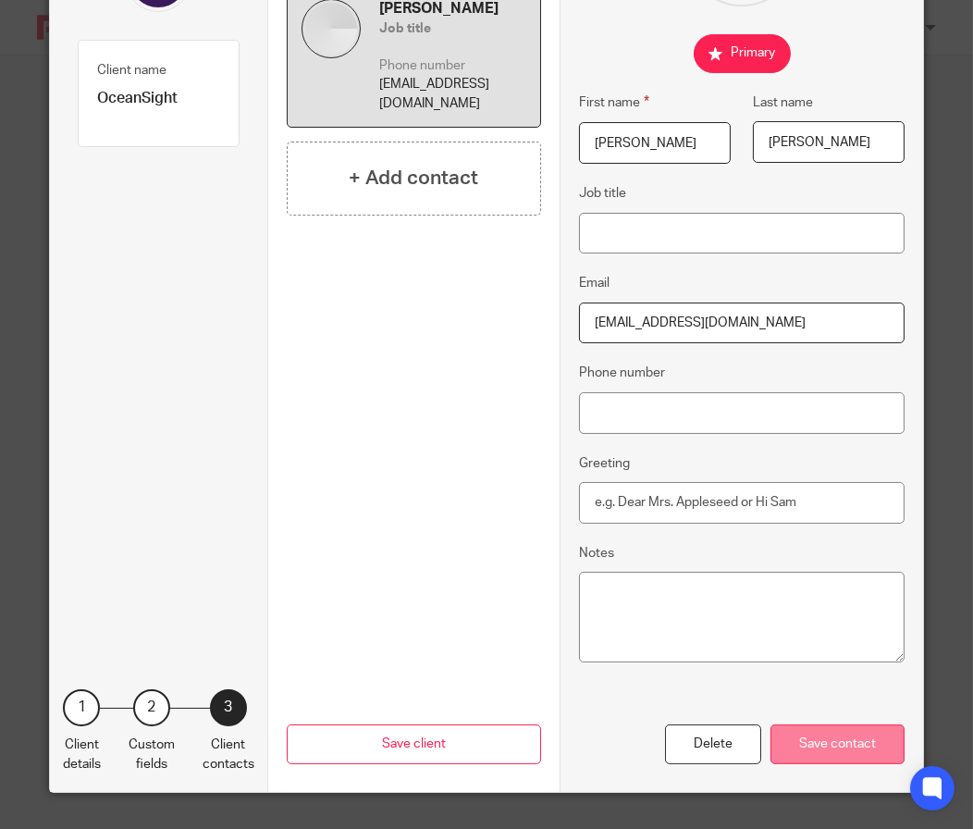
type input "Van Schoonhoven"
click at [781, 730] on div "Save contact" at bounding box center [838, 744] width 134 height 40
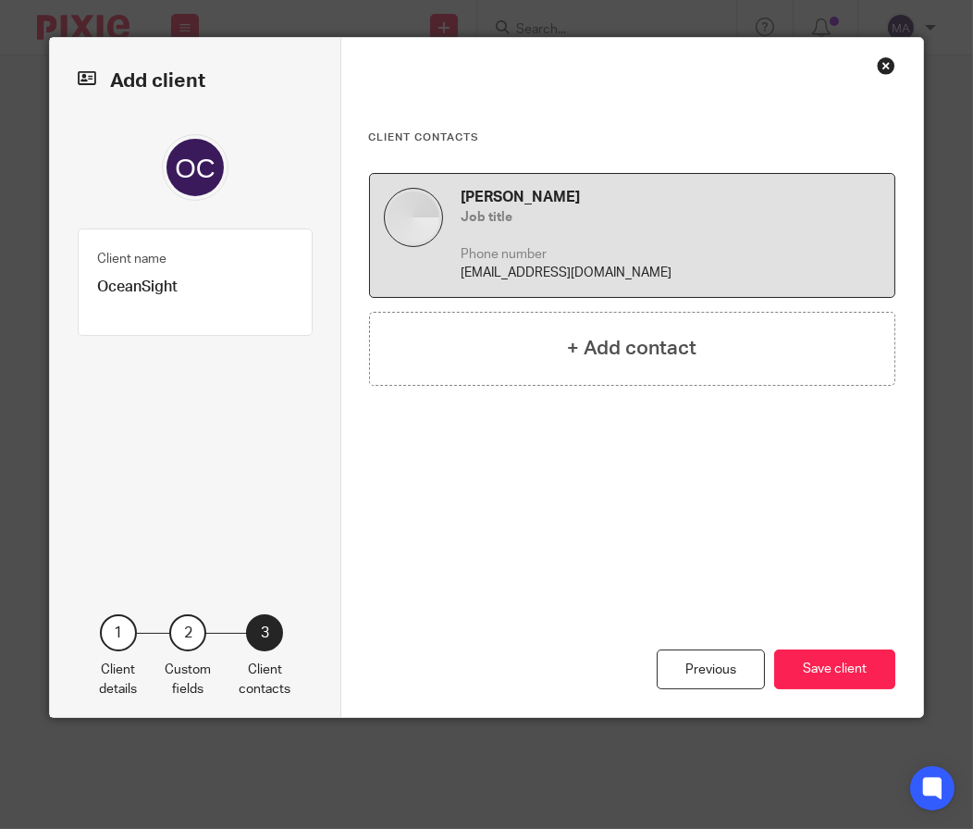
scroll to position [0, 0]
click at [837, 672] on button "Save client" at bounding box center [834, 669] width 121 height 40
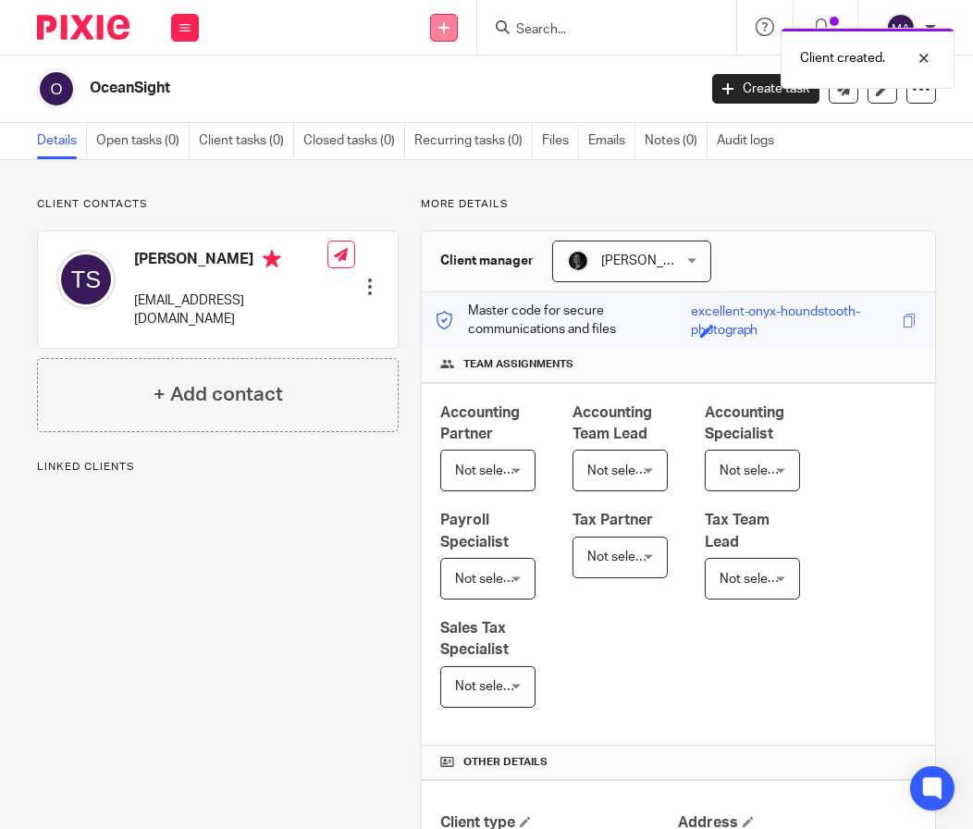
drag, startPoint x: 433, startPoint y: 15, endPoint x: 442, endPoint y: 20, distance: 10.8
click at [433, 15] on link at bounding box center [444, 28] width 28 height 28
click at [443, 143] on link "Add client" at bounding box center [443, 141] width 129 height 27
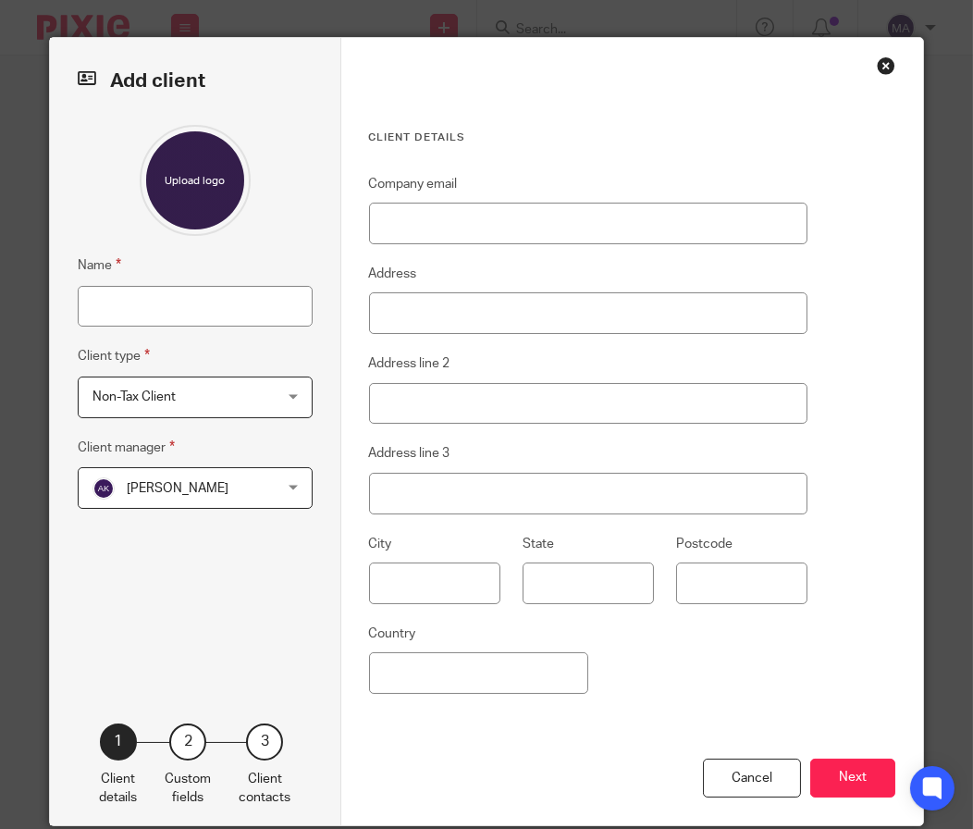
drag, startPoint x: 202, startPoint y: 277, endPoint x: 200, endPoint y: 288, distance: 11.3
click at [200, 283] on fieldset "Name" at bounding box center [195, 290] width 235 height 72
click at [200, 293] on input "Name" at bounding box center [195, 307] width 235 height 42
type input "OxTools"
click at [210, 496] on span "[PERSON_NAME]" at bounding box center [180, 487] width 176 height 39
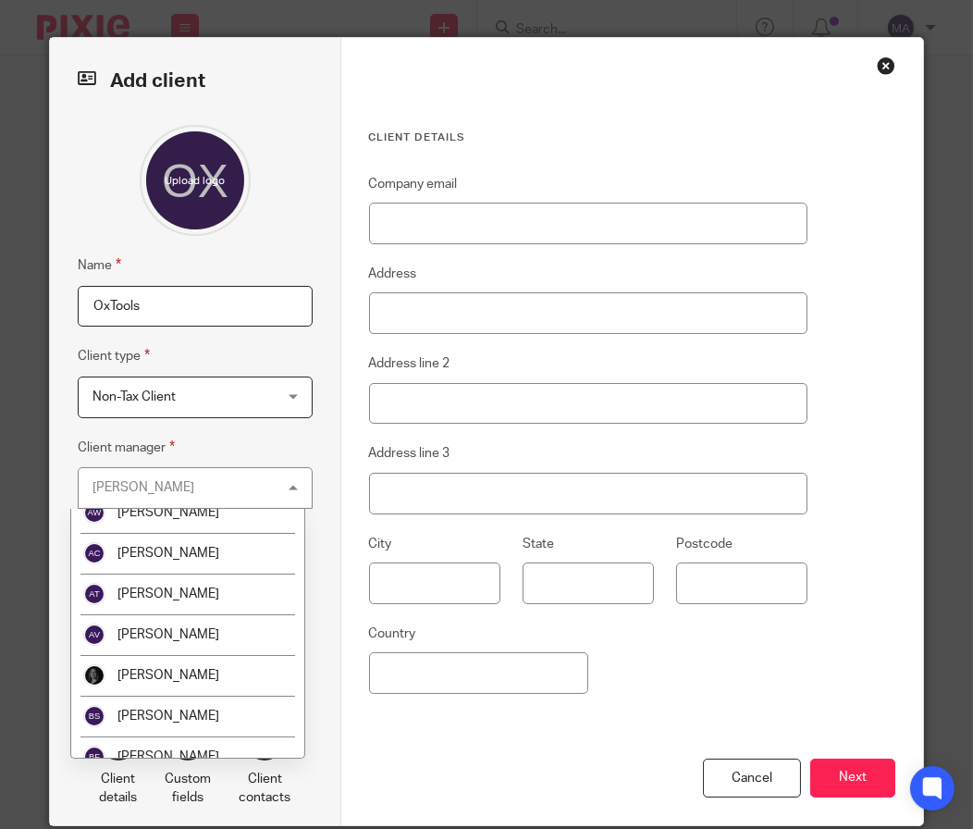
scroll to position [184, 0]
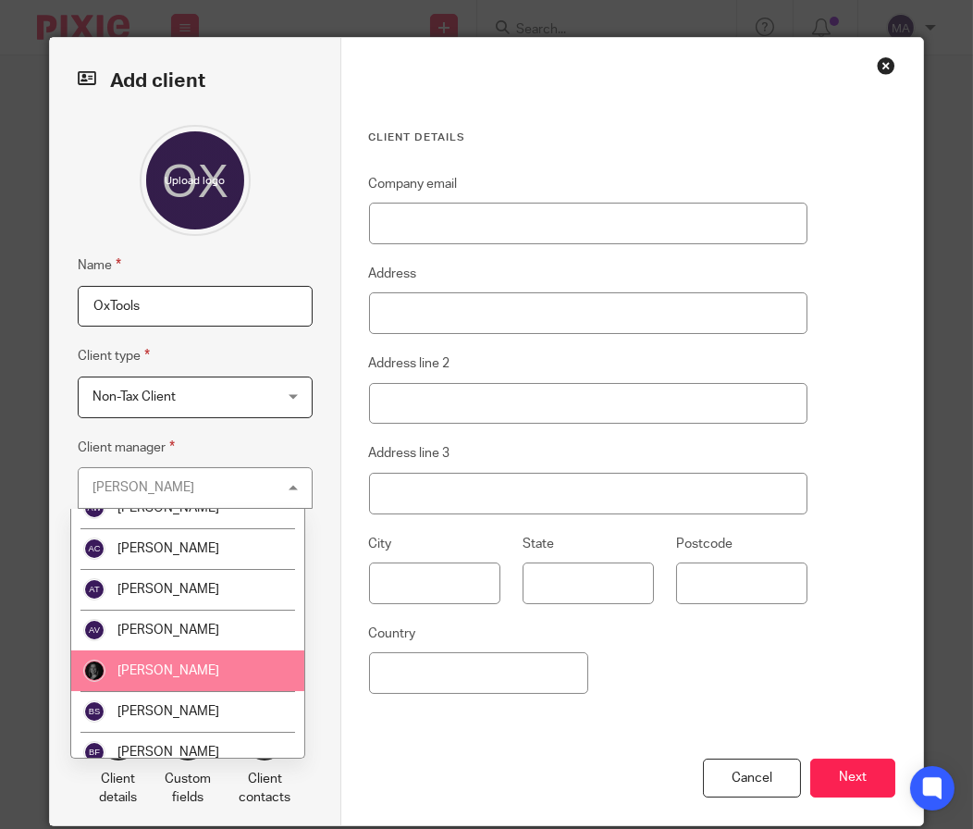
click at [218, 660] on li "[PERSON_NAME]" at bounding box center [187, 670] width 233 height 41
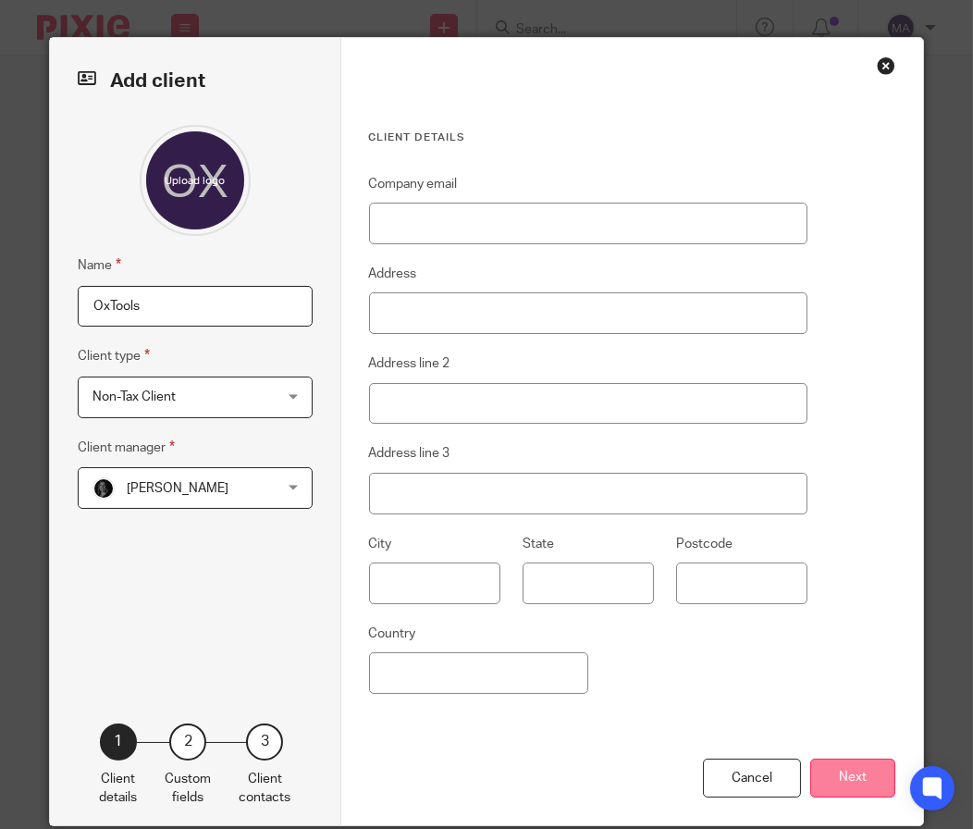
click at [815, 760] on button "Next" at bounding box center [852, 778] width 85 height 40
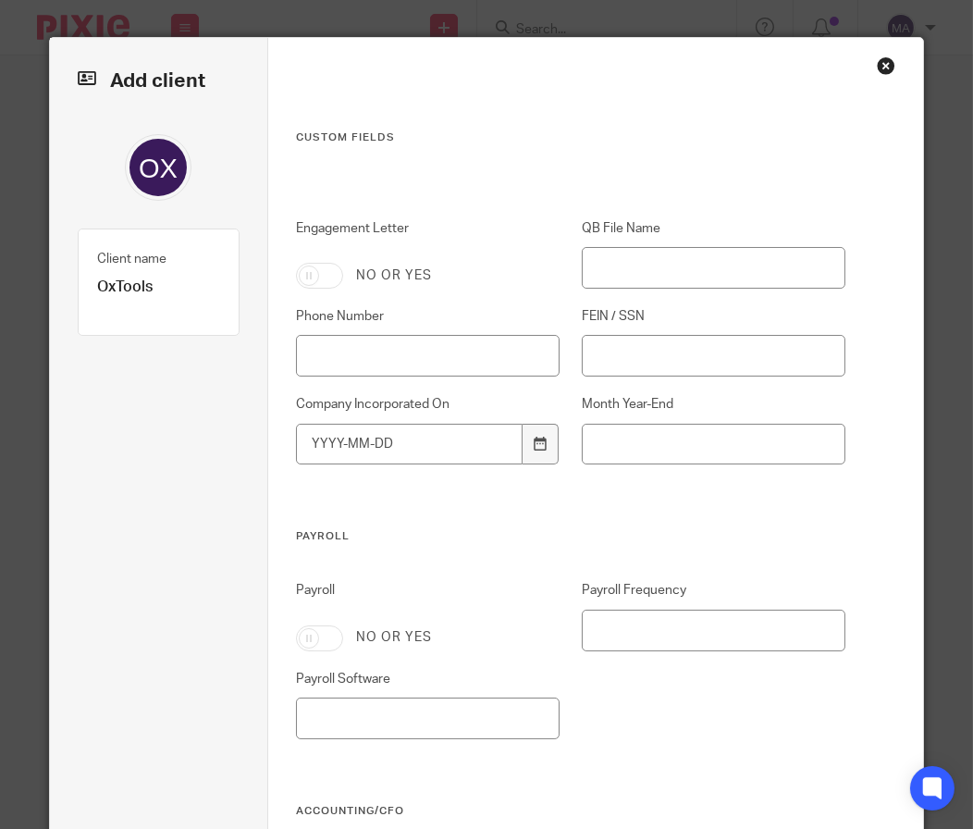
click at [311, 279] on input "Engagement Letter" at bounding box center [319, 276] width 47 height 26
checkbox input "true"
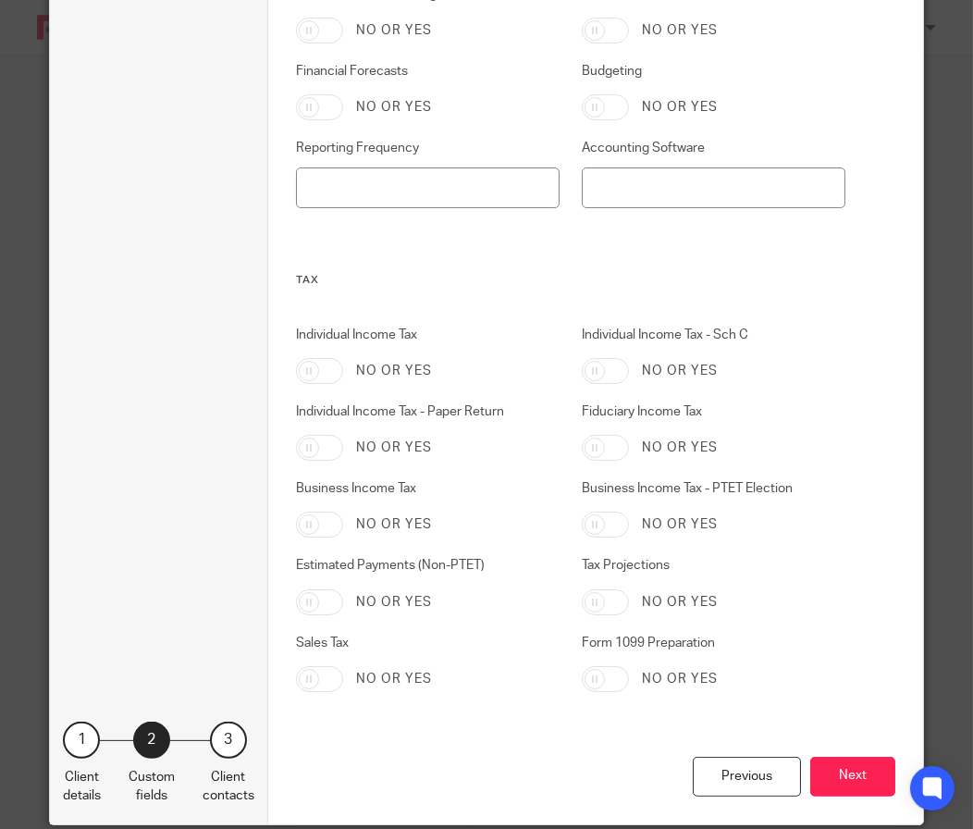
scroll to position [902, 0]
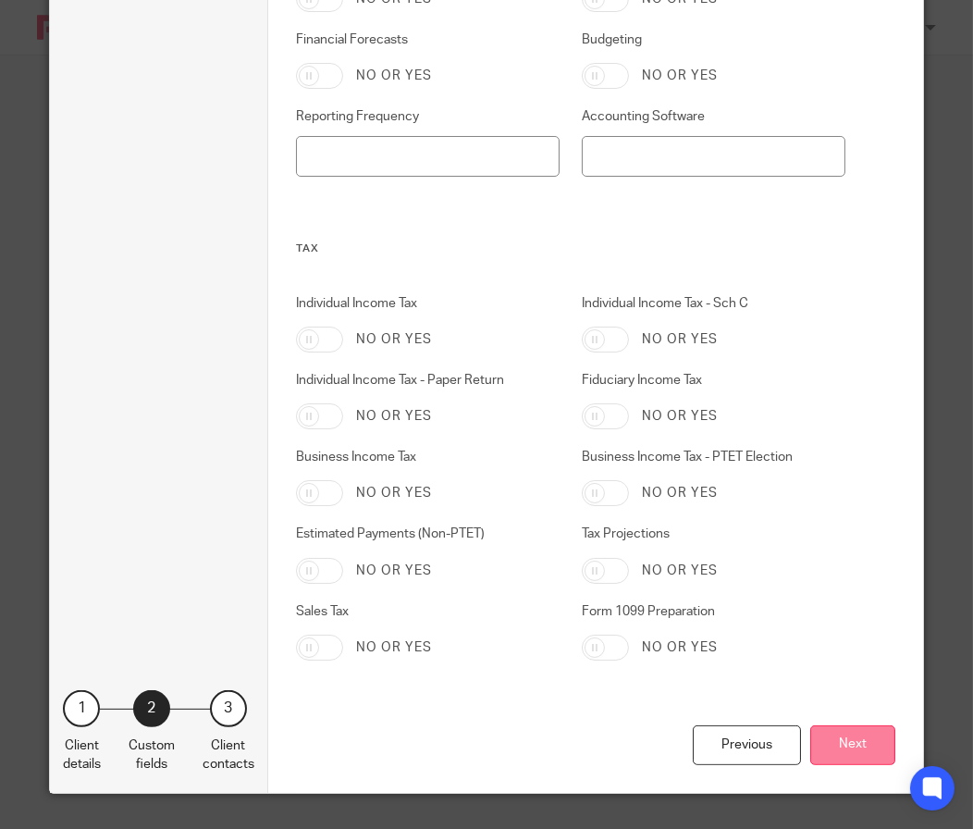
click at [862, 750] on button "Next" at bounding box center [852, 745] width 85 height 40
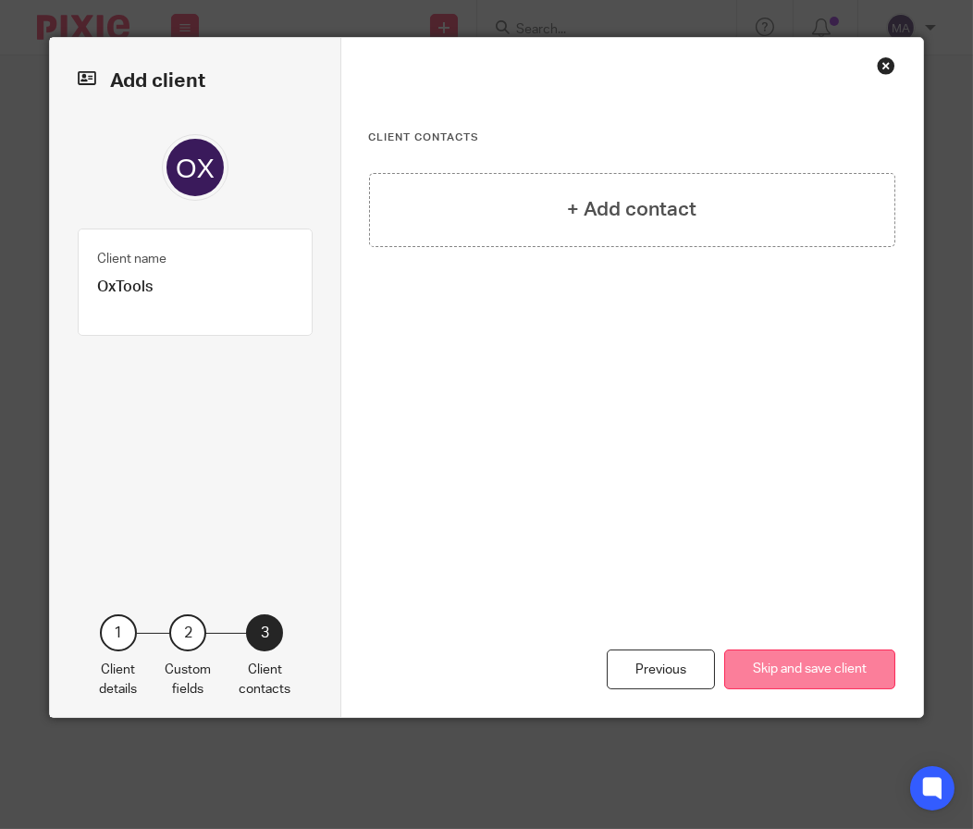
click at [825, 649] on button "Skip and save client" at bounding box center [809, 669] width 171 height 40
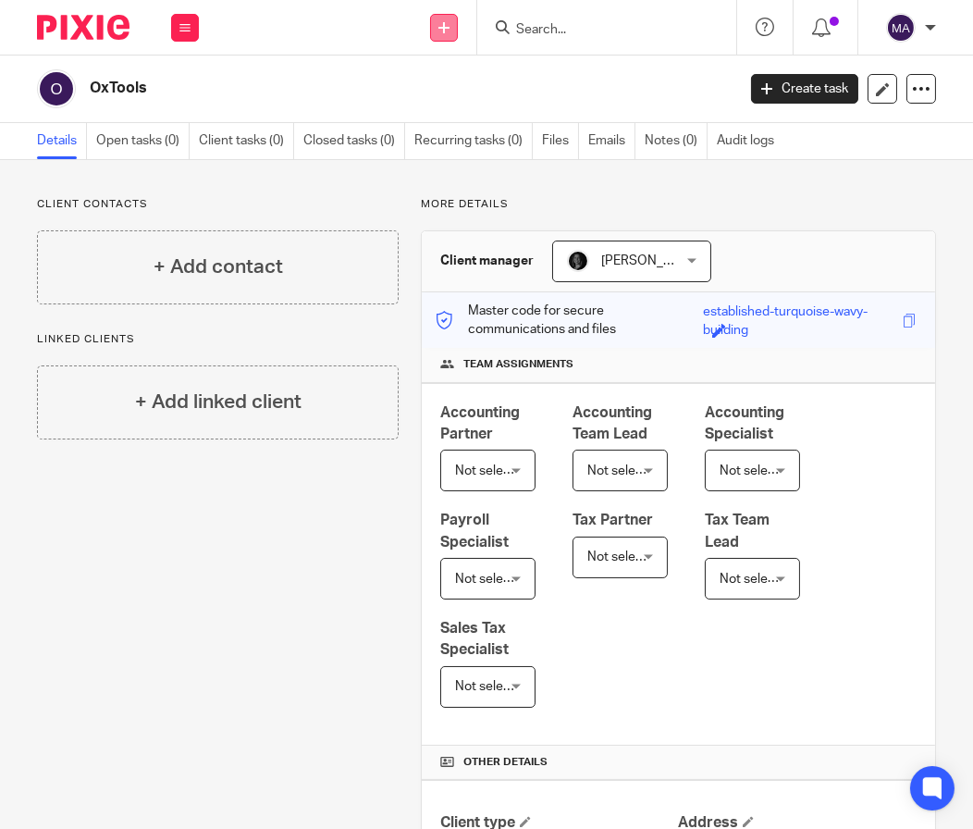
click at [451, 29] on link at bounding box center [444, 28] width 28 height 28
click at [472, 140] on link "Add client" at bounding box center [443, 141] width 129 height 27
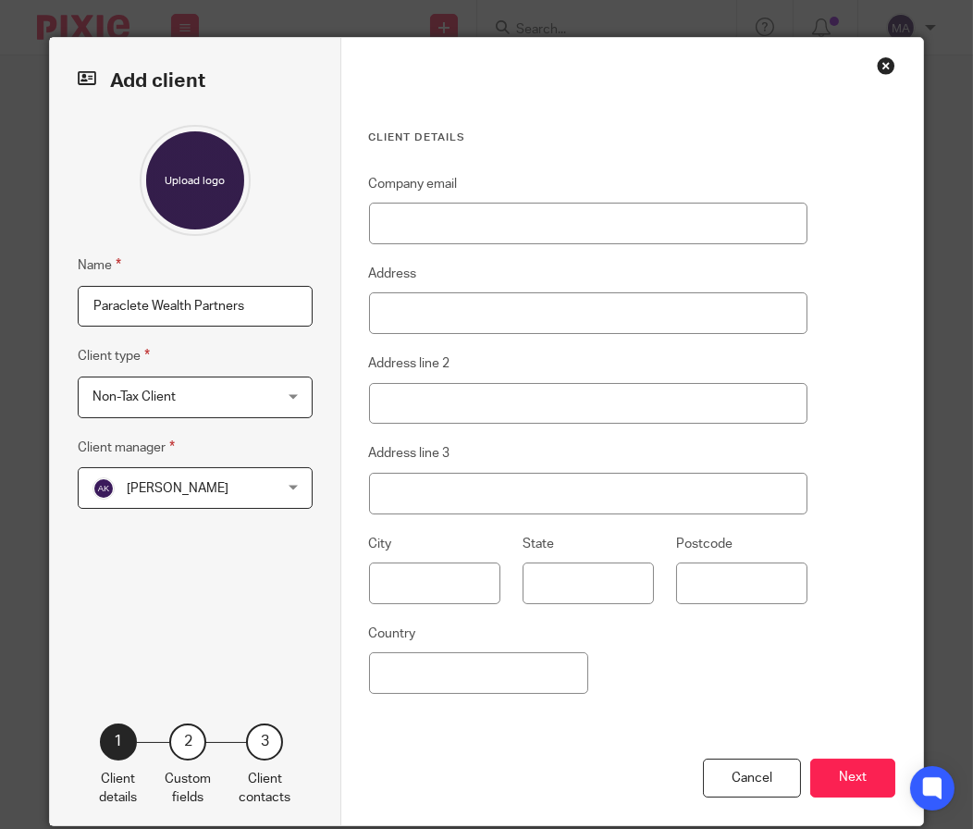
type input "Paraclete Wealth Partners"
click at [201, 482] on span "[PERSON_NAME]" at bounding box center [178, 488] width 102 height 13
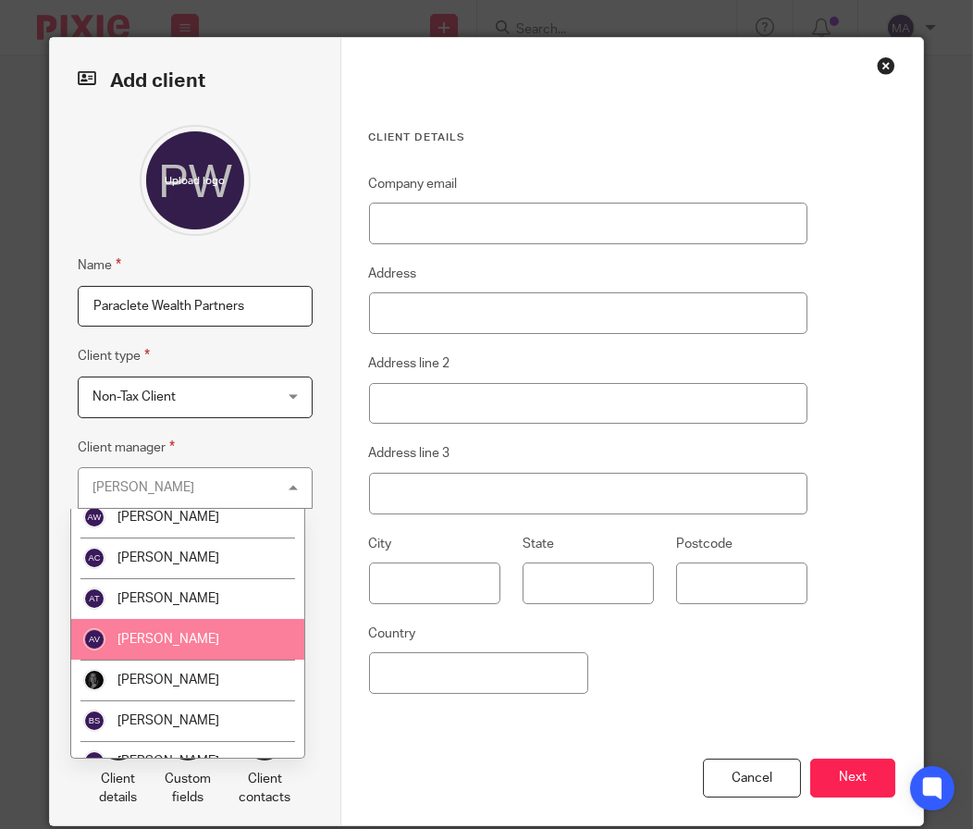
scroll to position [184, 0]
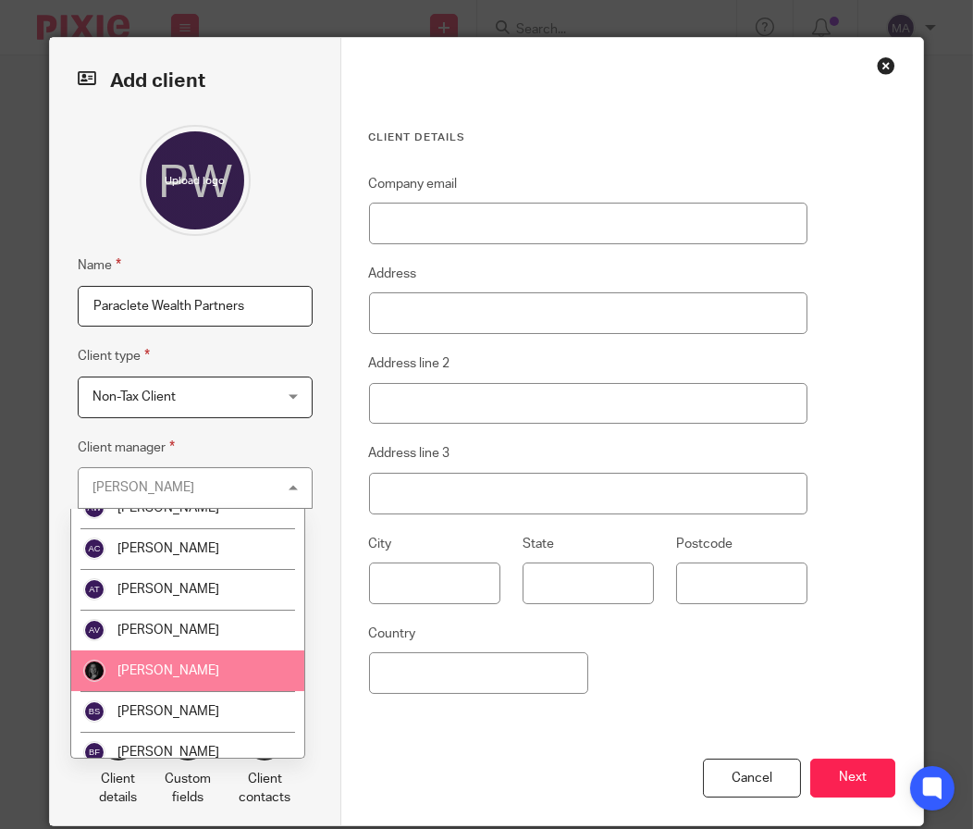
click at [177, 675] on span "[PERSON_NAME]" at bounding box center [168, 670] width 102 height 13
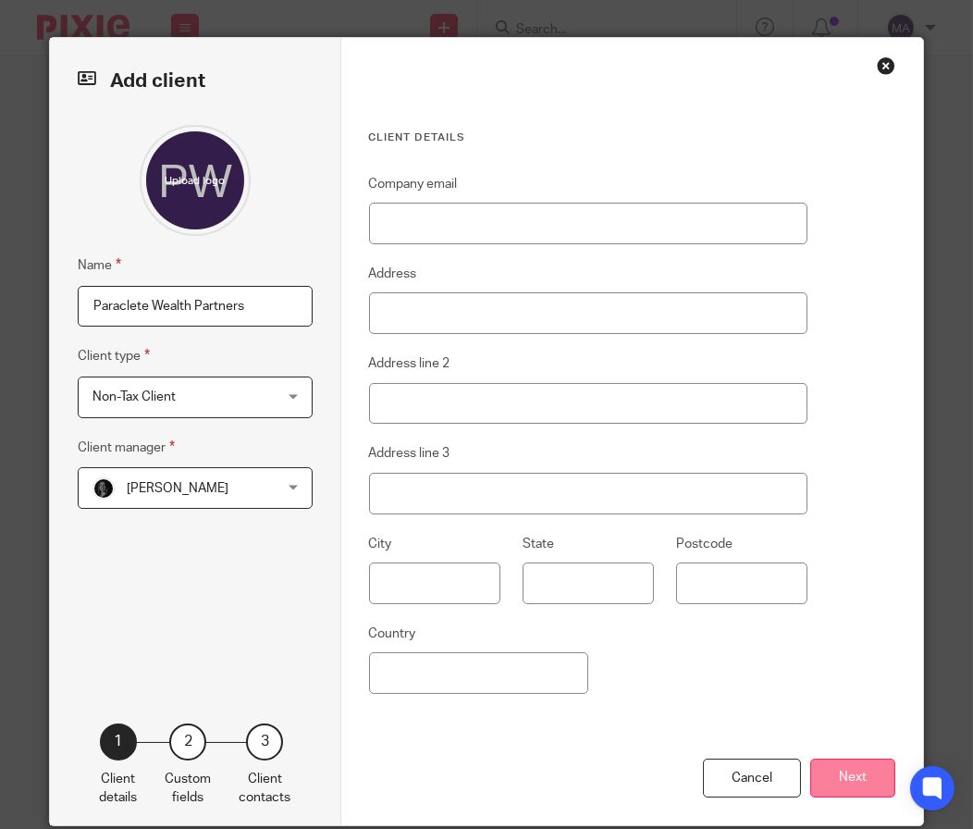
click at [840, 789] on button "Next" at bounding box center [852, 778] width 85 height 40
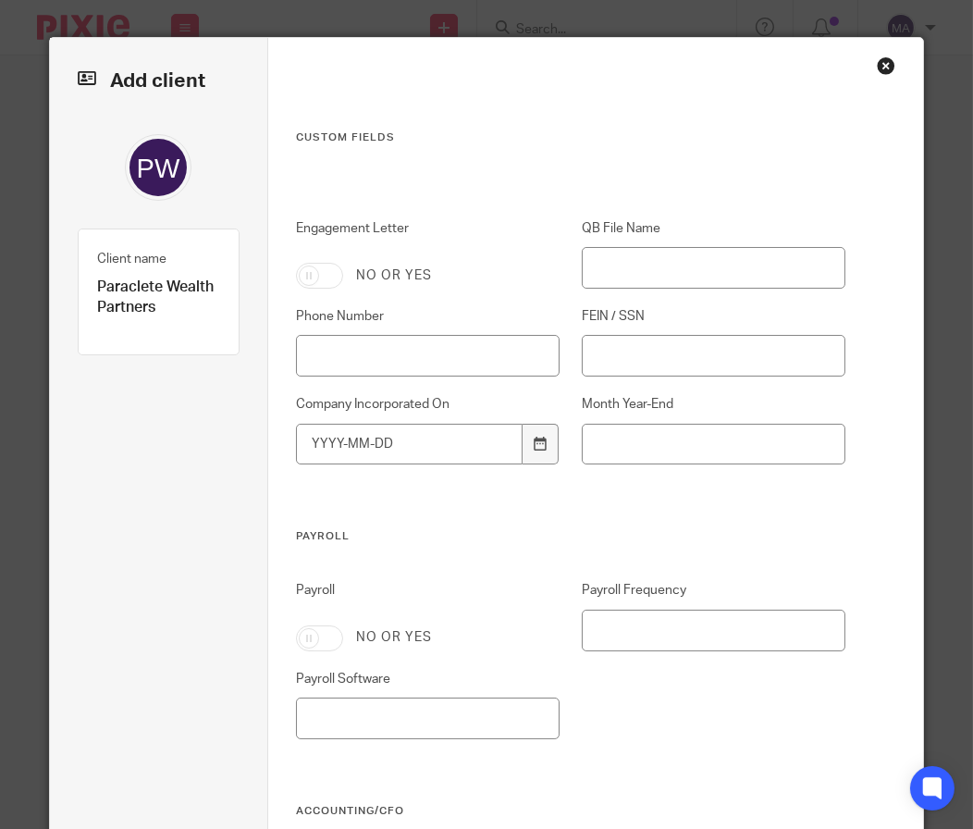
click at [298, 277] on input "Engagement Letter" at bounding box center [319, 276] width 47 height 26
checkbox input "true"
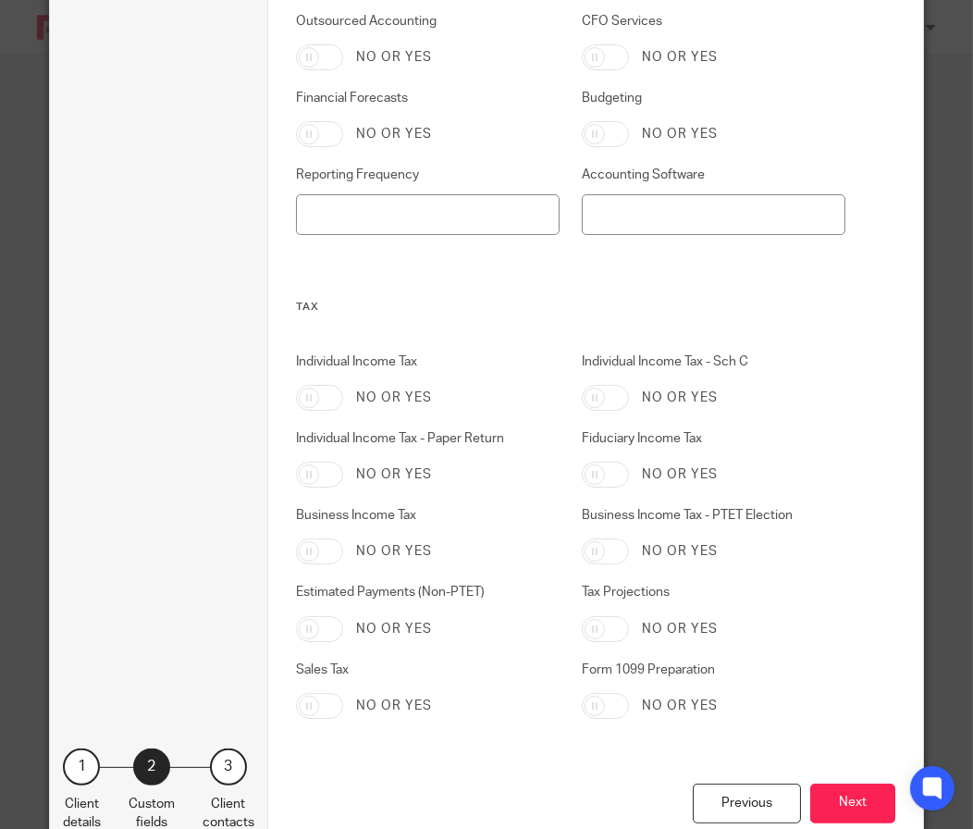
scroll to position [902, 0]
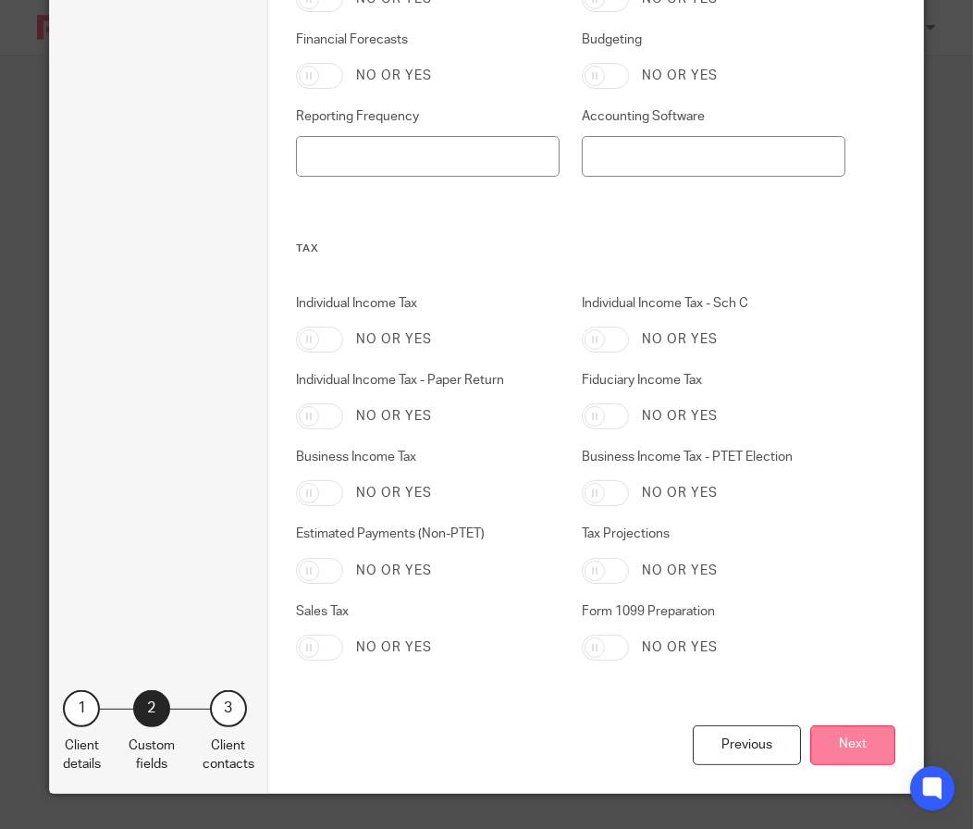
click at [851, 737] on button "Next" at bounding box center [852, 745] width 85 height 40
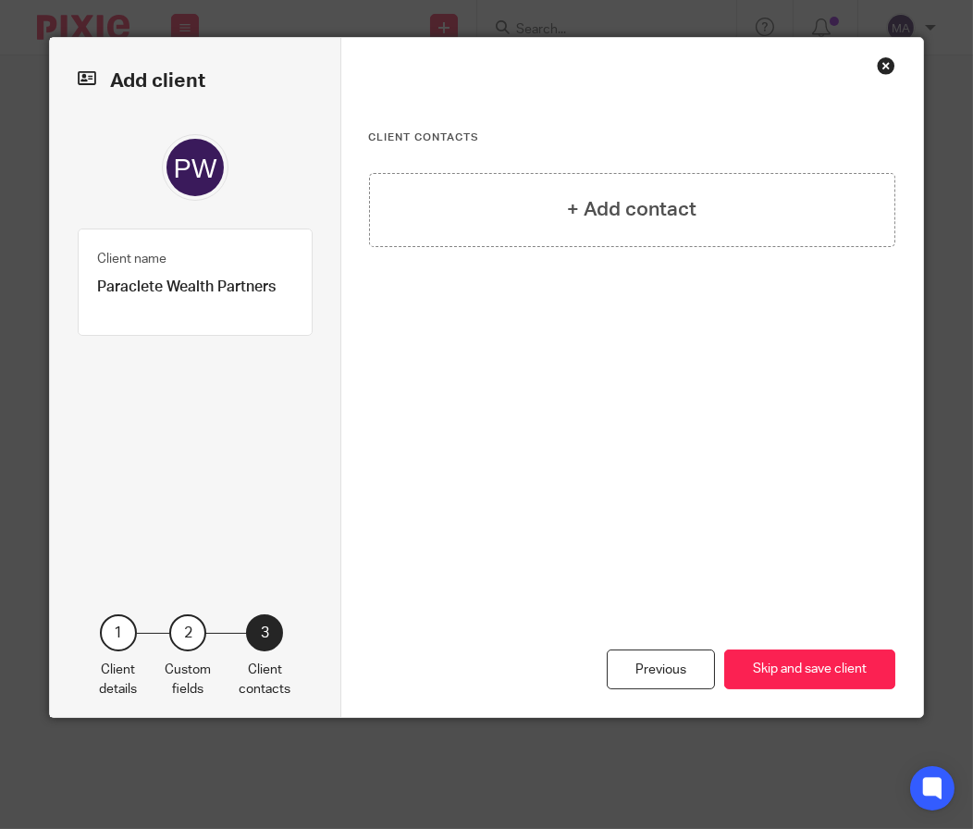
scroll to position [0, 0]
click at [658, 217] on h4 "+ Add contact" at bounding box center [631, 209] width 129 height 29
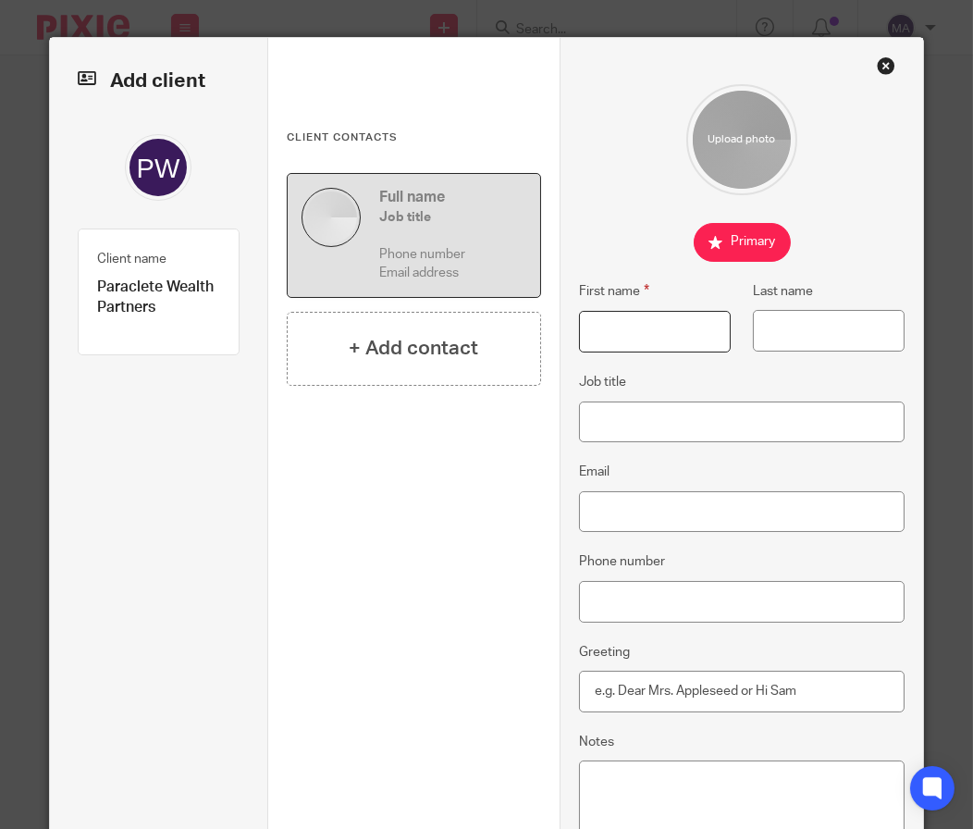
click at [621, 327] on input "First name" at bounding box center [655, 332] width 153 height 42
type input "Rusty"
type input "Bacon"
paste input "[PERSON_NAME][EMAIL_ADDRESS][PERSON_NAME][DOMAIN_NAME]"
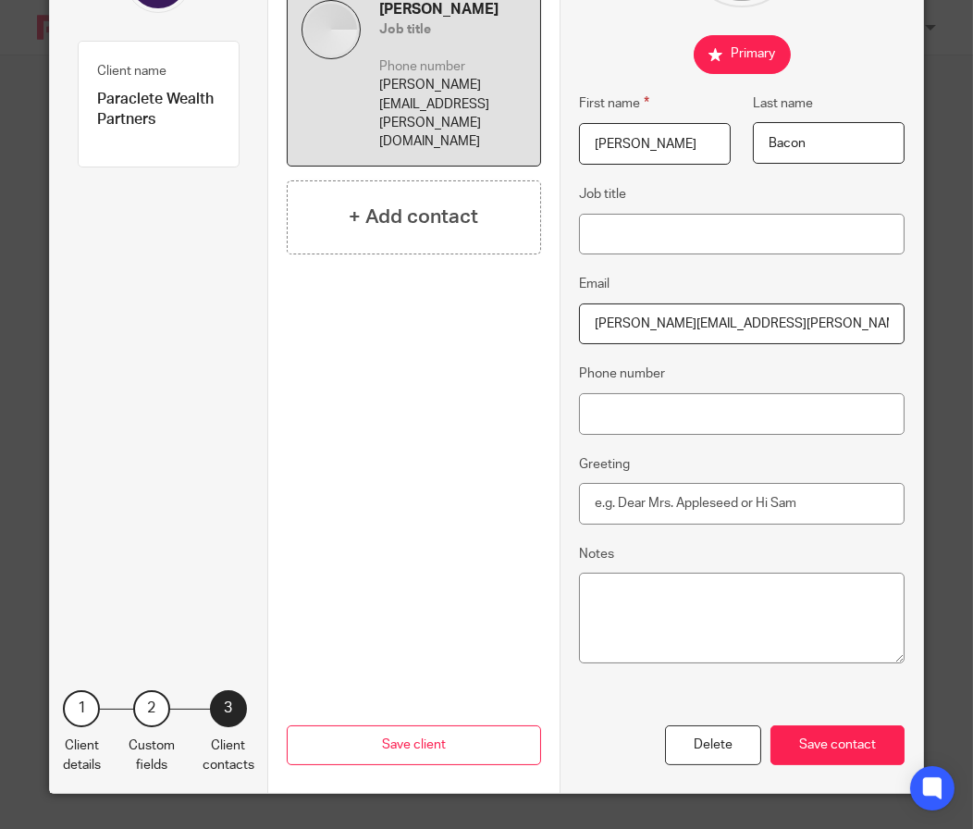
scroll to position [189, 0]
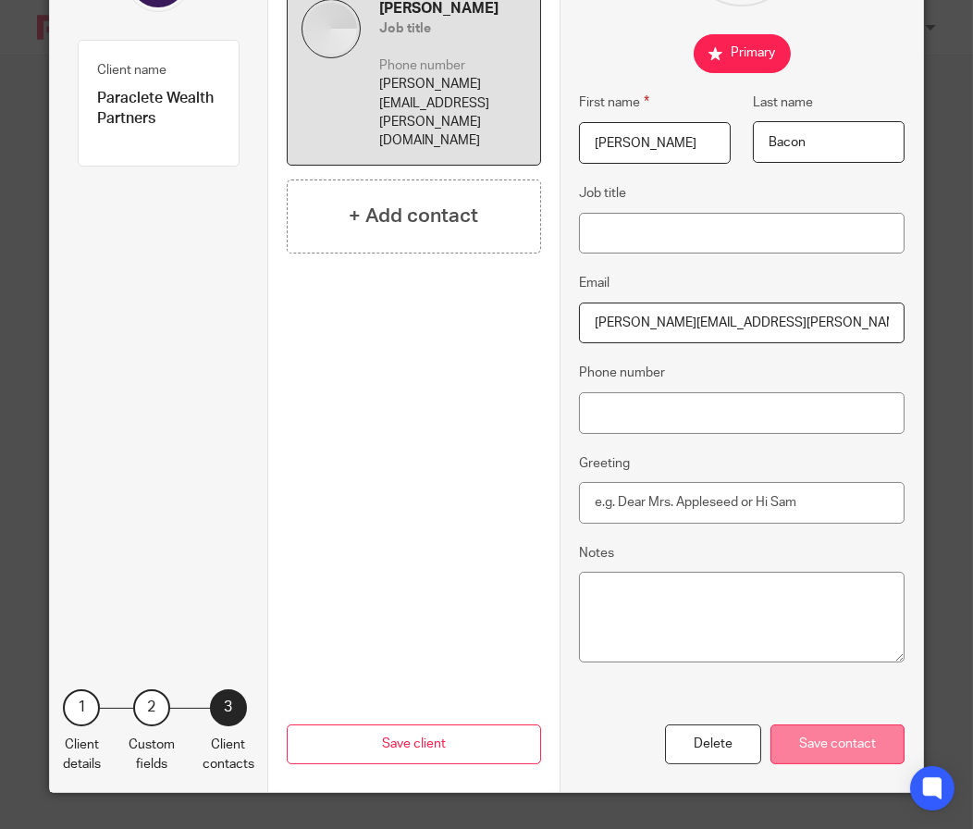
type input "rusty.bacon@paracletewealthpartners.com"
click at [808, 741] on div "Save contact" at bounding box center [838, 744] width 134 height 40
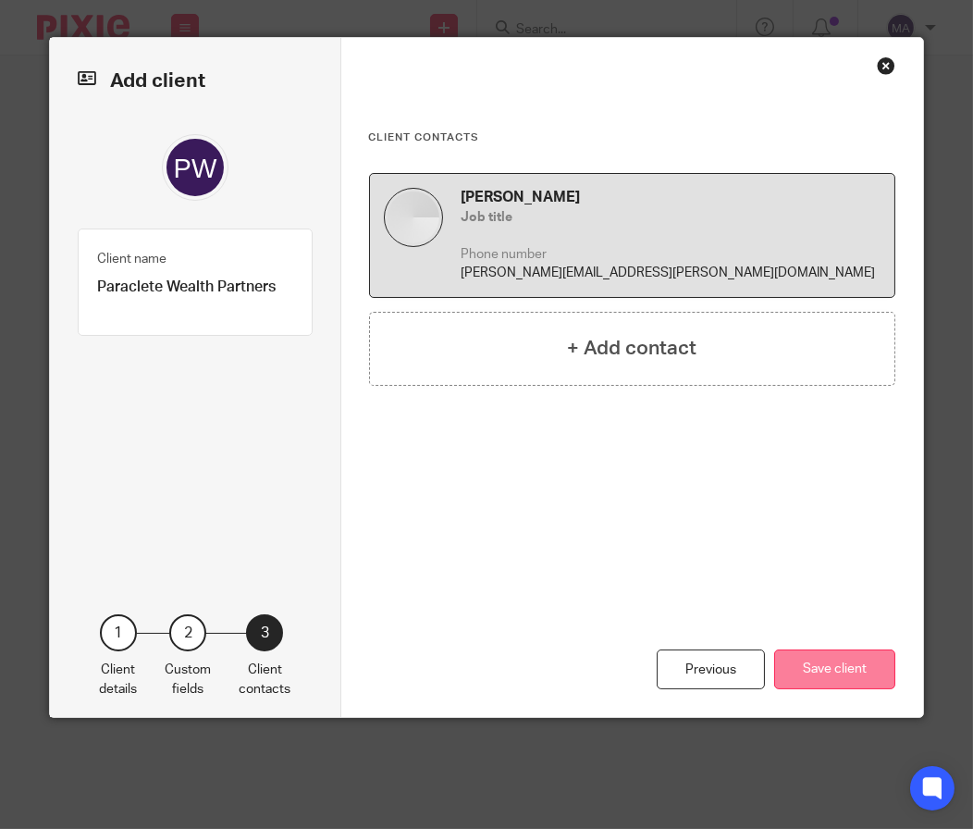
click at [853, 681] on button "Save client" at bounding box center [834, 669] width 121 height 40
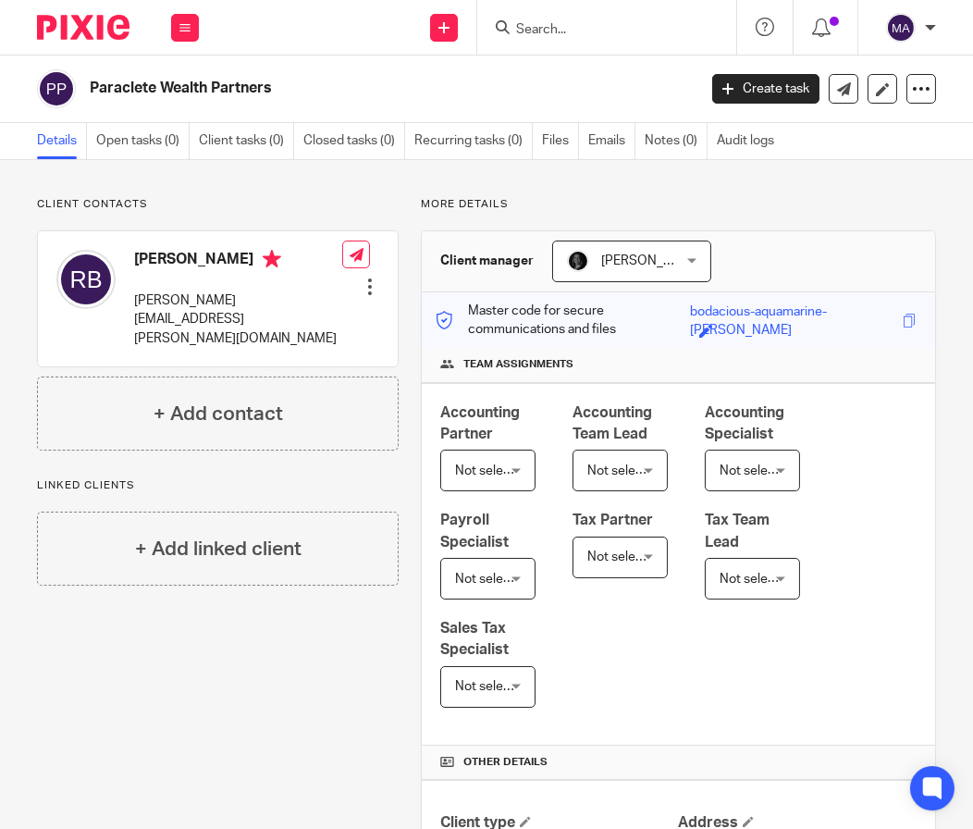
click at [622, 32] on input "Search" at bounding box center [597, 30] width 166 height 17
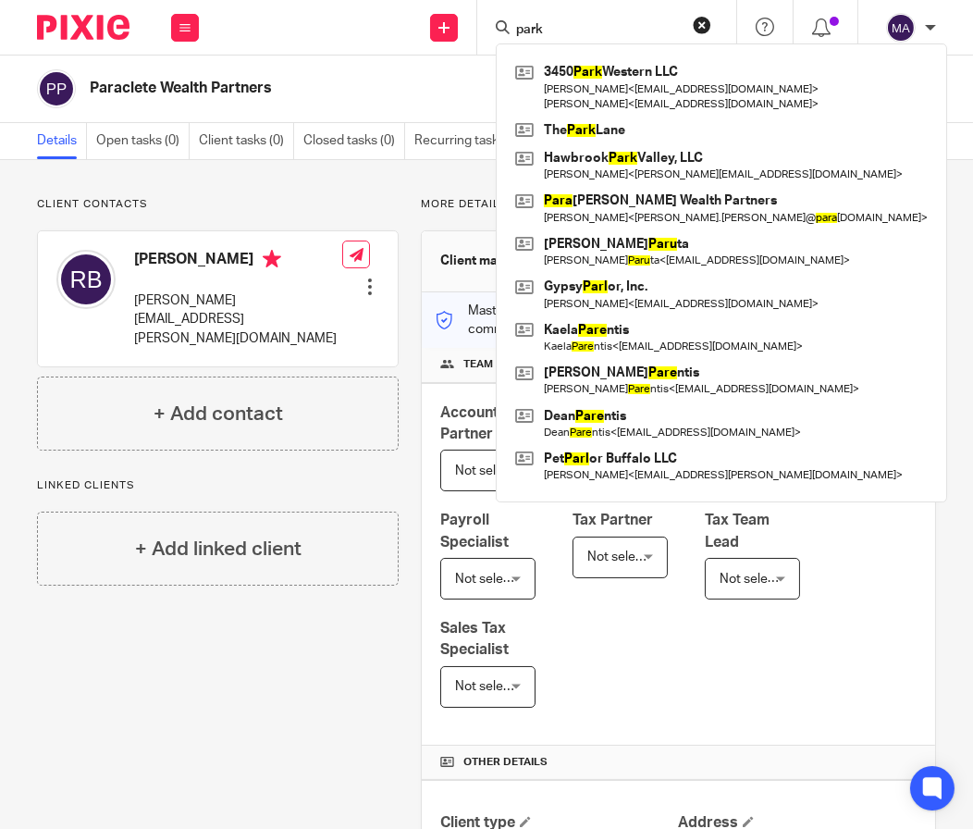
type input "park"
drag, startPoint x: 640, startPoint y: 29, endPoint x: 452, endPoint y: 23, distance: 187.9
click at [452, 23] on div "Send new email Create task Add client Request signature park 3450 Park Western …" at bounding box center [595, 27] width 756 height 55
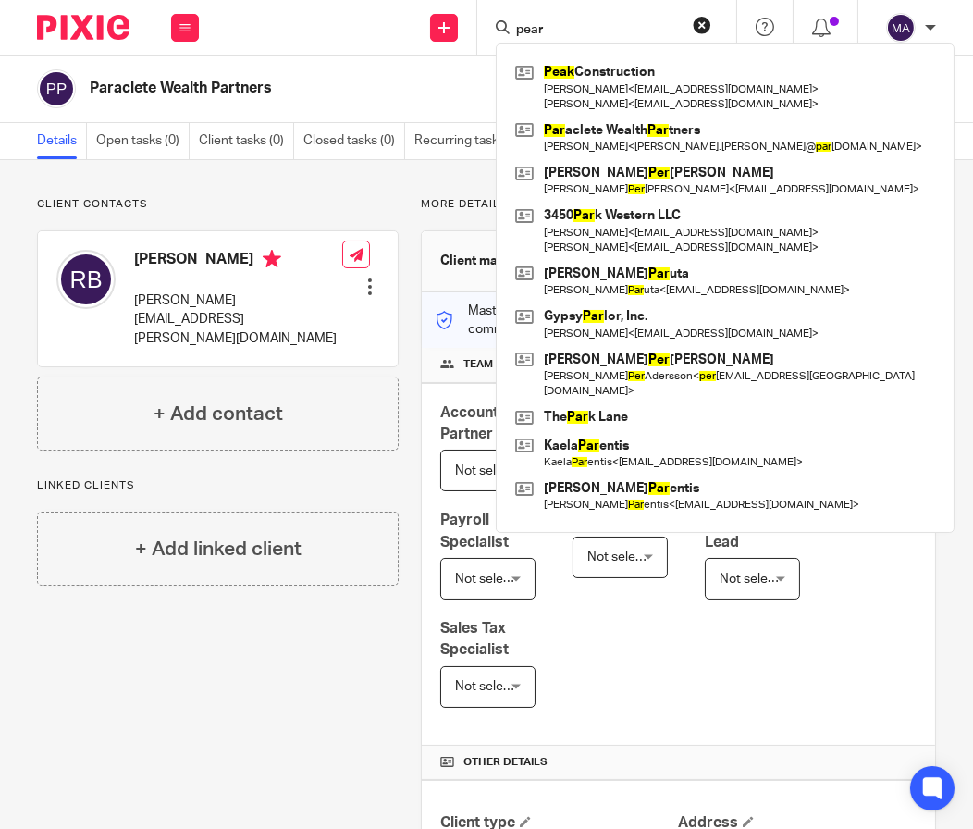
type input "pear"
click at [438, 24] on icon at bounding box center [443, 27] width 11 height 11
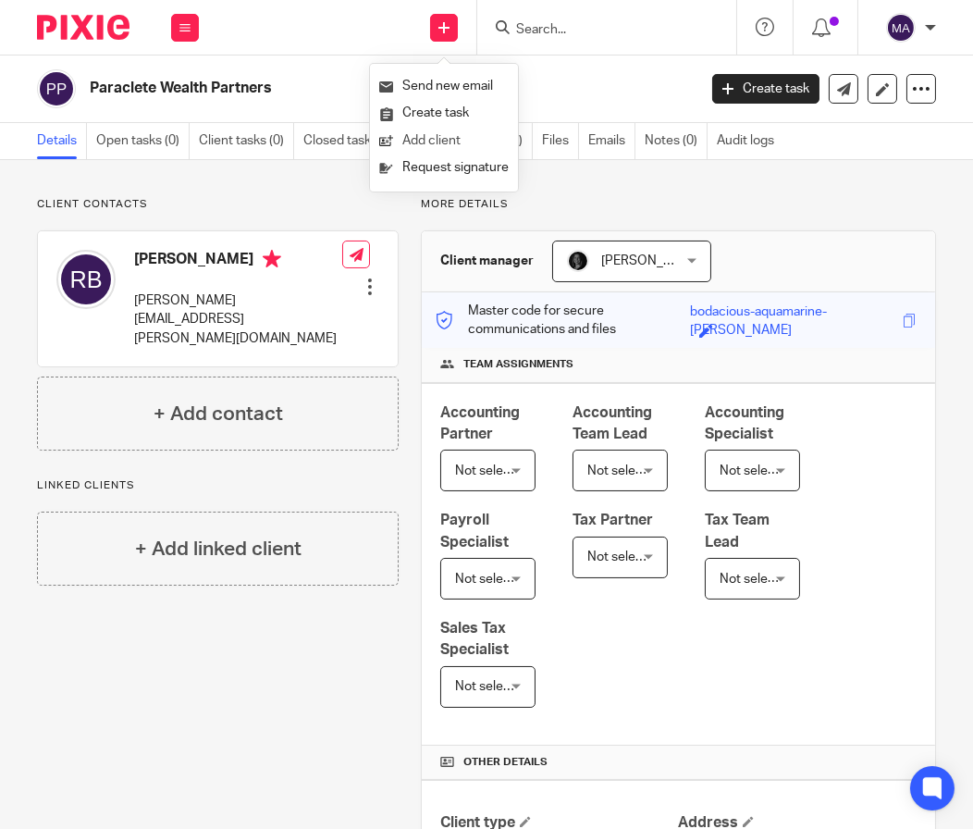
click at [443, 135] on link "Add client" at bounding box center [443, 141] width 129 height 27
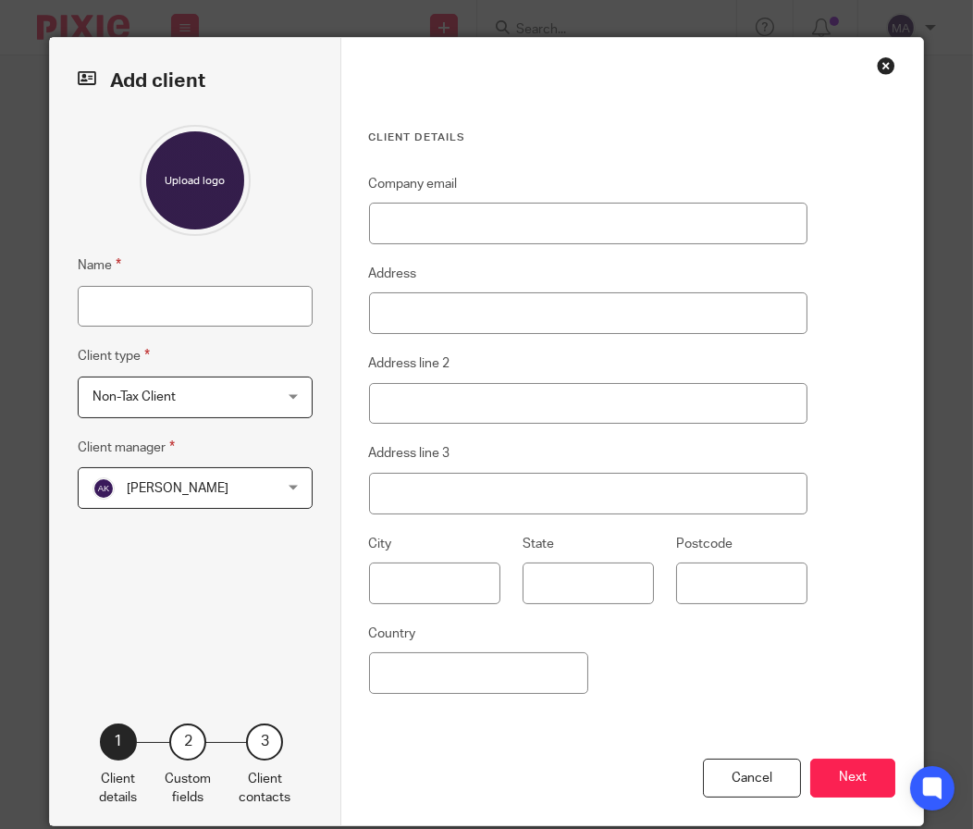
click at [163, 298] on input "Name" at bounding box center [195, 307] width 235 height 42
type input "PEMM LLC"
click at [244, 371] on fieldset "Client type Non-Tax Client Non-Tax Client Non-Tax Client Individual Partnership…" at bounding box center [195, 381] width 235 height 72
click at [193, 502] on span "[PERSON_NAME]" at bounding box center [180, 487] width 176 height 39
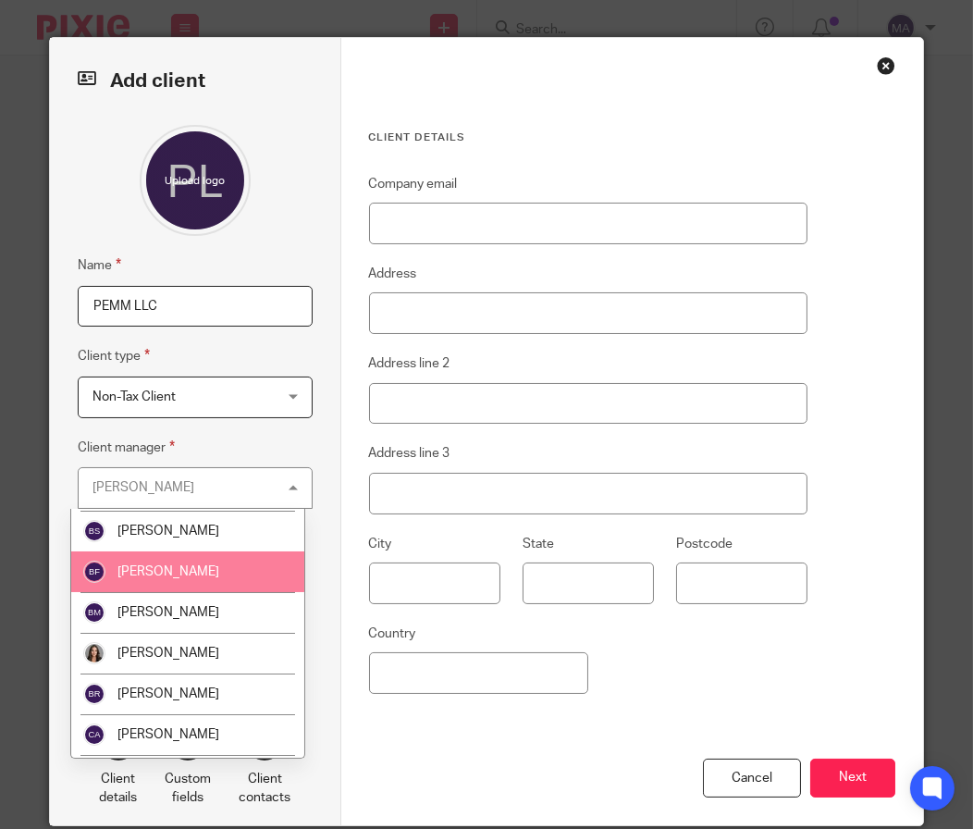
scroll to position [462, 0]
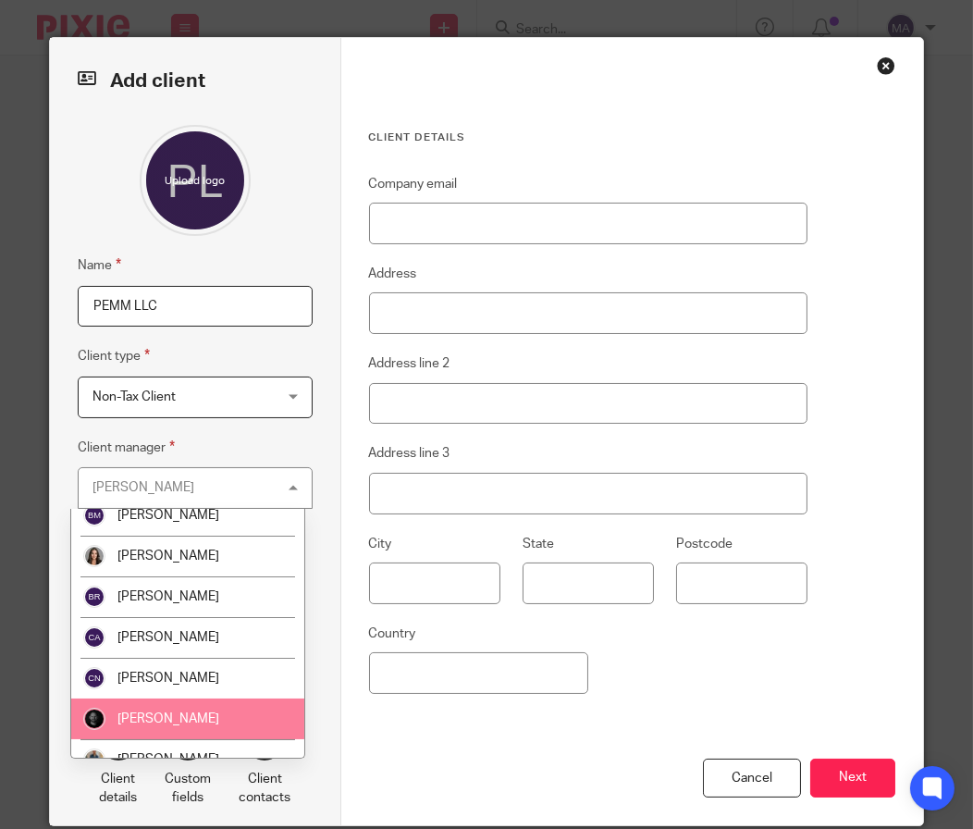
click at [208, 704] on li "[PERSON_NAME]" at bounding box center [187, 718] width 233 height 41
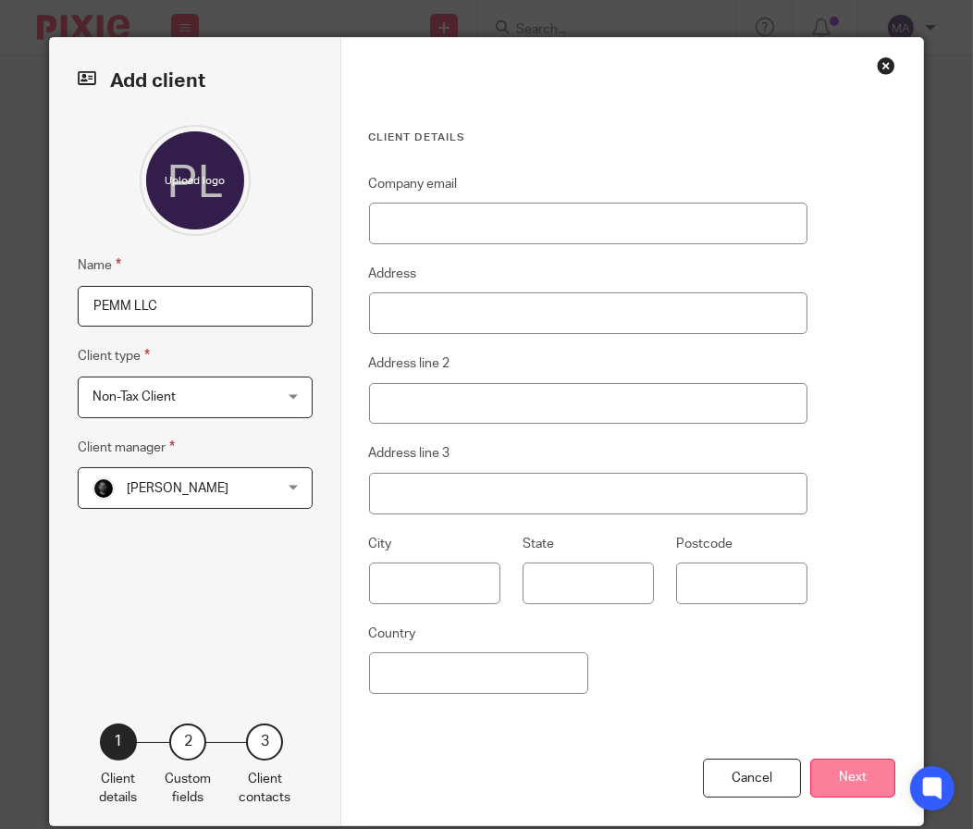
click at [866, 790] on button "Next" at bounding box center [852, 778] width 85 height 40
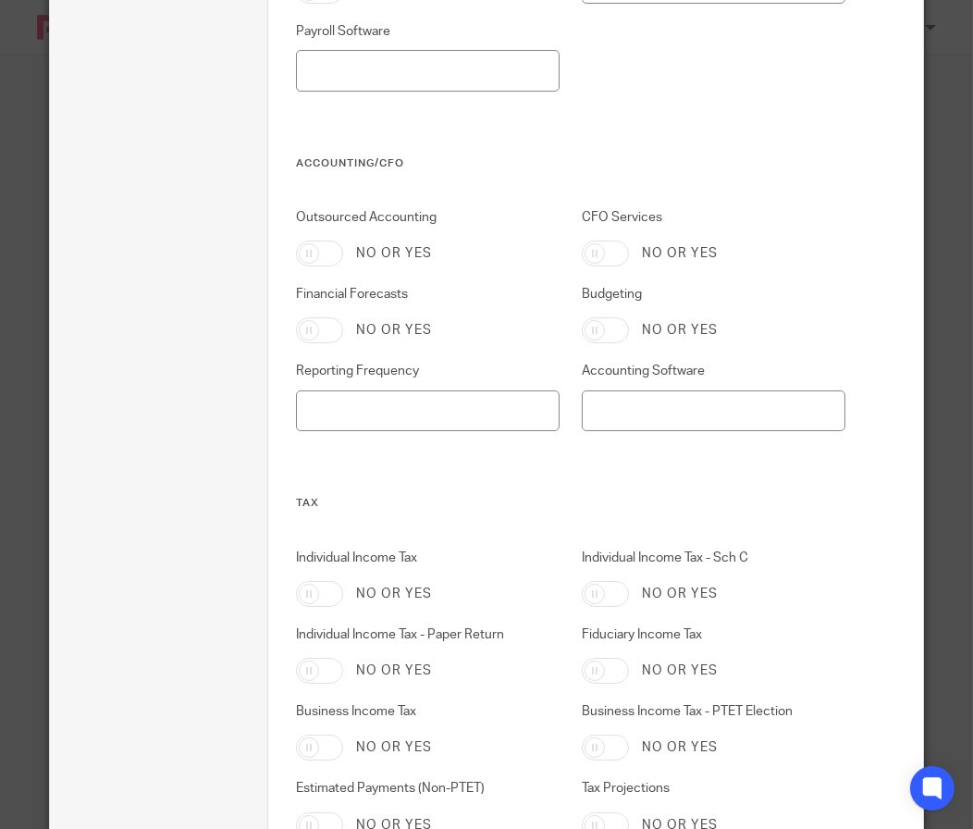
scroll to position [902, 0]
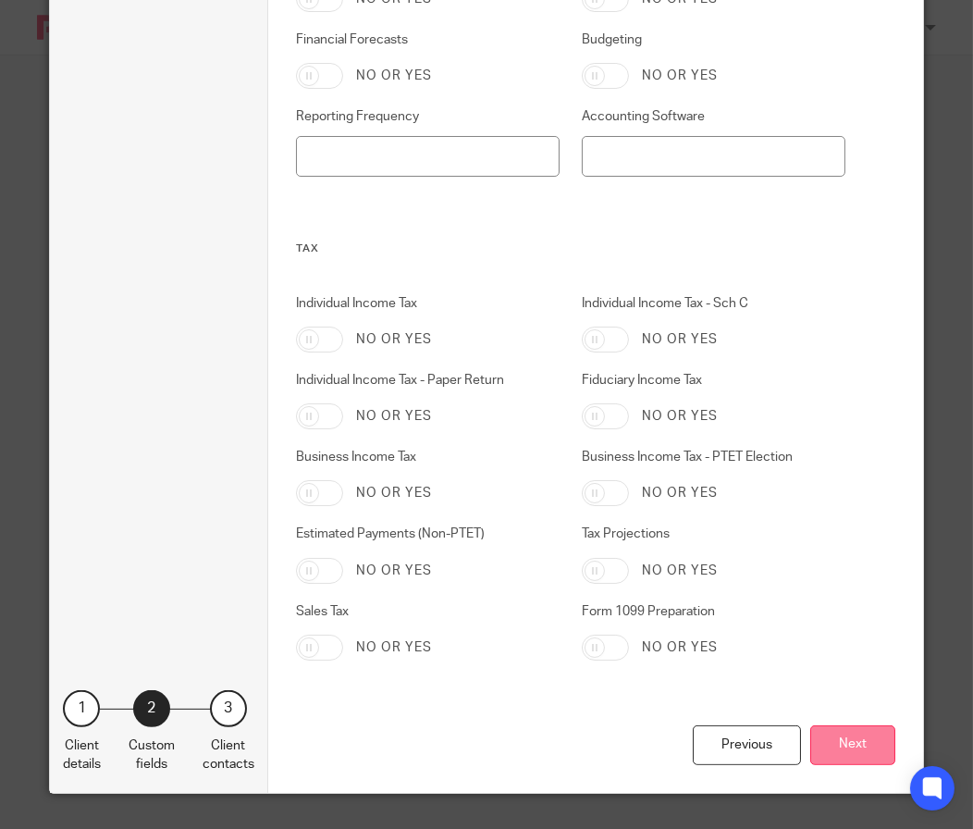
click at [866, 741] on button "Next" at bounding box center [852, 745] width 85 height 40
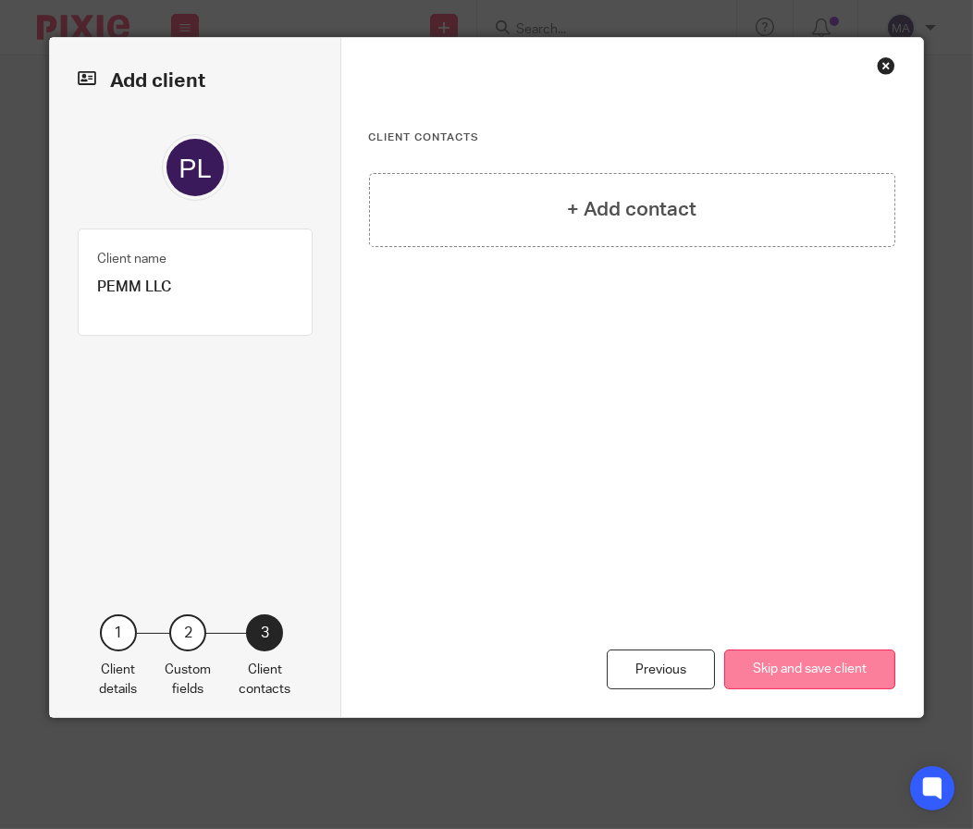
click at [869, 655] on button "Skip and save client" at bounding box center [809, 669] width 171 height 40
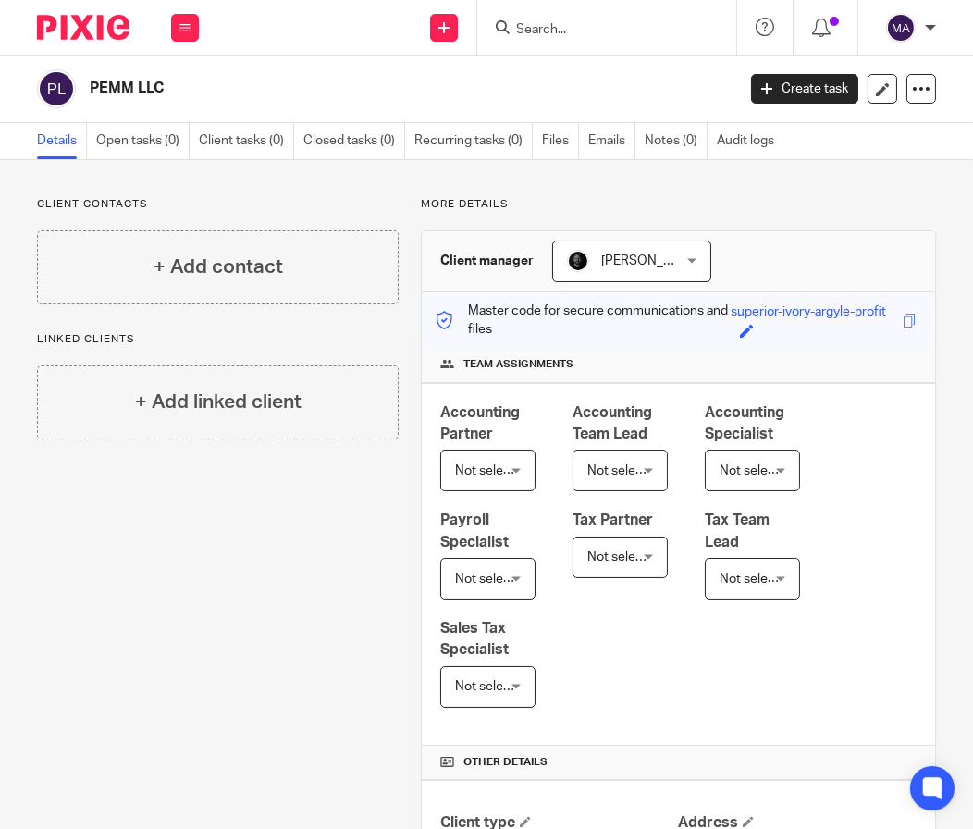
click at [586, 22] on input "Search" at bounding box center [597, 30] width 166 height 17
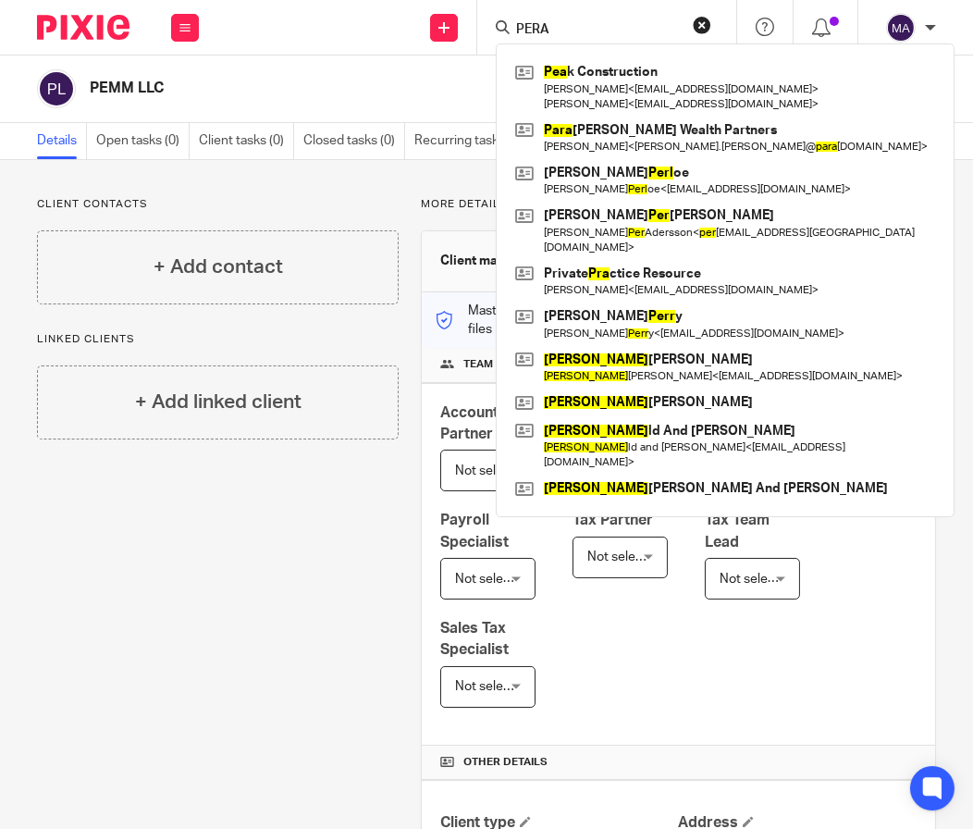
type input "PERA"
click at [438, 21] on link at bounding box center [444, 28] width 28 height 28
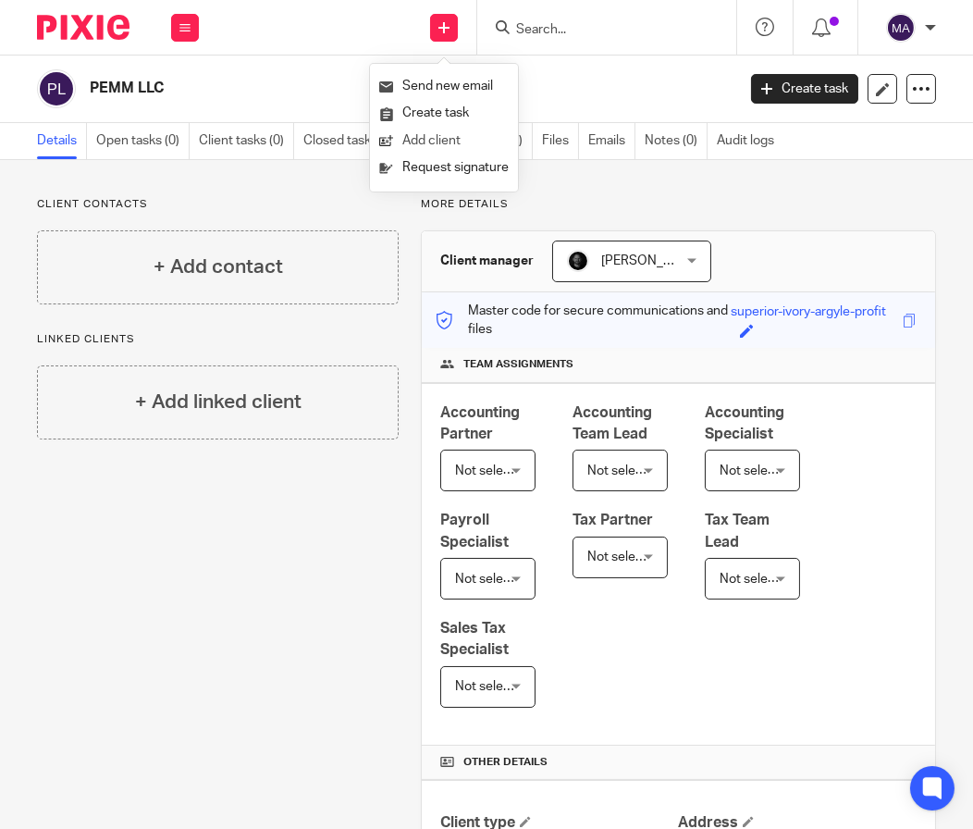
click at [430, 140] on link "Add client" at bounding box center [443, 141] width 129 height 27
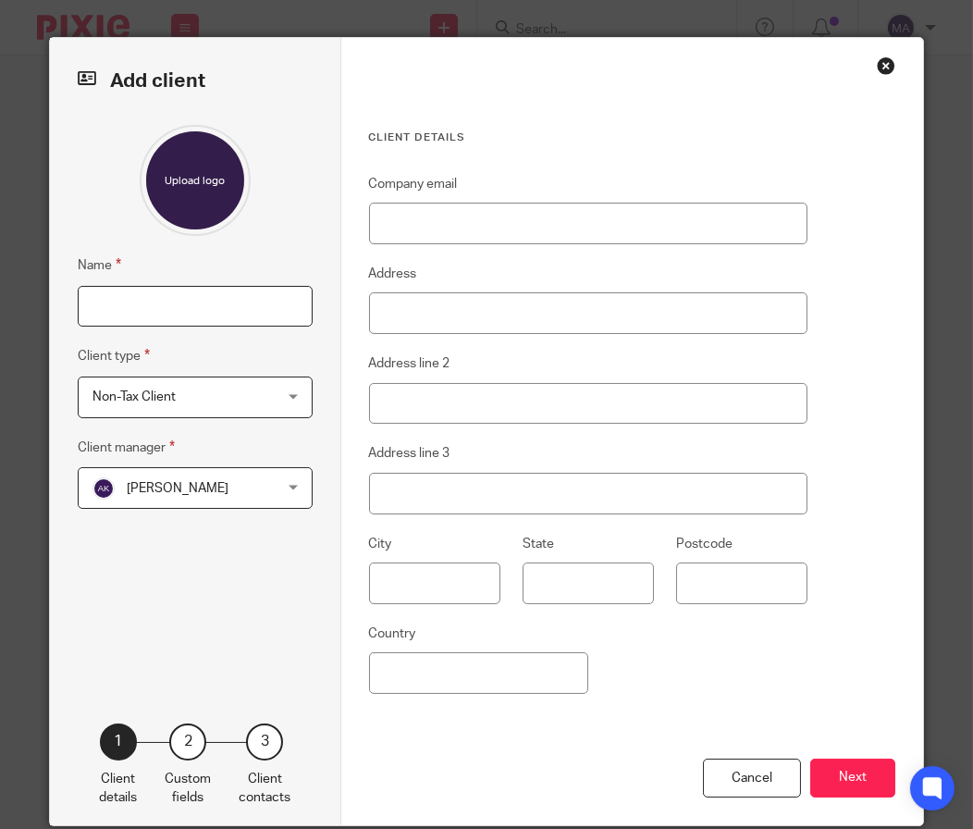
click at [137, 322] on input "Name" at bounding box center [195, 307] width 235 height 42
type input "Pera Cyber LLC"
click at [234, 486] on span "[PERSON_NAME]" at bounding box center [180, 487] width 176 height 39
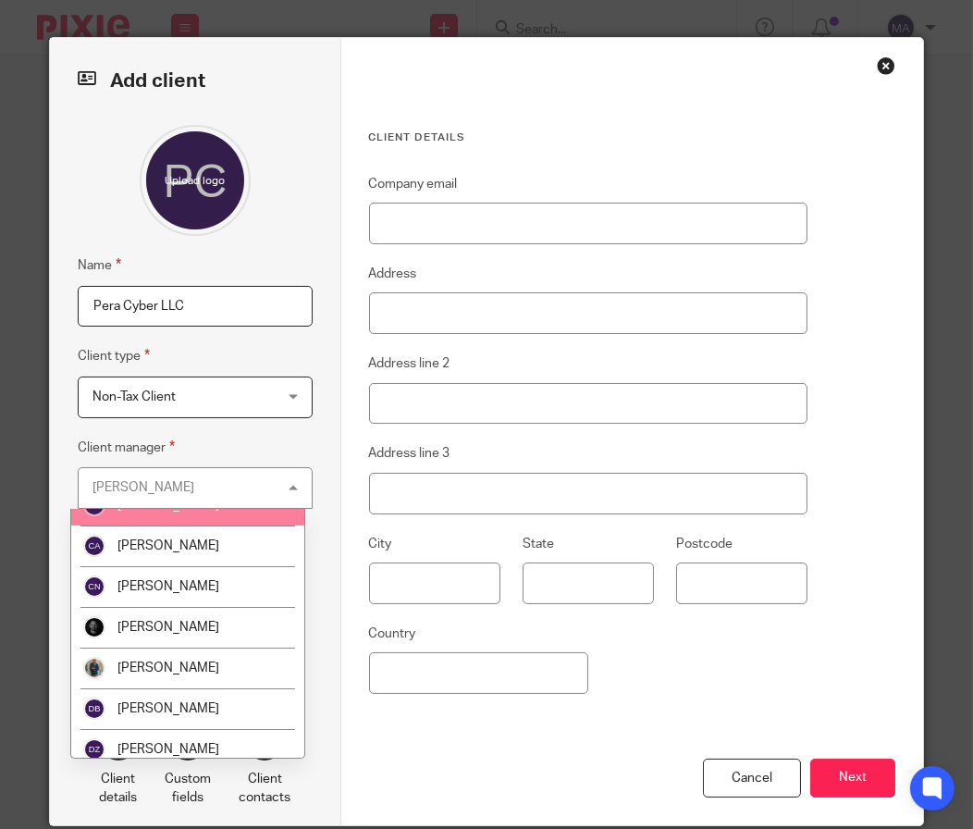
scroll to position [555, 0]
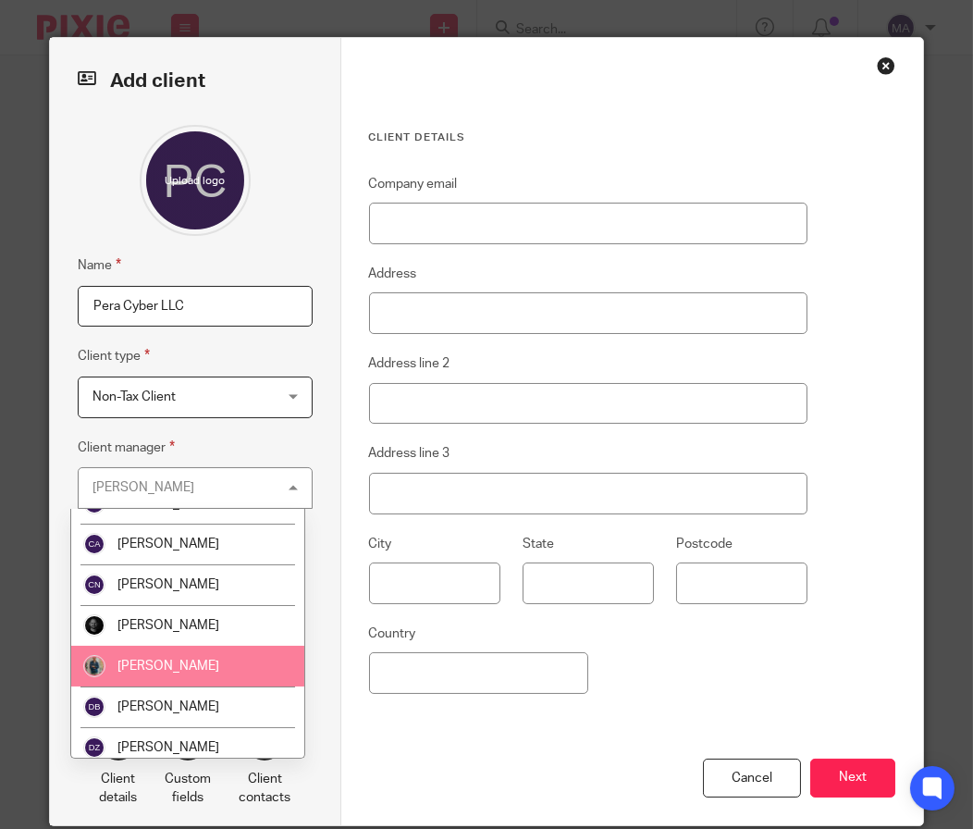
click at [194, 658] on li "[PERSON_NAME]" at bounding box center [187, 666] width 233 height 41
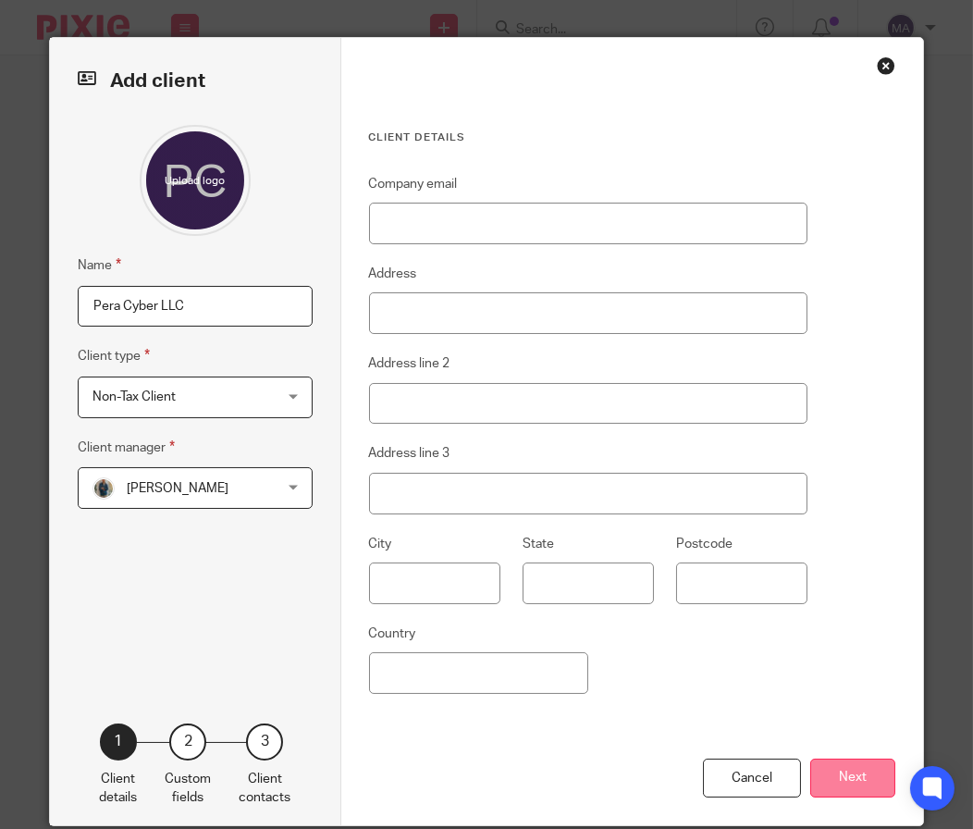
click at [825, 775] on button "Next" at bounding box center [852, 778] width 85 height 40
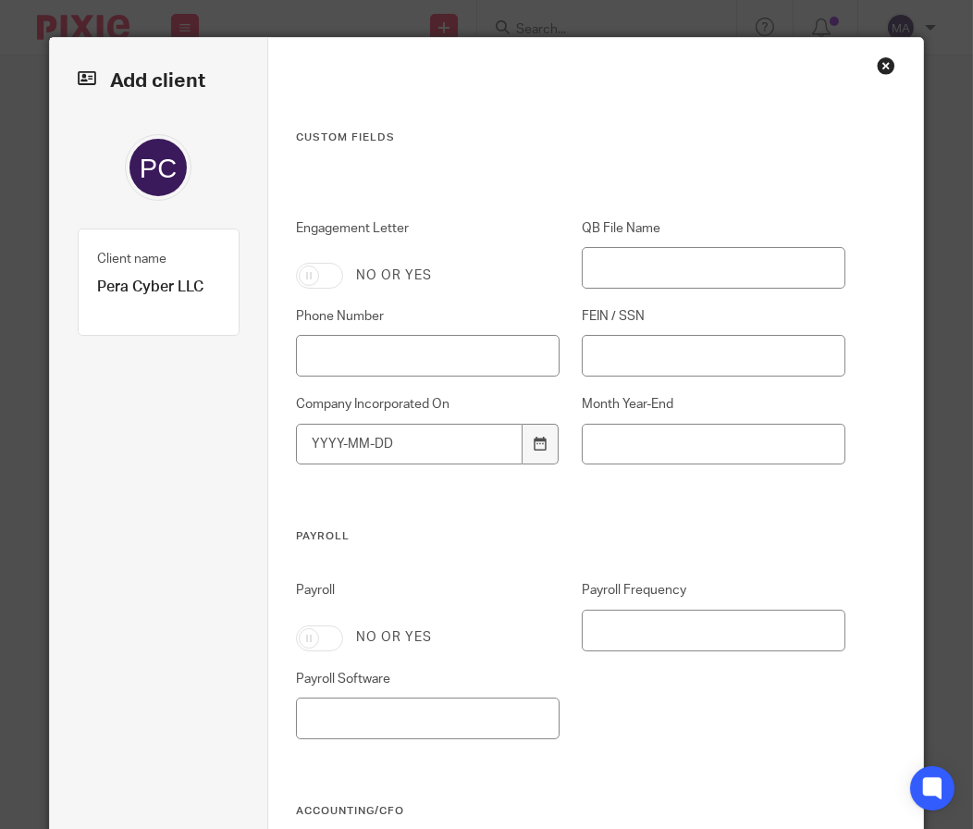
click at [330, 280] on input "Engagement Letter" at bounding box center [319, 276] width 47 height 26
checkbox input "true"
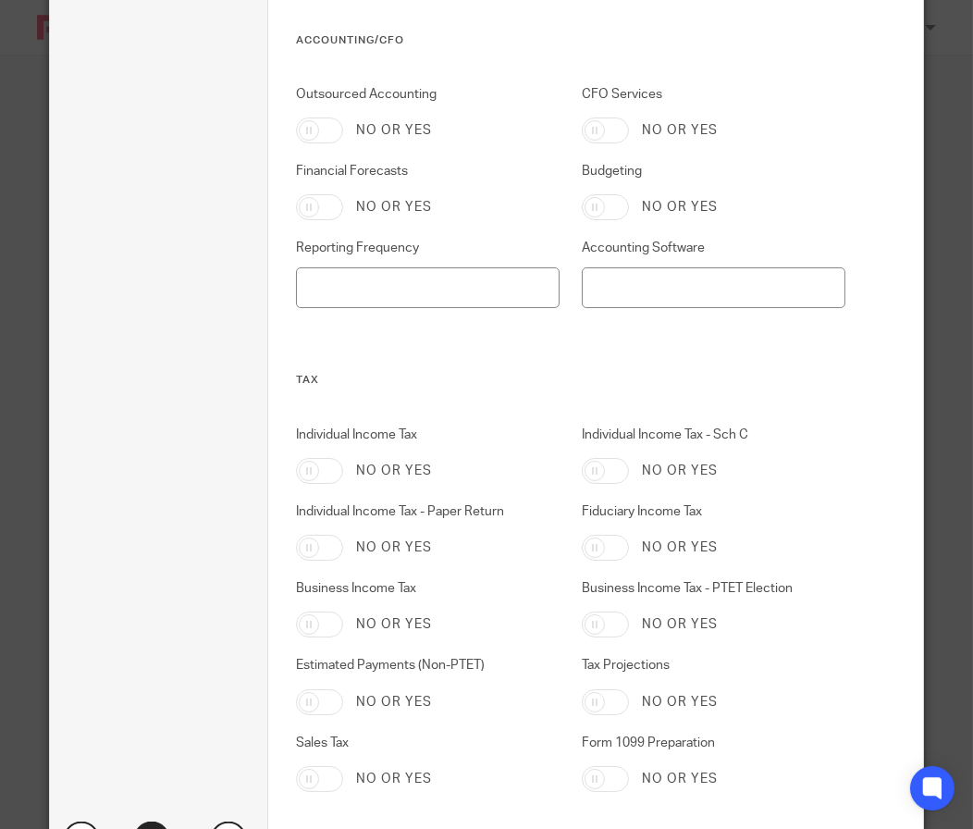
scroll to position [832, 0]
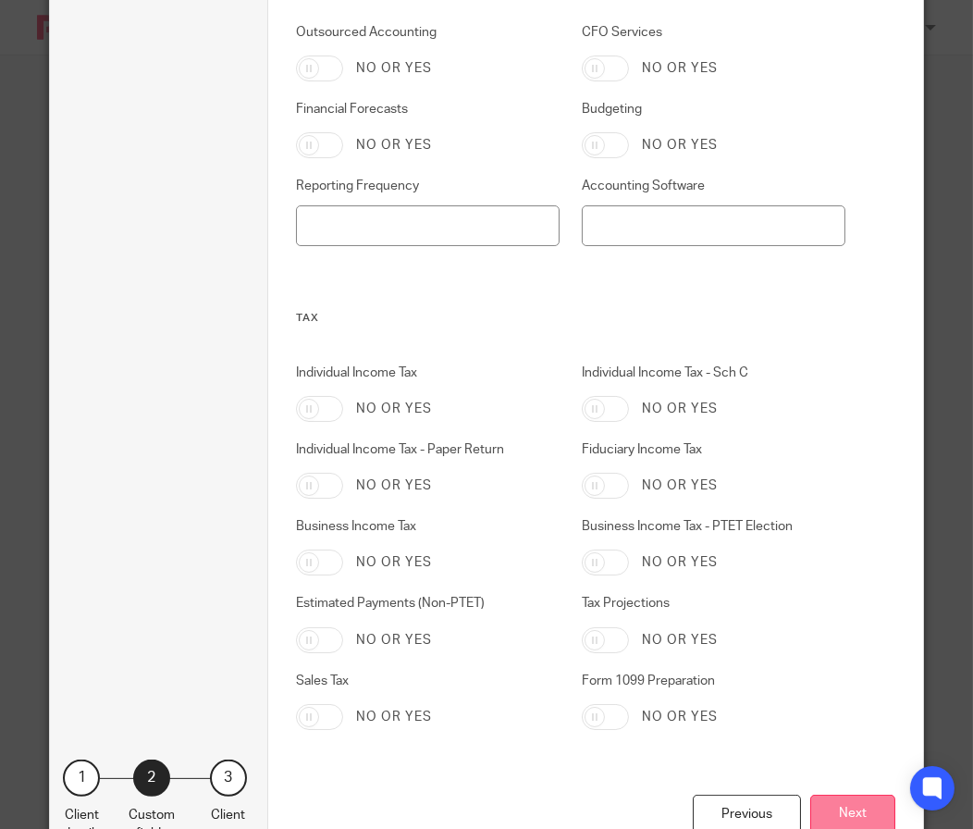
click at [855, 809] on button "Next" at bounding box center [852, 815] width 85 height 40
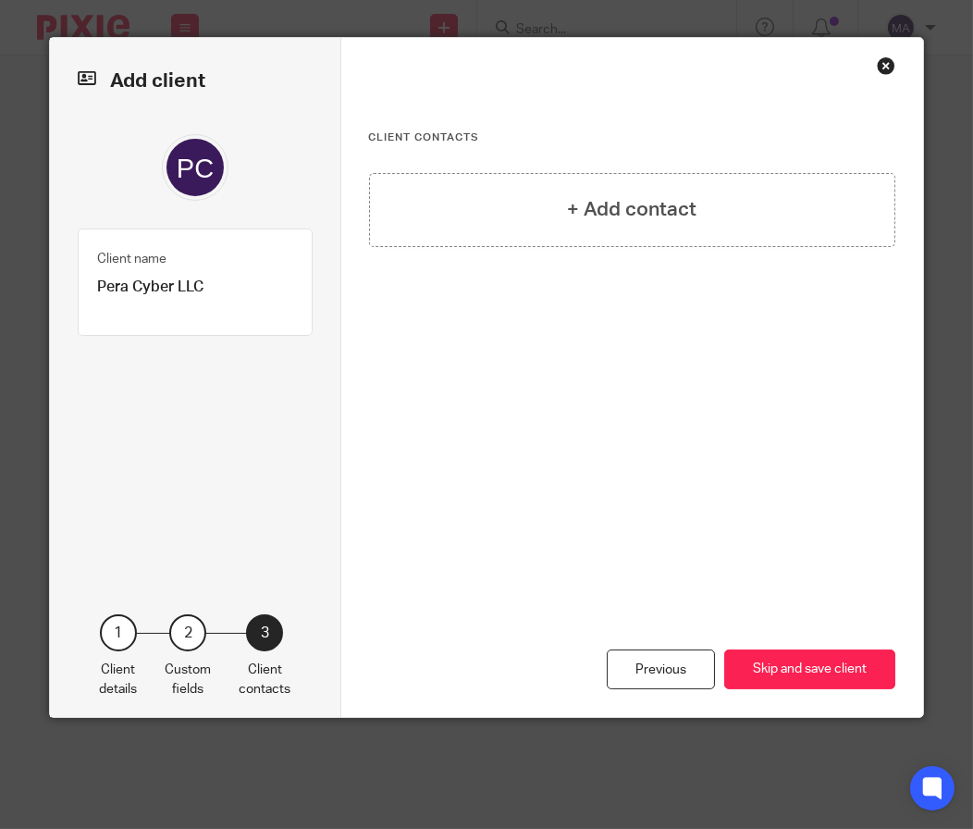
scroll to position [0, 0]
click at [632, 225] on div "+ Add contact" at bounding box center [632, 210] width 527 height 74
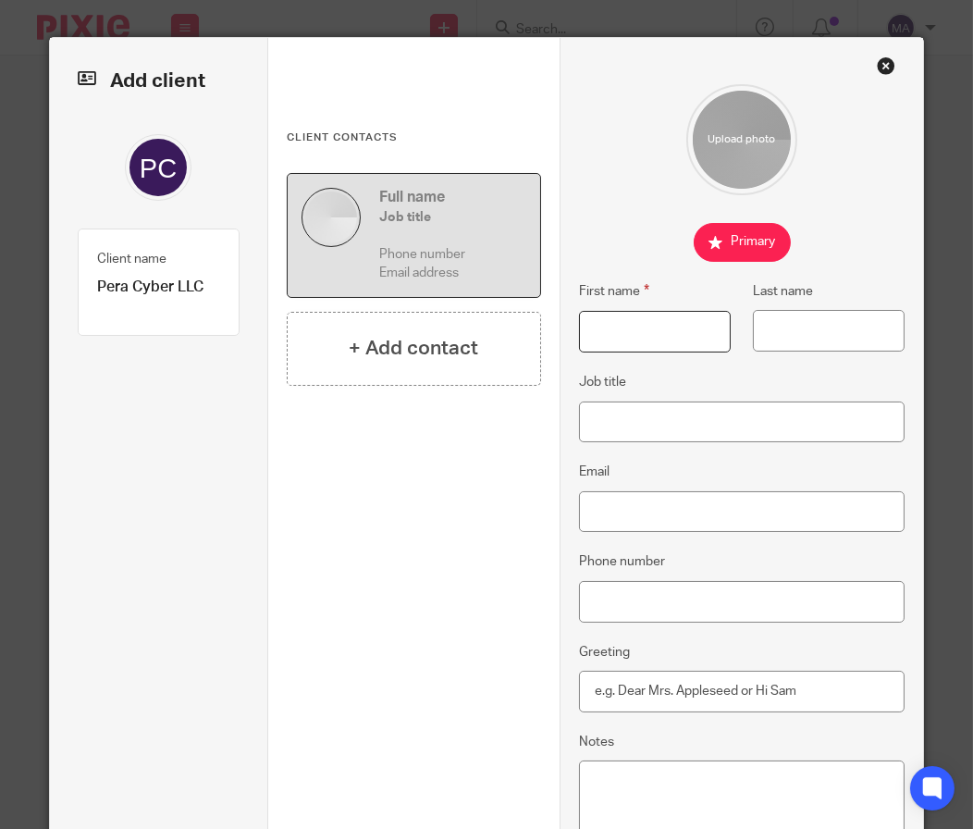
click at [630, 331] on input "First name" at bounding box center [655, 332] width 153 height 42
type input "[PERSON_NAME]"
type input "Batt"
paste input "[PERSON_NAME][EMAIL_ADDRESS][DOMAIN_NAME]"
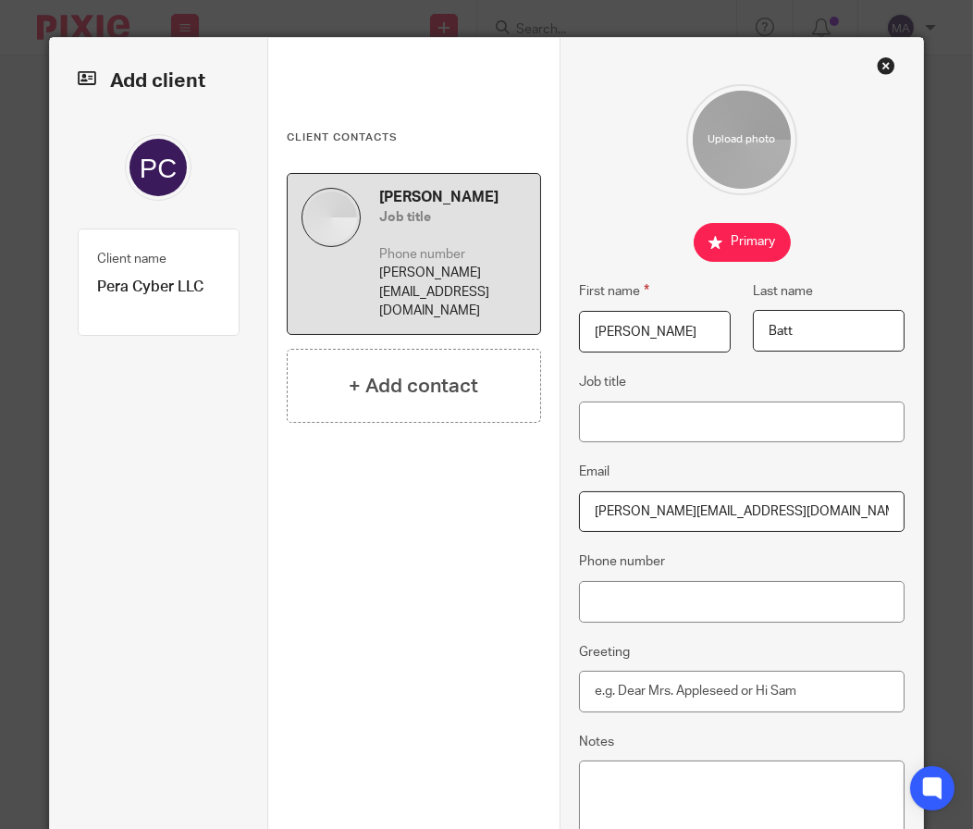
type input "[PERSON_NAME][EMAIL_ADDRESS][DOMAIN_NAME]"
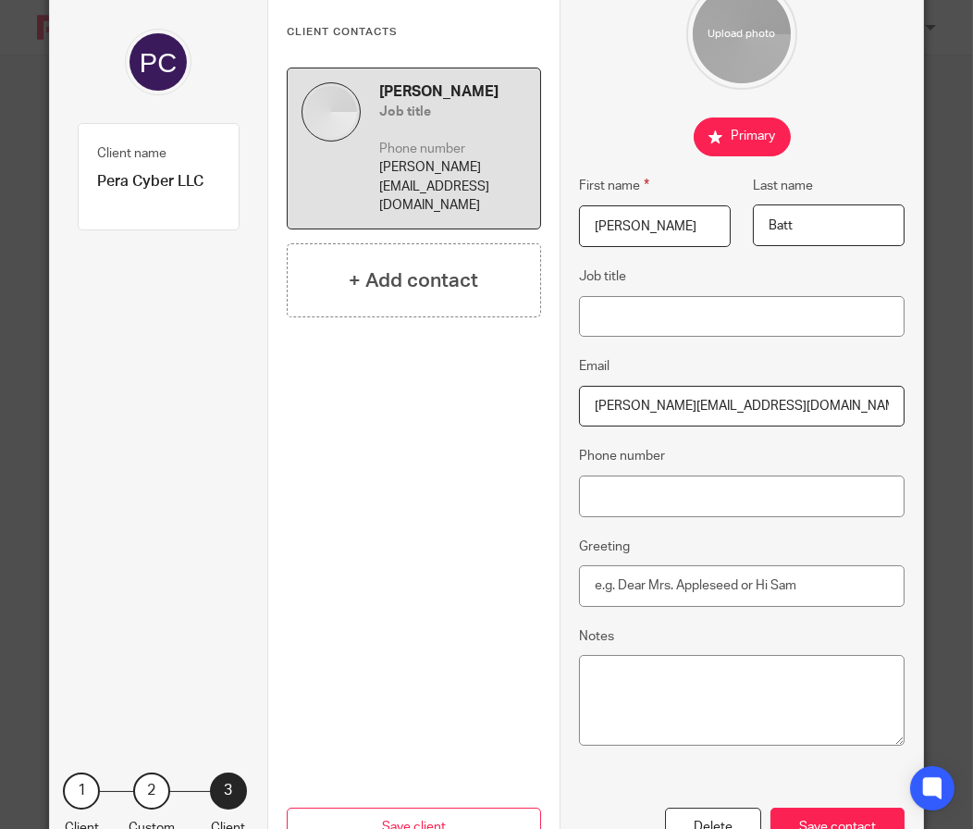
scroll to position [189, 0]
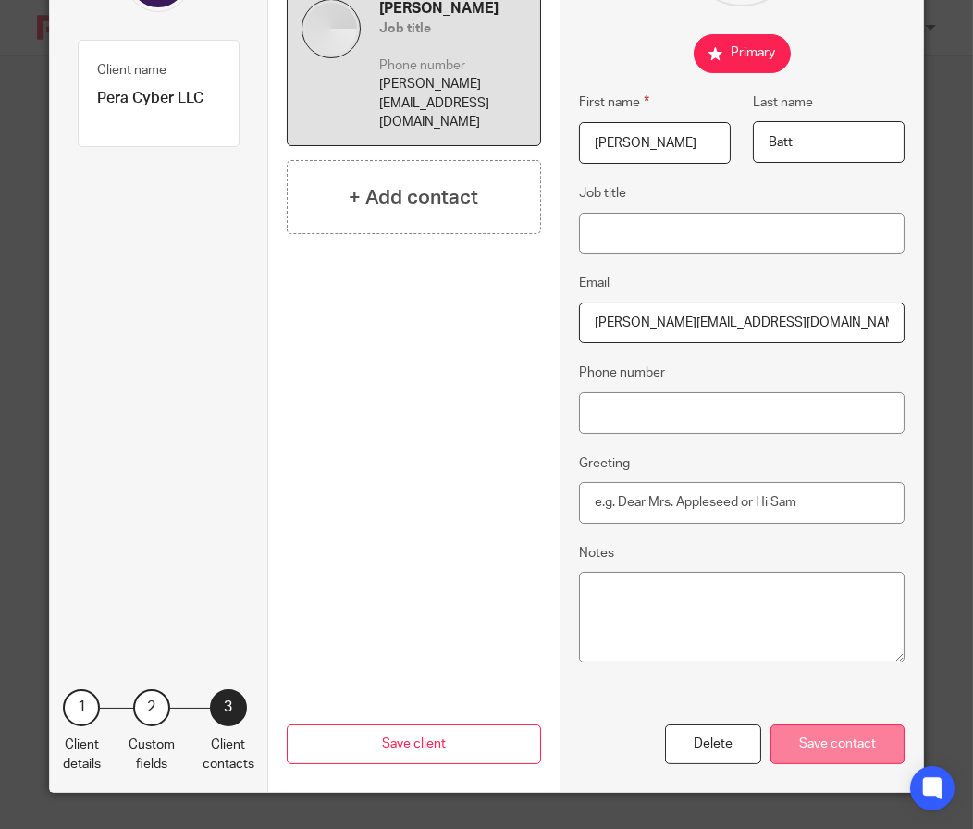
click at [778, 753] on div "Save contact" at bounding box center [838, 744] width 134 height 40
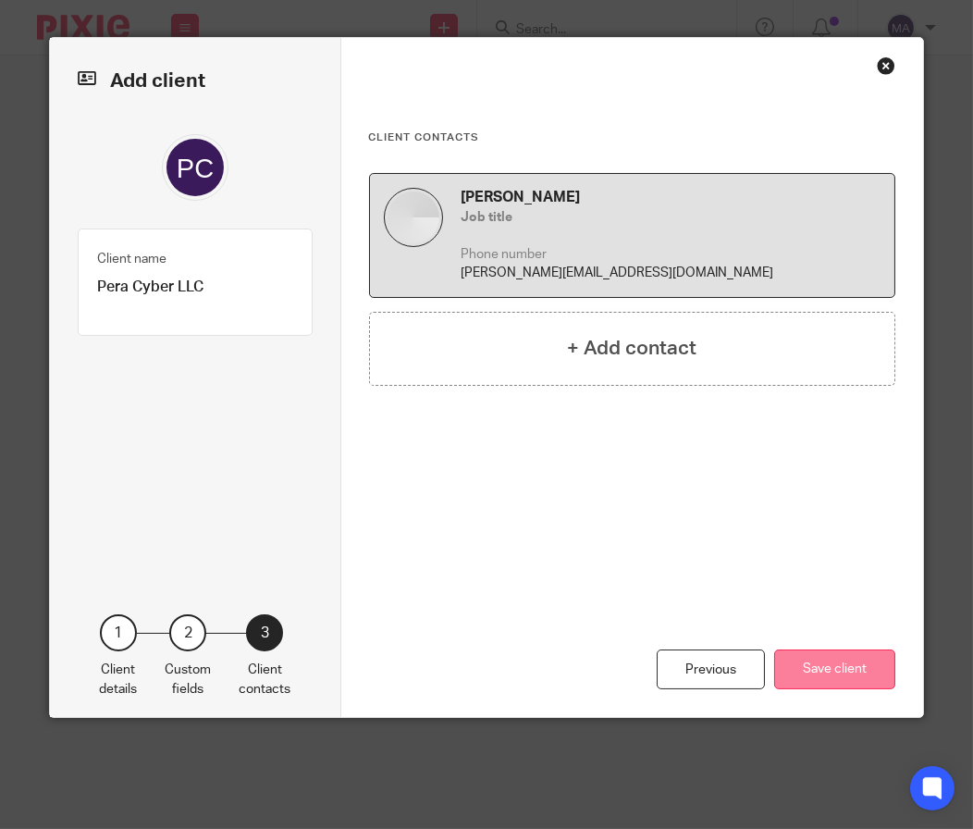
click at [888, 654] on button "Save client" at bounding box center [834, 669] width 121 height 40
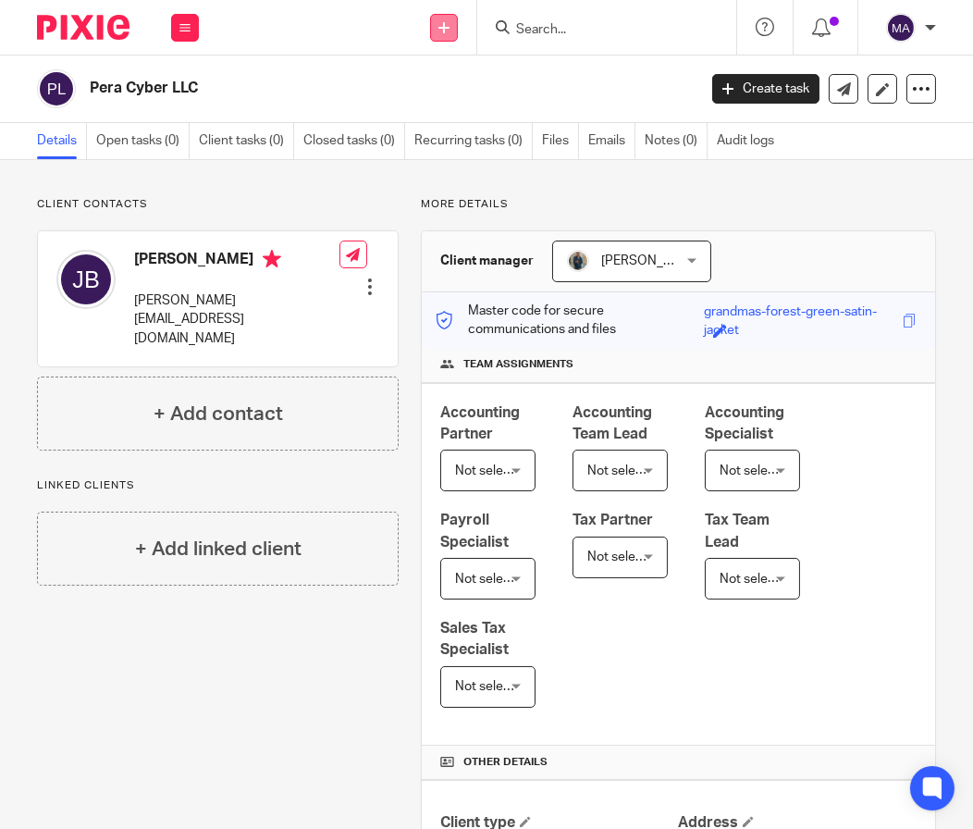
click at [441, 36] on link at bounding box center [444, 28] width 28 height 28
click at [433, 135] on link "Add client" at bounding box center [443, 141] width 129 height 27
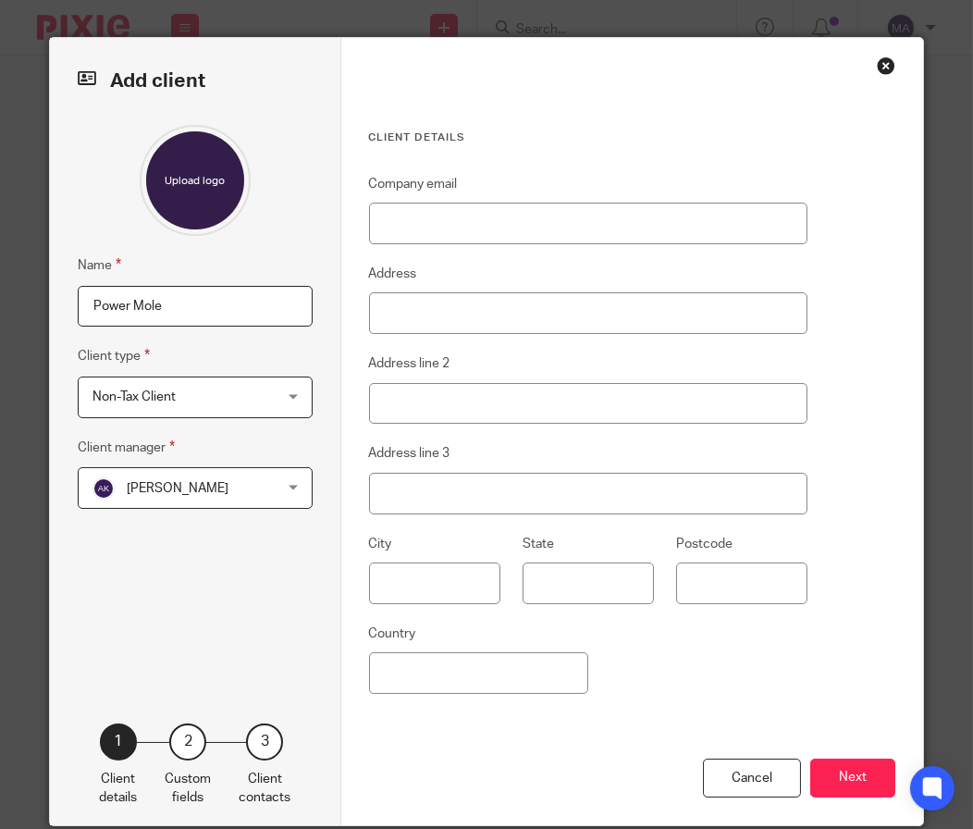
type input "Power Mole"
click at [193, 476] on span "[PERSON_NAME]" at bounding box center [180, 487] width 176 height 39
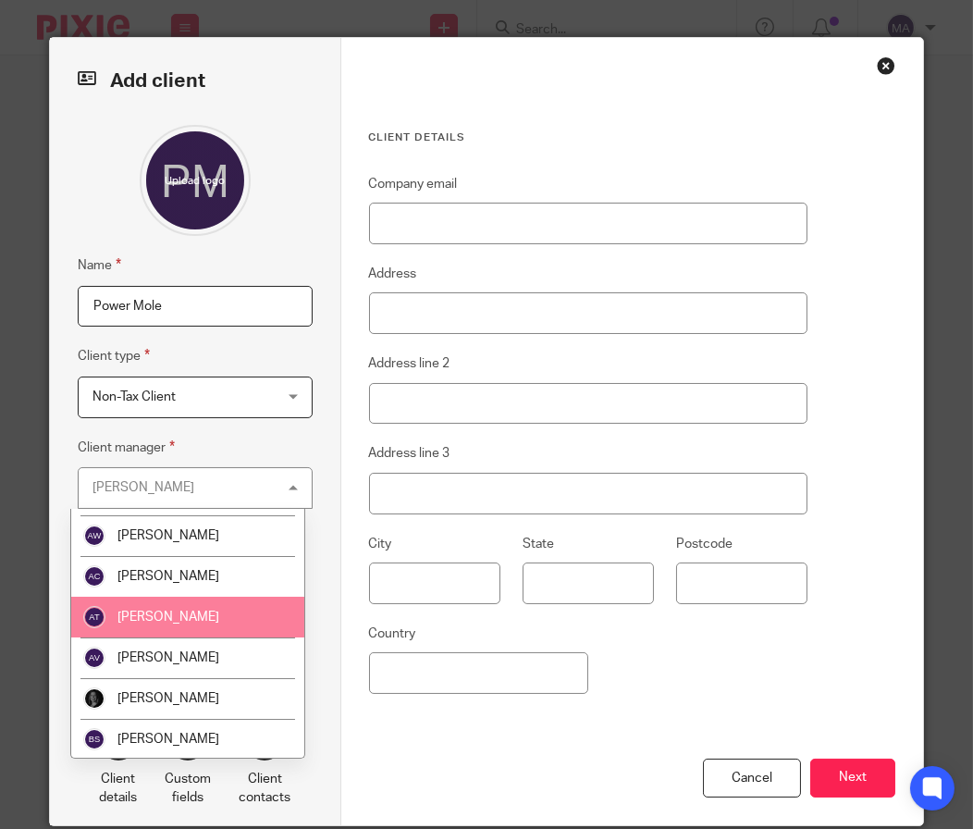
scroll to position [184, 0]
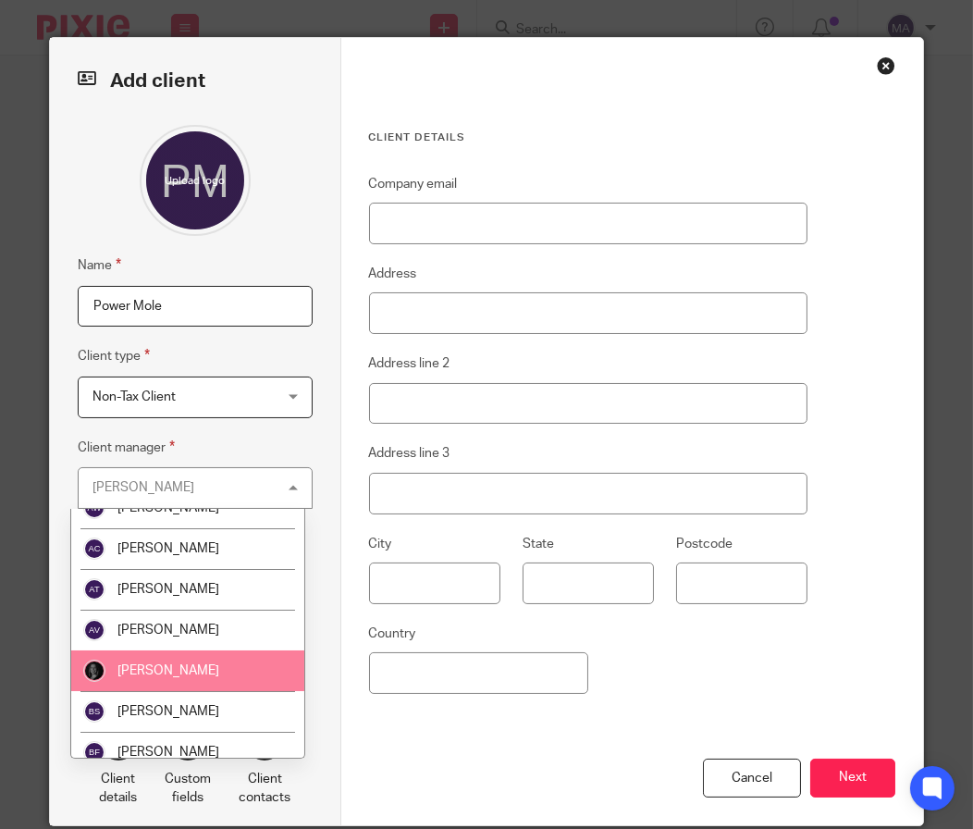
click at [222, 683] on li "[PERSON_NAME]" at bounding box center [187, 670] width 233 height 41
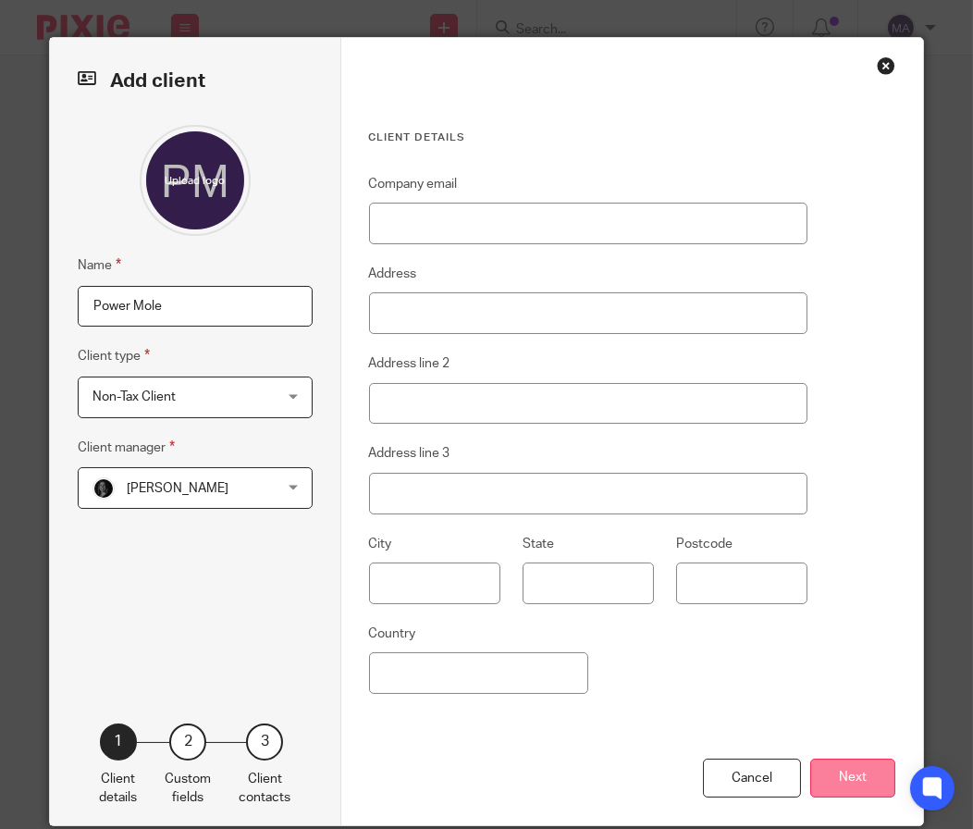
click at [839, 783] on button "Next" at bounding box center [852, 778] width 85 height 40
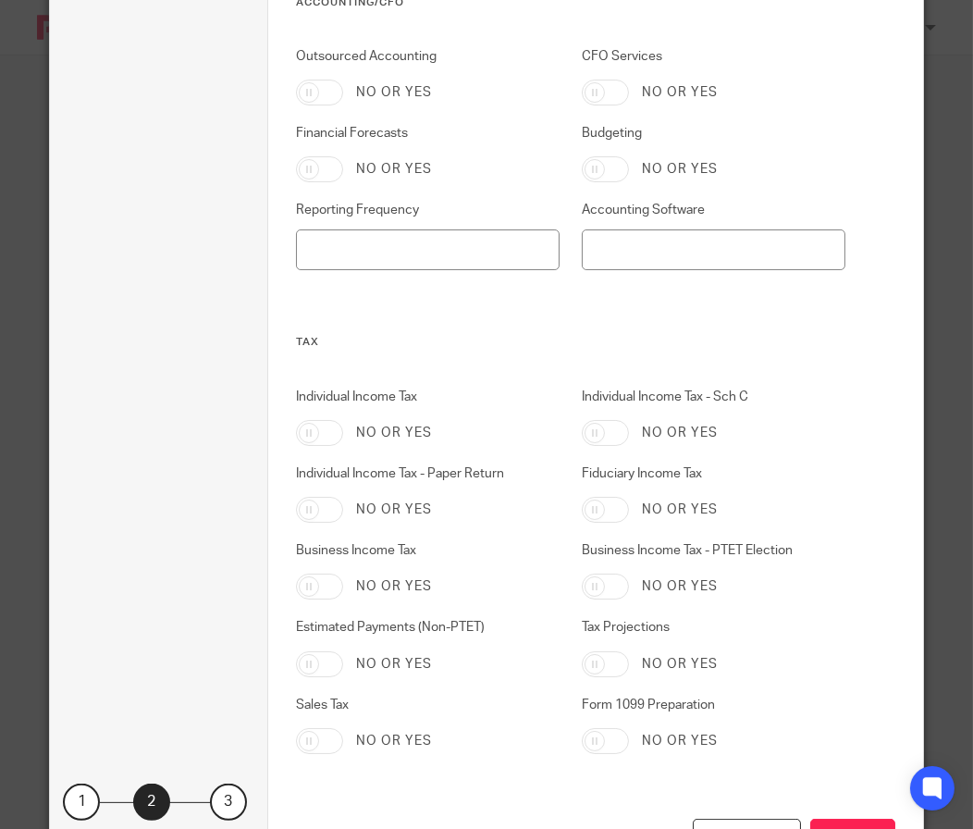
scroll to position [902, 0]
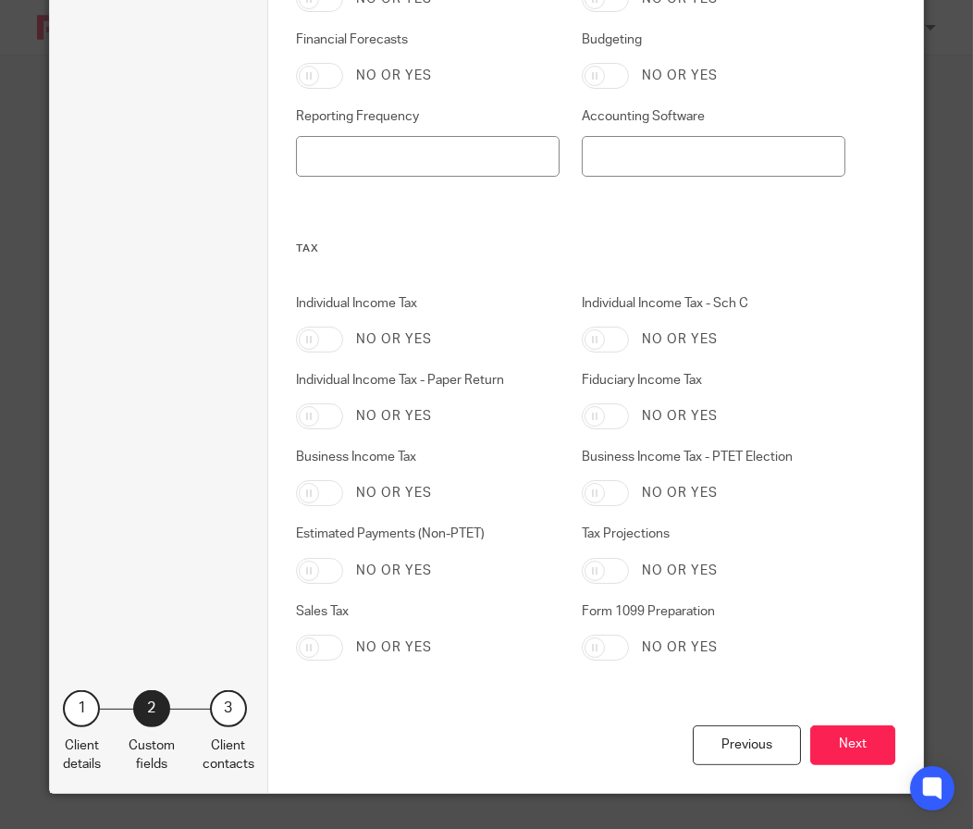
click at [832, 726] on button "Next" at bounding box center [852, 745] width 85 height 40
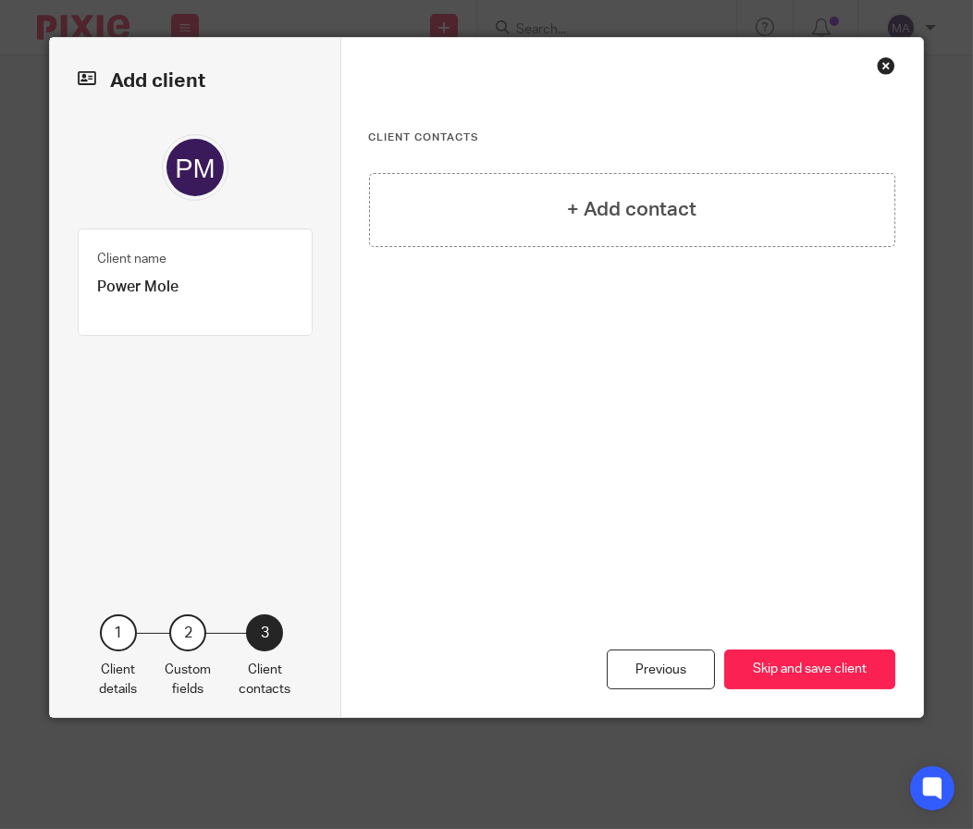
scroll to position [0, 0]
click at [832, 653] on button "Skip and save client" at bounding box center [809, 669] width 171 height 40
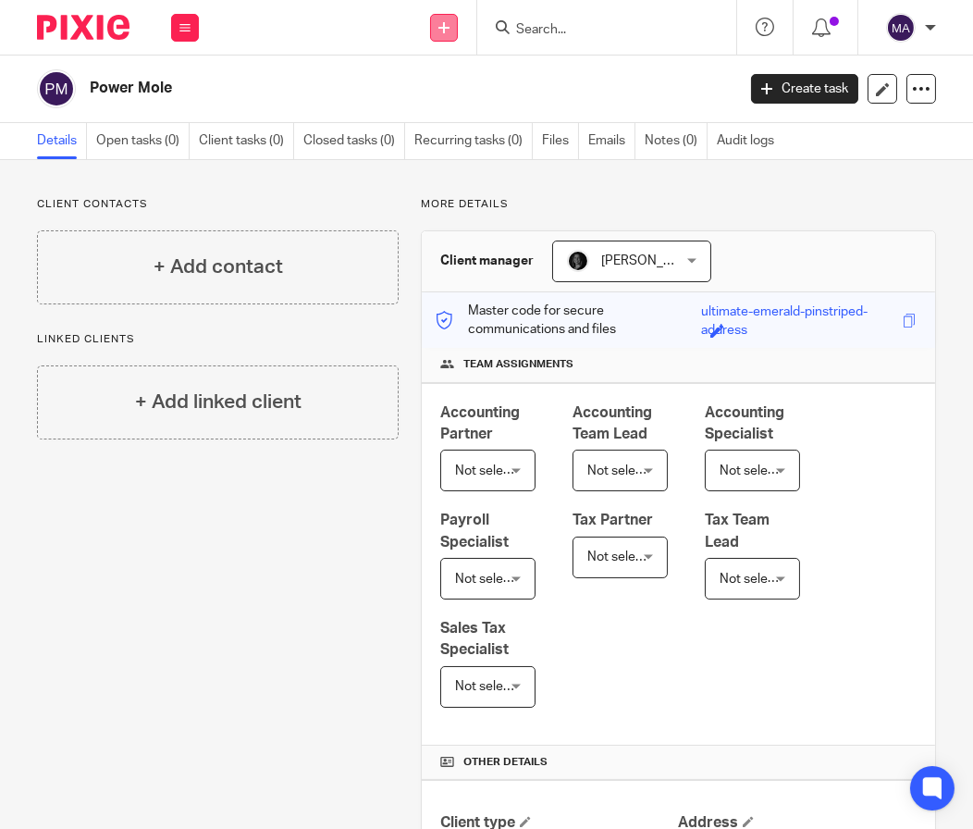
click at [456, 30] on div "Send new email Create task Add client Request signature" at bounding box center [445, 27] width 66 height 55
click at [450, 135] on link "Add client" at bounding box center [443, 141] width 129 height 27
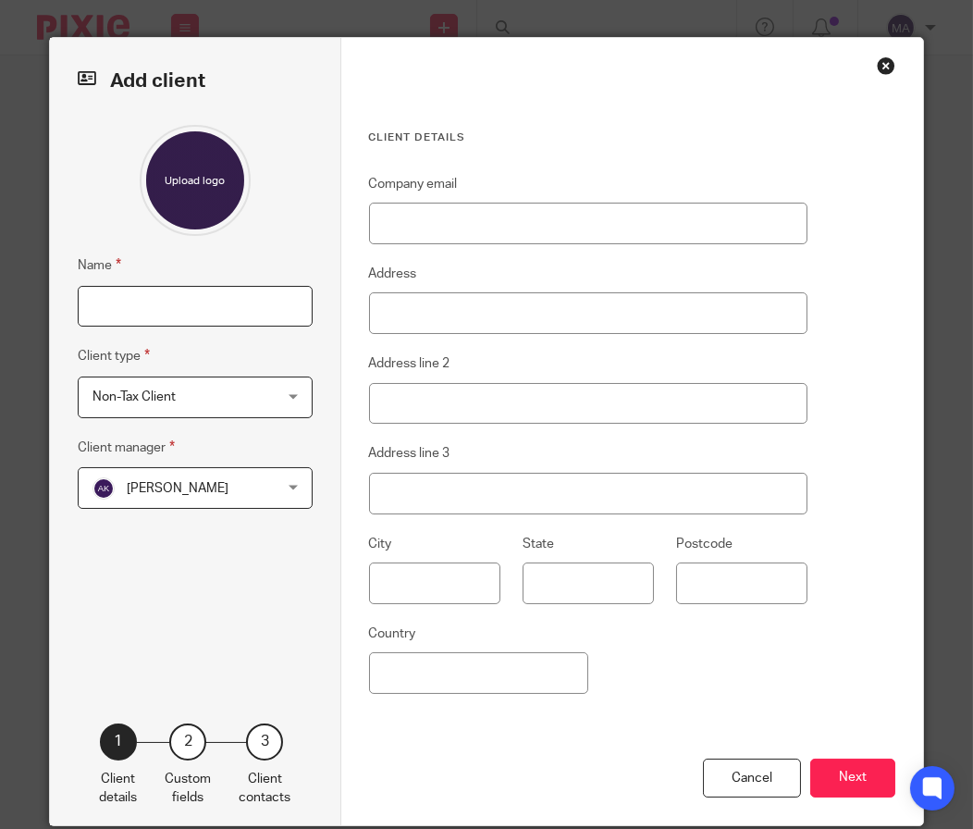
click at [201, 300] on input "Name" at bounding box center [195, 307] width 235 height 42
type input "PX3"
click at [200, 508] on div "[PERSON_NAME] [PERSON_NAME]" at bounding box center [195, 488] width 235 height 42
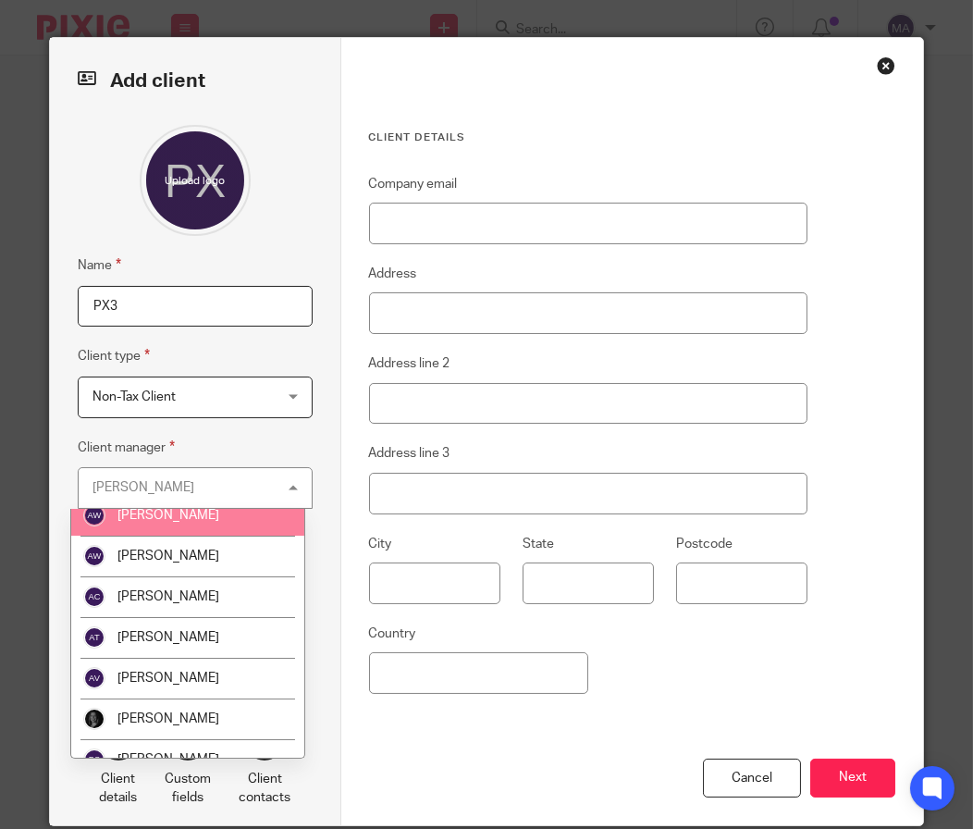
scroll to position [184, 0]
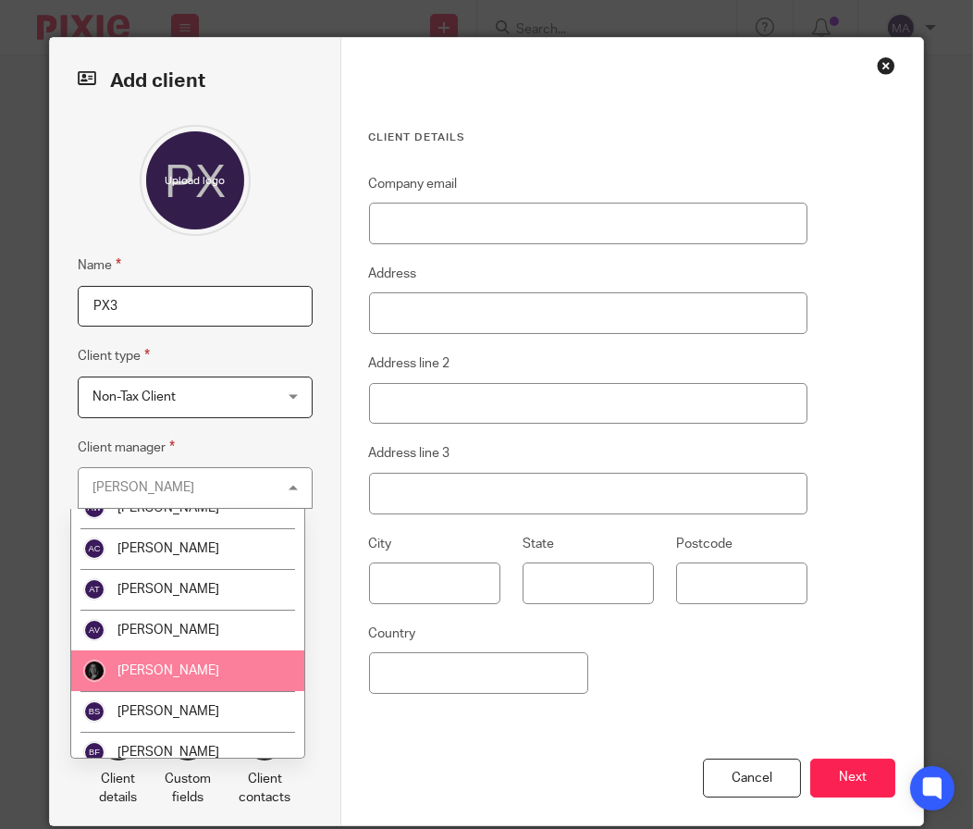
click at [203, 664] on span "[PERSON_NAME]" at bounding box center [168, 670] width 102 height 13
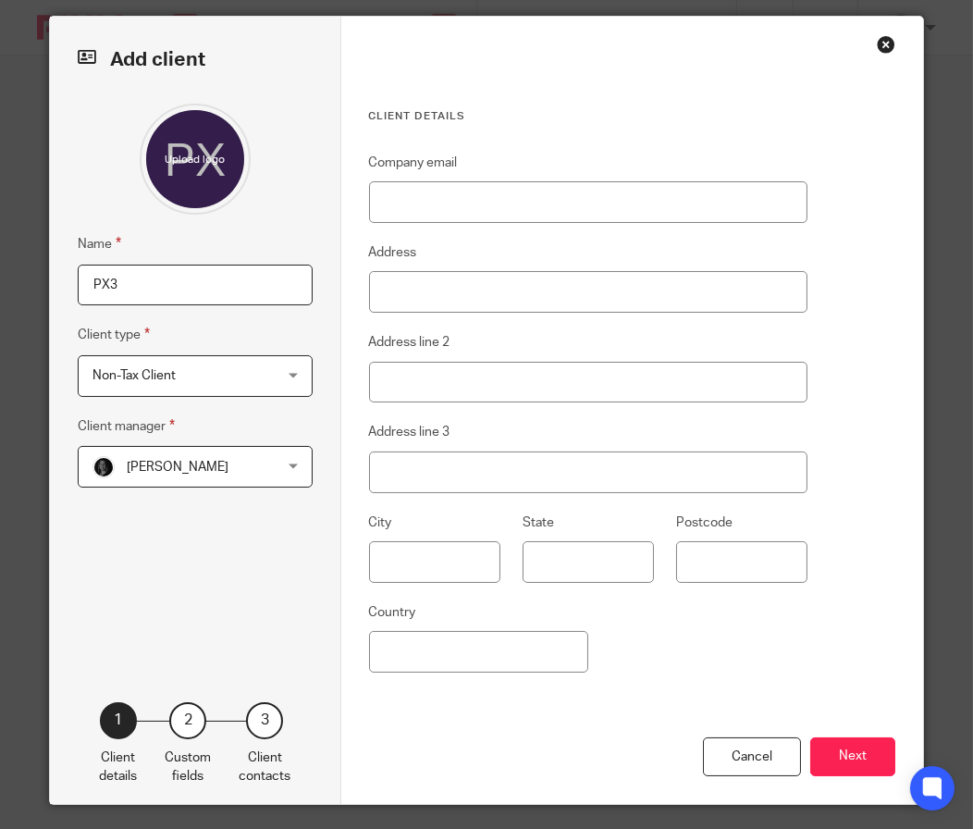
scroll to position [33, 0]
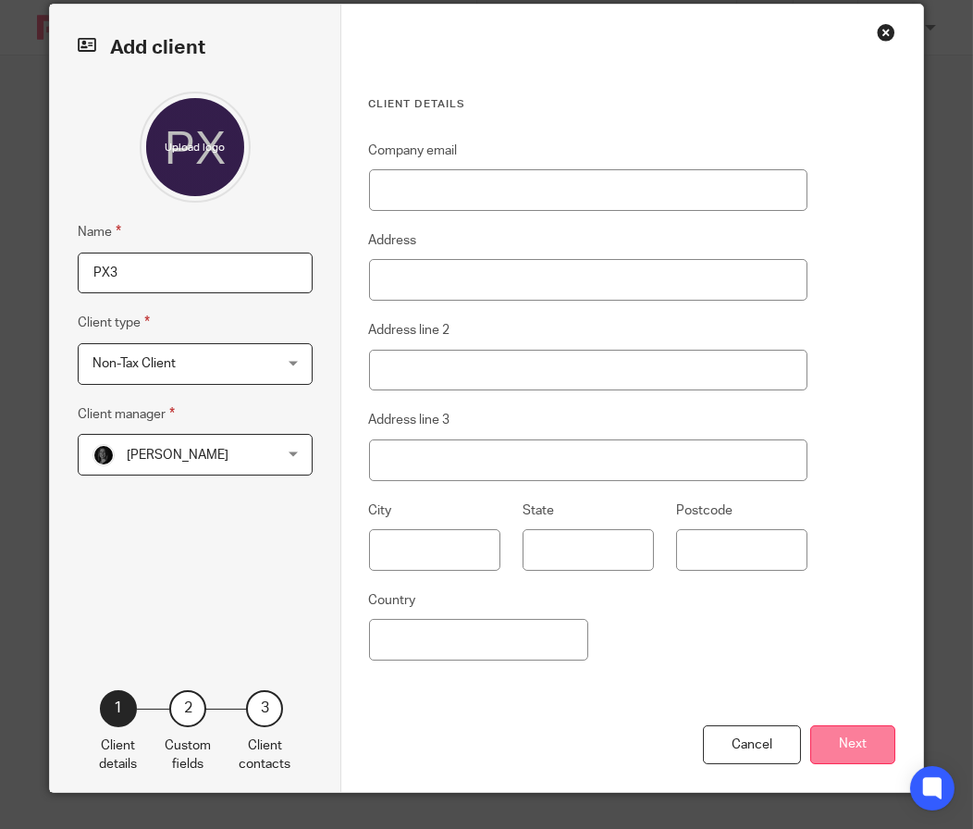
click at [840, 735] on button "Next" at bounding box center [852, 745] width 85 height 40
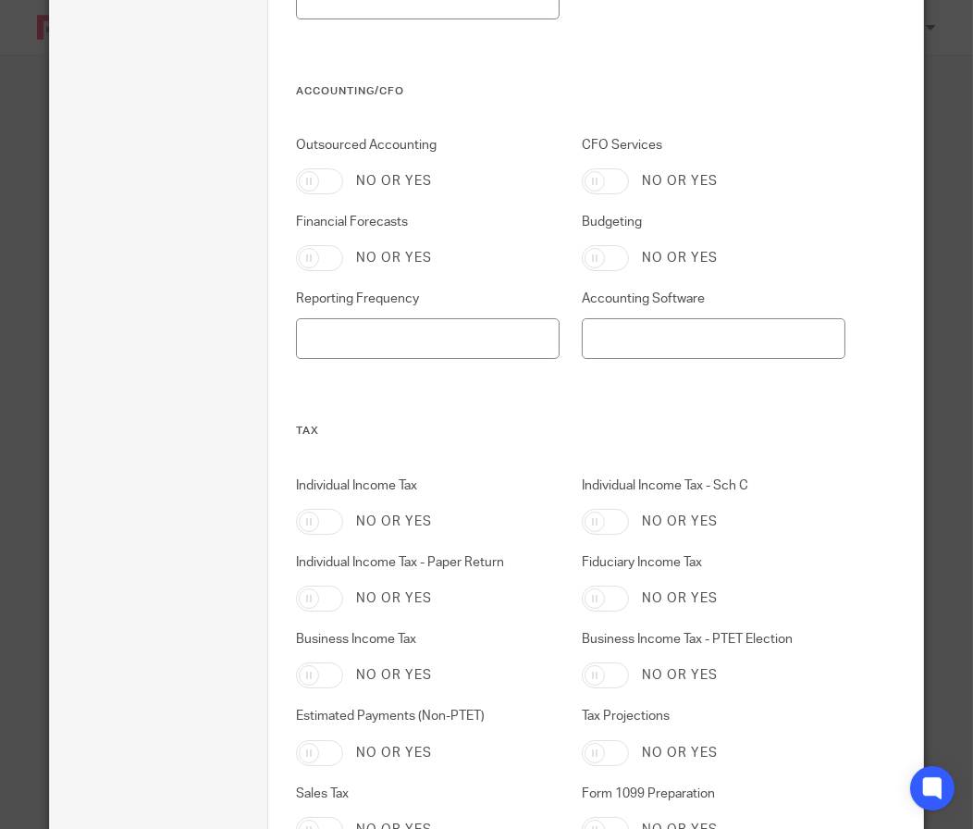
scroll to position [902, 0]
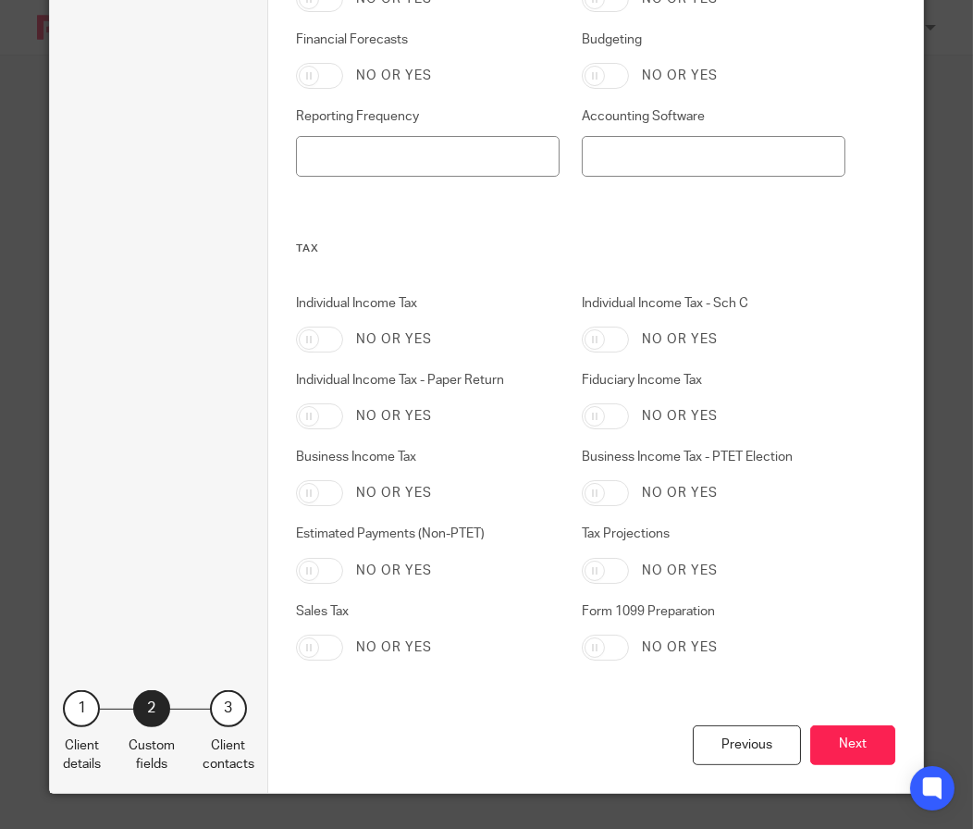
click at [872, 734] on button "Next" at bounding box center [852, 745] width 85 height 40
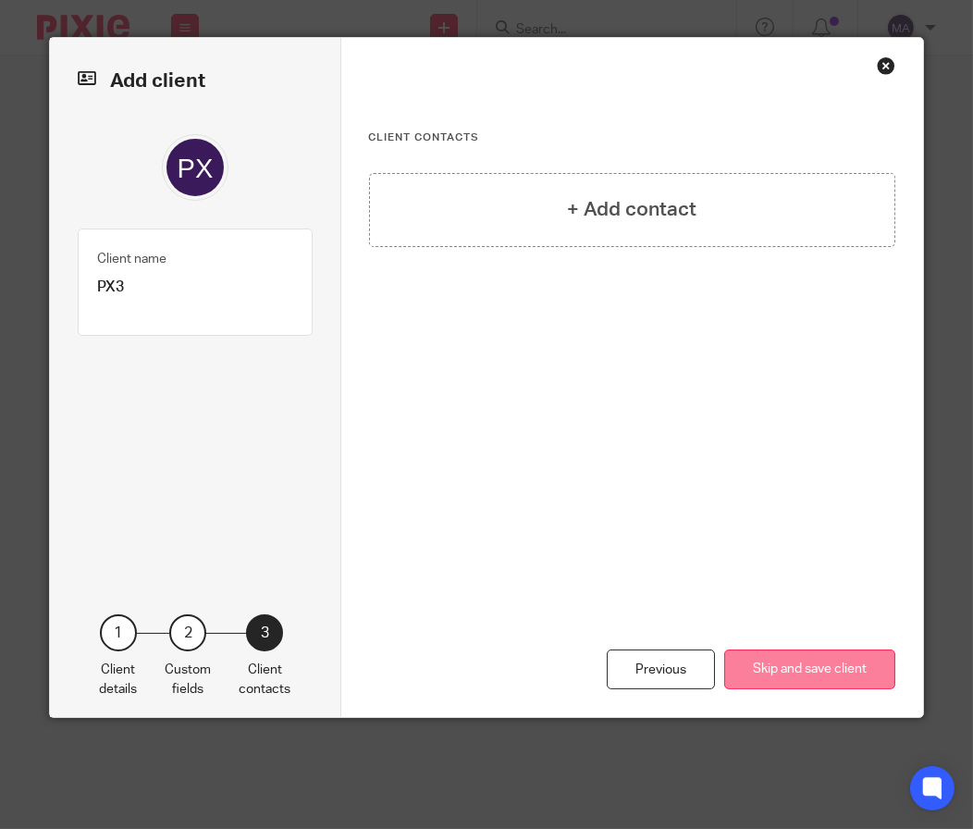
click at [800, 687] on button "Skip and save client" at bounding box center [809, 669] width 171 height 40
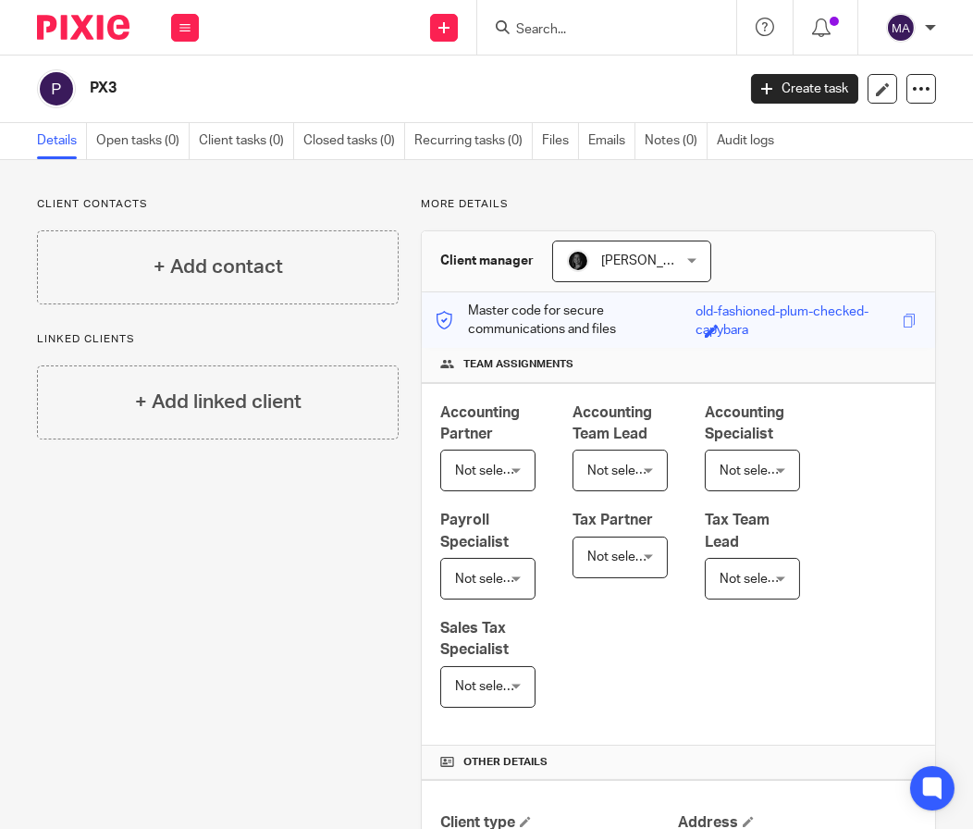
click at [570, 30] on input "Search" at bounding box center [597, 30] width 166 height 17
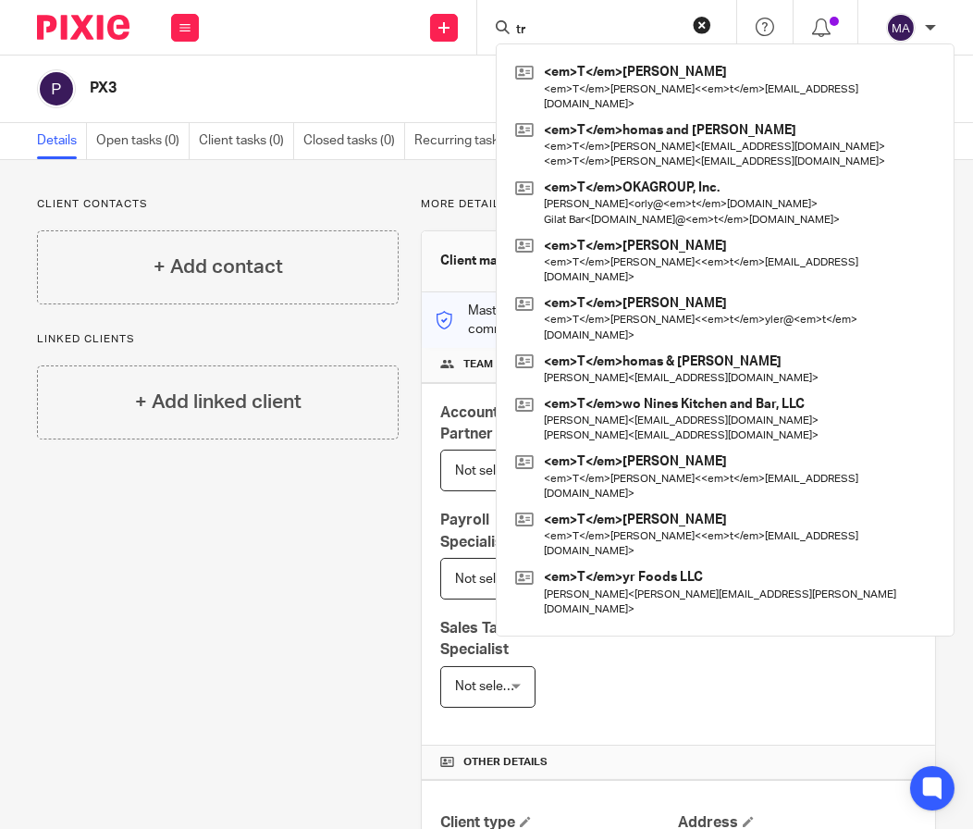
type input "t"
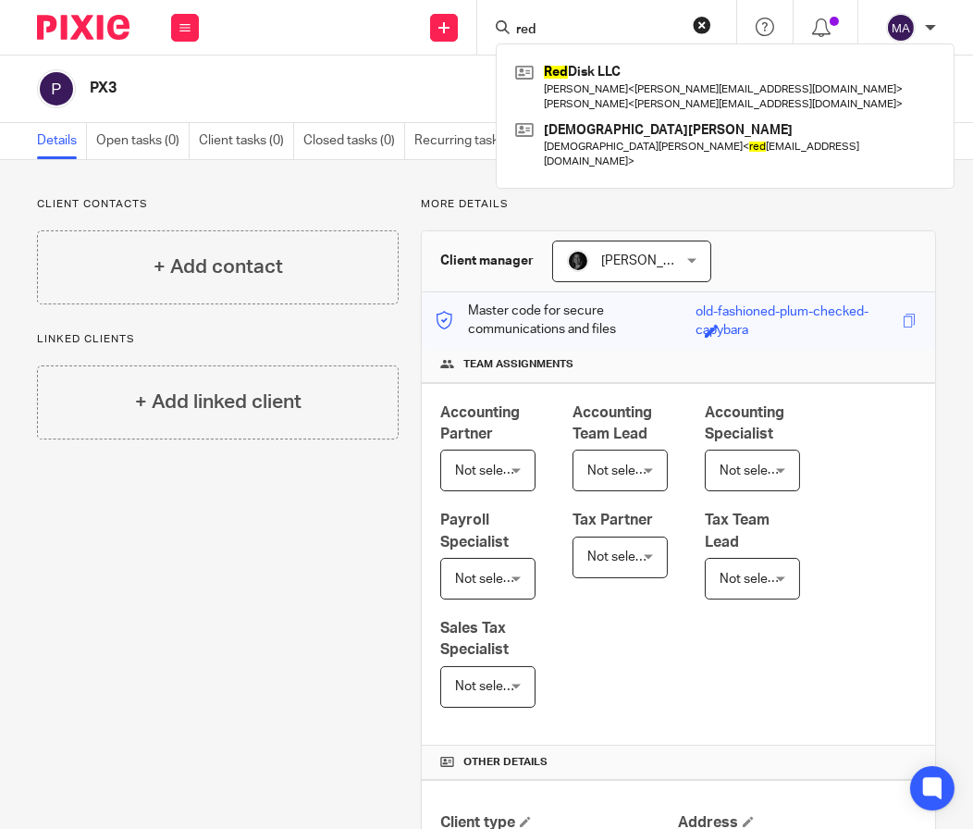
type input "red"
click at [456, 31] on link at bounding box center [444, 28] width 28 height 28
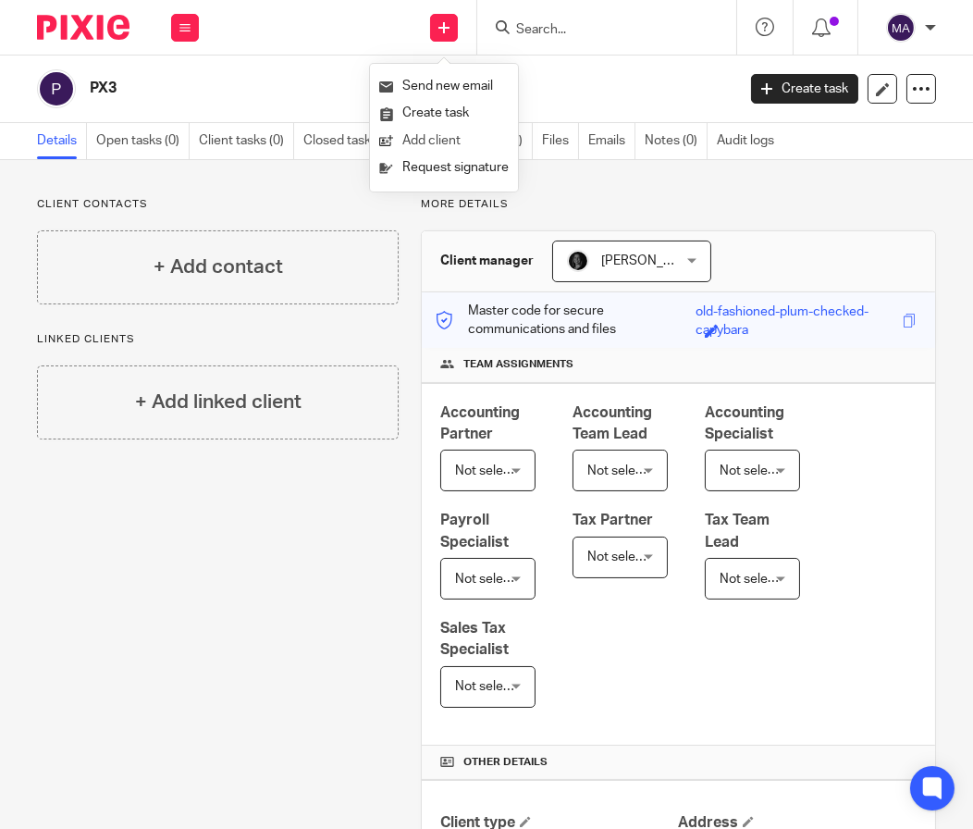
click at [451, 135] on link "Add client" at bounding box center [443, 141] width 129 height 27
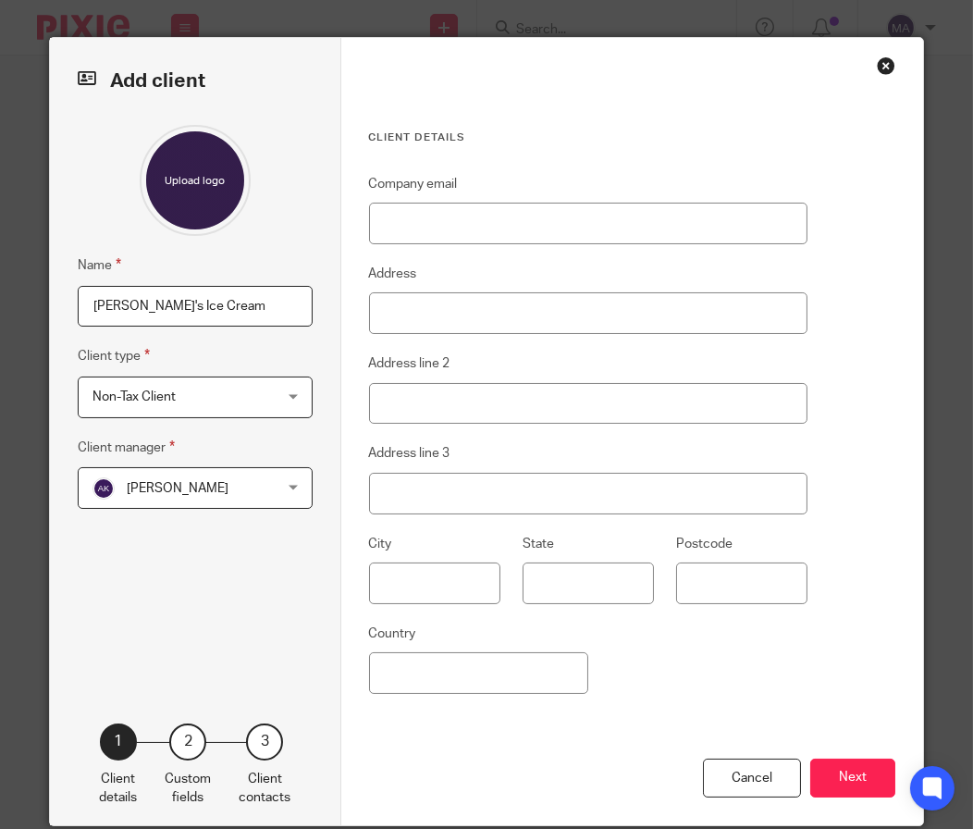
type input "[PERSON_NAME]'s Ice Cream"
click at [195, 473] on span "[PERSON_NAME]" at bounding box center [180, 487] width 176 height 39
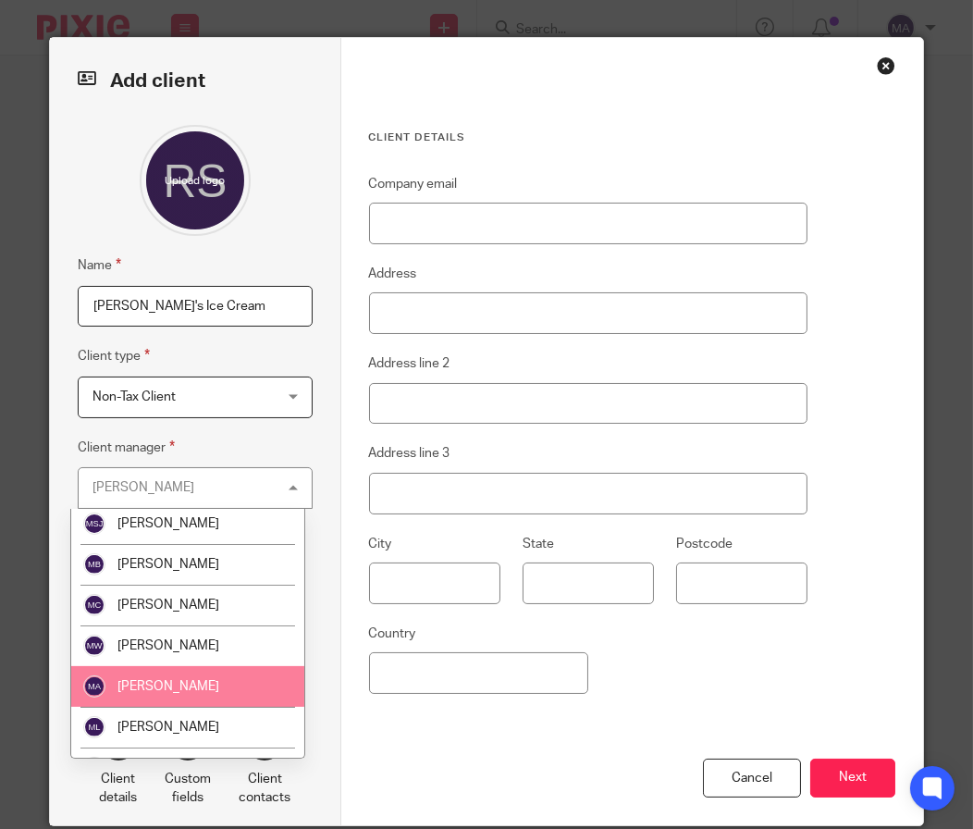
scroll to position [1479, 0]
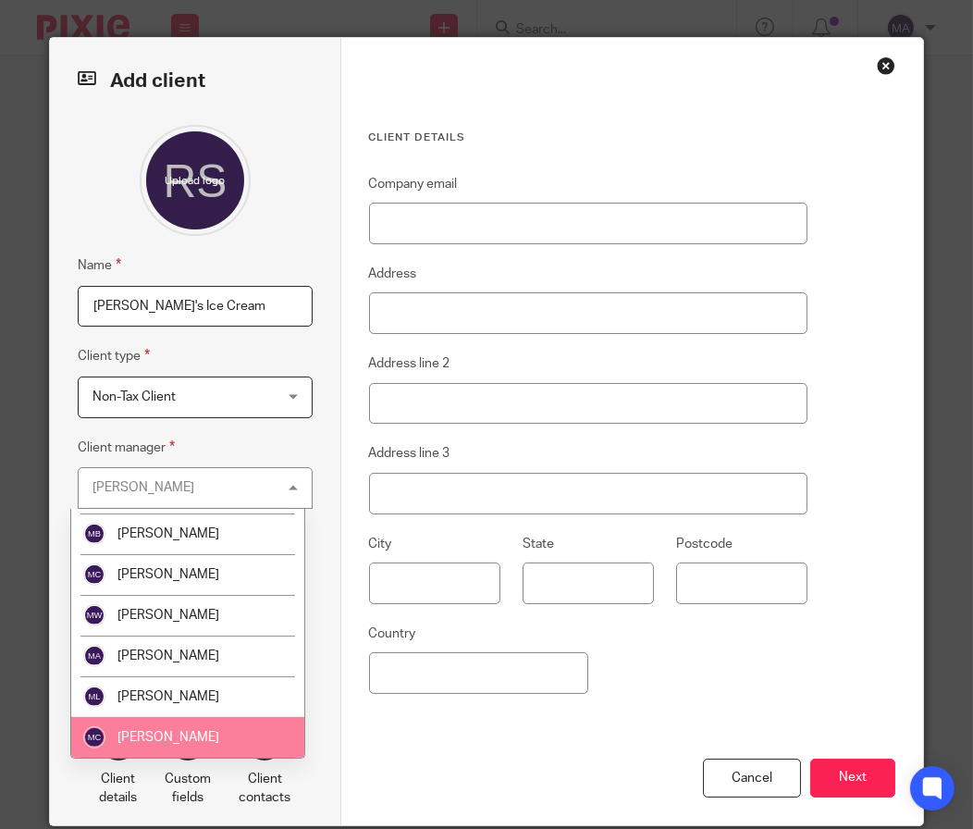
click at [174, 731] on span "[PERSON_NAME]" at bounding box center [168, 737] width 102 height 13
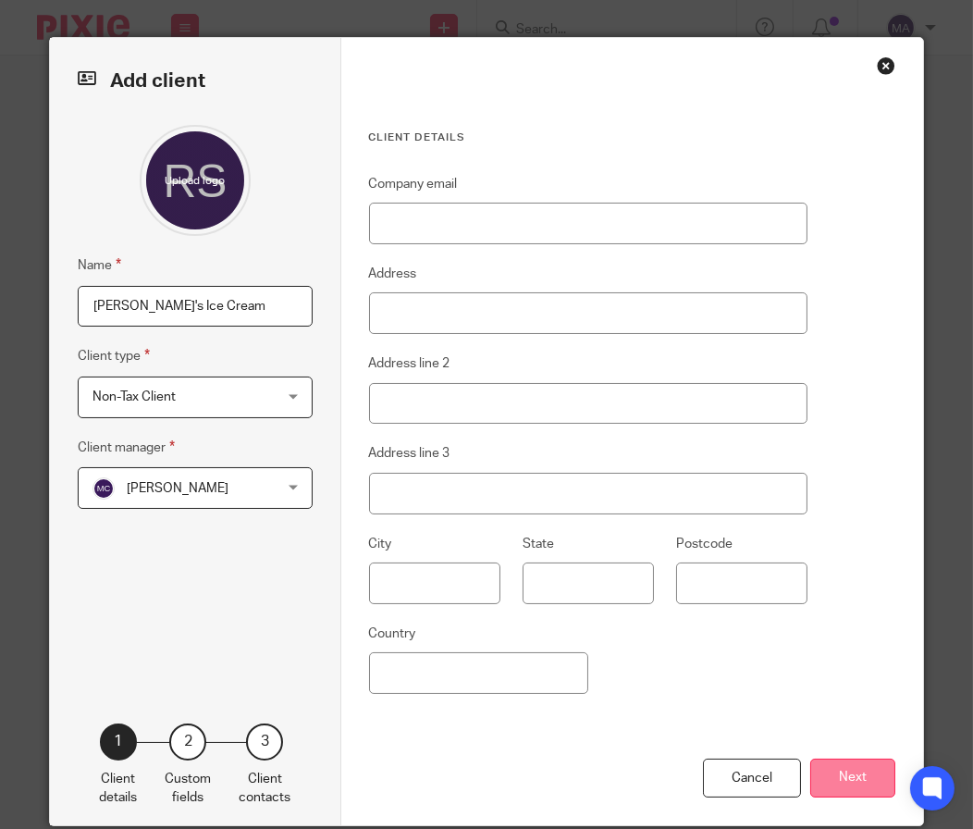
click at [843, 775] on button "Next" at bounding box center [852, 778] width 85 height 40
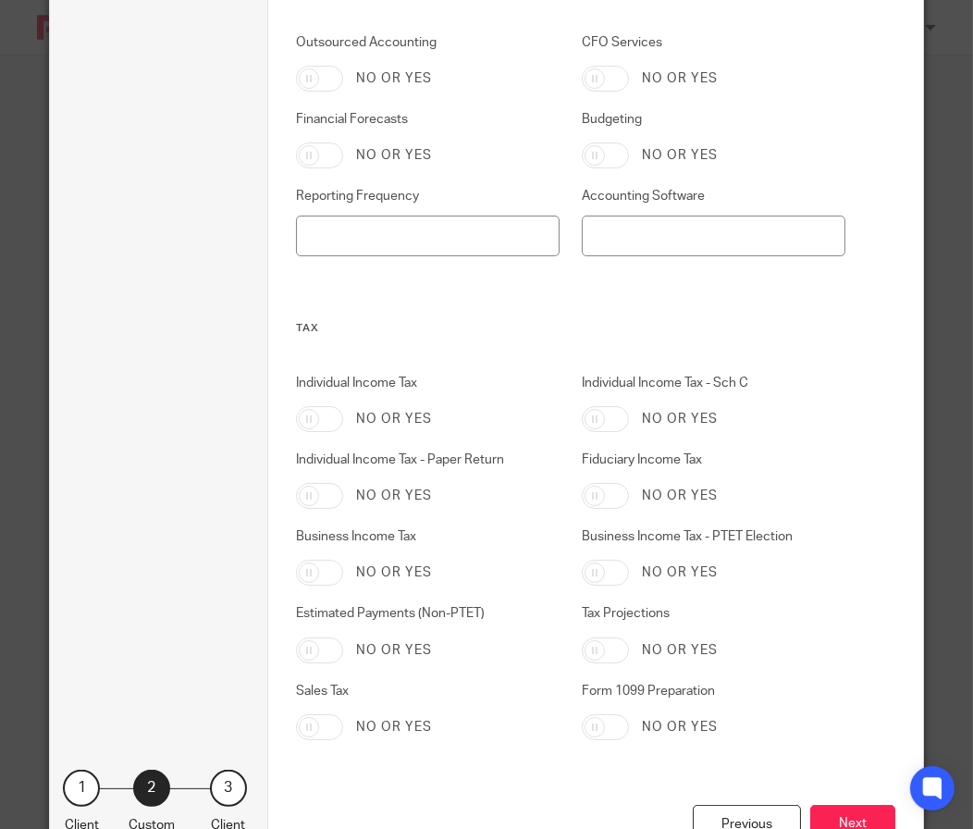
scroll to position [902, 0]
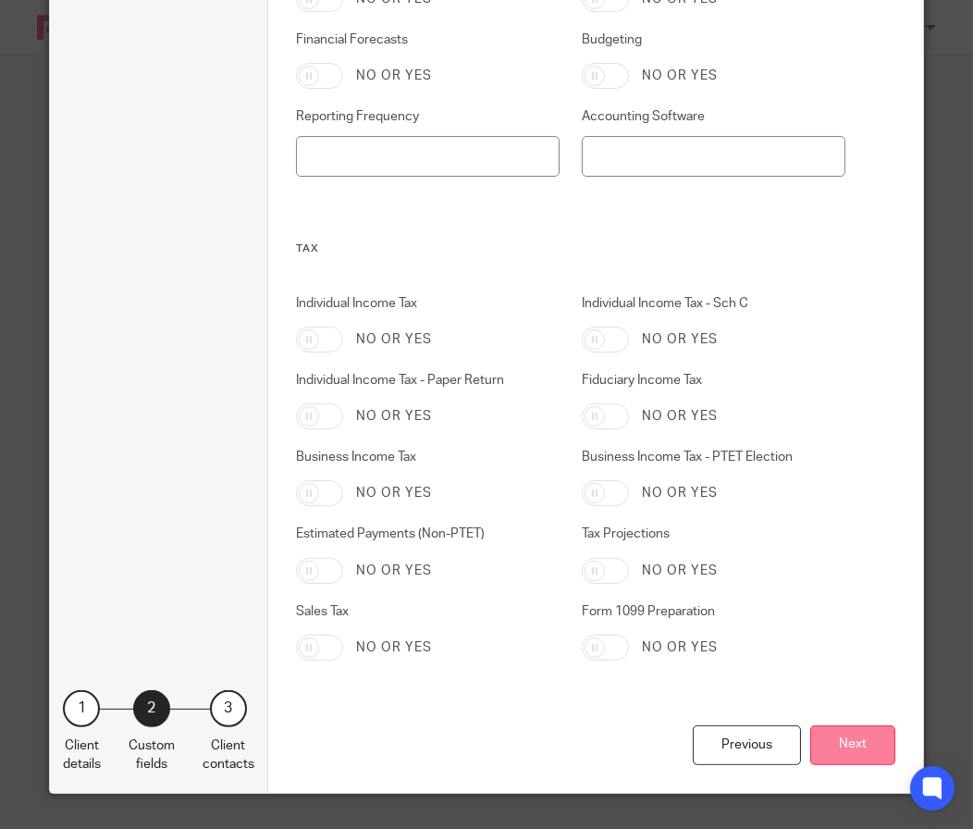
click at [857, 728] on button "Next" at bounding box center [852, 745] width 85 height 40
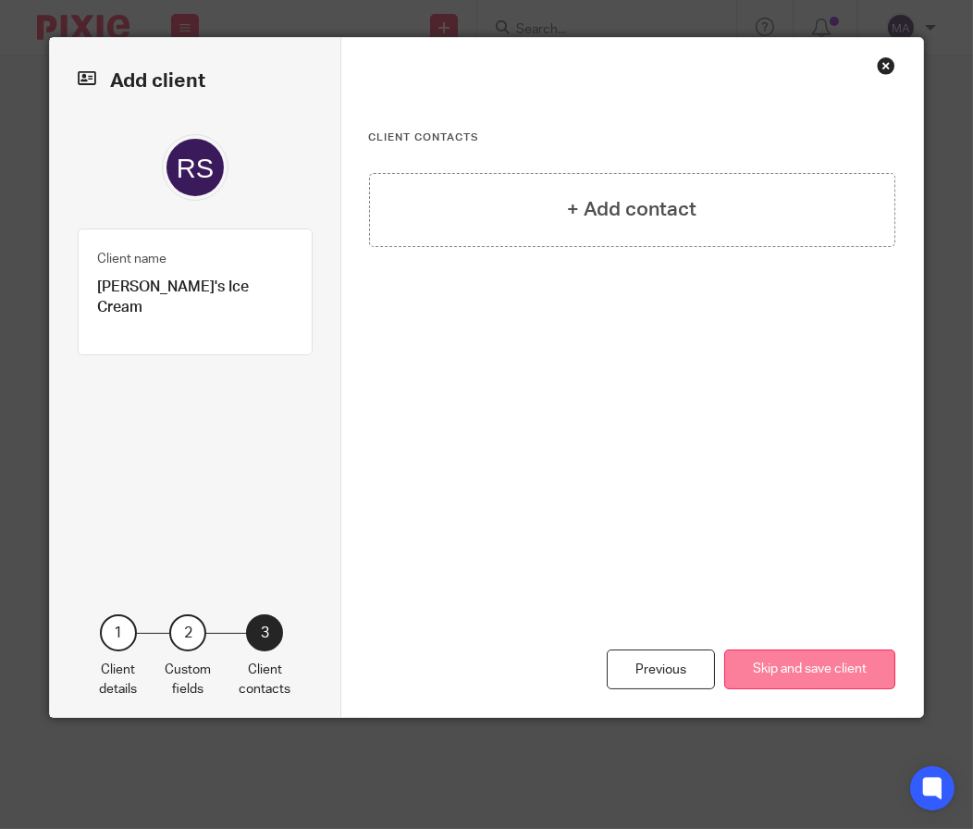
click at [830, 671] on button "Skip and save client" at bounding box center [809, 669] width 171 height 40
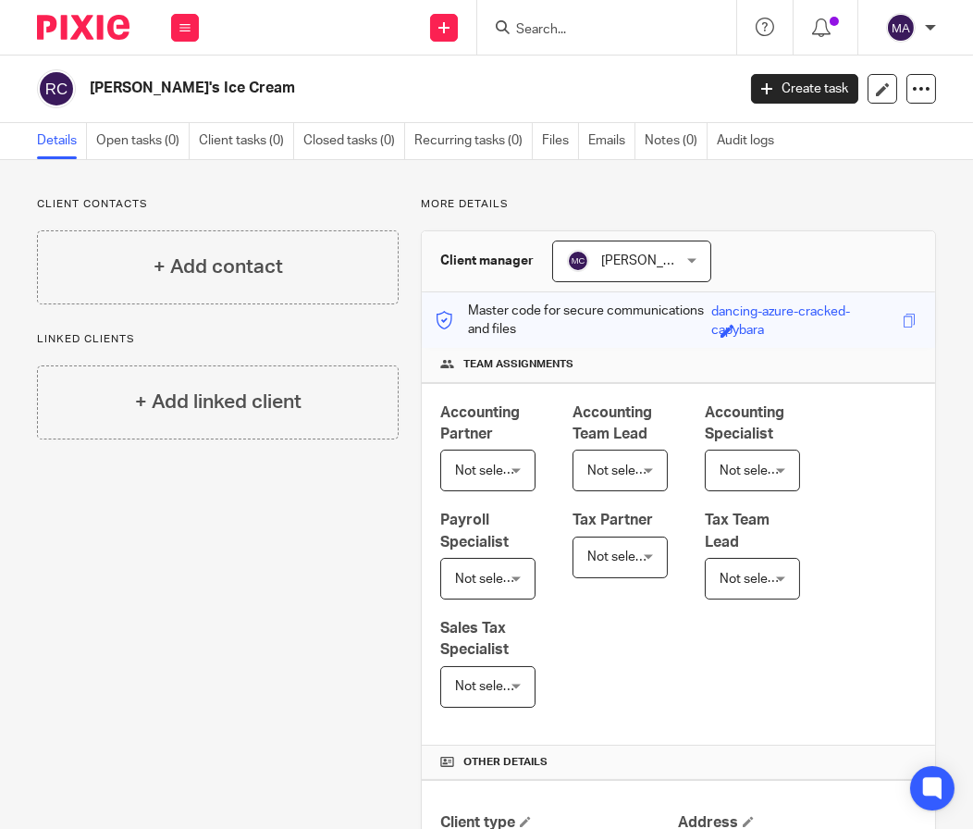
click at [550, 40] on div at bounding box center [606, 27] width 259 height 55
click at [573, 31] on input "Search" at bounding box center [597, 30] width 166 height 17
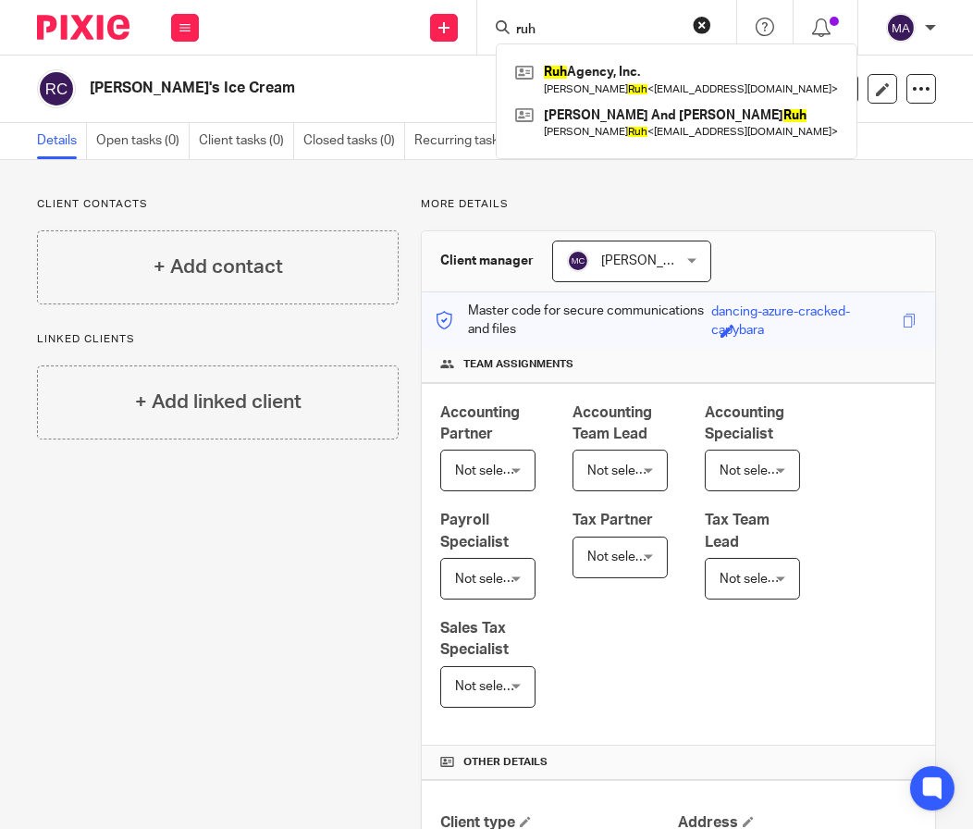
type input "ruh"
click at [586, 20] on form "ruh" at bounding box center [612, 27] width 197 height 23
drag, startPoint x: 588, startPoint y: 25, endPoint x: 437, endPoint y: 45, distance: 153.1
click at [437, 45] on div "Send new email Create task Add client Request signature ruh Ruh Agency, Inc. Bo…" at bounding box center [595, 27] width 756 height 55
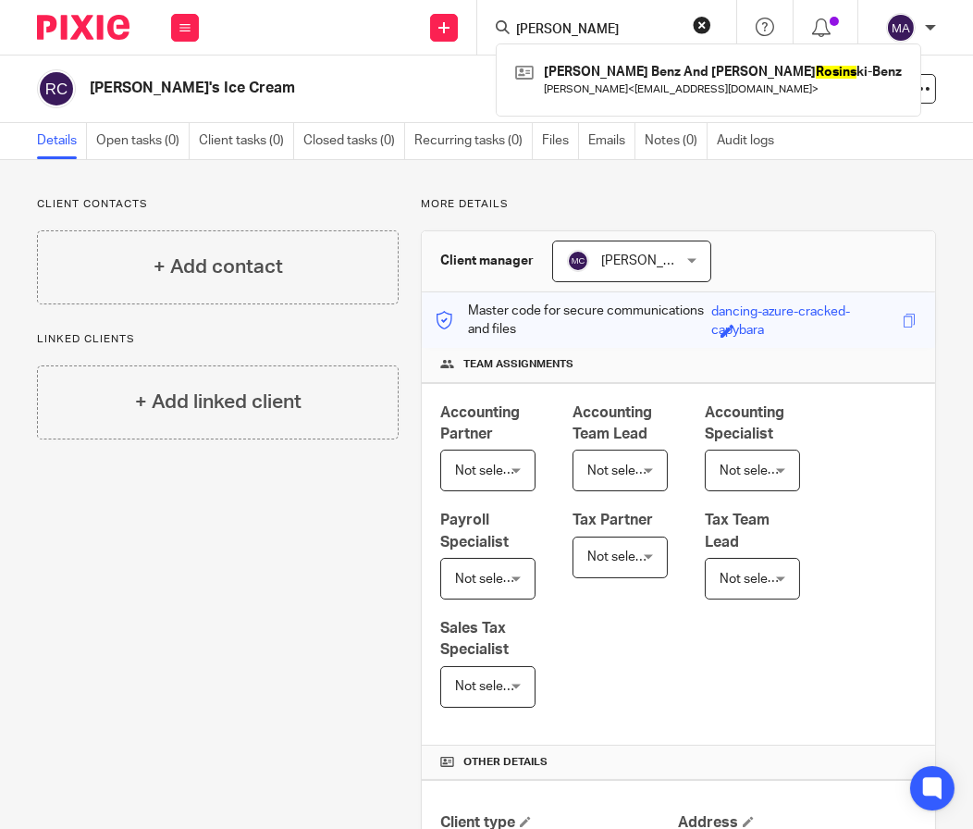
type input "rosina"
click at [450, 31] on link at bounding box center [444, 28] width 28 height 28
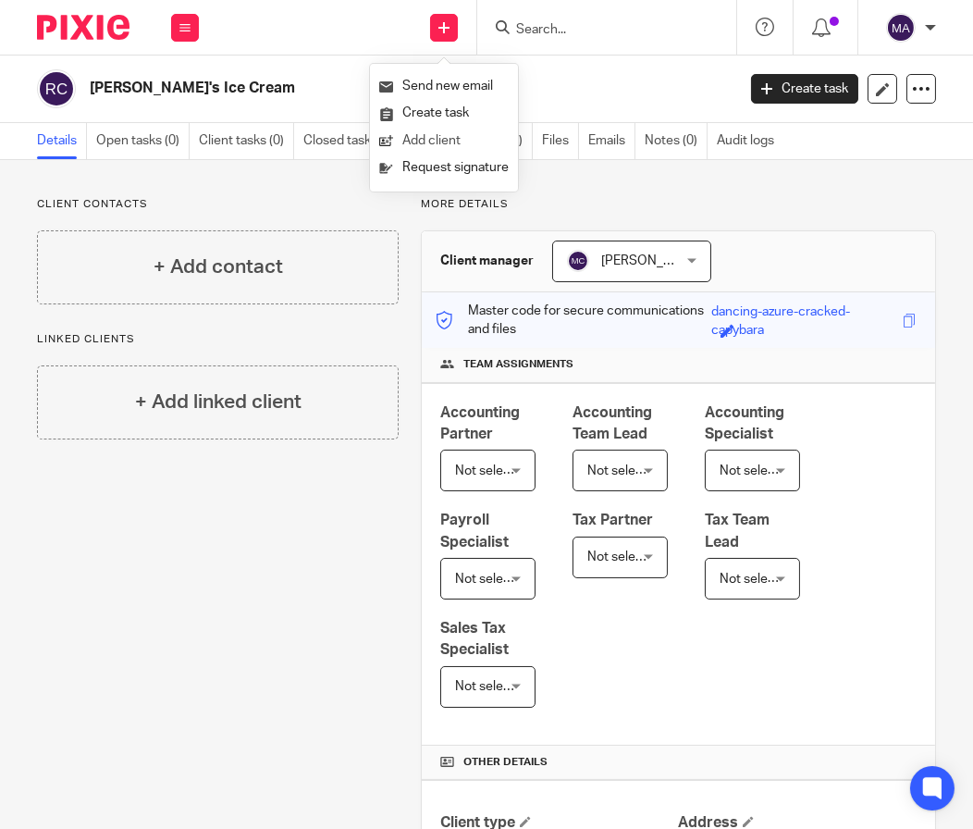
click at [459, 145] on link "Add client" at bounding box center [443, 141] width 129 height 27
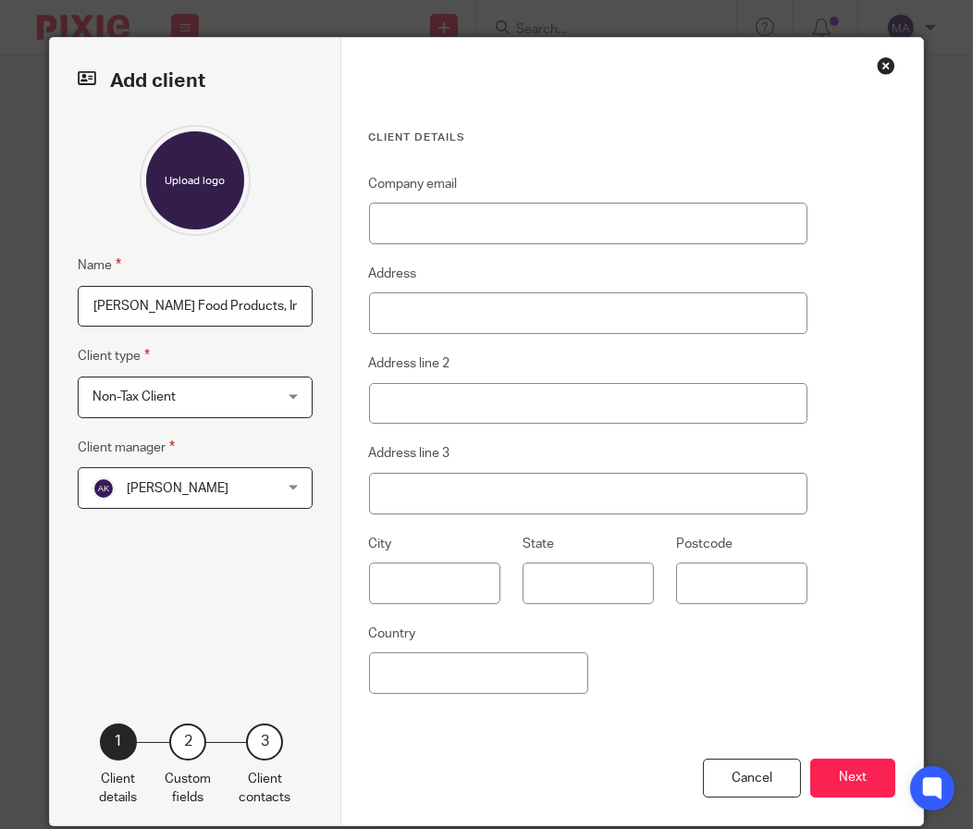
scroll to position [0, 49]
drag, startPoint x: 196, startPoint y: 313, endPoint x: 586, endPoint y: 318, distance: 389.5
click at [586, 318] on div "Add client Name [PERSON_NAME] Food Products, Inc Add column 0 0 Client type Non…" at bounding box center [487, 431] width 874 height 787
type input "[PERSON_NAME] Food Products, Inc"
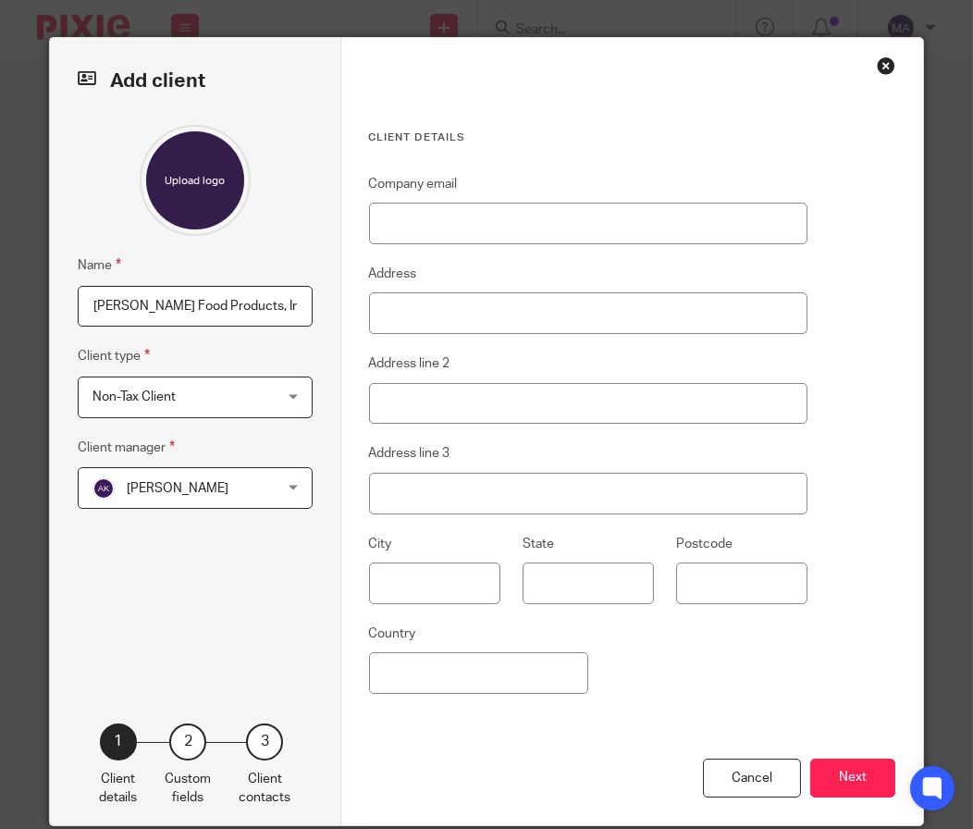
click at [235, 487] on span "[PERSON_NAME]" at bounding box center [180, 487] width 176 height 39
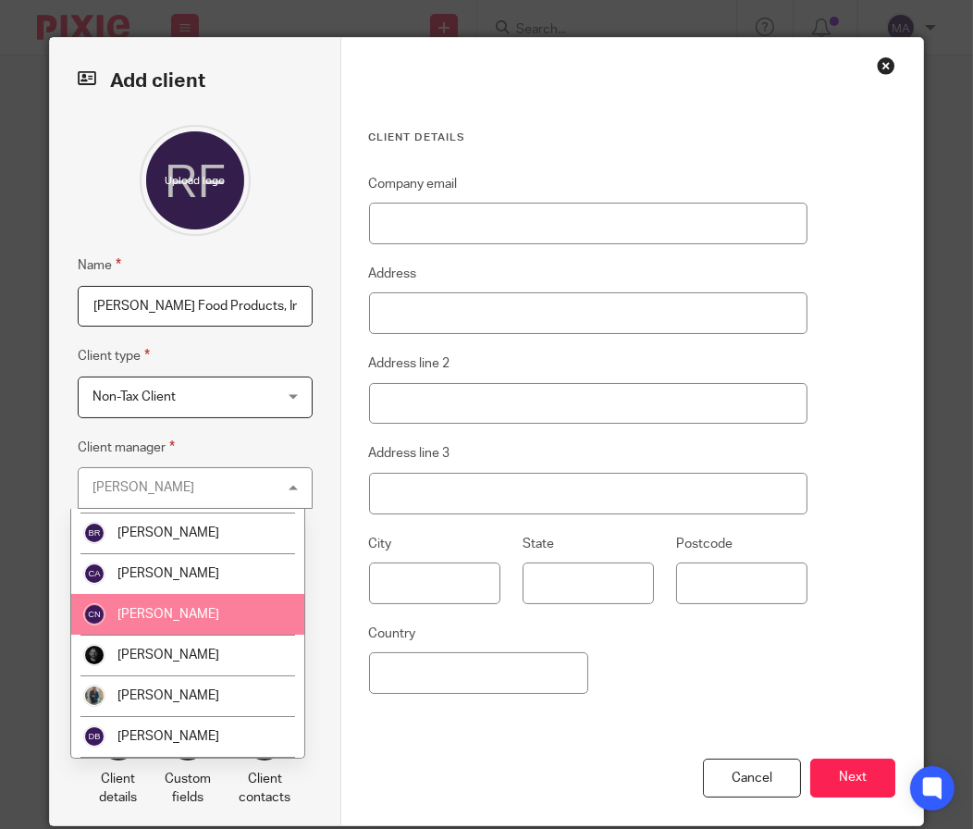
scroll to position [555, 0]
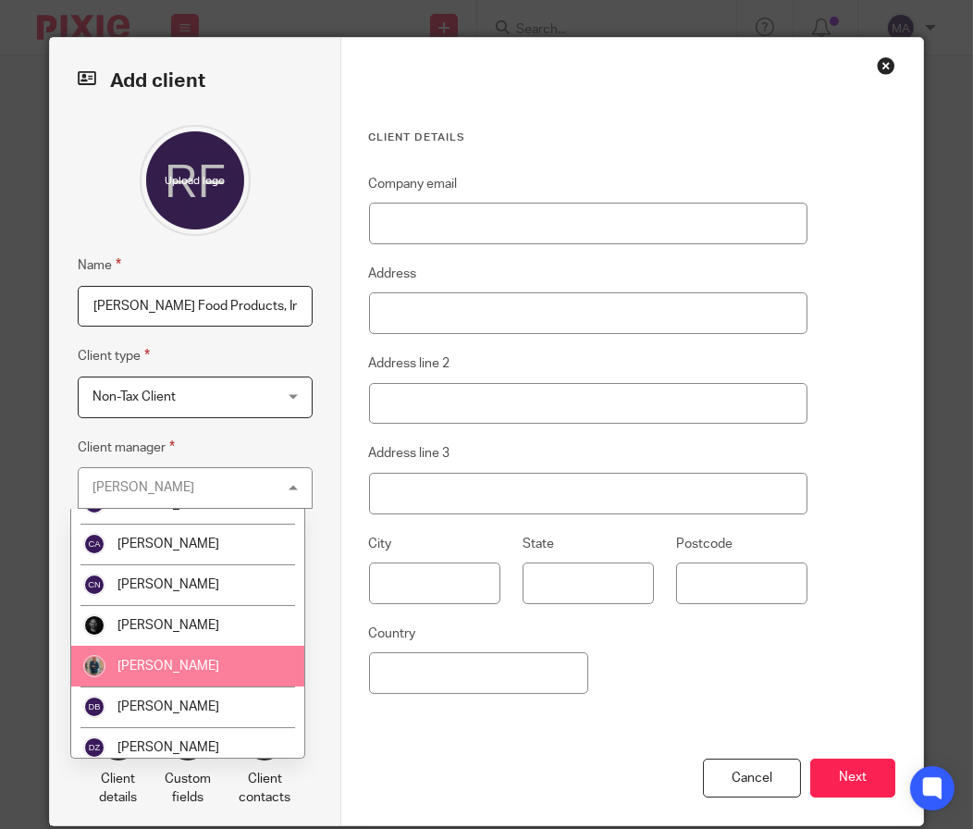
click at [213, 668] on li "[PERSON_NAME]" at bounding box center [187, 666] width 233 height 41
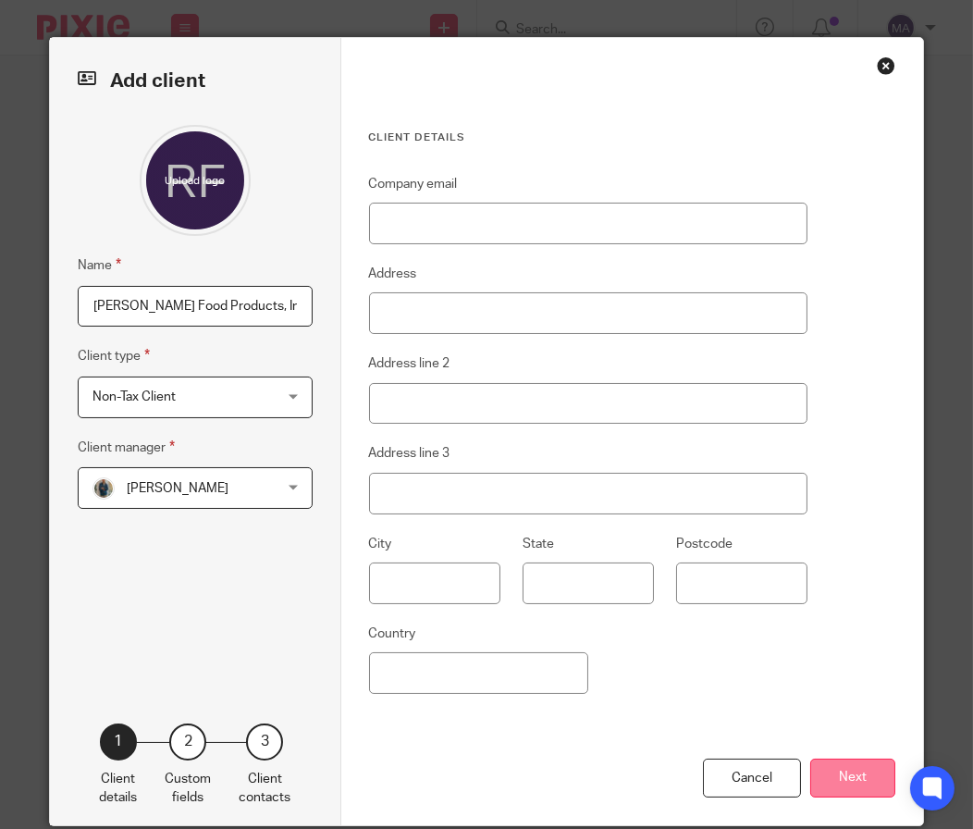
click at [870, 783] on button "Next" at bounding box center [852, 778] width 85 height 40
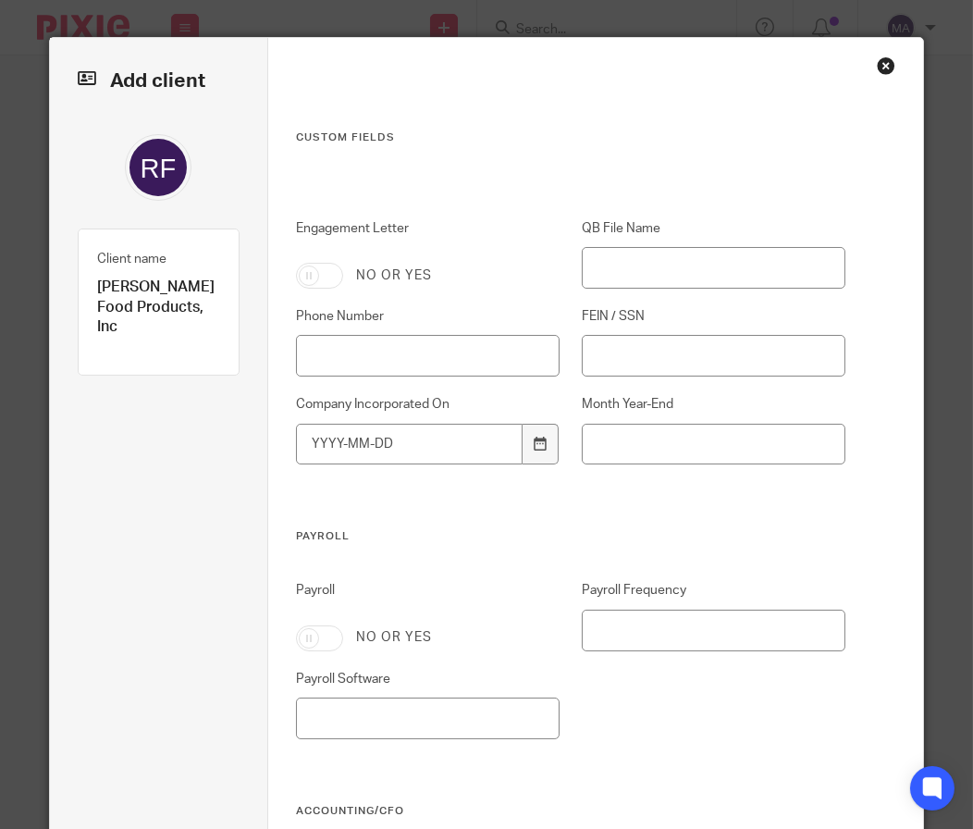
click at [309, 272] on input "Engagement Letter" at bounding box center [319, 276] width 47 height 26
checkbox input "true"
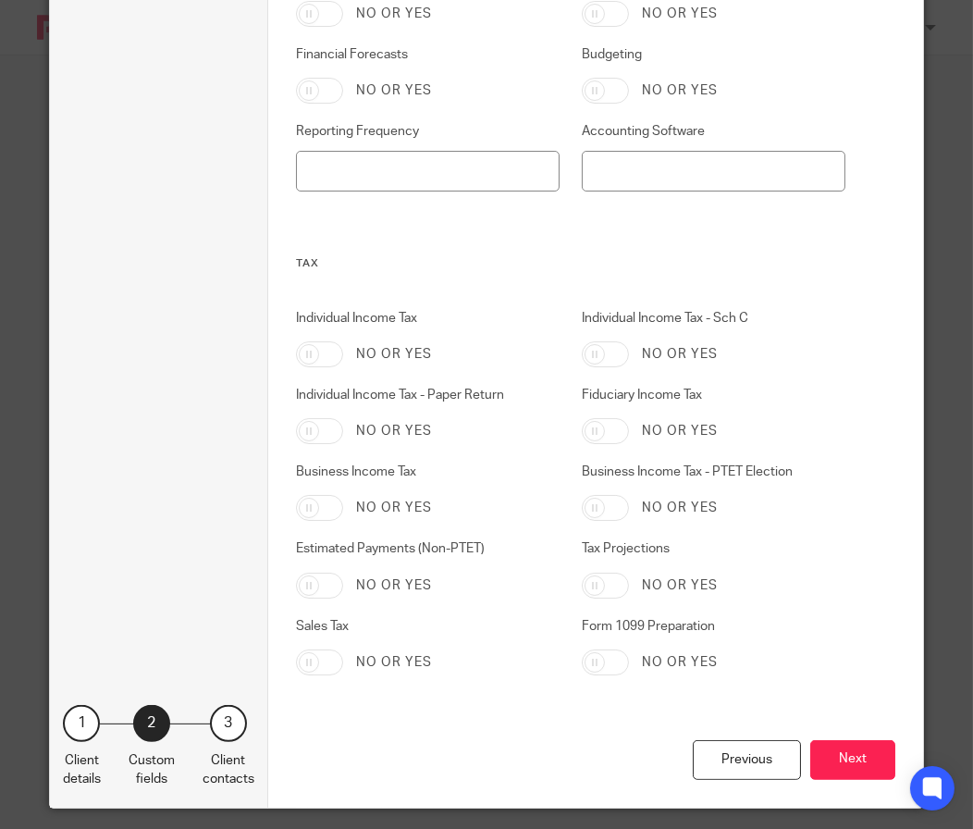
scroll to position [902, 0]
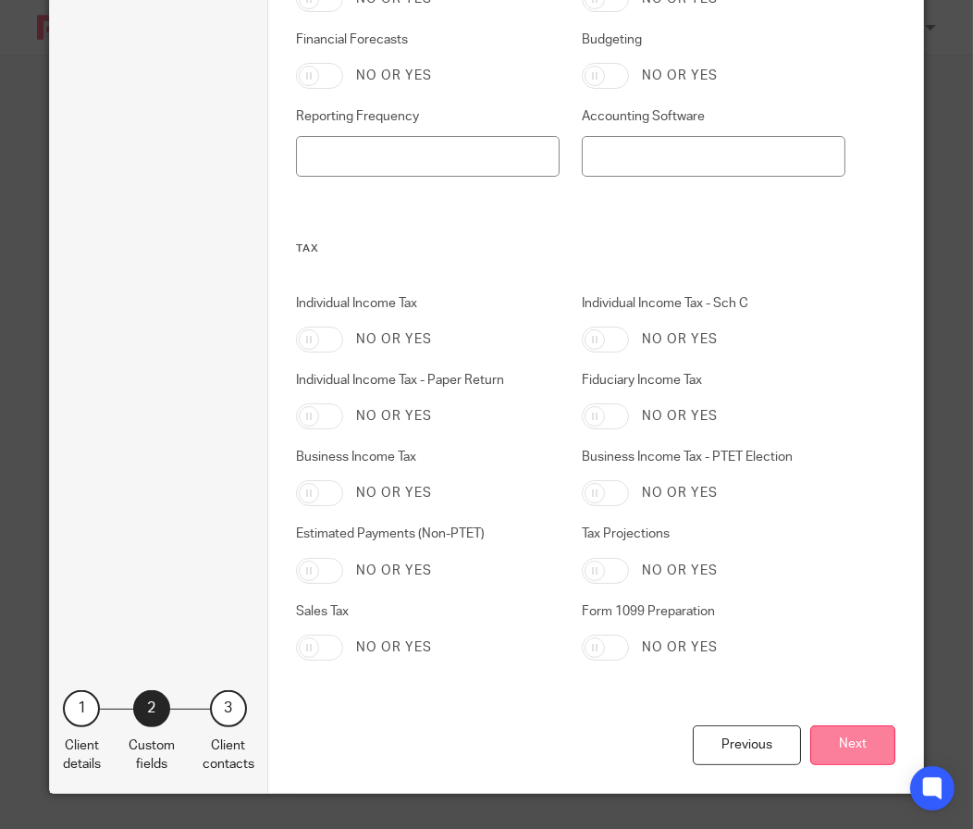
click at [854, 751] on button "Next" at bounding box center [852, 745] width 85 height 40
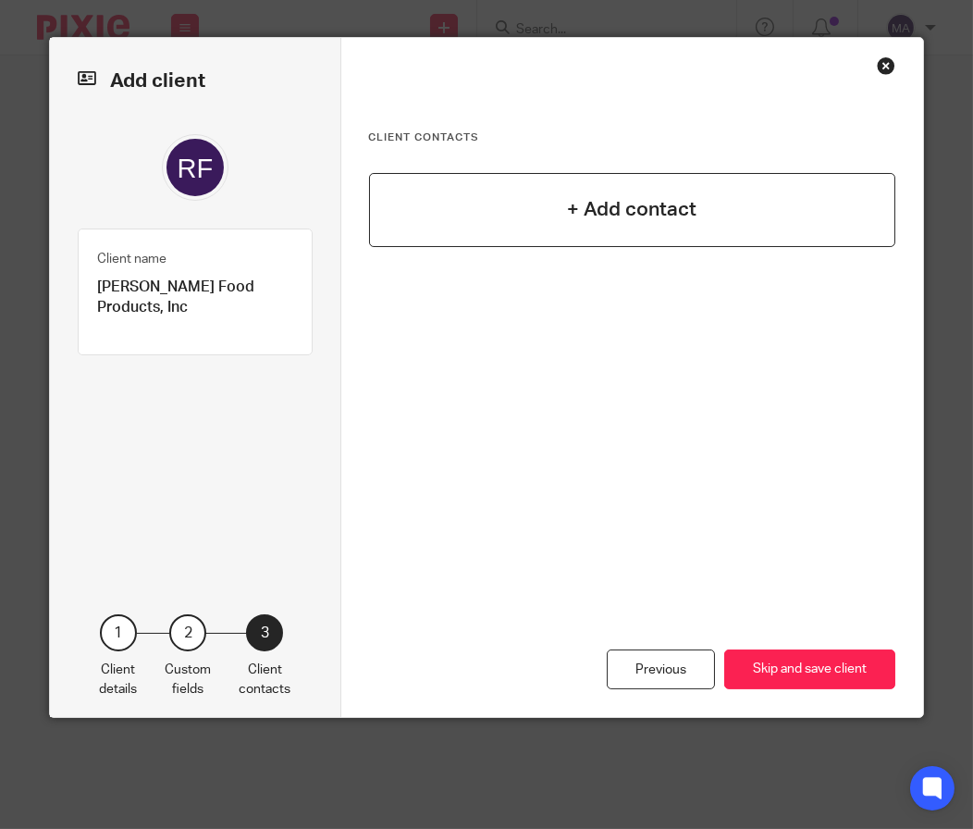
click at [558, 207] on div "+ Add contact" at bounding box center [632, 210] width 527 height 74
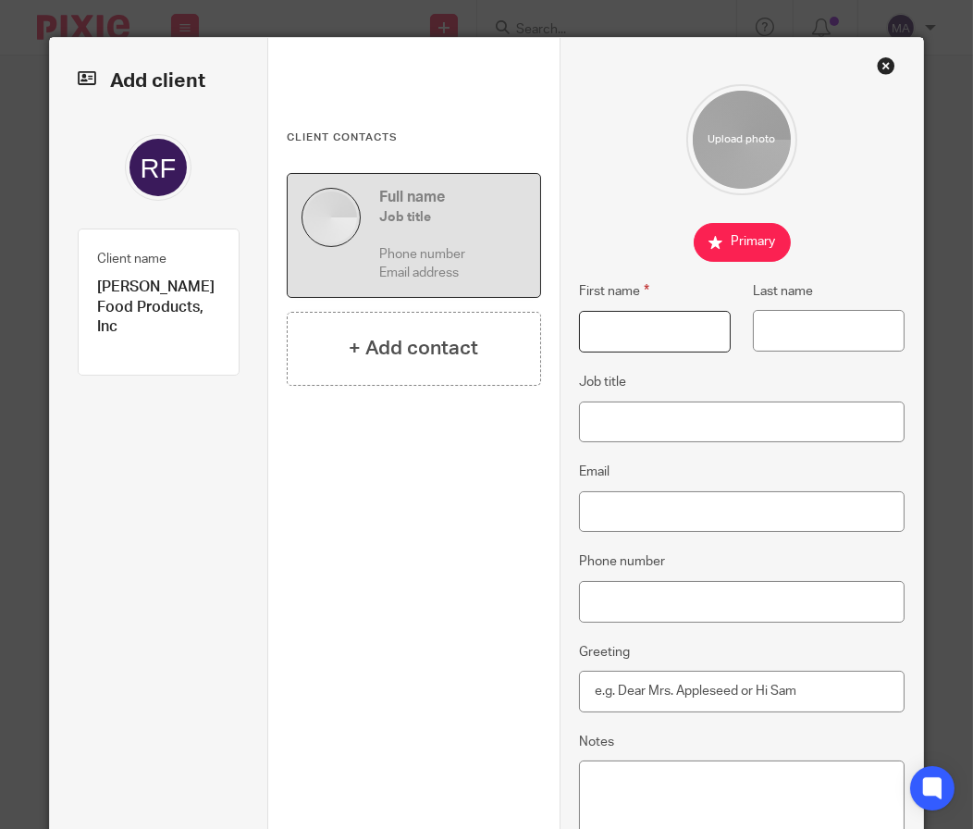
click at [619, 320] on input "First name" at bounding box center [655, 332] width 153 height 42
type input "[PERSON_NAME]"
type input "Bernick"
paste input "[EMAIL_ADDRESS][PERSON_NAME][DOMAIN_NAME]"
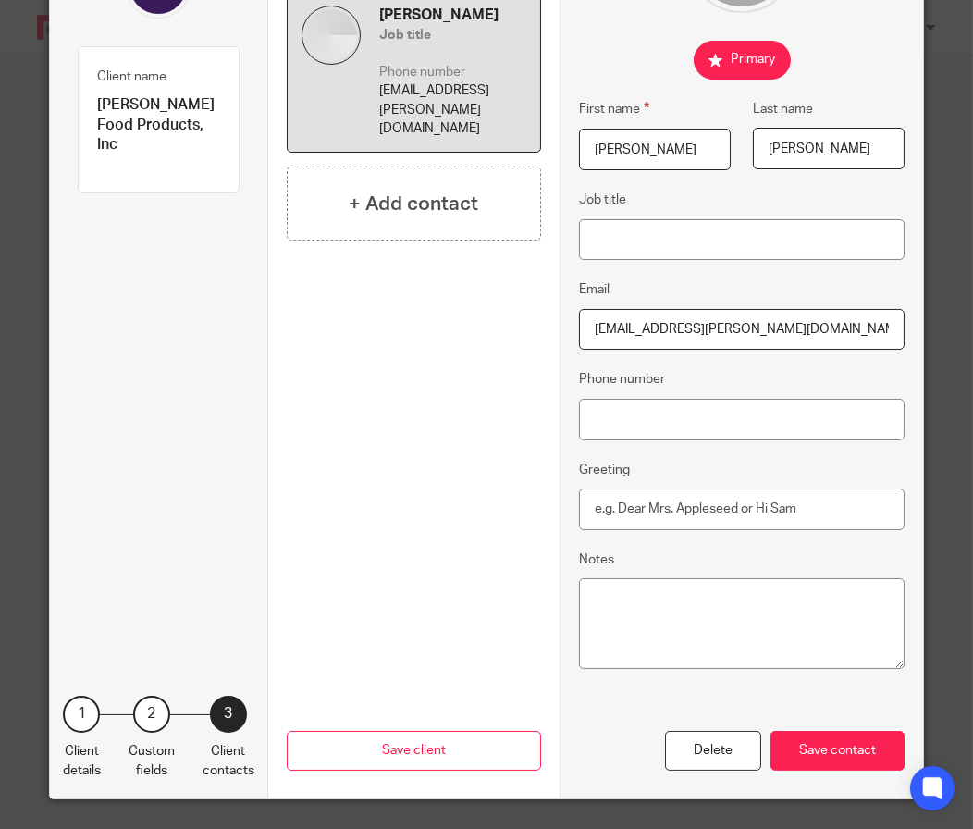
scroll to position [189, 0]
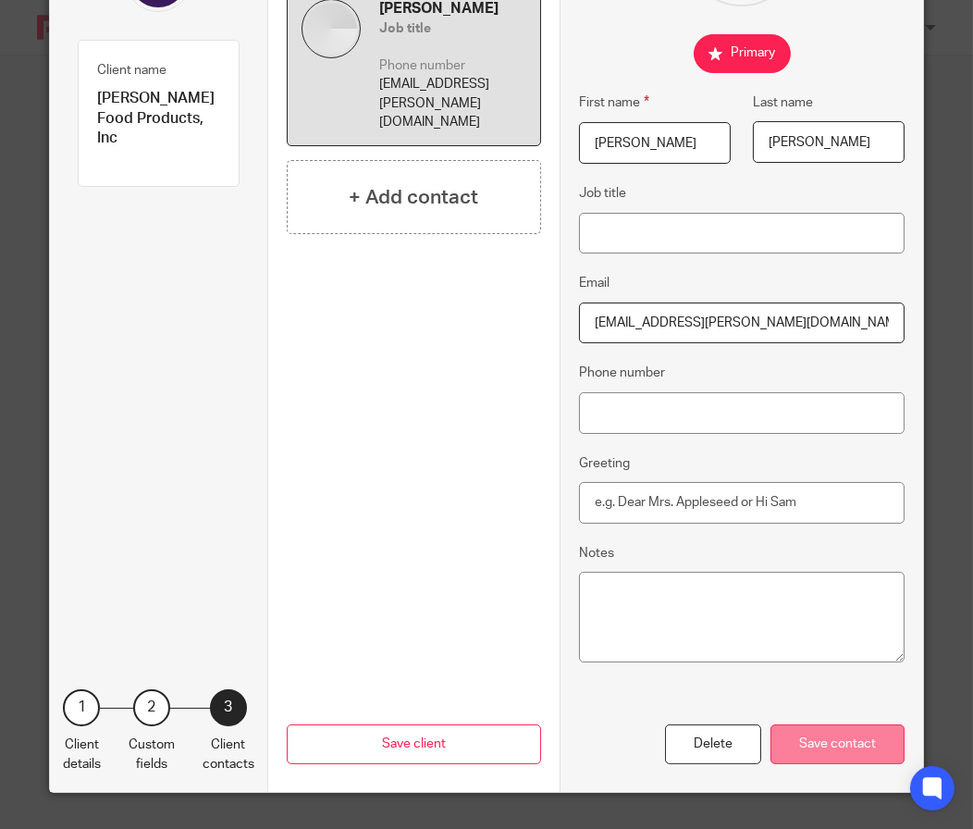
type input "[EMAIL_ADDRESS][PERSON_NAME][DOMAIN_NAME]"
click at [874, 757] on div "Save contact" at bounding box center [838, 744] width 134 height 40
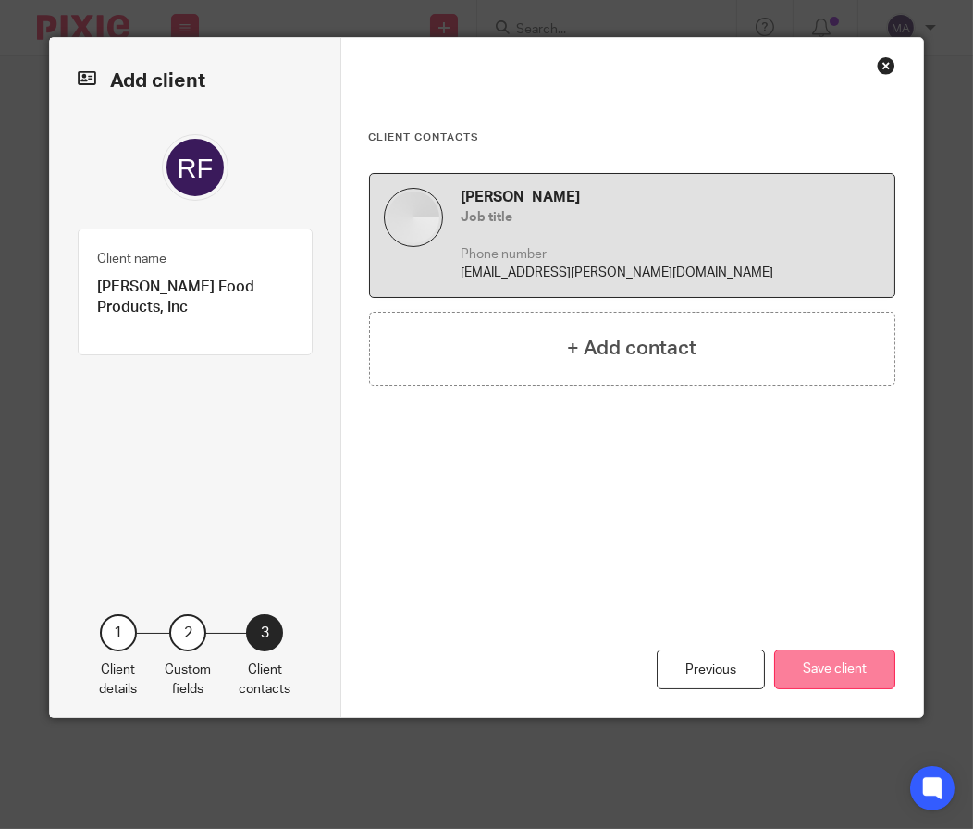
click at [816, 674] on button "Save client" at bounding box center [834, 669] width 121 height 40
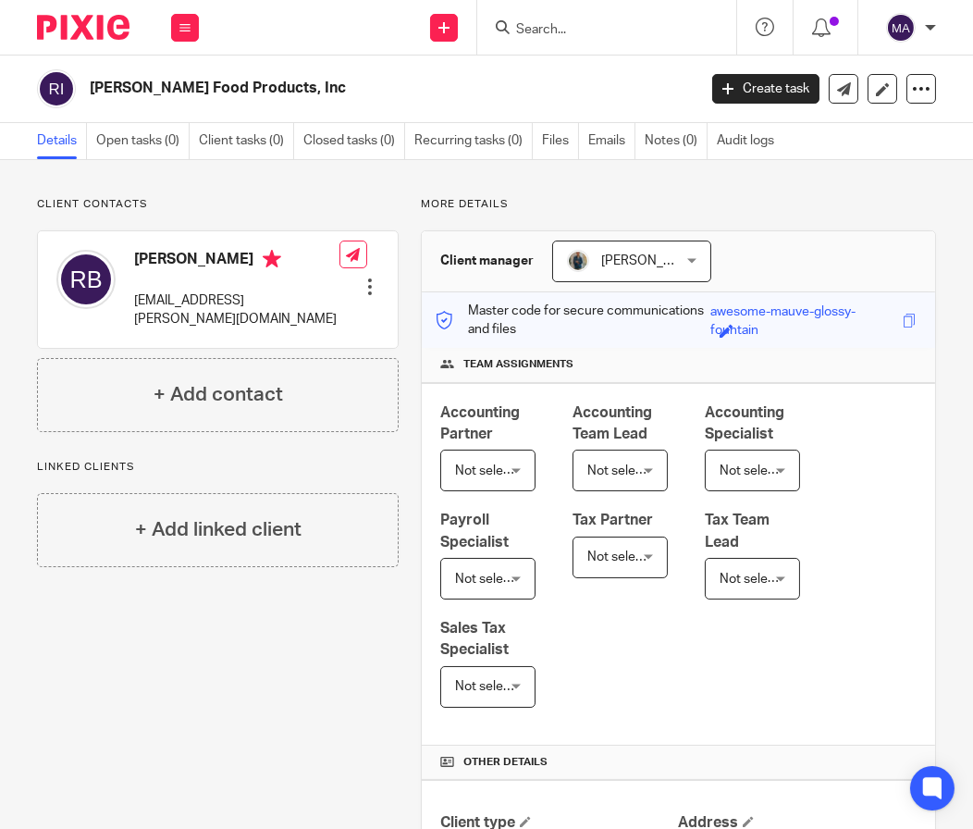
click at [545, 29] on input "Search" at bounding box center [597, 30] width 166 height 17
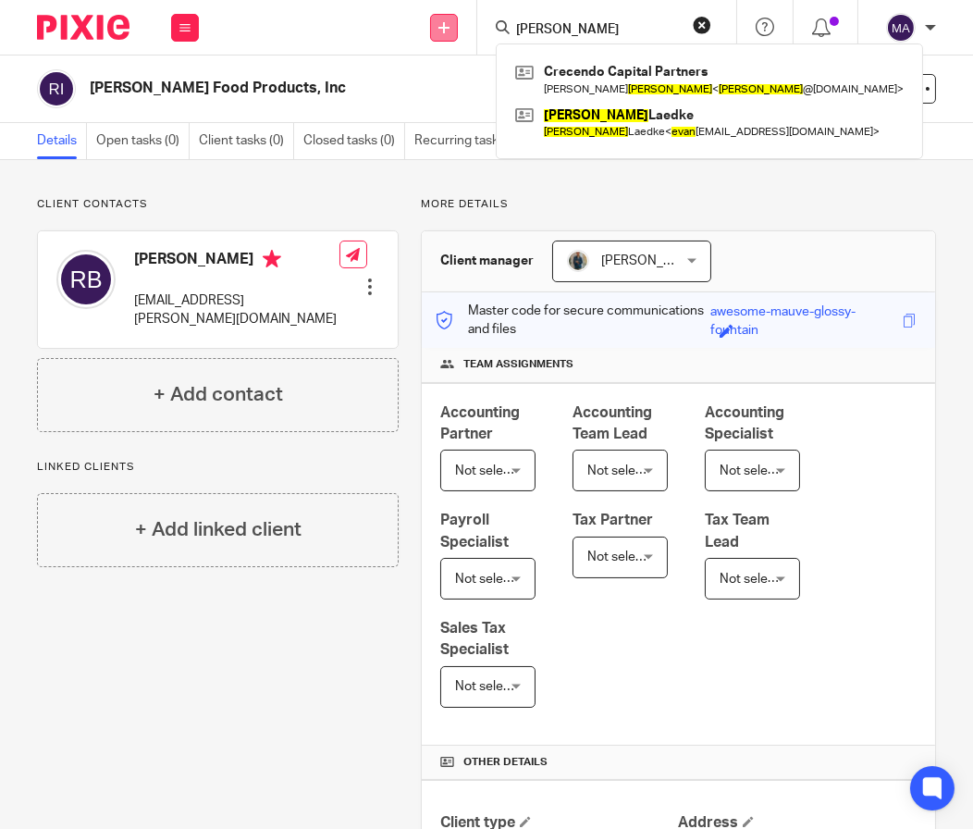
type input "evans"
click at [443, 20] on link at bounding box center [444, 28] width 28 height 28
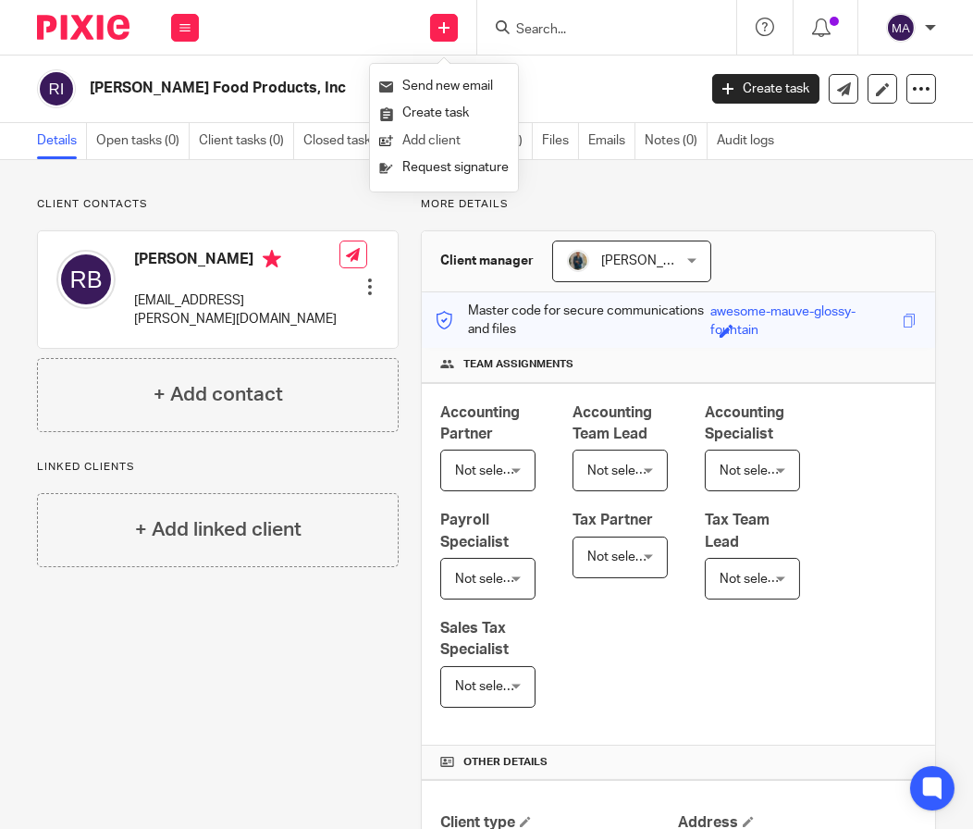
click at [440, 136] on link "Add client" at bounding box center [443, 141] width 129 height 27
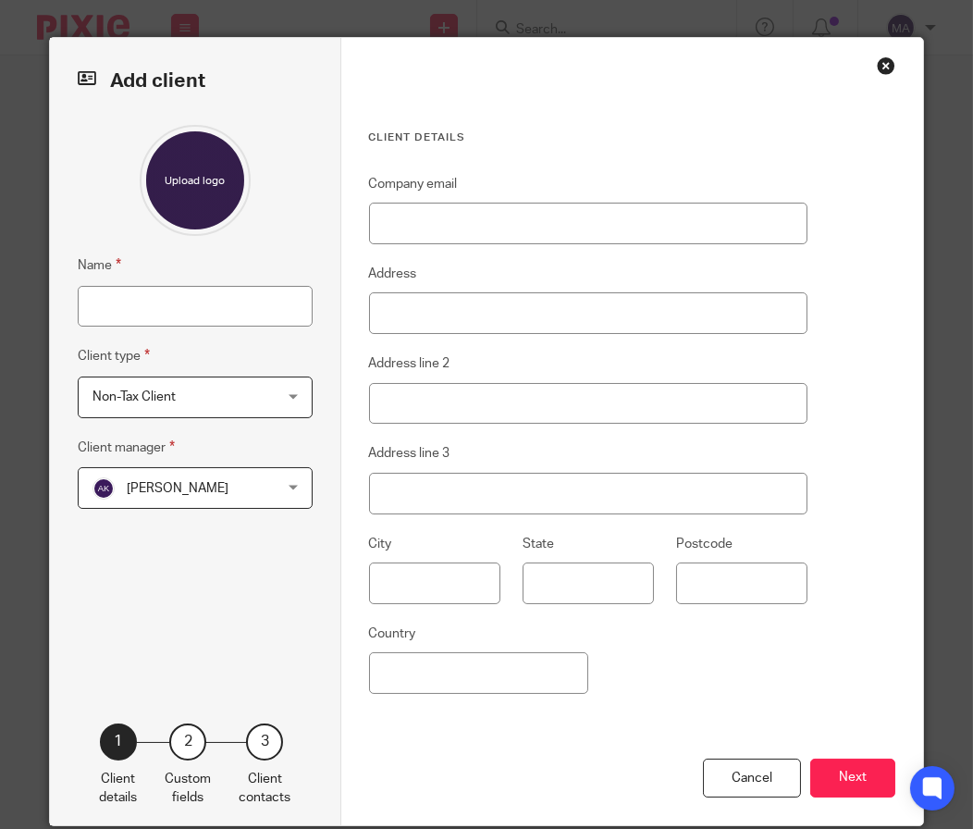
click at [219, 318] on input "Name" at bounding box center [195, 307] width 235 height 42
type input "[PERSON_NAME] [PERSON_NAME] LLP"
click at [248, 512] on div "Name [PERSON_NAME] [PERSON_NAME] LLP Client type Non-Tax Client Non-Tax Client …" at bounding box center [195, 396] width 235 height 543
click at [253, 500] on span "[PERSON_NAME]" at bounding box center [180, 487] width 176 height 39
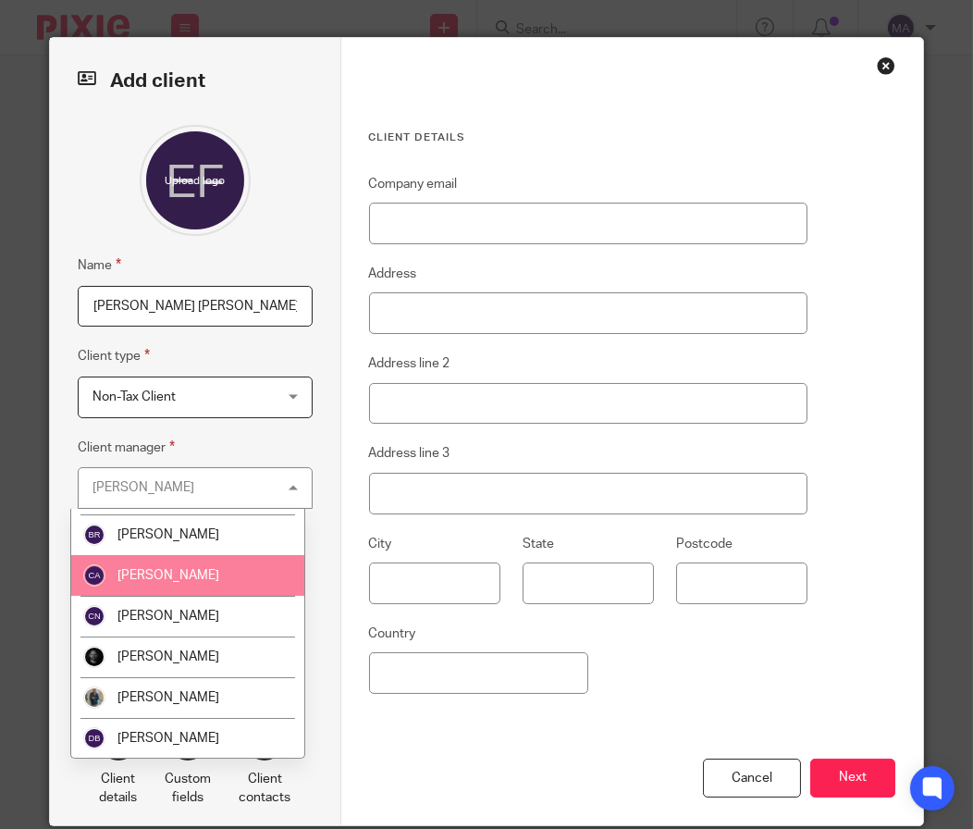
scroll to position [555, 0]
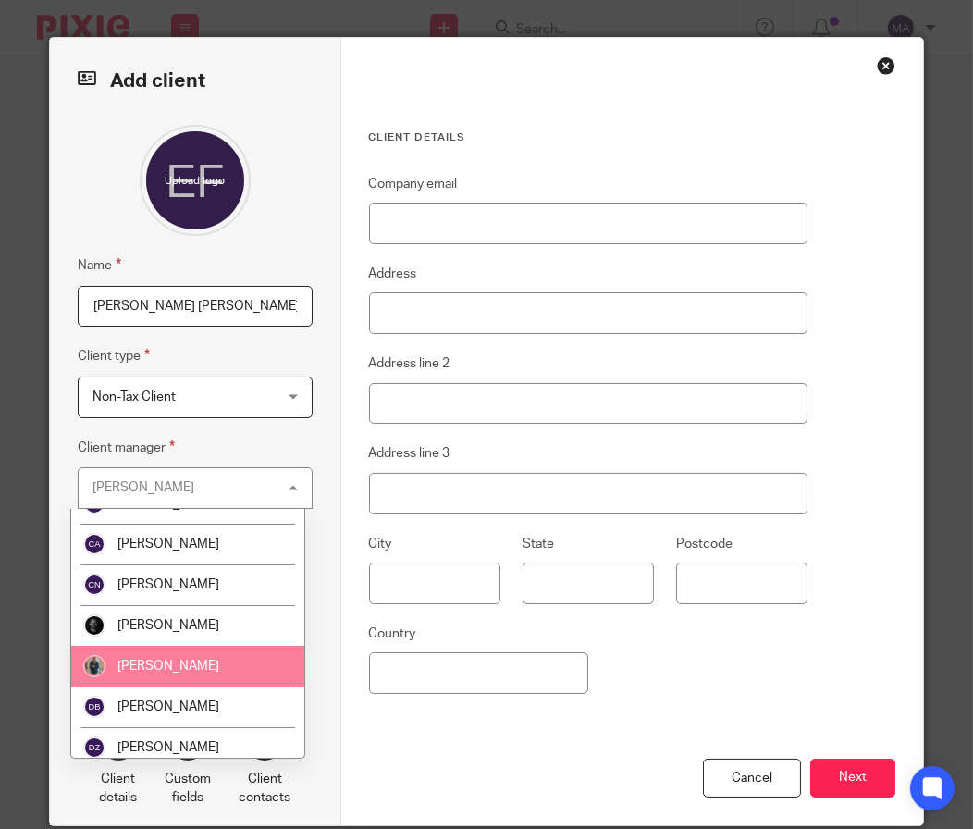
click at [228, 661] on li "[PERSON_NAME]" at bounding box center [187, 666] width 233 height 41
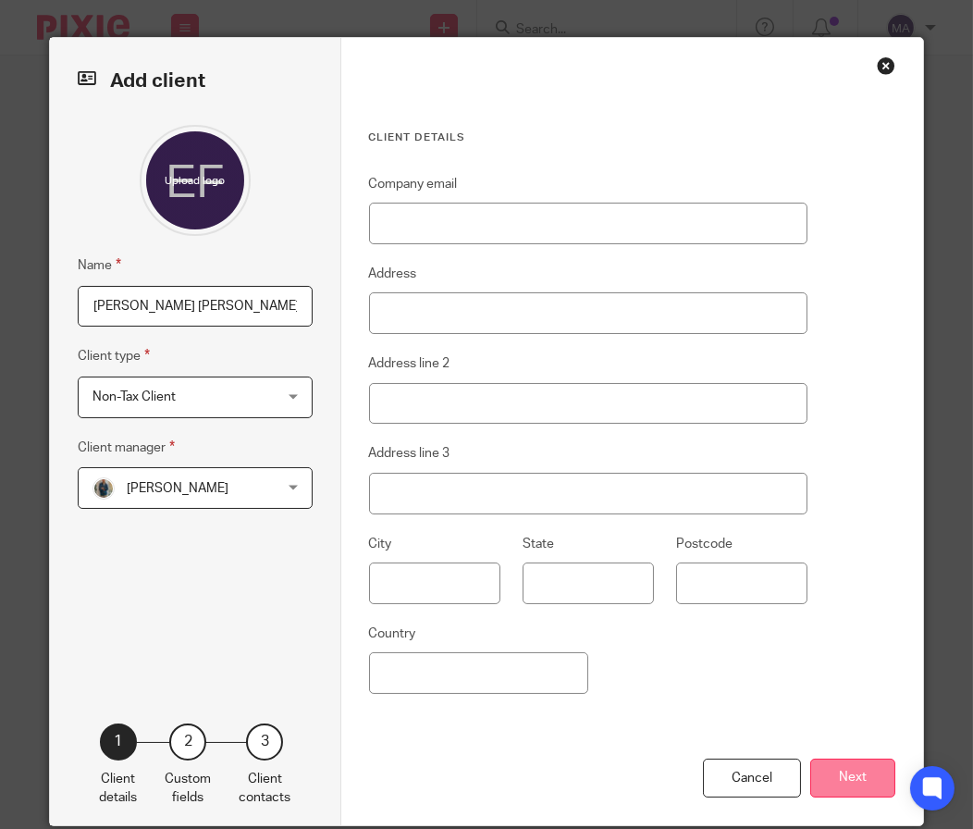
click at [856, 764] on button "Next" at bounding box center [852, 778] width 85 height 40
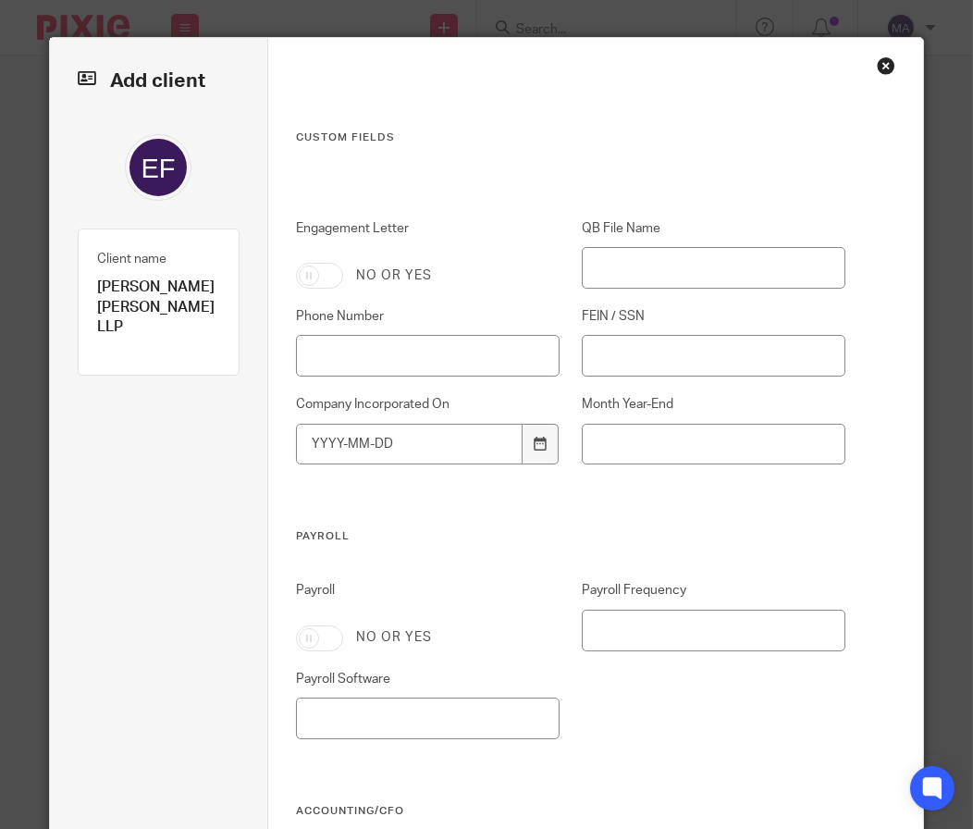
click at [310, 286] on input "Engagement Letter" at bounding box center [319, 276] width 47 height 26
checkbox input "true"
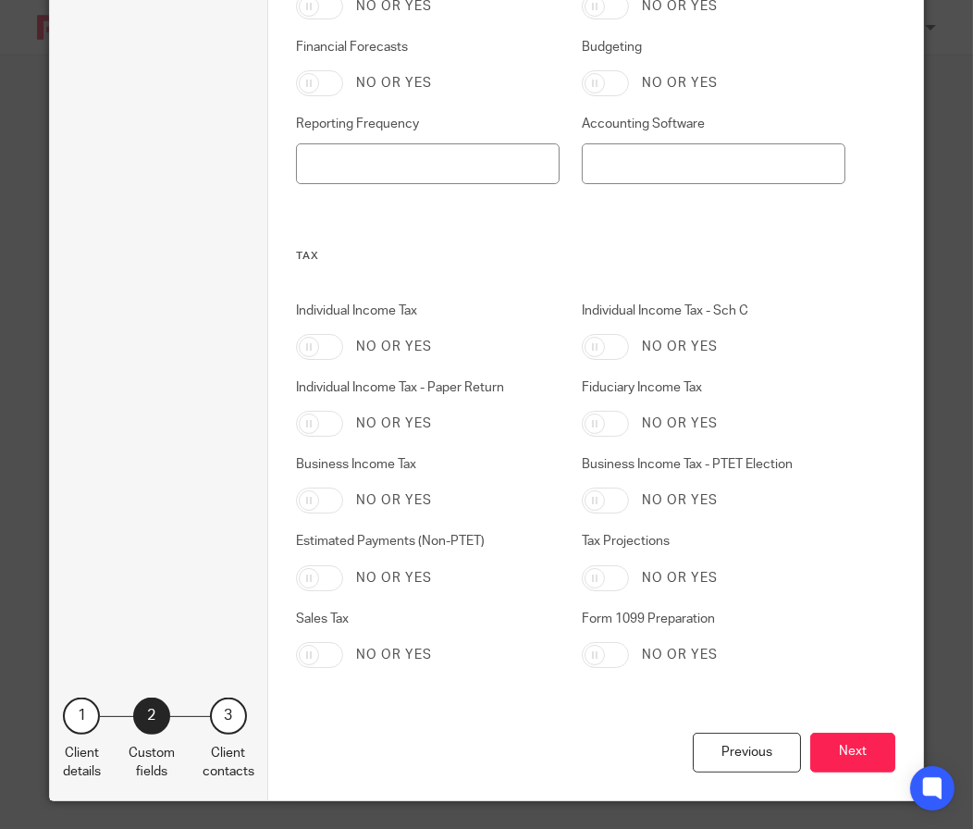
scroll to position [902, 0]
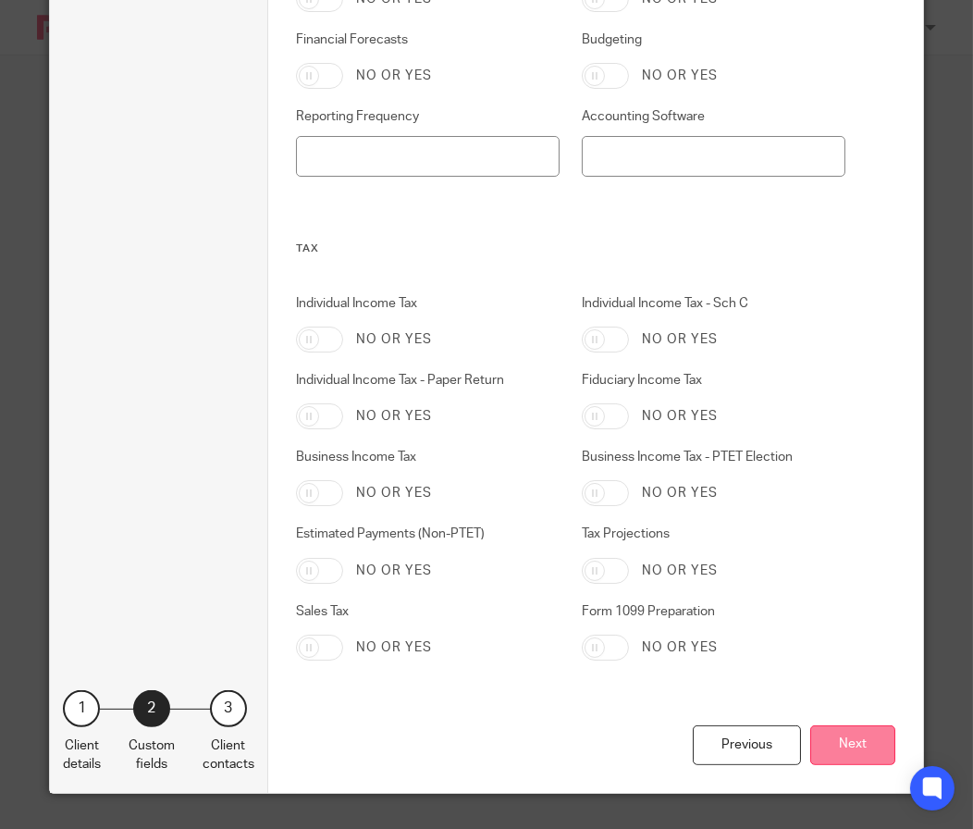
click at [842, 748] on button "Next" at bounding box center [852, 745] width 85 height 40
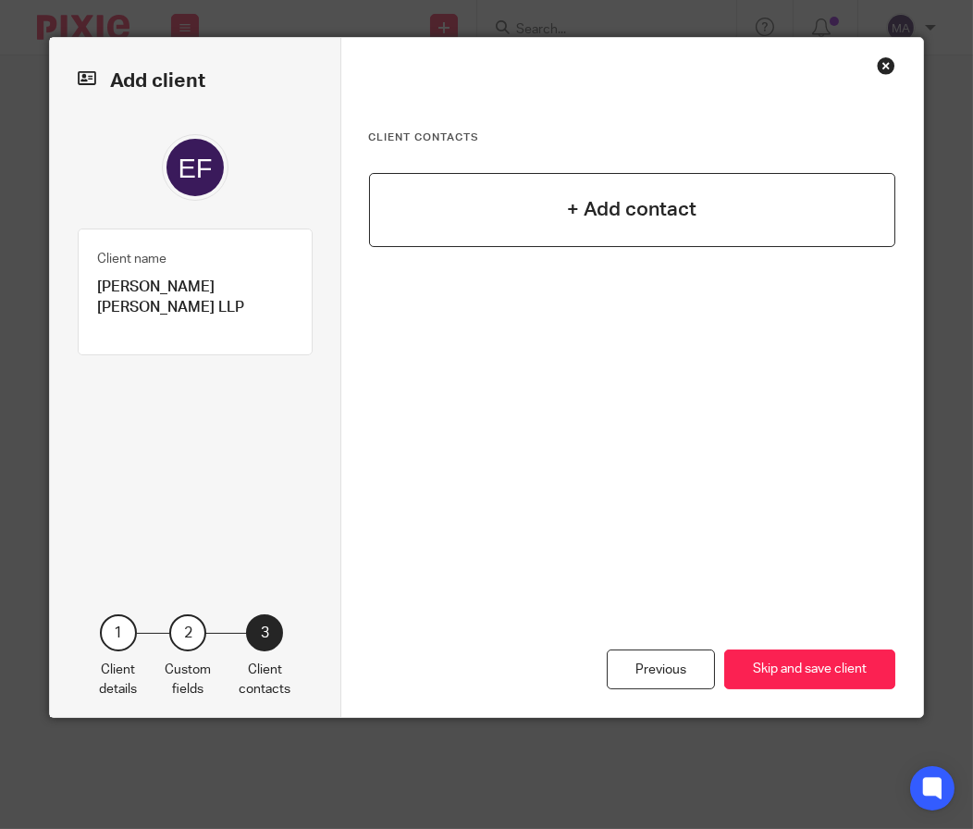
click at [569, 209] on h4 "+ Add contact" at bounding box center [631, 209] width 129 height 29
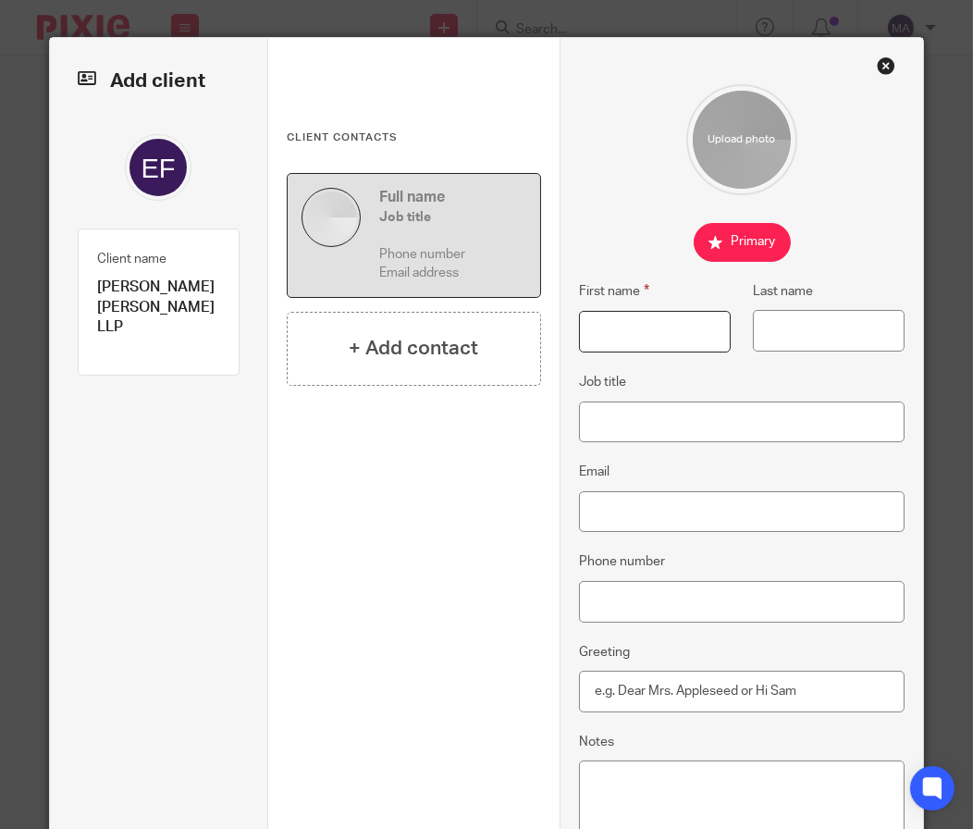
click at [634, 331] on input "First name" at bounding box center [655, 332] width 153 height 42
type input "Jared"
type input "Hirt"
paste input "jhirt@evansfox.com"
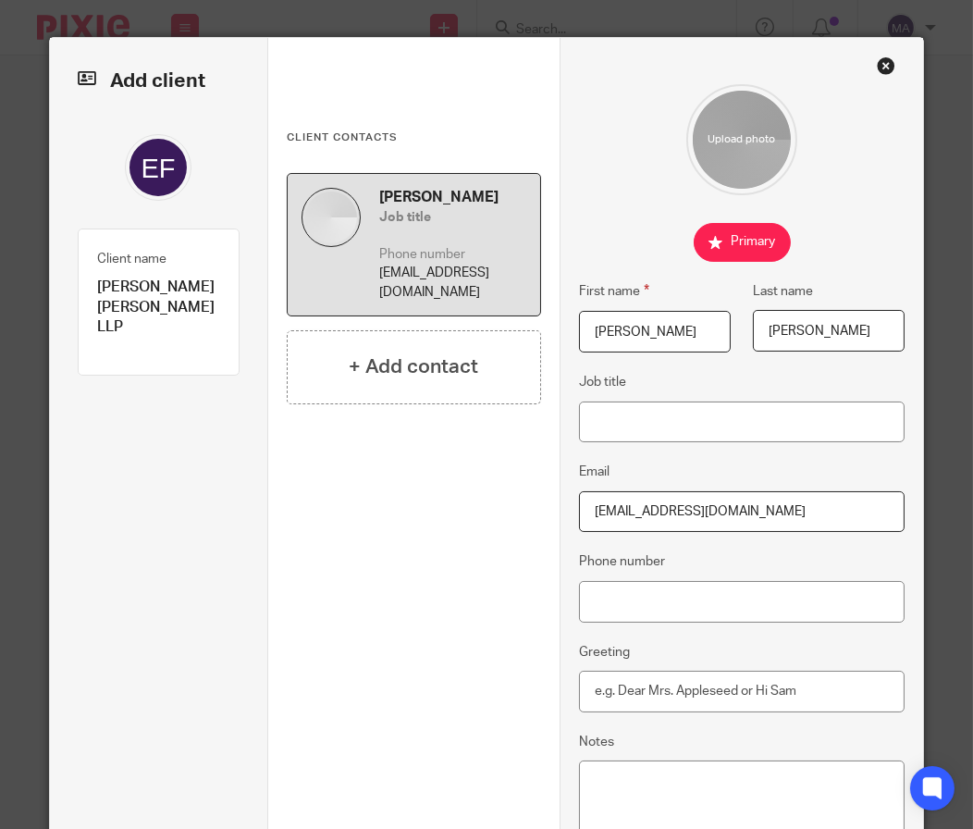
scroll to position [189, 0]
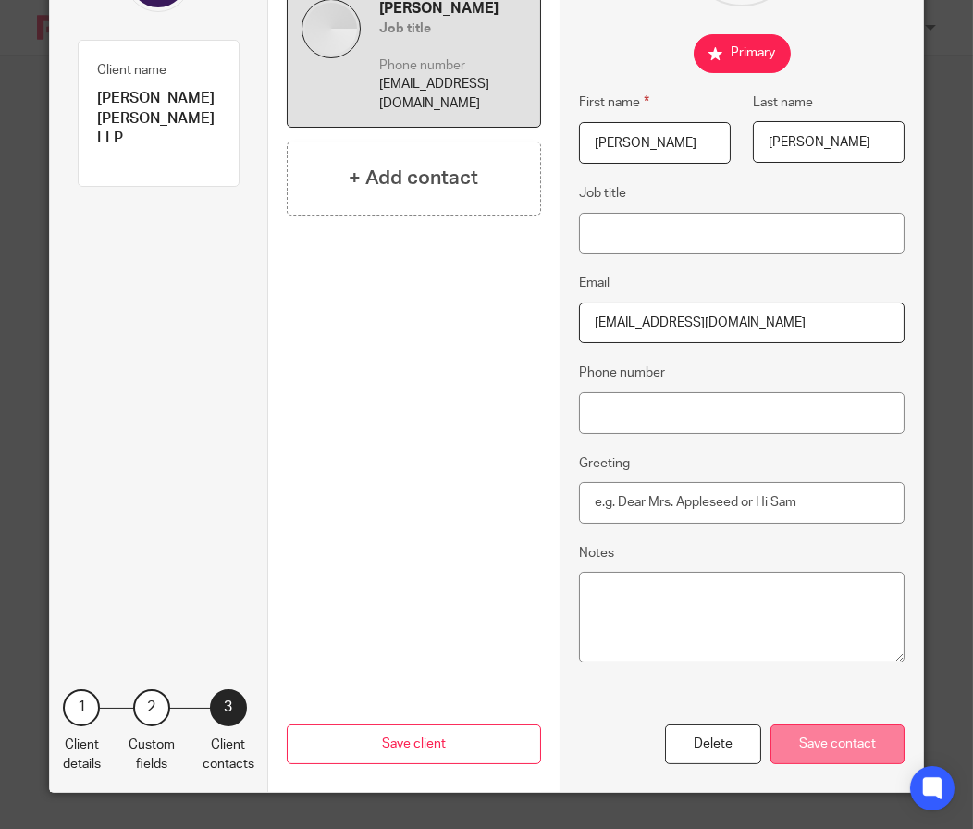
type input "jhirt@evansfox.com"
click at [801, 735] on div "Save contact" at bounding box center [838, 744] width 134 height 40
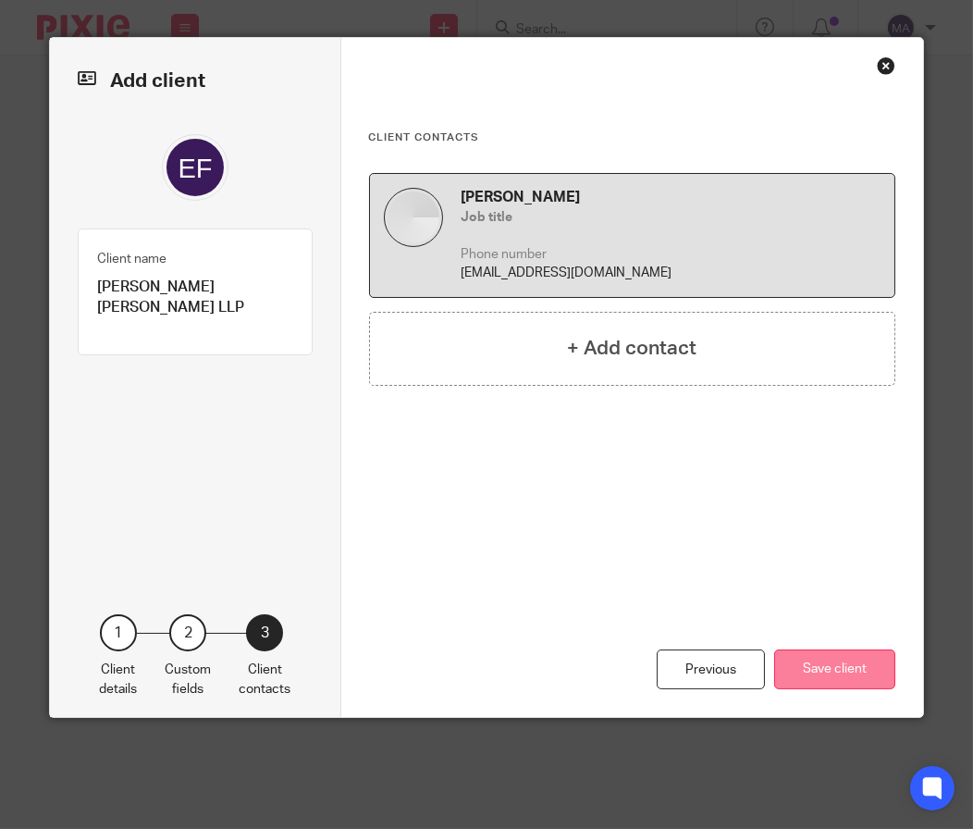
click at [789, 677] on button "Save client" at bounding box center [834, 669] width 121 height 40
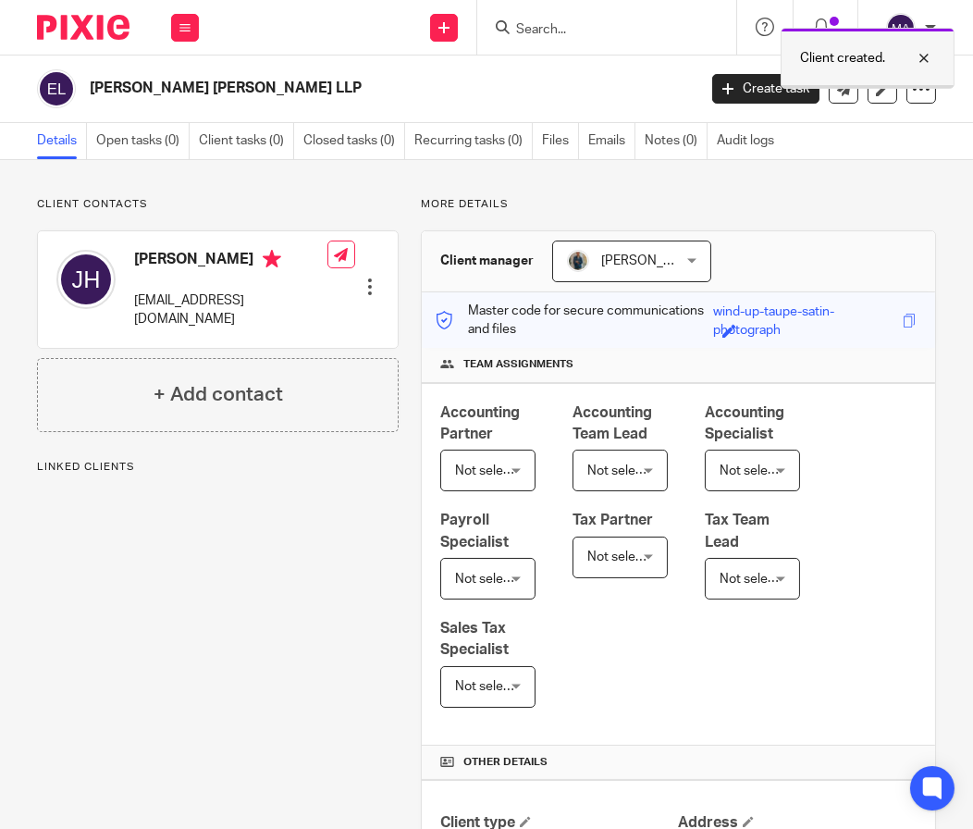
click at [928, 58] on div at bounding box center [910, 58] width 50 height 22
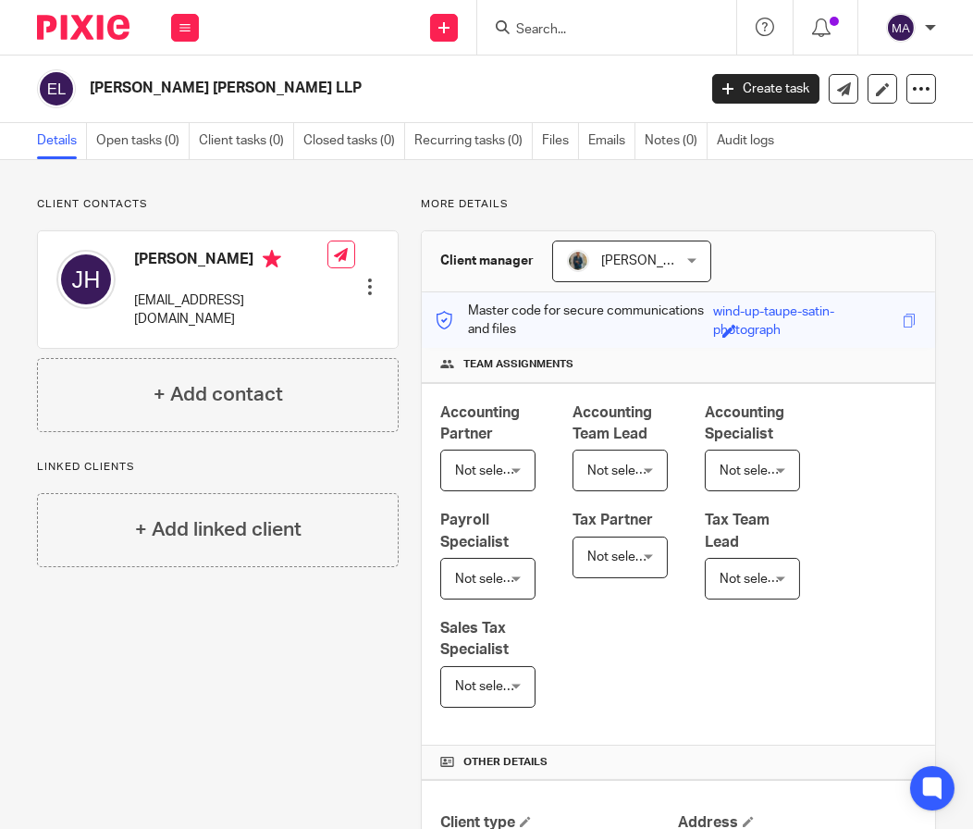
click at [605, 39] on div at bounding box center [606, 27] width 259 height 55
click at [608, 27] on input "Search" at bounding box center [597, 30] width 166 height 17
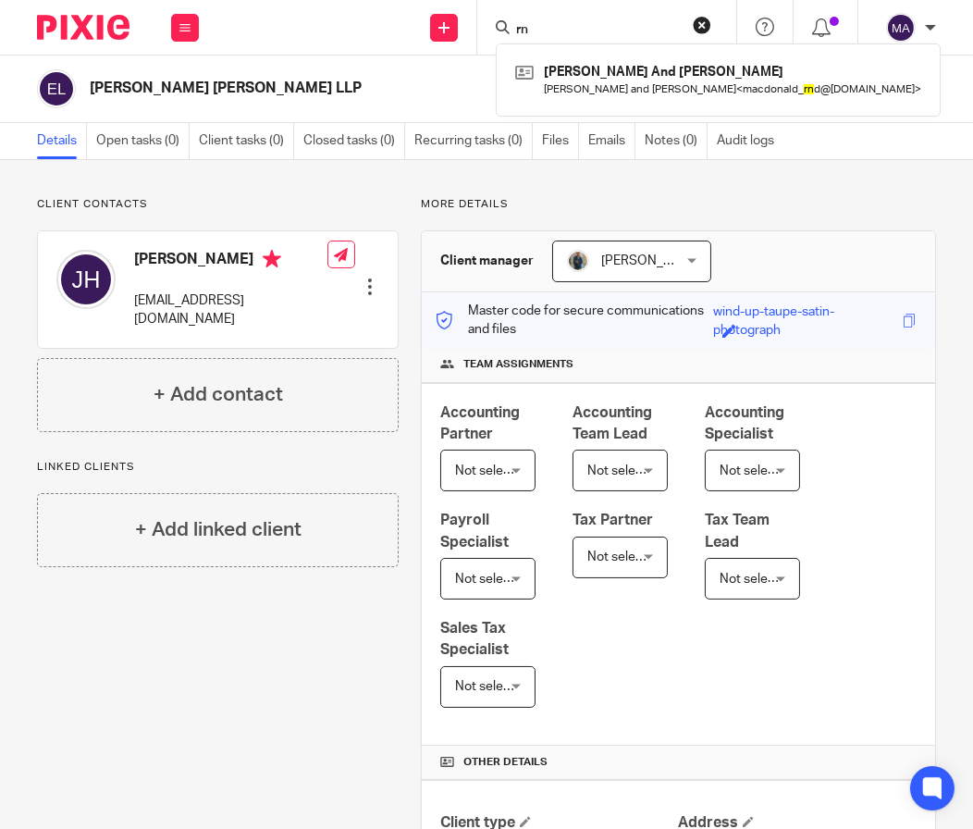
type input "r"
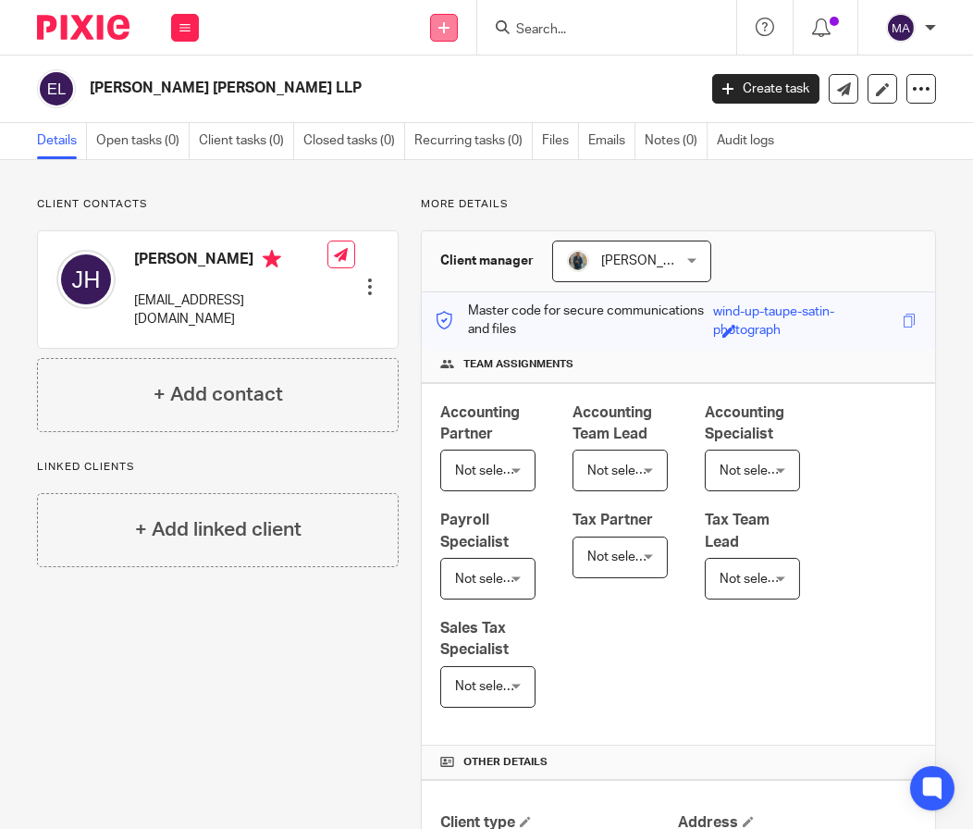
click at [457, 32] on link at bounding box center [444, 28] width 28 height 28
click at [472, 144] on link "Add client" at bounding box center [443, 141] width 129 height 27
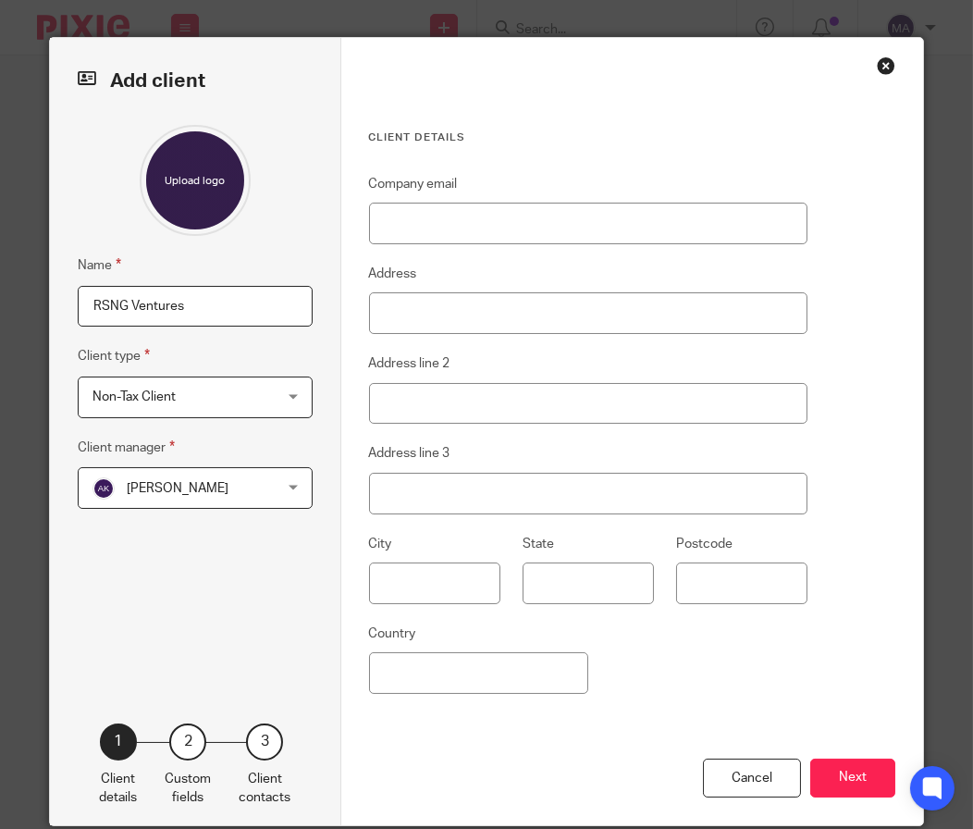
type input "RSNG Ventures"
click at [221, 512] on div "Name RSNG Ventures Client type Non-Tax Client Non-Tax Client Non-Tax Client Ind…" at bounding box center [195, 396] width 235 height 543
click at [225, 496] on span "[PERSON_NAME]" at bounding box center [180, 487] width 176 height 39
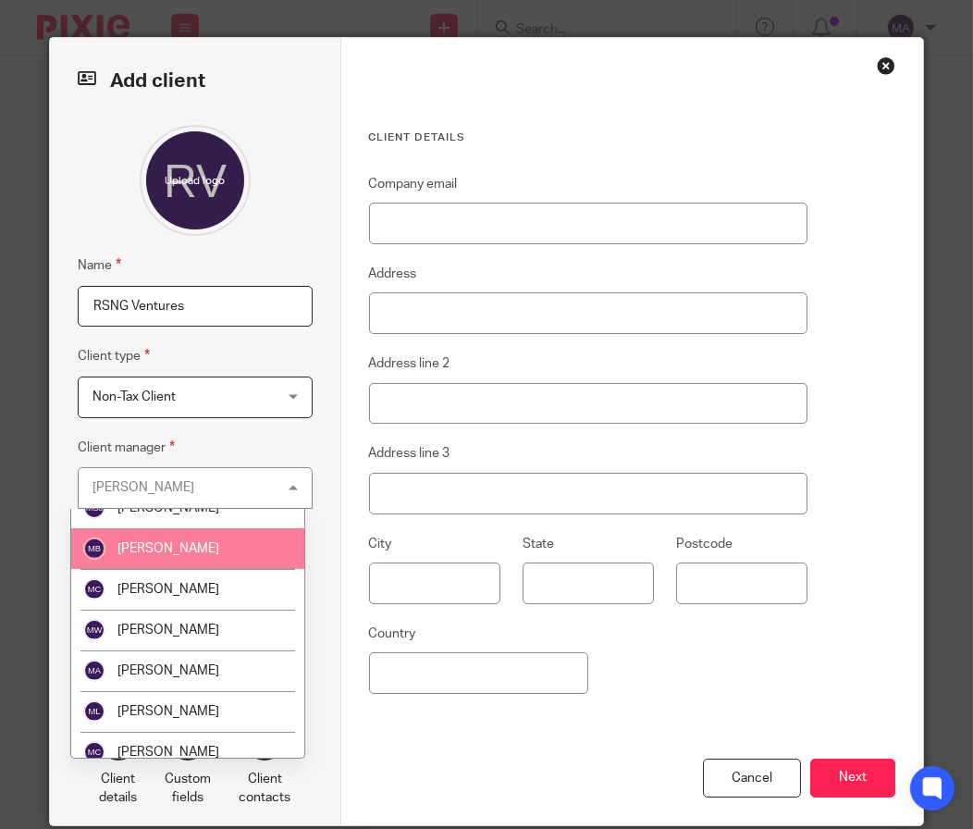
scroll to position [1479, 0]
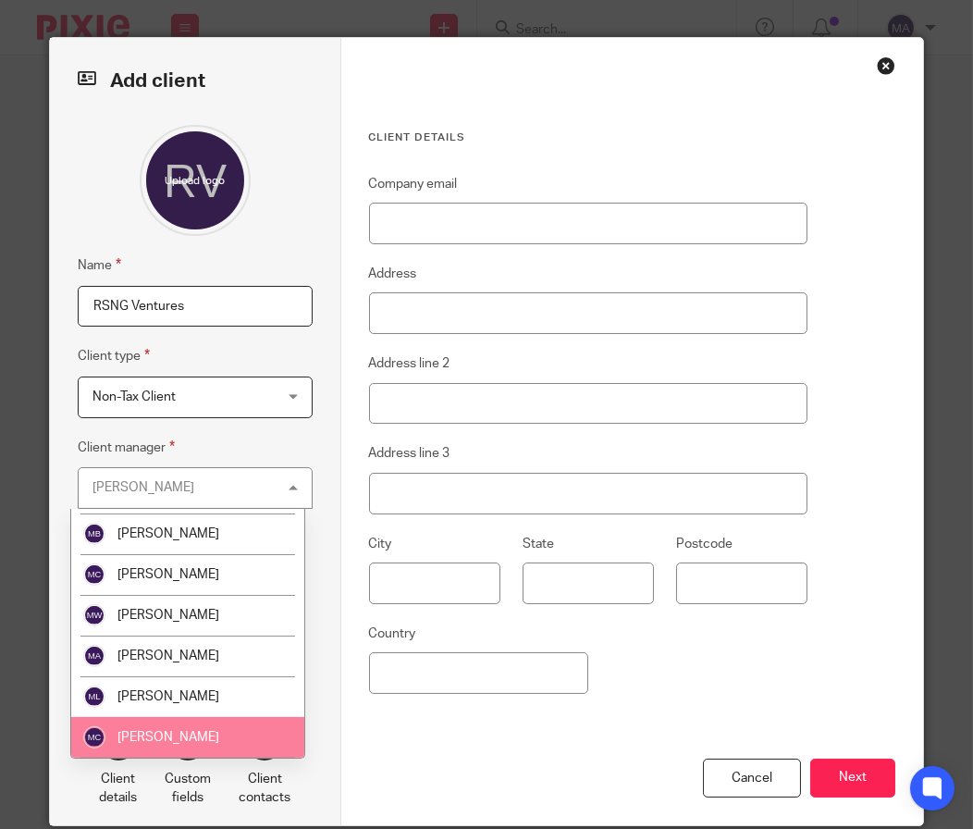
click at [220, 717] on li "[PERSON_NAME]" at bounding box center [187, 737] width 233 height 41
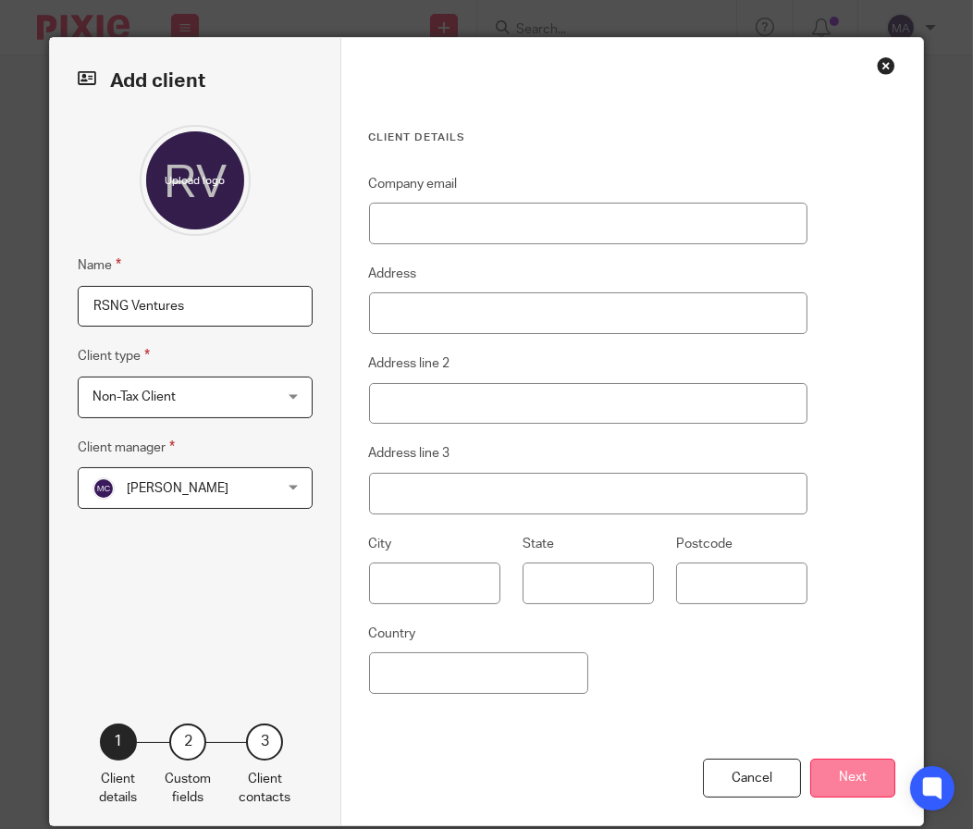
click at [840, 778] on button "Next" at bounding box center [852, 778] width 85 height 40
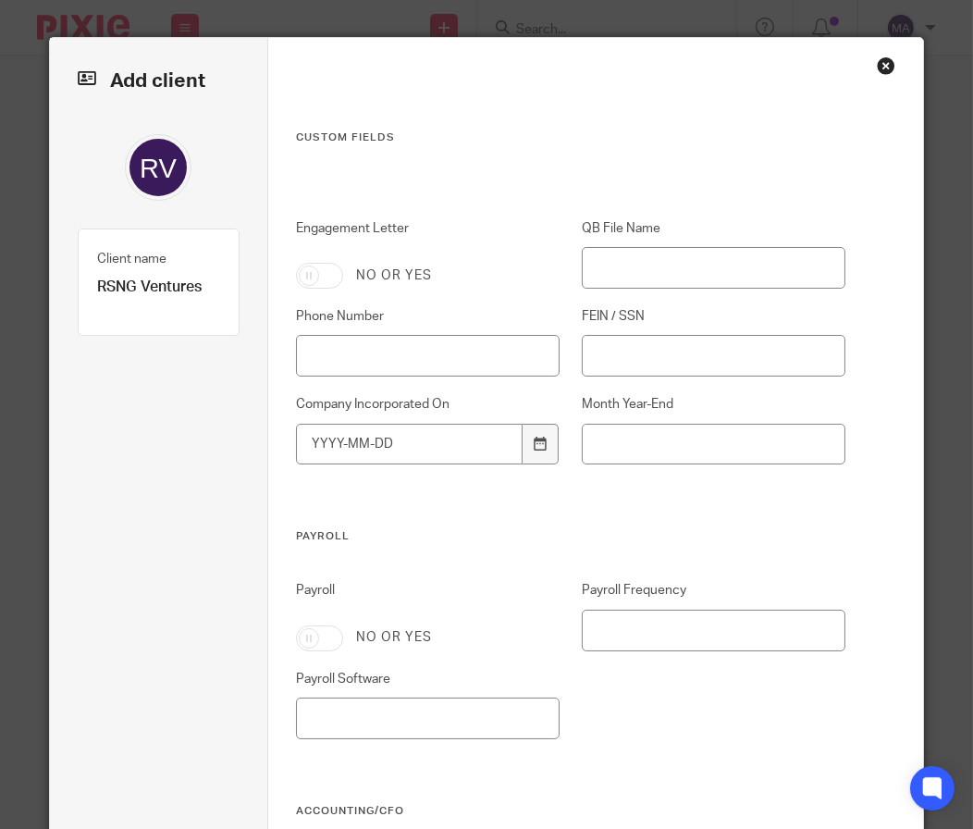
click at [314, 282] on input "Engagement Letter" at bounding box center [319, 276] width 47 height 26
checkbox input "true"
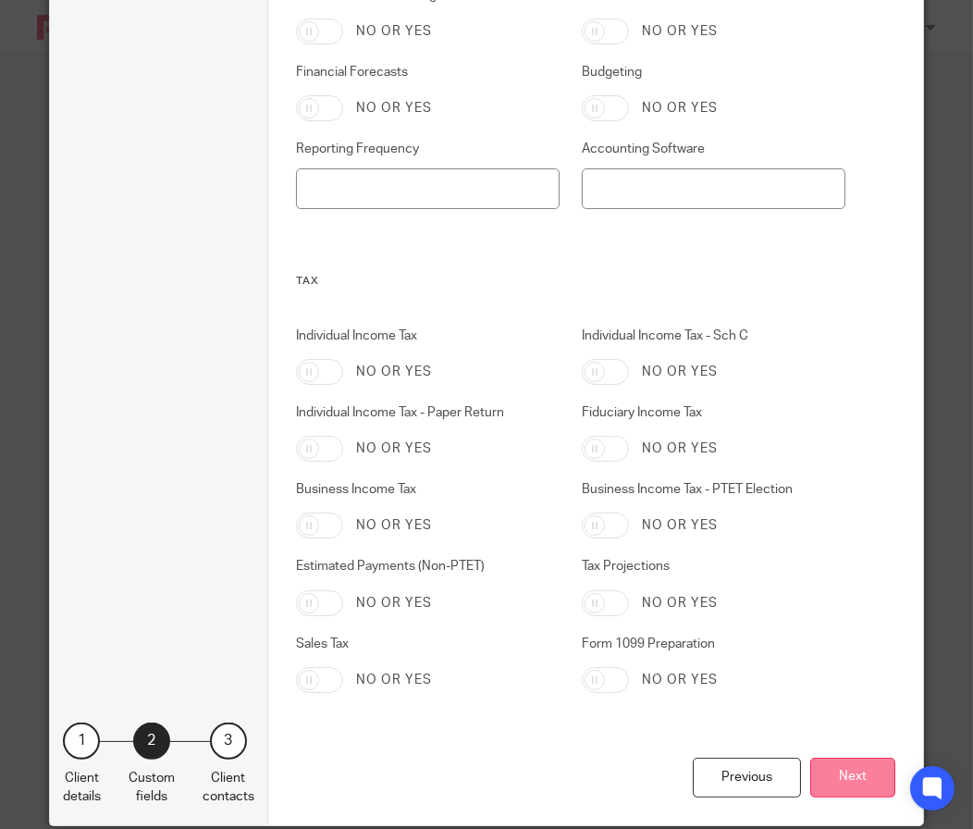
scroll to position [902, 0]
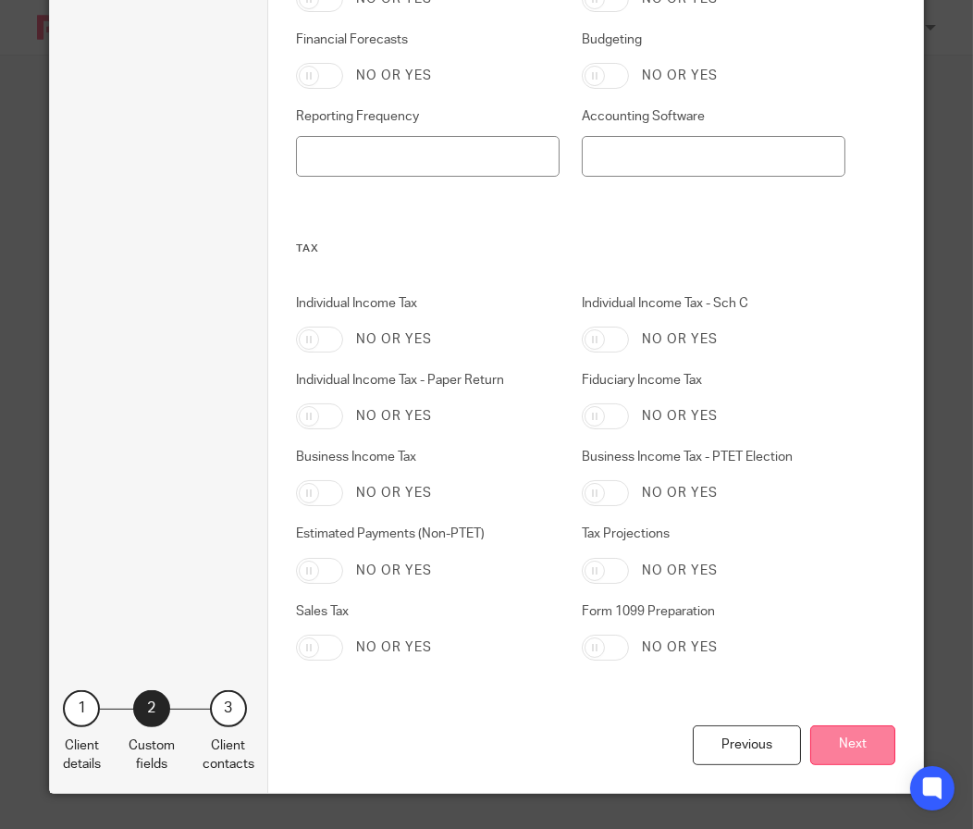
click at [851, 740] on button "Next" at bounding box center [852, 745] width 85 height 40
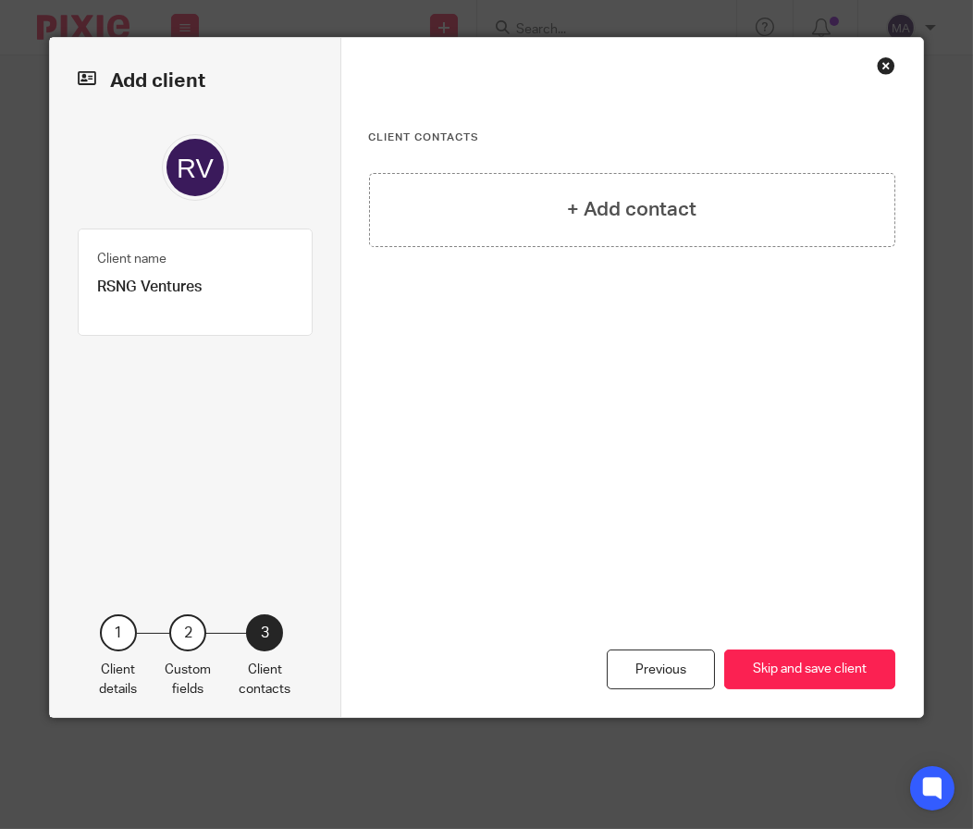
scroll to position [0, 0]
click at [644, 183] on div "+ Add contact" at bounding box center [632, 210] width 527 height 74
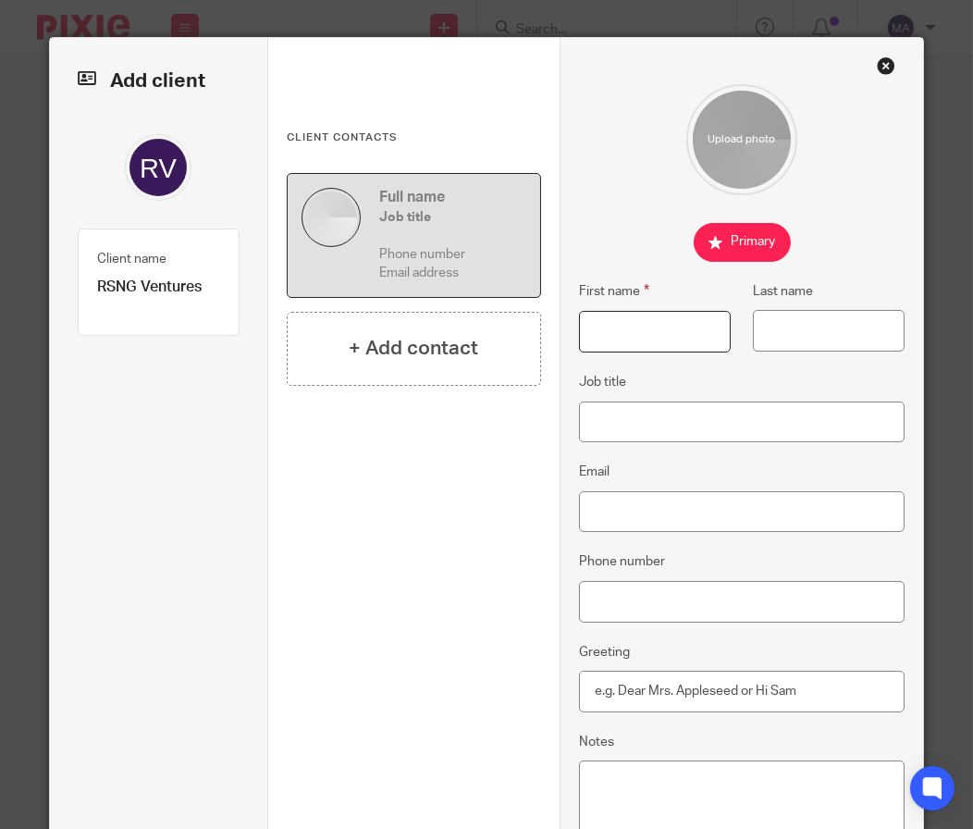
click at [639, 319] on input "First name" at bounding box center [655, 332] width 153 height 42
type input "Scotty"
type input "Geiger"
click at [725, 516] on input "Email" at bounding box center [742, 512] width 327 height 42
paste input "scotty.geiger@tdome.com"
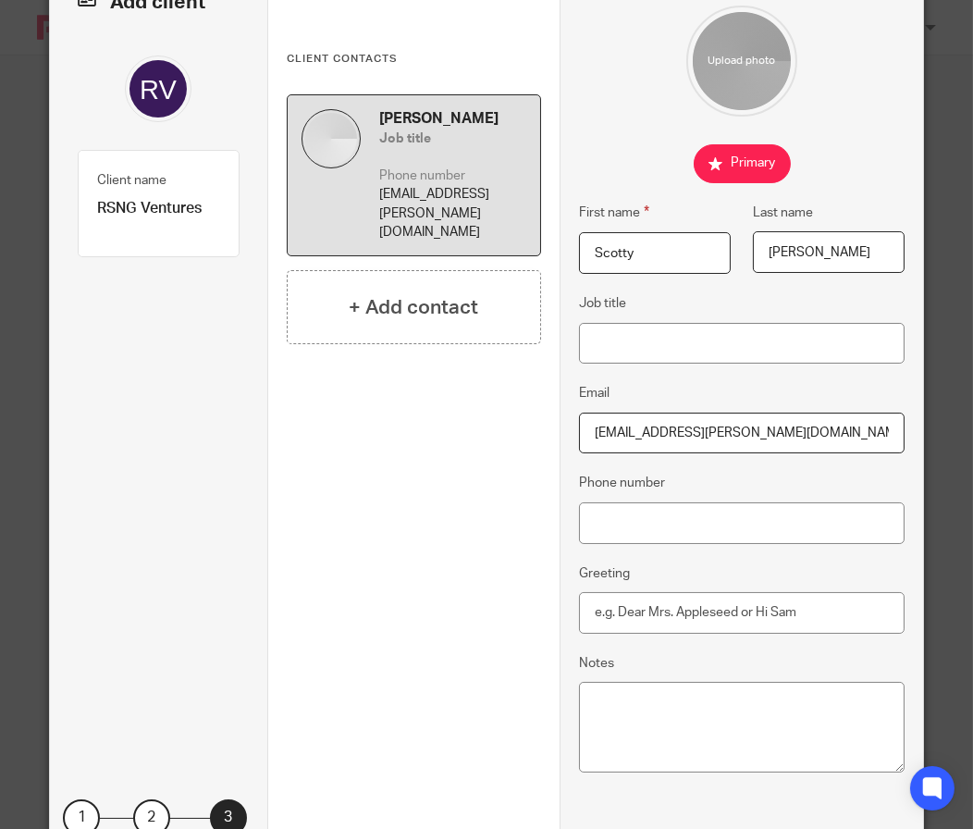
scroll to position [189, 0]
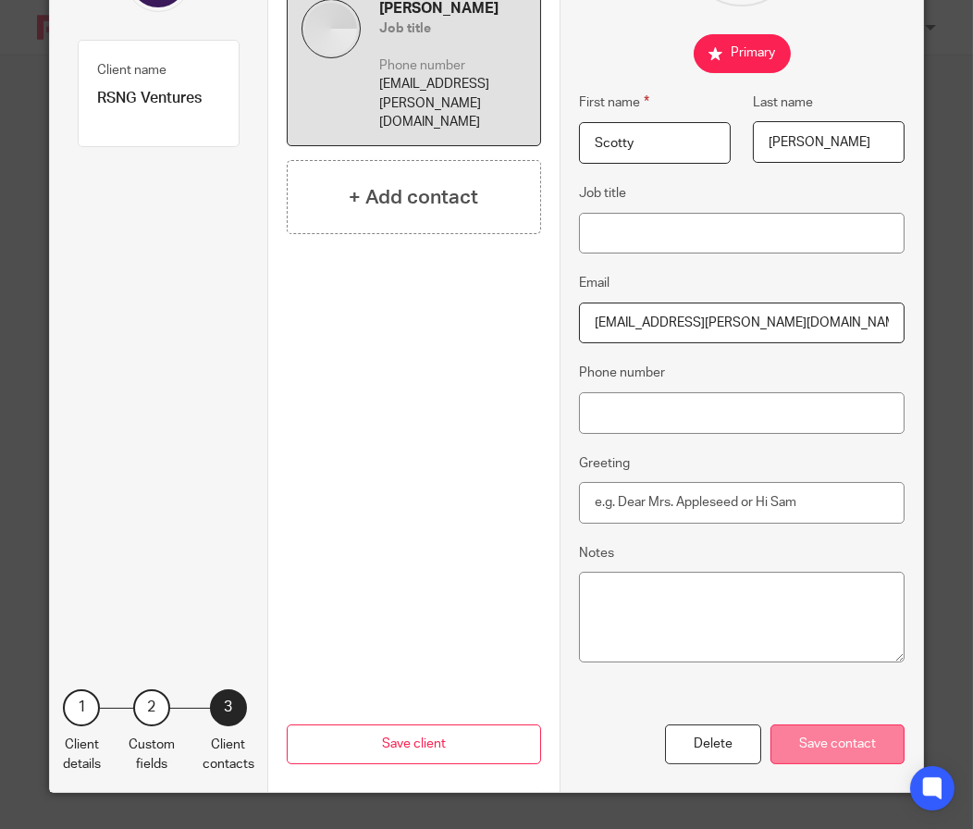
type input "scotty.geiger@tdome.com"
click at [855, 737] on div "Save contact" at bounding box center [838, 744] width 134 height 40
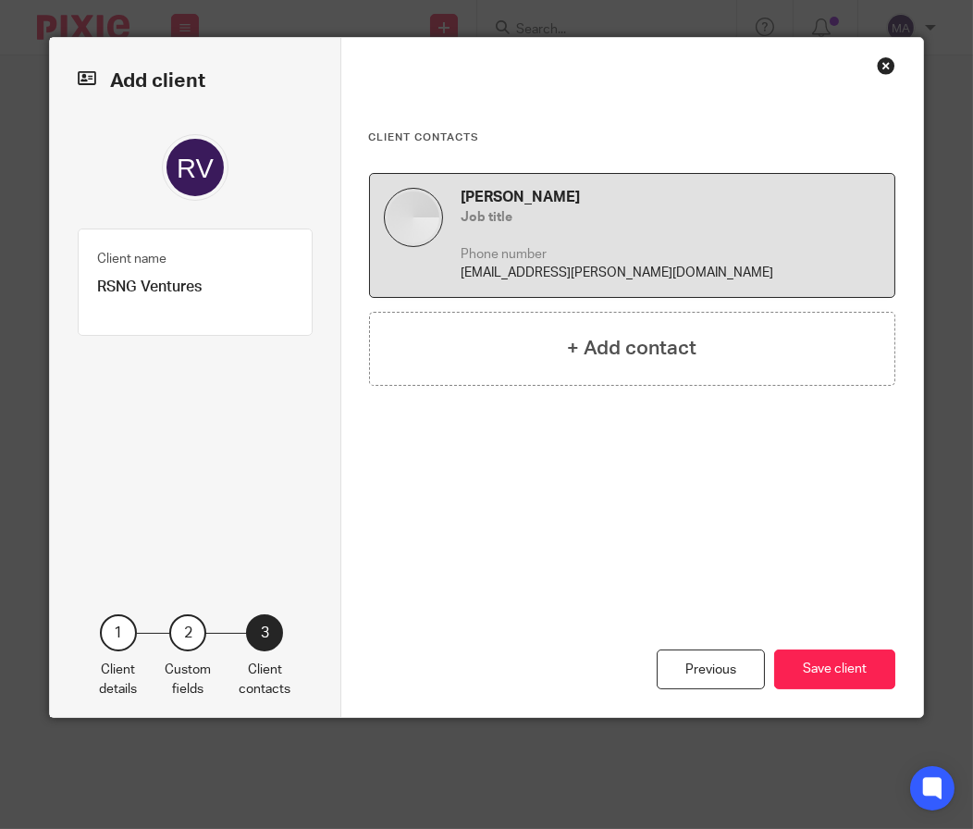
scroll to position [0, 0]
click at [823, 669] on button "Save client" at bounding box center [834, 669] width 121 height 40
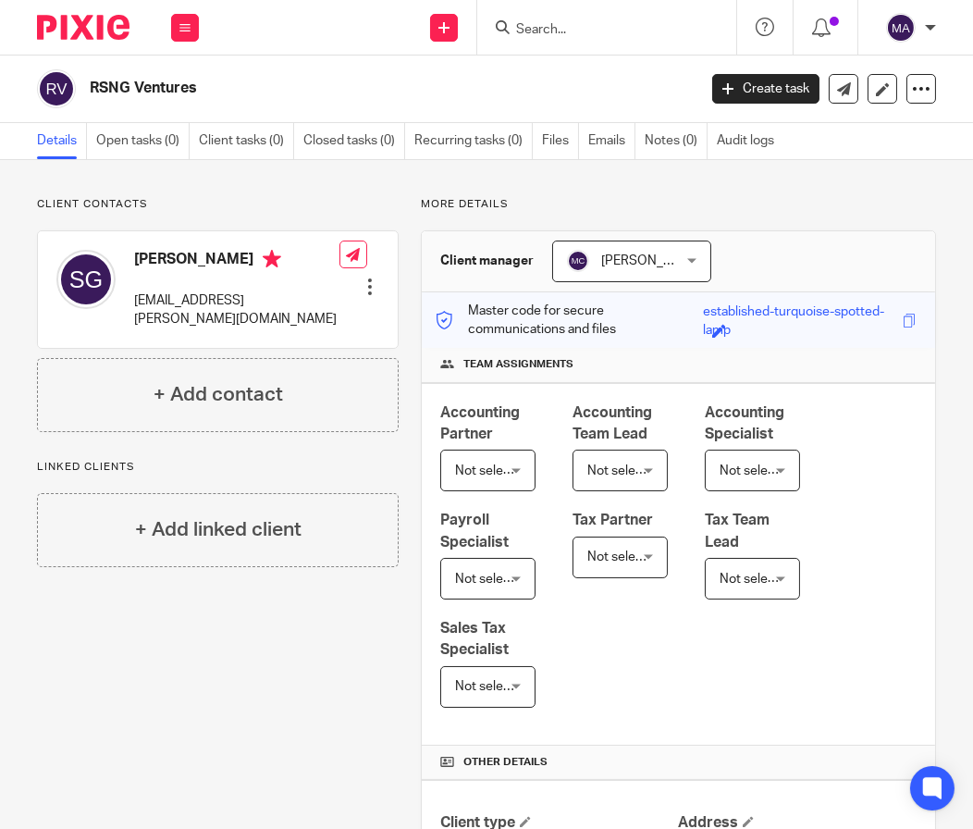
click at [531, 31] on input "Search" at bounding box center [597, 30] width 166 height 17
click at [443, 26] on icon at bounding box center [443, 27] width 11 height 11
click at [457, 135] on link "Add client" at bounding box center [443, 141] width 129 height 27
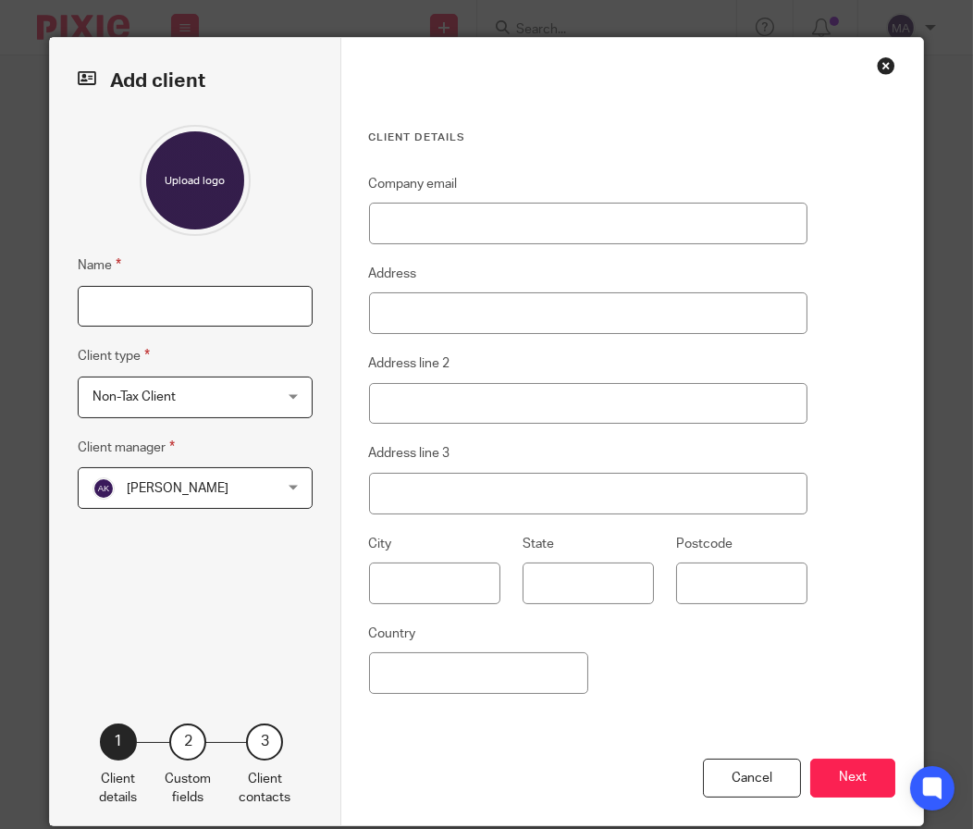
click at [117, 302] on input "Name" at bounding box center [195, 307] width 235 height 42
type input "SCI Telecom"
click at [236, 491] on span "[PERSON_NAME]" at bounding box center [180, 487] width 176 height 39
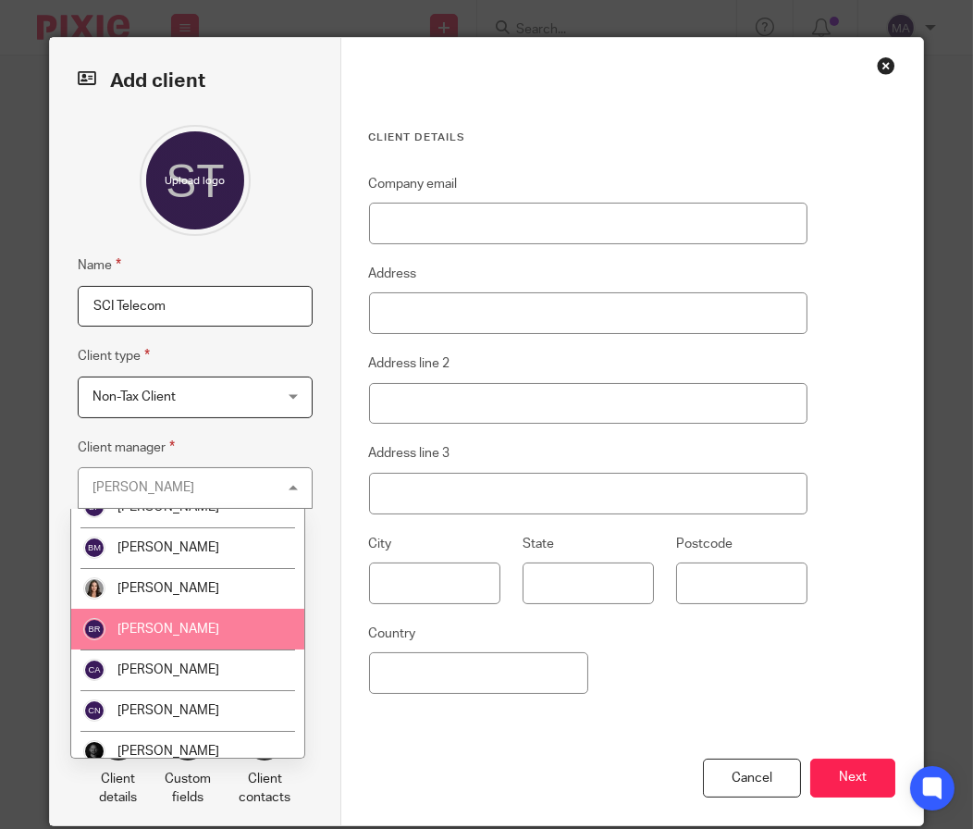
scroll to position [555, 0]
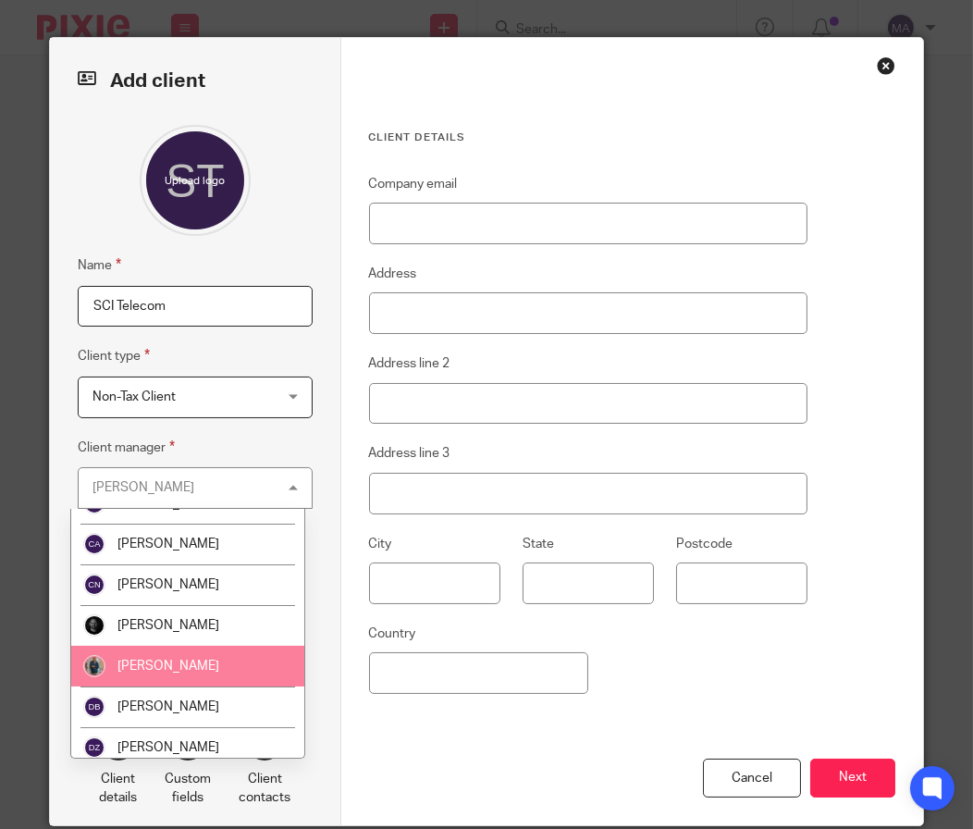
click at [200, 669] on li "[PERSON_NAME]" at bounding box center [187, 666] width 233 height 41
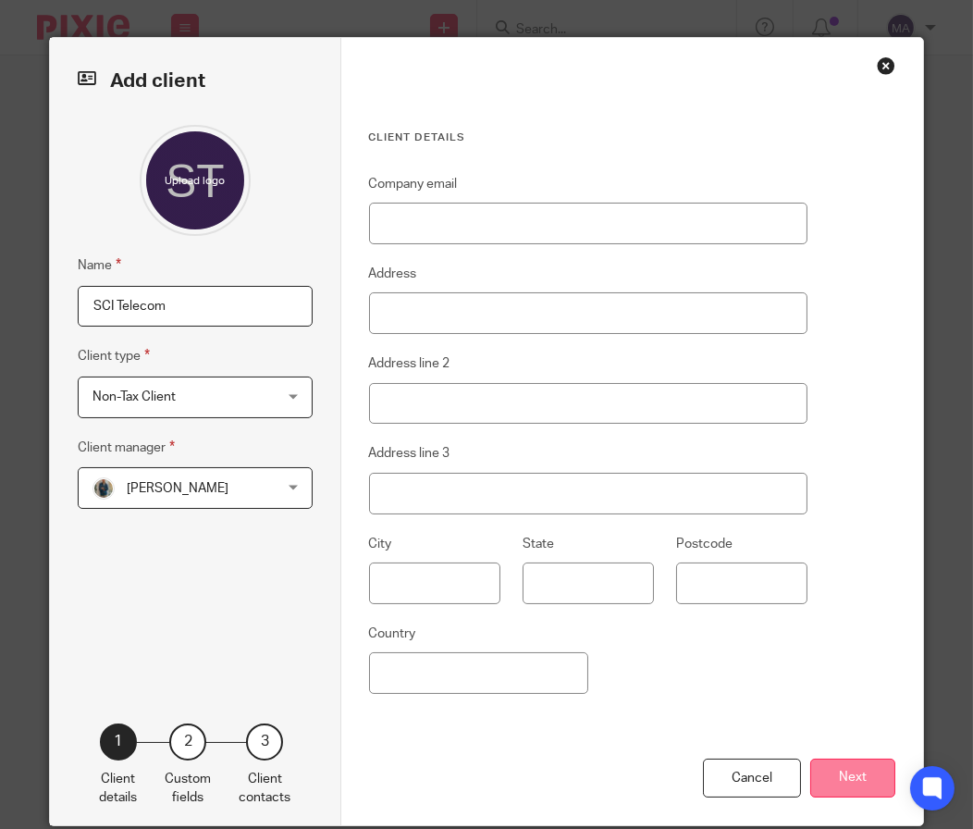
click at [843, 784] on button "Next" at bounding box center [852, 778] width 85 height 40
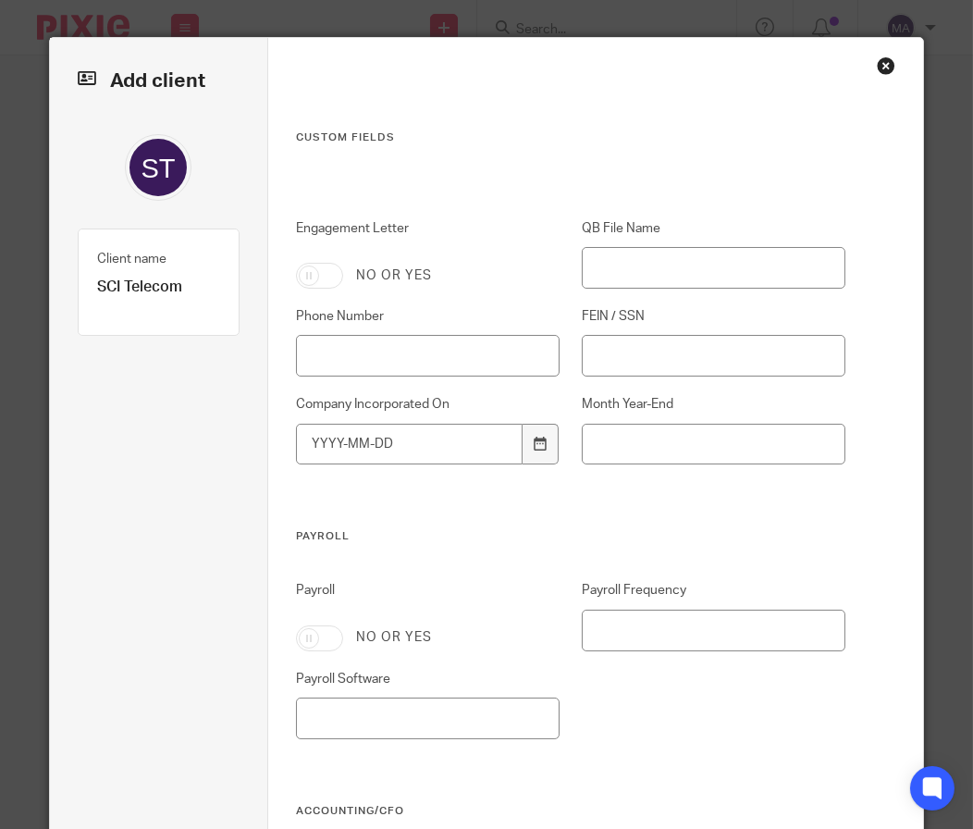
click at [318, 295] on div "Engagement Letter No or yes QB File Name Phone Number FEIN / SSN Company Incorp…" at bounding box center [560, 374] width 572 height 310
click at [316, 285] on input "Engagement Letter" at bounding box center [319, 276] width 47 height 26
checkbox input "true"
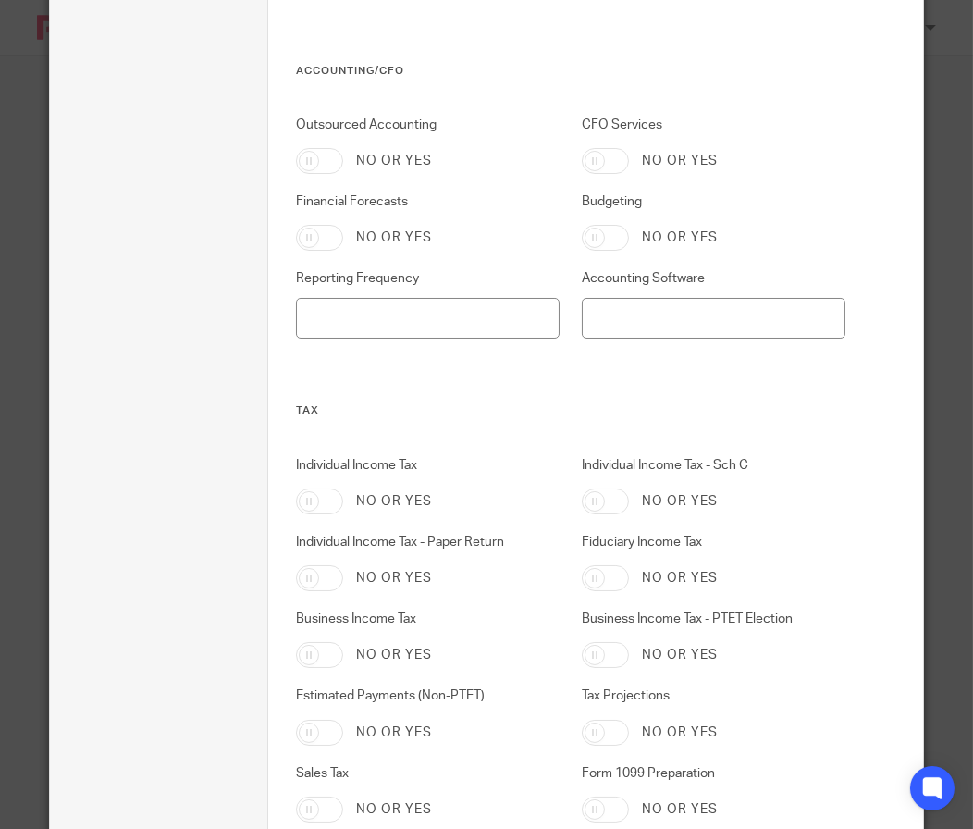
scroll to position [902, 0]
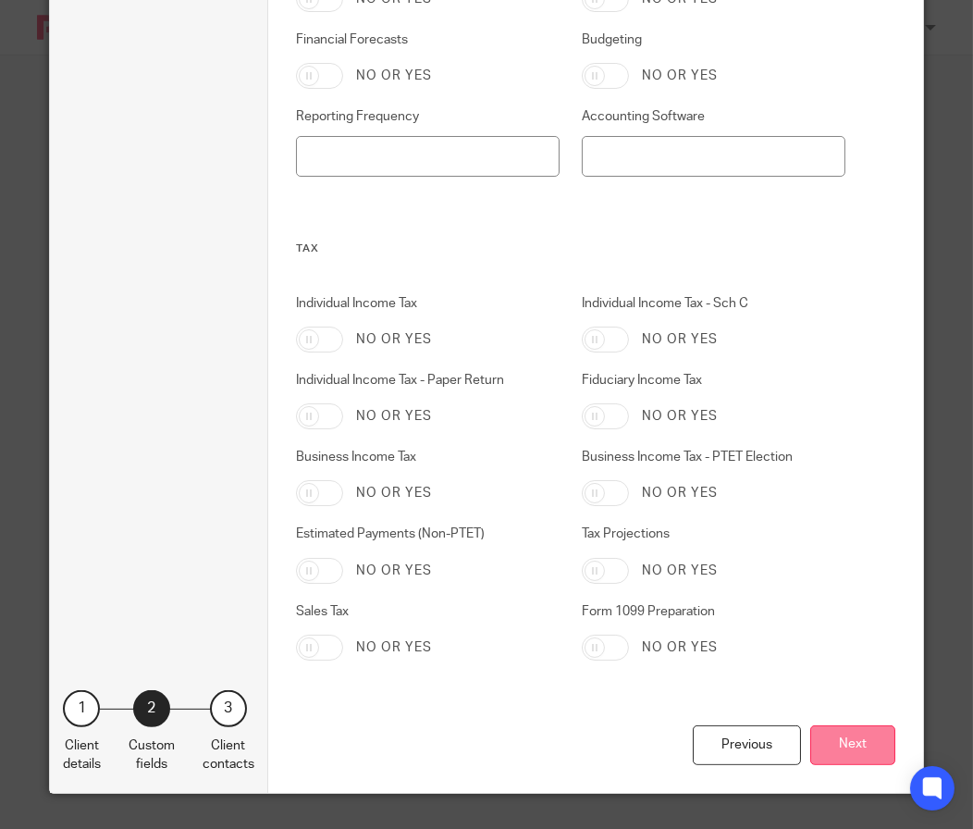
click at [853, 736] on button "Next" at bounding box center [852, 745] width 85 height 40
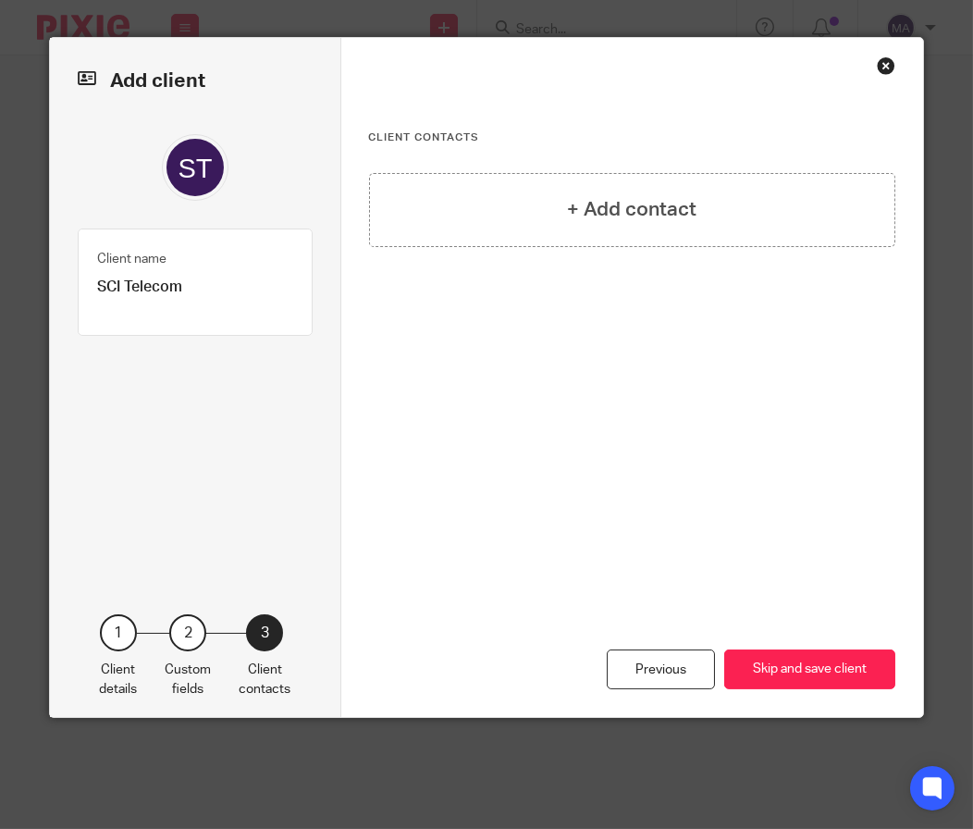
scroll to position [0, 0]
click at [635, 216] on h4 "+ Add contact" at bounding box center [631, 209] width 129 height 29
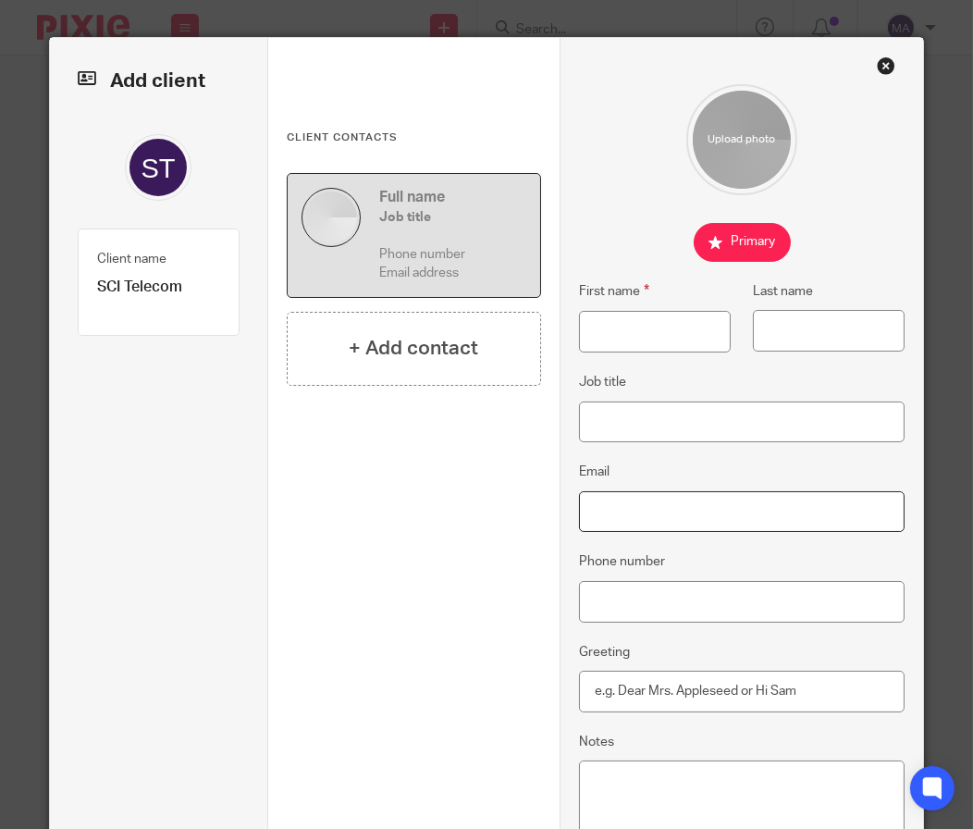
click at [702, 518] on input "Email" at bounding box center [742, 512] width 327 height 42
paste input "karen.seger@scitelecom.com"
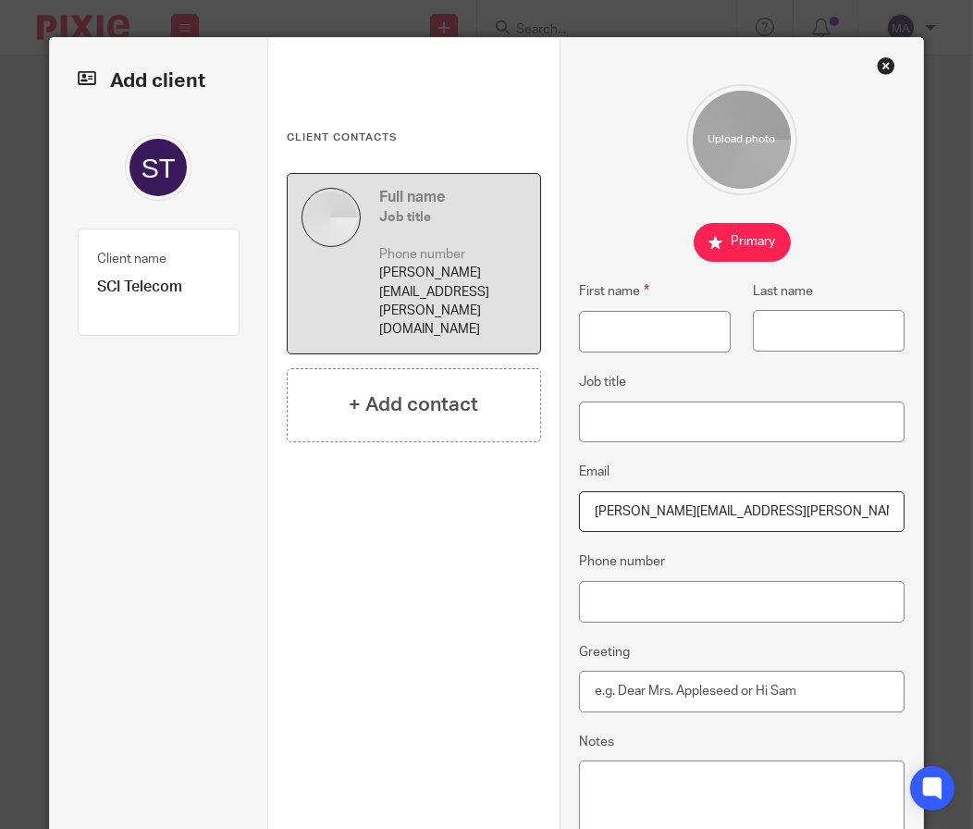
type input "karen.seger@scitelecom.com"
click at [654, 315] on input "First name" at bounding box center [655, 332] width 153 height 42
type input "Karen"
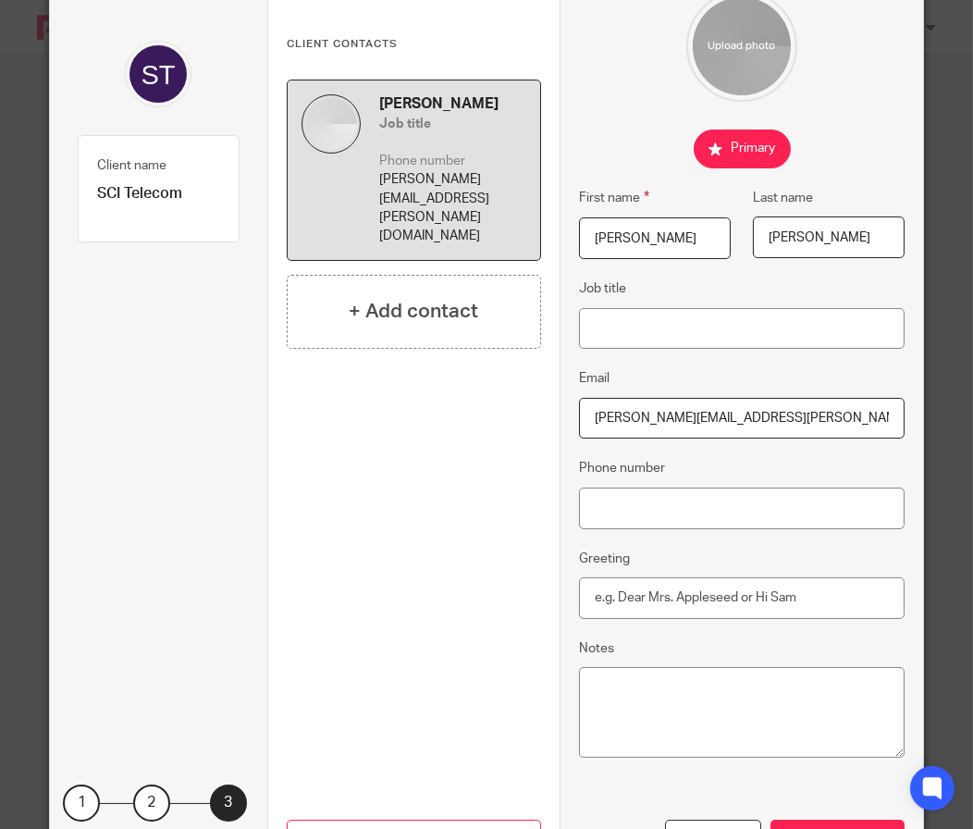
scroll to position [189, 0]
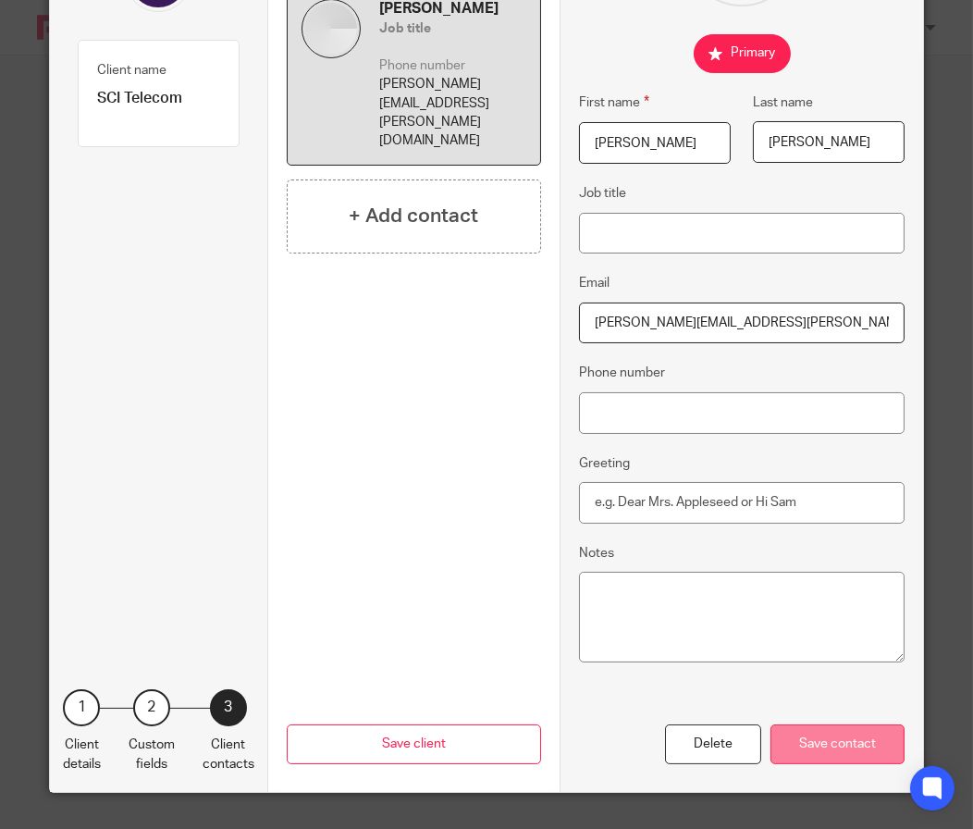
type input "Seger"
click at [835, 754] on div "Save contact" at bounding box center [838, 744] width 134 height 40
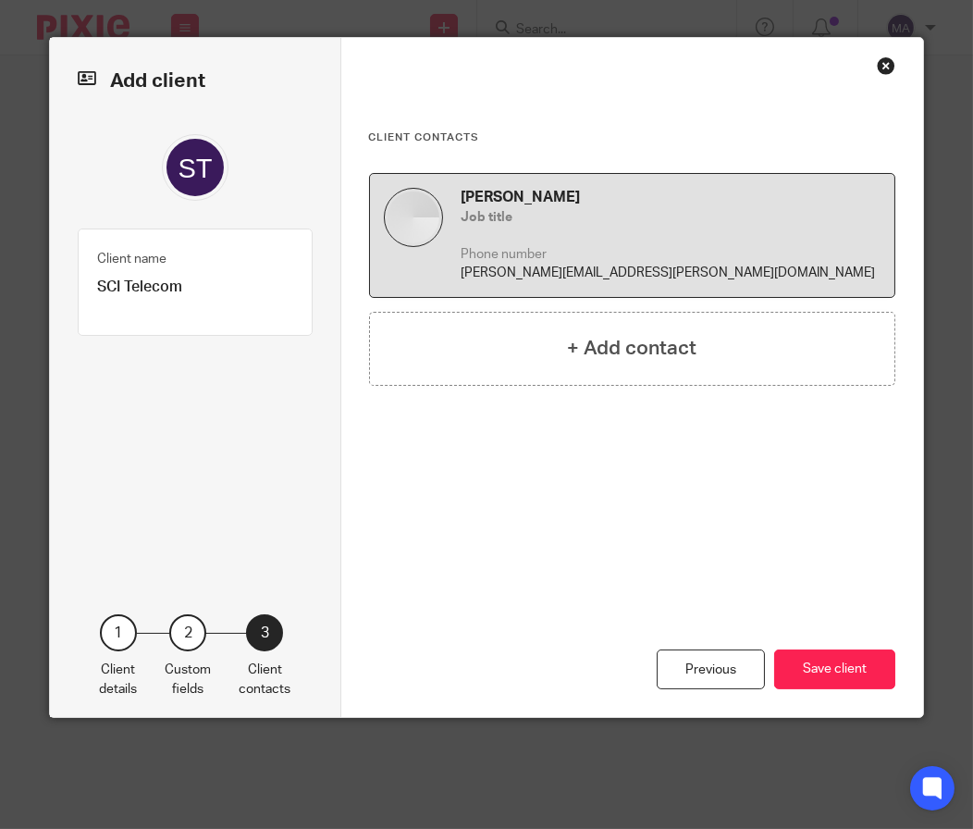
scroll to position [0, 0]
click at [828, 653] on button "Save client" at bounding box center [834, 669] width 121 height 40
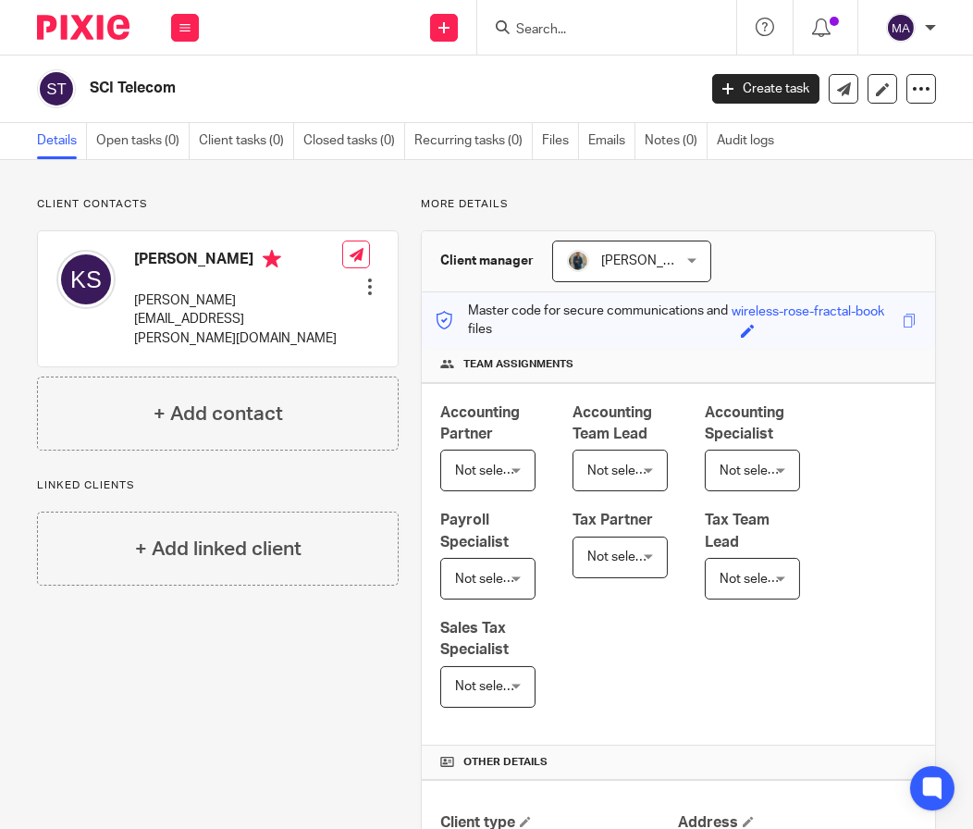
click at [565, 33] on div "Client created." at bounding box center [721, 53] width 468 height 70
click at [567, 31] on input "Search" at bounding box center [597, 30] width 166 height 17
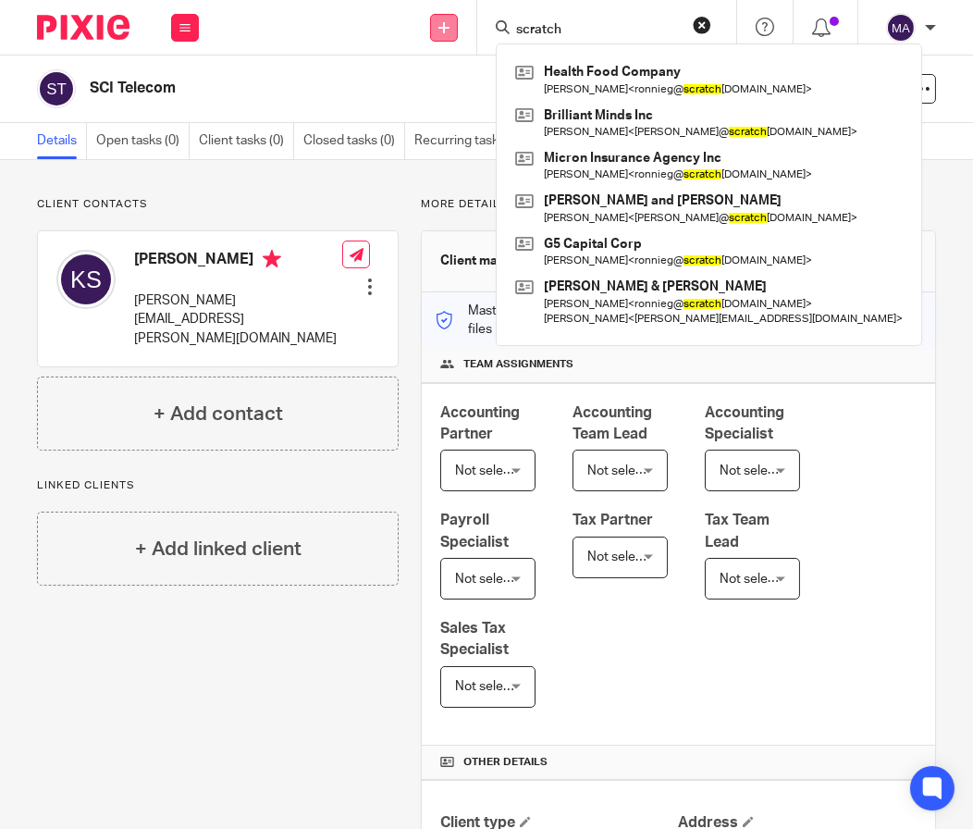
type input "scratch"
click at [450, 21] on link at bounding box center [444, 28] width 28 height 28
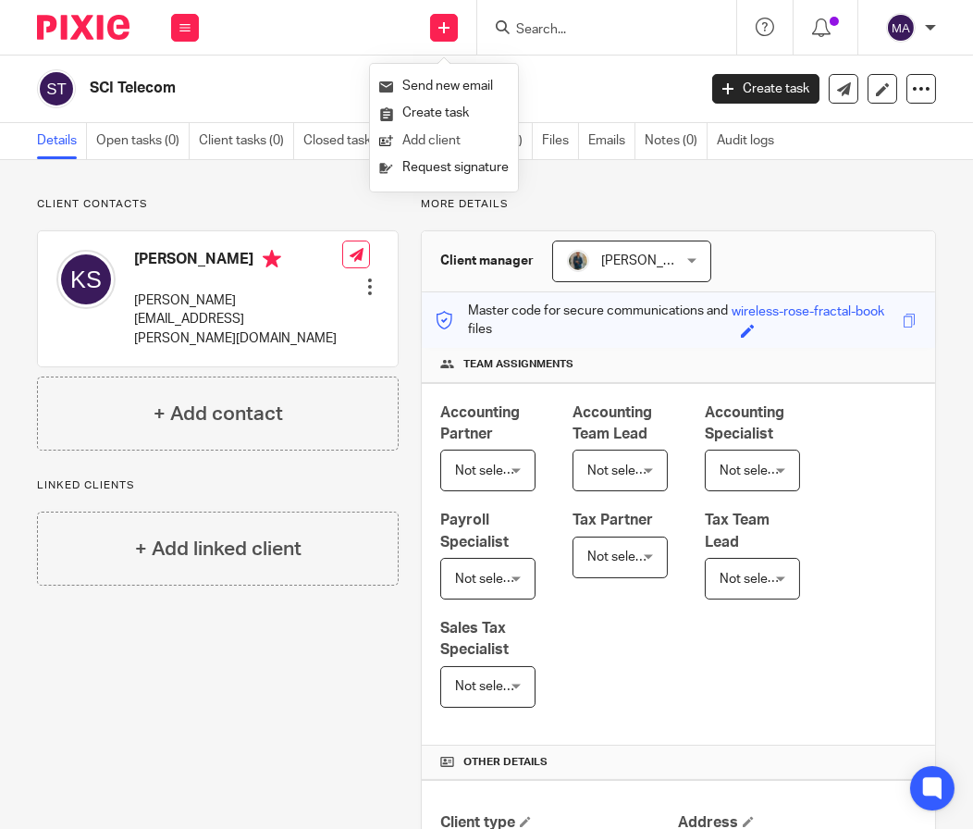
click at [433, 137] on link "Add client" at bounding box center [443, 141] width 129 height 27
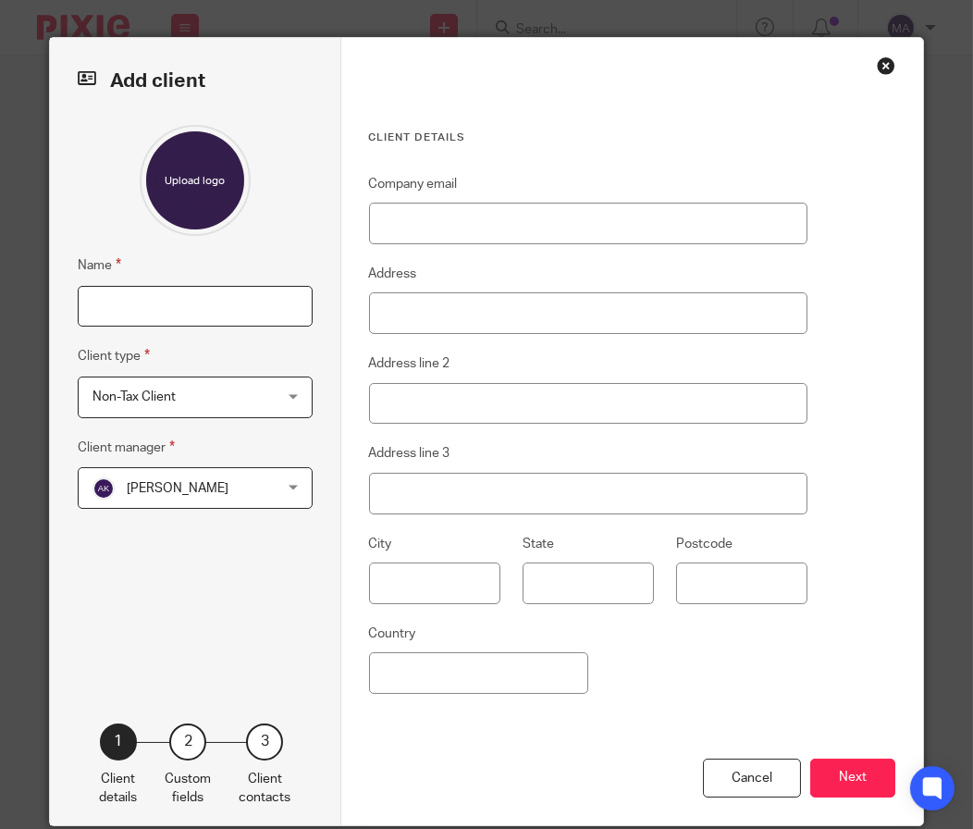
click at [124, 320] on input "Name" at bounding box center [195, 307] width 235 height 42
type input "Scratch and Real Food Bakery"
click at [237, 497] on span "[PERSON_NAME]" at bounding box center [180, 487] width 176 height 39
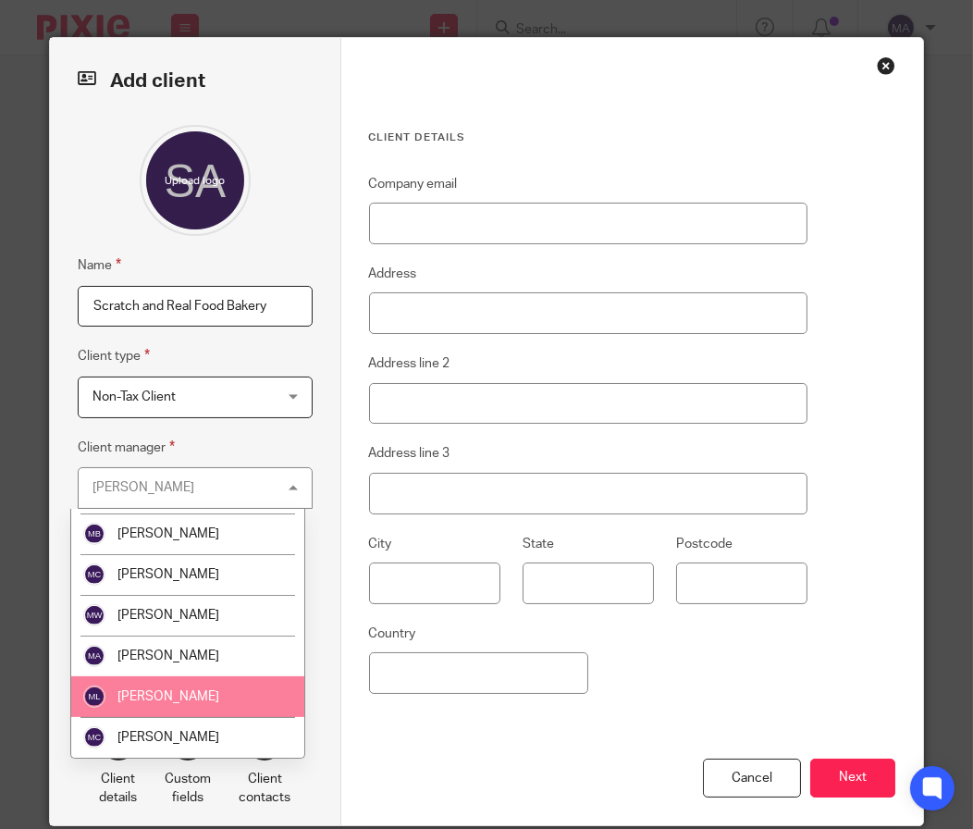
scroll to position [1572, 0]
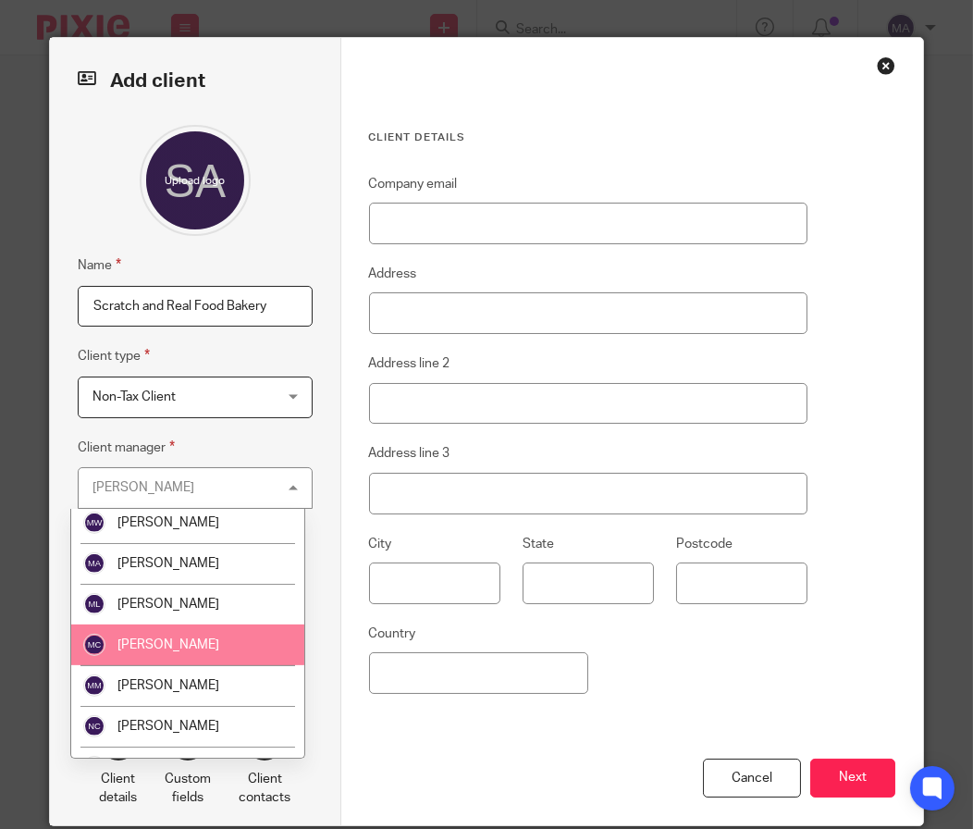
click at [145, 638] on span "[PERSON_NAME]" at bounding box center [168, 644] width 102 height 13
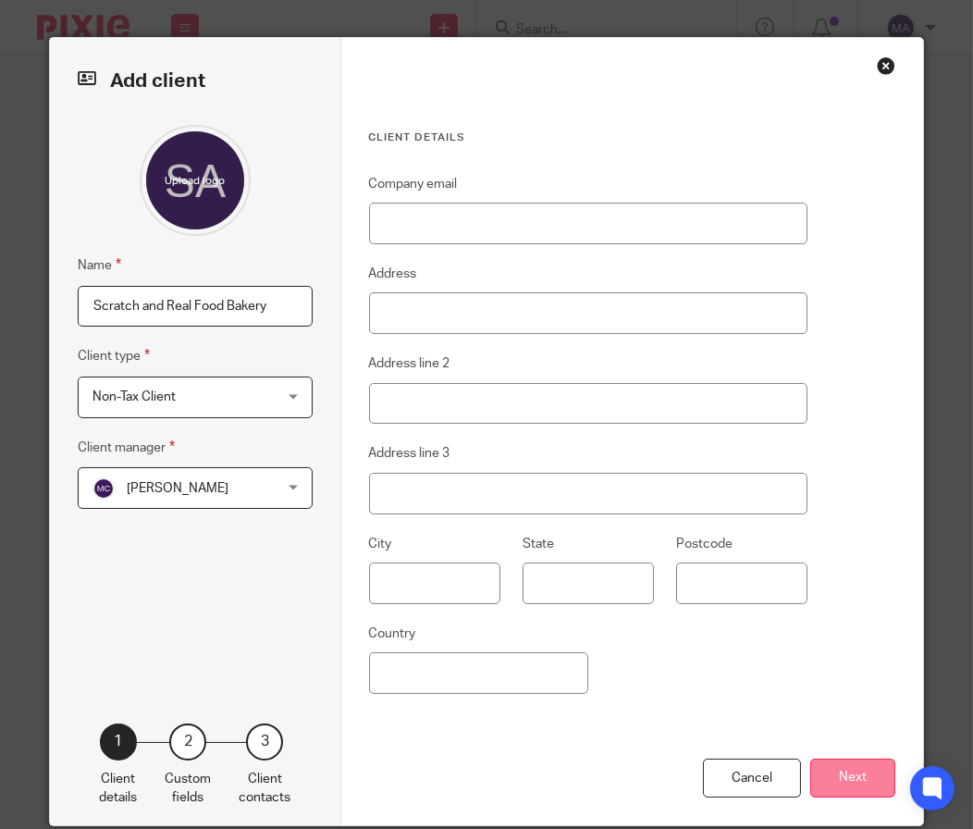
click at [835, 769] on button "Next" at bounding box center [852, 778] width 85 height 40
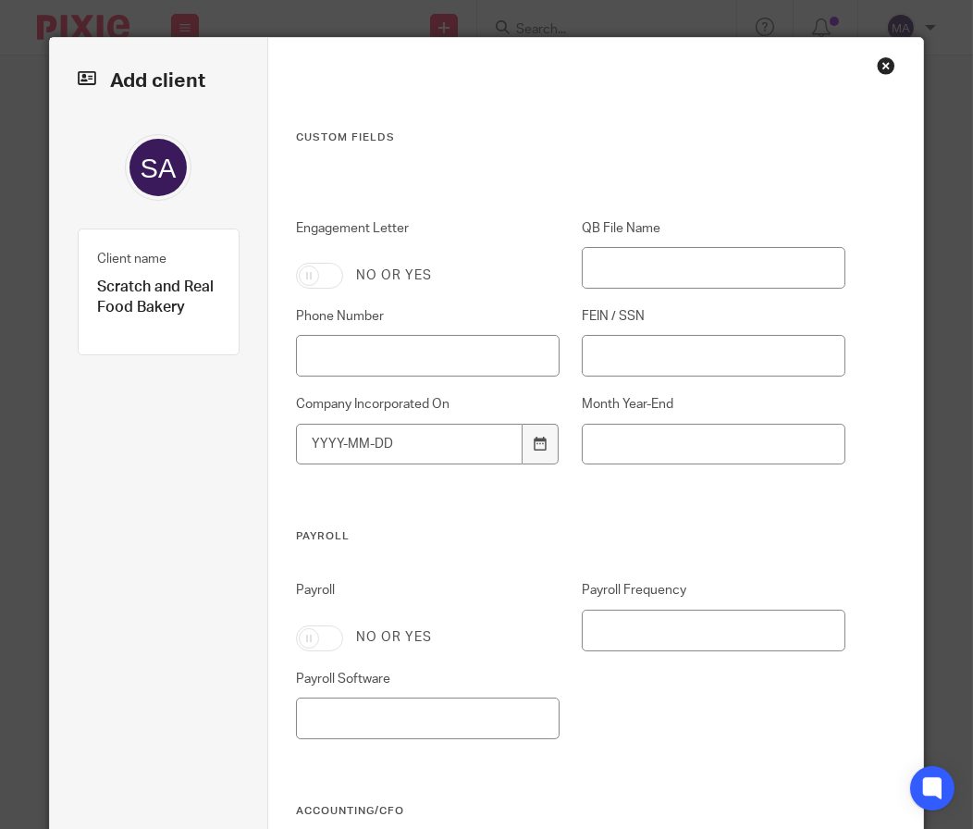
click at [316, 270] on input "Engagement Letter" at bounding box center [319, 276] width 47 height 26
checkbox input "true"
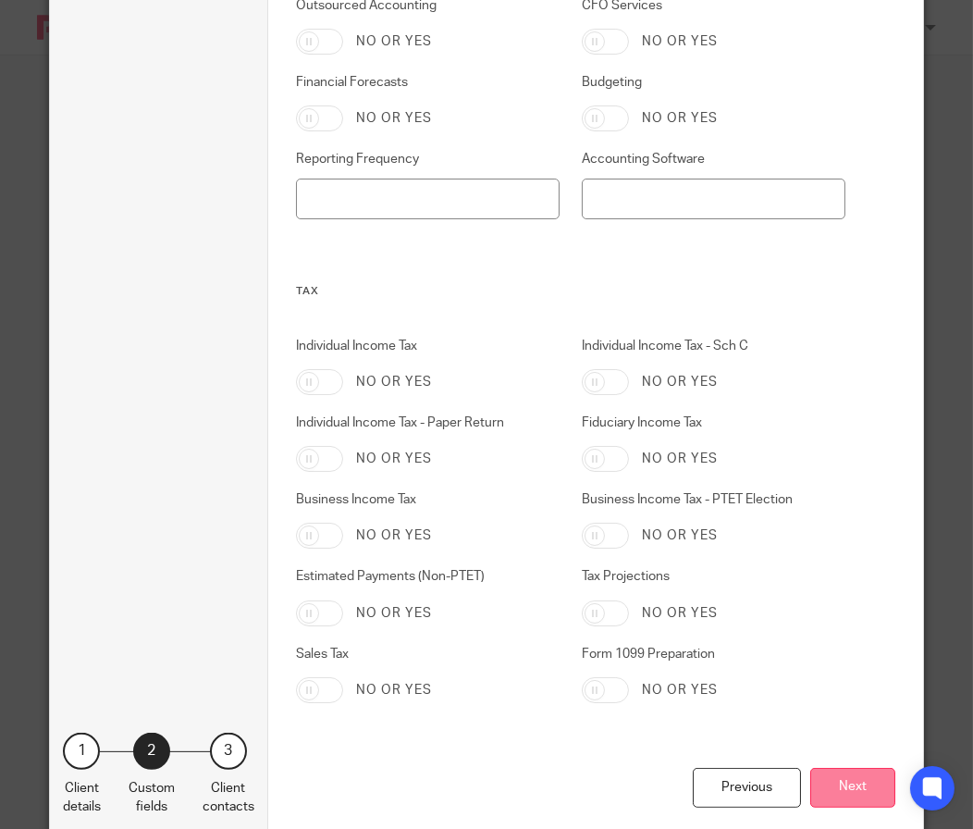
scroll to position [902, 0]
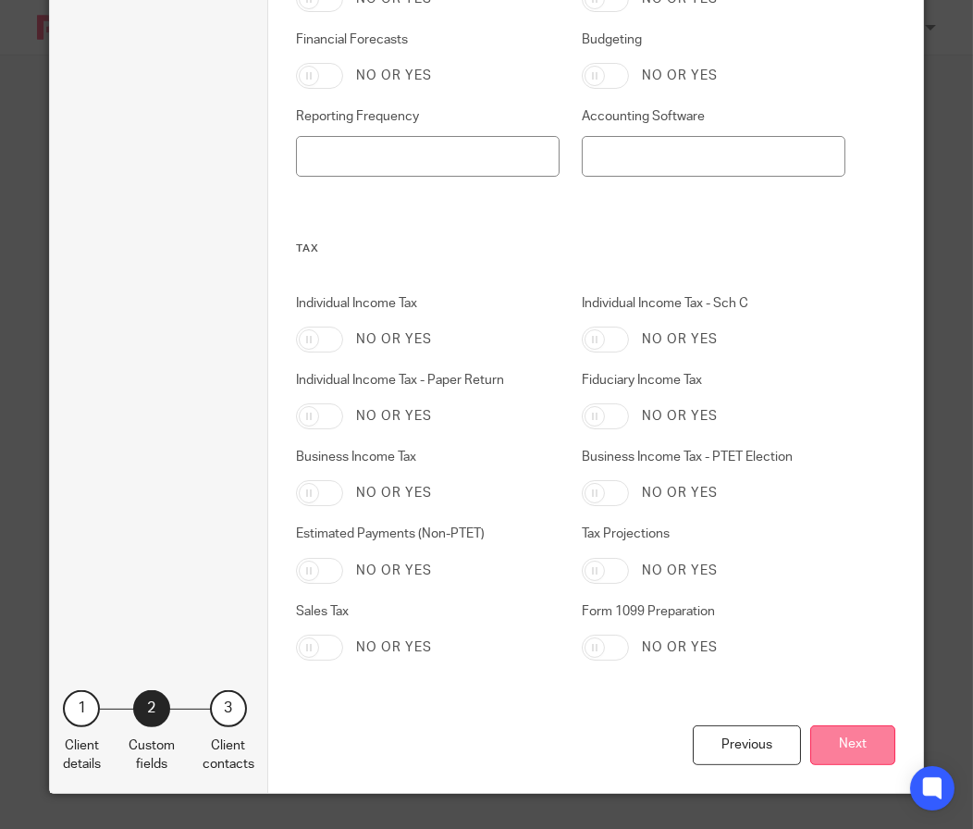
click at [839, 755] on button "Next" at bounding box center [852, 745] width 85 height 40
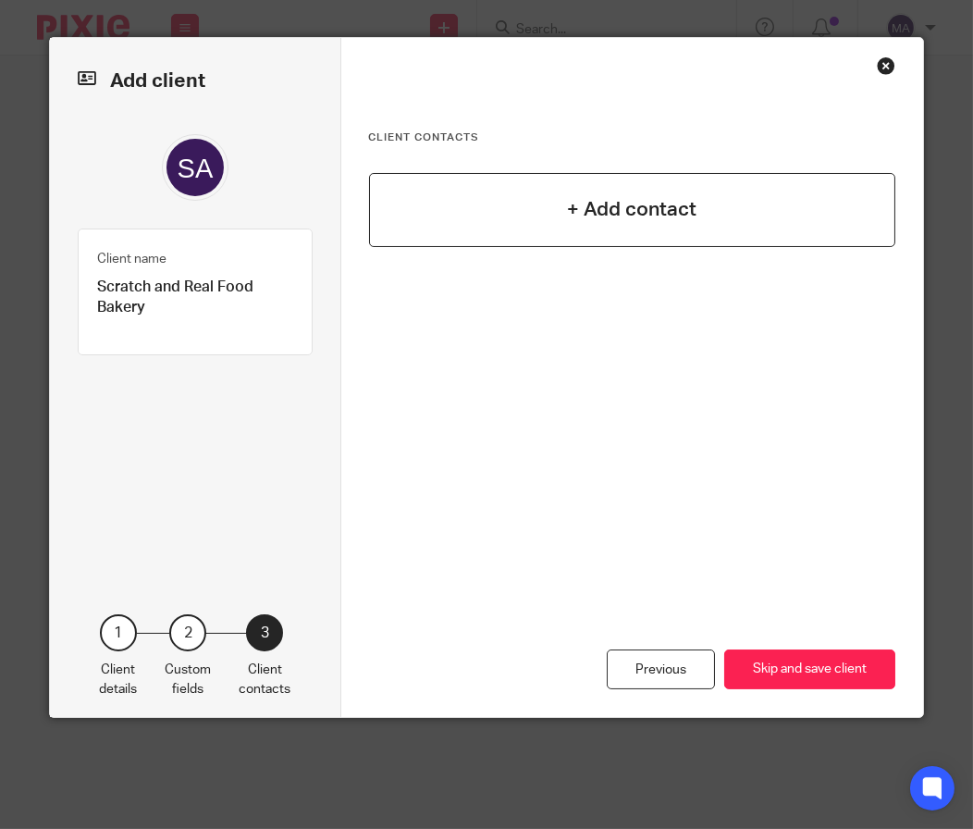
click at [630, 197] on h4 "+ Add contact" at bounding box center [631, 209] width 129 height 29
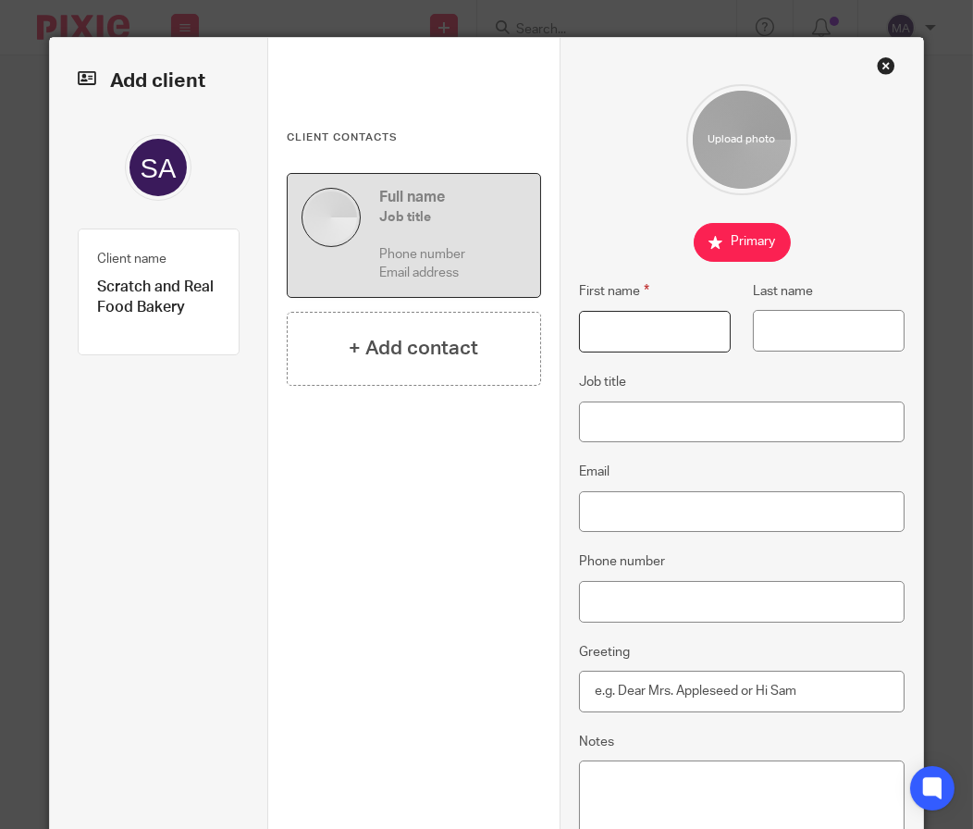
click at [645, 335] on input "First name" at bounding box center [655, 332] width 153 height 42
type input "Ronnie"
type input "Givargis"
paste input "ronnie@alliednnn.com"
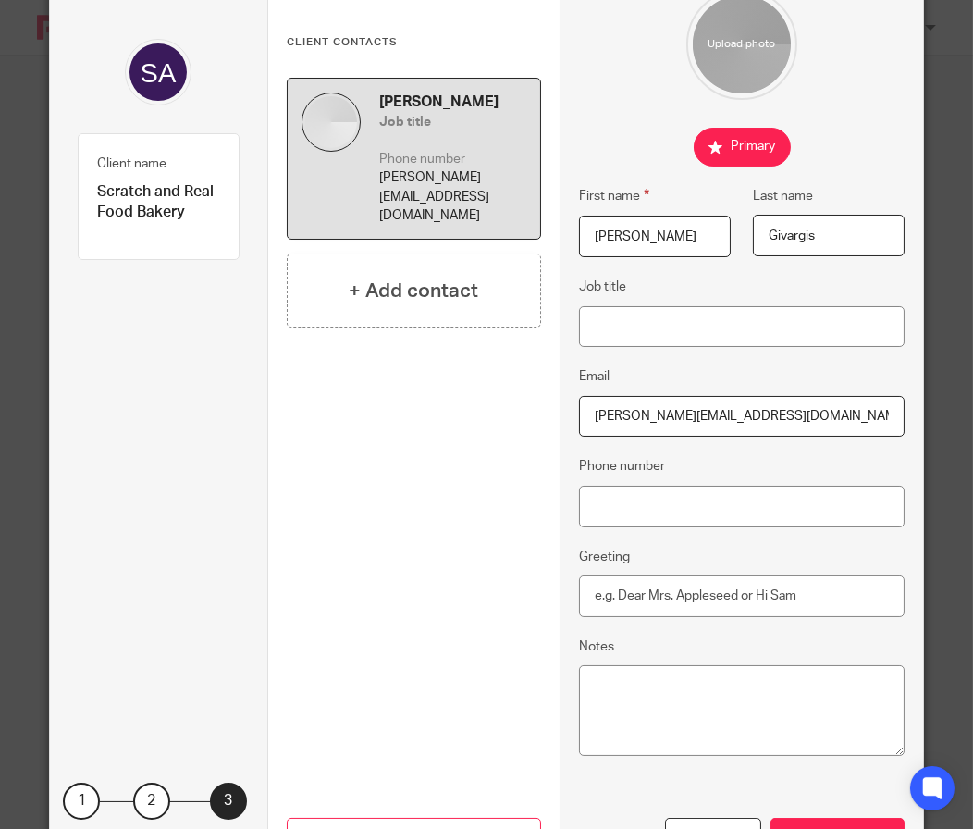
scroll to position [189, 0]
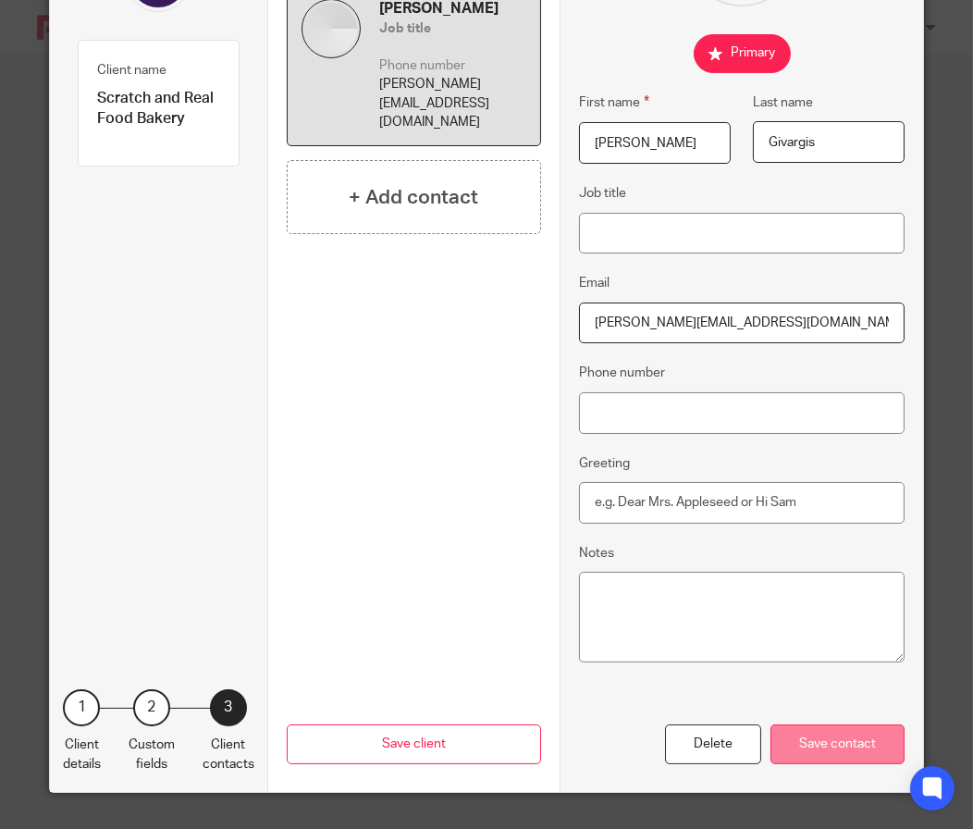
type input "ronnie@alliednnn.com"
click at [807, 750] on div "Save contact" at bounding box center [838, 744] width 134 height 40
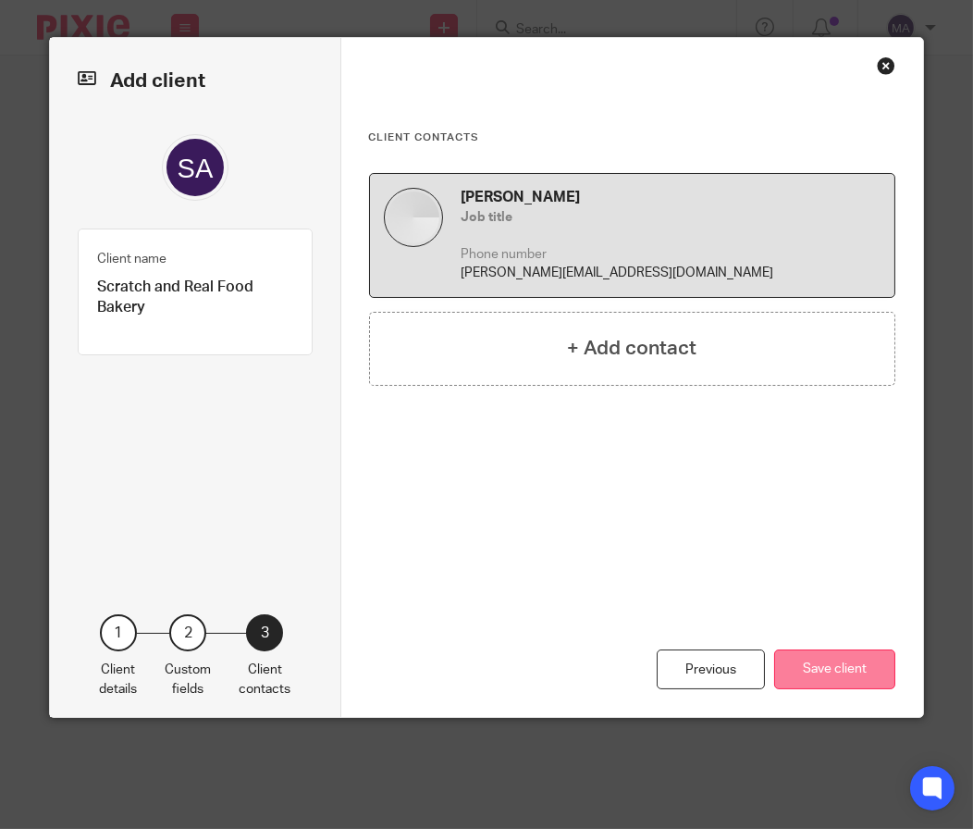
click at [861, 658] on button "Save client" at bounding box center [834, 669] width 121 height 40
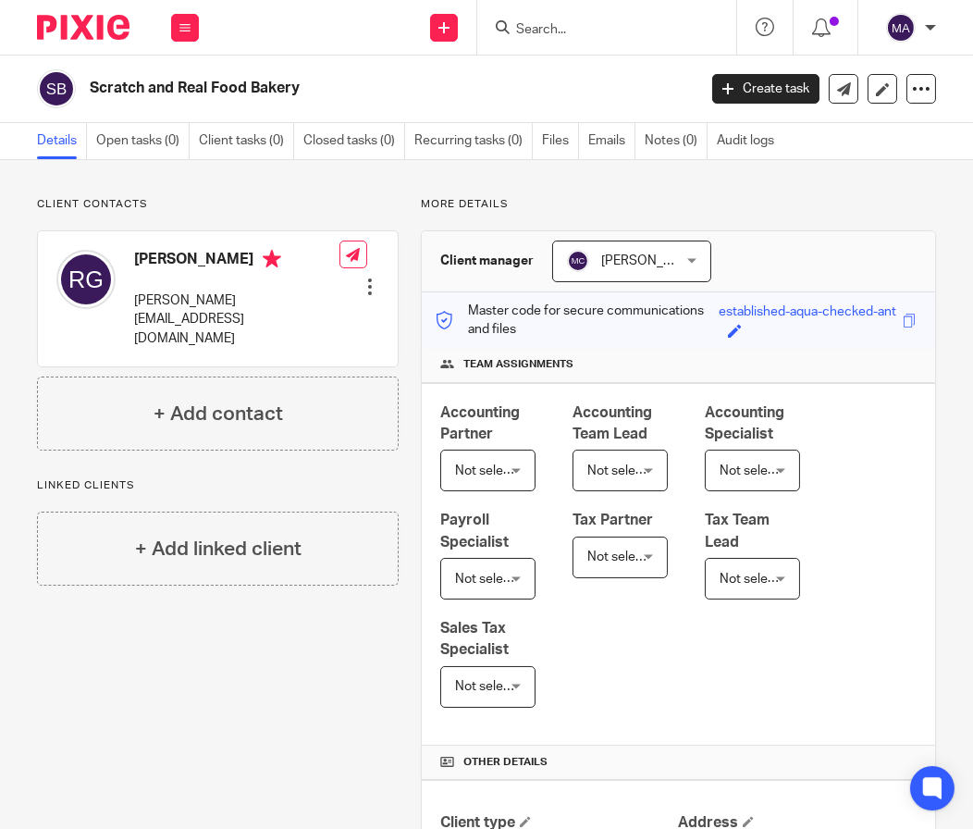
click at [560, 26] on input "Search" at bounding box center [597, 30] width 166 height 17
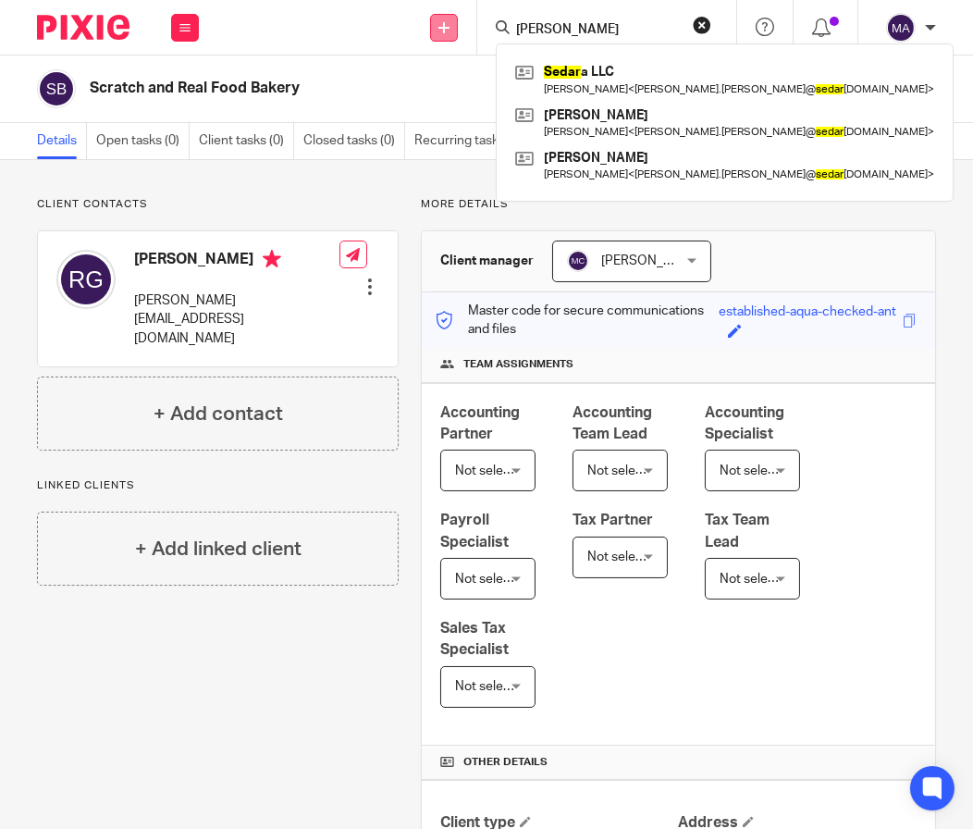
type input "[PERSON_NAME]"
click at [448, 38] on link at bounding box center [444, 28] width 28 height 28
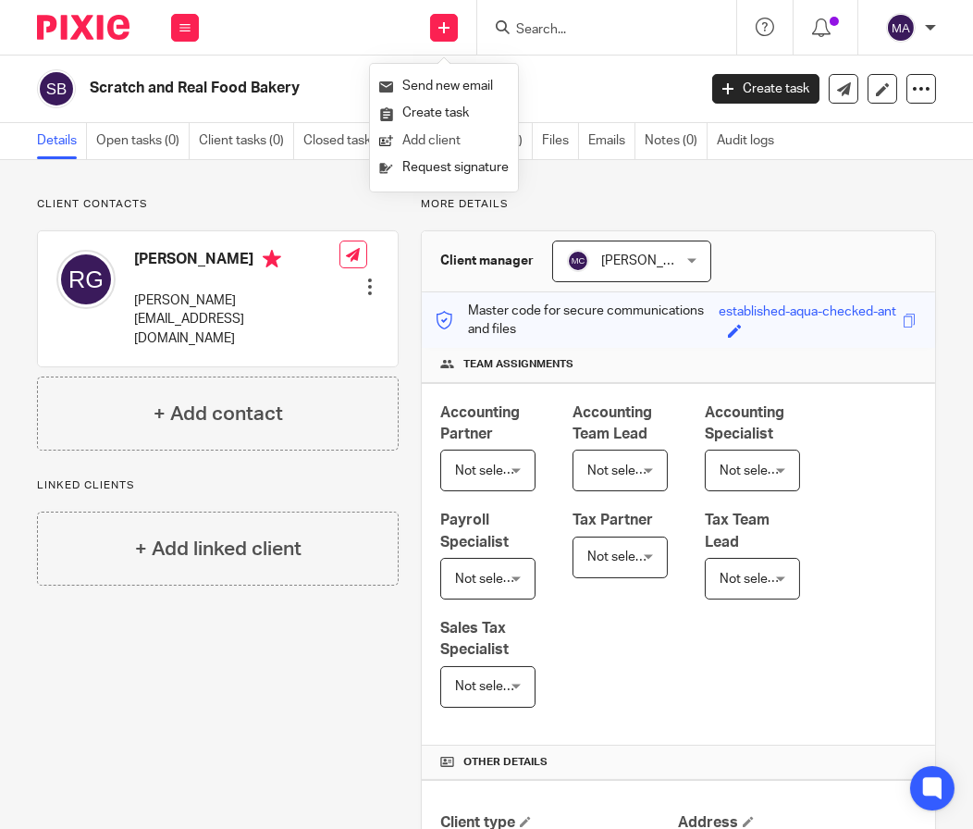
click at [487, 144] on link "Add client" at bounding box center [443, 141] width 129 height 27
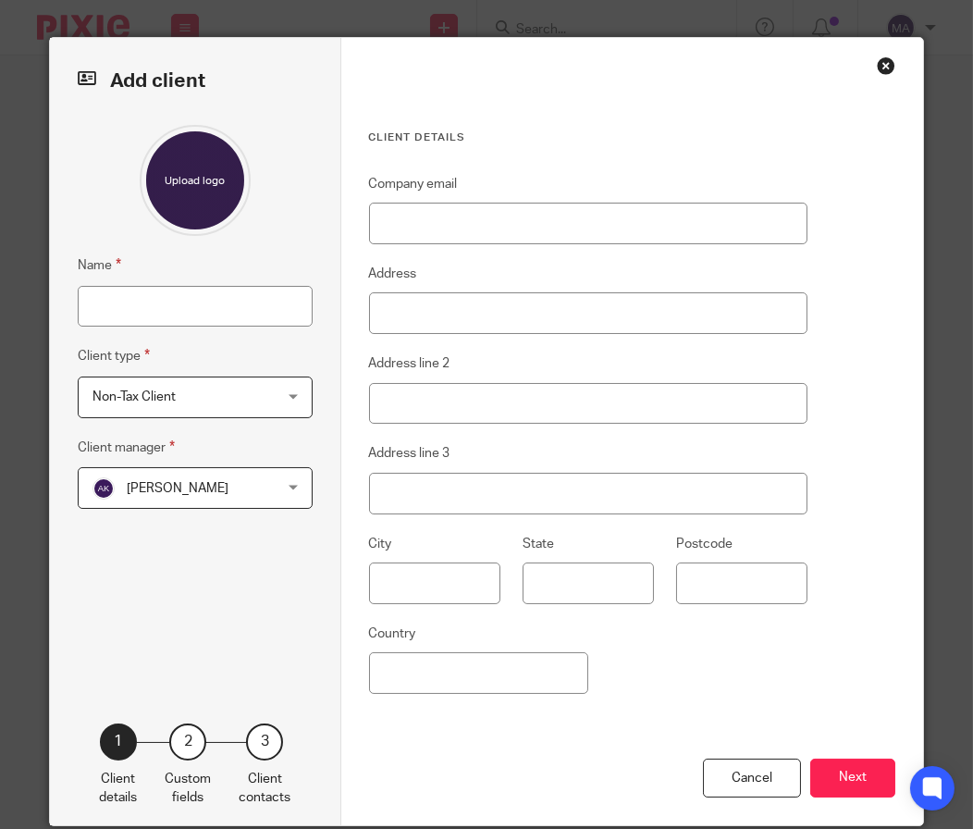
click at [151, 310] on input "Name" at bounding box center [195, 307] width 235 height 42
type input "[PERSON_NAME] Tire"
click at [262, 496] on div "Adriel Kornschuh Adriel Kornschuh" at bounding box center [195, 488] width 235 height 42
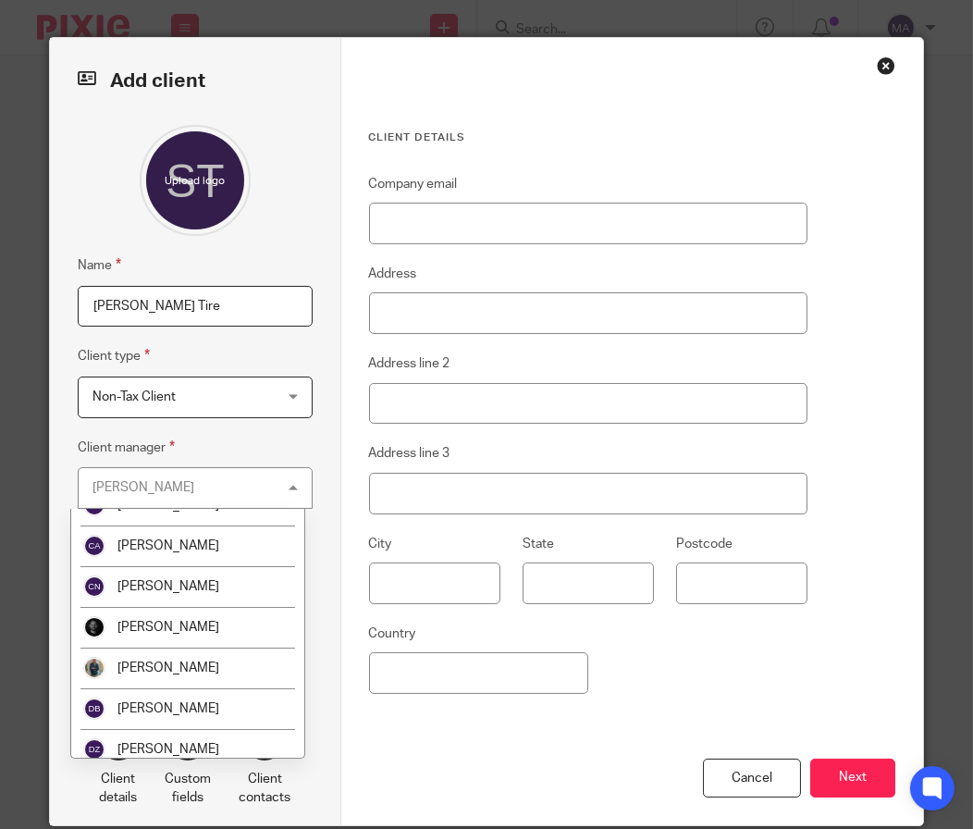
scroll to position [555, 0]
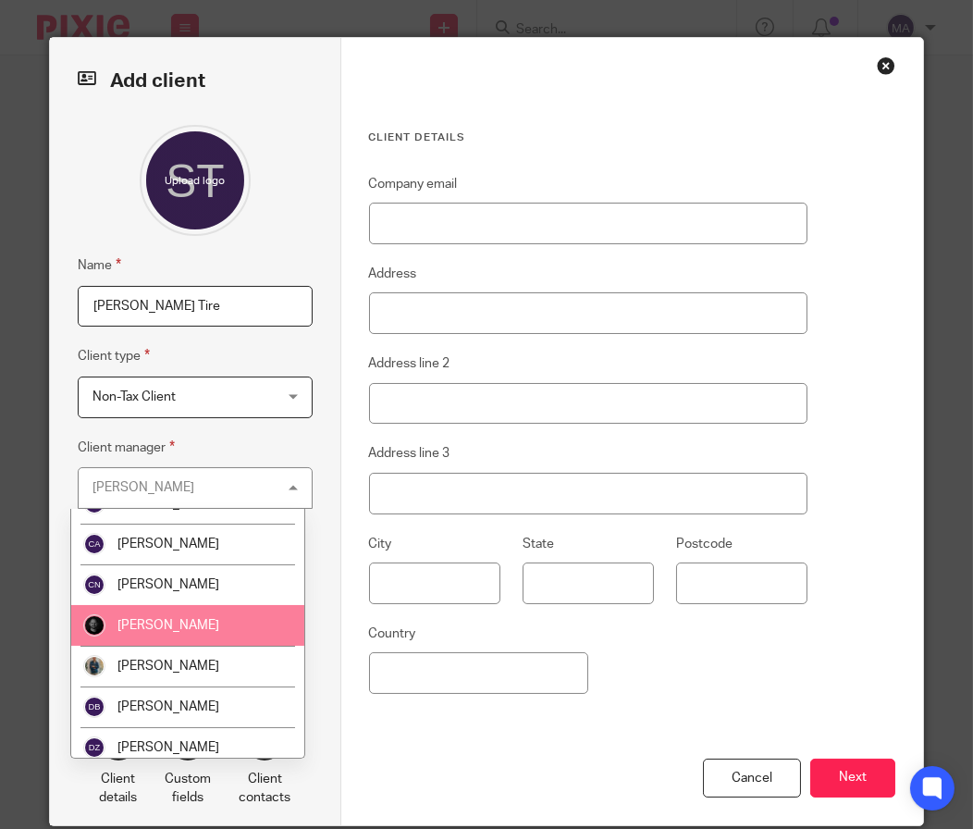
click at [217, 634] on li "[PERSON_NAME]" at bounding box center [187, 625] width 233 height 41
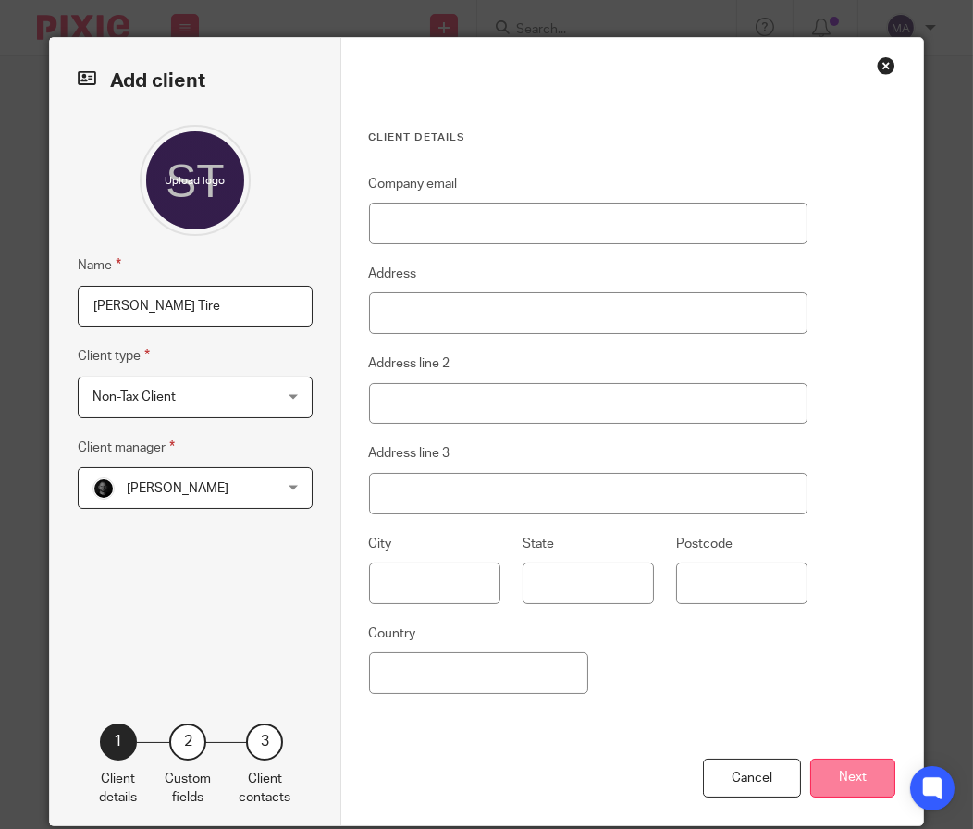
click at [845, 774] on button "Next" at bounding box center [852, 778] width 85 height 40
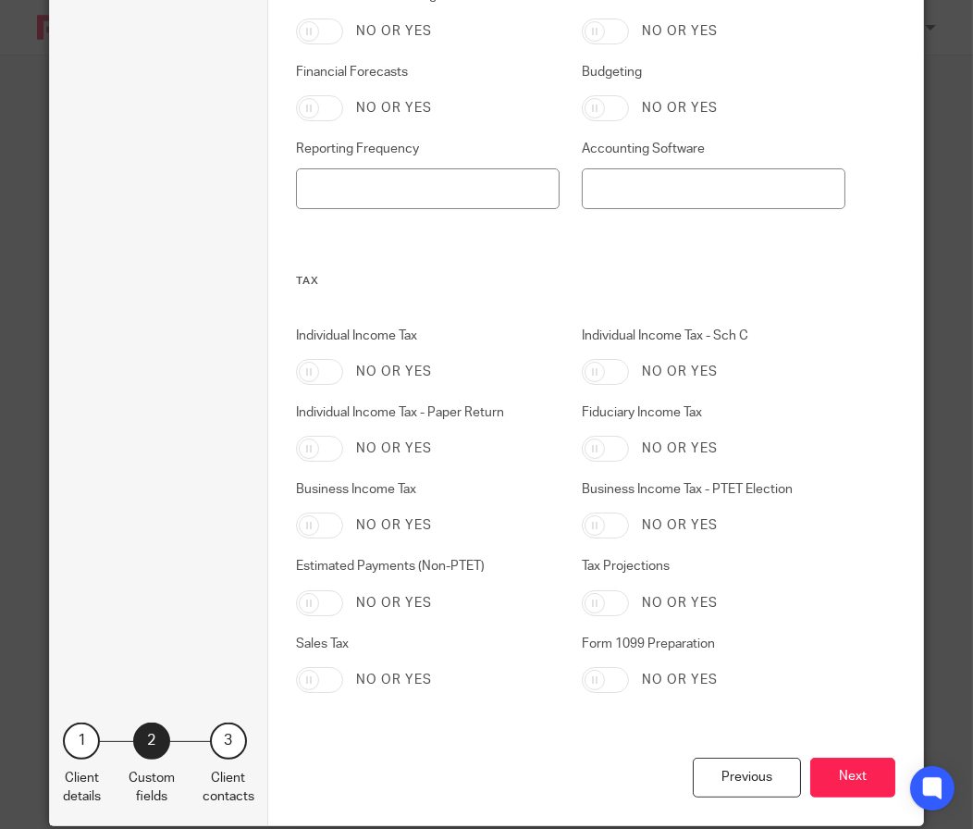
scroll to position [902, 0]
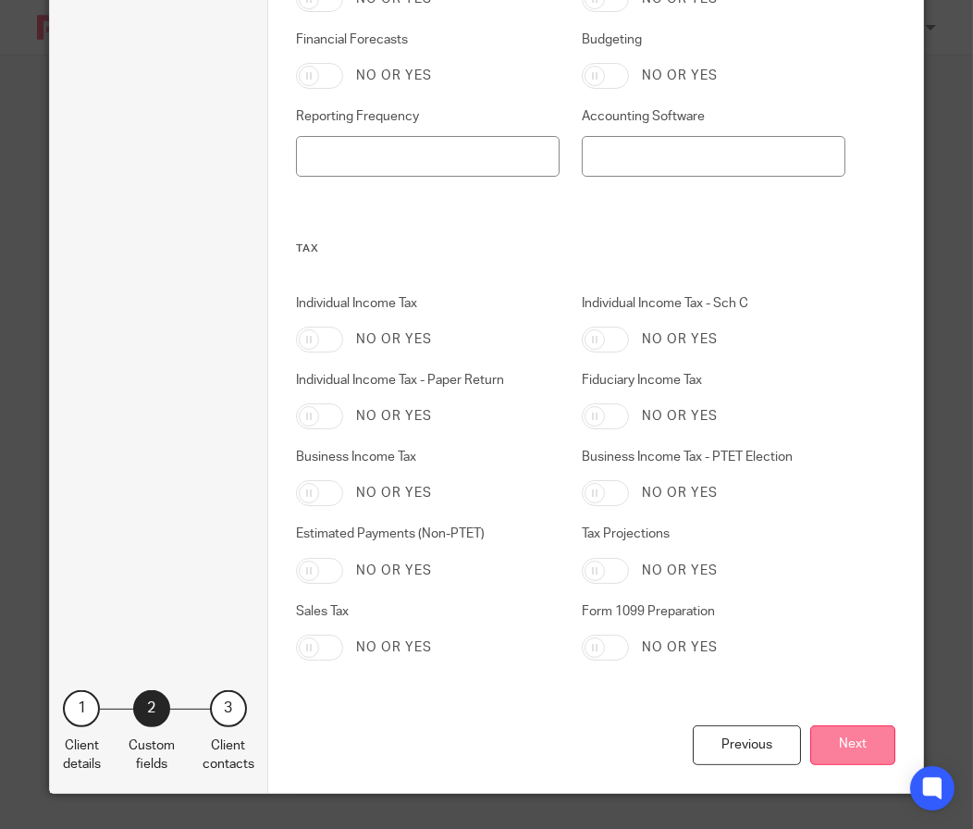
click at [837, 737] on button "Next" at bounding box center [852, 745] width 85 height 40
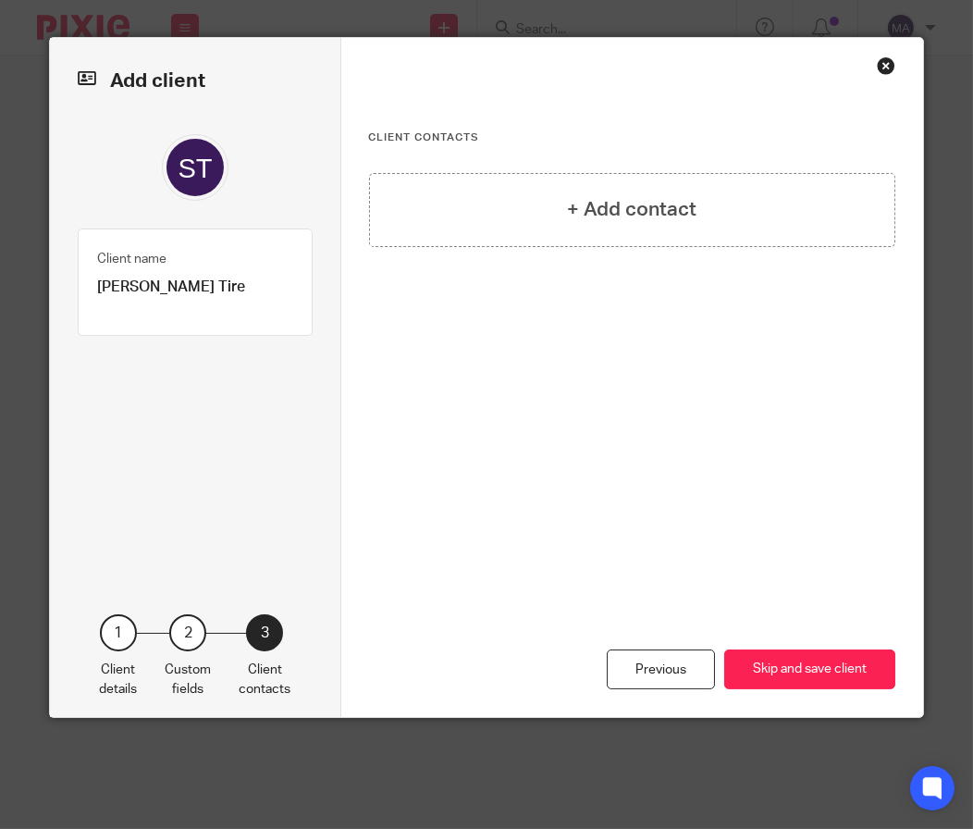
scroll to position [0, 0]
click at [809, 670] on button "Skip and save client" at bounding box center [809, 669] width 171 height 40
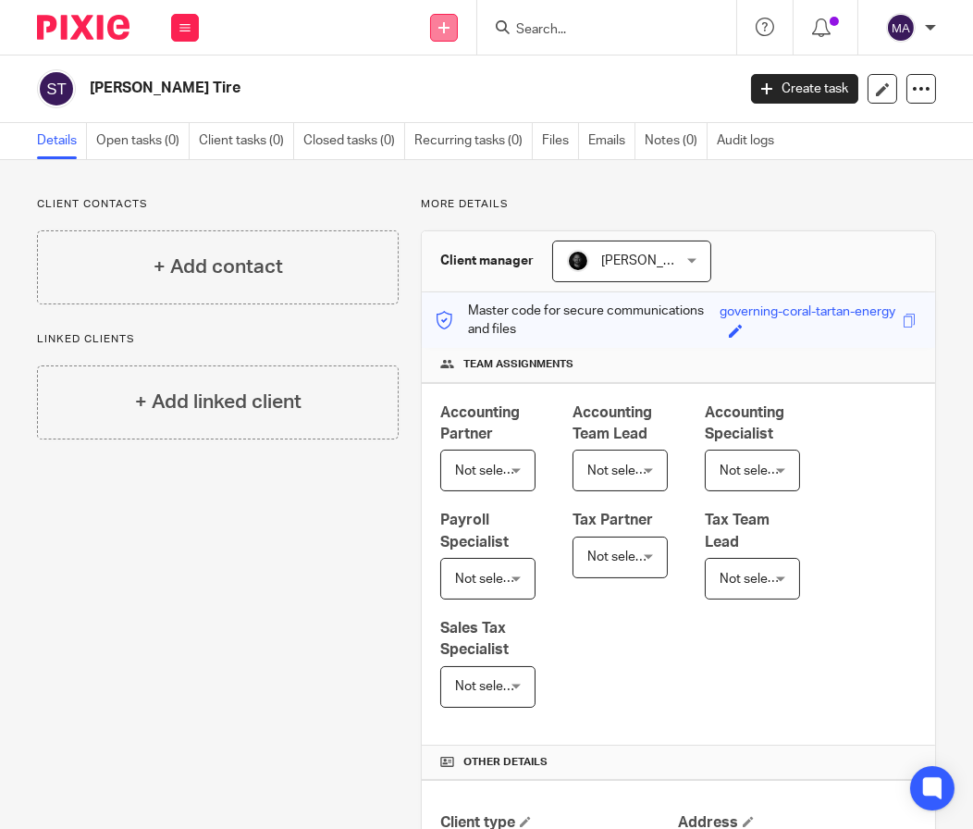
click at [436, 21] on link at bounding box center [444, 28] width 28 height 28
click at [450, 138] on link "Add client" at bounding box center [443, 141] width 129 height 27
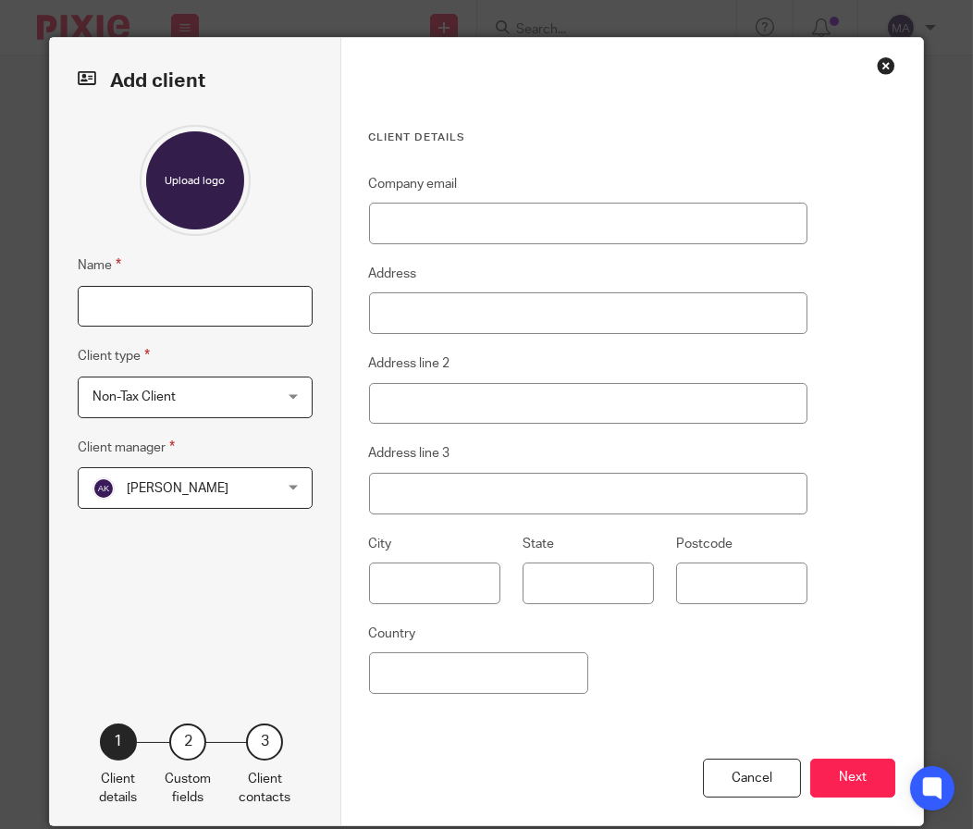
click at [180, 314] on input "Name" at bounding box center [195, 307] width 235 height 42
type input "W"
type input "SelectFI"
click at [151, 496] on span "[PERSON_NAME]" at bounding box center [180, 487] width 176 height 39
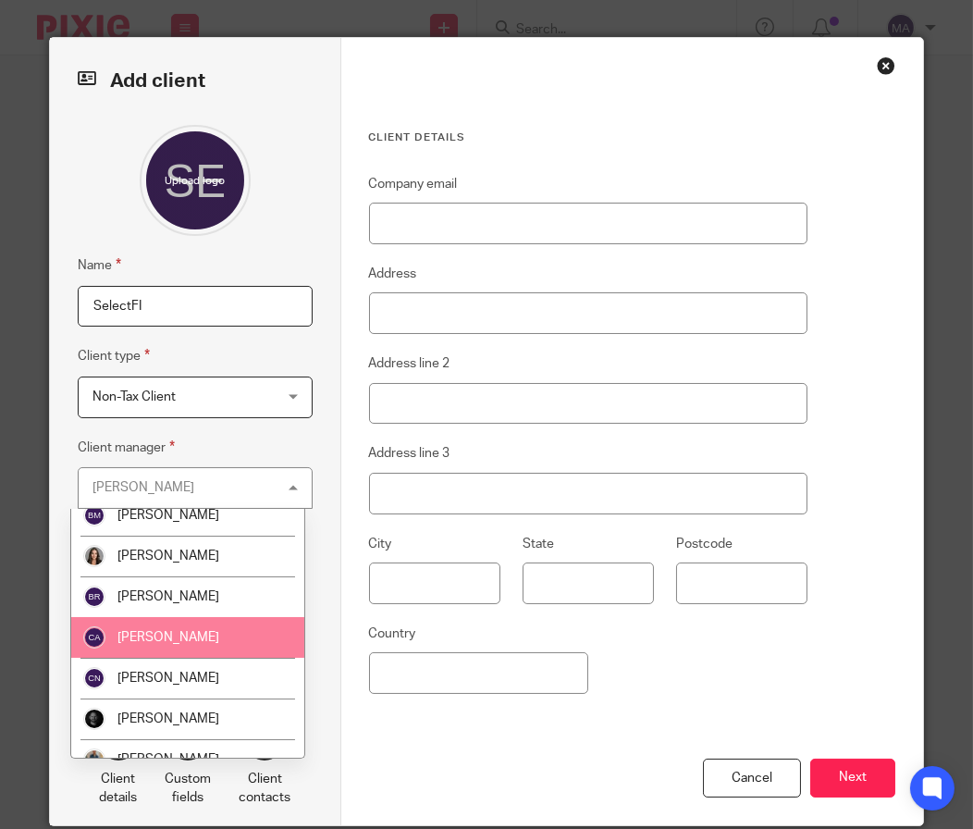
scroll to position [555, 0]
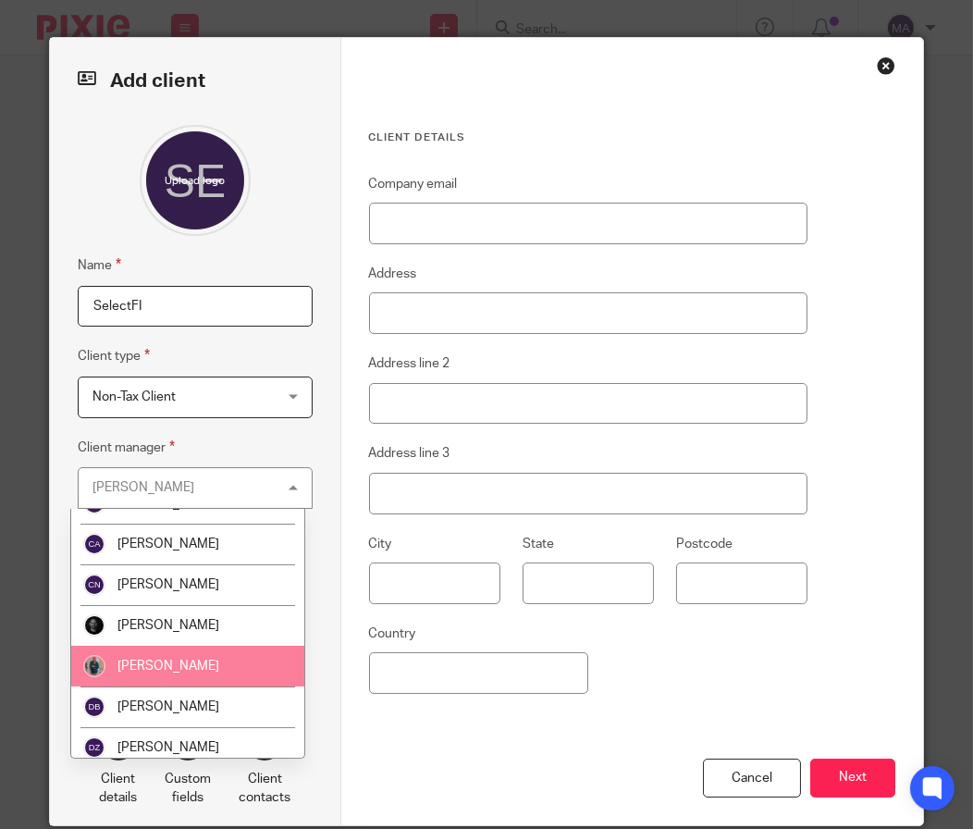
click at [194, 681] on li "[PERSON_NAME]" at bounding box center [187, 666] width 233 height 41
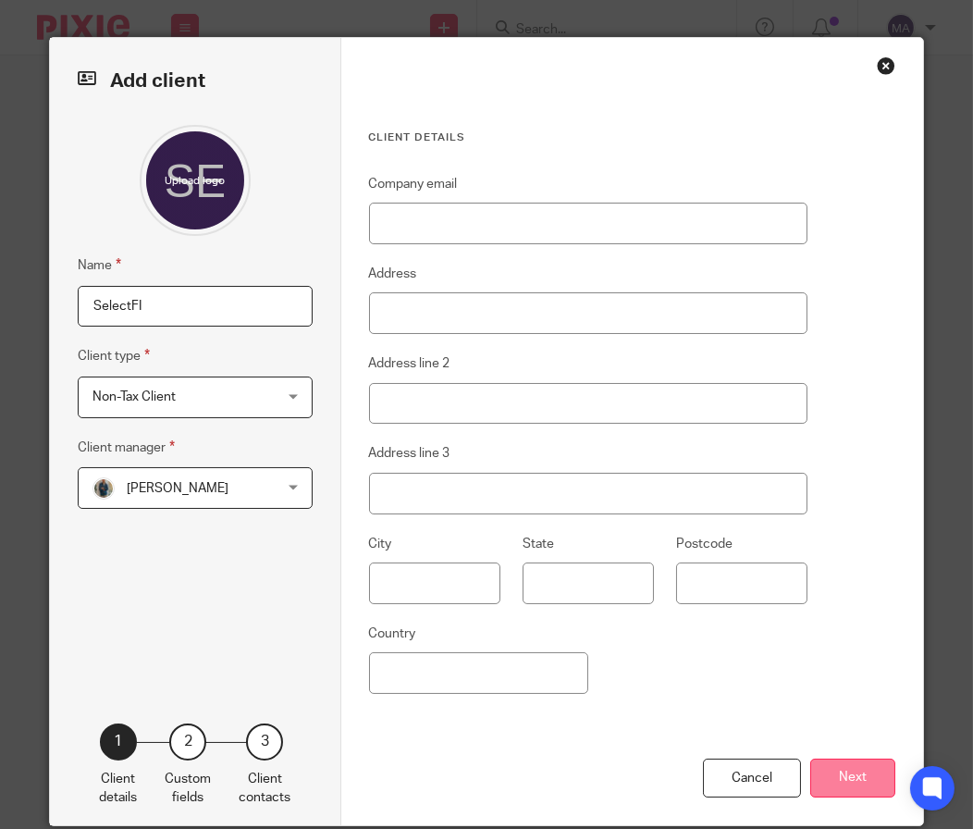
click at [829, 779] on button "Next" at bounding box center [852, 778] width 85 height 40
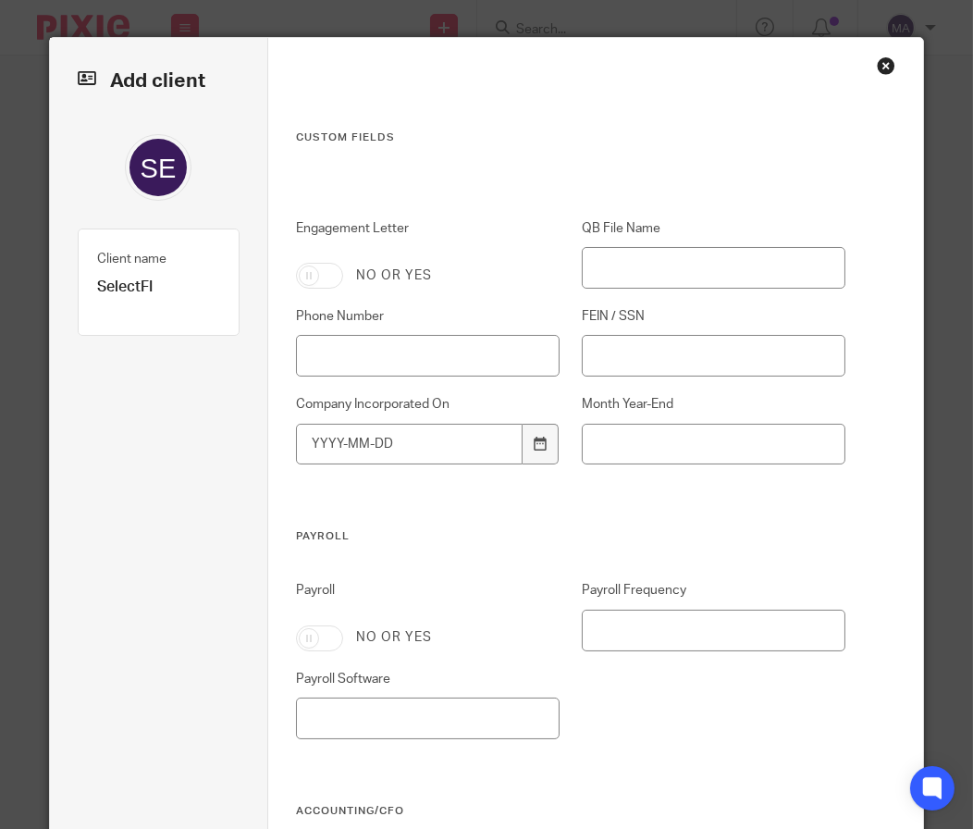
click at [305, 258] on div "Engagement Letter No or yes" at bounding box center [417, 253] width 286 height 69
click at [305, 277] on input "Engagement Letter" at bounding box center [319, 276] width 47 height 26
checkbox input "true"
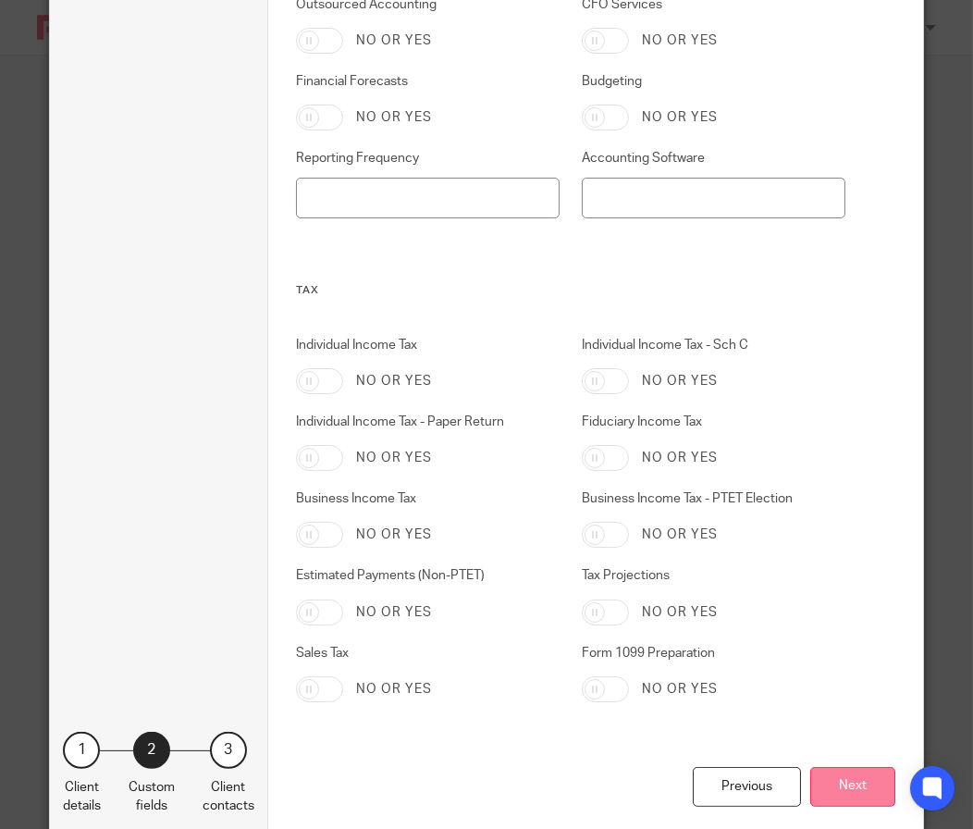
scroll to position [902, 0]
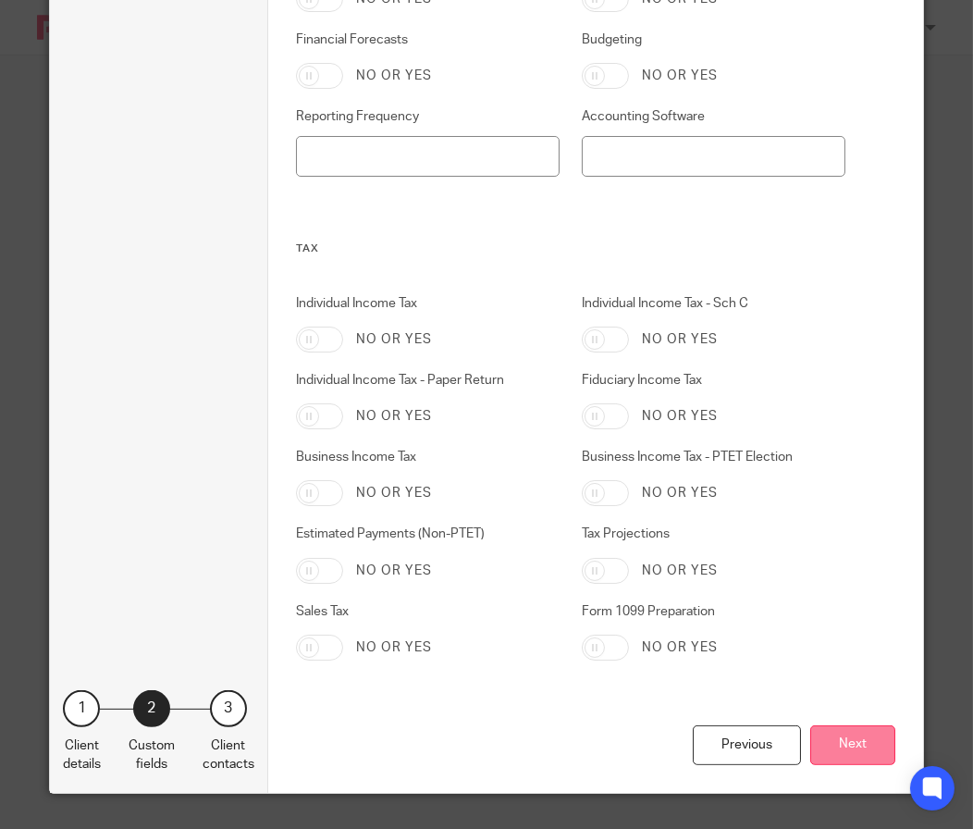
click at [848, 747] on button "Next" at bounding box center [852, 745] width 85 height 40
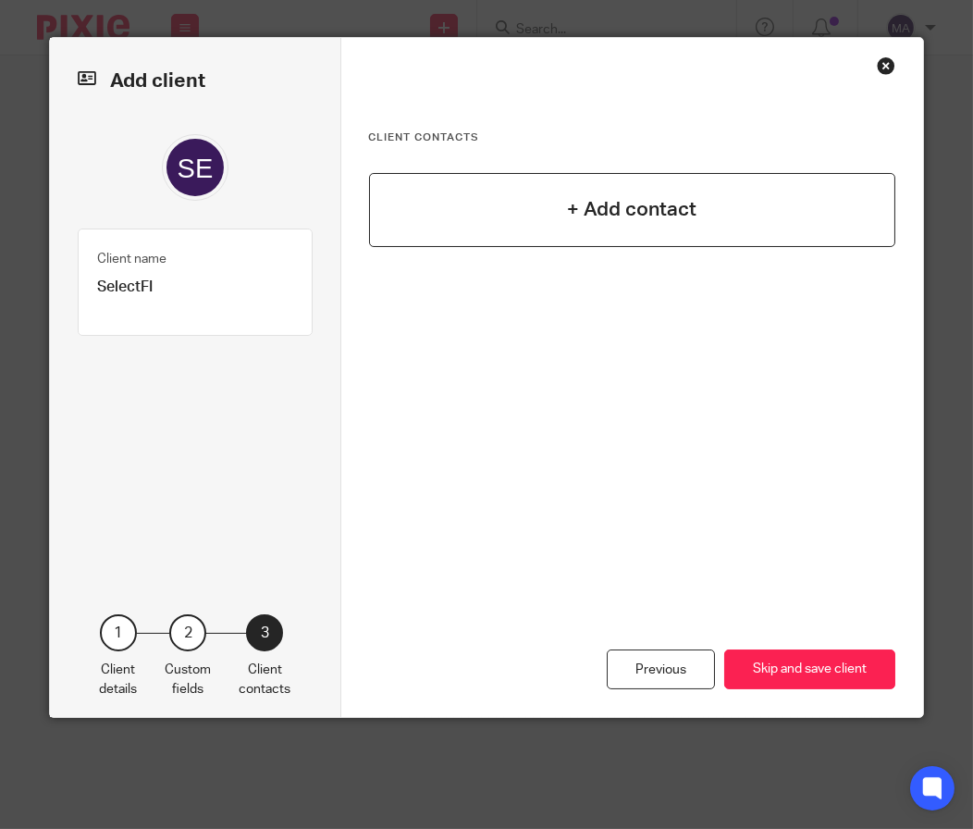
click at [690, 197] on div "+ Add contact" at bounding box center [632, 210] width 527 height 74
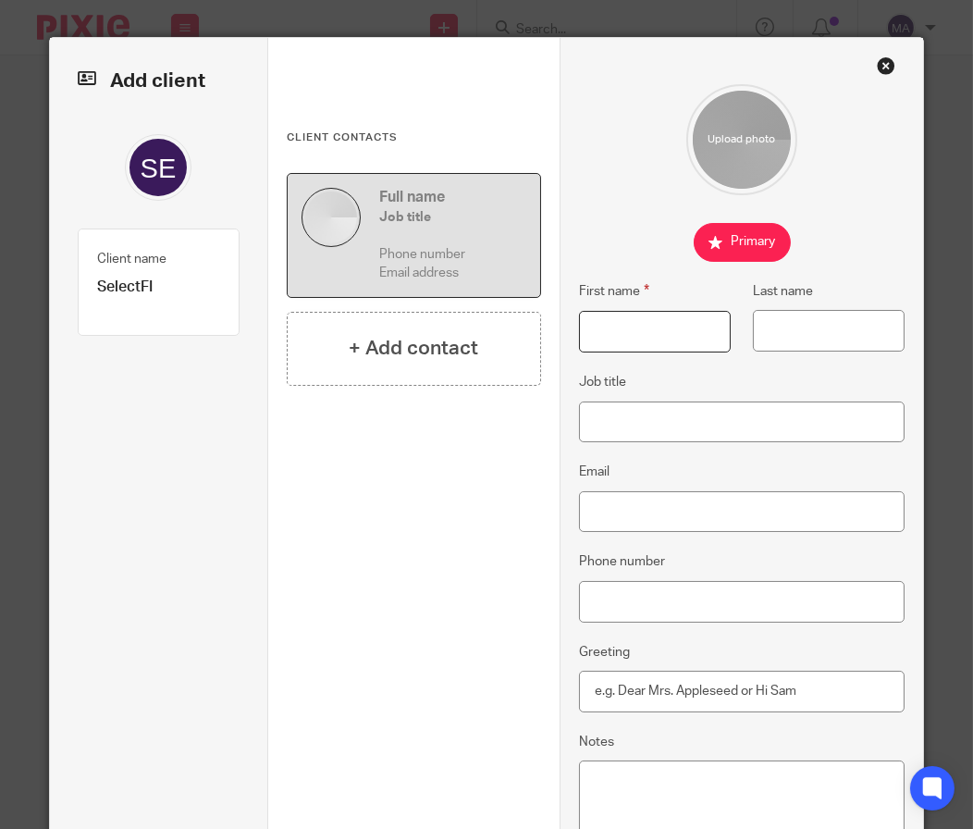
click at [649, 332] on input "First name" at bounding box center [655, 332] width 153 height 42
paste input "[PERSON_NAME]"
drag, startPoint x: 633, startPoint y: 333, endPoint x: 705, endPoint y: 333, distance: 72.1
click at [705, 333] on input "[PERSON_NAME]" at bounding box center [655, 332] width 153 height 42
type input "Tommy"
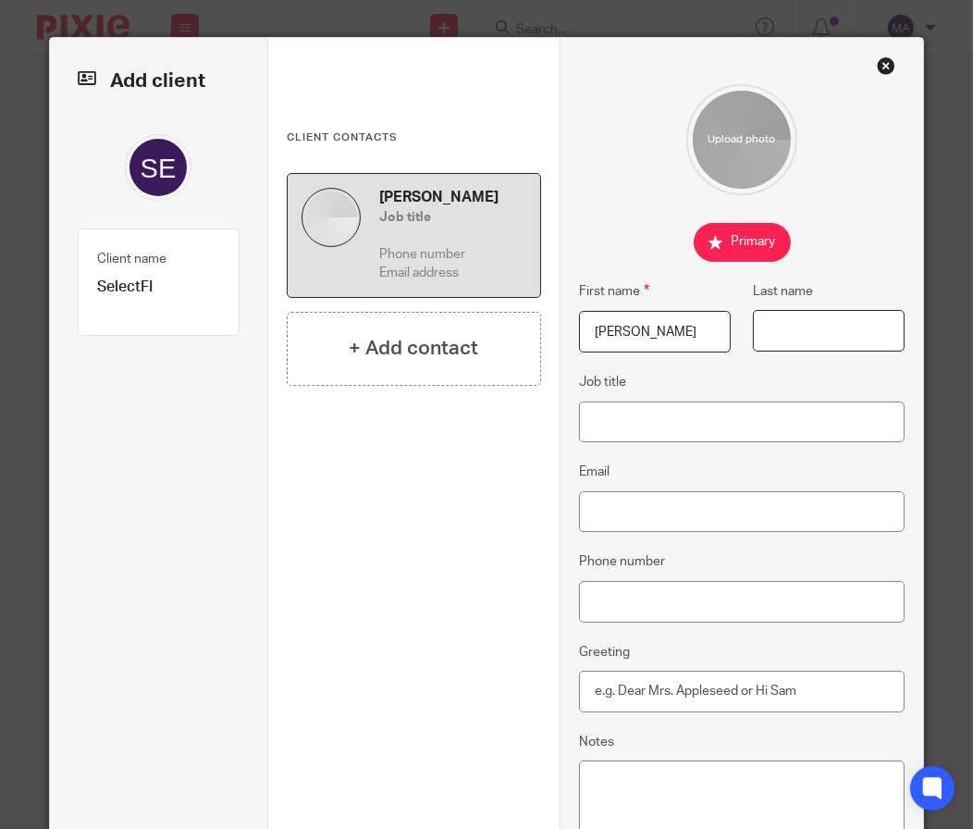
paste input "Vullo"
type input "Vullo"
click at [688, 491] on input "Email" at bounding box center [742, 512] width 327 height 42
paste input "[PERSON_NAME][EMAIL_ADDRESS][DOMAIN_NAME]"
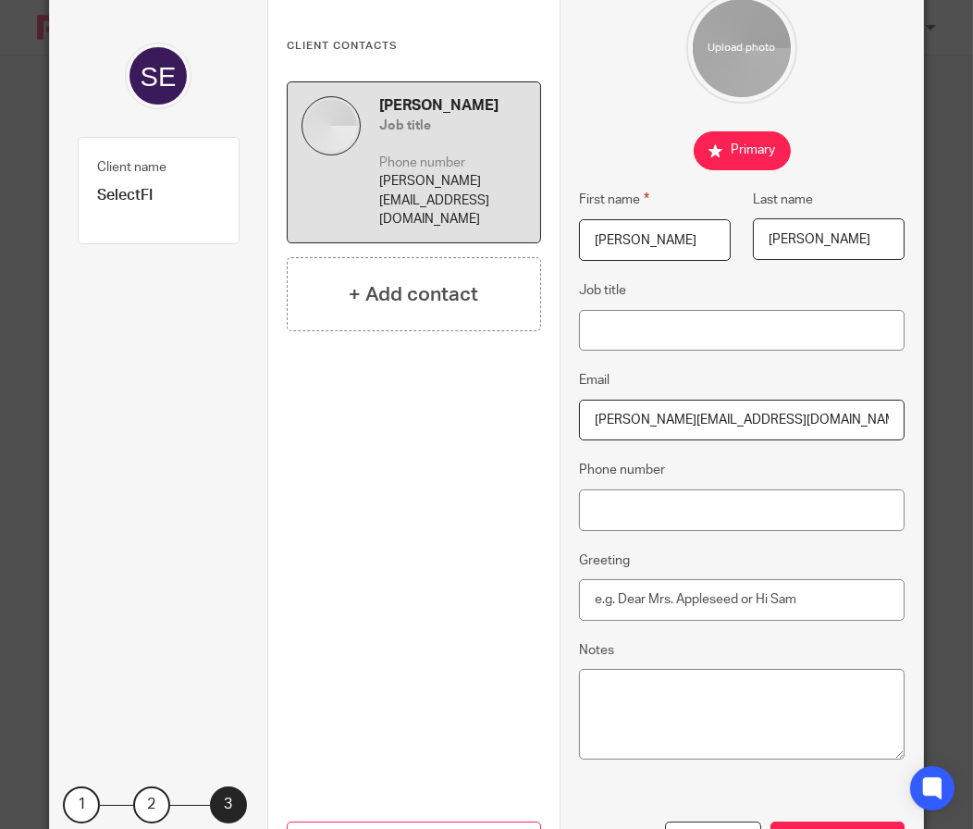
scroll to position [189, 0]
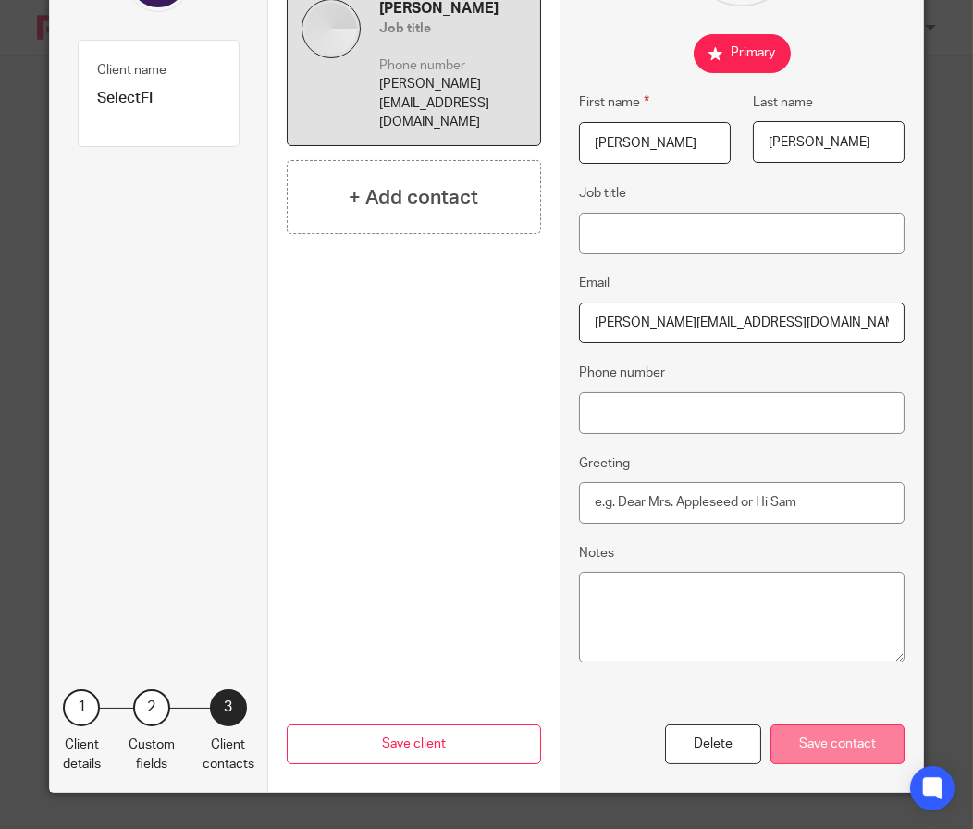
type input "[PERSON_NAME][EMAIL_ADDRESS][DOMAIN_NAME]"
click at [807, 727] on div "Save contact" at bounding box center [838, 744] width 134 height 40
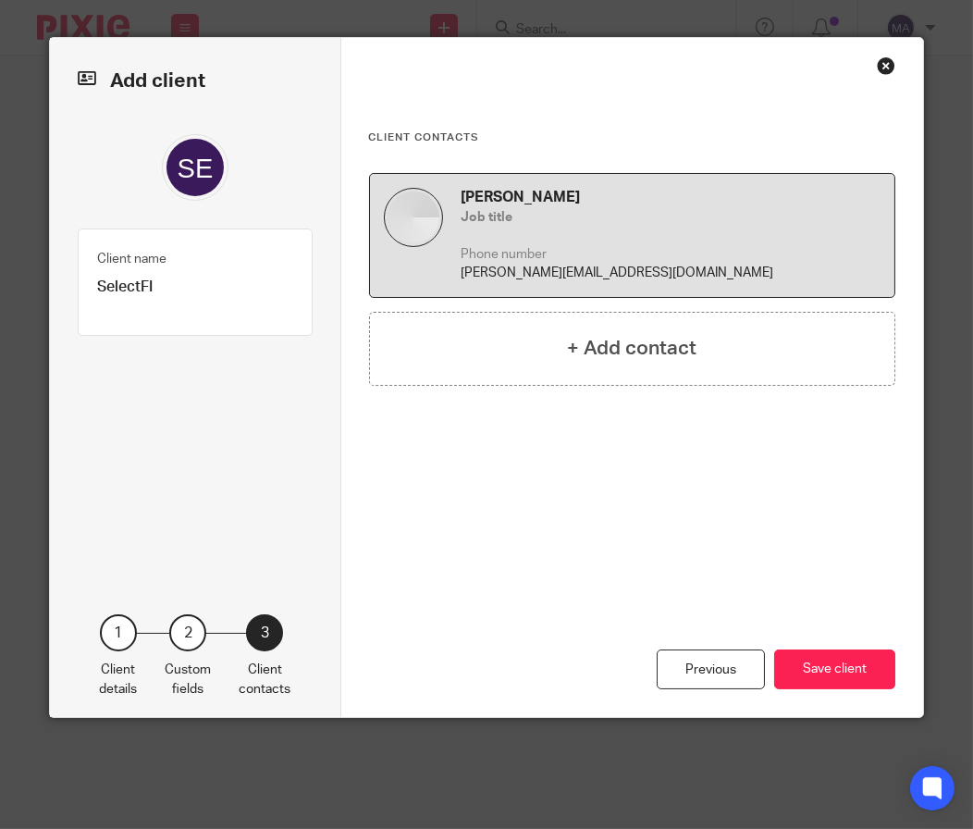
scroll to position [0, 0]
click at [815, 674] on button "Save client" at bounding box center [834, 669] width 121 height 40
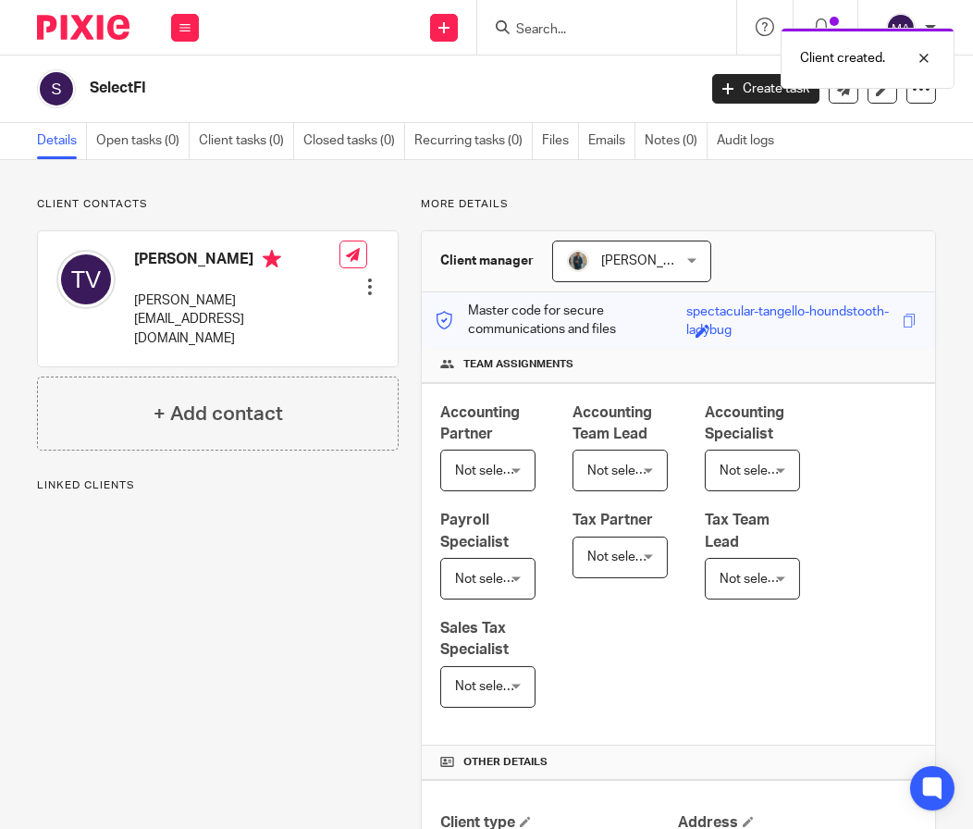
click at [460, 28] on div "Send new email Create task Add client Request signature" at bounding box center [445, 27] width 66 height 55
click at [524, 21] on div "Client created." at bounding box center [721, 53] width 468 height 70
click at [546, 21] on div "Client created." at bounding box center [721, 53] width 468 height 70
drag, startPoint x: 562, startPoint y: 35, endPoint x: 880, endPoint y: 39, distance: 317.3
click at [564, 35] on div "Client created." at bounding box center [721, 53] width 468 height 70
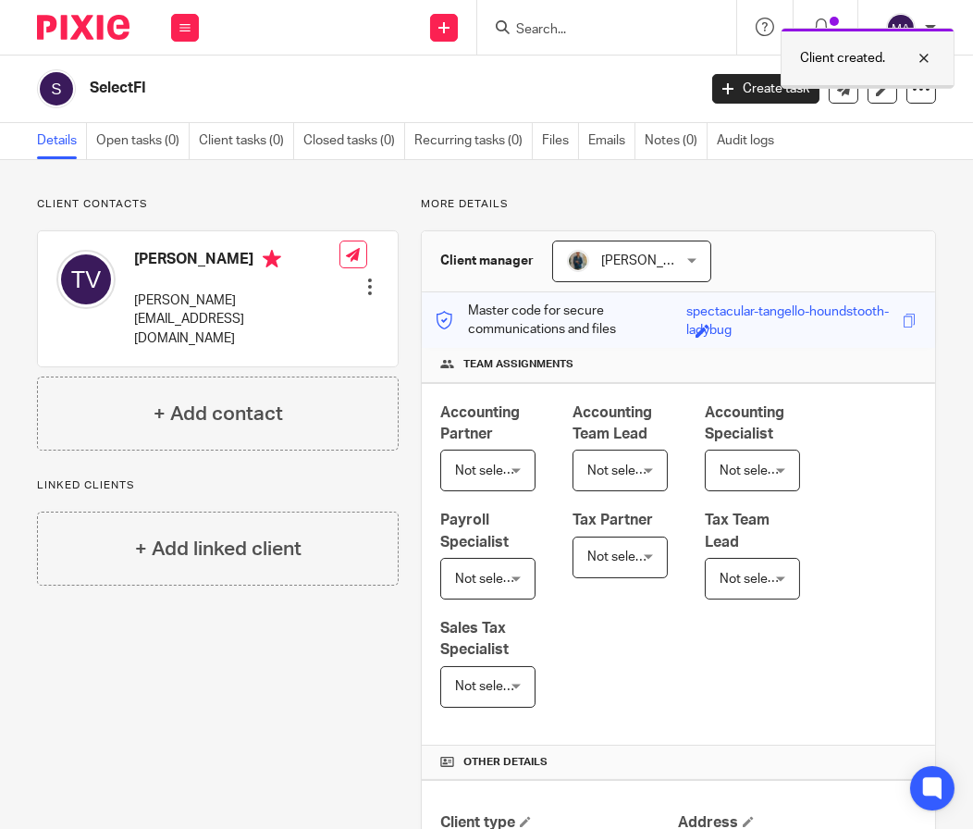
click at [923, 57] on div at bounding box center [910, 58] width 50 height 22
click at [610, 28] on input "Search" at bounding box center [597, 30] width 166 height 17
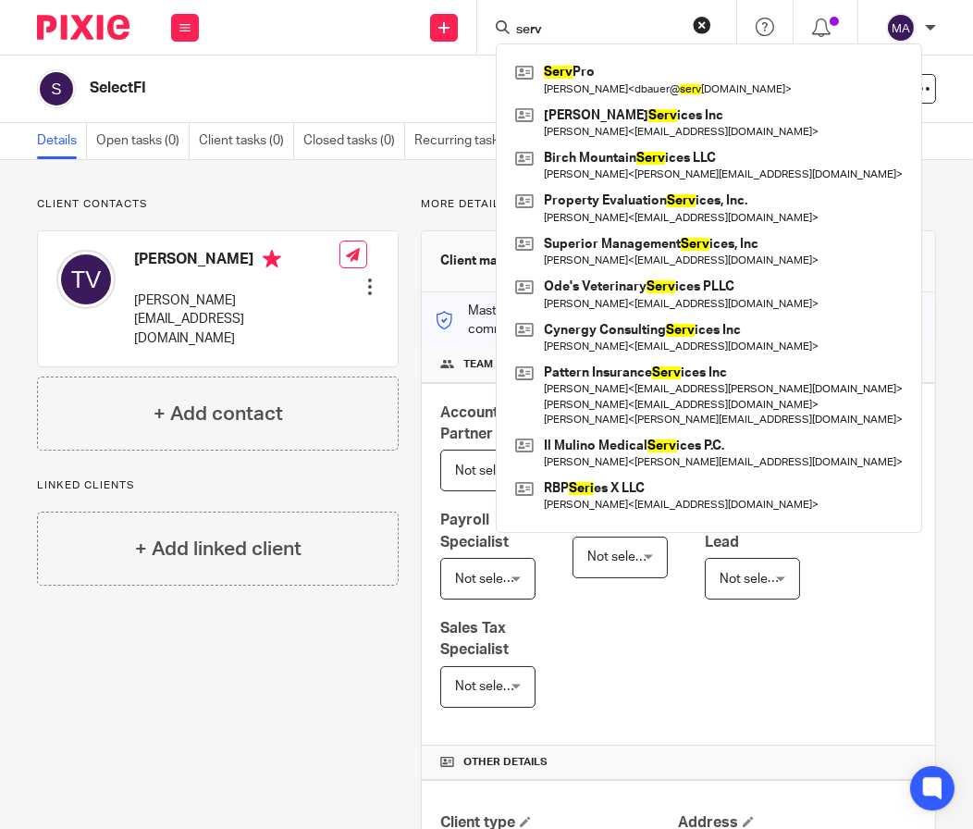
type input "serv"
drag, startPoint x: 638, startPoint y: 35, endPoint x: 362, endPoint y: 30, distance: 276.6
click at [362, 30] on div "Send new email Create task Add client Request signature serv Serv Pro Daniel Ba…" at bounding box center [595, 27] width 756 height 55
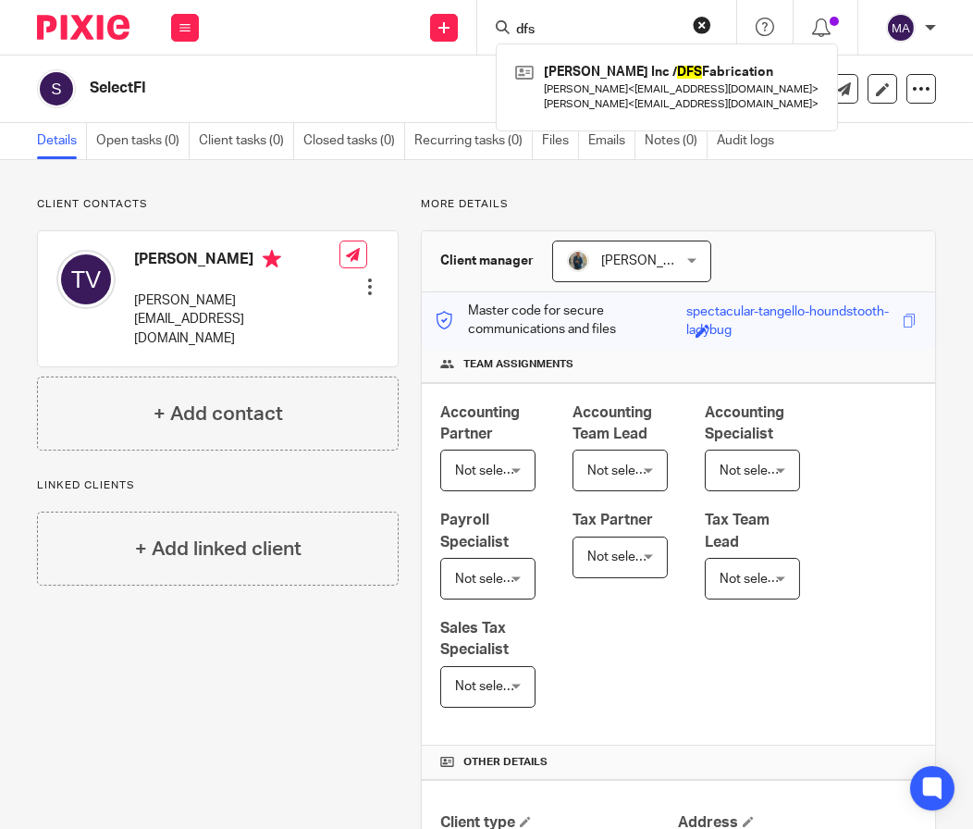
type input "dfs"
click at [462, 31] on div "Send new email Create task Add client Request signature" at bounding box center [445, 27] width 66 height 55
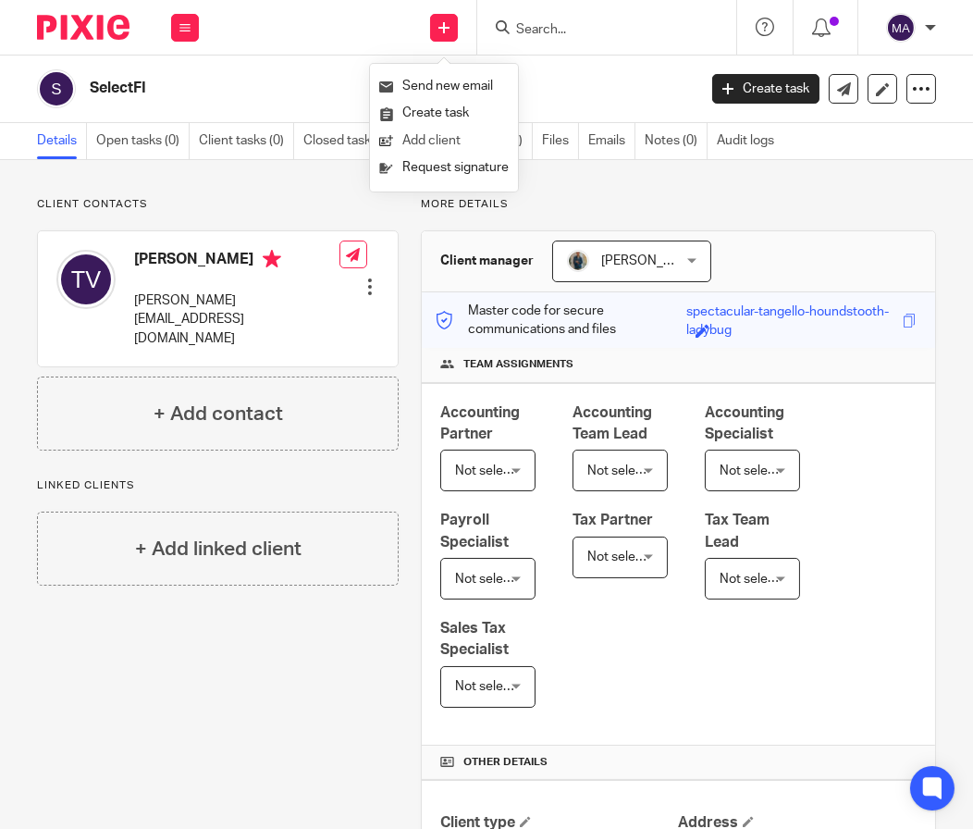
click at [468, 133] on link "Add client" at bounding box center [443, 141] width 129 height 27
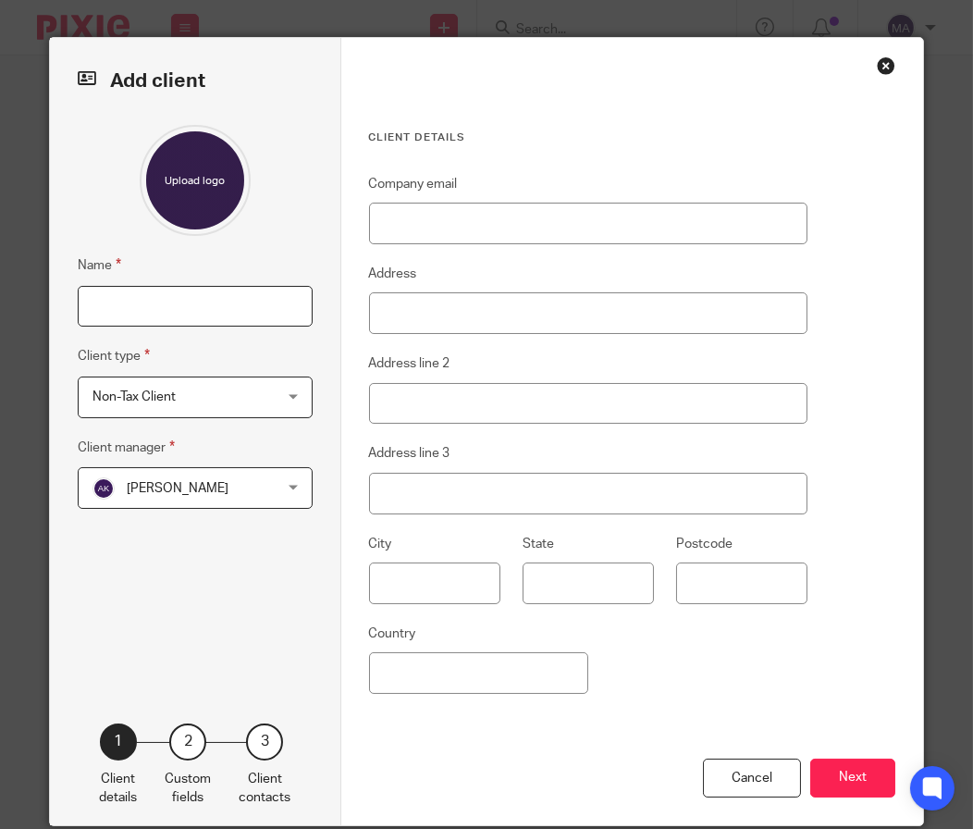
click at [221, 307] on input "Name" at bounding box center [195, 307] width 235 height 42
type input "Sola Salon Franchise Entities"
click at [170, 482] on span "[PERSON_NAME]" at bounding box center [178, 488] width 102 height 13
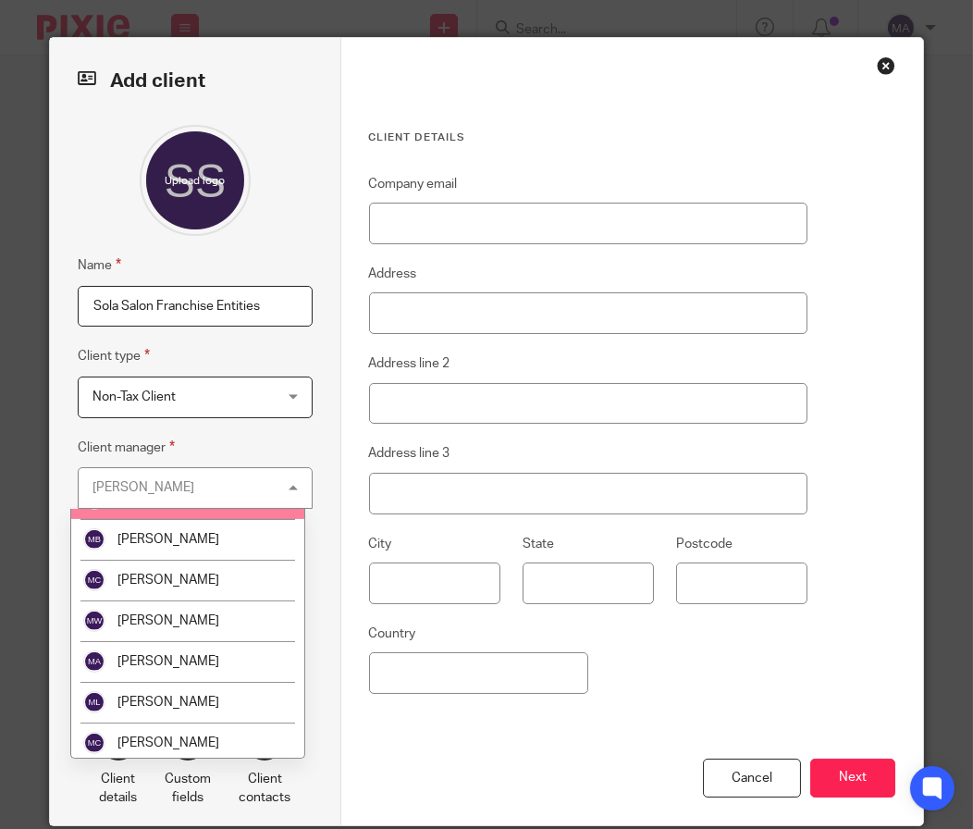
scroll to position [1479, 0]
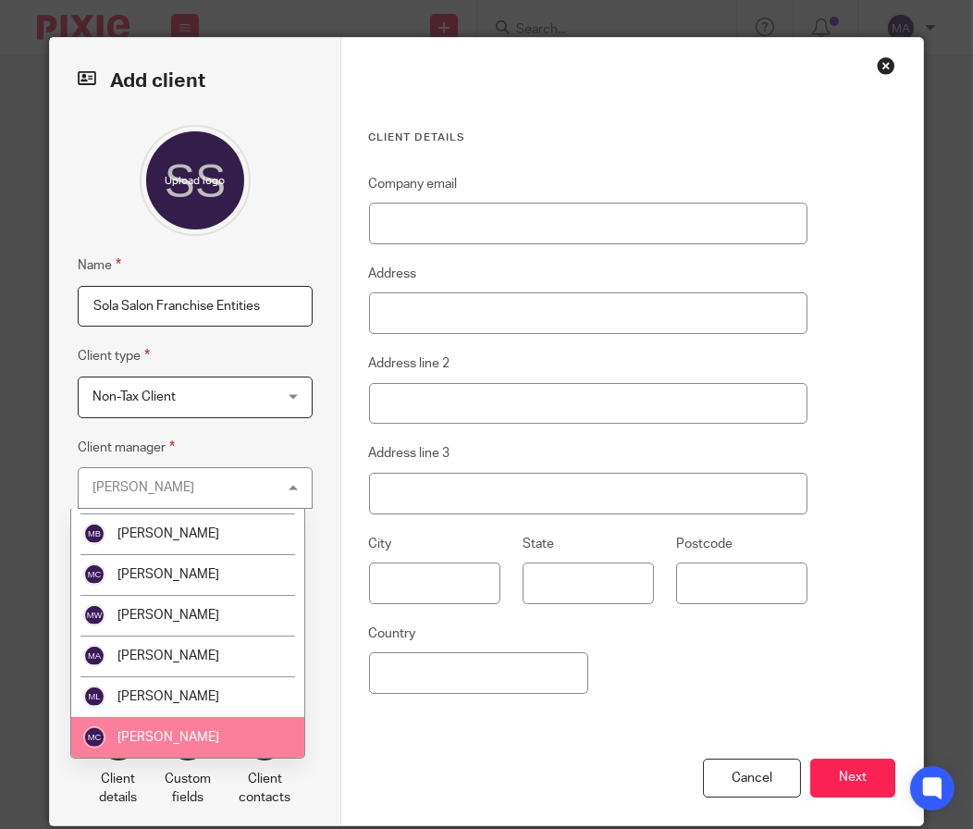
click at [179, 717] on li "[PERSON_NAME]" at bounding box center [187, 737] width 233 height 41
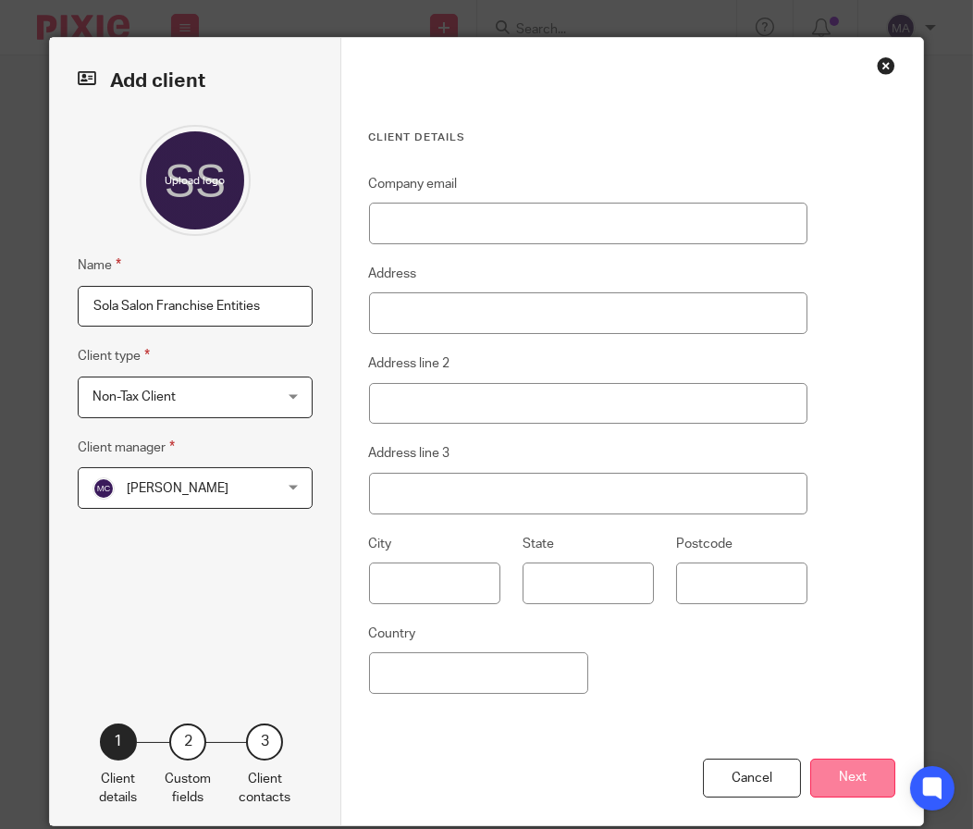
click at [826, 773] on button "Next" at bounding box center [852, 778] width 85 height 40
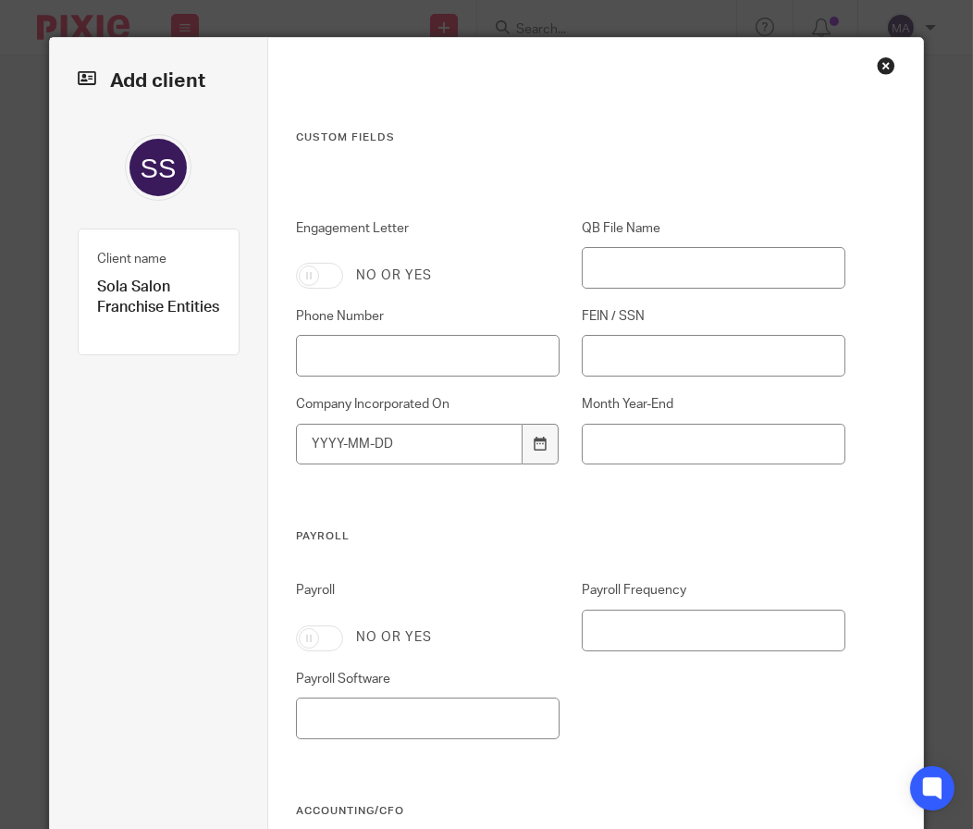
click at [310, 280] on input "Engagement Letter" at bounding box center [319, 276] width 47 height 26
checkbox input "true"
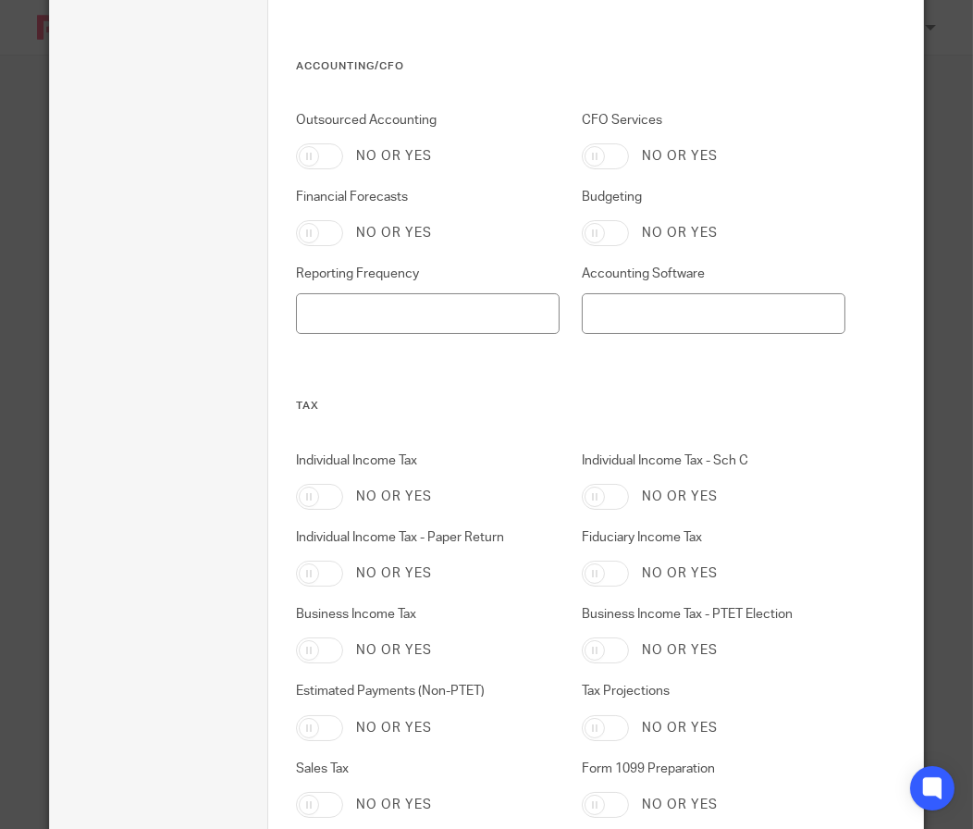
scroll to position [902, 0]
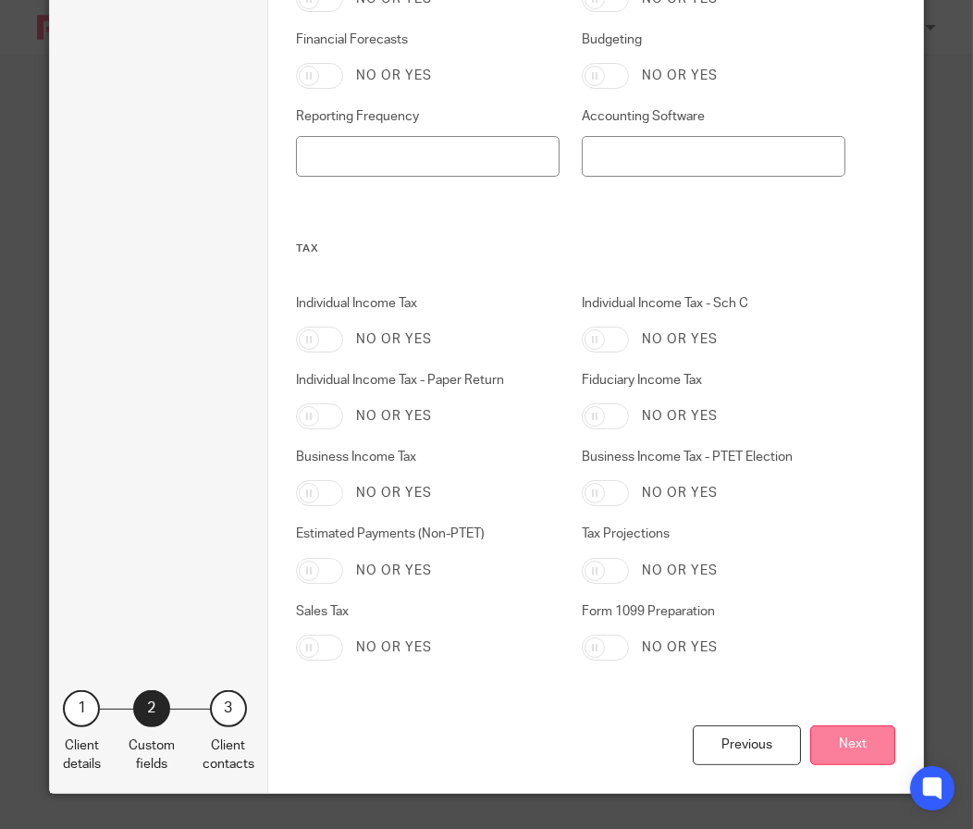
click at [840, 750] on button "Next" at bounding box center [852, 745] width 85 height 40
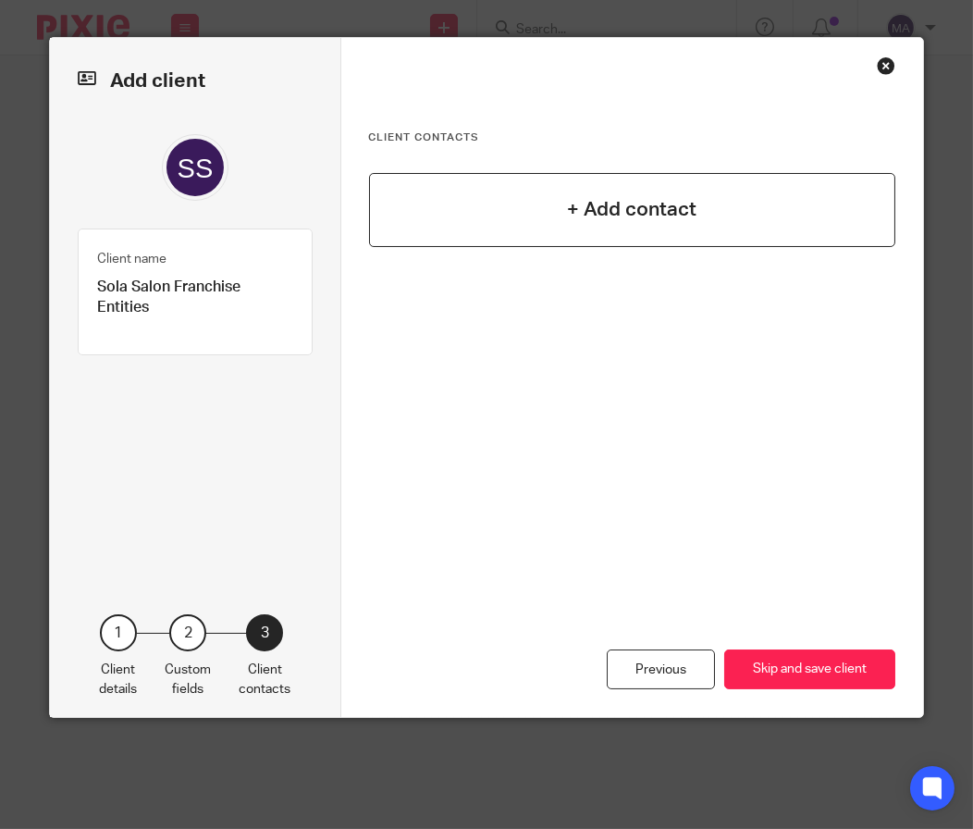
click at [615, 208] on h4 "+ Add contact" at bounding box center [631, 209] width 129 height 29
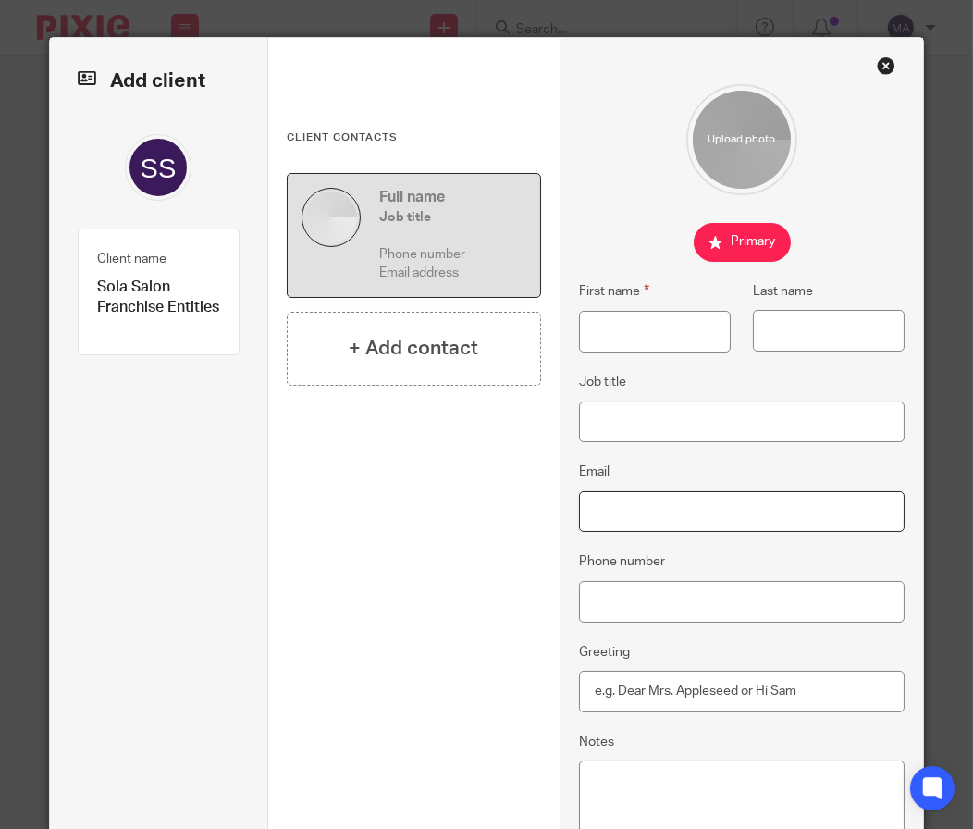
click at [690, 508] on input "Email" at bounding box center [742, 512] width 327 height 42
paste input "[EMAIL_ADDRESS][DOMAIN_NAME]"
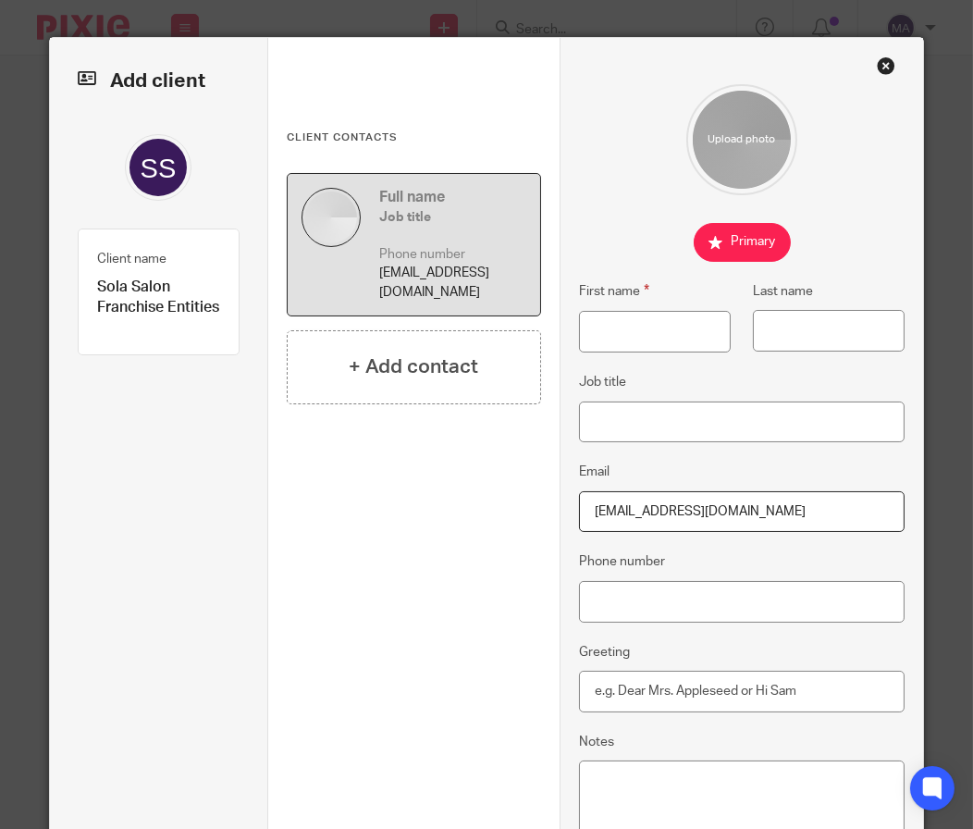
type input "[EMAIL_ADDRESS][DOMAIN_NAME]"
click at [621, 320] on input "First name" at bounding box center [655, 332] width 153 height 42
type input "Sean"
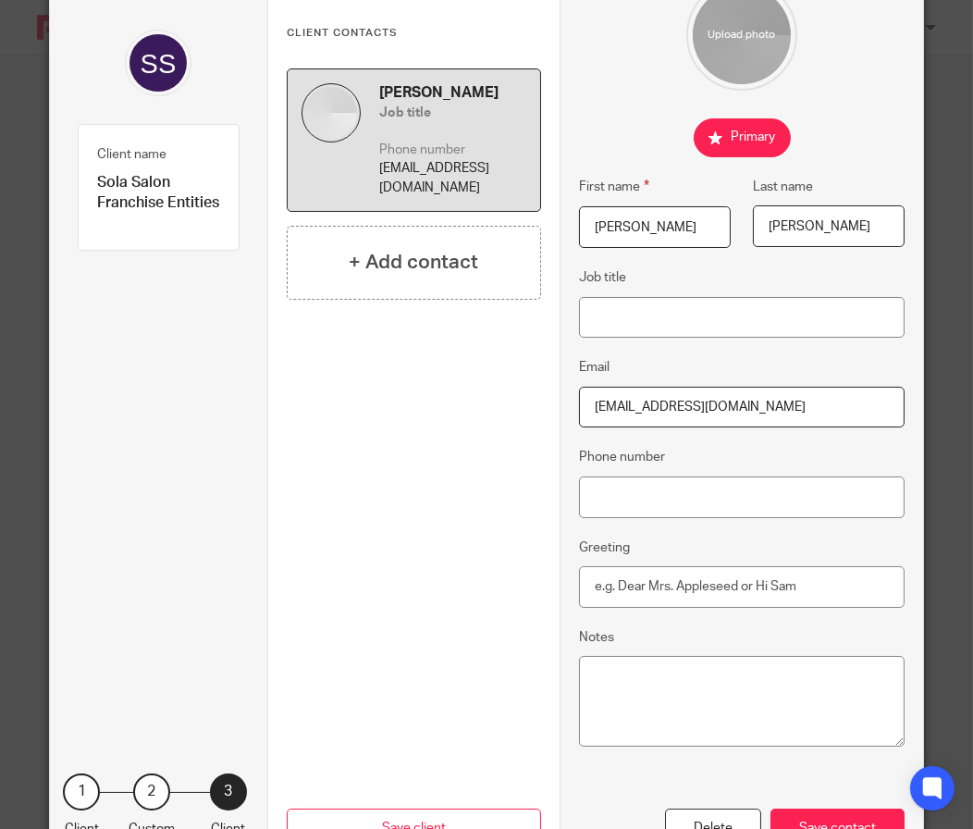
scroll to position [189, 0]
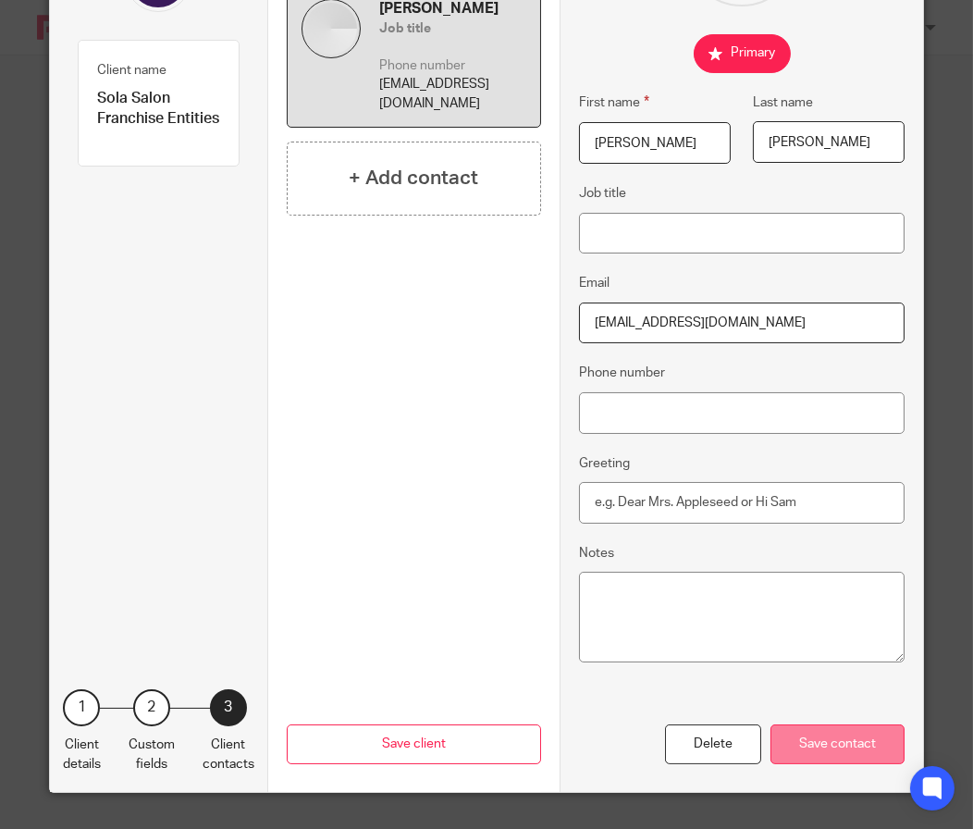
type input "Manning"
click at [845, 749] on div "Save contact" at bounding box center [838, 744] width 134 height 40
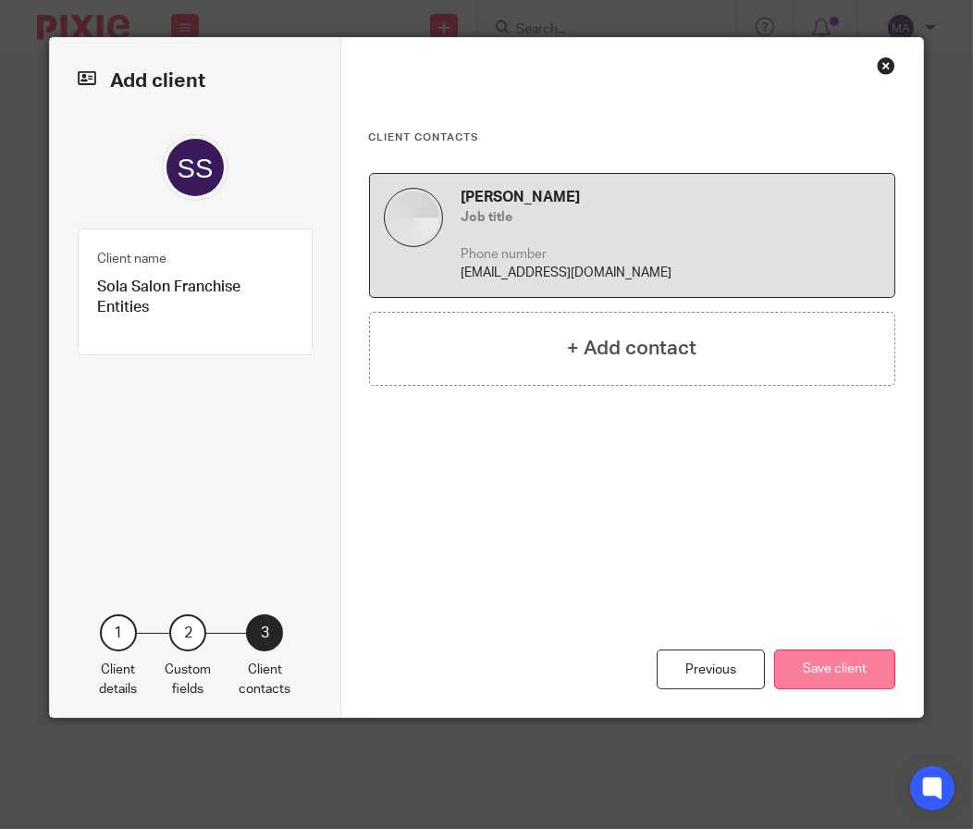
click at [842, 682] on button "Save client" at bounding box center [834, 669] width 121 height 40
click at [856, 664] on button "Save client" at bounding box center [834, 669] width 121 height 40
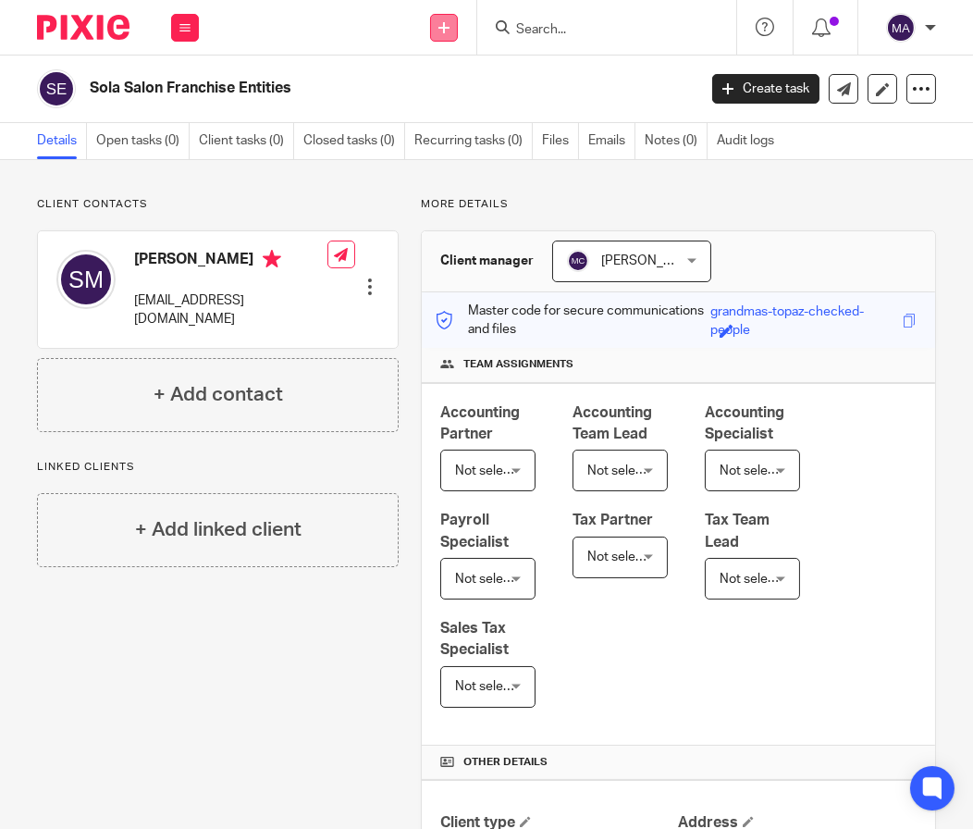
click at [452, 34] on link at bounding box center [444, 28] width 28 height 28
click at [449, 121] on link "Create task" at bounding box center [443, 113] width 129 height 27
click at [448, 42] on div "Send new email Create task Add client Request signature" at bounding box center [445, 27] width 66 height 55
click at [443, 142] on link "Add client" at bounding box center [443, 141] width 129 height 27
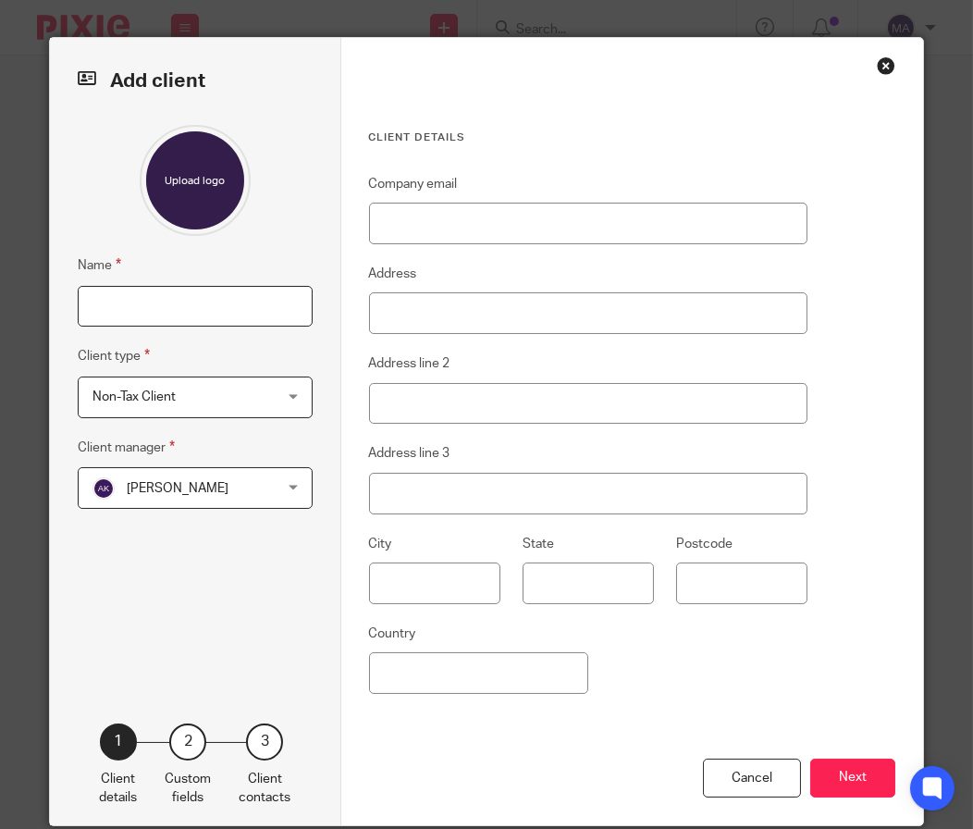
click at [191, 309] on input "Name" at bounding box center [195, 307] width 235 height 42
paste input "Summit Steel"
type input "Summit Steel"
click at [226, 473] on span "[PERSON_NAME]" at bounding box center [180, 487] width 176 height 39
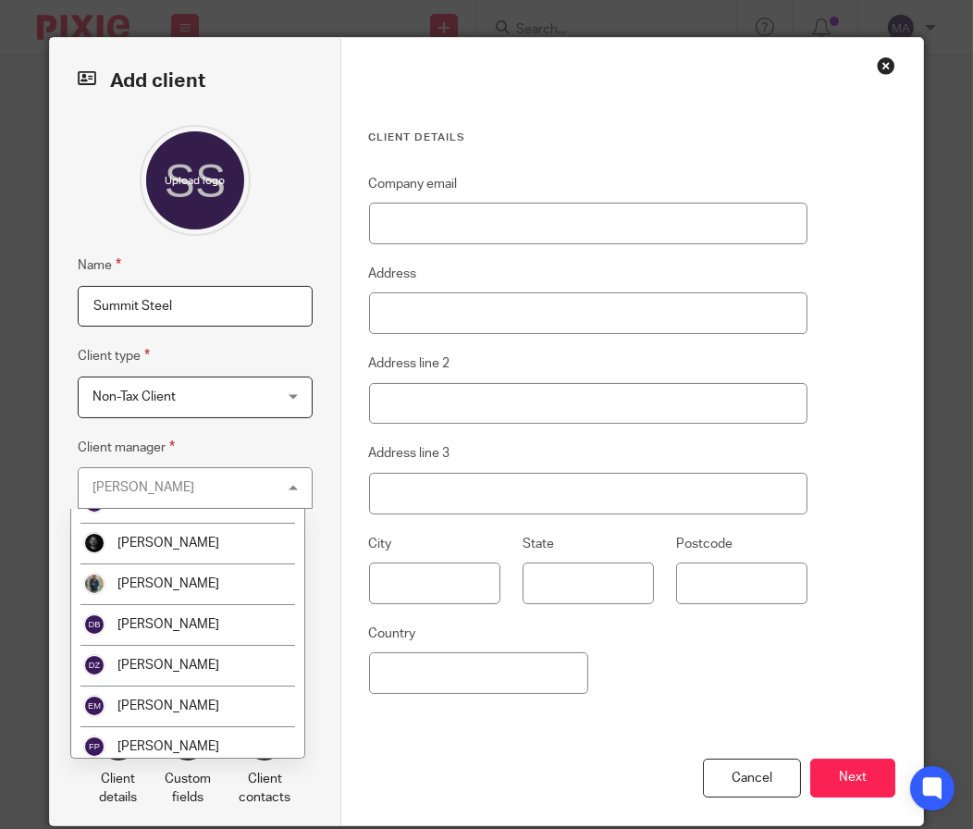
scroll to position [647, 0]
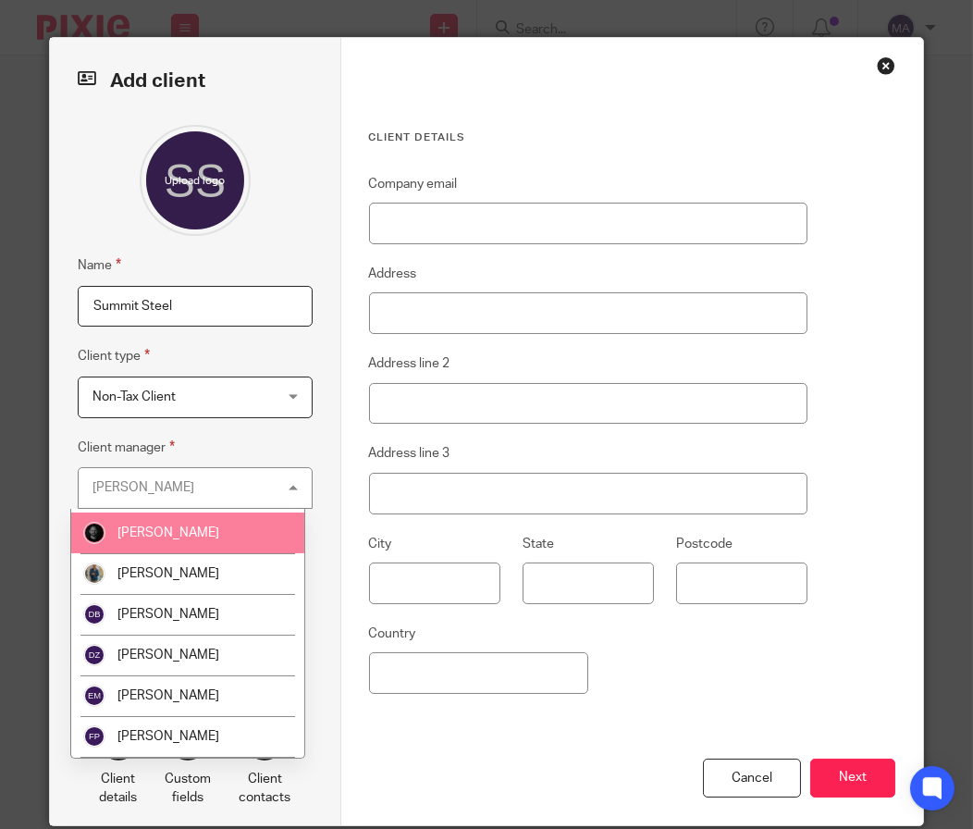
click at [221, 536] on li "[PERSON_NAME]" at bounding box center [187, 532] width 233 height 41
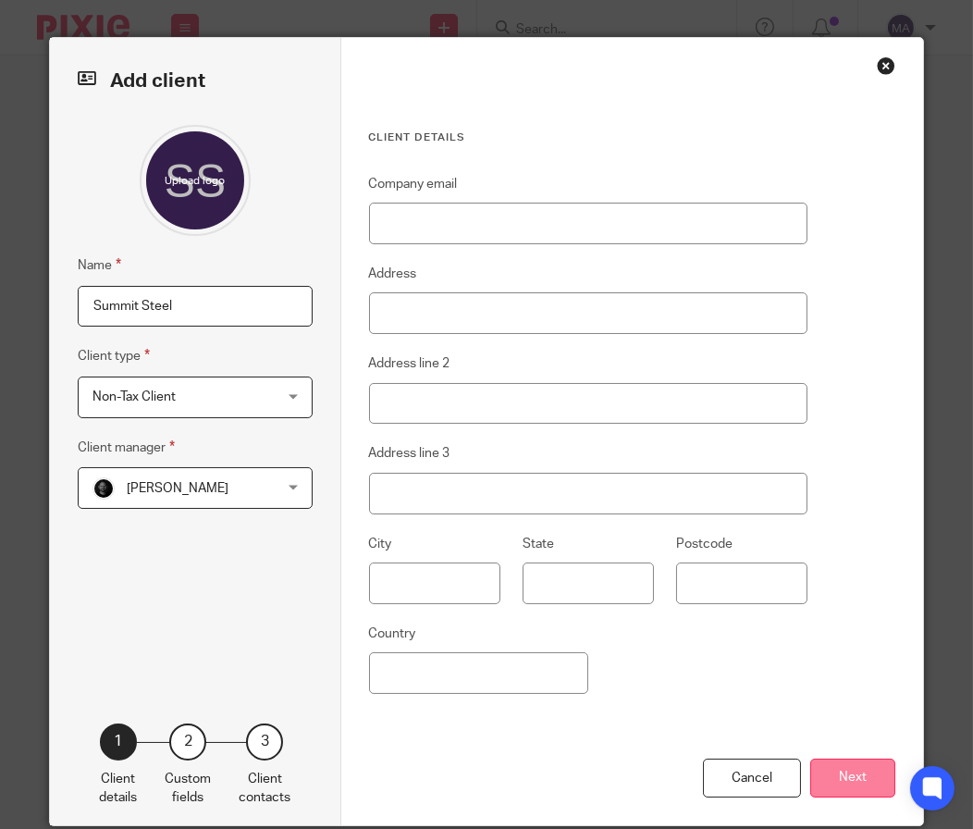
click at [835, 769] on button "Next" at bounding box center [852, 778] width 85 height 40
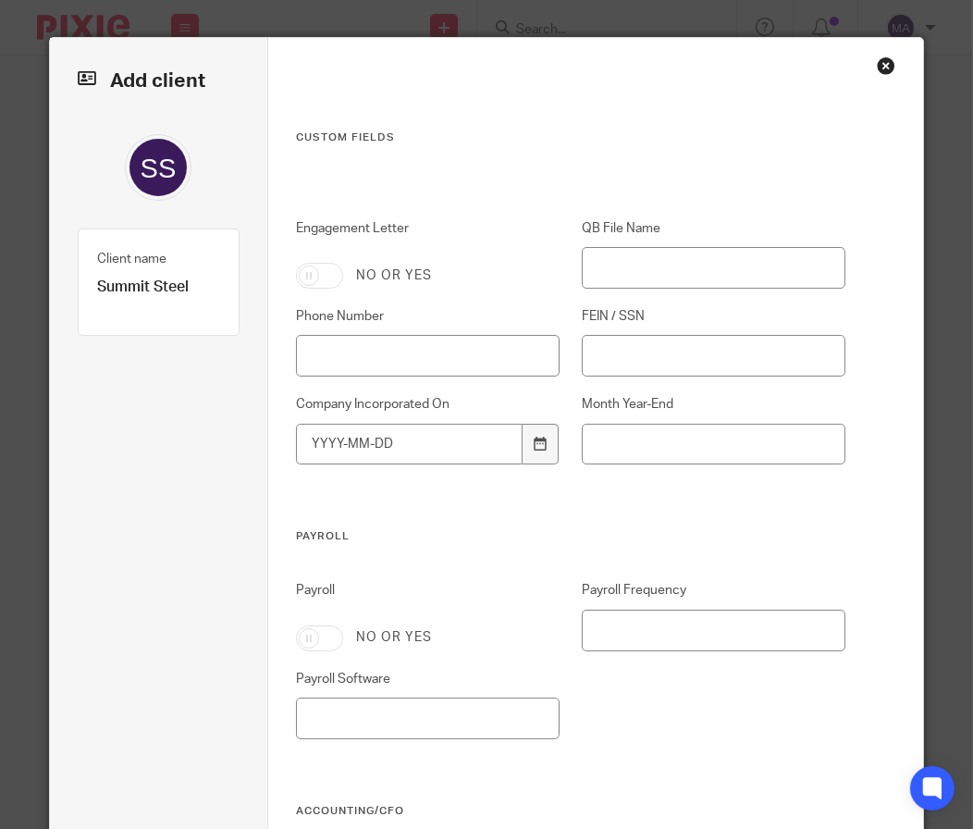
click at [316, 286] on input "Engagement Letter" at bounding box center [319, 276] width 47 height 26
checkbox input "true"
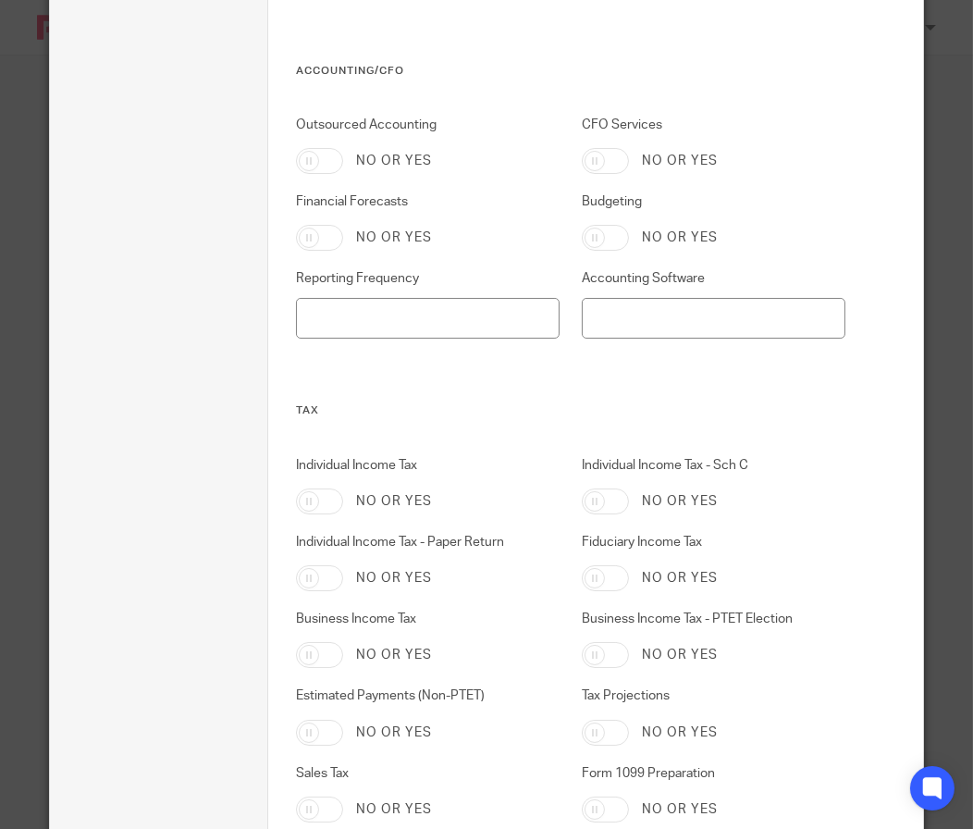
scroll to position [902, 0]
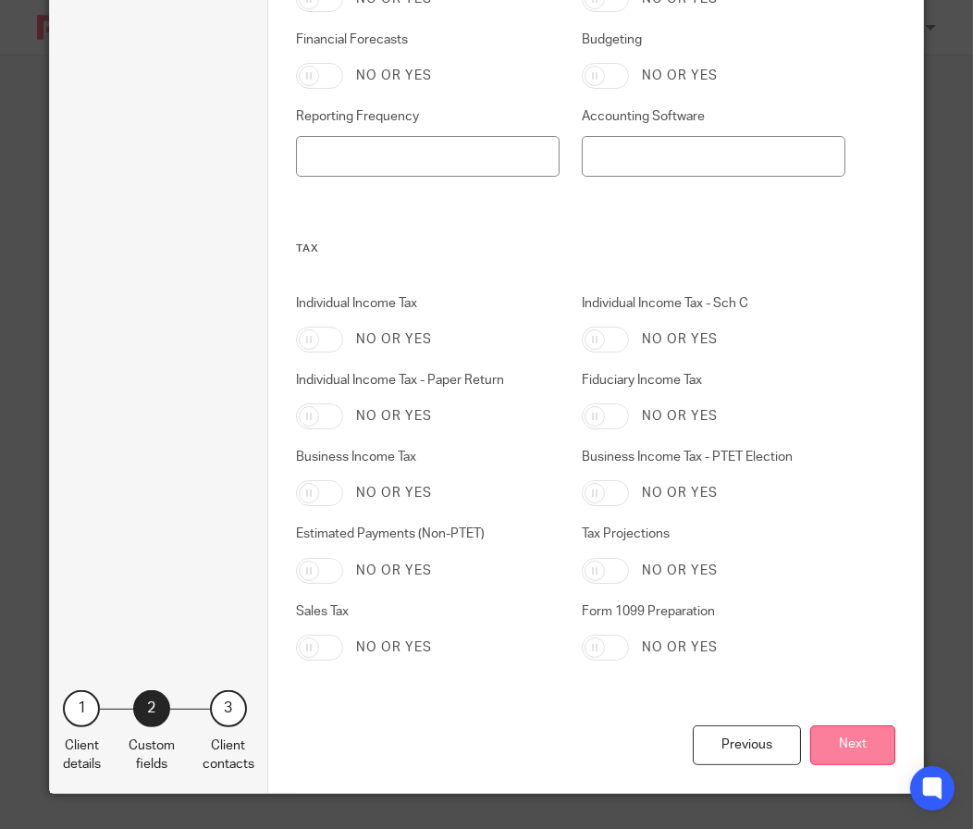
click at [848, 758] on button "Next" at bounding box center [852, 745] width 85 height 40
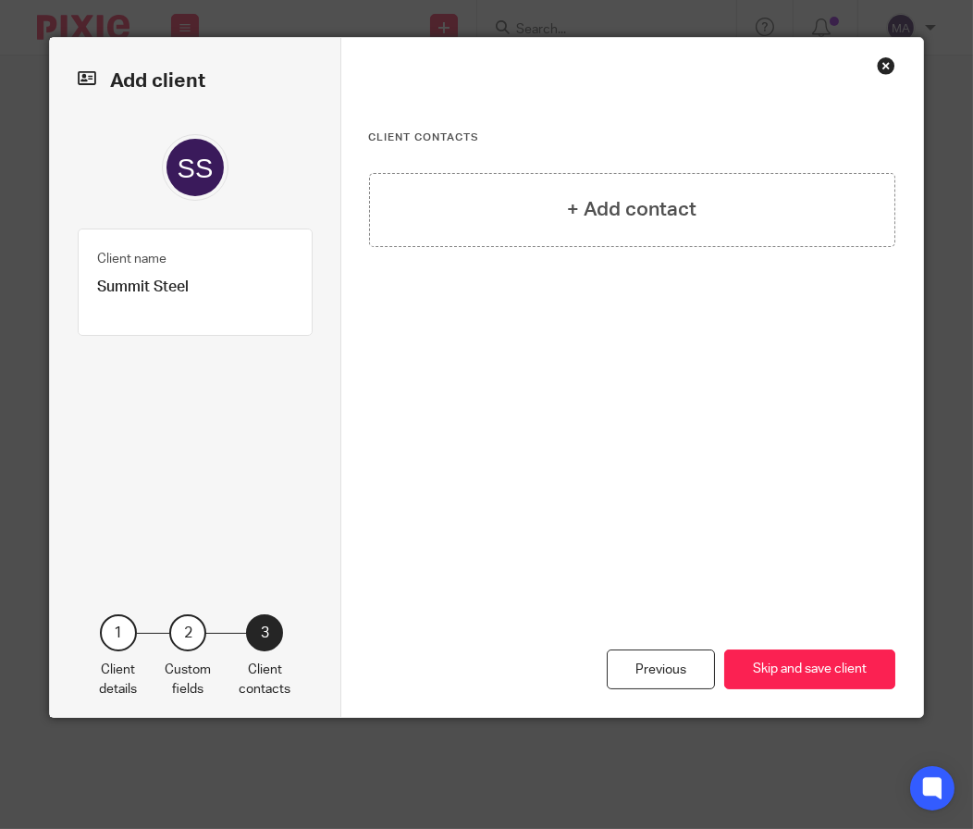
scroll to position [0, 0]
click at [818, 678] on button "Skip and save client" at bounding box center [809, 669] width 171 height 40
click at [954, 665] on div "Add client Name Summit Steel Client type Non-Tax Client Non-Tax Client Non-Tax …" at bounding box center [486, 414] width 973 height 829
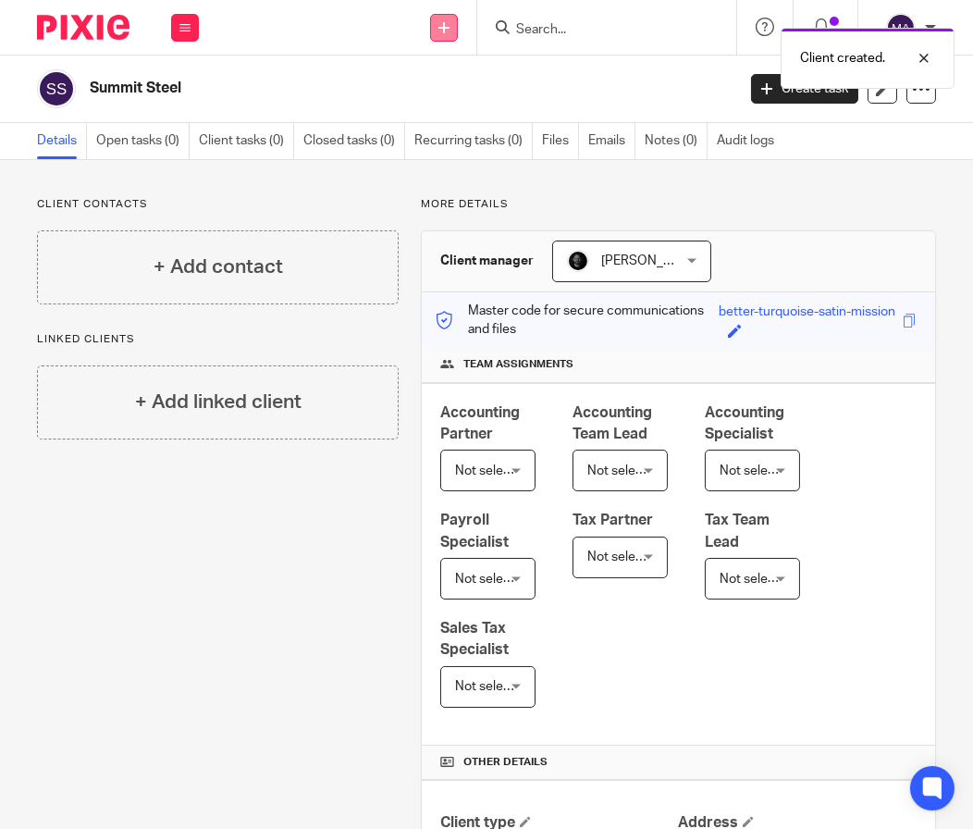
click at [447, 33] on link at bounding box center [444, 28] width 28 height 28
click at [439, 144] on link "Add client" at bounding box center [443, 141] width 129 height 27
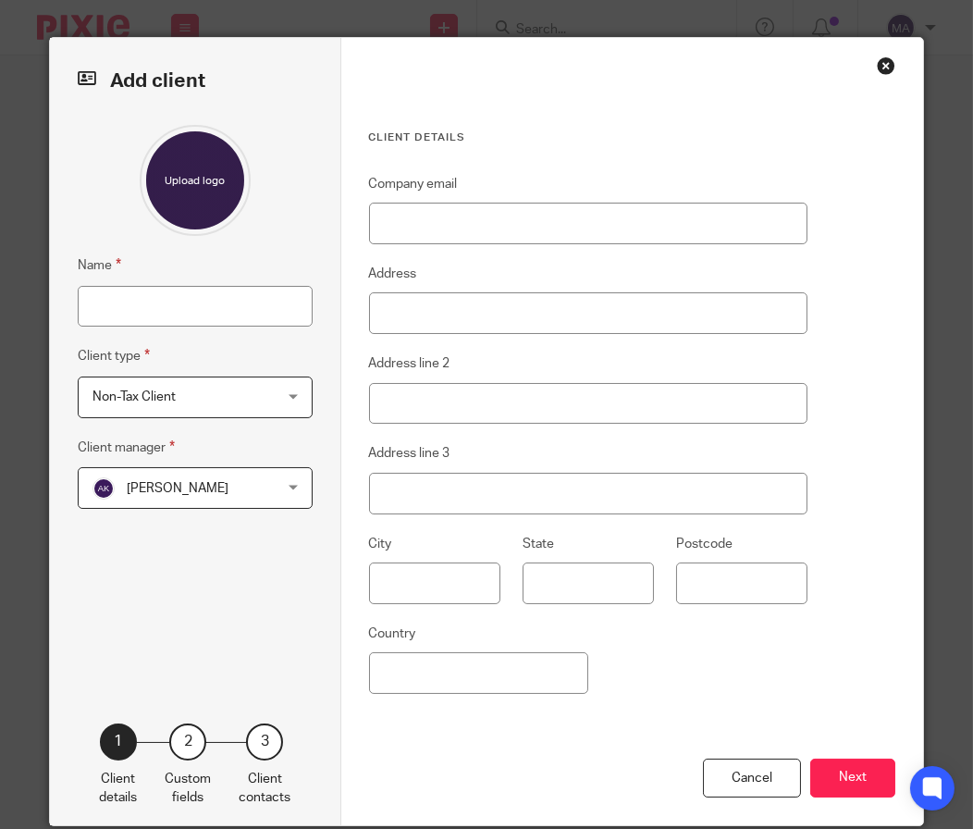
click at [173, 275] on fieldset "Name" at bounding box center [195, 290] width 235 height 72
drag, startPoint x: 161, startPoint y: 302, endPoint x: 163, endPoint y: 323, distance: 20.4
click at [161, 302] on input "Name" at bounding box center [195, 307] width 235 height 42
paste input "Summit and [GEOGRAPHIC_DATA]"
type input "Summit and [GEOGRAPHIC_DATA]"
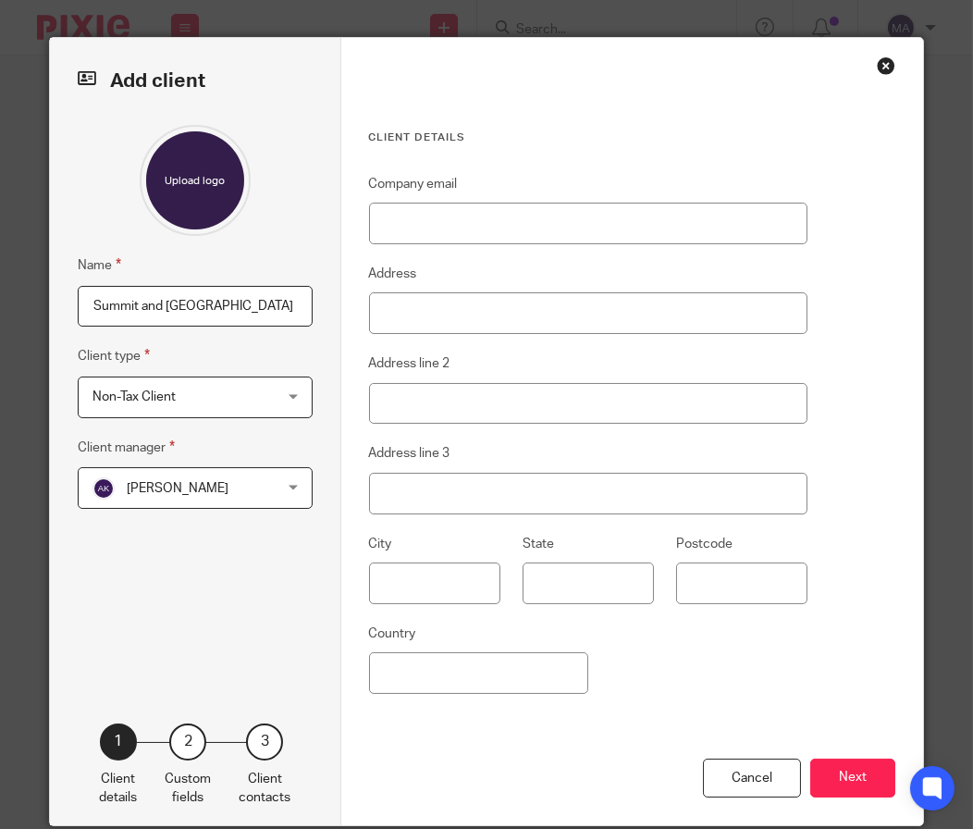
click at [136, 495] on span "[PERSON_NAME]" at bounding box center [180, 487] width 176 height 39
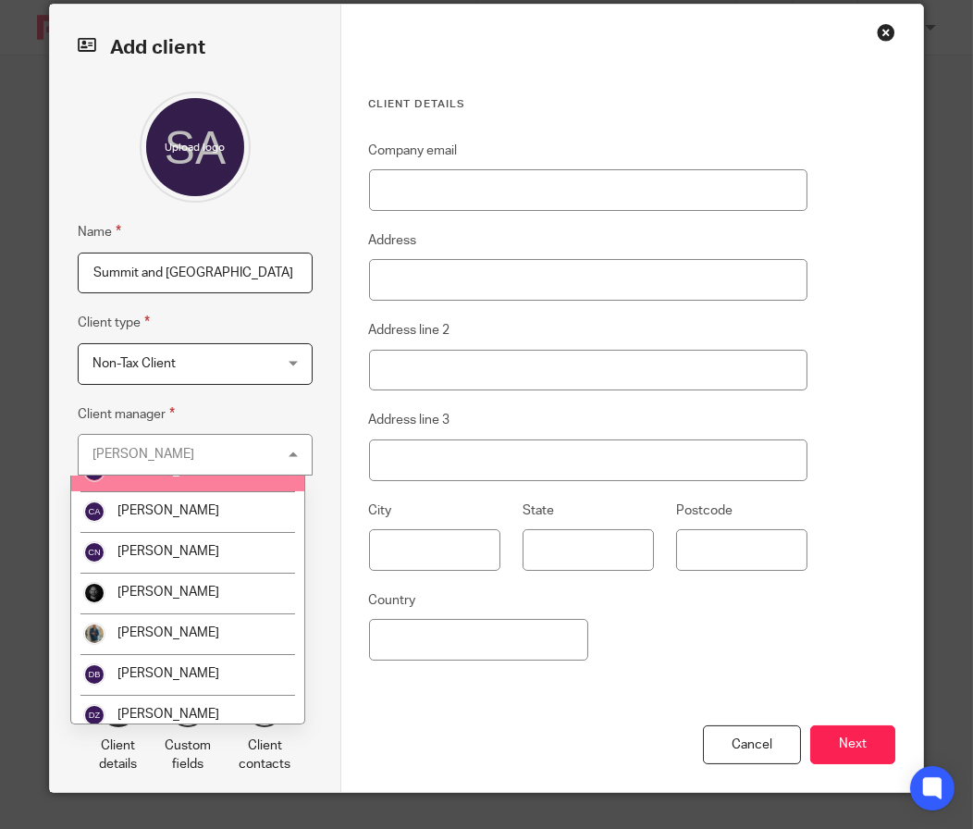
scroll to position [555, 0]
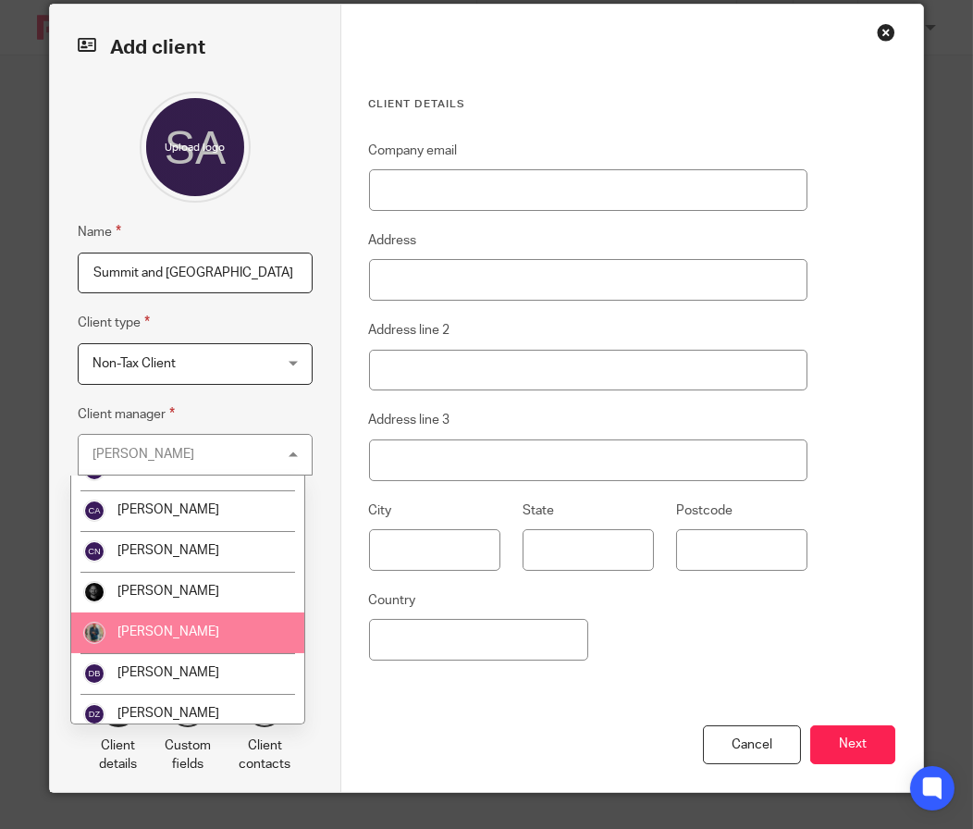
click at [232, 600] on li "[PERSON_NAME]" at bounding box center [187, 592] width 233 height 41
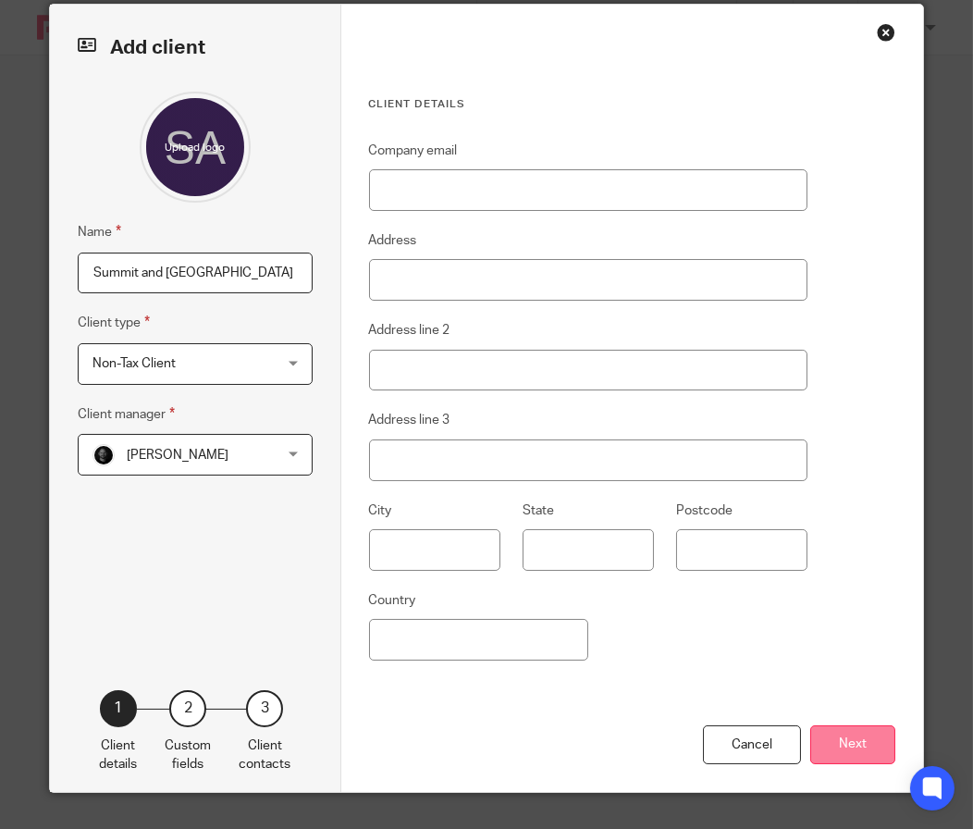
click at [843, 739] on button "Next" at bounding box center [852, 745] width 85 height 40
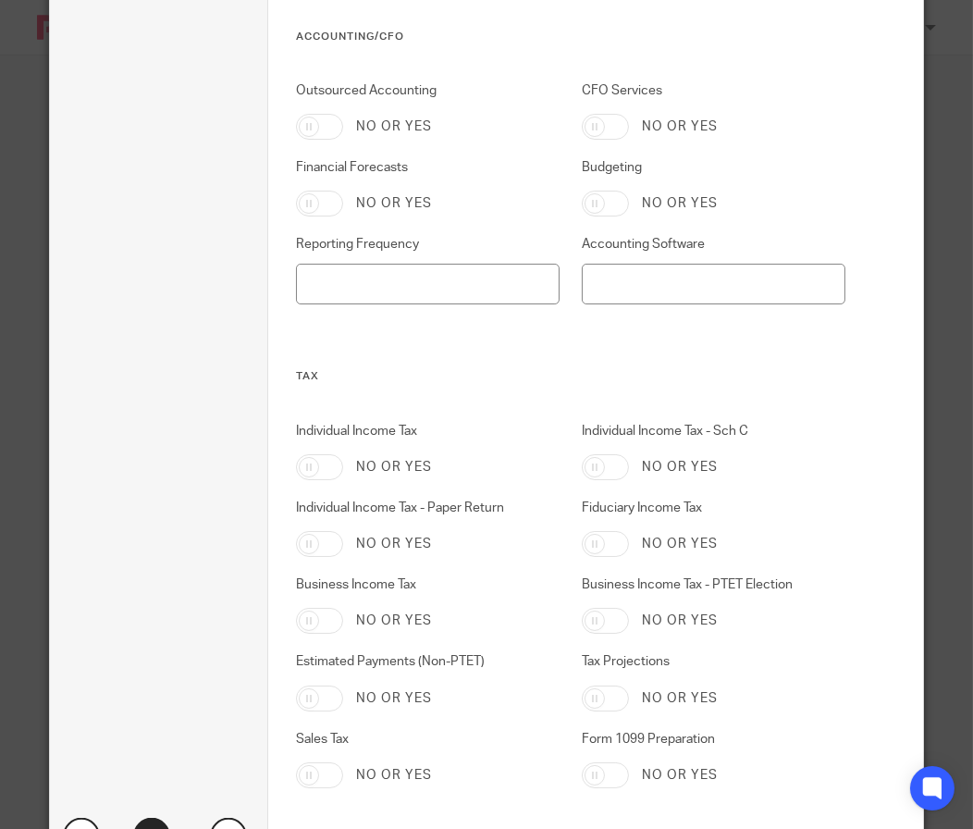
scroll to position [902, 0]
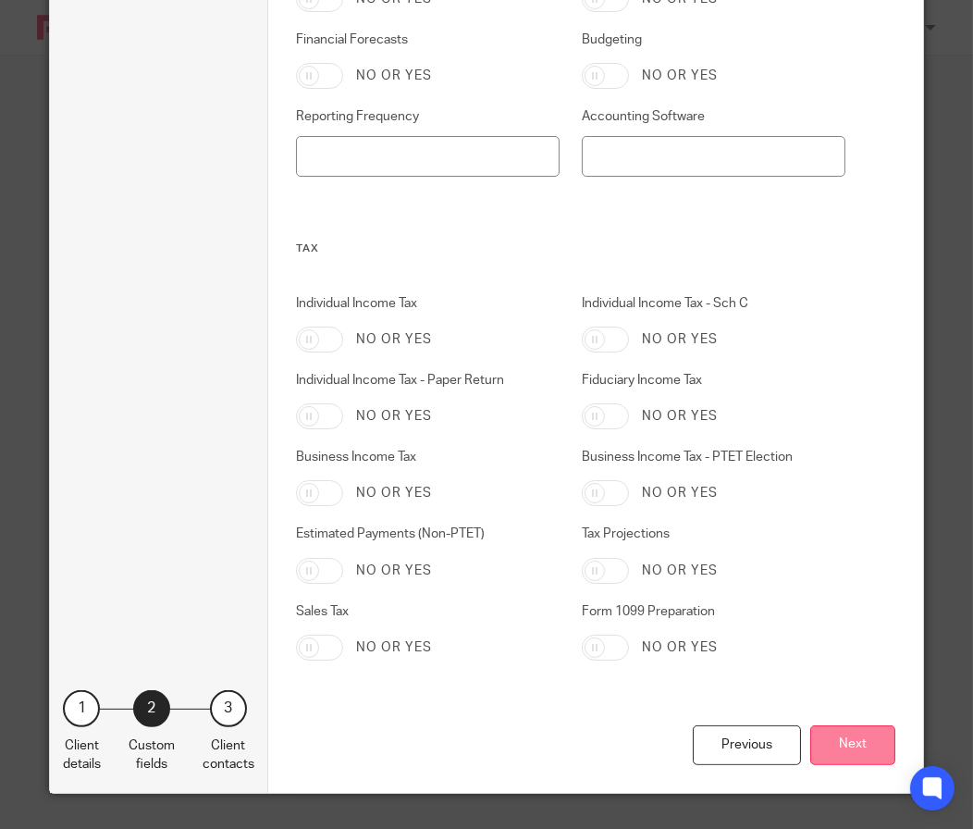
click at [822, 761] on button "Next" at bounding box center [852, 745] width 85 height 40
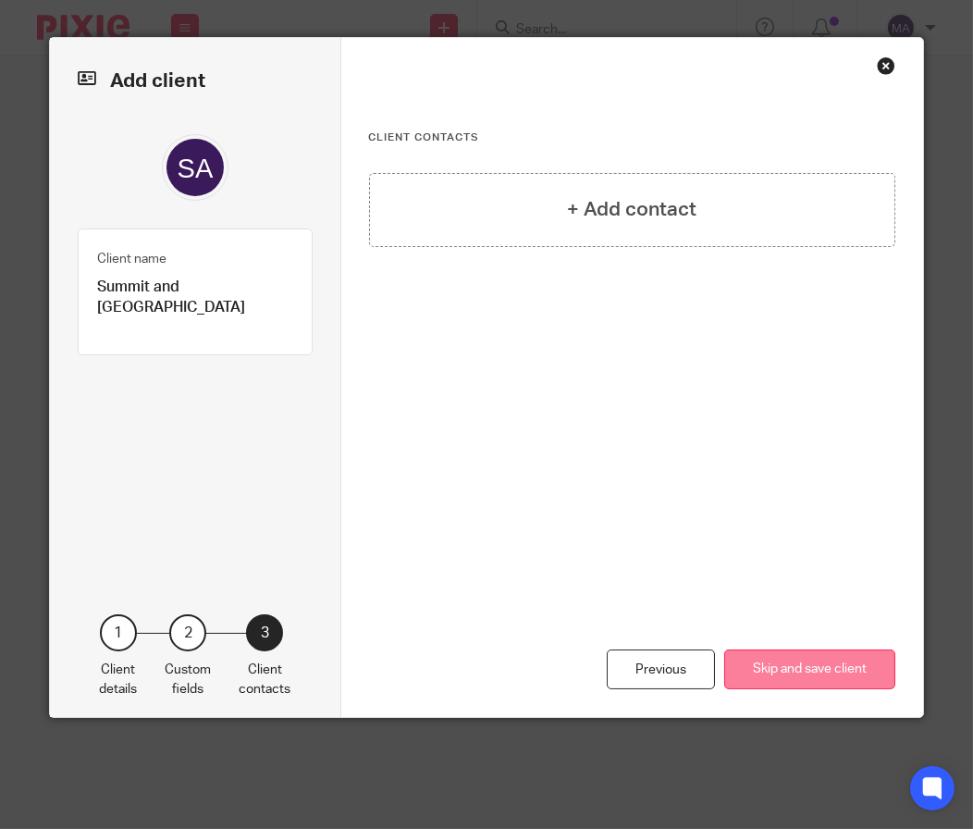
click at [816, 672] on button "Skip and save client" at bounding box center [809, 669] width 171 height 40
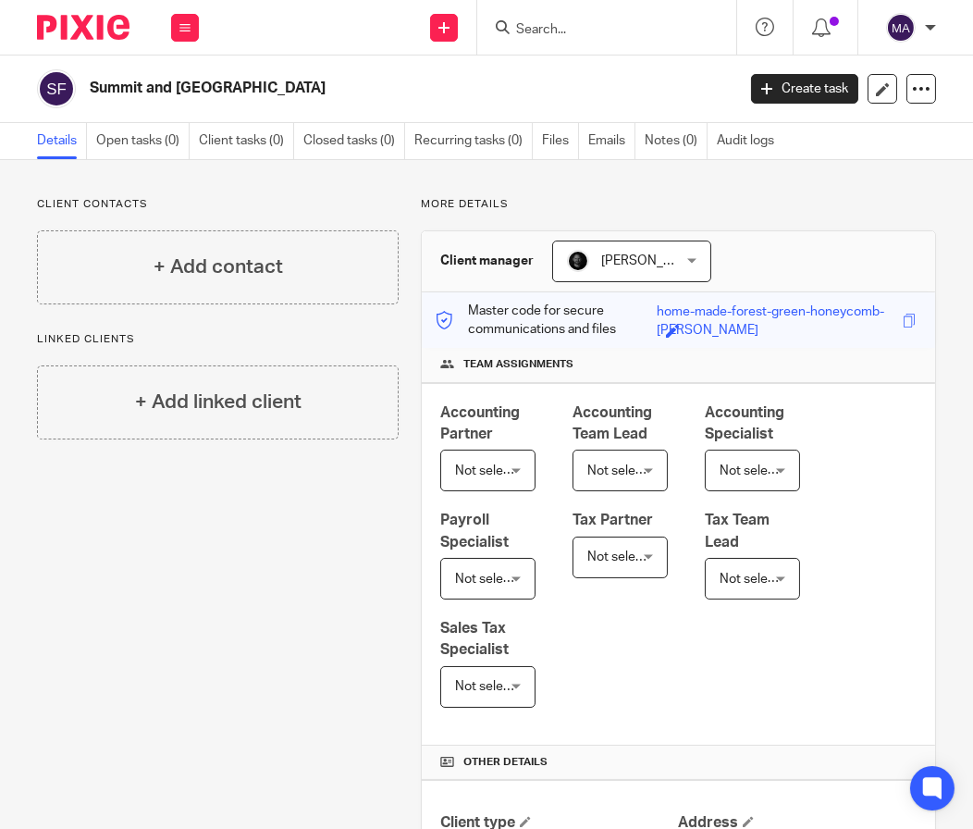
click at [566, 37] on input "Search" at bounding box center [597, 30] width 166 height 17
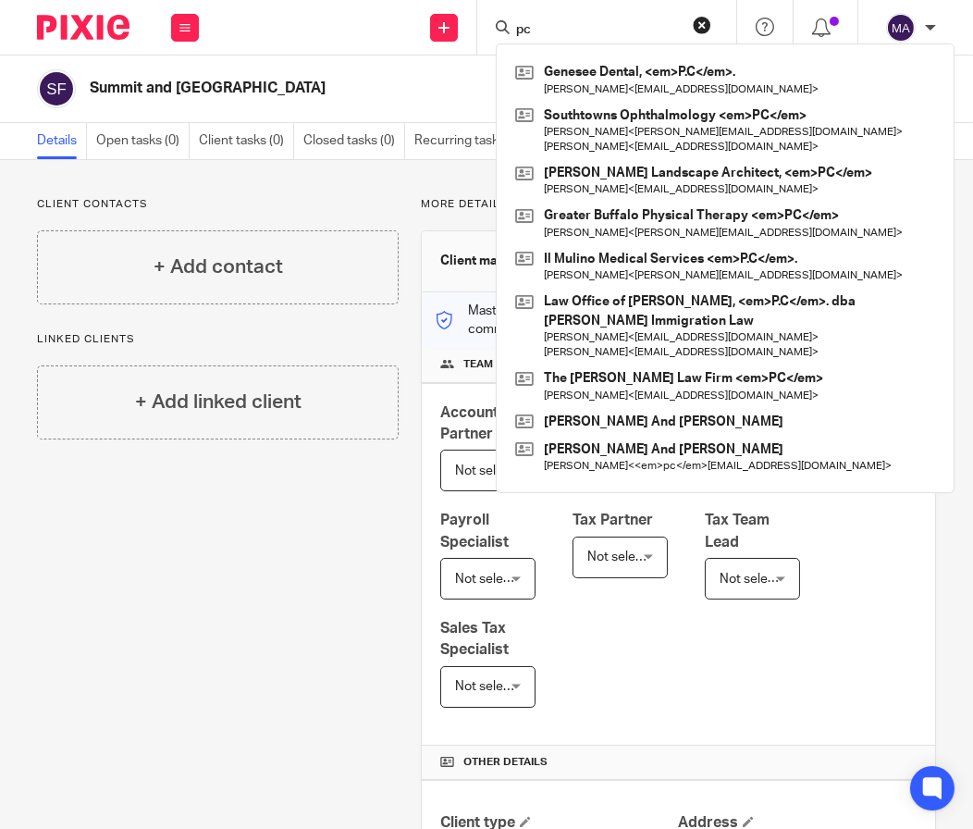
type input "p"
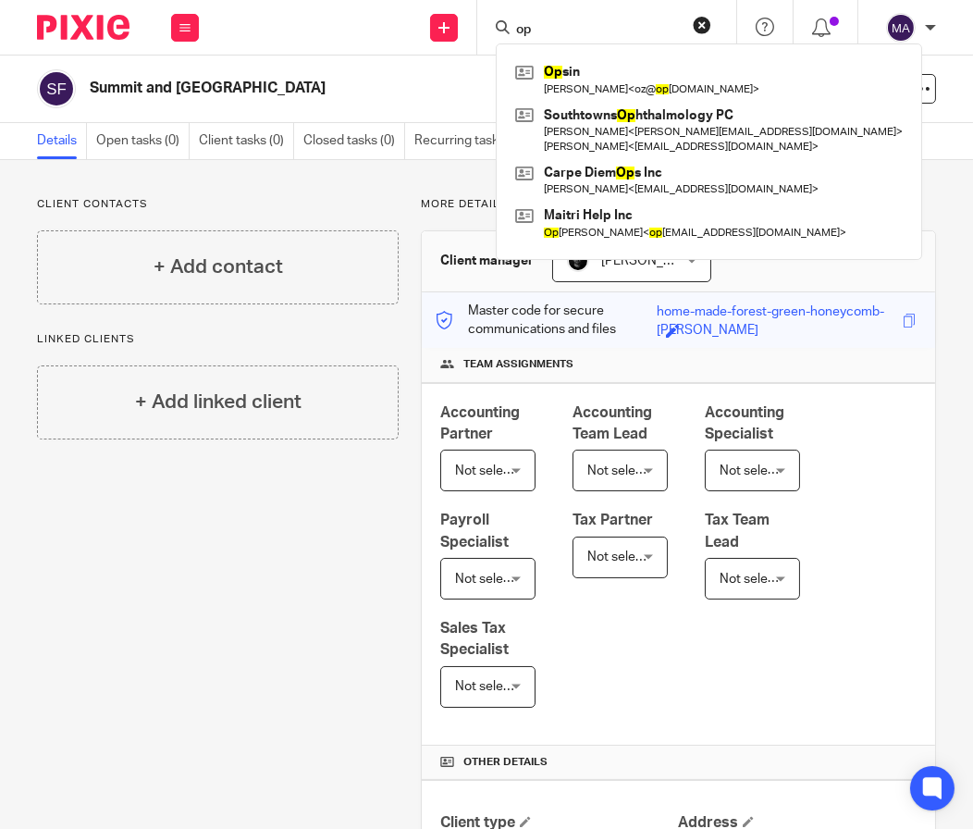
type input "o"
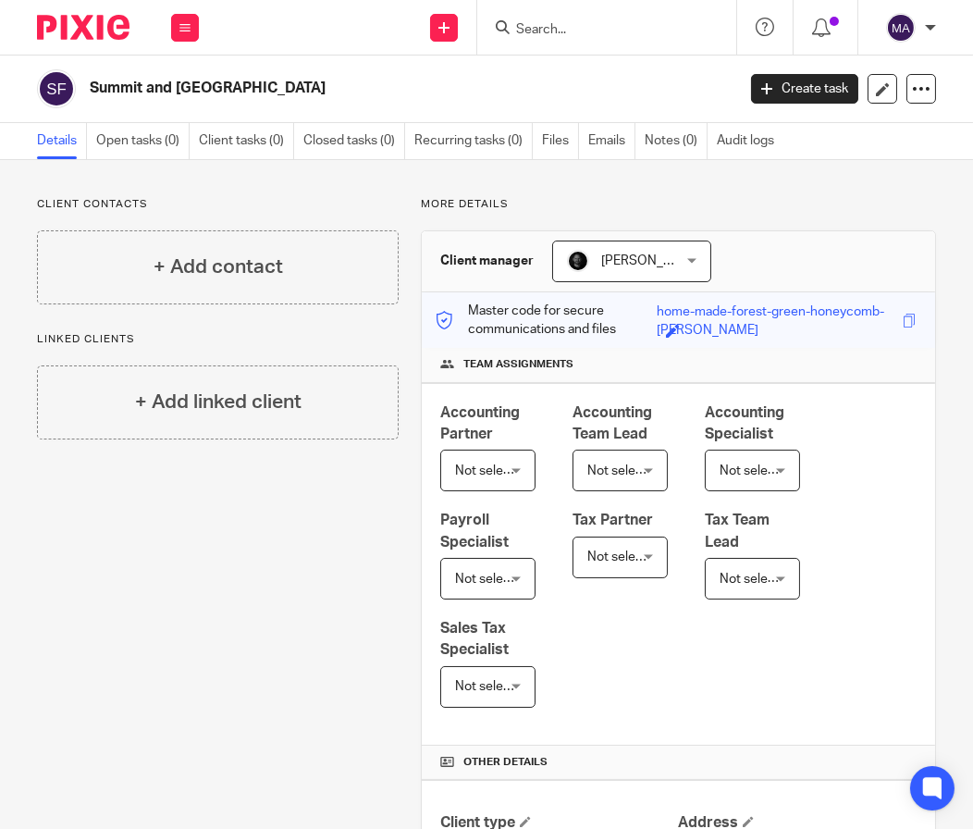
click at [457, 39] on div "Send new email Create task Add client Request signature" at bounding box center [445, 27] width 66 height 55
click at [459, 37] on div "Send new email Create task Add client Request signature" at bounding box center [445, 27] width 66 height 55
click at [438, 25] on icon at bounding box center [443, 27] width 11 height 11
click at [450, 138] on link "Add client" at bounding box center [443, 141] width 129 height 27
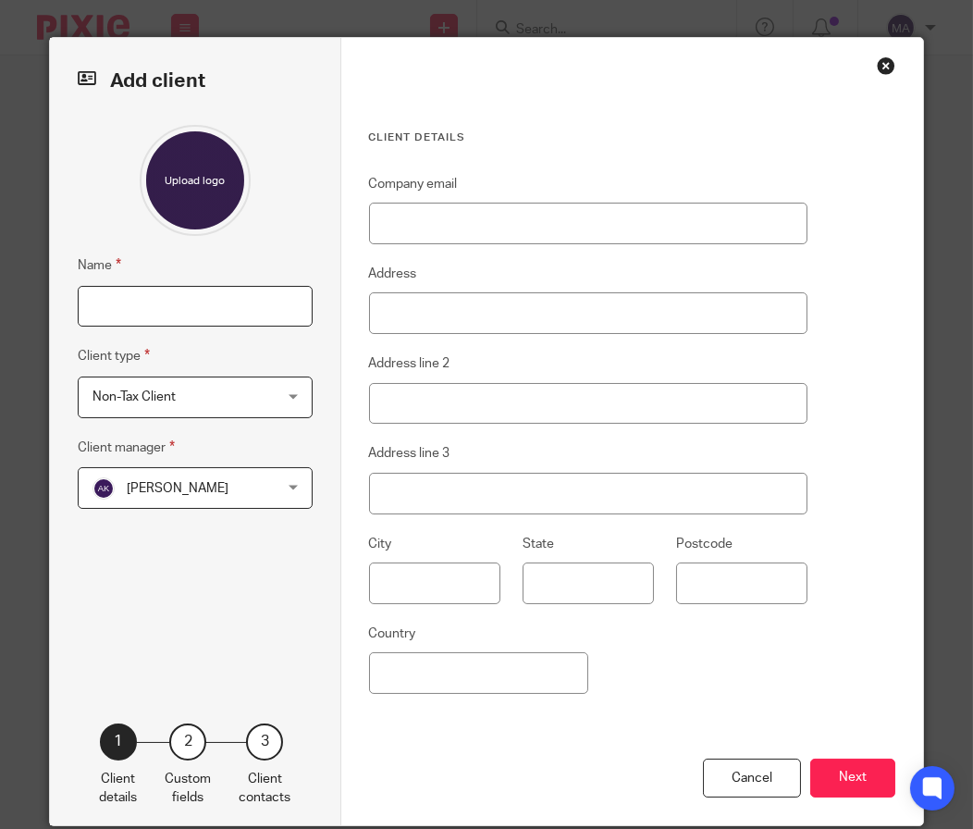
drag, startPoint x: 0, startPoint y: 0, endPoint x: 150, endPoint y: 309, distance: 343.4
click at [150, 309] on input "Name" at bounding box center [195, 307] width 235 height 42
paste input "TEI LSDB LLC"
type input "TEI LSDB LLC"
click at [174, 477] on span "[PERSON_NAME]" at bounding box center [180, 487] width 176 height 39
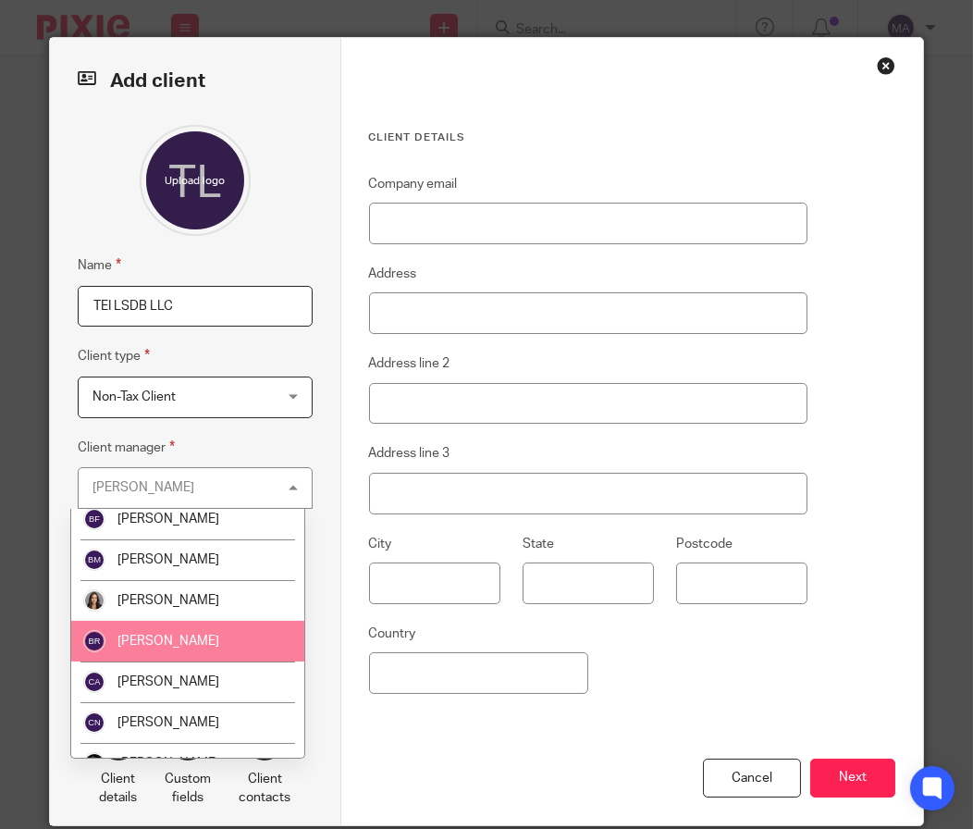
scroll to position [462, 0]
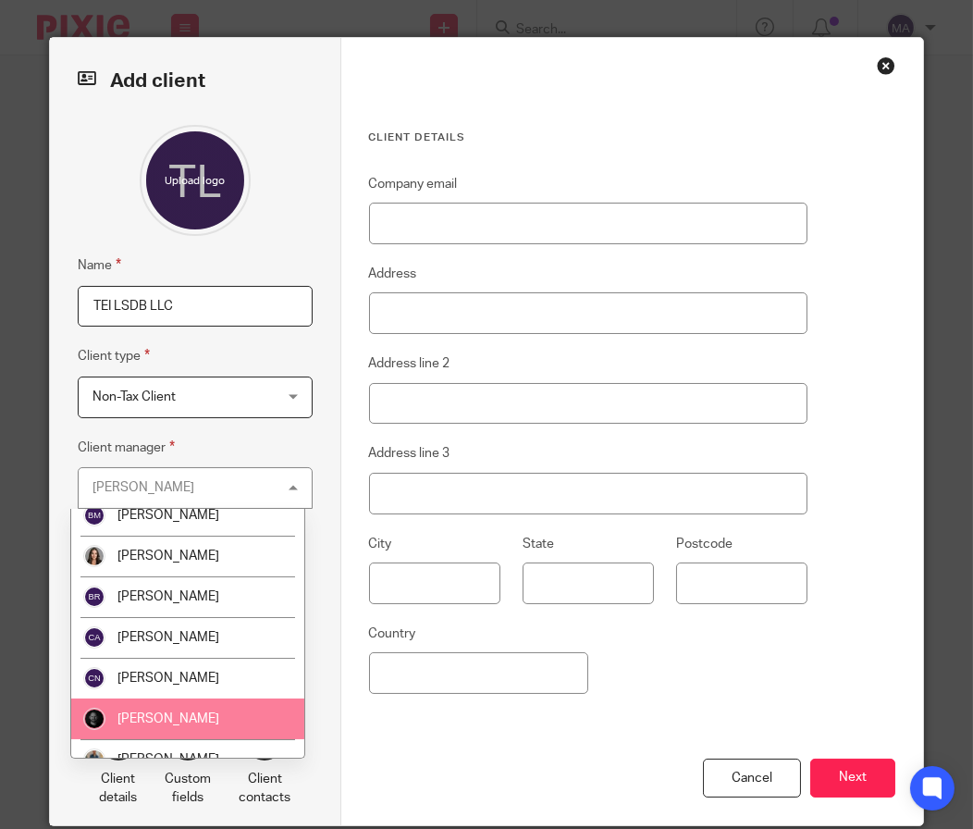
click at [193, 701] on li "[PERSON_NAME]" at bounding box center [187, 718] width 233 height 41
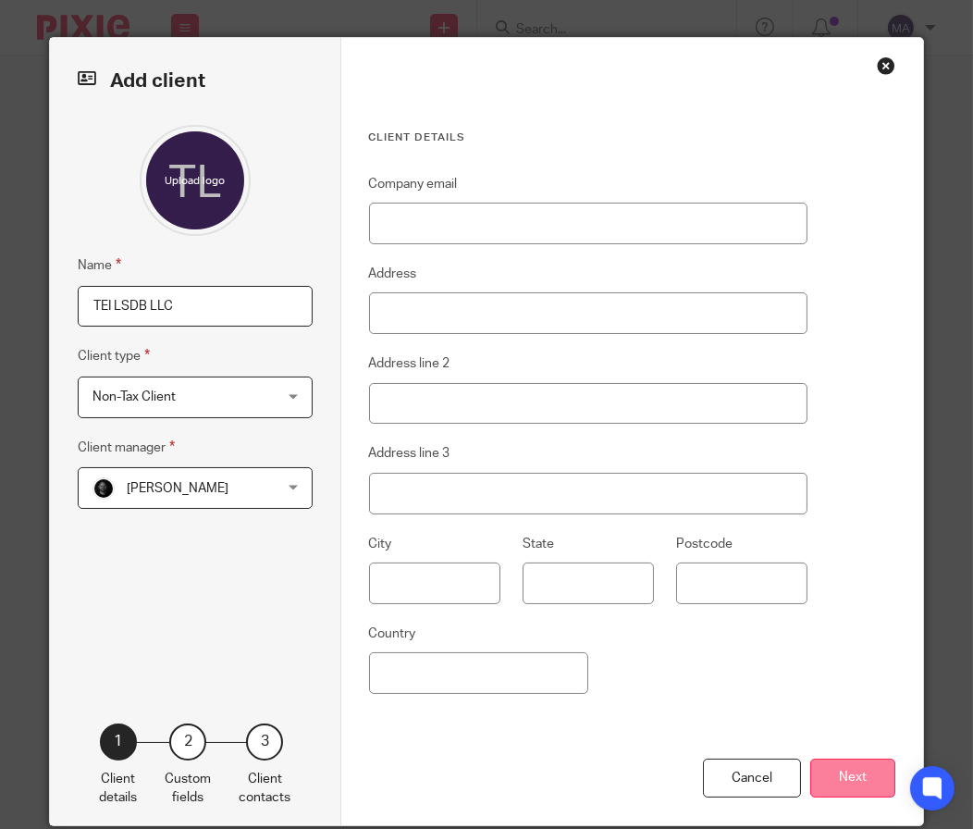
click at [854, 782] on button "Next" at bounding box center [852, 778] width 85 height 40
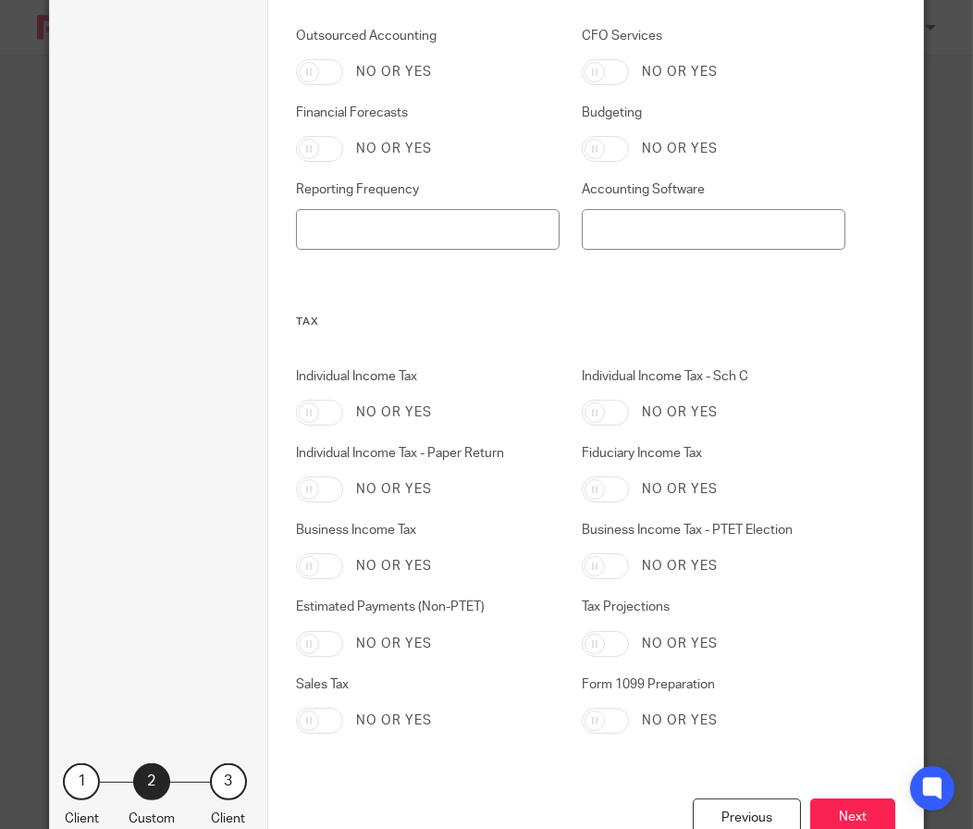
scroll to position [902, 0]
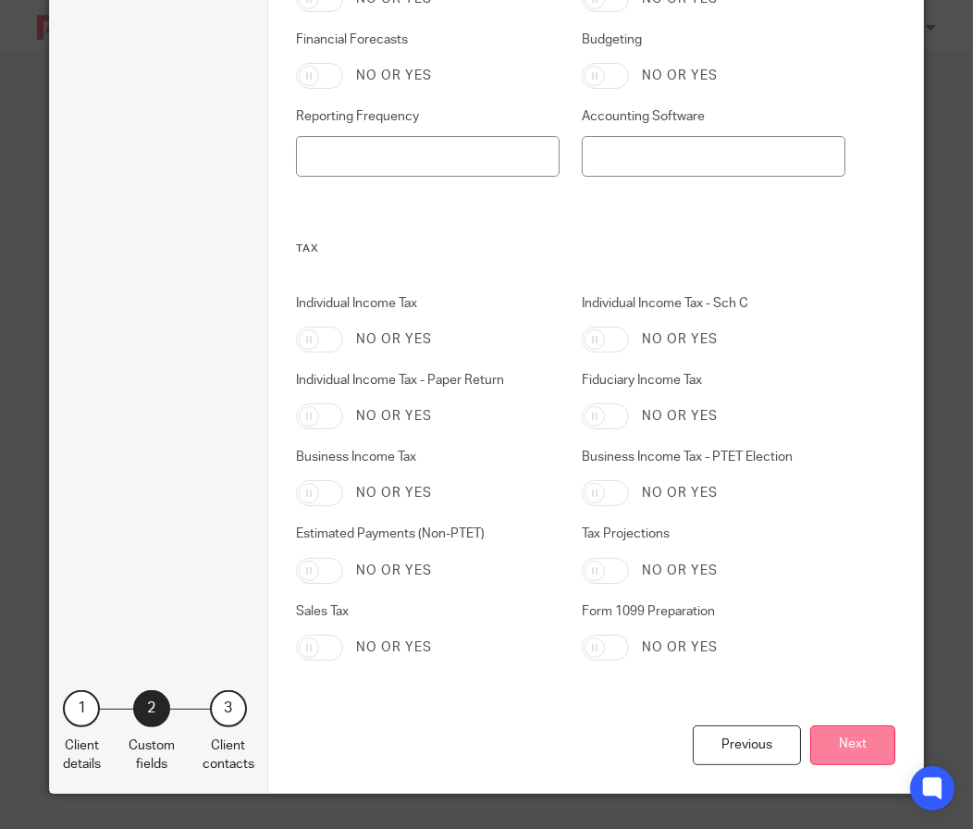
click at [845, 731] on button "Next" at bounding box center [852, 745] width 85 height 40
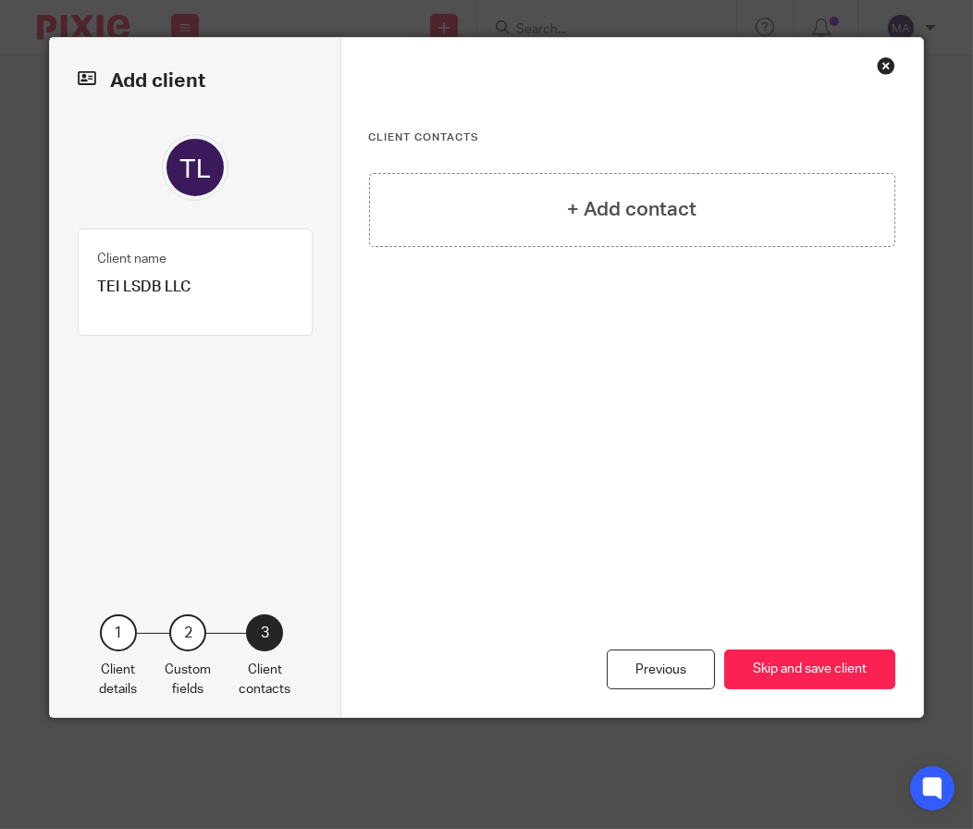
scroll to position [0, 0]
click at [831, 668] on button "Skip and save client" at bounding box center [809, 669] width 171 height 40
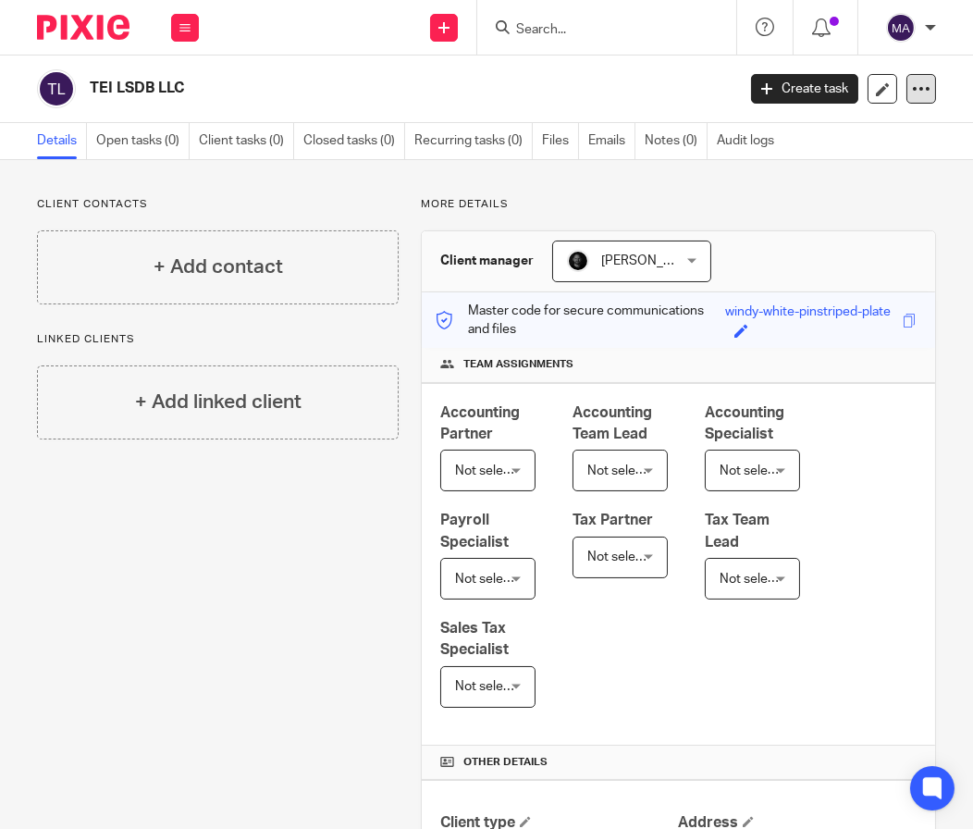
click at [912, 93] on icon at bounding box center [921, 89] width 18 height 18
click at [873, 206] on span "Delete client" at bounding box center [871, 211] width 74 height 13
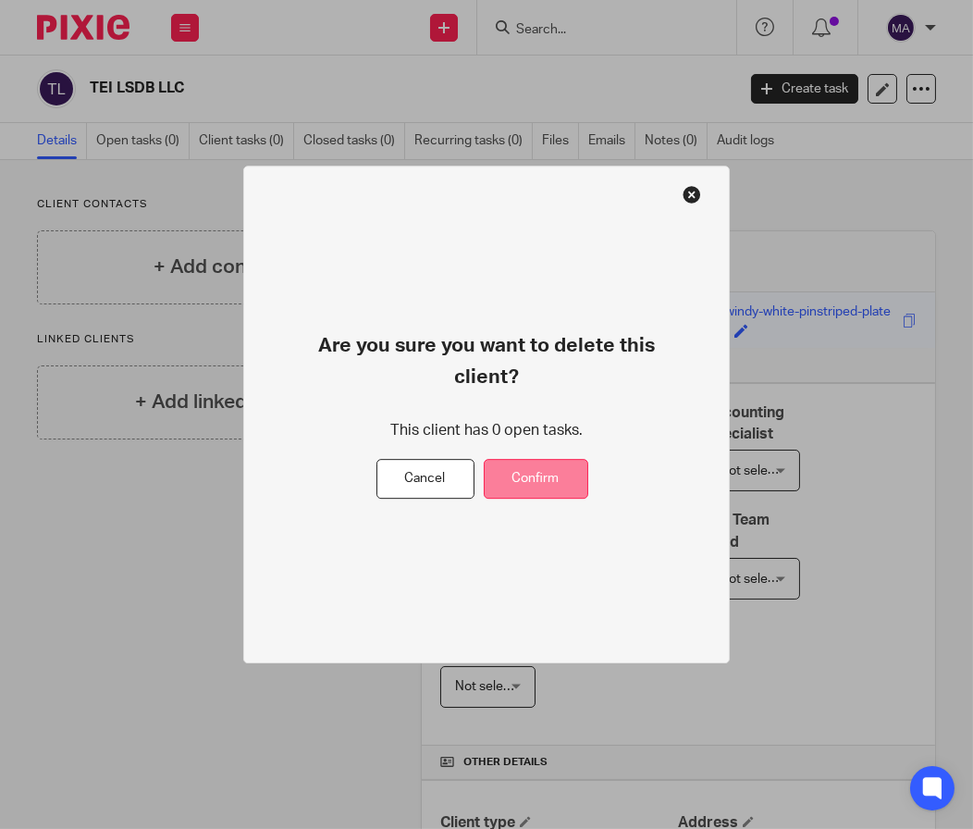
click at [574, 480] on button "Confirm" at bounding box center [536, 480] width 105 height 40
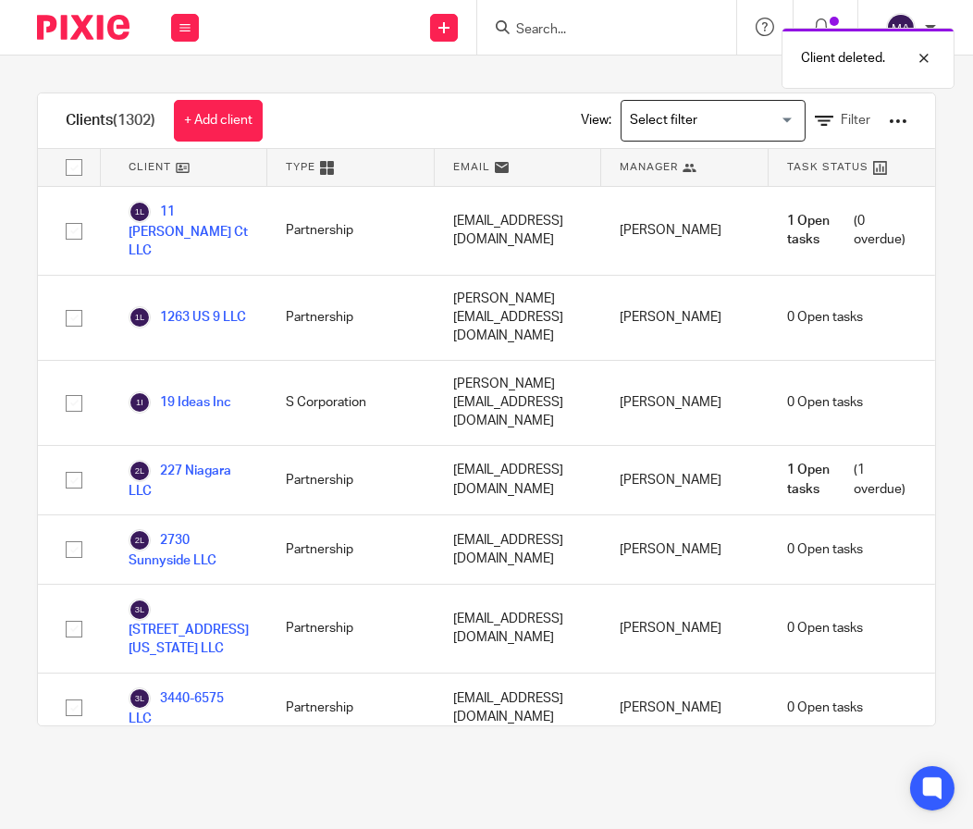
click at [519, 19] on div "Client deleted." at bounding box center [721, 53] width 468 height 70
click at [537, 30] on div "Client deleted." at bounding box center [721, 53] width 468 height 70
click at [927, 61] on div at bounding box center [910, 58] width 50 height 22
click at [557, 32] on input "Search" at bounding box center [597, 30] width 166 height 17
paste input "Trail's End Inn"
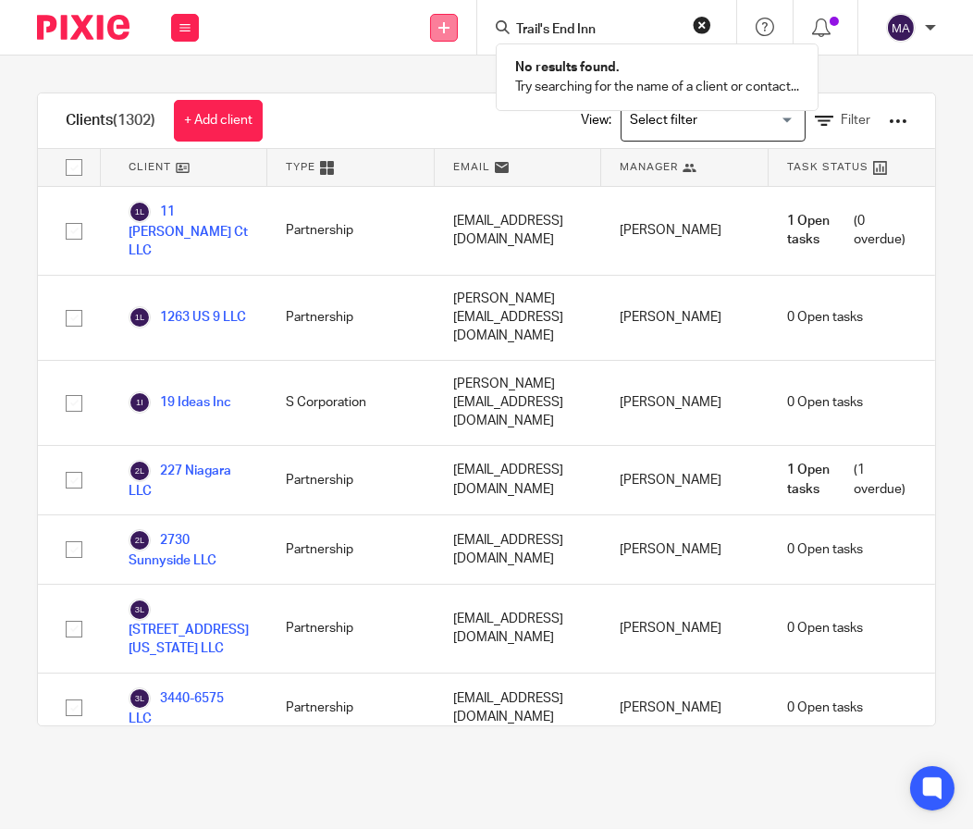
type input "Trail's End Inn"
click at [436, 26] on link at bounding box center [444, 28] width 28 height 28
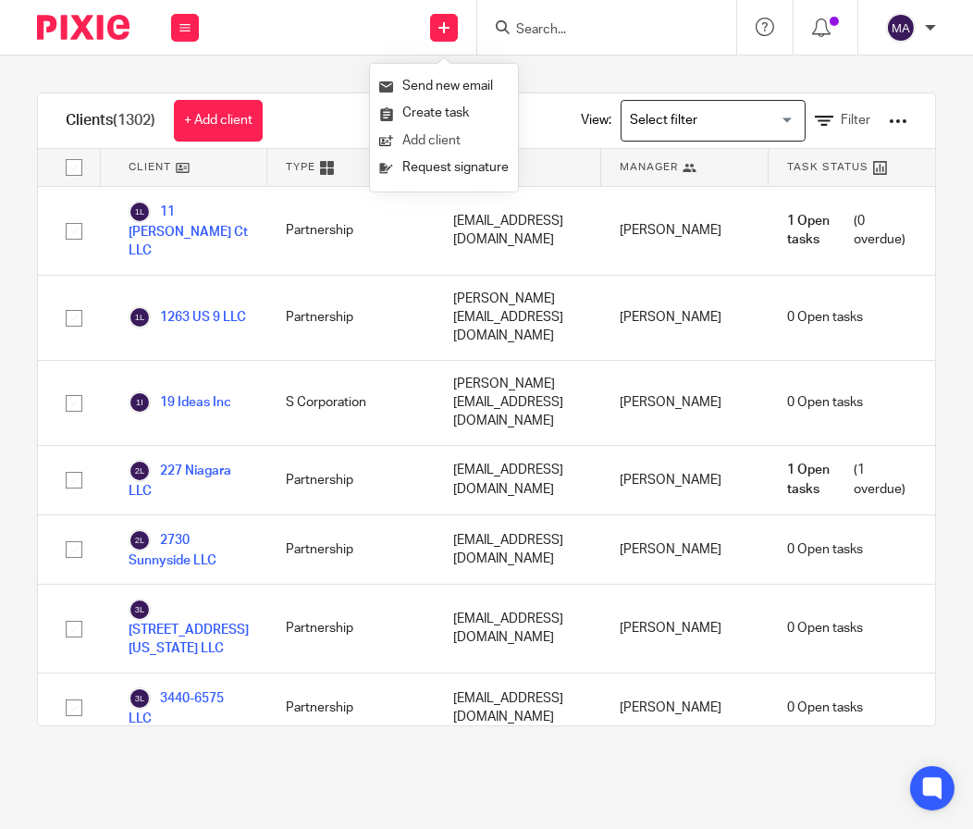
click at [413, 137] on link "Add client" at bounding box center [443, 141] width 129 height 27
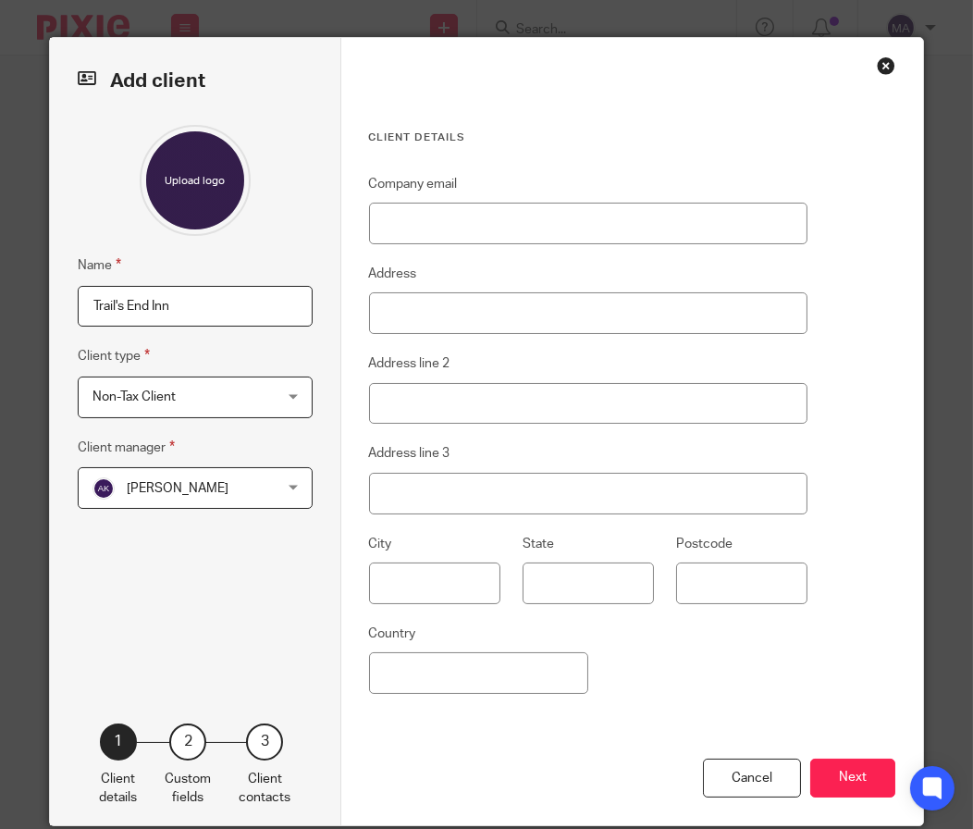
type input "Trail's End Inn"
click at [122, 388] on span "Non-Tax Client" at bounding box center [180, 396] width 176 height 39
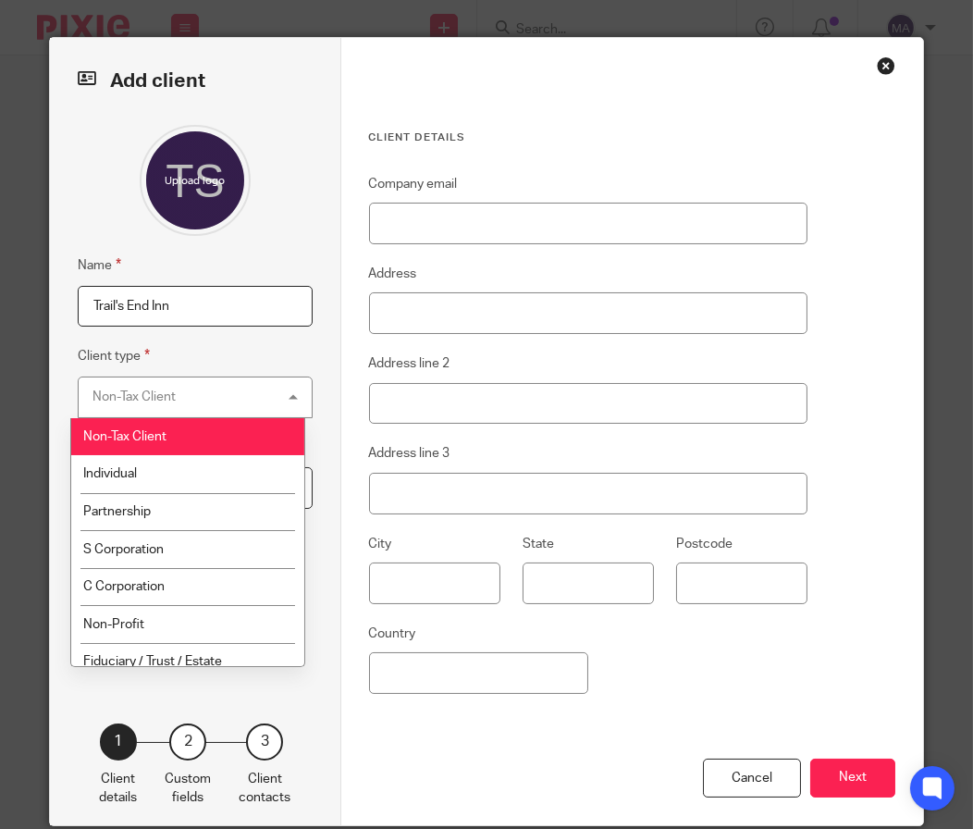
click at [235, 360] on fieldset "Client type Non-Tax Client Non-Tax Client Non-Tax Client Individual Partnership…" at bounding box center [195, 381] width 235 height 72
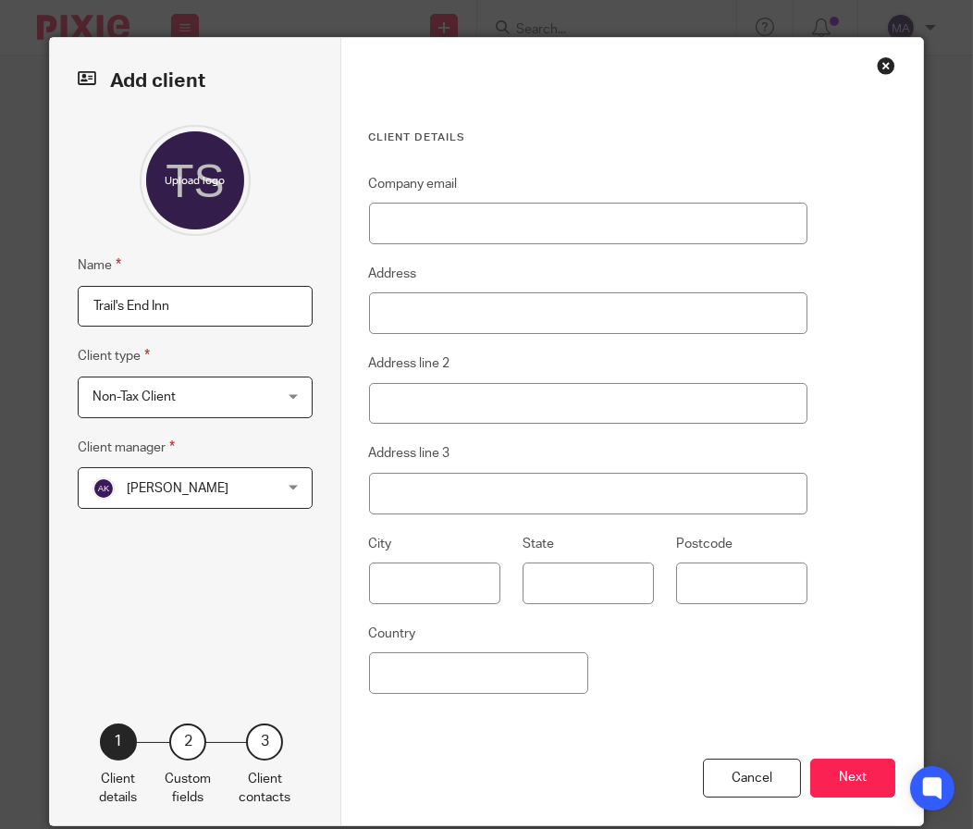
click at [239, 492] on span "[PERSON_NAME]" at bounding box center [180, 487] width 176 height 39
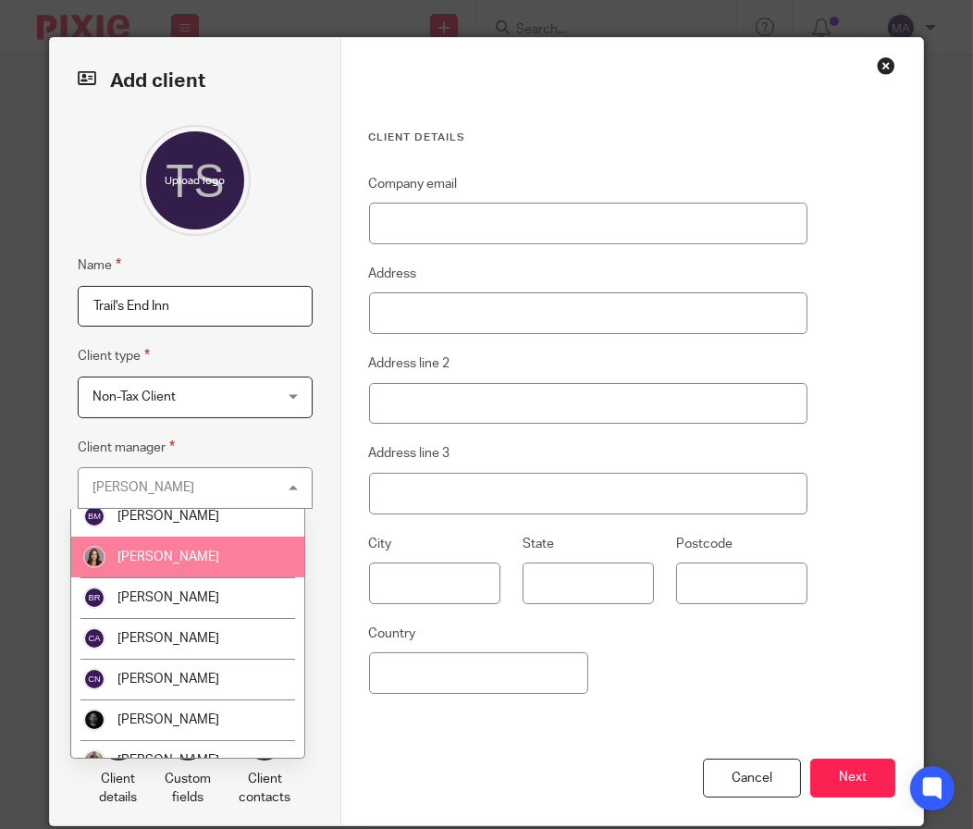
scroll to position [462, 0]
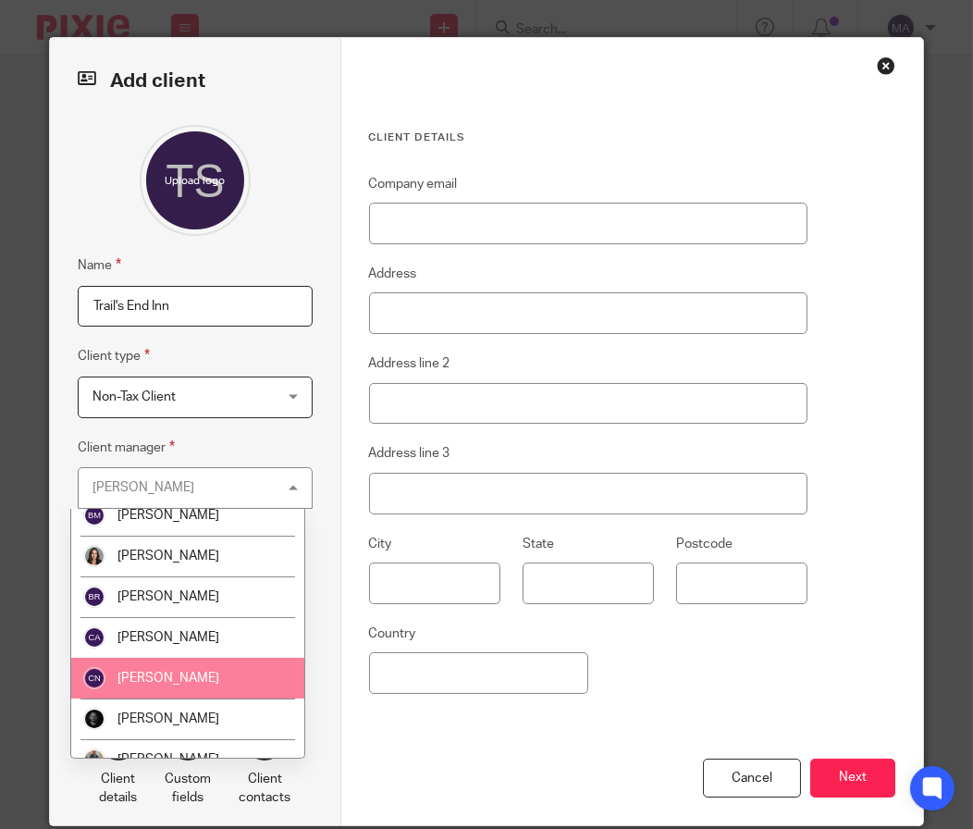
click at [177, 707] on li "[PERSON_NAME]" at bounding box center [187, 718] width 233 height 41
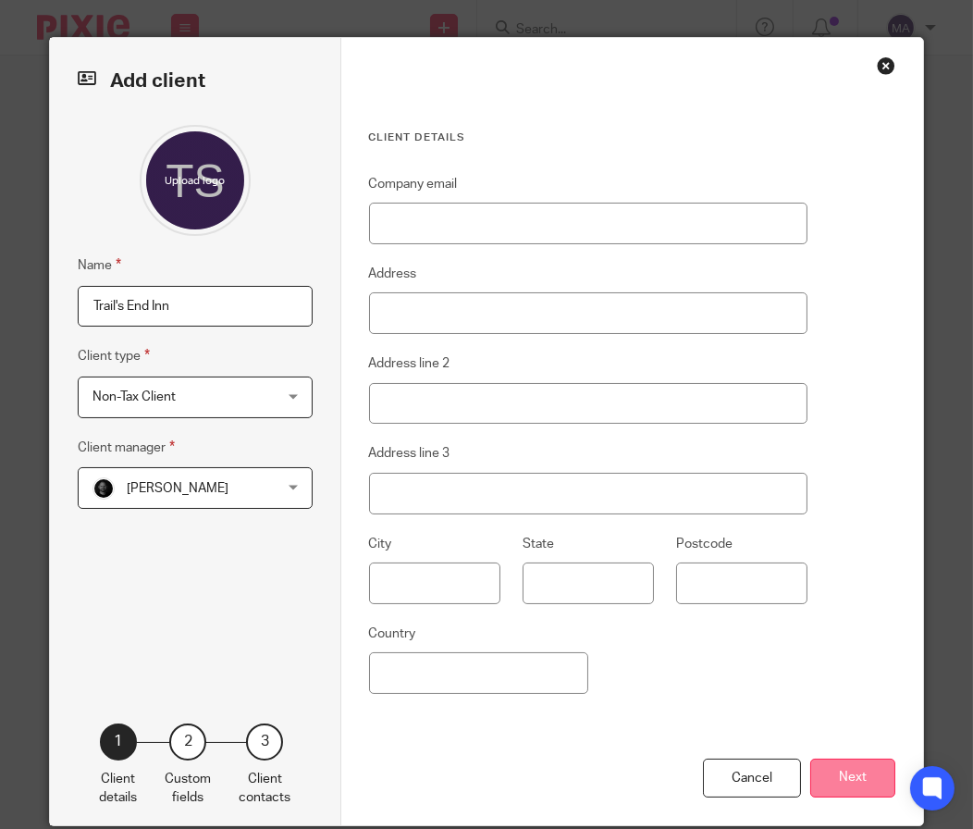
click at [813, 783] on button "Next" at bounding box center [852, 778] width 85 height 40
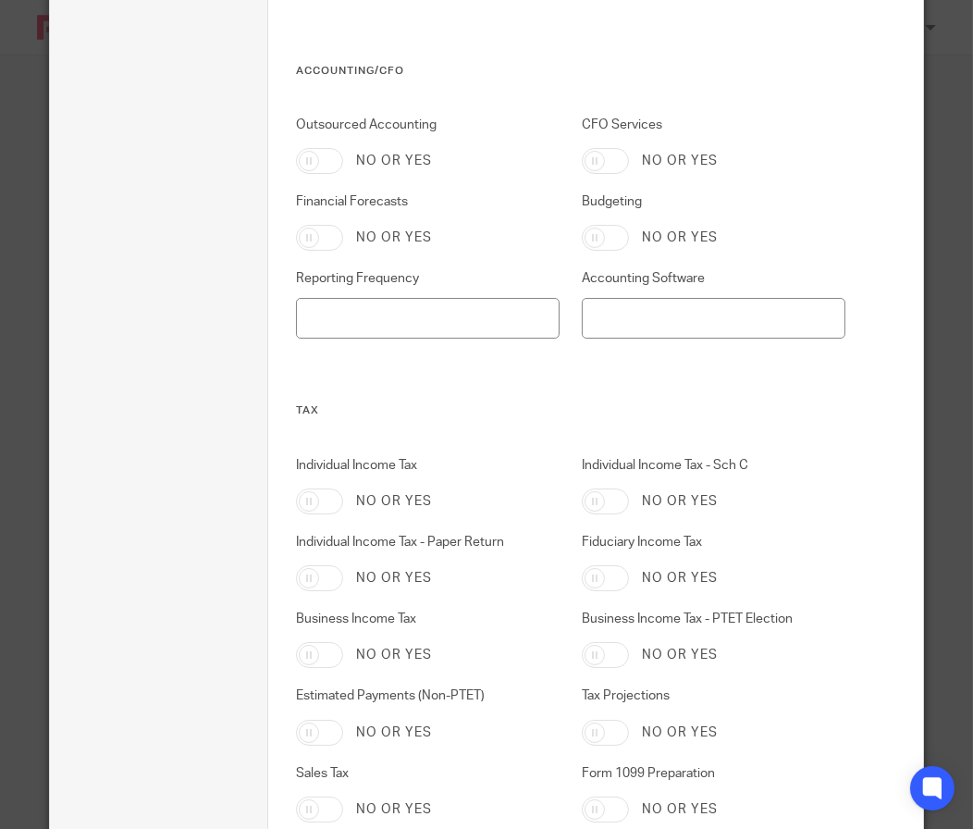
scroll to position [902, 0]
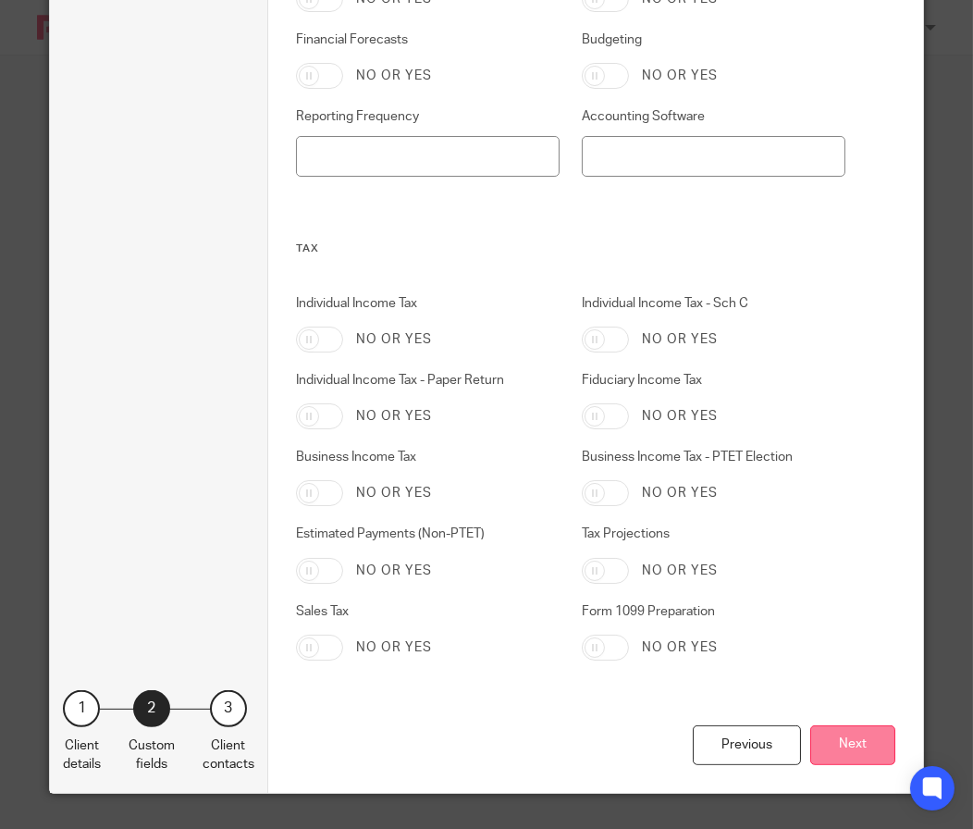
click at [823, 746] on button "Next" at bounding box center [852, 745] width 85 height 40
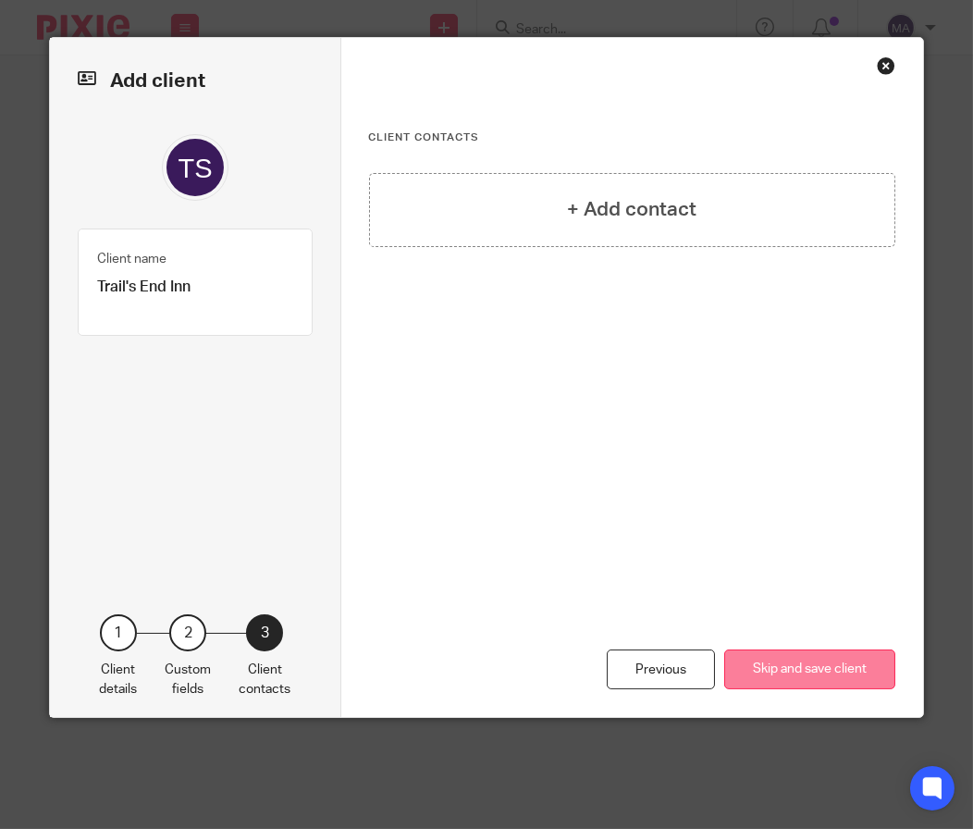
click at [861, 670] on button "Skip and save client" at bounding box center [809, 669] width 171 height 40
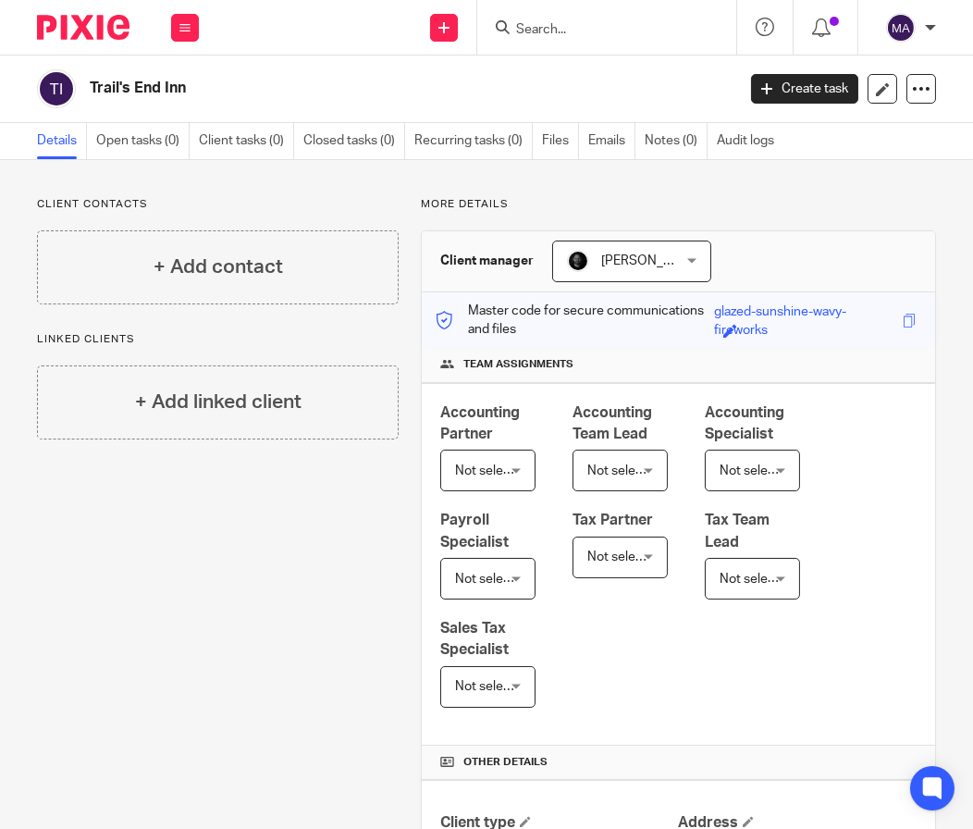
click at [465, 28] on div "Send new email Create task Add client Request signature" at bounding box center [445, 27] width 66 height 55
click at [448, 28] on icon at bounding box center [443, 27] width 11 height 11
click at [448, 24] on icon at bounding box center [443, 27] width 11 height 11
click at [430, 144] on link "Add client" at bounding box center [443, 141] width 129 height 27
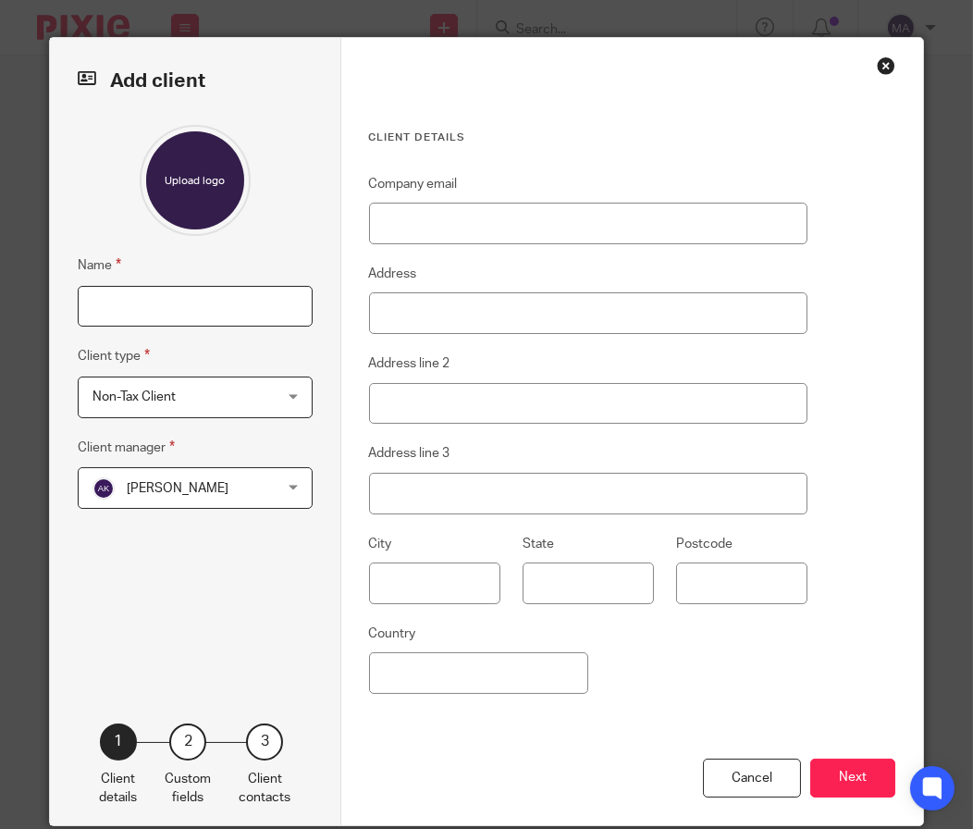
click at [179, 304] on input "Name" at bounding box center [195, 307] width 235 height 42
paste input "Tranquility Beauty Bar, Inc"
type input "Tranquility Beauty Bar, Inc"
click at [151, 512] on div "Name Tranquility Beauty Bar, Inc Client type Non-Tax Client Non-Tax Client Non-…" at bounding box center [195, 396] width 235 height 543
click at [172, 490] on span "[PERSON_NAME]" at bounding box center [178, 488] width 102 height 13
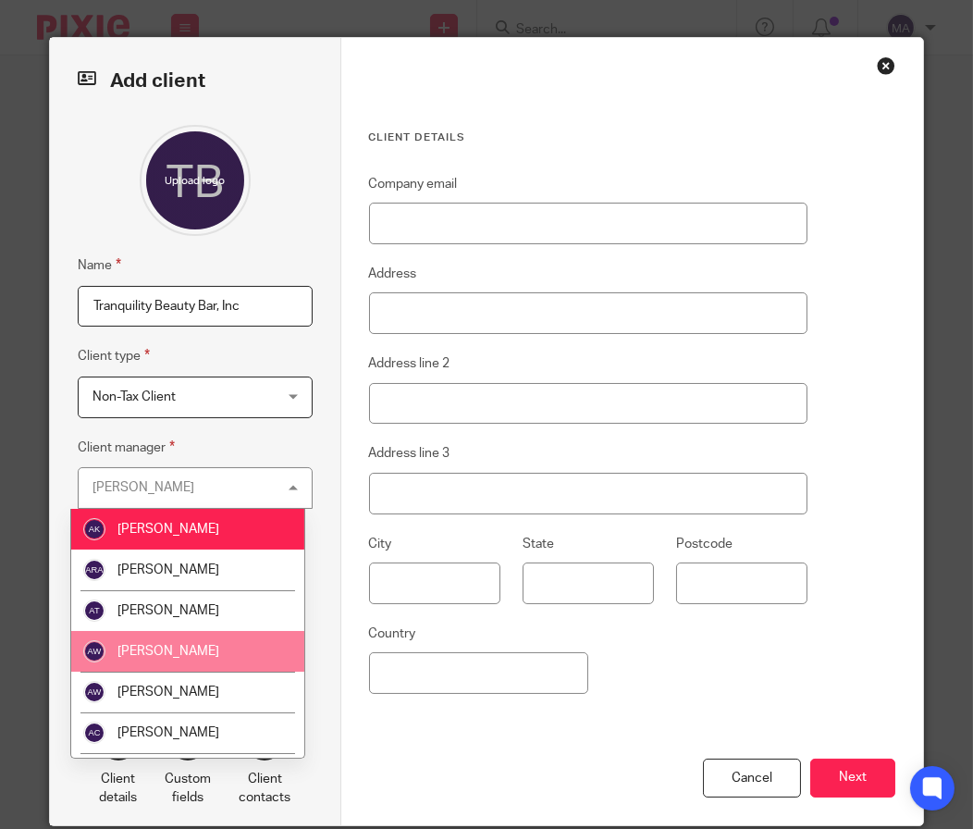
scroll to position [462, 0]
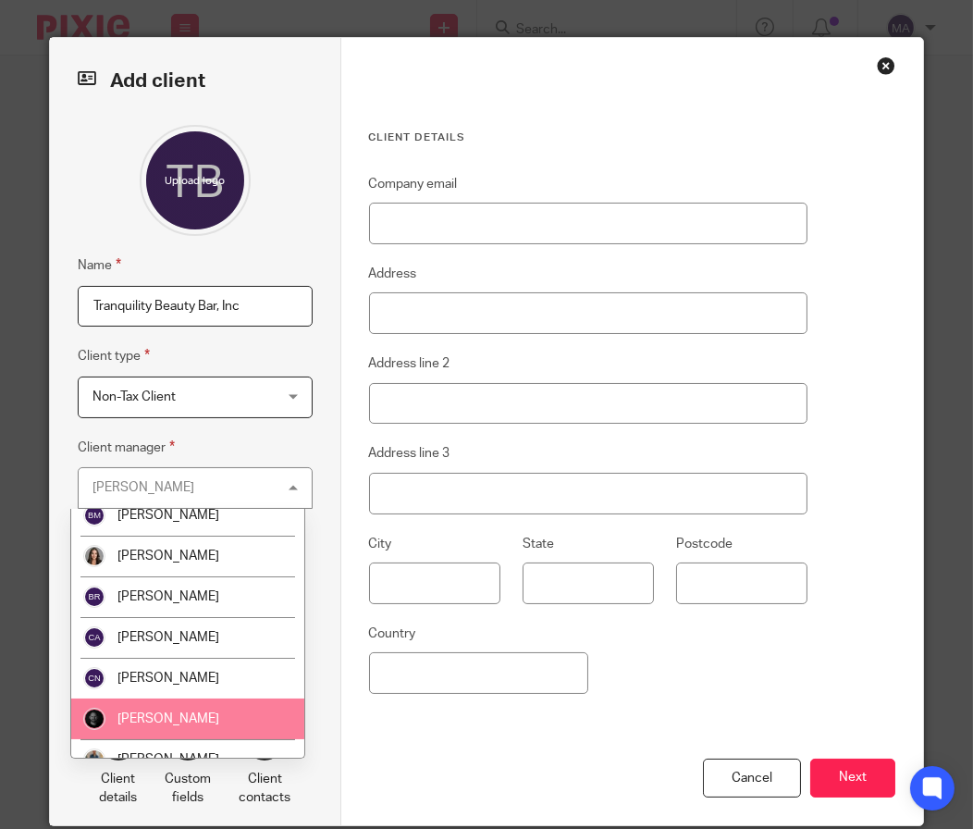
click at [184, 713] on span "[PERSON_NAME]" at bounding box center [168, 718] width 102 height 13
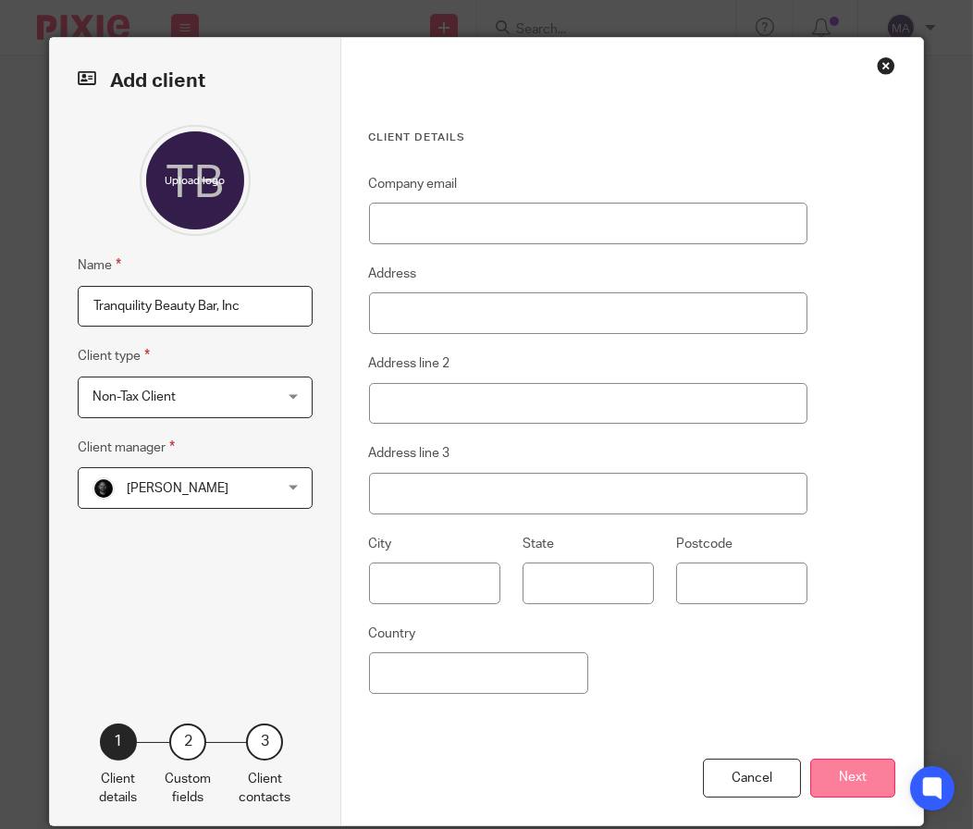
click at [828, 782] on button "Next" at bounding box center [852, 778] width 85 height 40
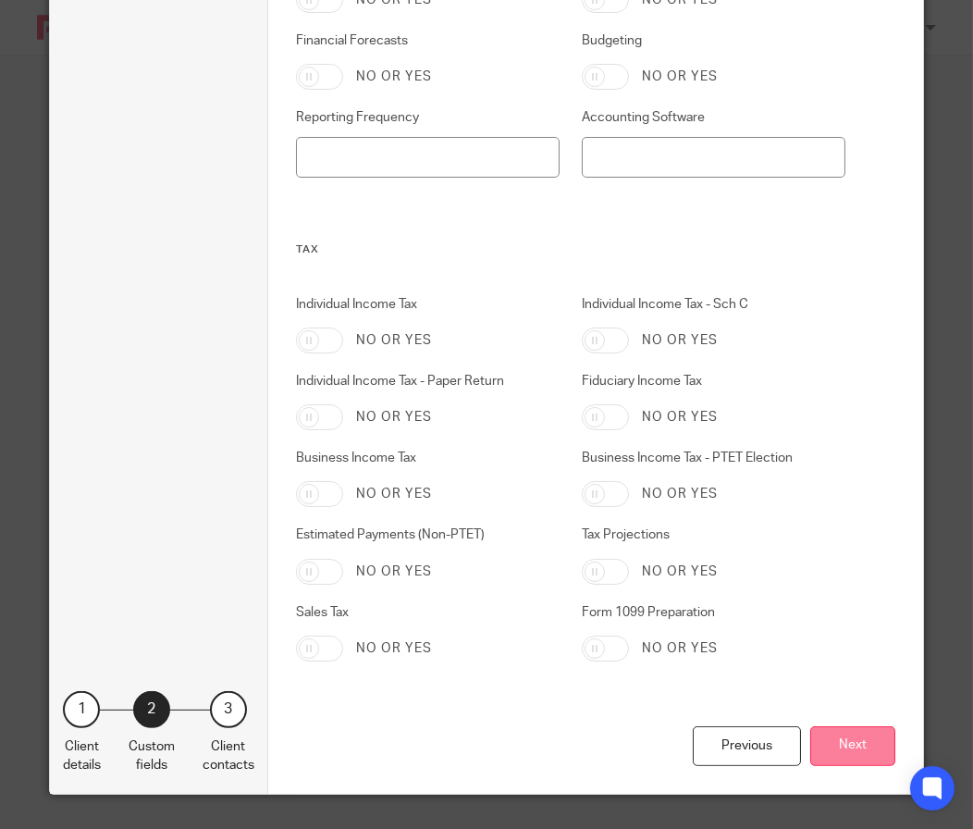
scroll to position [902, 0]
click at [826, 758] on button "Next" at bounding box center [852, 745] width 85 height 40
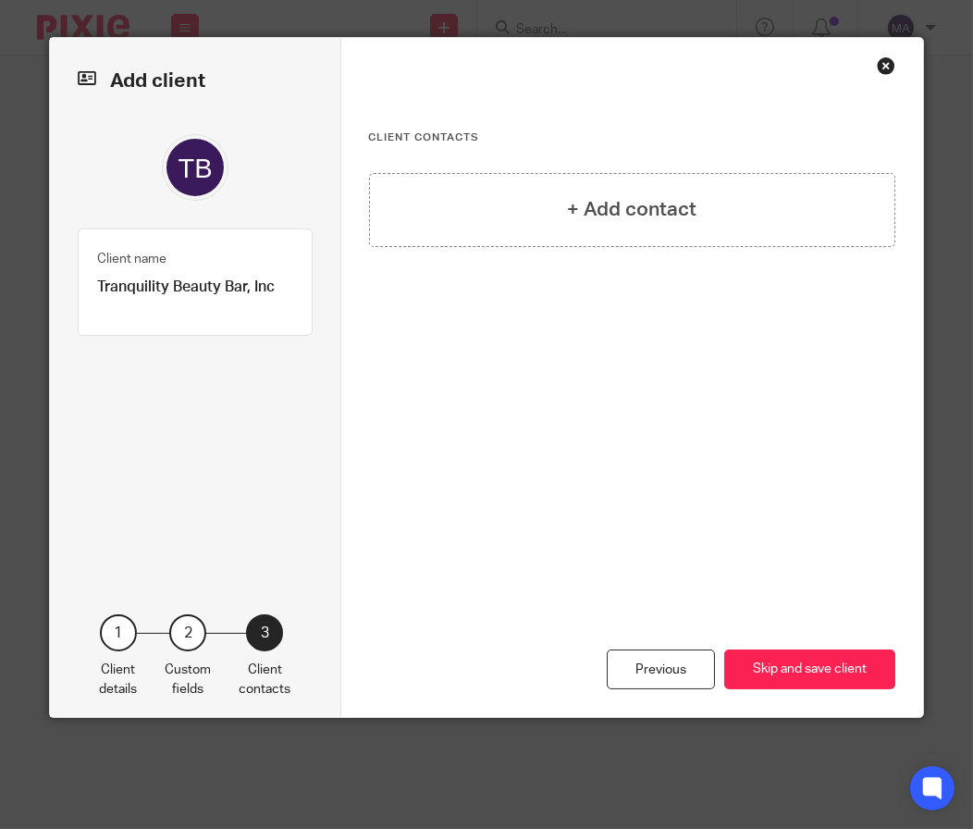
scroll to position [0, 0]
click at [781, 666] on button "Skip and save client" at bounding box center [809, 669] width 171 height 40
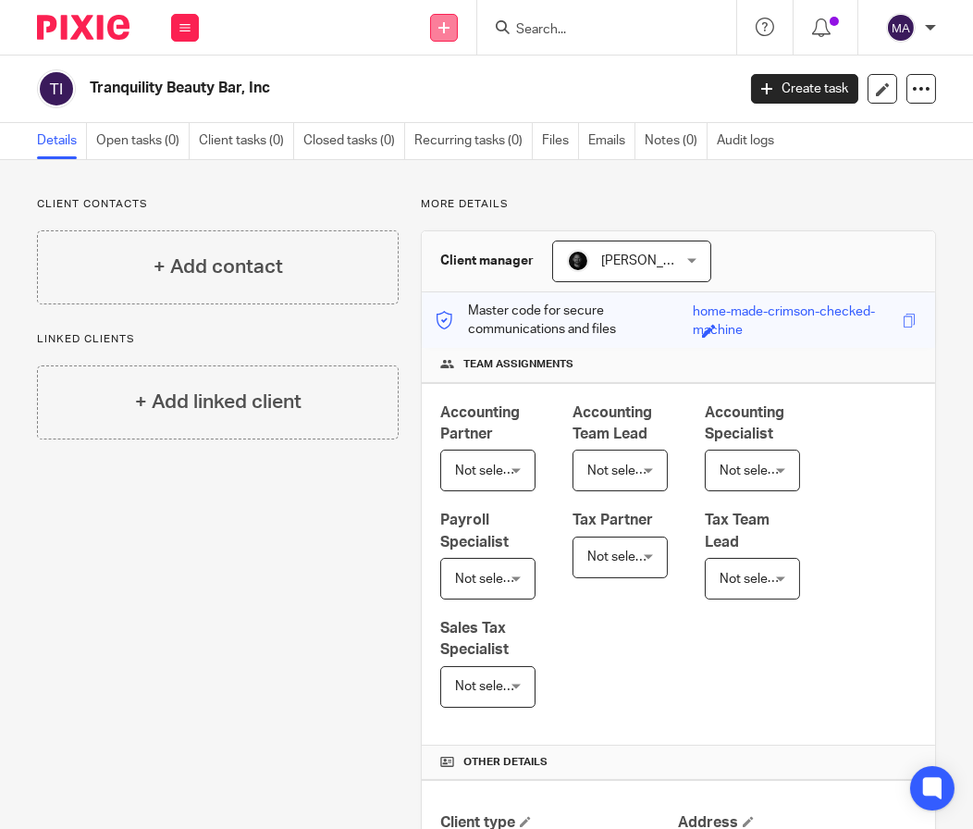
click at [450, 25] on link at bounding box center [444, 28] width 28 height 28
click at [474, 142] on link "Add client" at bounding box center [443, 141] width 129 height 27
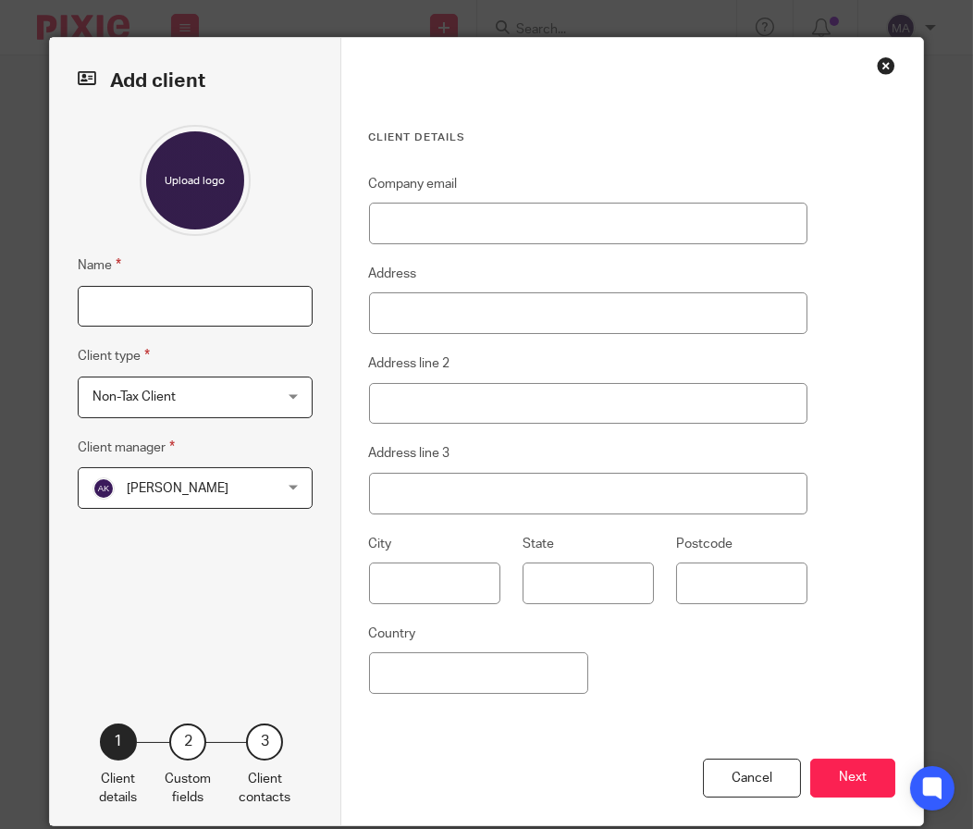
click at [137, 302] on input "Name" at bounding box center [195, 307] width 235 height 42
paste input "TRIG Properties"
type input "TRIG Properties"
click at [150, 494] on span "[PERSON_NAME]" at bounding box center [180, 487] width 176 height 39
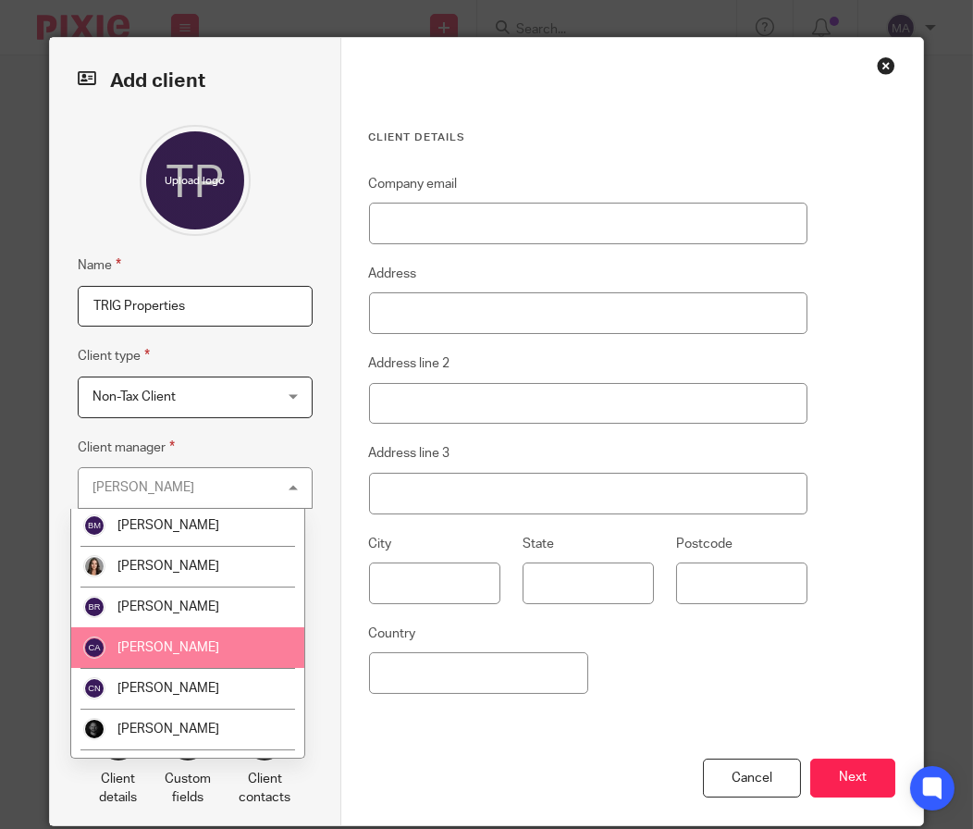
scroll to position [555, 0]
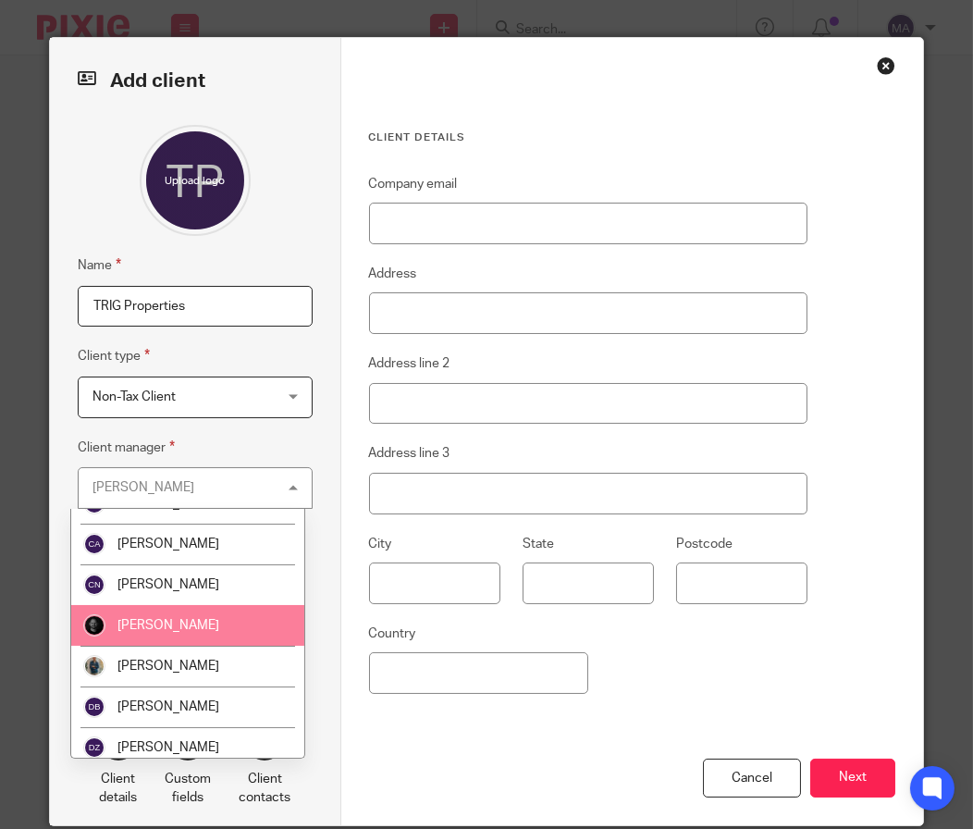
click at [168, 632] on li "[PERSON_NAME]" at bounding box center [187, 625] width 233 height 41
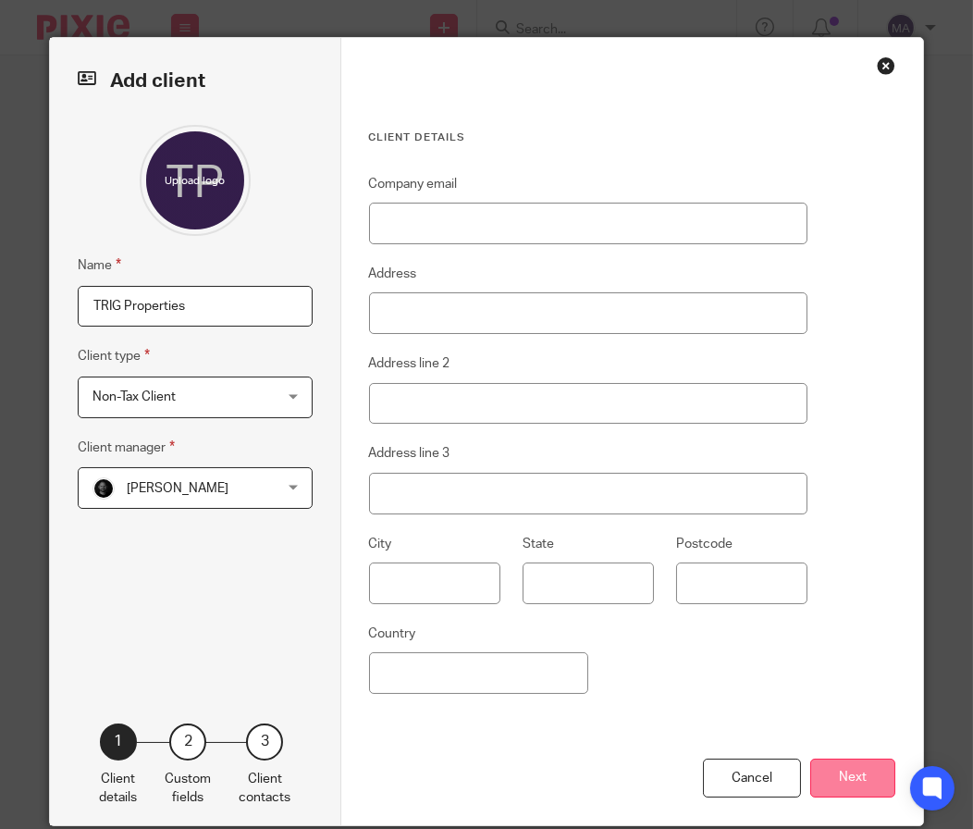
click at [825, 787] on button "Next" at bounding box center [852, 778] width 85 height 40
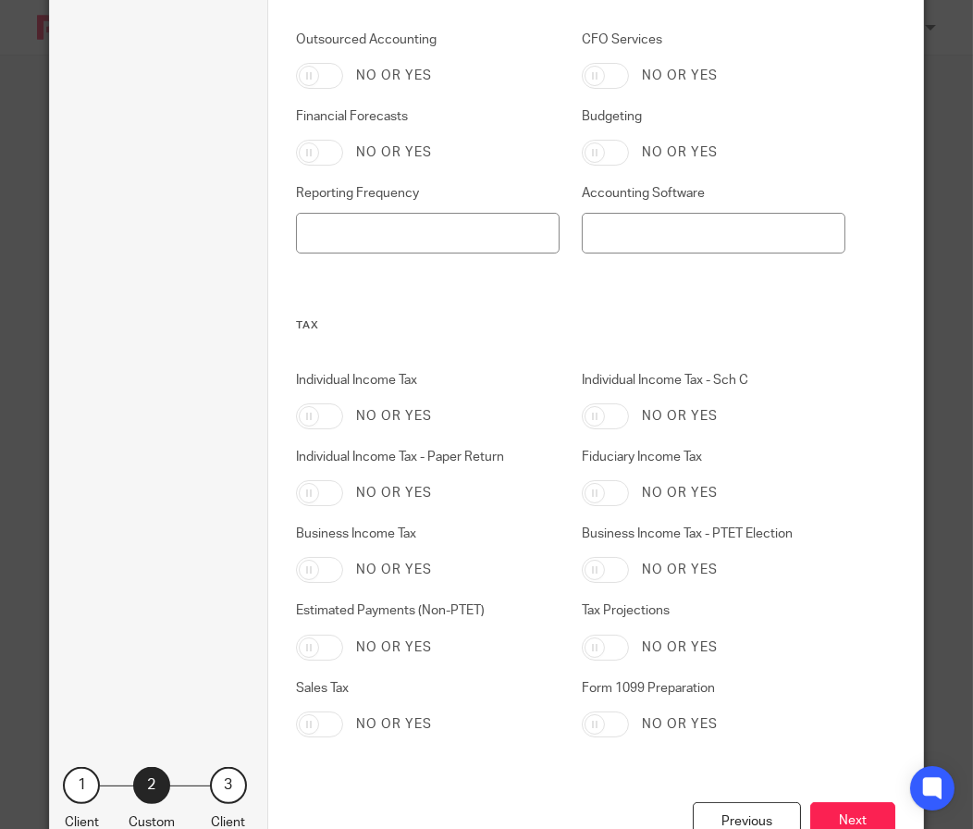
scroll to position [902, 0]
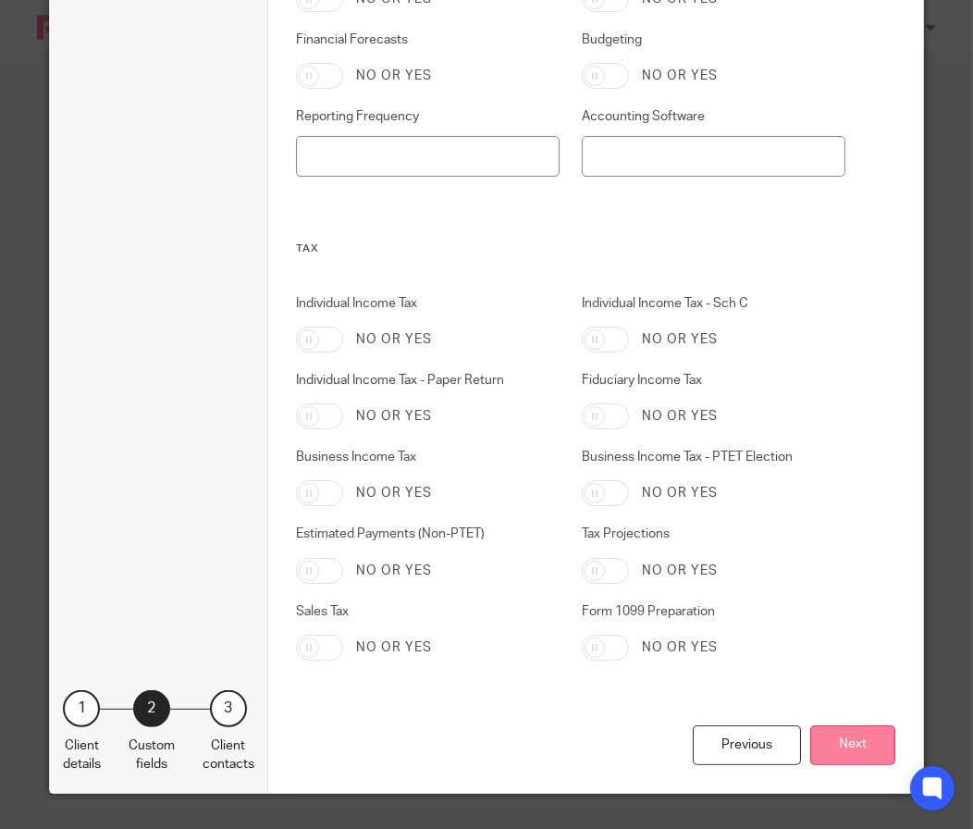
click at [828, 742] on button "Next" at bounding box center [852, 745] width 85 height 40
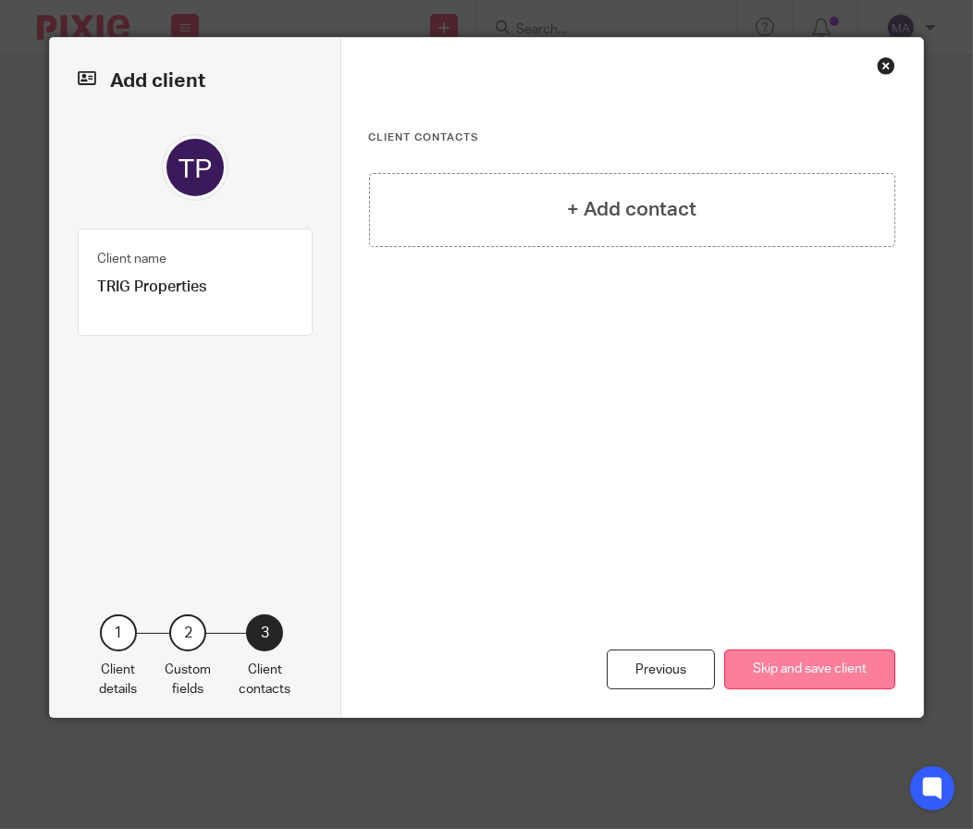
click at [842, 658] on button "Skip and save client" at bounding box center [809, 669] width 171 height 40
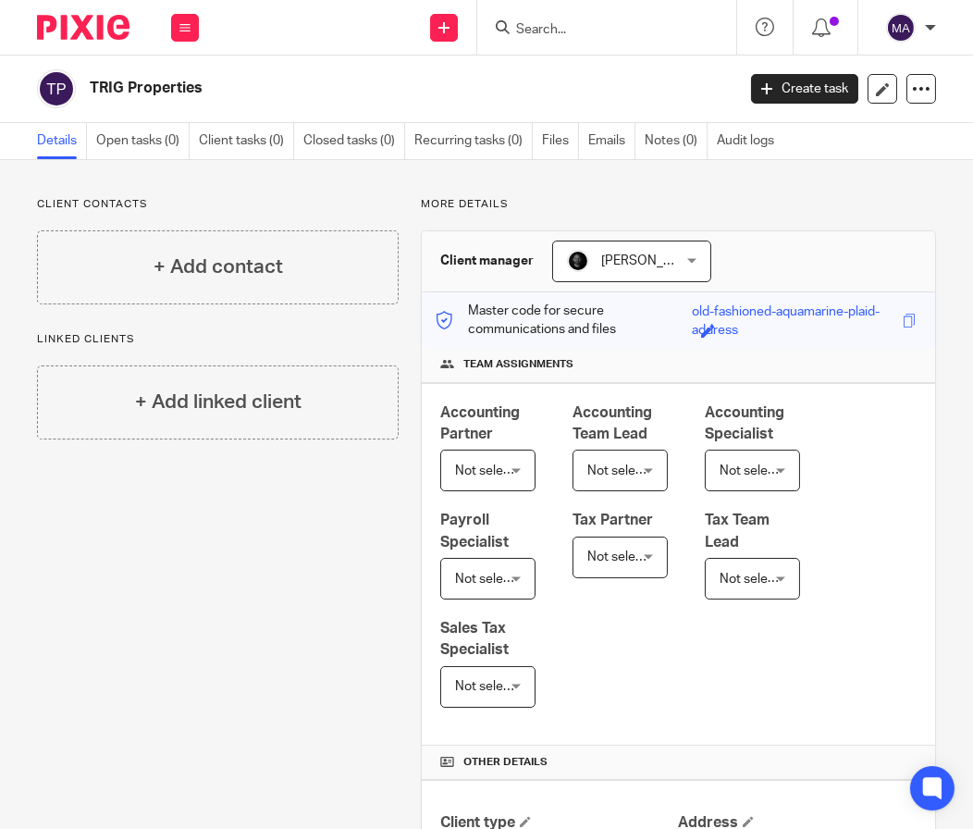
click at [549, 31] on input "Search" at bounding box center [597, 30] width 166 height 17
paste input "Trilogy Wellness"
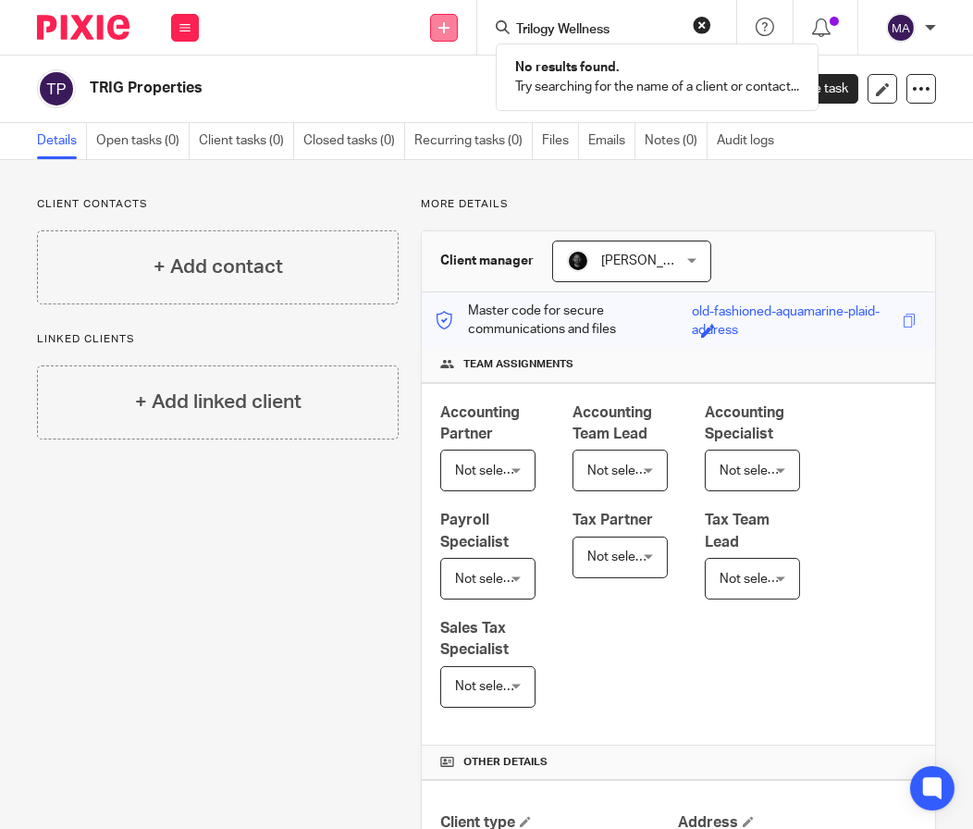
type input "Trilogy Wellness"
click at [450, 28] on link at bounding box center [444, 28] width 28 height 28
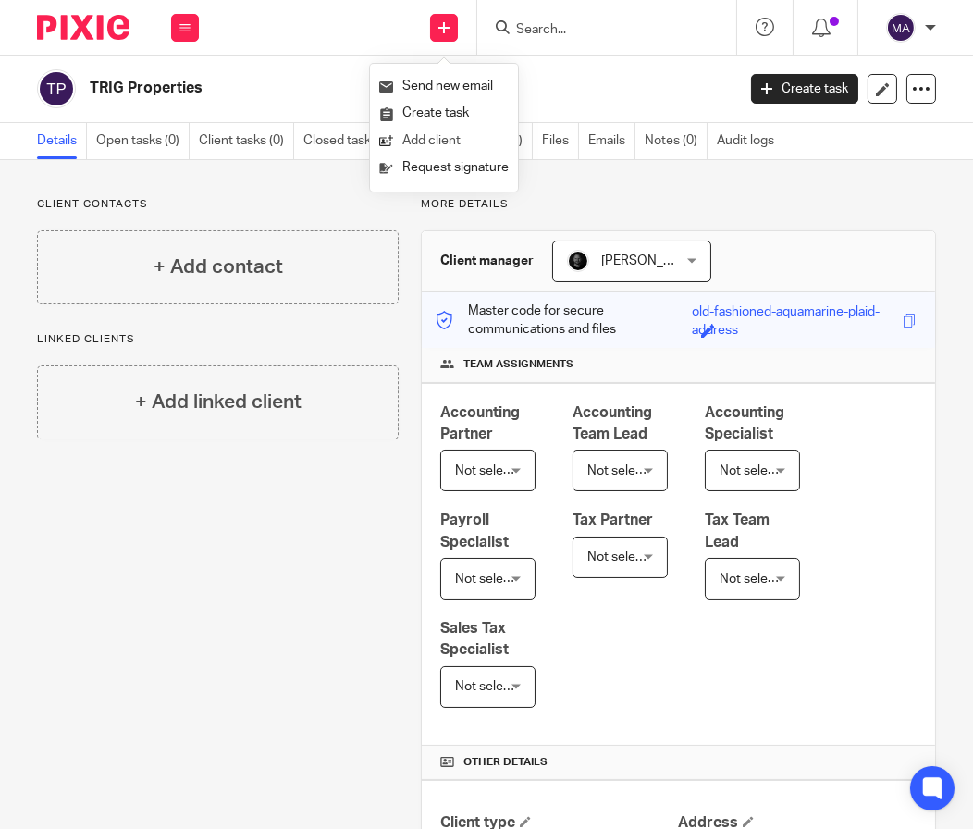
click at [456, 130] on link "Add client" at bounding box center [443, 141] width 129 height 27
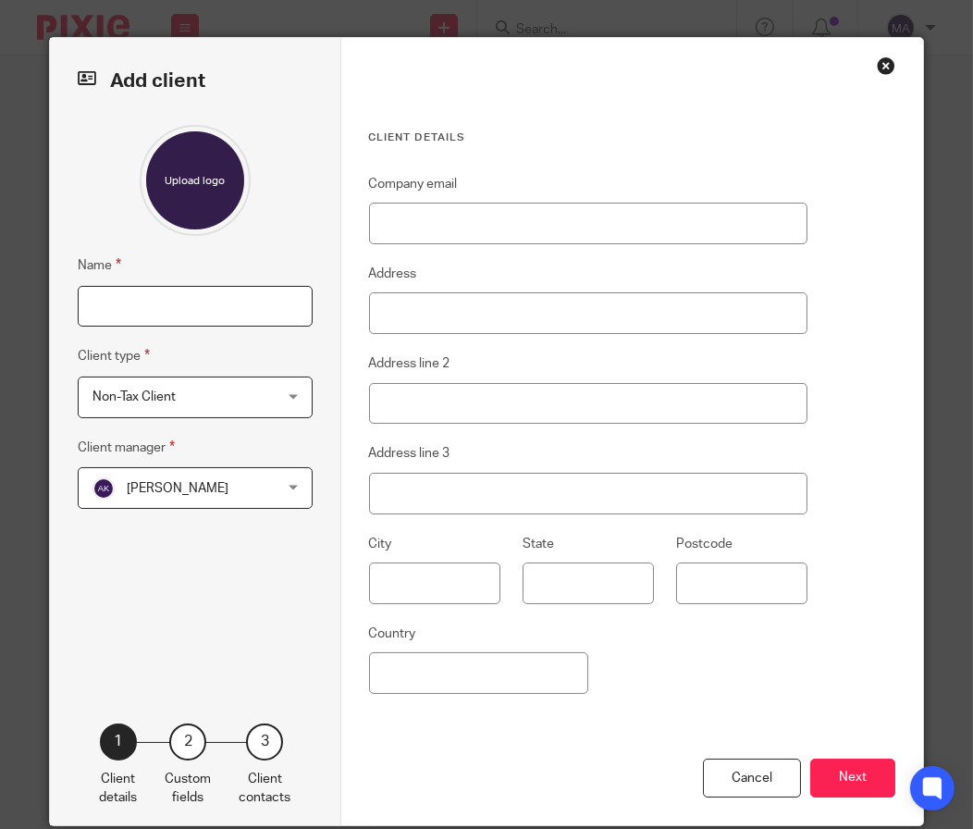
click at [210, 291] on input "Name" at bounding box center [195, 307] width 235 height 42
paste input "Trilogy Wellness"
type input "Trilogy Wellness"
click at [140, 390] on span "Non-Tax Client" at bounding box center [133, 396] width 83 height 13
click at [209, 356] on fieldset "Client type Non-Tax Client Non-Tax Client Non-Tax Client Individual Partnership…" at bounding box center [195, 381] width 235 height 72
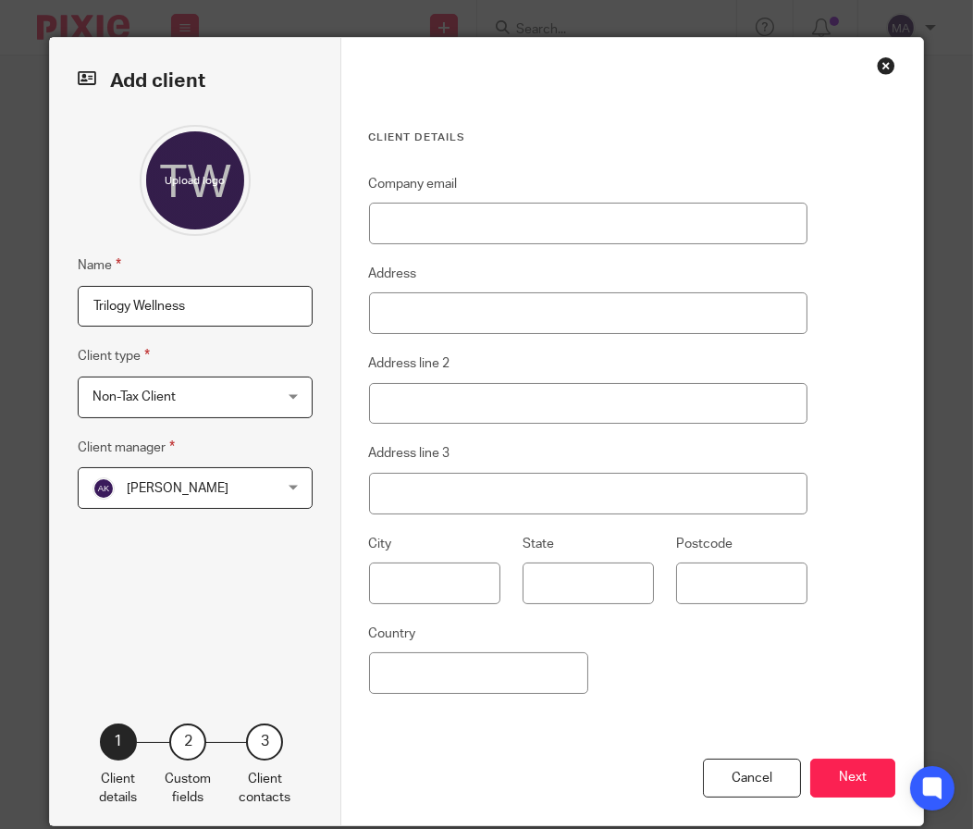
click at [237, 491] on span "[PERSON_NAME]" at bounding box center [180, 487] width 176 height 39
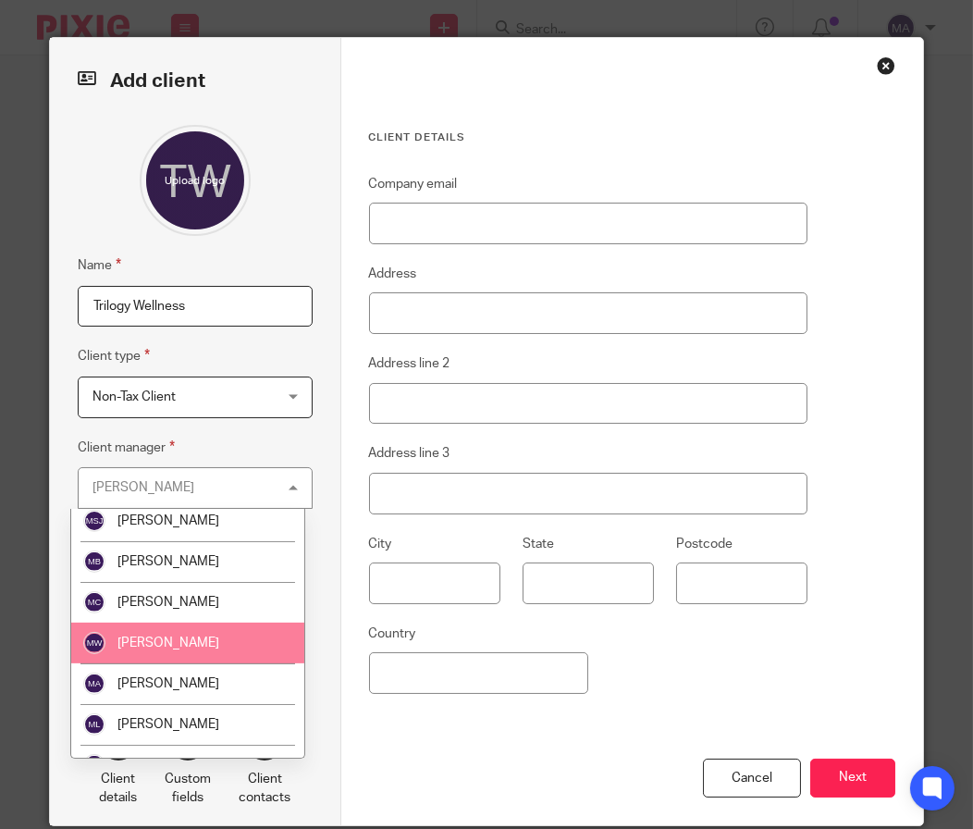
scroll to position [1479, 0]
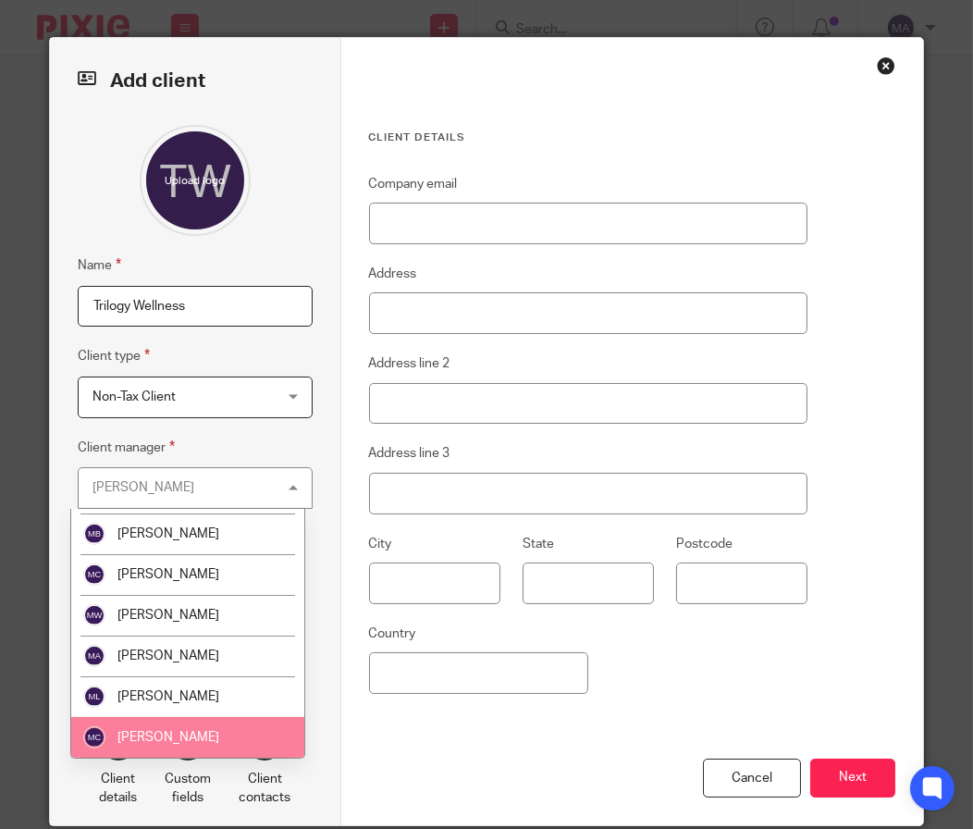
click at [210, 717] on li "[PERSON_NAME]" at bounding box center [187, 737] width 233 height 41
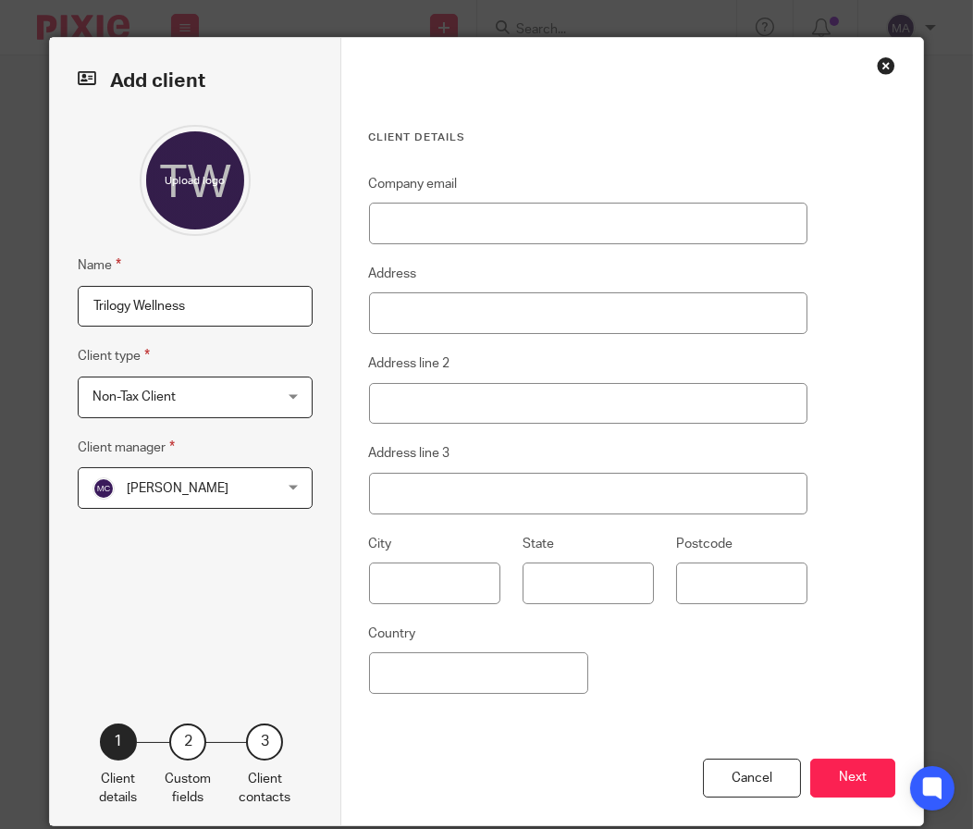
click at [843, 791] on button "Next" at bounding box center [852, 778] width 85 height 40
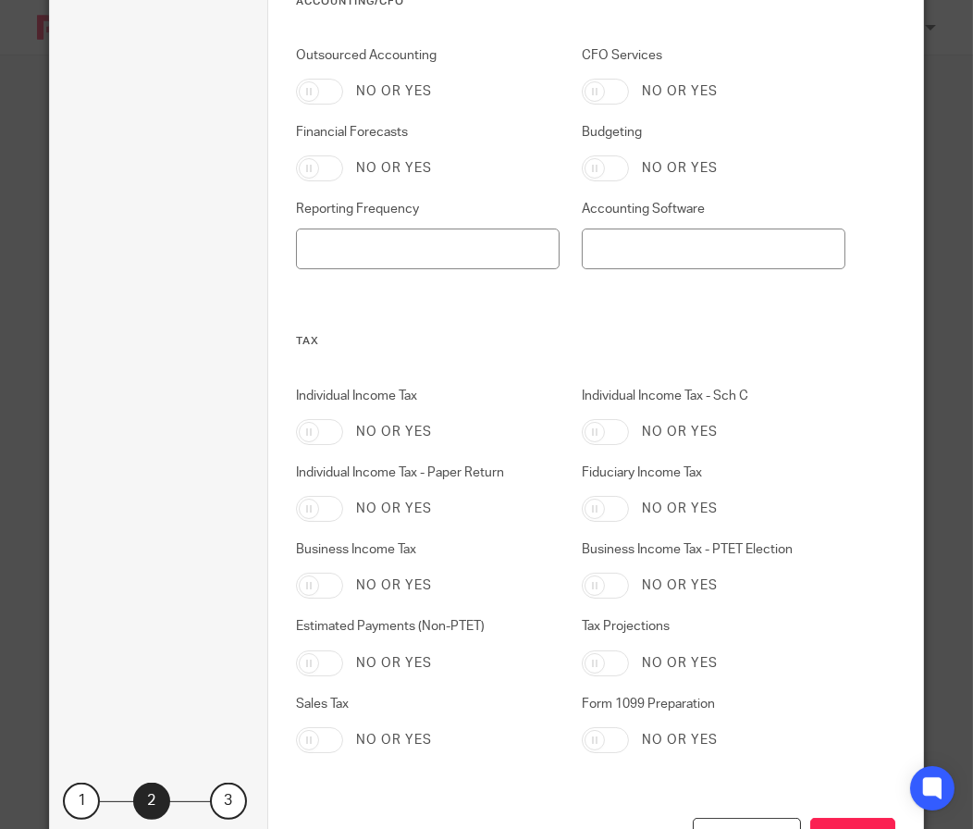
scroll to position [902, 0]
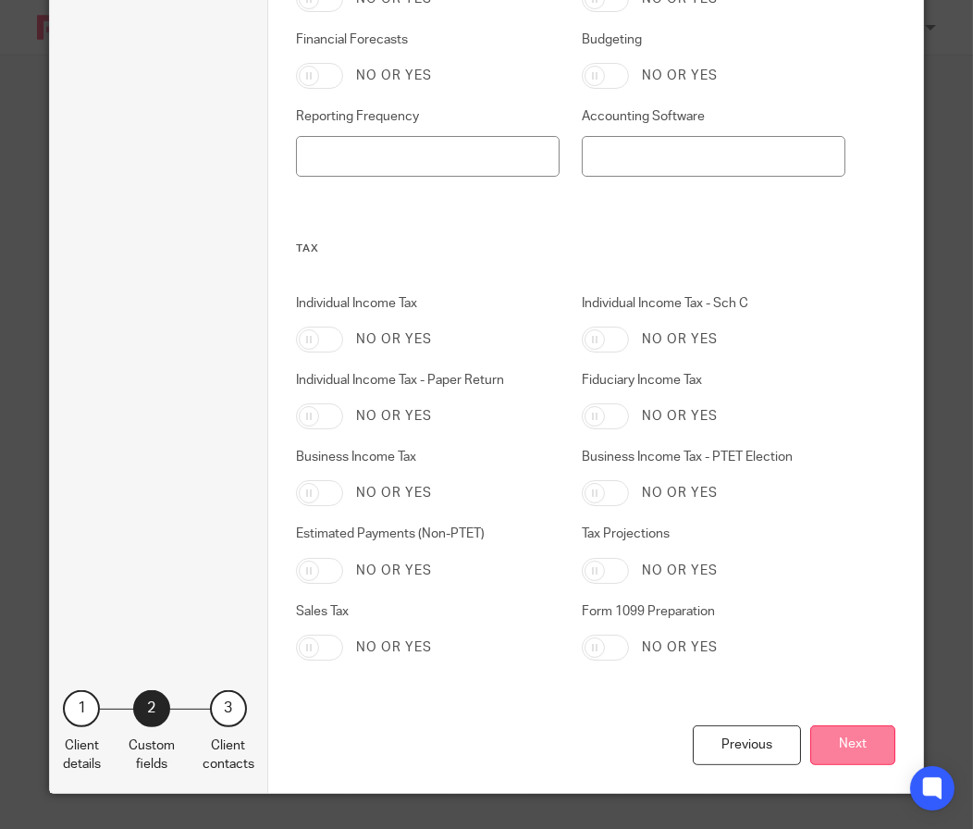
click at [826, 752] on button "Next" at bounding box center [852, 745] width 85 height 40
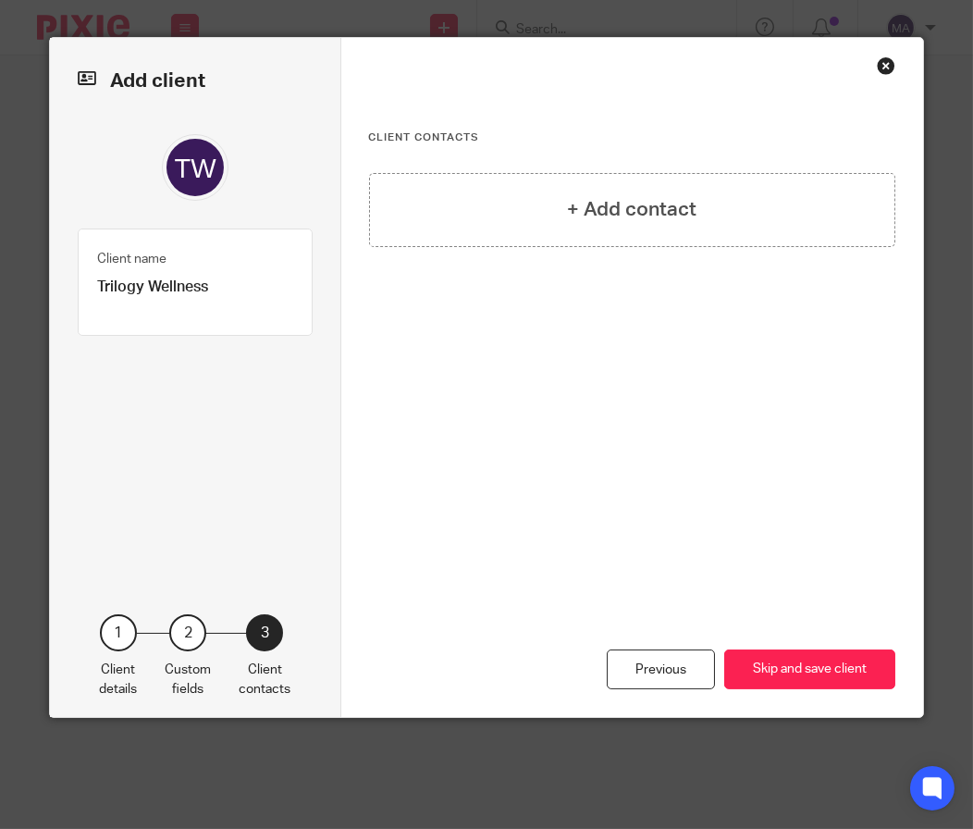
scroll to position [0, 0]
click at [794, 663] on button "Skip and save client" at bounding box center [809, 669] width 171 height 40
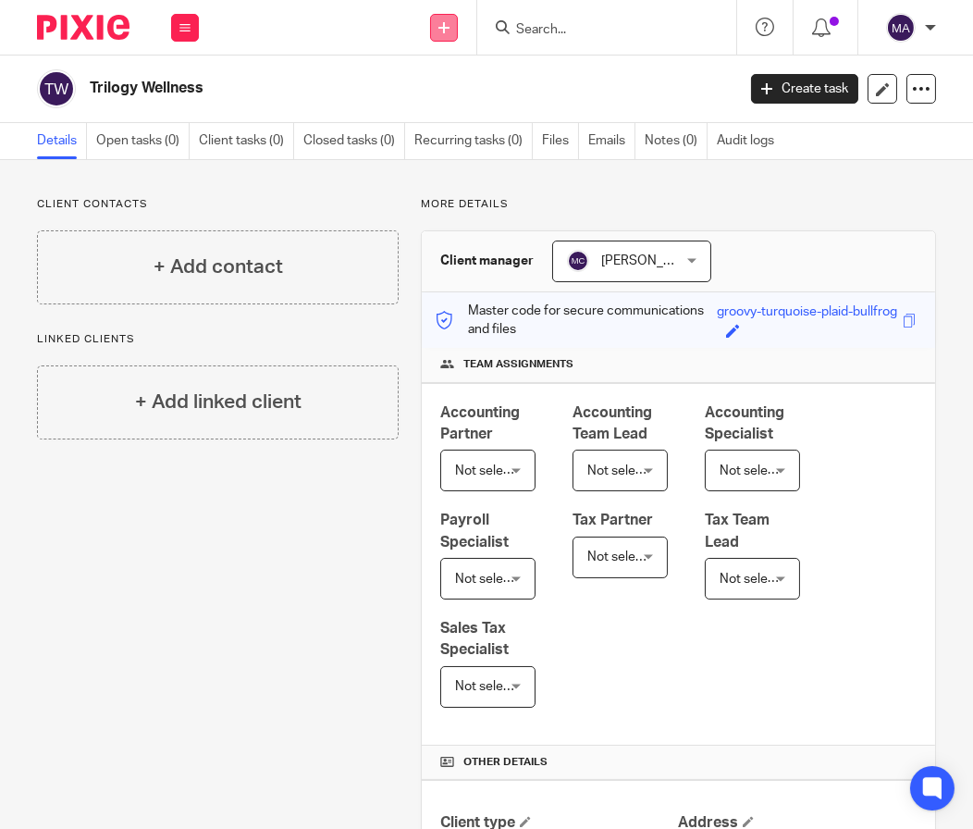
click at [448, 28] on link at bounding box center [444, 28] width 28 height 28
click at [458, 136] on link "Add client" at bounding box center [443, 141] width 129 height 27
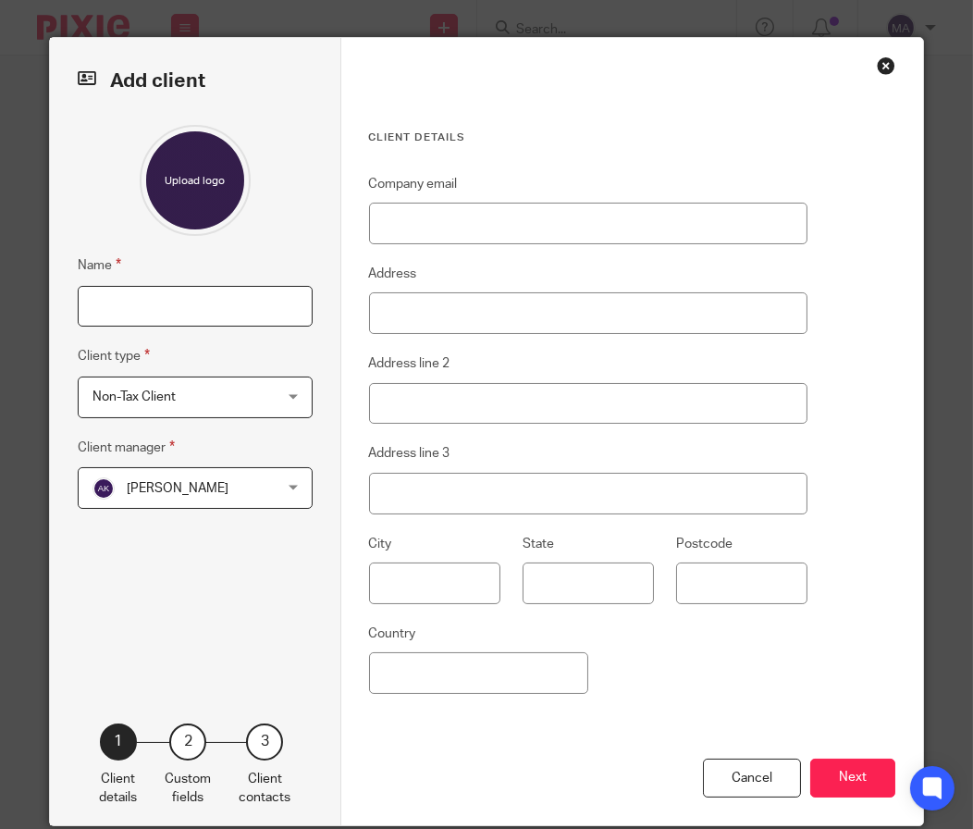
drag, startPoint x: 135, startPoint y: 293, endPoint x: 204, endPoint y: 319, distance: 74.0
click at [135, 293] on input "Name" at bounding box center [195, 307] width 235 height 42
paste input "Urizen Ventures"
type input "Urizen Ventures"
click at [203, 485] on span "[PERSON_NAME]" at bounding box center [178, 488] width 102 height 13
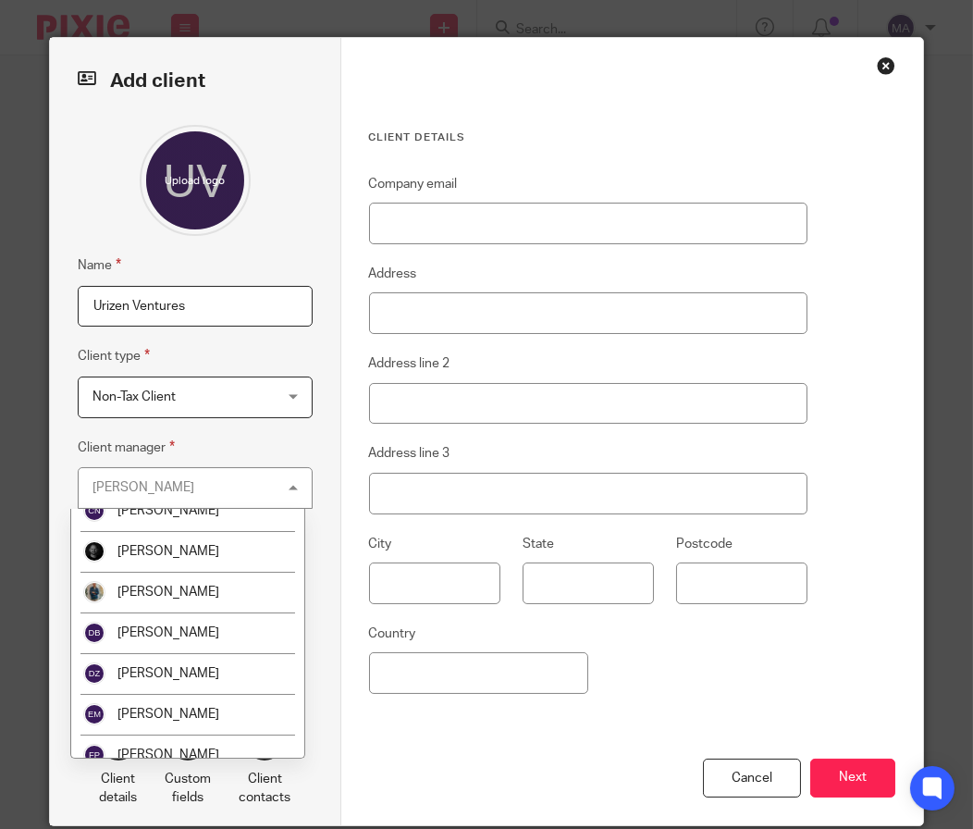
scroll to position [462, 0]
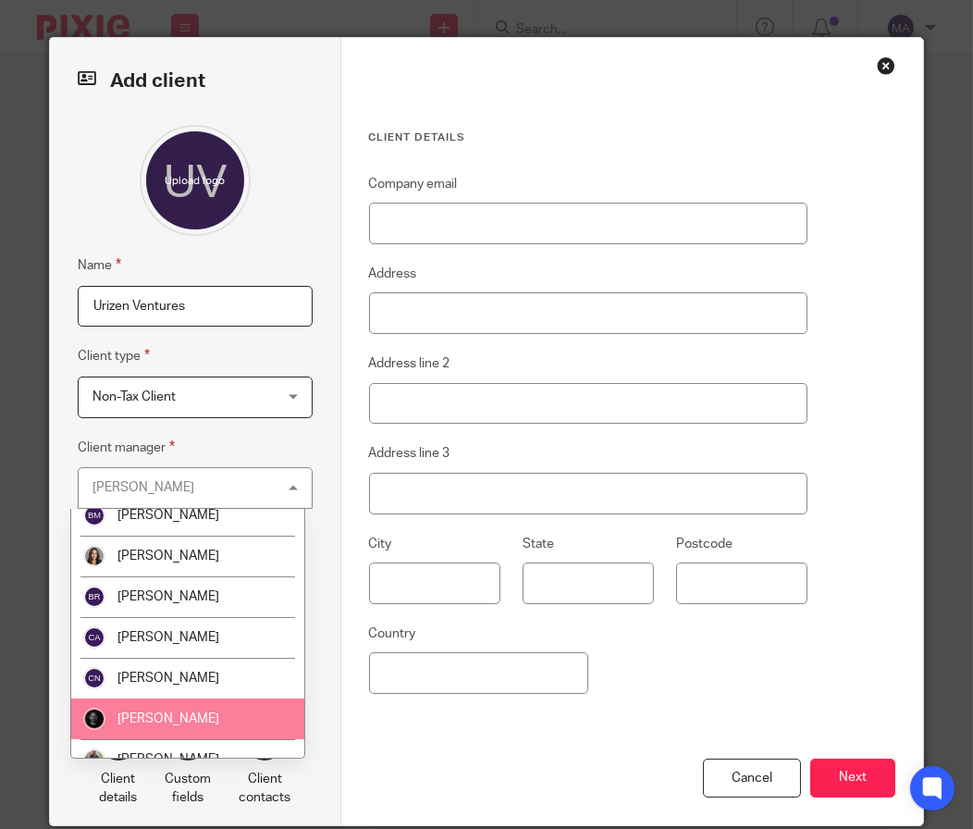
click at [185, 721] on span "[PERSON_NAME]" at bounding box center [168, 718] width 102 height 13
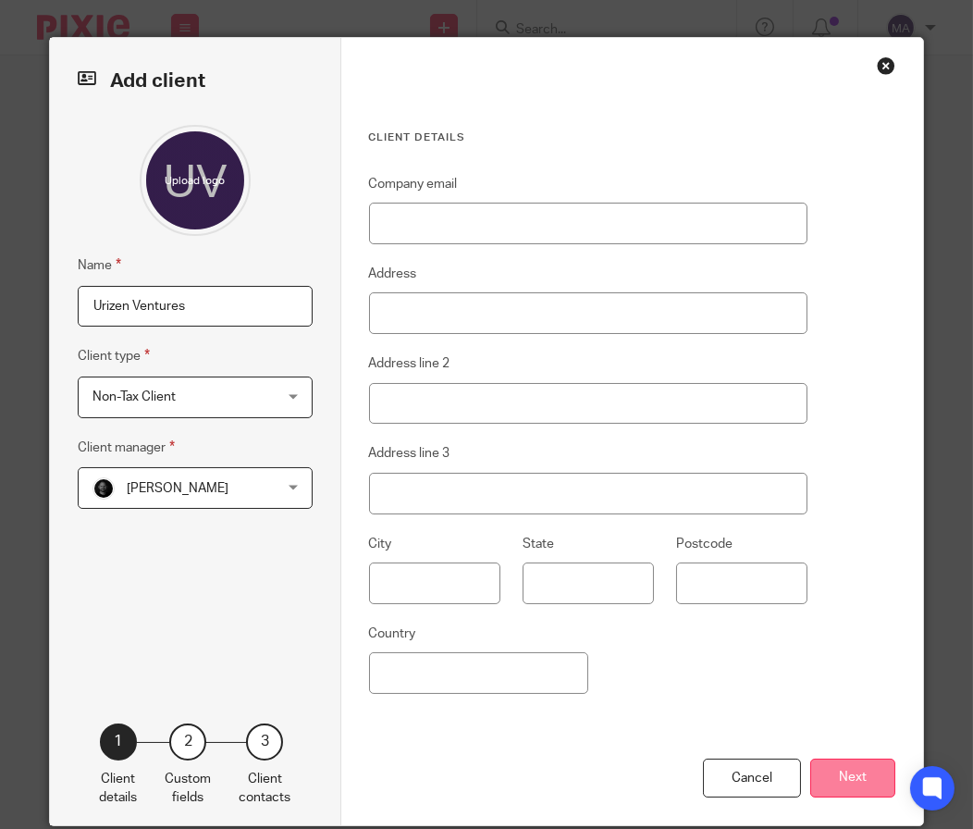
click at [814, 779] on button "Next" at bounding box center [852, 778] width 85 height 40
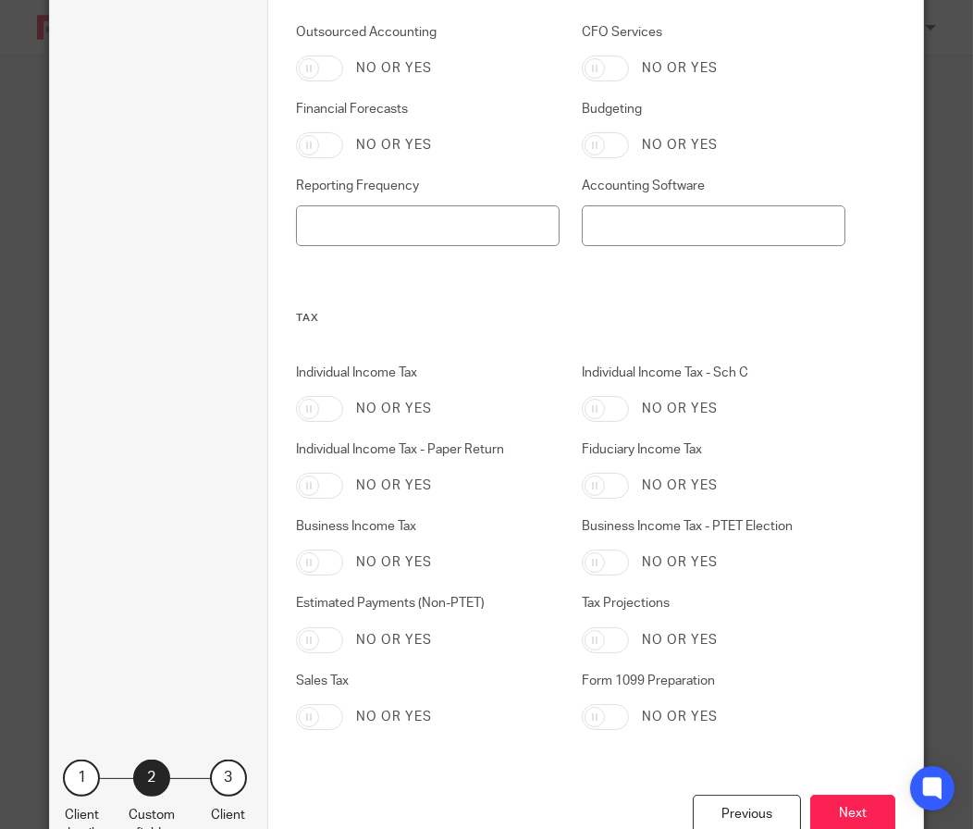
scroll to position [902, 0]
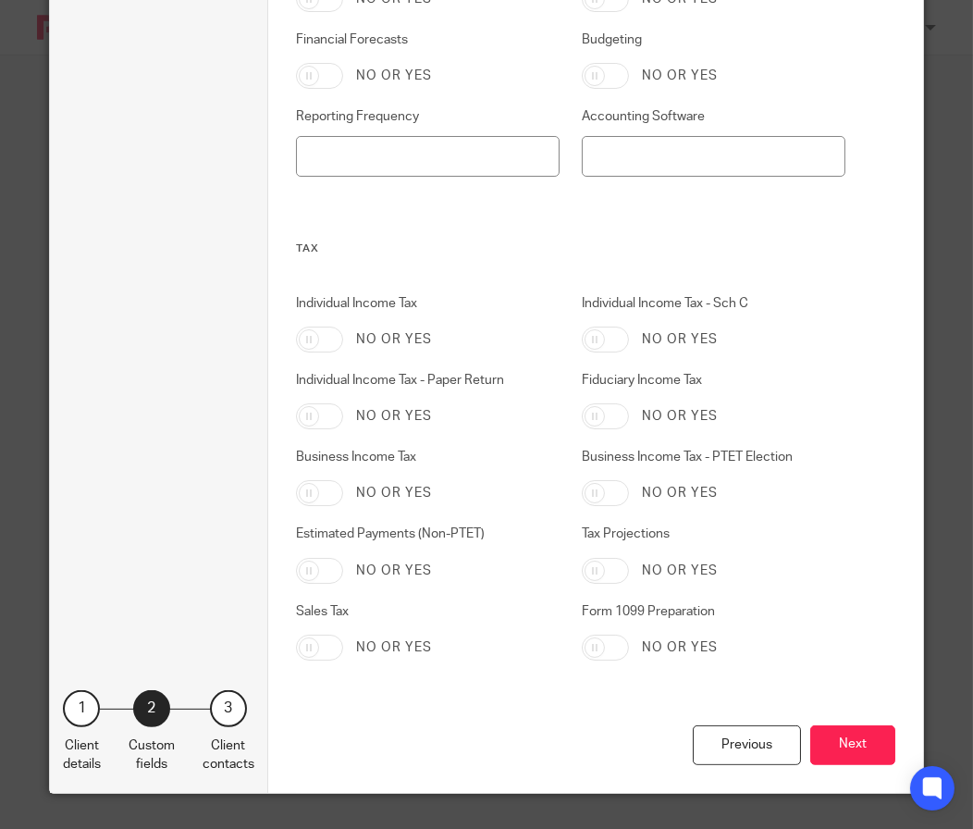
click at [829, 769] on div "Previous Next" at bounding box center [596, 759] width 600 height 68
click at [847, 745] on button "Next" at bounding box center [852, 745] width 85 height 40
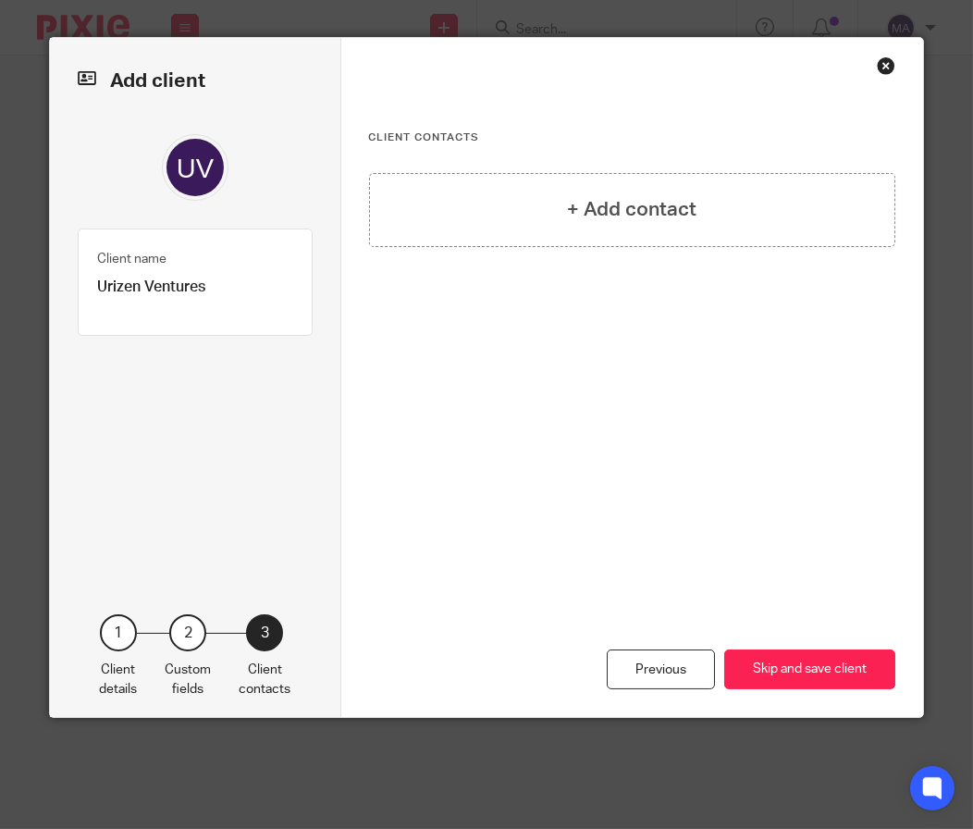
scroll to position [0, 0]
click at [777, 669] on button "Skip and save client" at bounding box center [809, 669] width 171 height 40
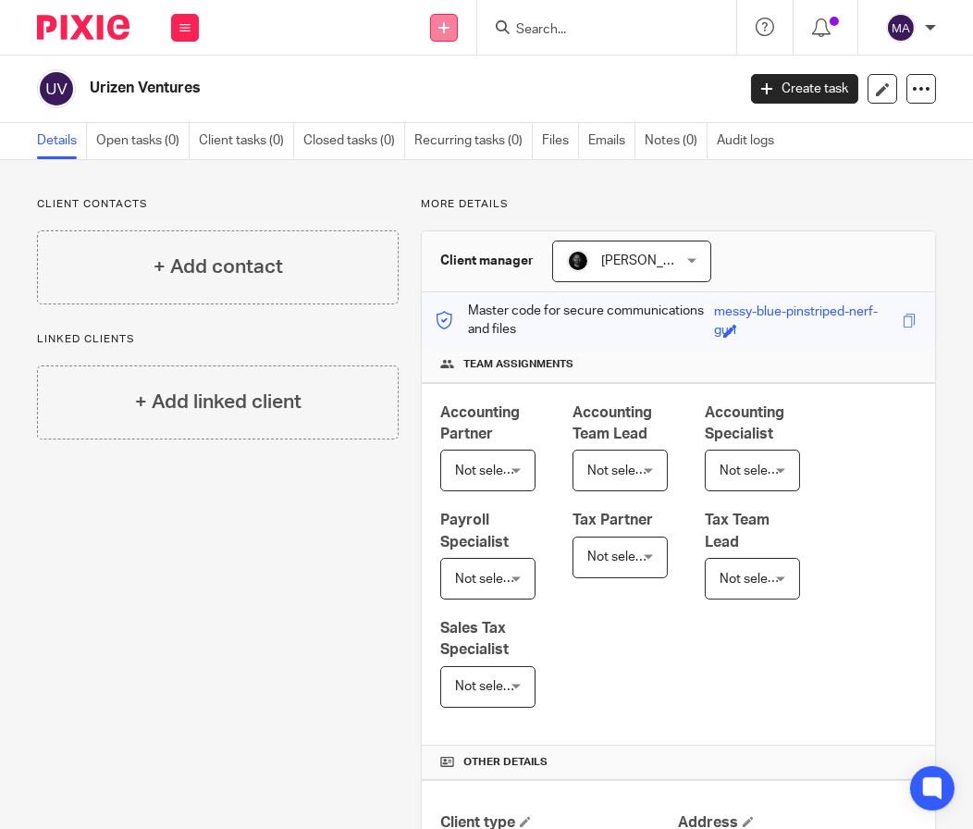
click at [446, 31] on icon at bounding box center [443, 27] width 11 height 11
click at [446, 144] on link "Add client" at bounding box center [443, 141] width 129 height 27
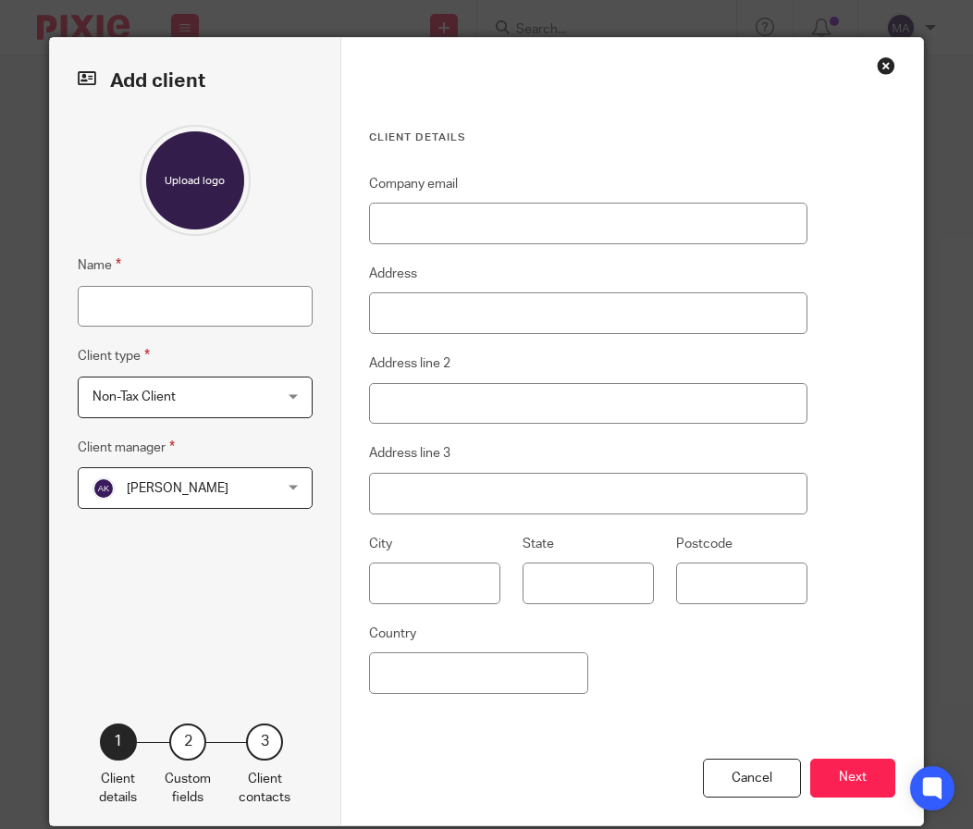
click at [214, 313] on input "Name" at bounding box center [195, 307] width 235 height 42
type input "Upstream Storybooks, Inc"
click at [129, 503] on span "[PERSON_NAME]" at bounding box center [180, 487] width 176 height 39
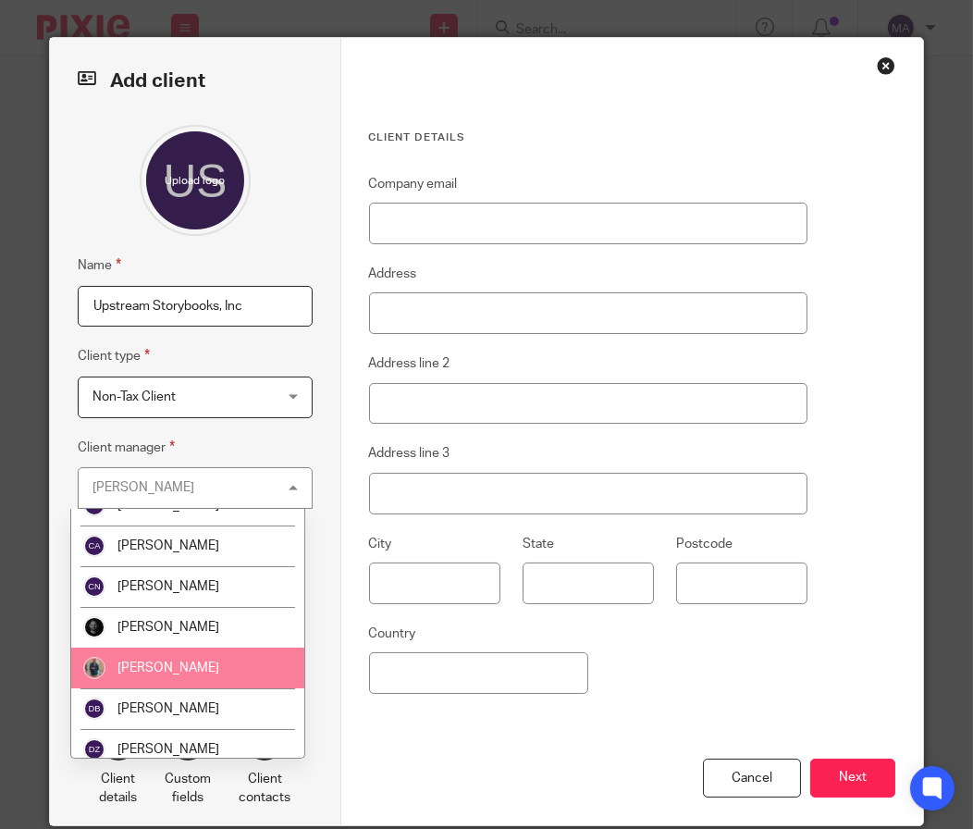
scroll to position [555, 0]
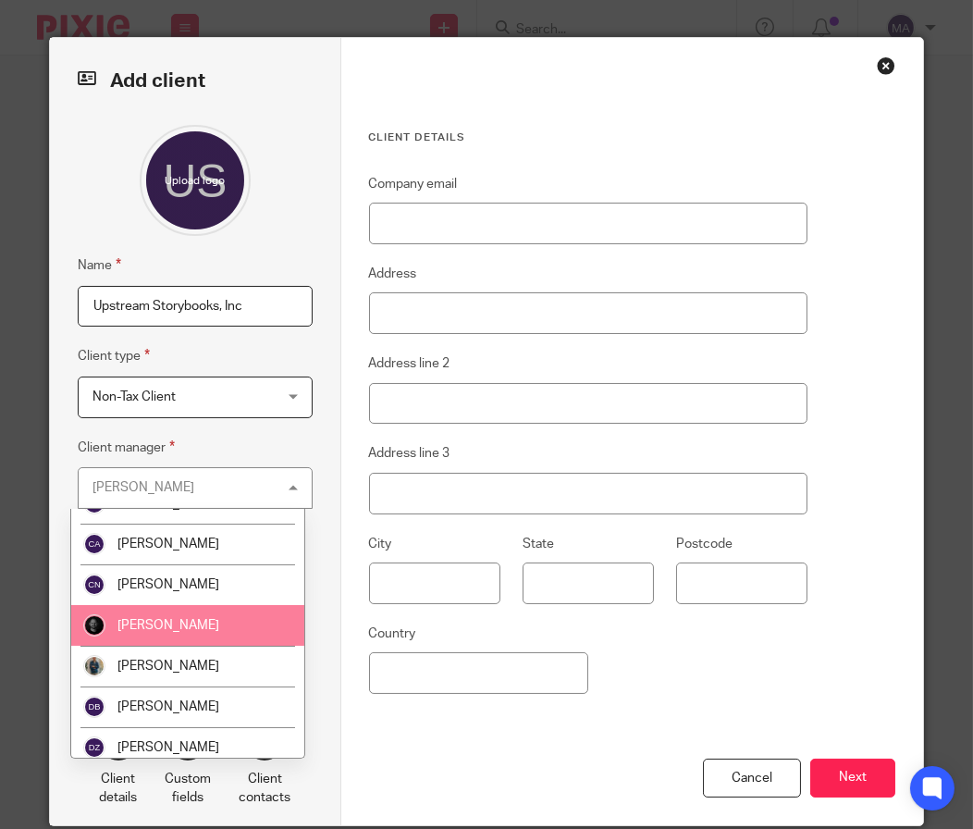
click at [177, 631] on li "[PERSON_NAME]" at bounding box center [187, 625] width 233 height 41
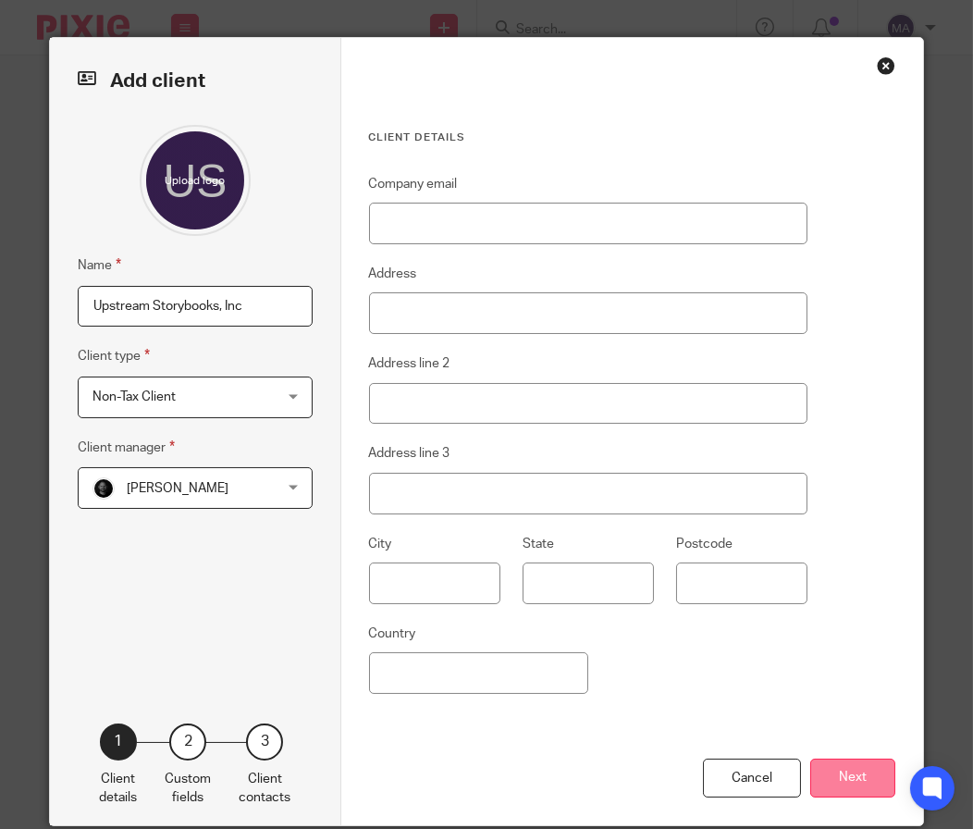
click at [875, 774] on button "Next" at bounding box center [852, 778] width 85 height 40
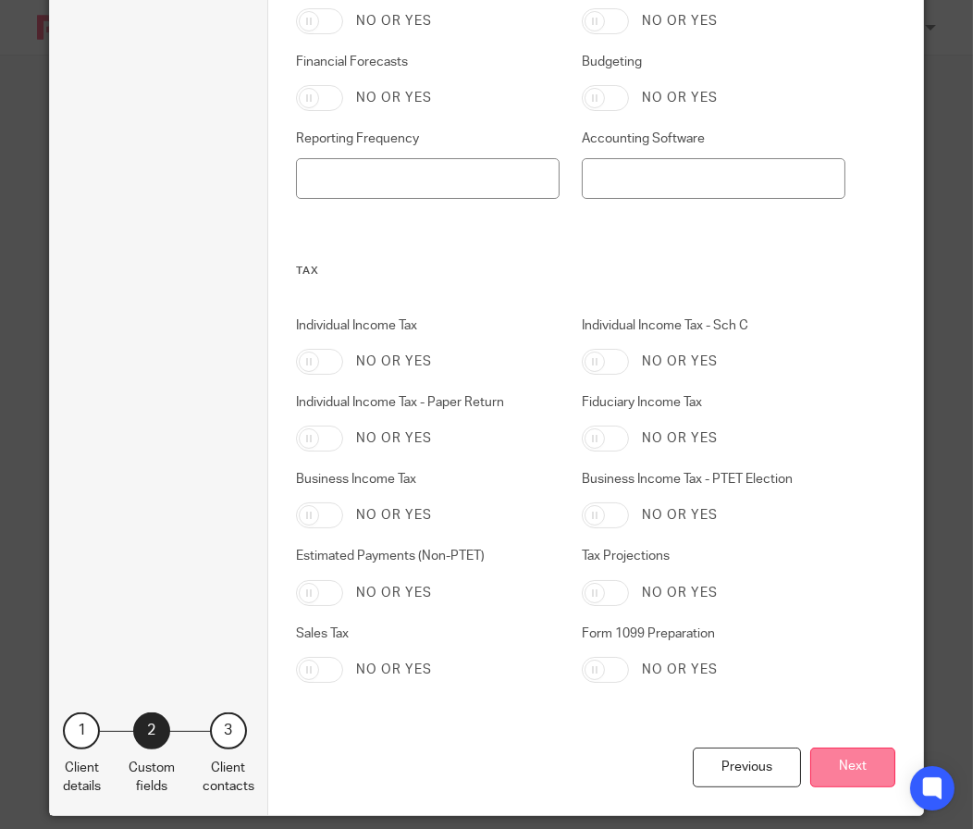
scroll to position [902, 0]
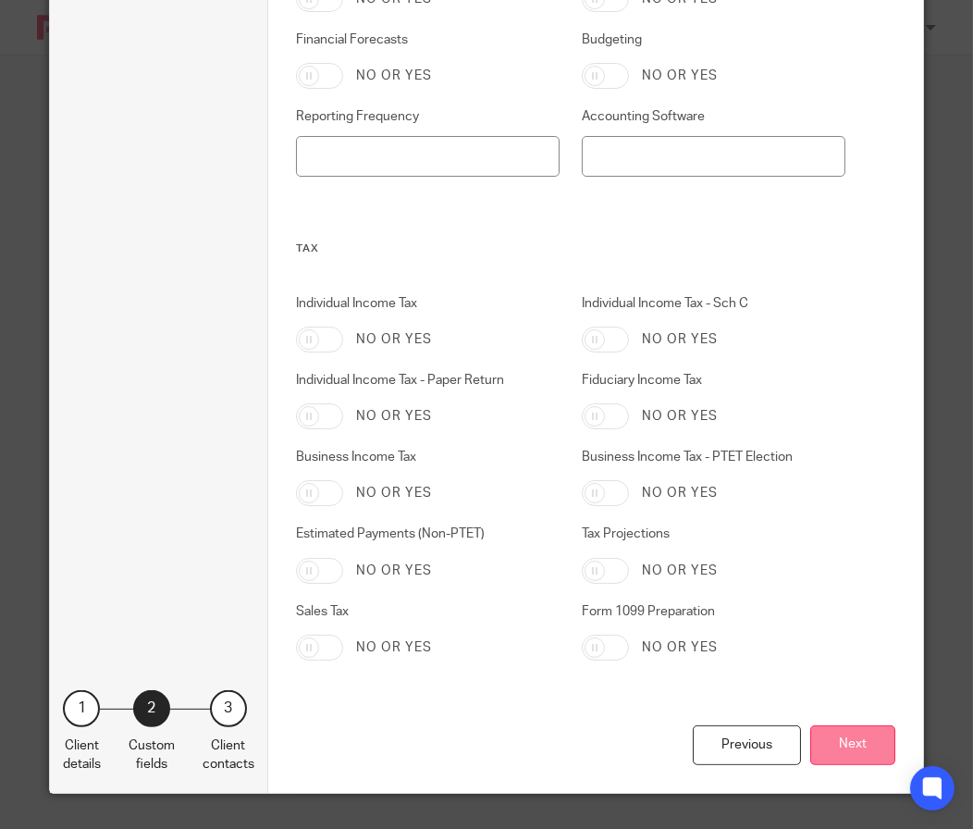
click at [821, 745] on button "Next" at bounding box center [852, 745] width 85 height 40
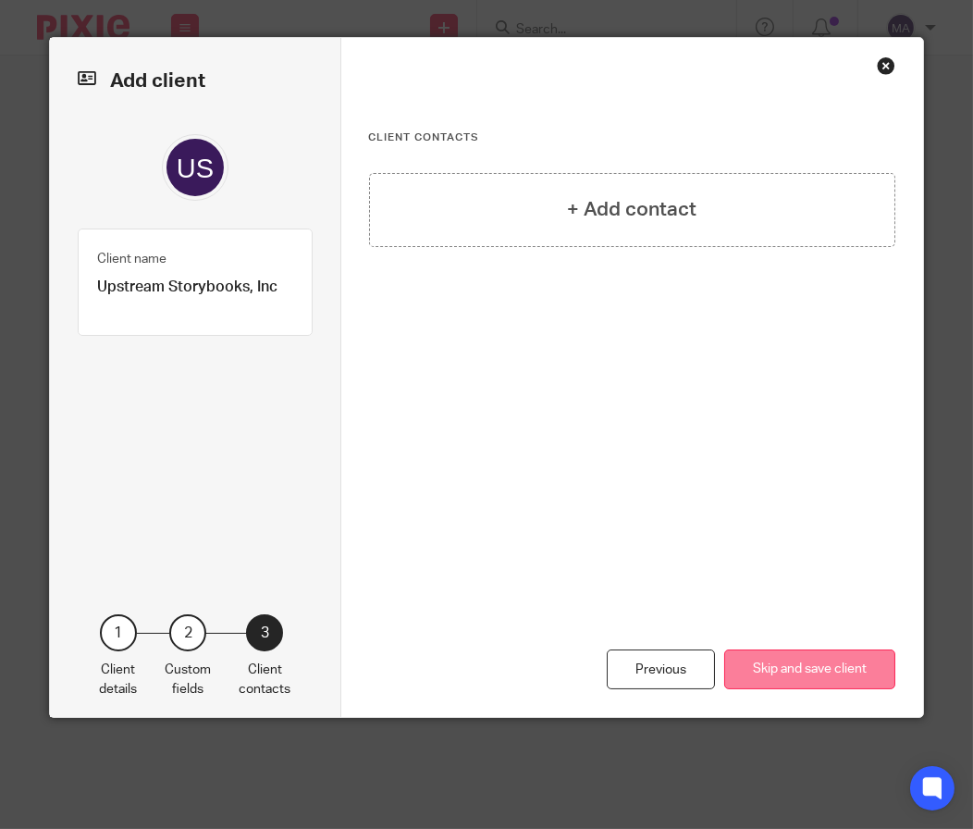
click at [827, 672] on button "Skip and save client" at bounding box center [809, 669] width 171 height 40
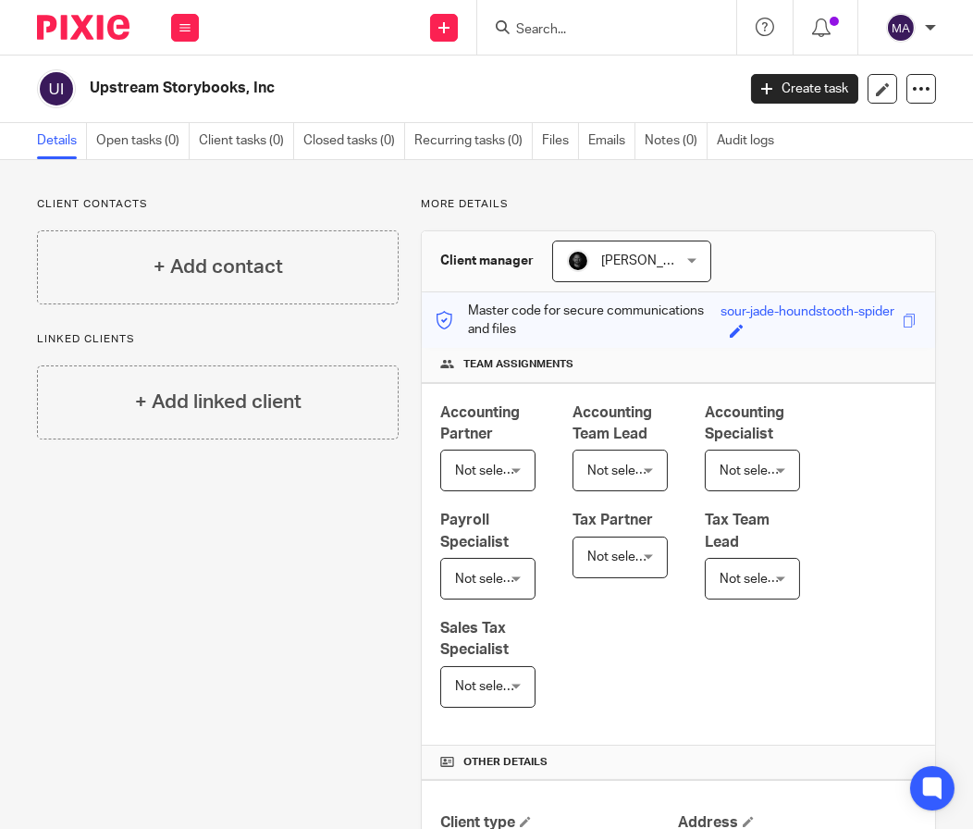
click at [224, 561] on div "Client contacts + Add contact Linked clients + Add linked client" at bounding box center [208, 563] width 384 height 732
